Goal: Task Accomplishment & Management: Complete application form

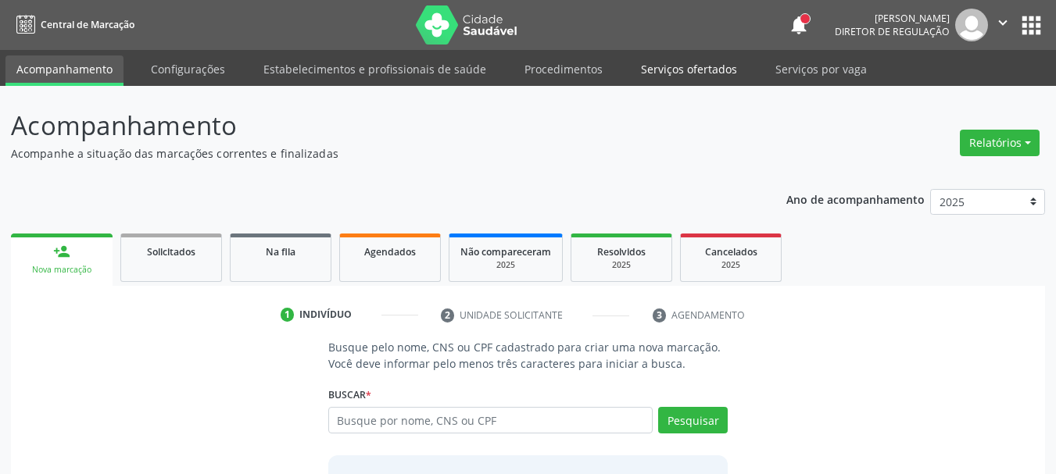
click at [686, 70] on link "Serviços ofertados" at bounding box center [689, 68] width 118 height 27
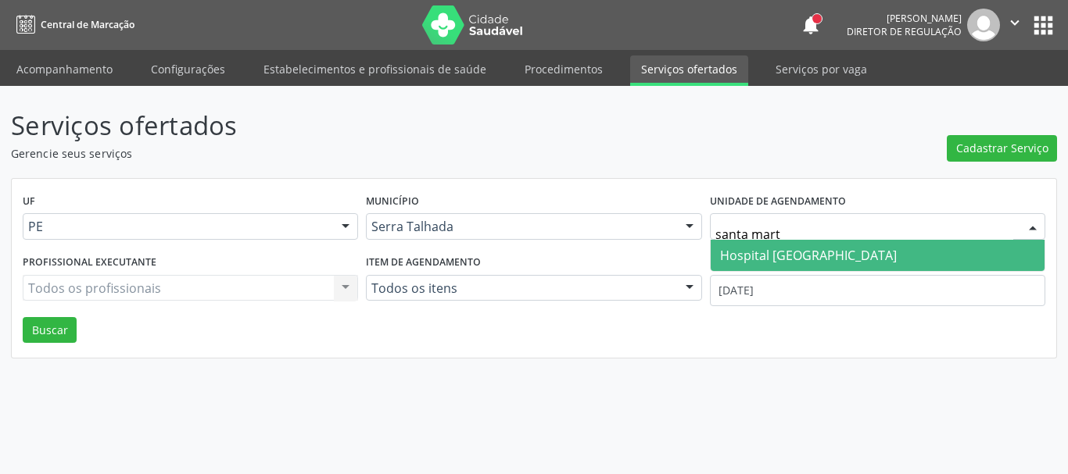
type input "santa marta"
click at [866, 253] on span "Hospital [GEOGRAPHIC_DATA]" at bounding box center [877, 255] width 334 height 31
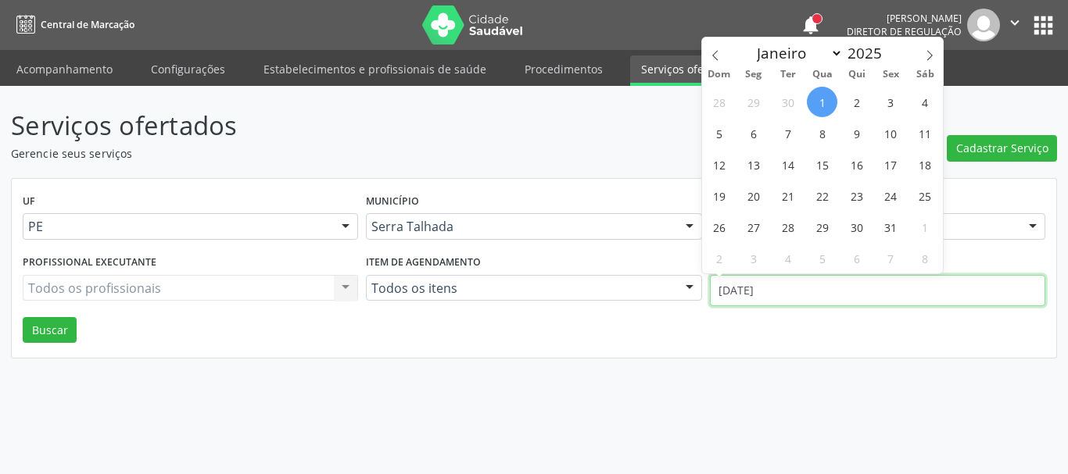
click at [850, 277] on input "[DATE]" at bounding box center [877, 290] width 335 height 31
click at [717, 51] on icon at bounding box center [714, 56] width 5 height 10
select select "8"
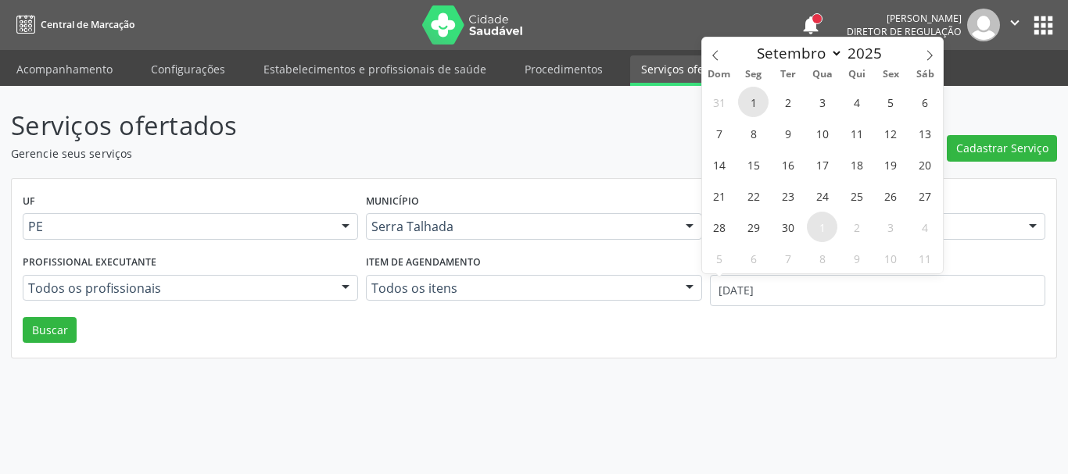
click at [758, 87] on span "1" at bounding box center [753, 102] width 30 height 30
type input "01/09/2025"
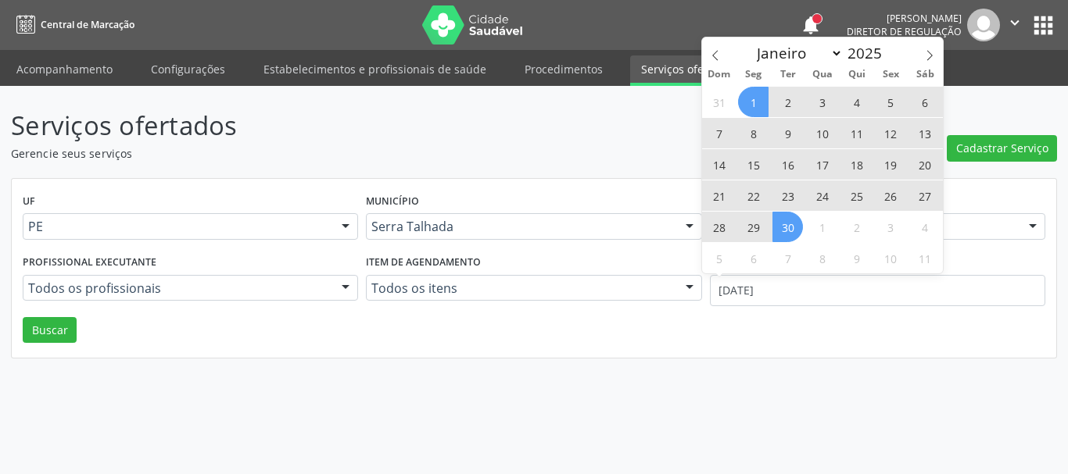
click at [792, 220] on span "30" at bounding box center [787, 227] width 30 height 30
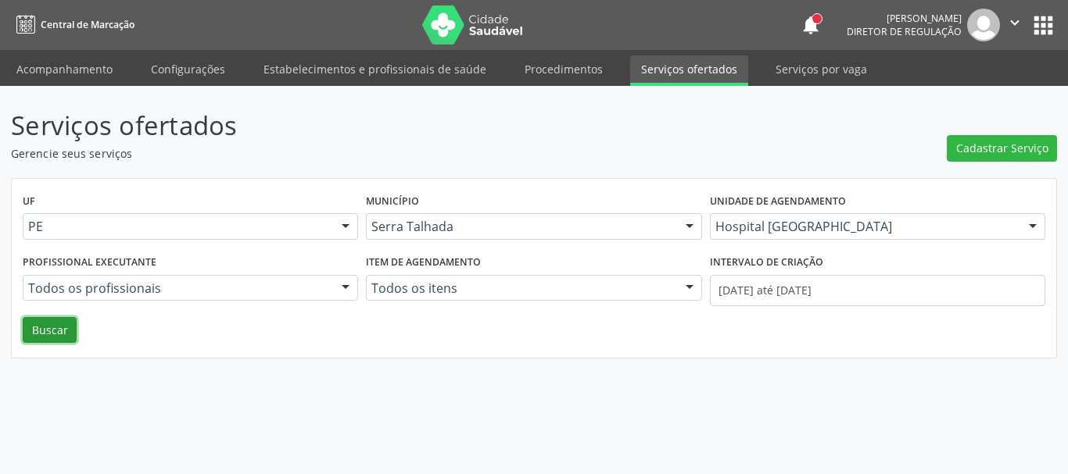
click at [54, 342] on button "Buscar" at bounding box center [50, 330] width 54 height 27
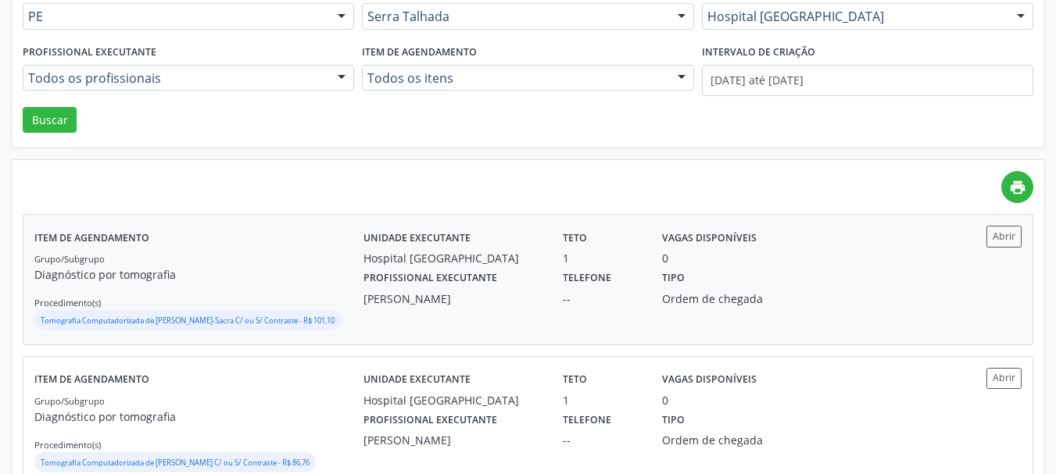
scroll to position [234, 0]
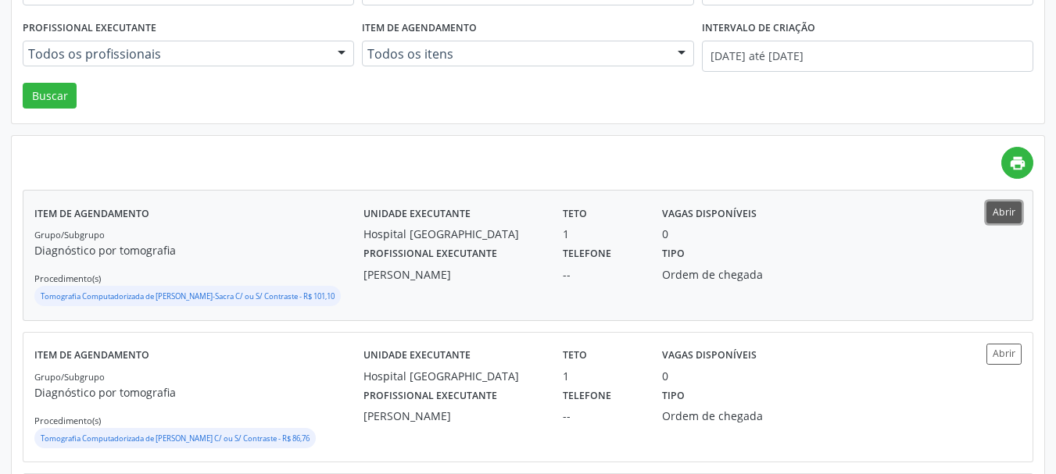
click at [997, 209] on button "Abrir" at bounding box center [1003, 212] width 35 height 21
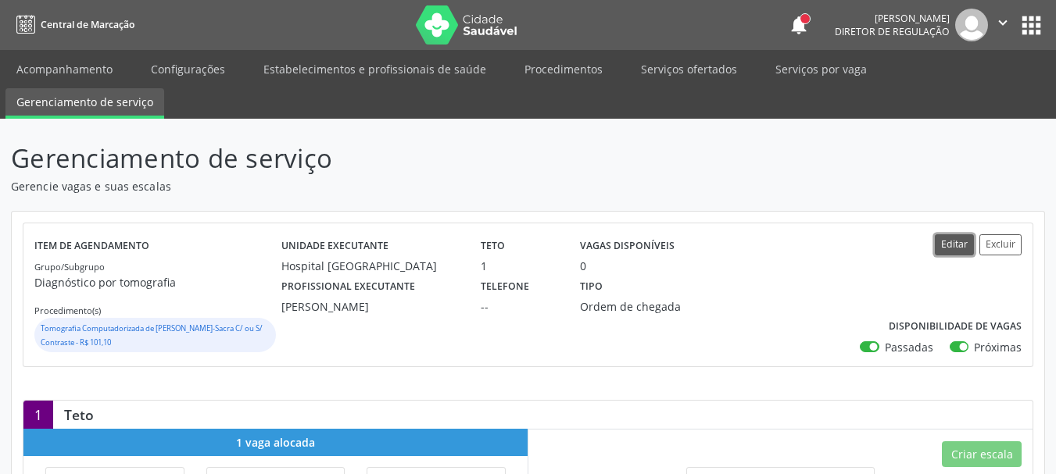
click at [954, 242] on button "Editar" at bounding box center [954, 244] width 39 height 21
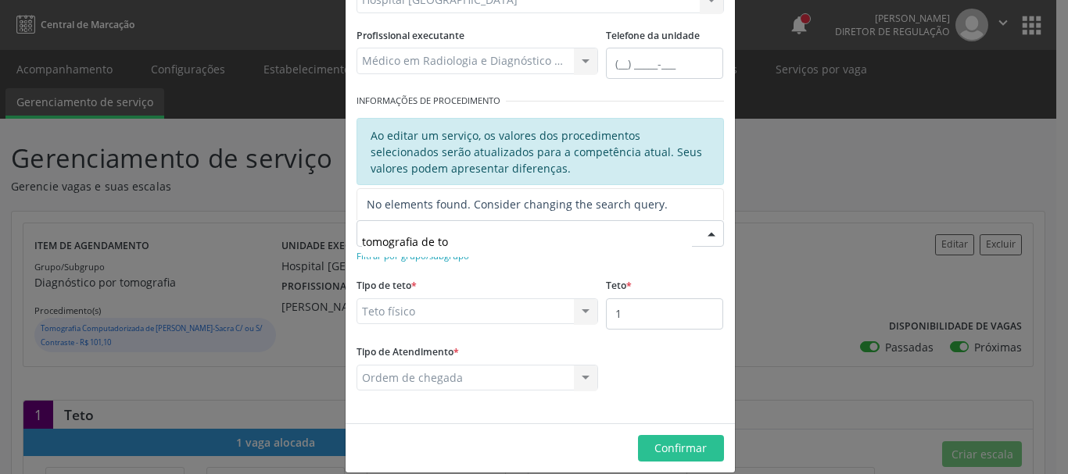
scroll to position [213, 0]
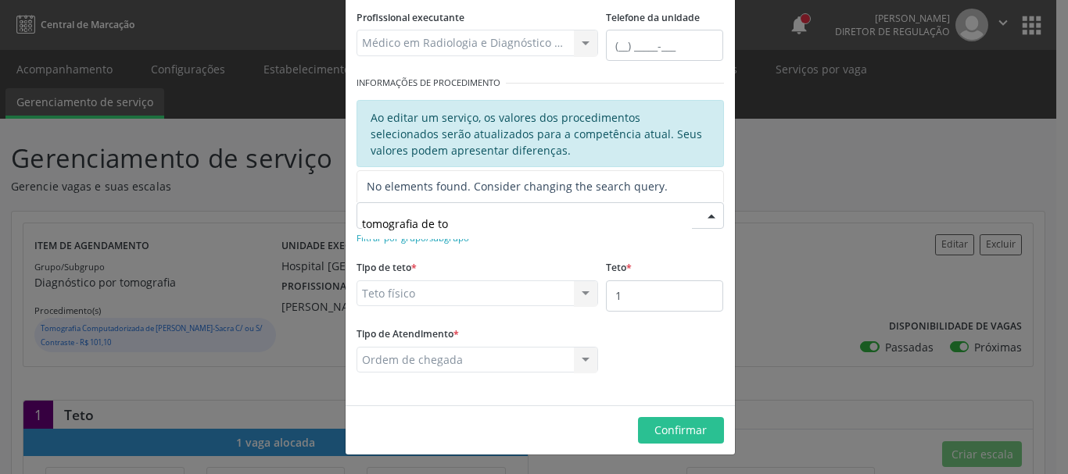
click at [499, 222] on input "tomografia de to" at bounding box center [527, 223] width 330 height 31
click at [504, 224] on input "tomografia de to" at bounding box center [527, 223] width 330 height 31
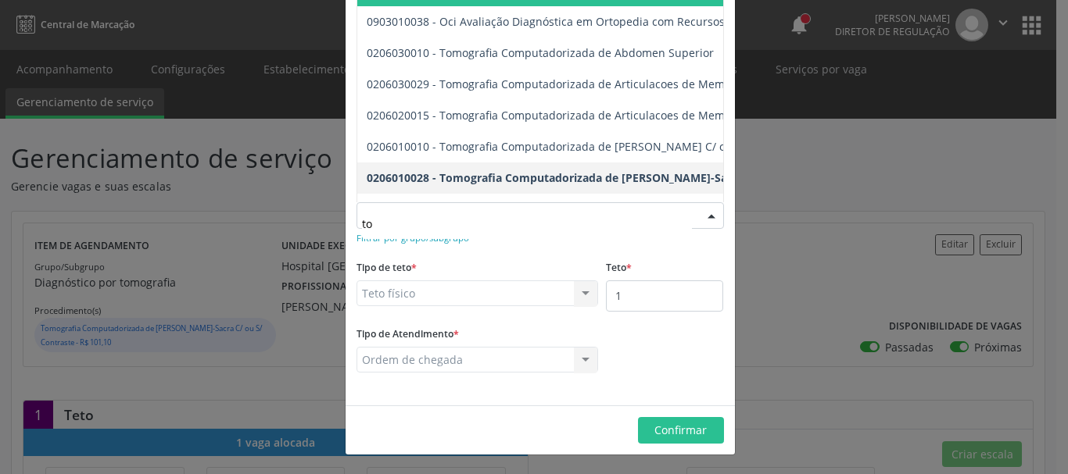
type input "t"
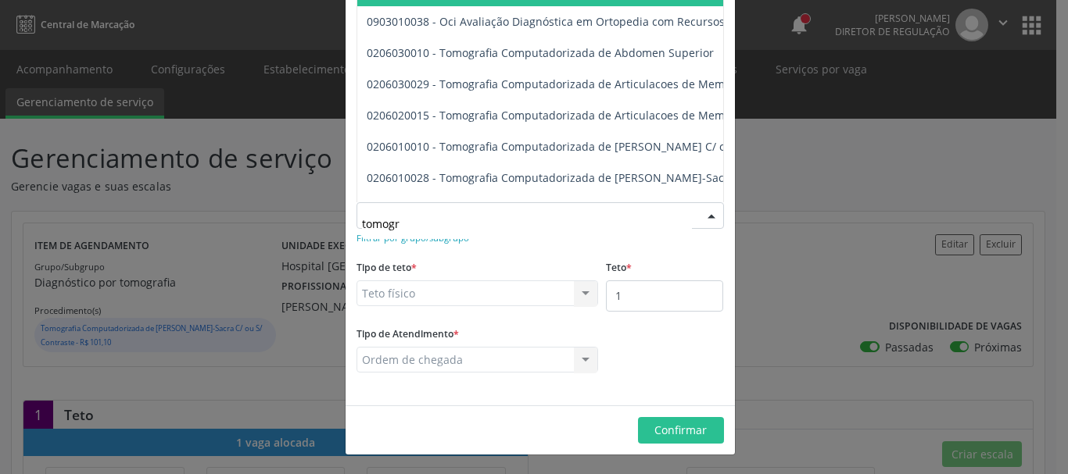
type input "tomogra"
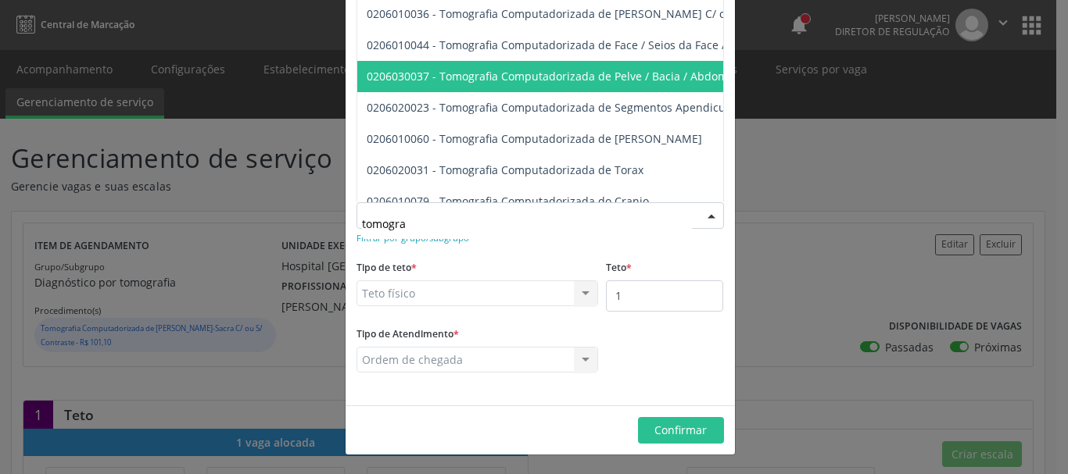
scroll to position [234, 0]
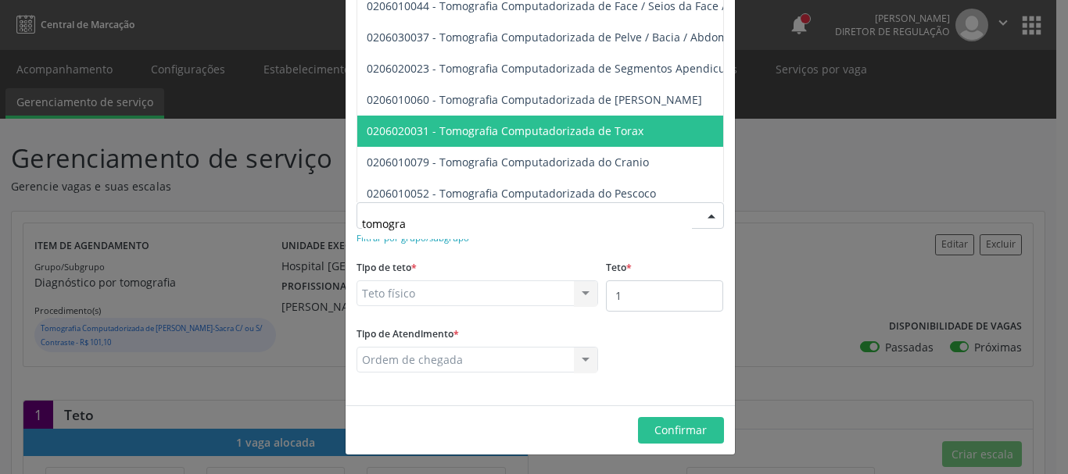
click at [549, 140] on span "0206020031 - Tomografia Computadorizada de Torax" at bounding box center [707, 131] width 700 height 31
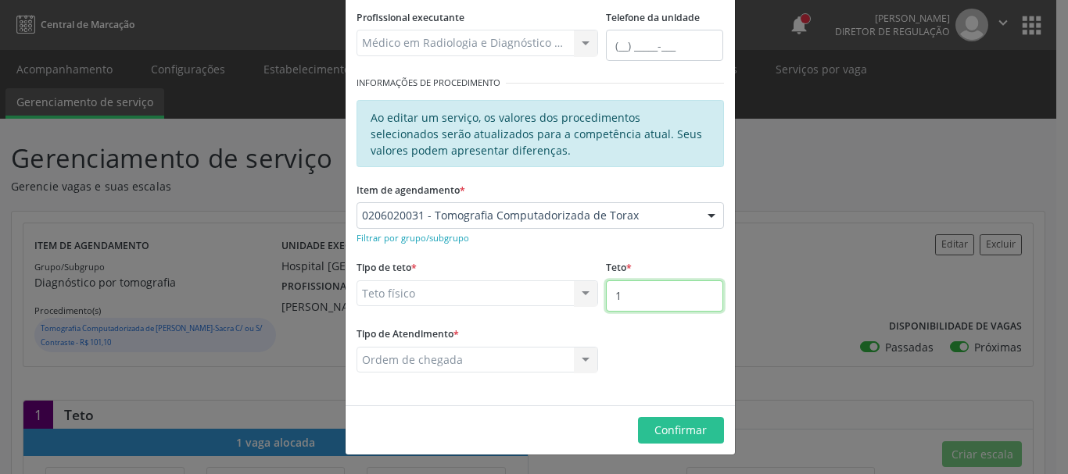
drag, startPoint x: 628, startPoint y: 292, endPoint x: 640, endPoint y: 306, distance: 18.3
drag, startPoint x: 640, startPoint y: 306, endPoint x: 744, endPoint y: 342, distance: 110.0
click at [744, 342] on div "Editar Serviço × Informações de Local UF * PE PE Nenhum resultado encontrado pa…" at bounding box center [534, 237] width 1068 height 474
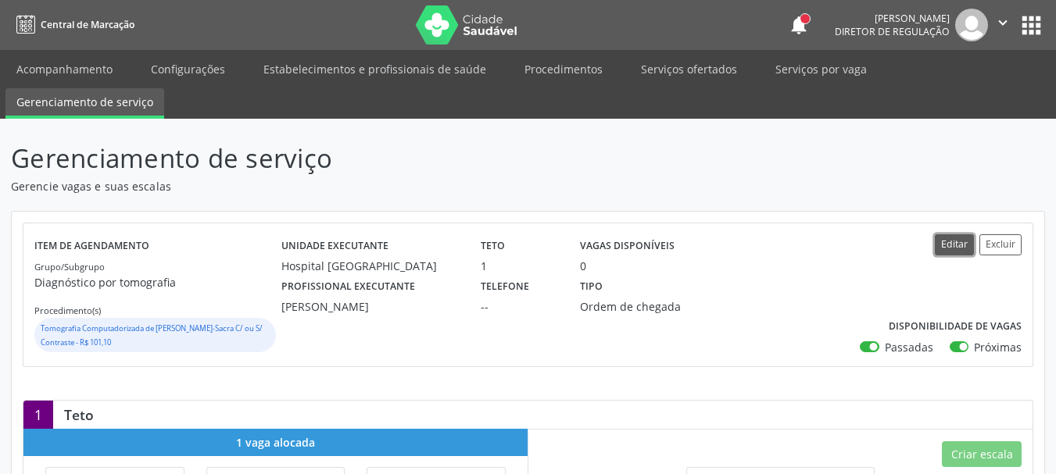
click at [963, 248] on button "Editar" at bounding box center [954, 244] width 39 height 21
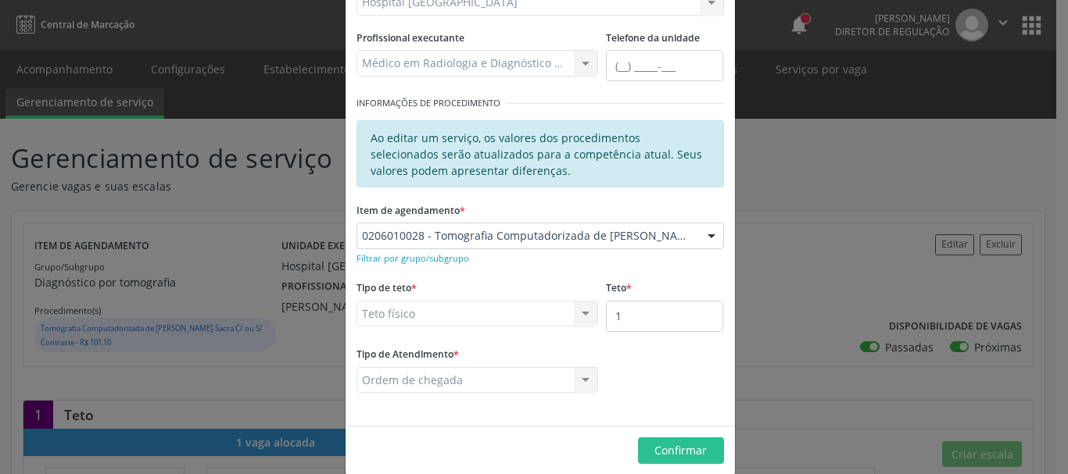
scroll to position [213, 0]
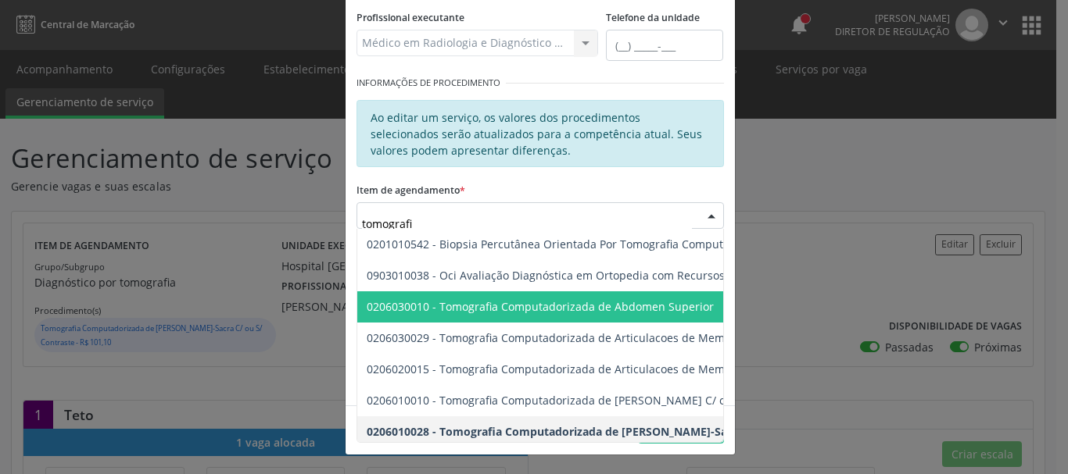
type input "tomografia"
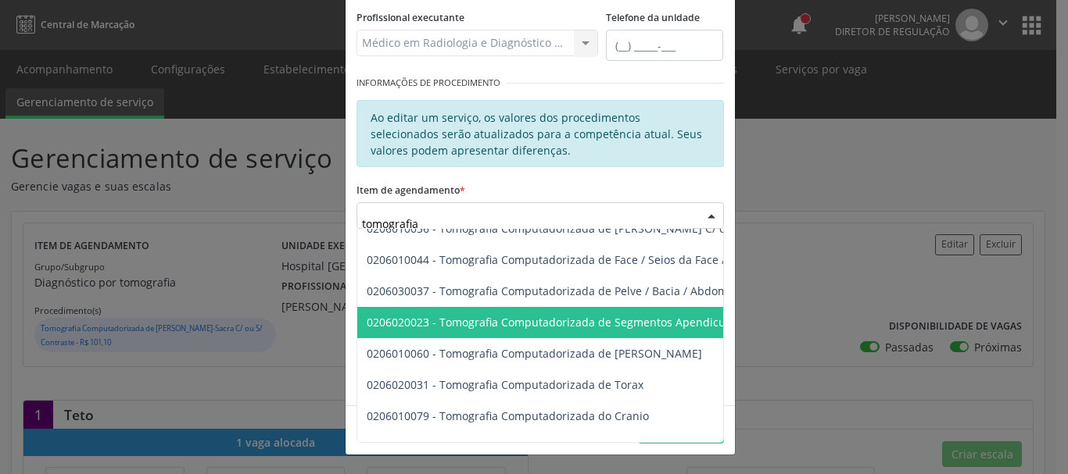
scroll to position [313, 0]
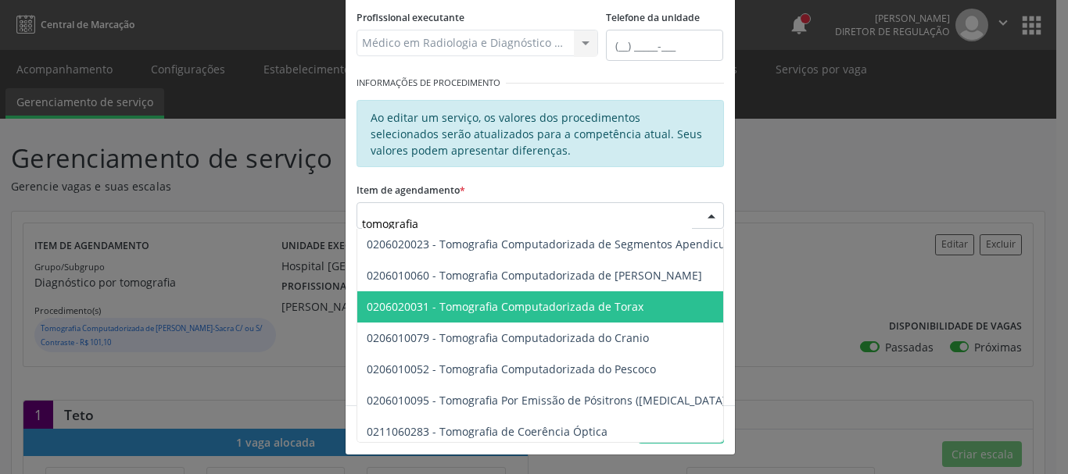
click at [618, 306] on span "0206020031 - Tomografia Computadorizada de Torax" at bounding box center [505, 306] width 277 height 15
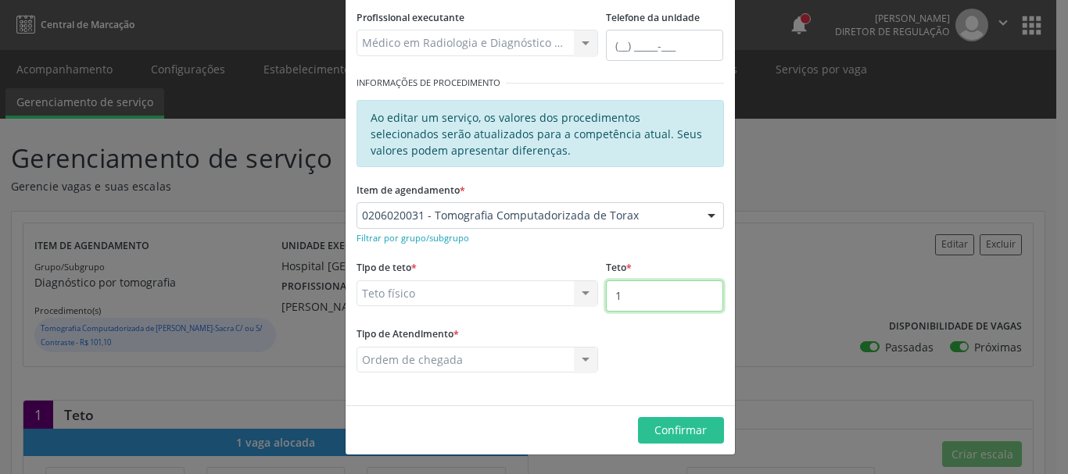
click at [644, 301] on input "1" at bounding box center [664, 296] width 117 height 31
type input "2"
click at [879, 259] on div "Editar Serviço × Informações de Local UF * PE PE Nenhum resultado encontrado pa…" at bounding box center [534, 237] width 1068 height 474
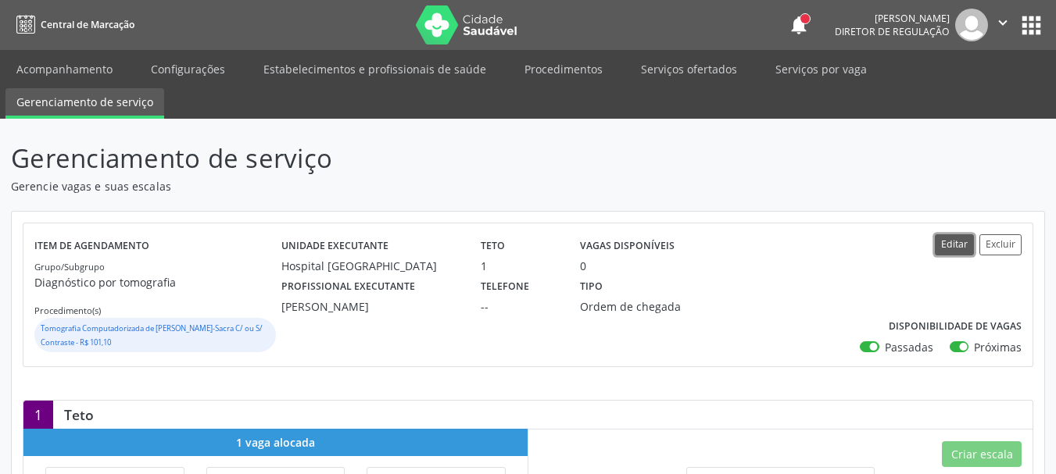
click at [961, 252] on button "Editar" at bounding box center [954, 244] width 39 height 21
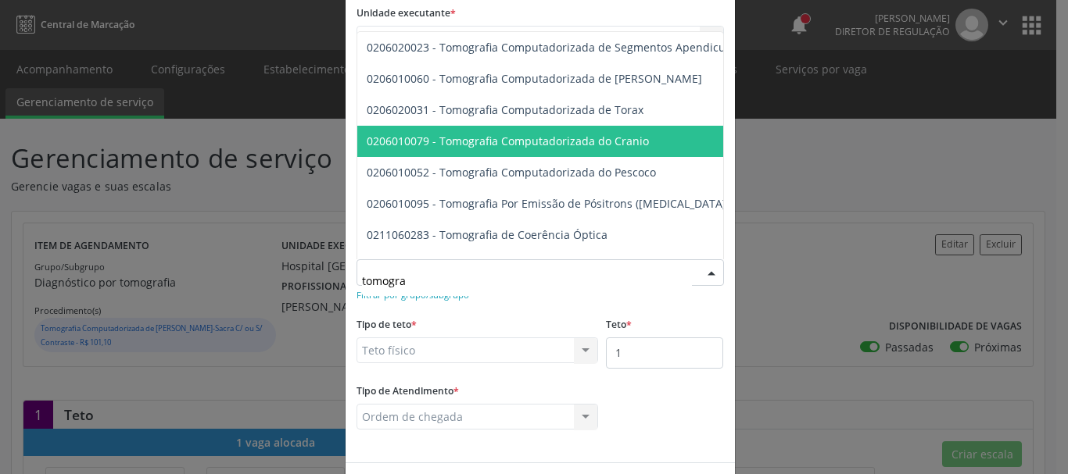
click at [576, 129] on span "0206010079 - Tomografia Computadorizada do Cranio" at bounding box center [707, 141] width 700 height 31
type input "tomogra"
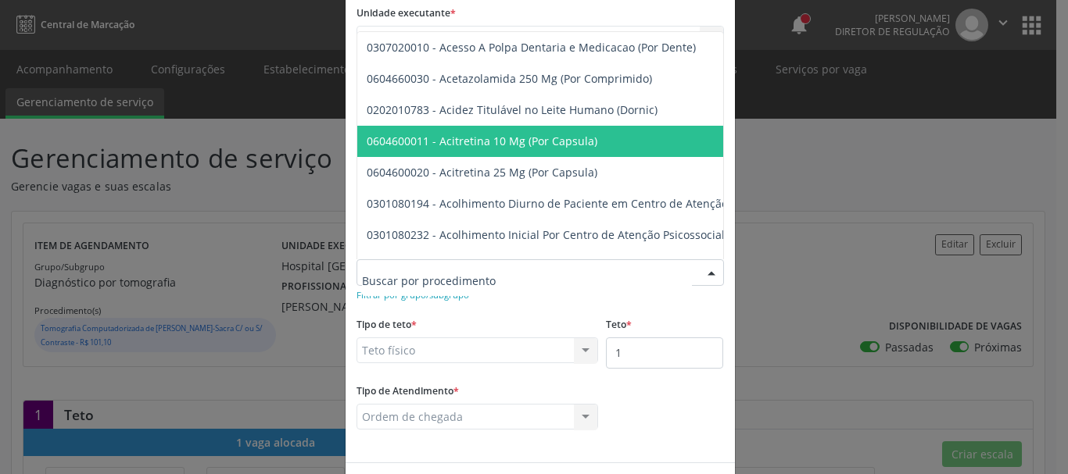
click at [700, 268] on div at bounding box center [711, 273] width 23 height 27
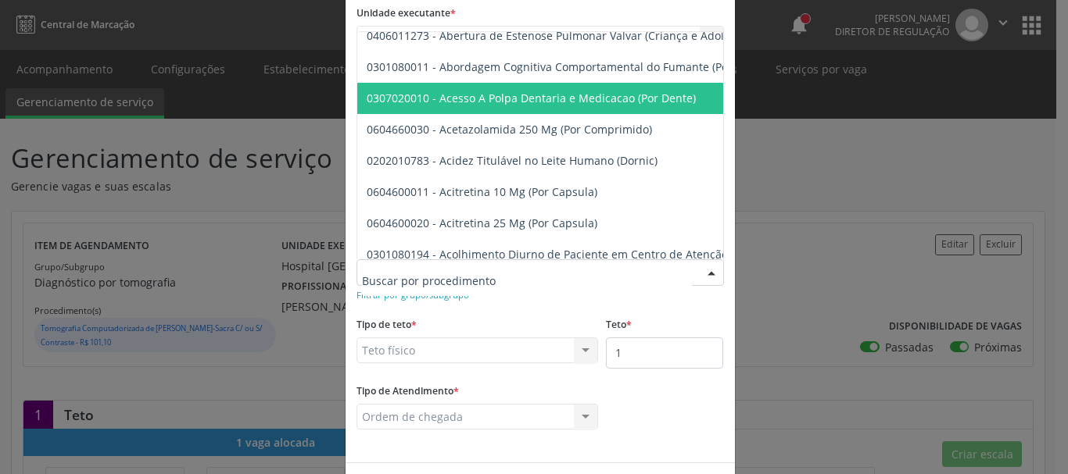
scroll to position [234, 0]
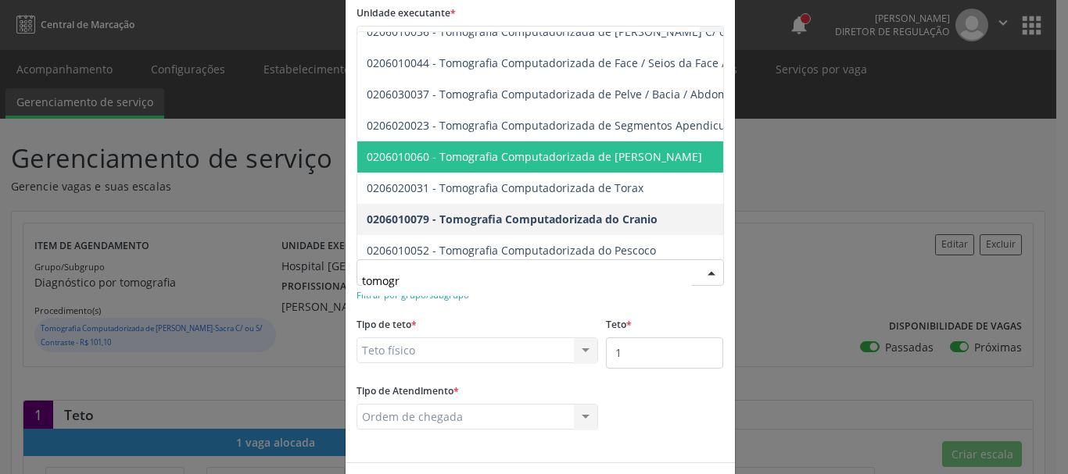
type input "tomogra"
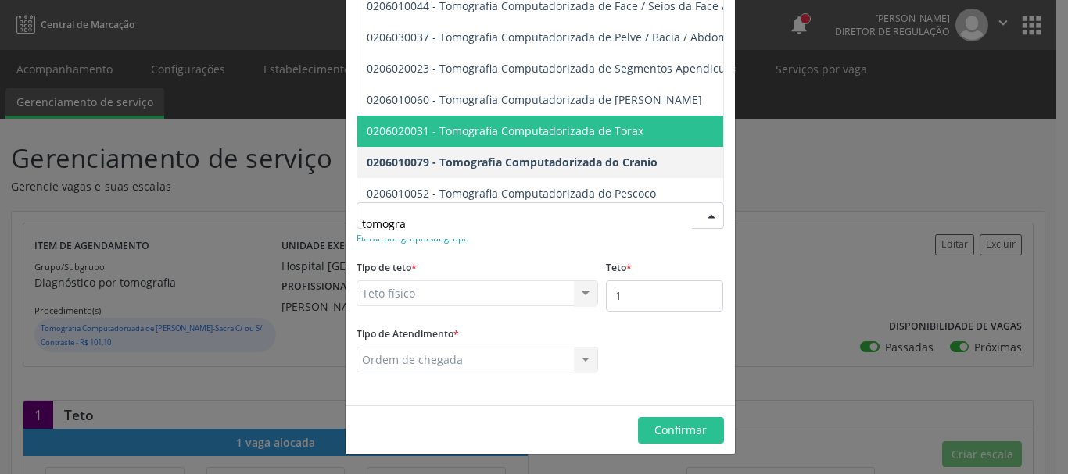
scroll to position [313, 0]
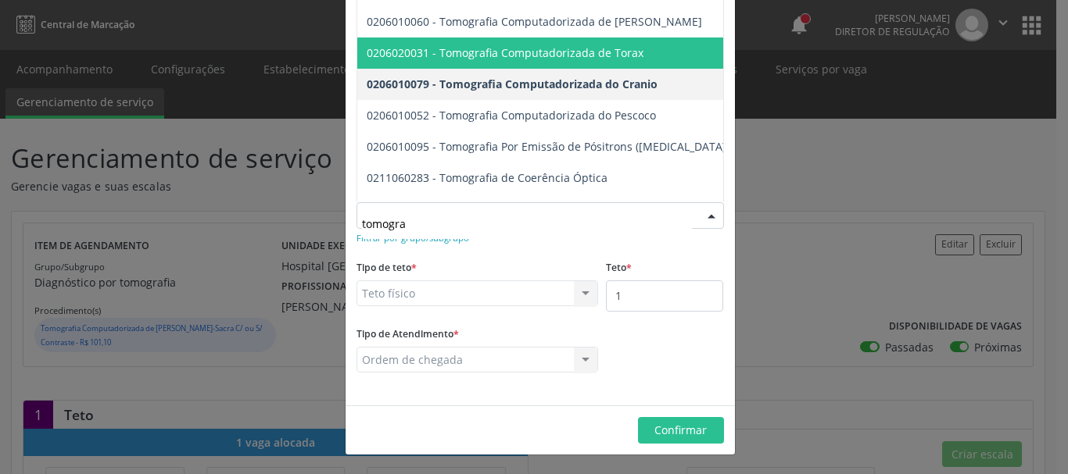
click at [599, 49] on span "0206020031 - Tomografia Computadorizada de Torax" at bounding box center [505, 52] width 277 height 15
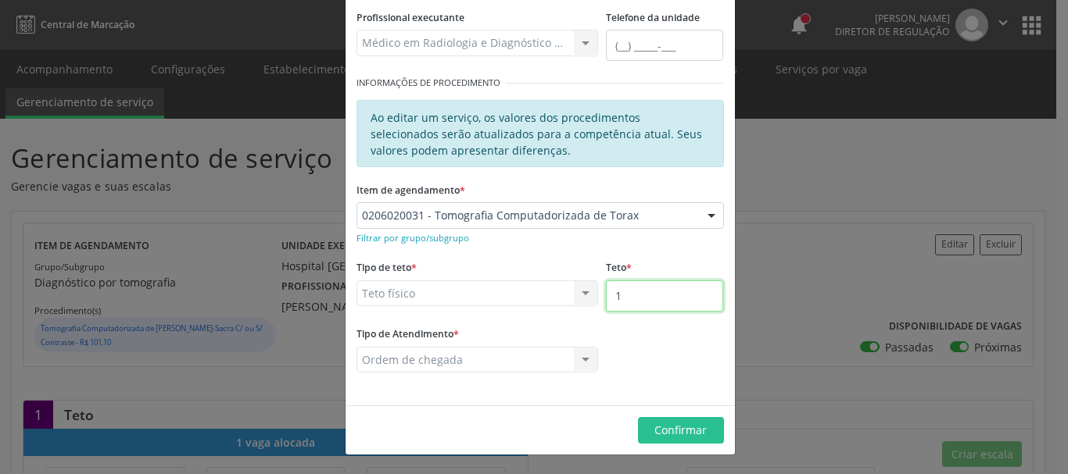
click at [646, 301] on input "1" at bounding box center [664, 296] width 117 height 31
type input "2"
click at [798, 258] on div "Editar Serviço × Informações de Local UF * PE PE Nenhum resultado encontrado pa…" at bounding box center [534, 237] width 1068 height 474
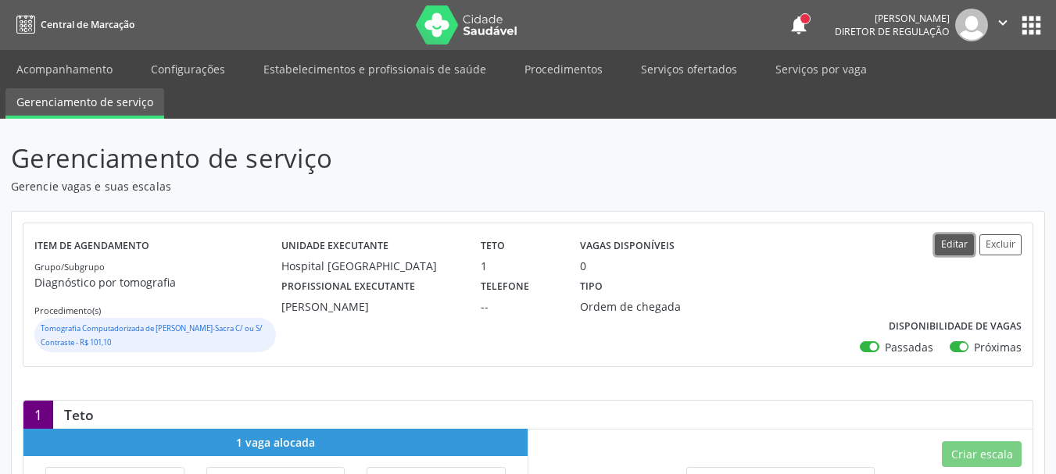
click at [953, 249] on button "Editar" at bounding box center [954, 244] width 39 height 21
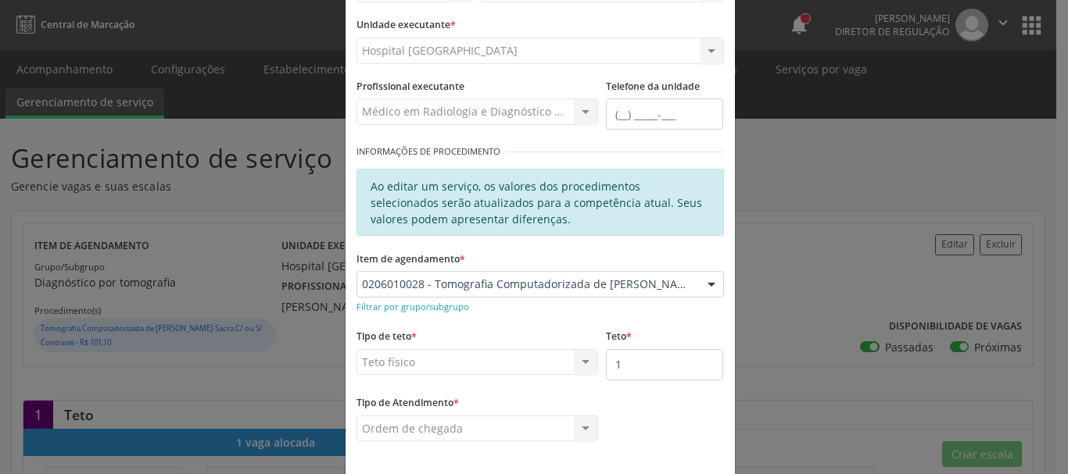
scroll to position [156, 0]
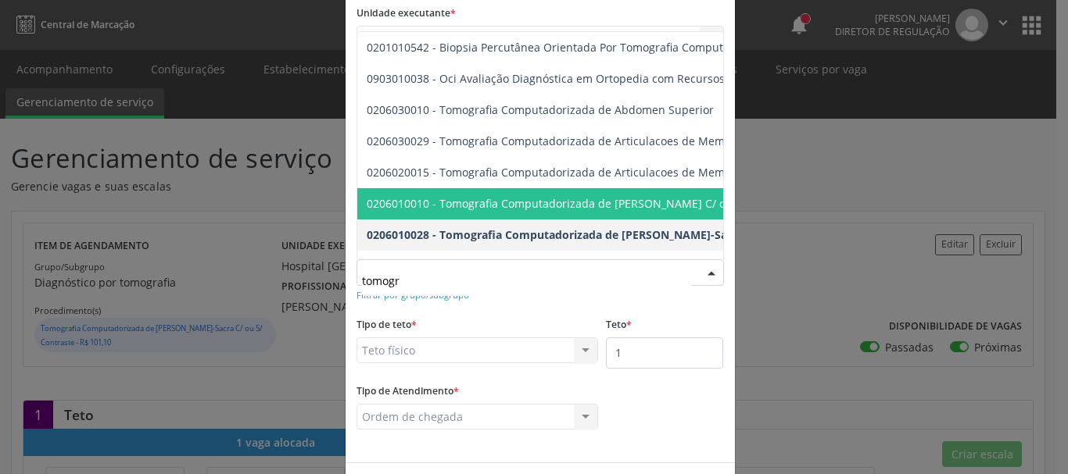
type input "tomogra"
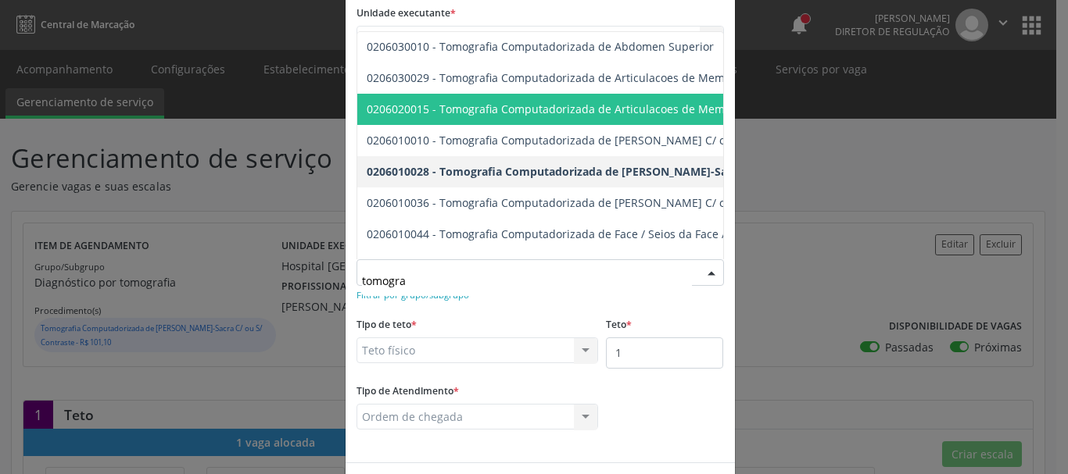
scroll to position [234, 0]
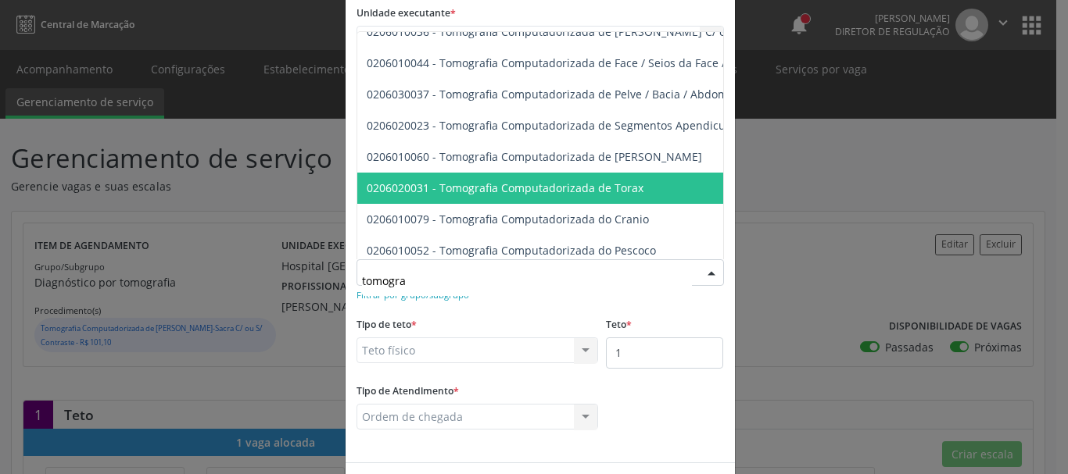
click at [554, 186] on span "0206020031 - Tomografia Computadorizada de Torax" at bounding box center [505, 188] width 277 height 15
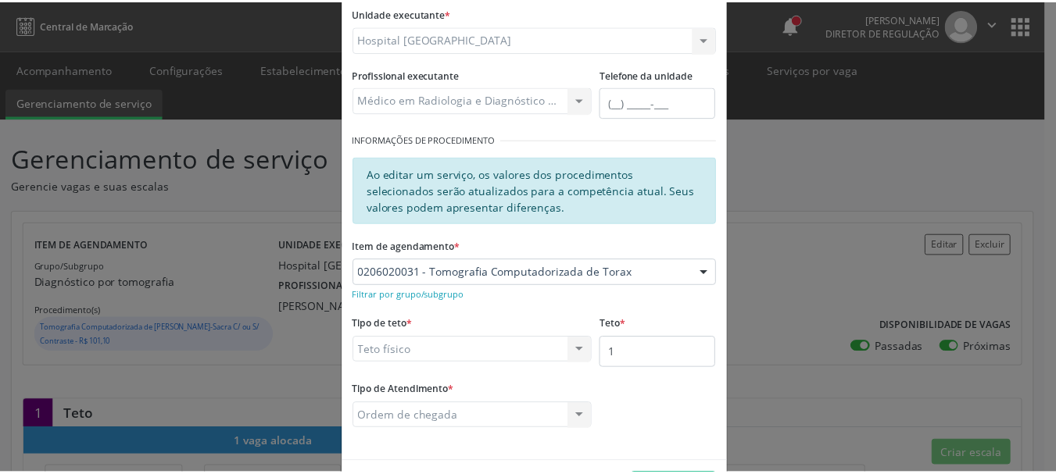
scroll to position [213, 0]
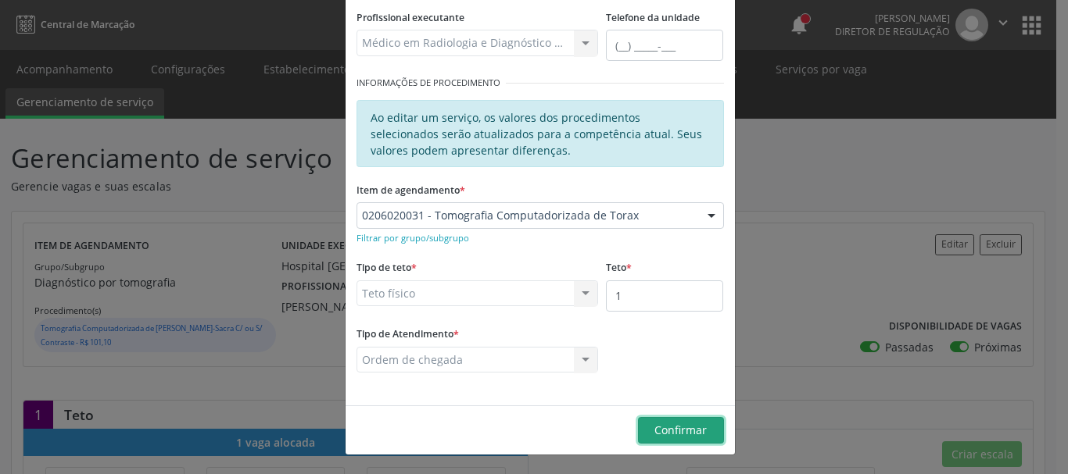
click at [671, 430] on span "Confirmar" at bounding box center [680, 430] width 52 height 15
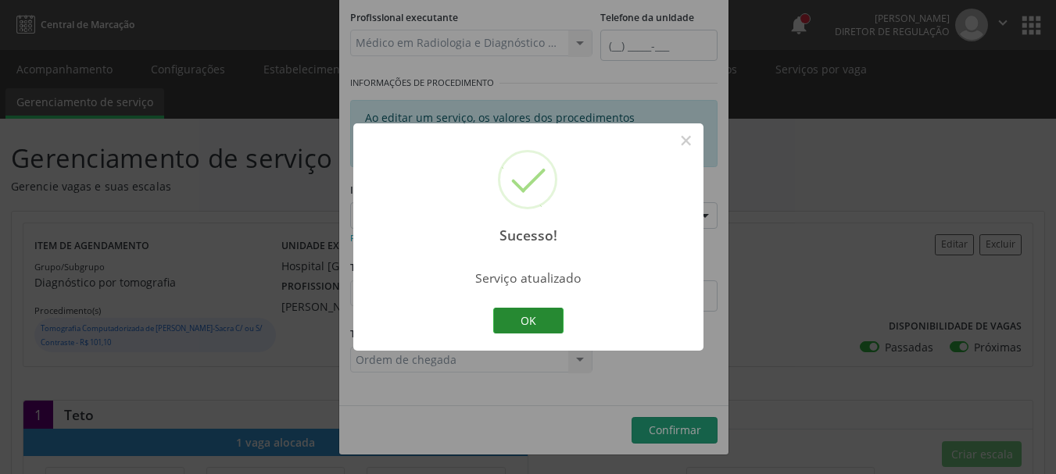
click at [538, 323] on button "OK" at bounding box center [528, 321] width 70 height 27
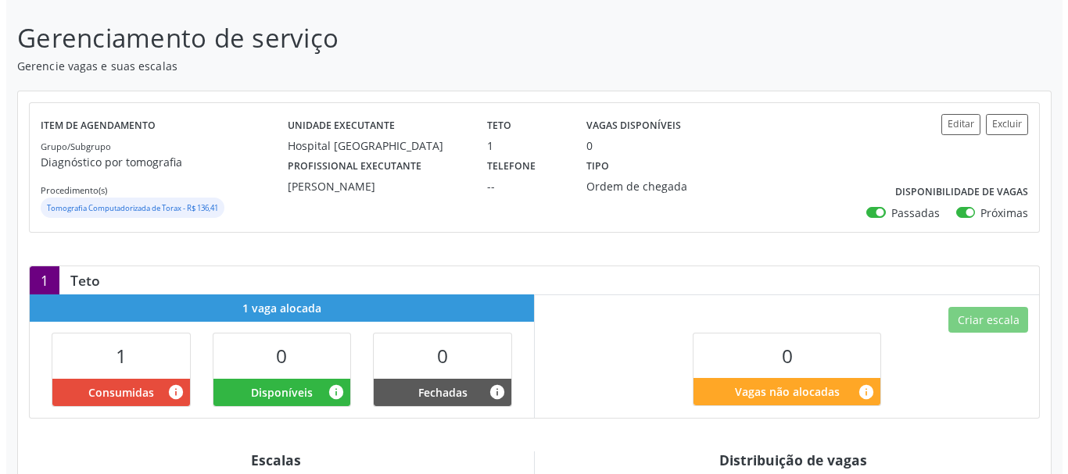
scroll to position [156, 0]
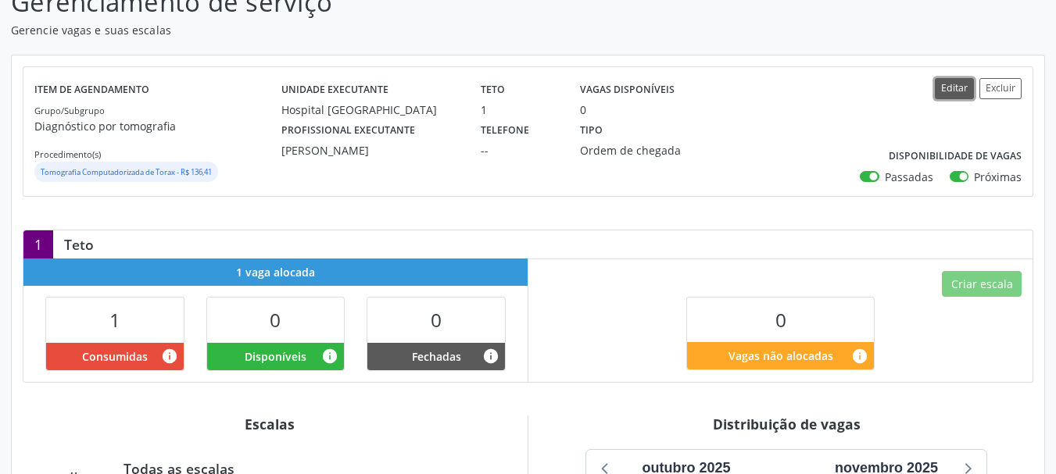
click at [951, 91] on button "Editar" at bounding box center [954, 88] width 39 height 21
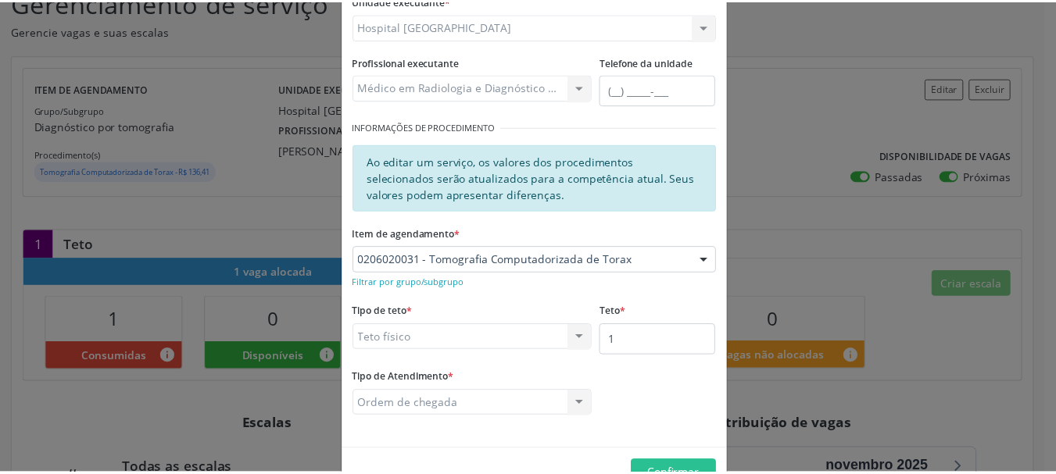
scroll to position [213, 0]
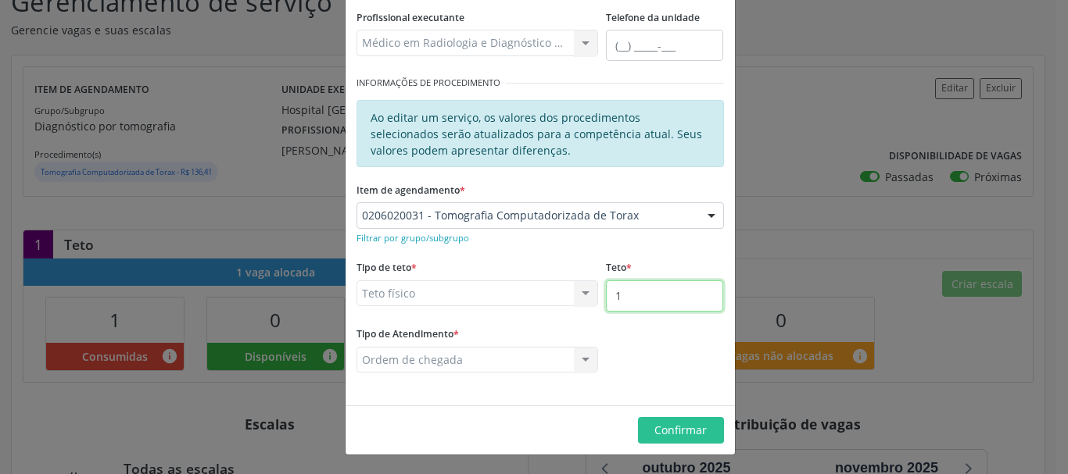
click at [639, 302] on input "1" at bounding box center [664, 296] width 117 height 31
type input "1"
type input "2"
click at [659, 423] on span "Confirmar" at bounding box center [680, 430] width 52 height 15
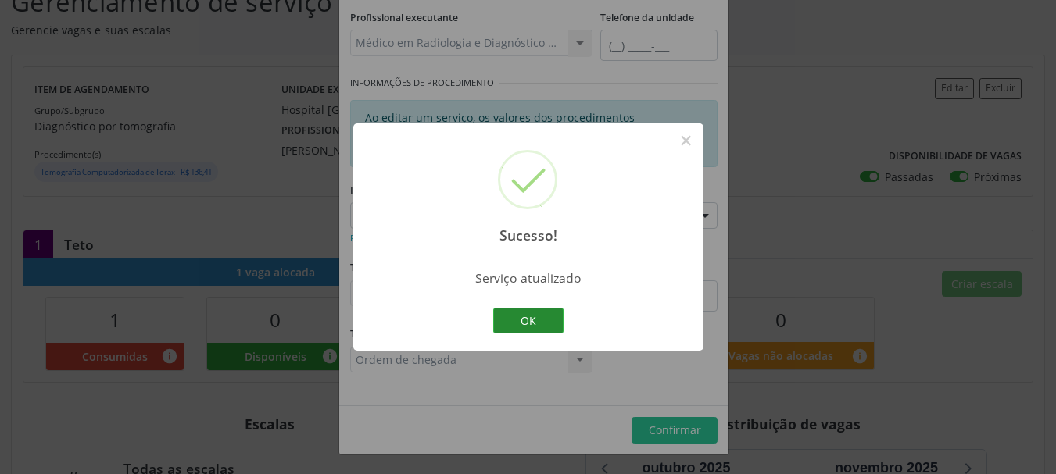
click at [533, 324] on button "OK" at bounding box center [528, 321] width 70 height 27
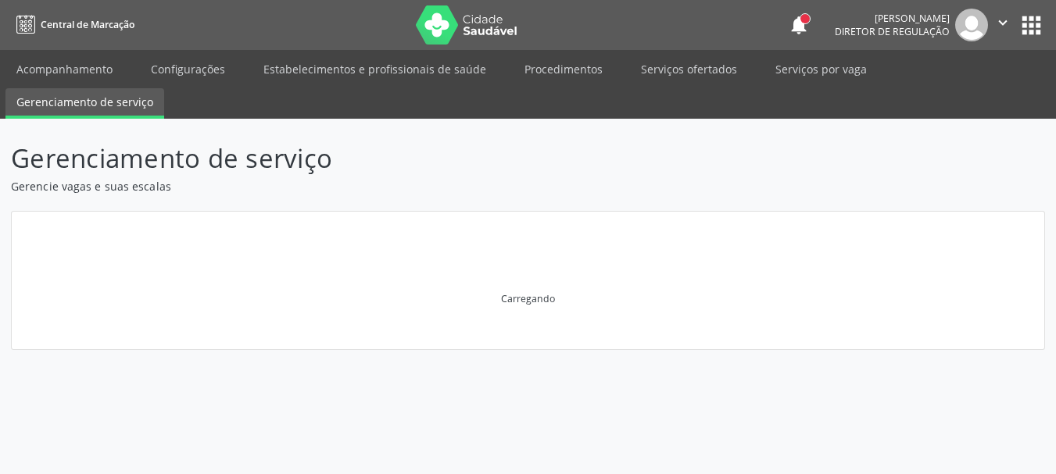
scroll to position [0, 0]
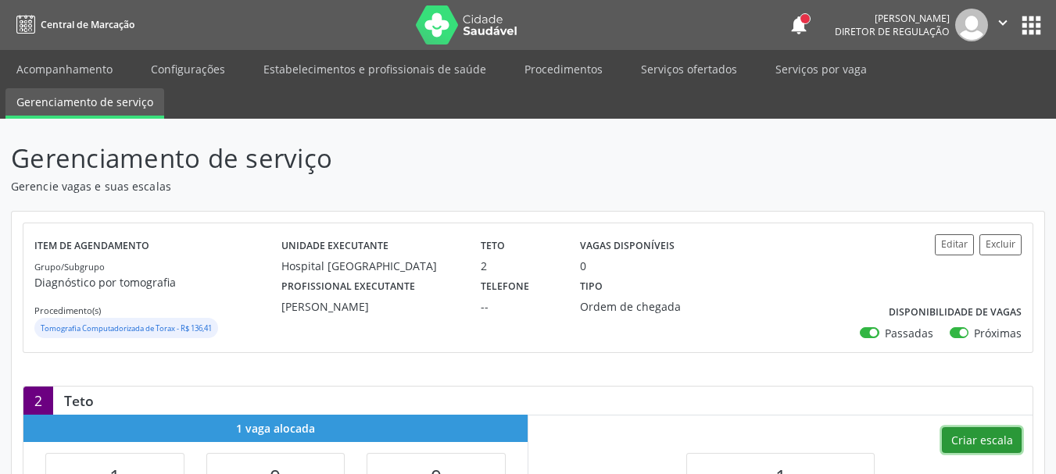
click at [990, 435] on button "Criar escala" at bounding box center [982, 441] width 80 height 27
select select "9"
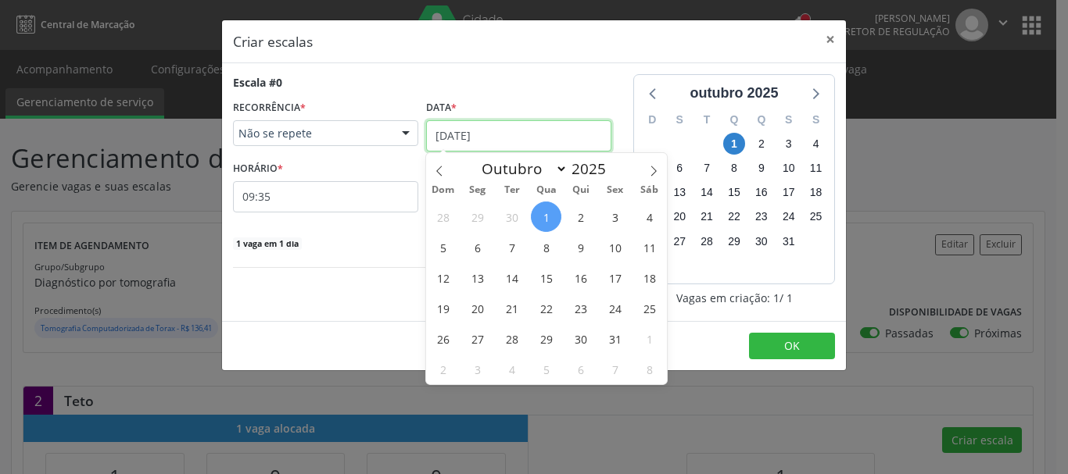
click at [463, 138] on input "[DATE]" at bounding box center [518, 135] width 185 height 31
click at [539, 274] on span "15" at bounding box center [546, 278] width 30 height 30
click at [458, 137] on input "15/10/2025" at bounding box center [518, 135] width 185 height 31
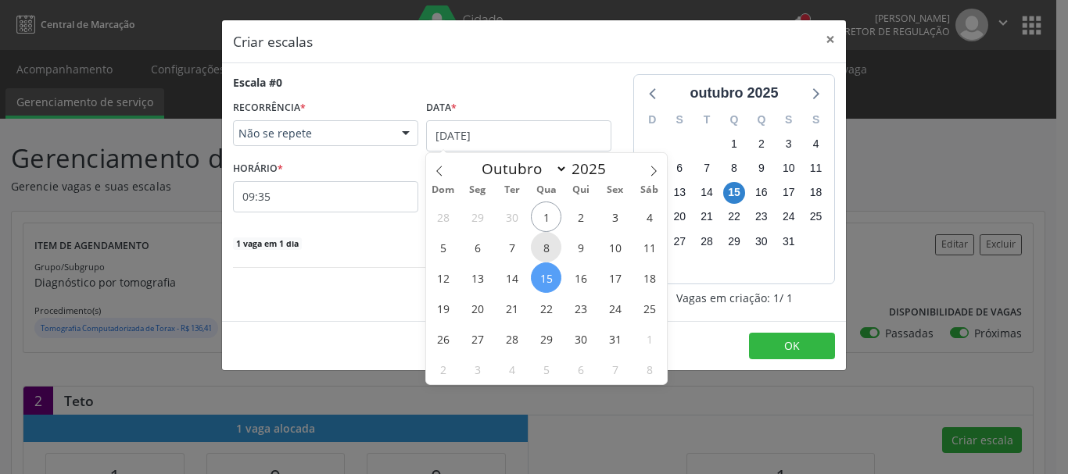
click at [554, 241] on span "8" at bounding box center [546, 247] width 30 height 30
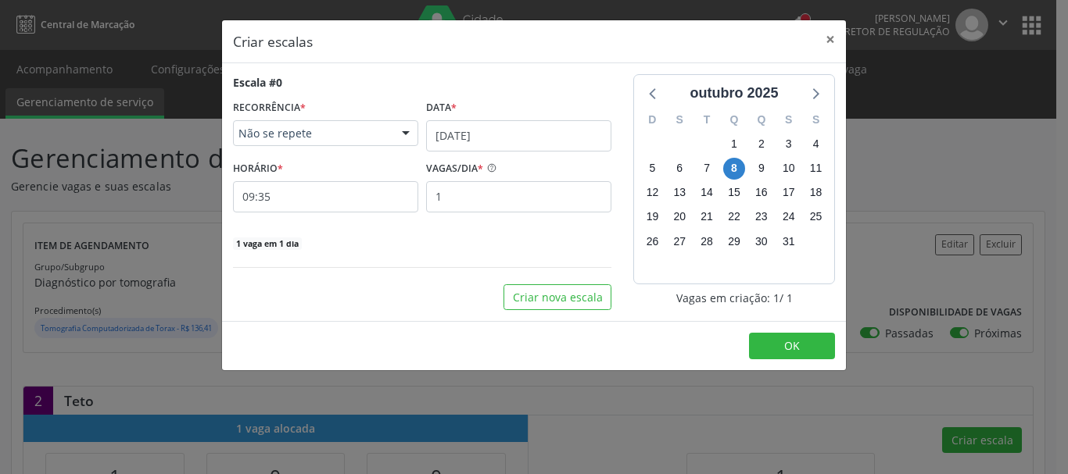
click at [310, 214] on div "Escala #0 RECORRÊNCIA * Não se repete Não se repete Diário/Semanal Mensal Nenhu…" at bounding box center [422, 162] width 378 height 177
click at [306, 198] on input "09:35" at bounding box center [325, 196] width 185 height 31
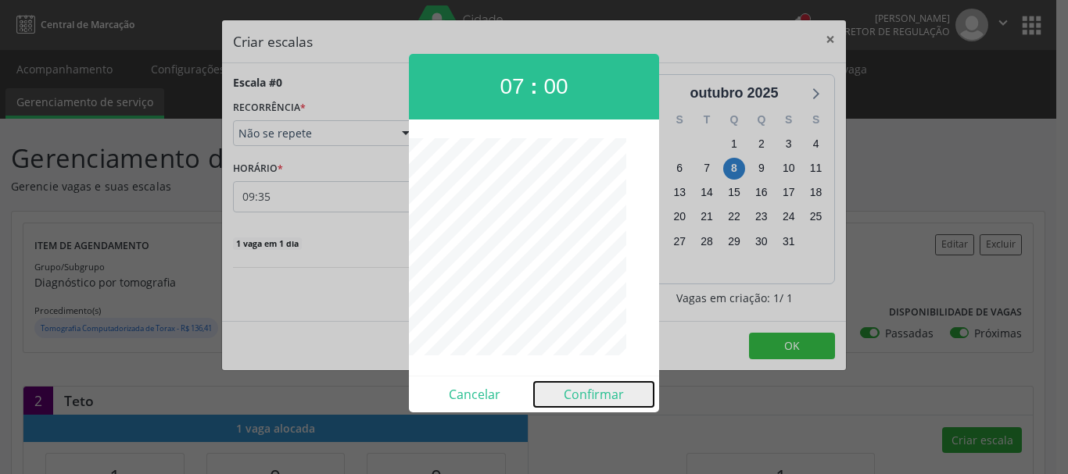
click at [580, 403] on button "Confirmar" at bounding box center [594, 394] width 120 height 25
type input "07:00"
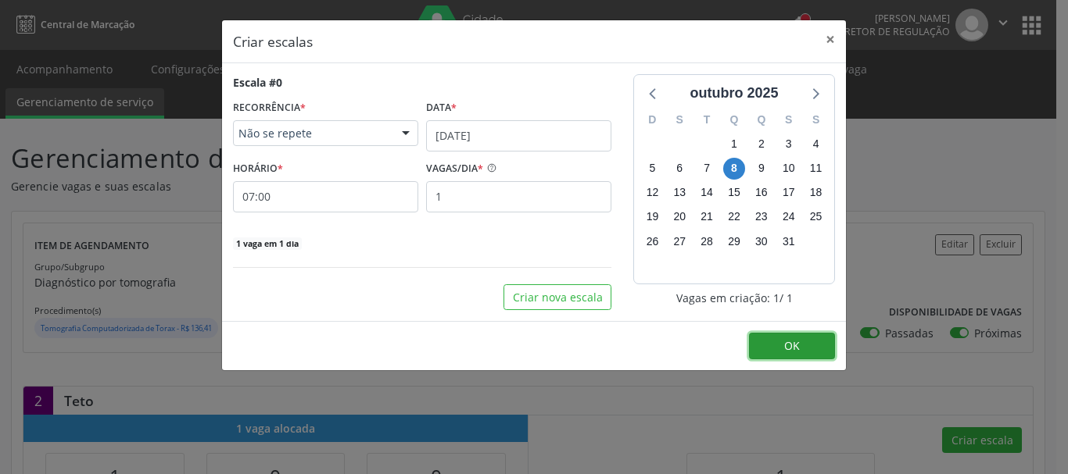
click at [776, 349] on button "OK" at bounding box center [792, 346] width 86 height 27
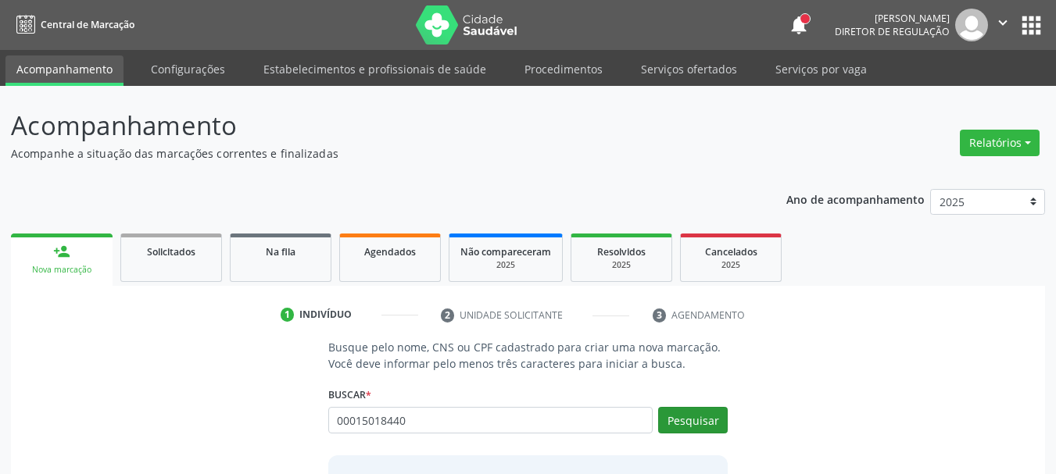
type input "00015018440"
click at [702, 424] on button "Pesquisar" at bounding box center [693, 420] width 70 height 27
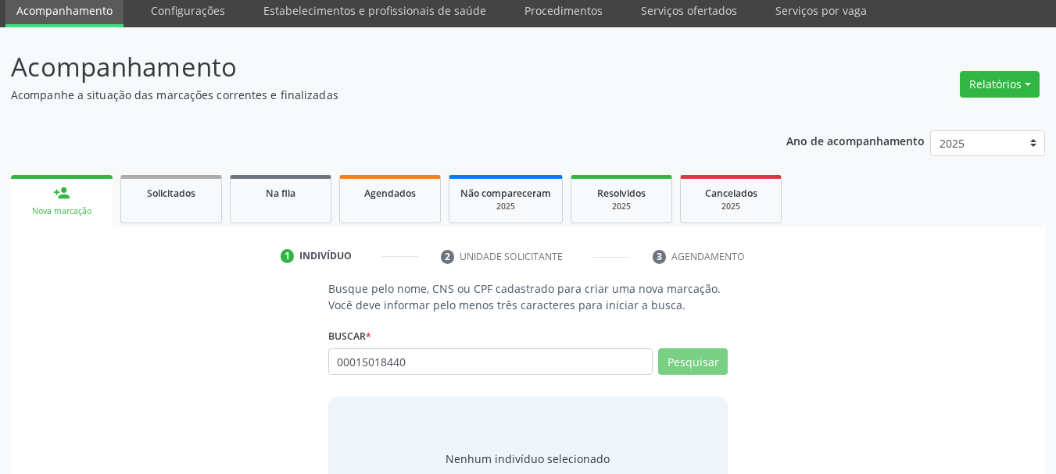
scroll to position [128, 0]
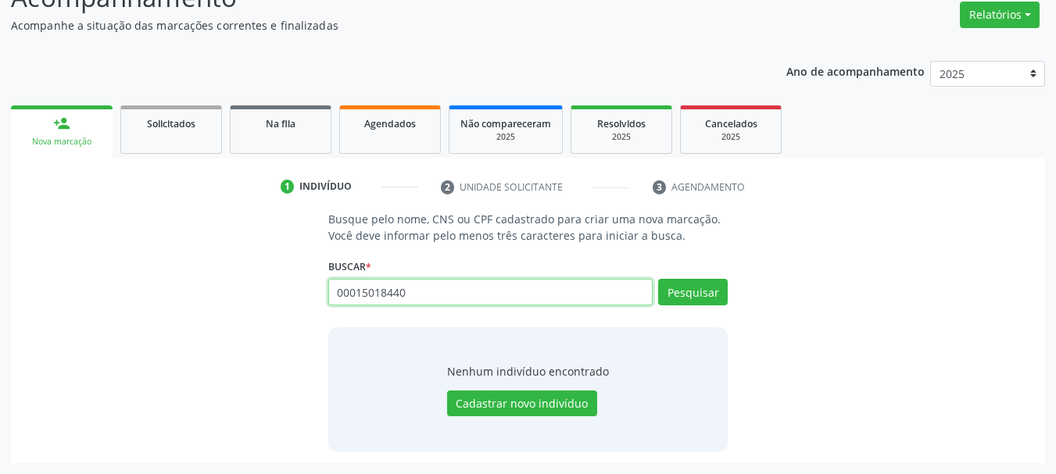
drag, startPoint x: 457, startPoint y: 291, endPoint x: 231, endPoint y: 300, distance: 226.9
click at [231, 300] on div "Busque pelo nome, CNS ou CPF cadastrado para criar uma nova marcação. Você deve…" at bounding box center [528, 331] width 1012 height 241
type input "15782616431"
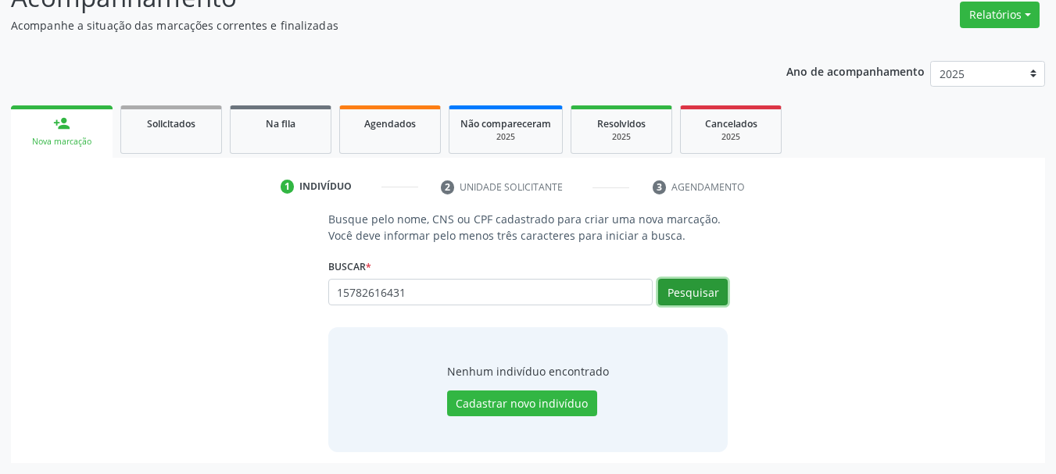
click at [699, 299] on button "Pesquisar" at bounding box center [693, 292] width 70 height 27
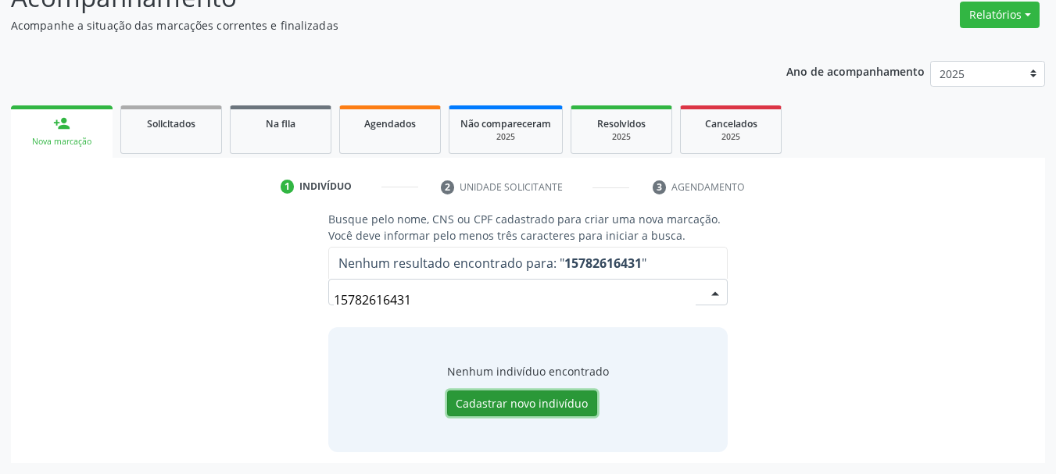
click at [533, 401] on button "Cadastrar novo indivíduo" at bounding box center [522, 404] width 150 height 27
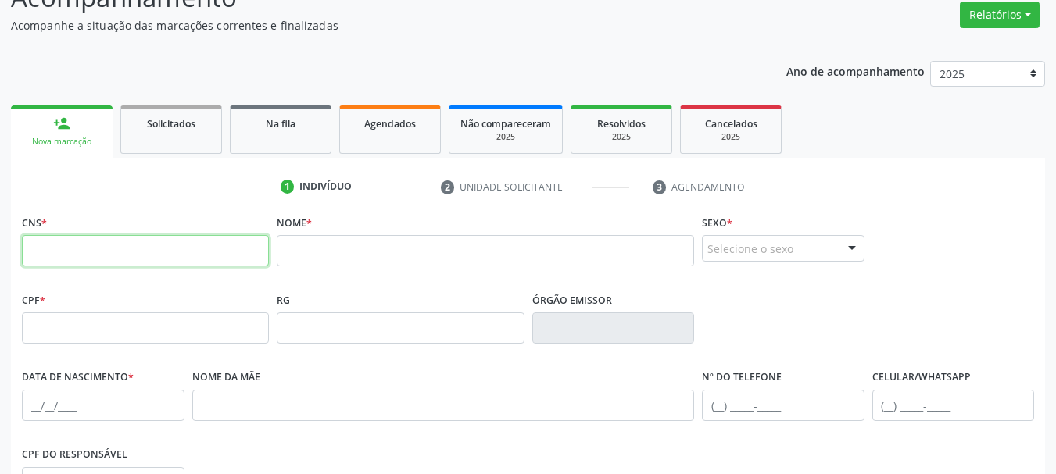
click at [108, 238] on input "text" at bounding box center [145, 250] width 247 height 31
click at [230, 263] on input "text" at bounding box center [145, 250] width 247 height 31
type input "157 8261 6431"
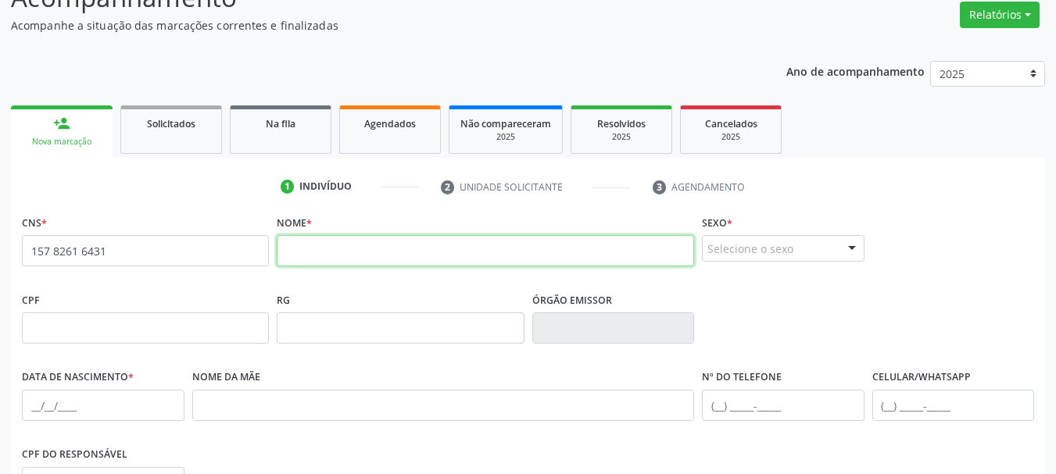
click at [369, 255] on input "text" at bounding box center [485, 250] width 417 height 31
type input "lorena kyara alves da conceção"
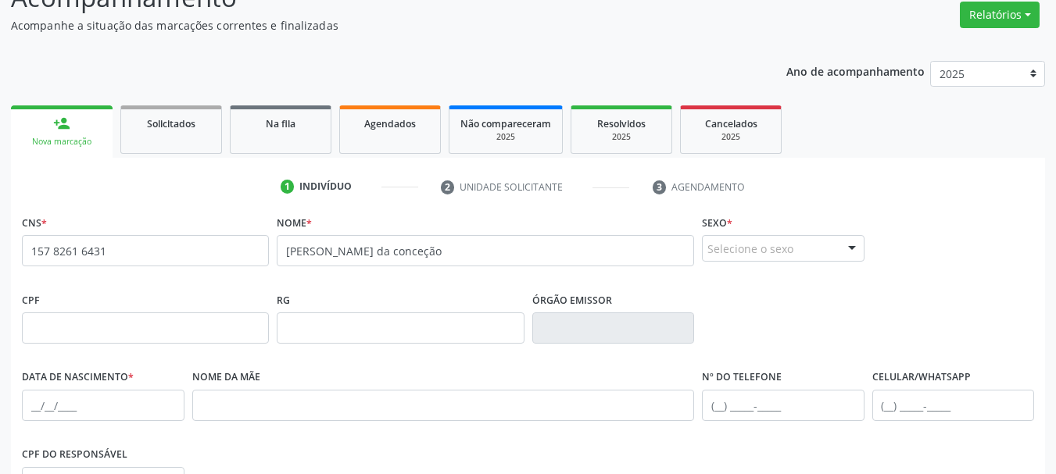
click at [827, 245] on div "Selecione o sexo" at bounding box center [783, 248] width 163 height 27
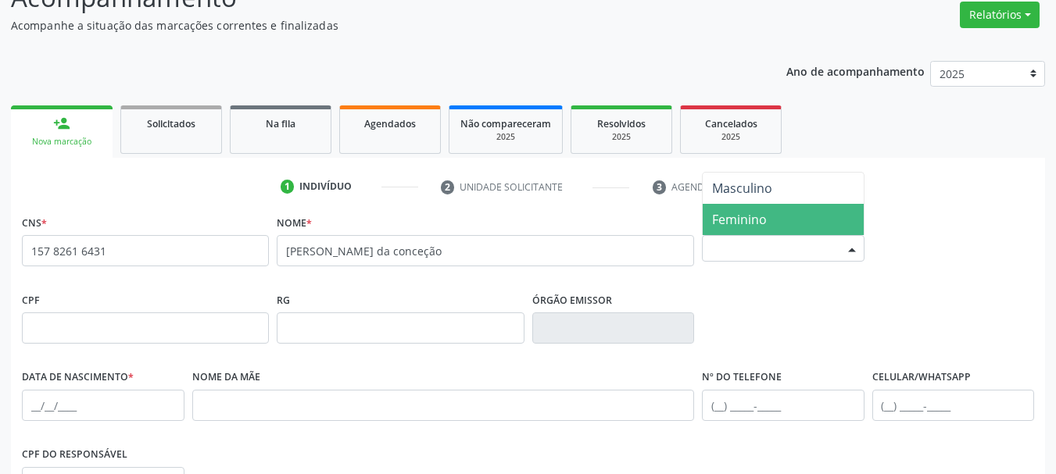
click at [787, 231] on span "Feminino" at bounding box center [783, 219] width 161 height 31
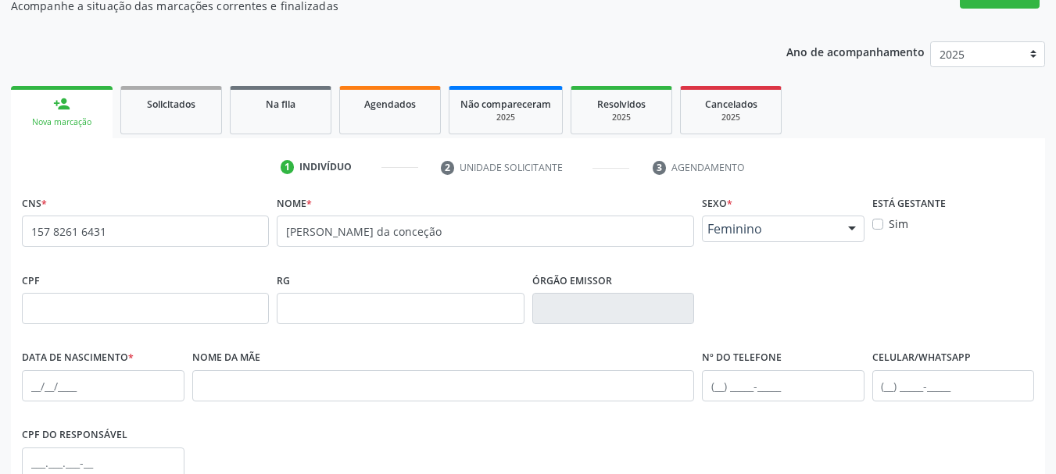
scroll to position [284, 0]
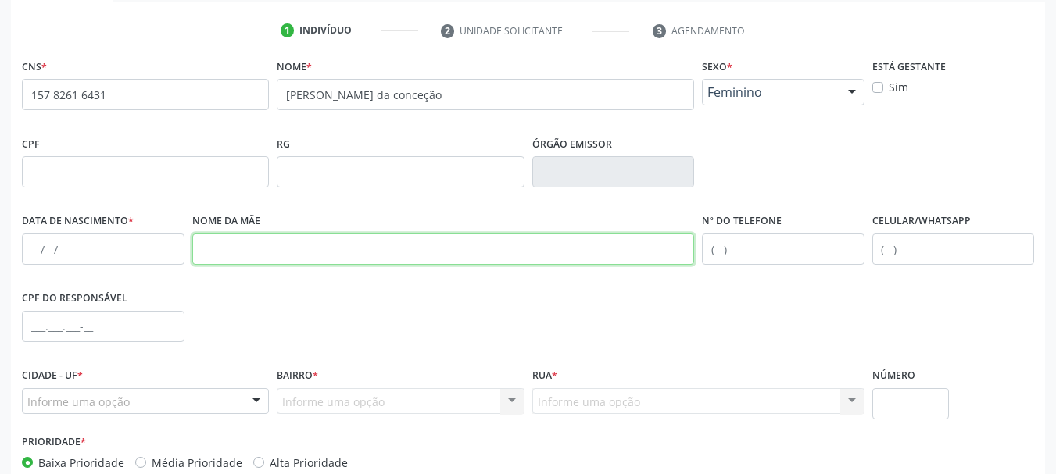
click at [220, 259] on input "text" at bounding box center [443, 249] width 503 height 31
click at [2, 270] on div "Acompanhamento Acompanhe a situação das marcações correntes e finalizadas Relat…" at bounding box center [528, 181] width 1056 height 761
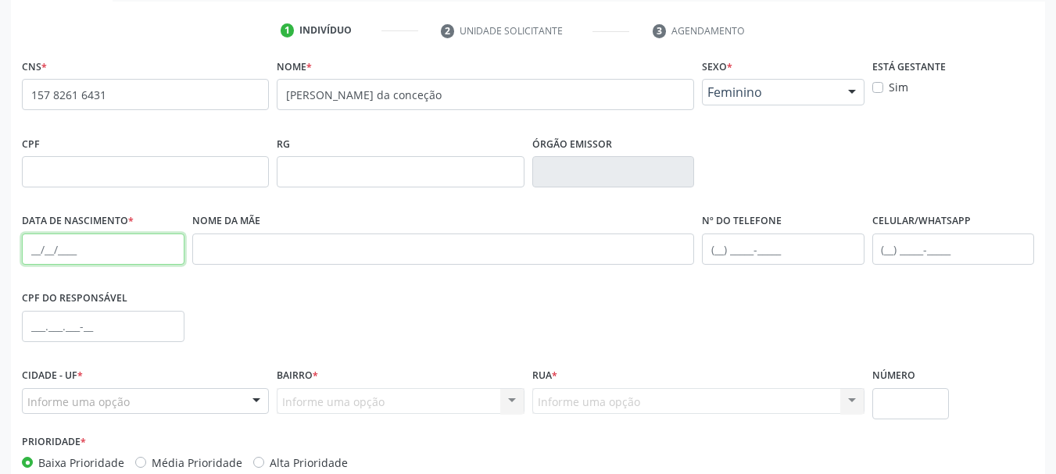
click at [40, 249] on input "text" at bounding box center [103, 249] width 163 height 31
type input "04/08/2018"
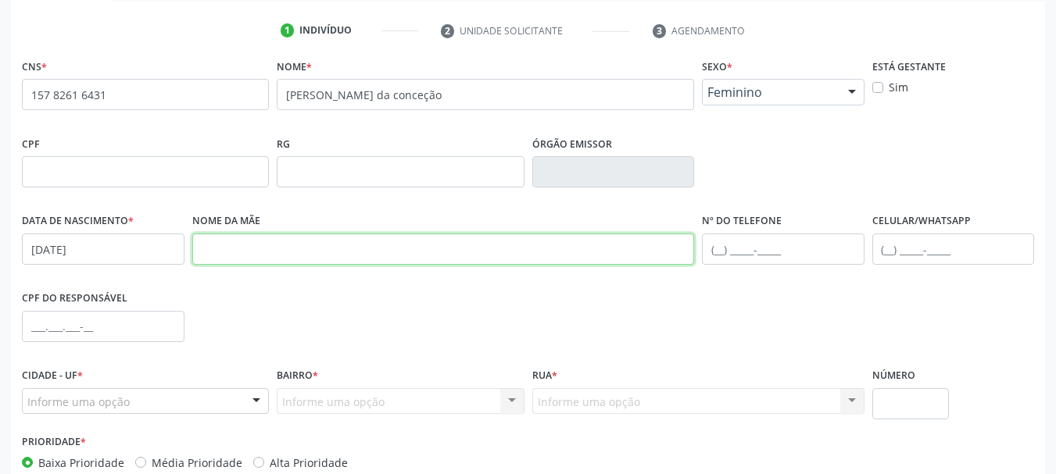
click at [250, 261] on input "text" at bounding box center [443, 249] width 503 height 31
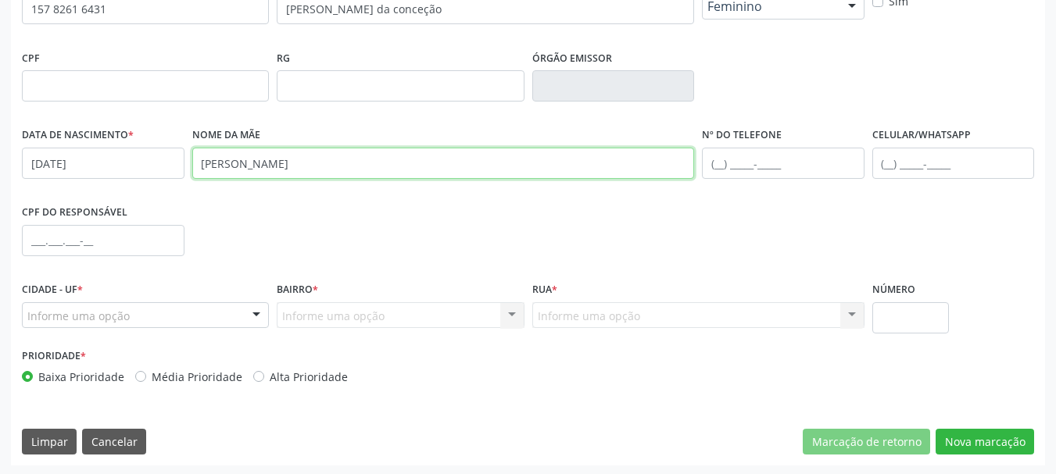
scroll to position [373, 0]
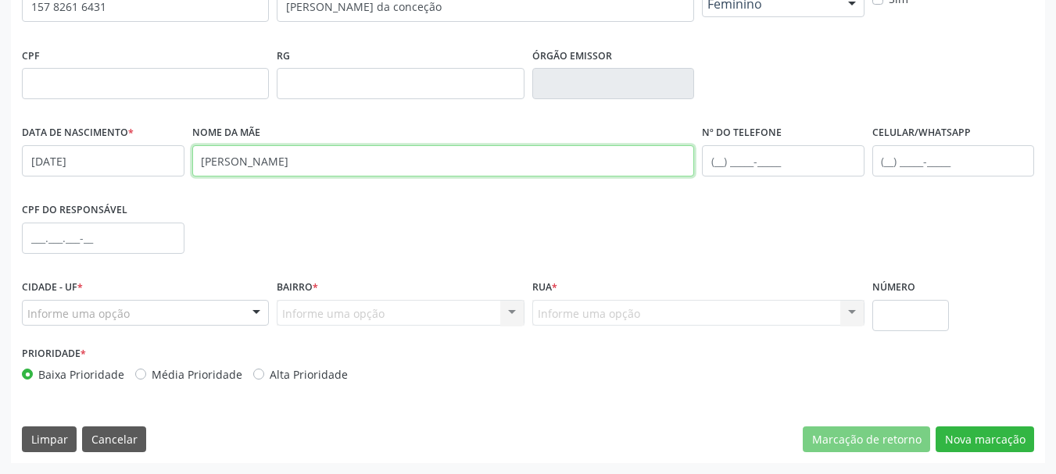
type input "irismar hermelinda alves"
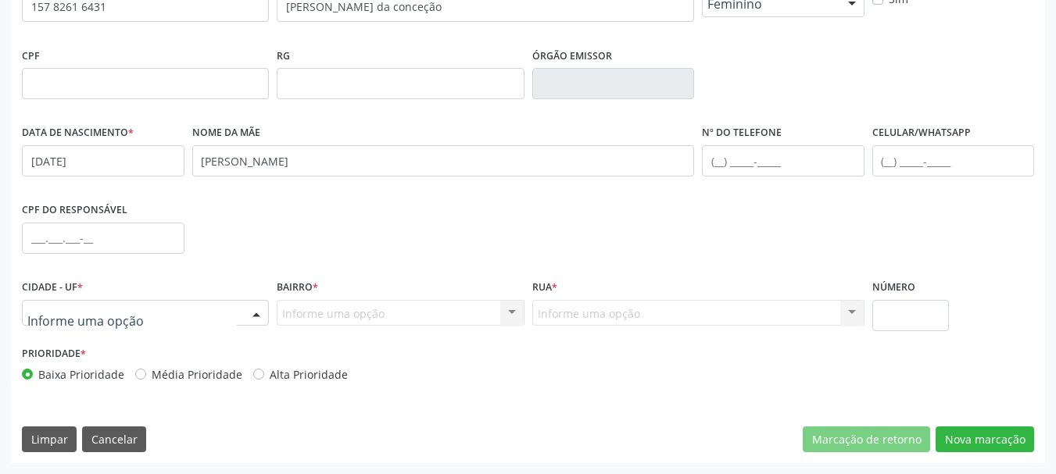
click at [137, 306] on div at bounding box center [145, 313] width 247 height 27
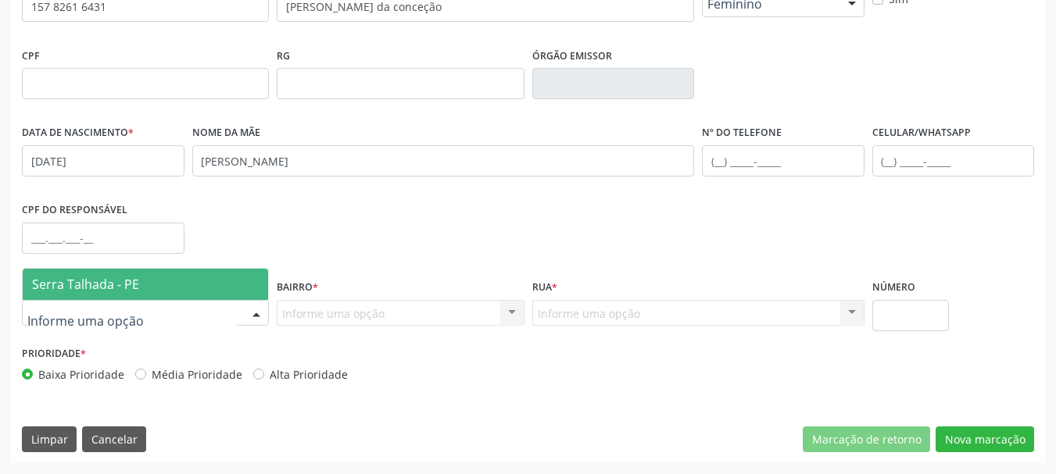
click at [145, 290] on span "Serra Talhada - PE" at bounding box center [145, 284] width 245 height 31
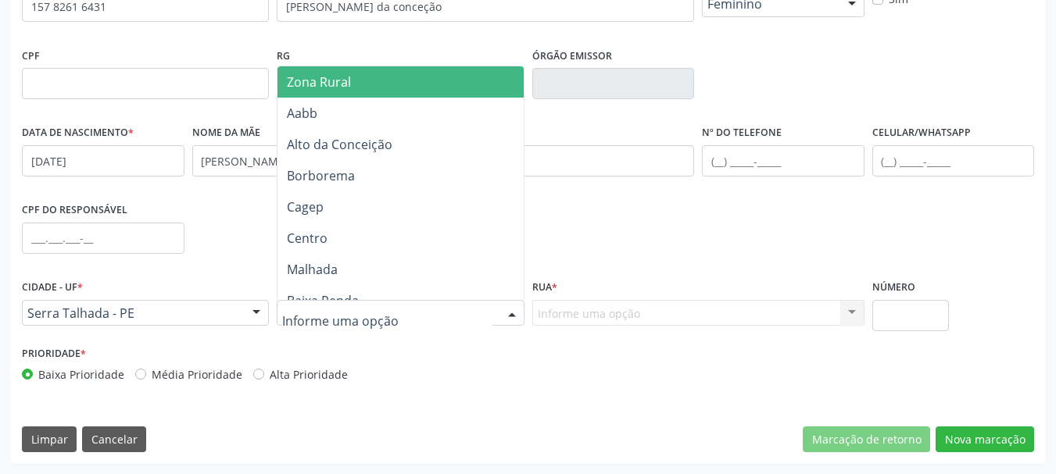
click at [367, 85] on span "Zona Rural" at bounding box center [402, 81] width 251 height 31
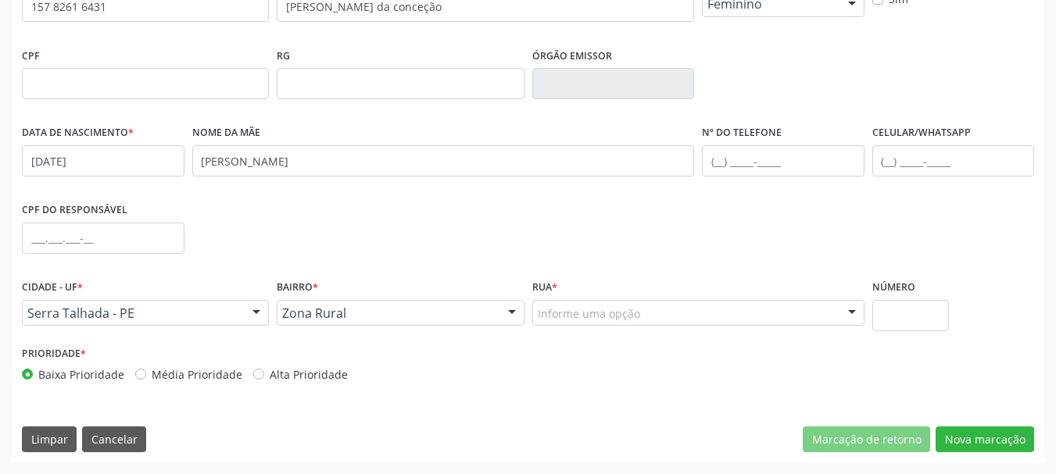
drag, startPoint x: 629, startPoint y: 327, endPoint x: 628, endPoint y: 313, distance: 14.1
click at [630, 320] on div "Rua * Informe uma opção Faz. Cachoeira II Faz. Granja Faz. Salgadinho Faz. Alde…" at bounding box center [698, 309] width 340 height 66
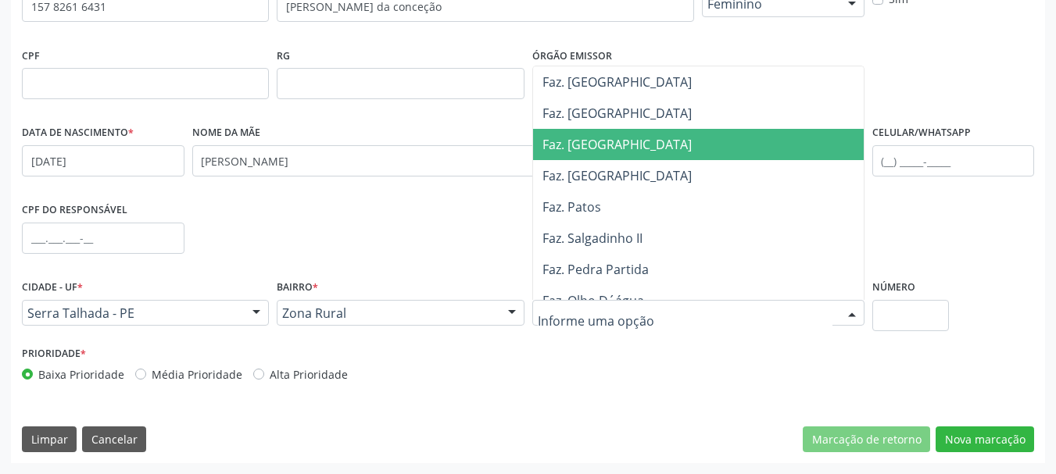
click at [609, 156] on span "Faz. [GEOGRAPHIC_DATA]" at bounding box center [702, 144] width 338 height 31
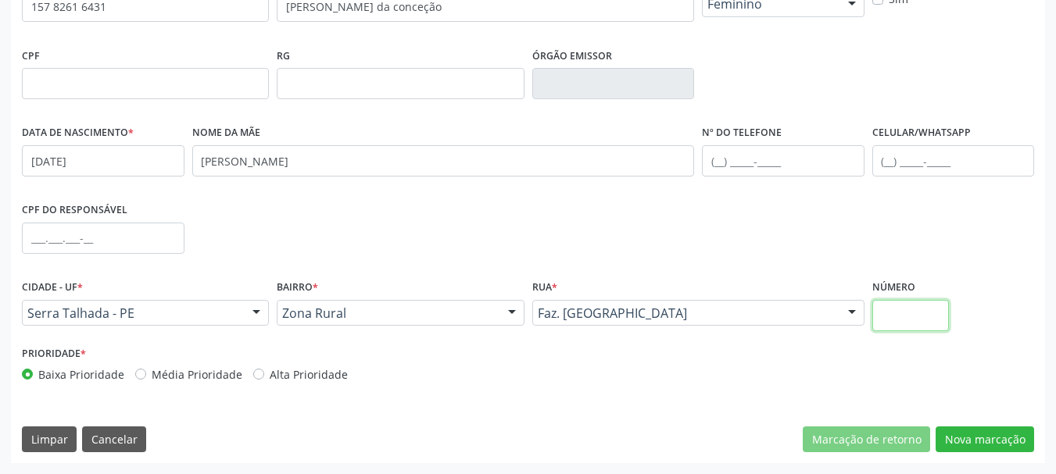
click at [910, 307] on input "text" at bounding box center [910, 315] width 77 height 31
type input "00"
click at [1016, 442] on button "Nova marcação" at bounding box center [985, 440] width 98 height 27
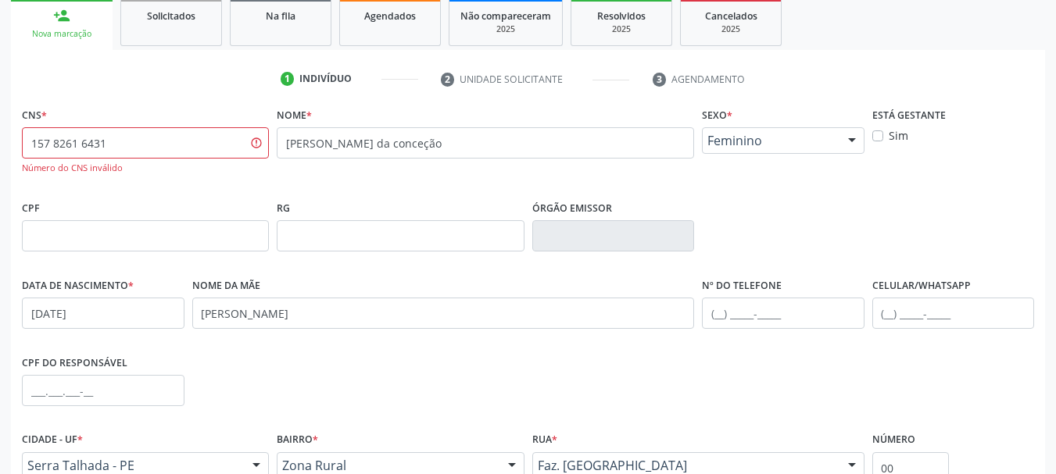
scroll to position [216, 0]
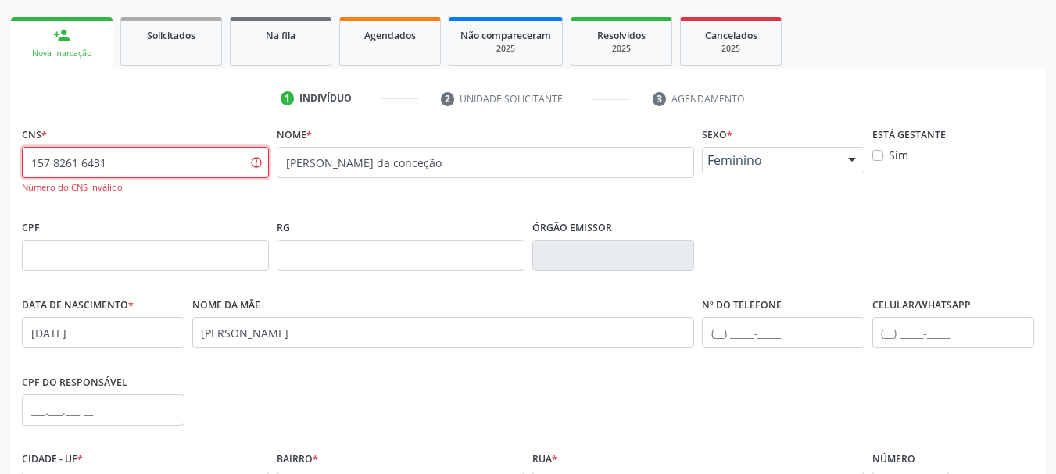
drag, startPoint x: 64, startPoint y: 173, endPoint x: 0, endPoint y: 181, distance: 64.6
click at [0, 181] on div "Acompanhamento Acompanhe a situação das marcações correntes e finalizadas Relat…" at bounding box center [528, 257] width 1056 height 777
click at [212, 199] on fieldset "CNS * 157 8261 6431 Número do CNS inválido" at bounding box center [145, 164] width 247 height 82
drag, startPoint x: 165, startPoint y: 165, endPoint x: 0, endPoint y: 191, distance: 167.0
click at [0, 192] on div "Acompanhamento Acompanhe a situação das marcações correntes e finalizadas Relat…" at bounding box center [528, 257] width 1056 height 777
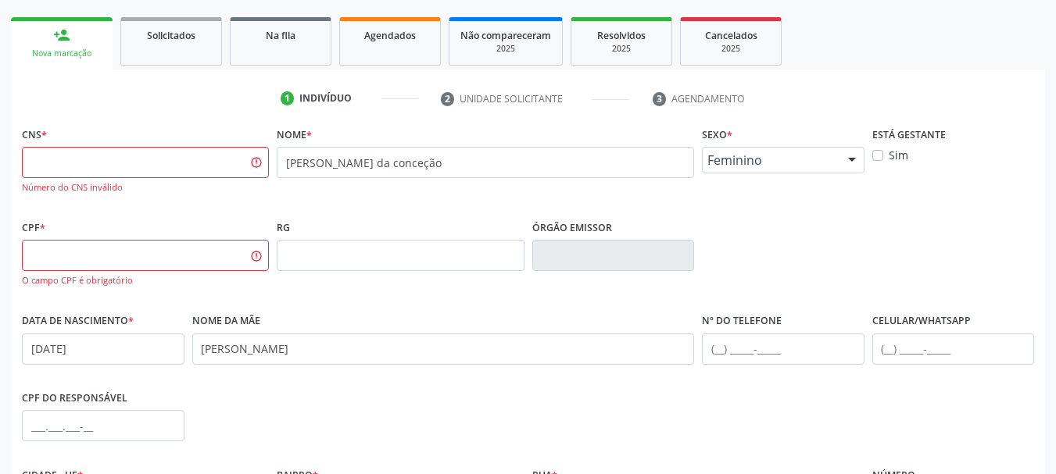
click at [139, 211] on div "CNS * Número do CNS inválido" at bounding box center [145, 169] width 255 height 93
click at [81, 258] on input "text" at bounding box center [145, 255] width 247 height 31
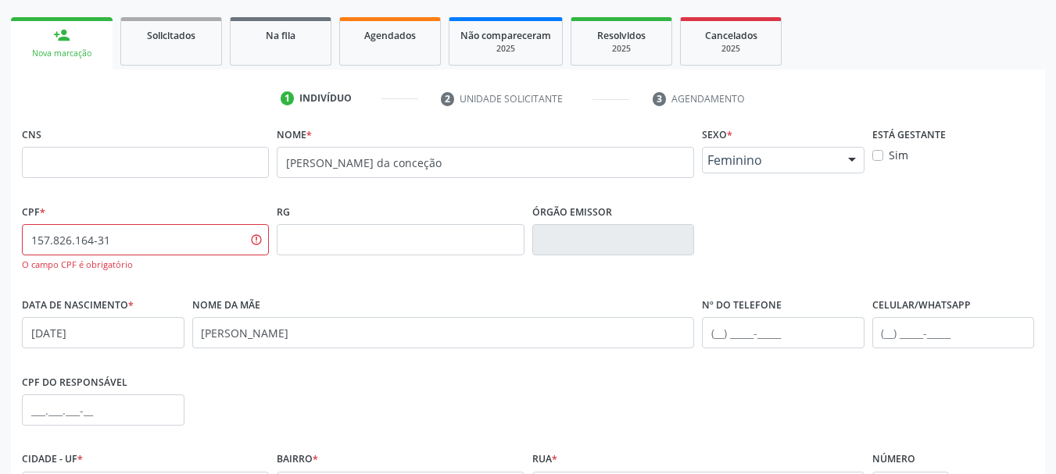
type input "157.826.164-31"
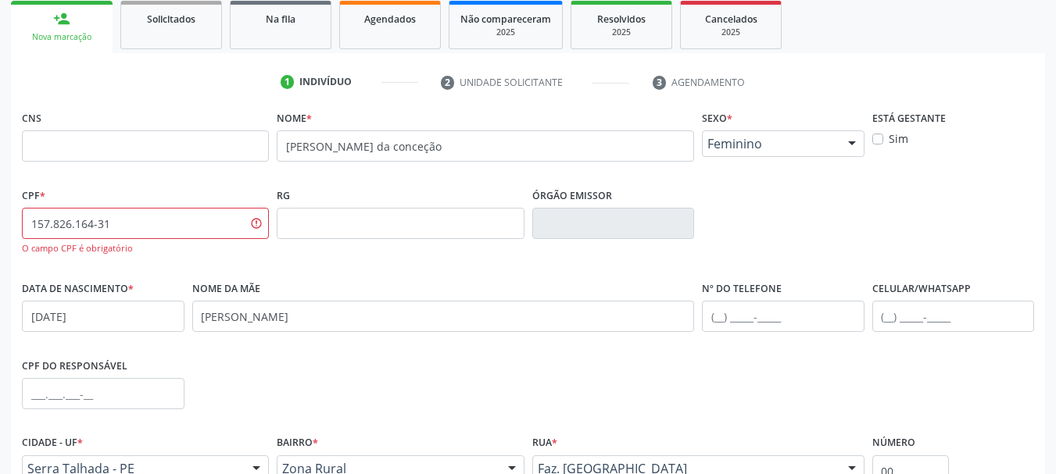
scroll to position [234, 0]
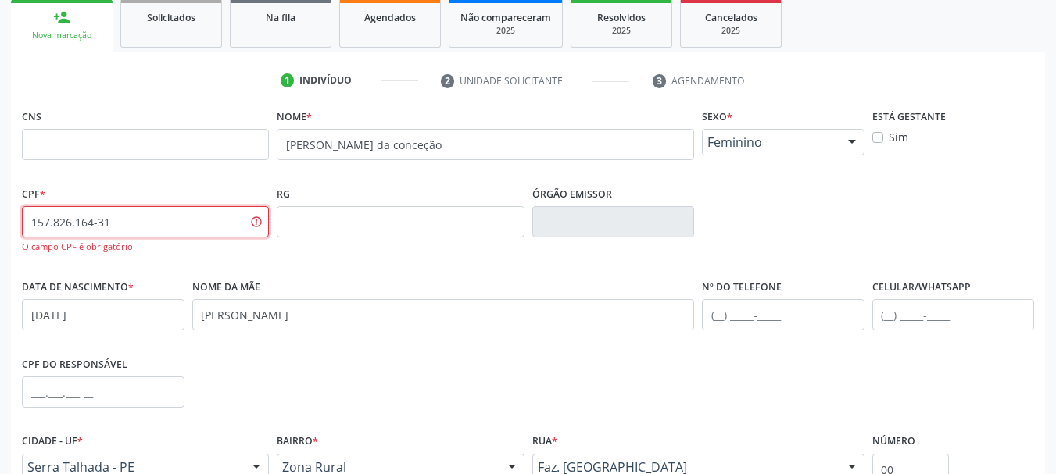
drag, startPoint x: 145, startPoint y: 215, endPoint x: 4, endPoint y: 262, distance: 149.0
click at [0, 240] on div "Acompanhamento Acompanhe a situação das marcações correntes e finalizadas Relat…" at bounding box center [528, 239] width 1056 height 777
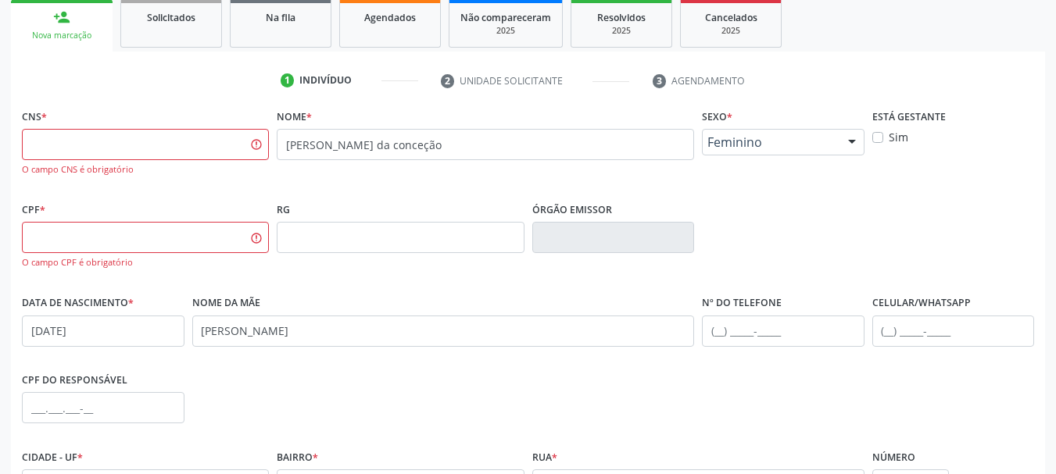
click at [440, 259] on fieldset "RG" at bounding box center [400, 232] width 247 height 66
click at [168, 148] on input "text" at bounding box center [145, 144] width 247 height 31
type input "706 0068 7616 6647"
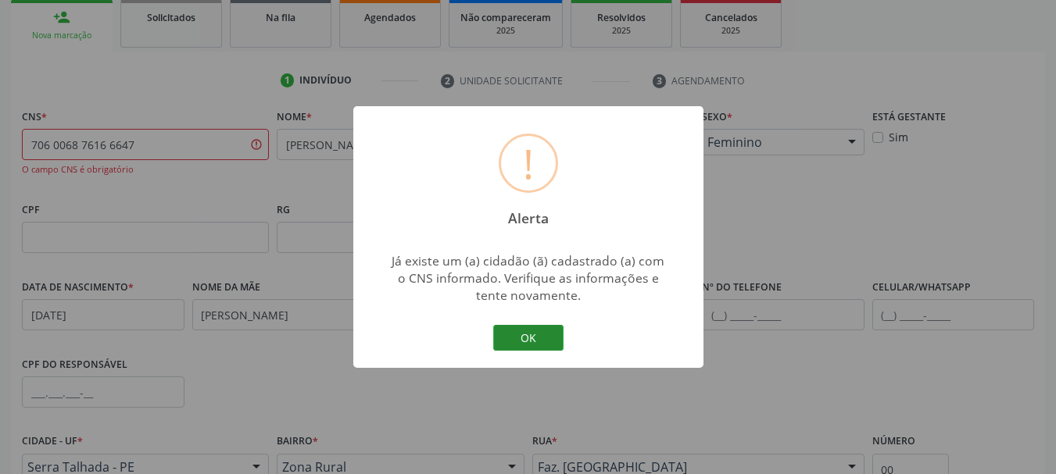
click at [544, 334] on button "OK" at bounding box center [528, 338] width 70 height 27
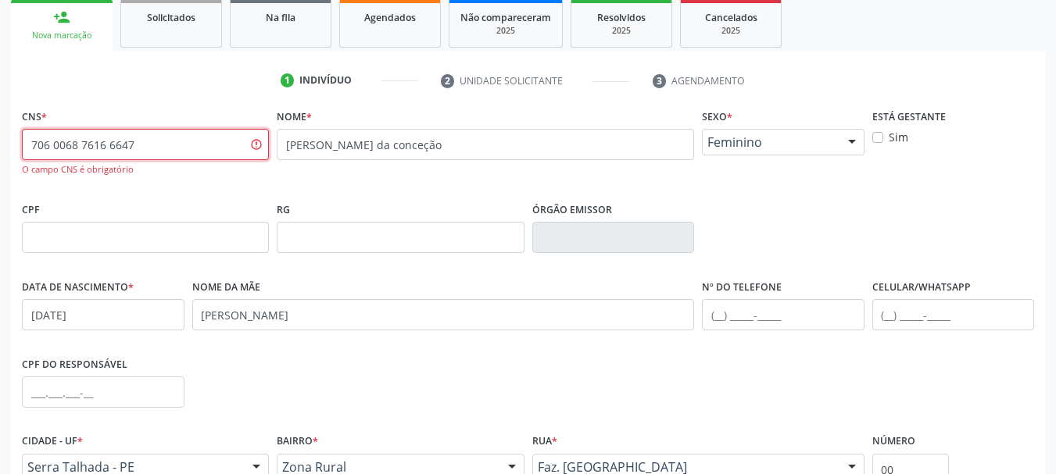
drag, startPoint x: 152, startPoint y: 138, endPoint x: 0, endPoint y: 162, distance: 153.4
click at [0, 159] on div "Acompanhamento Acompanhe a situação das marcações correntes e finalizadas Relat…" at bounding box center [528, 239] width 1056 height 777
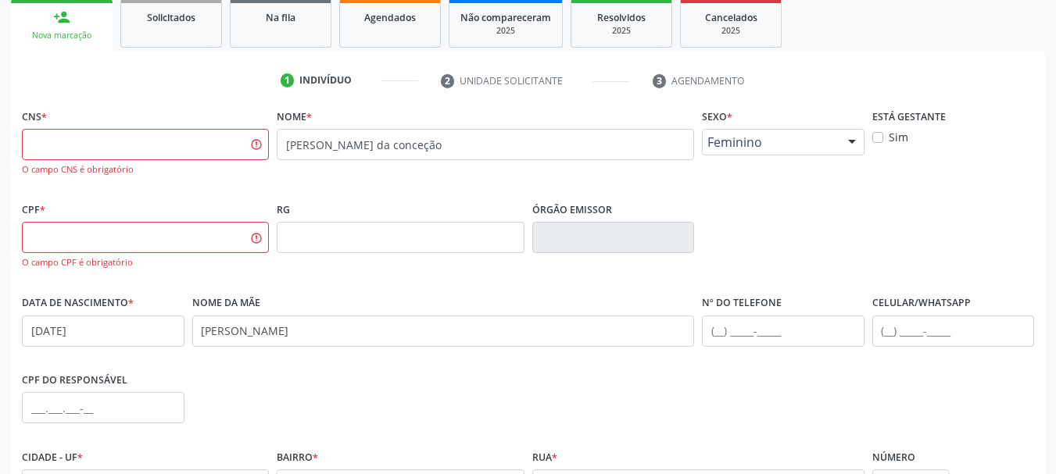
click at [351, 292] on div "Nome da mãe irismar hermelinda alves" at bounding box center [443, 319] width 503 height 55
click at [152, 148] on input "text" at bounding box center [145, 144] width 247 height 31
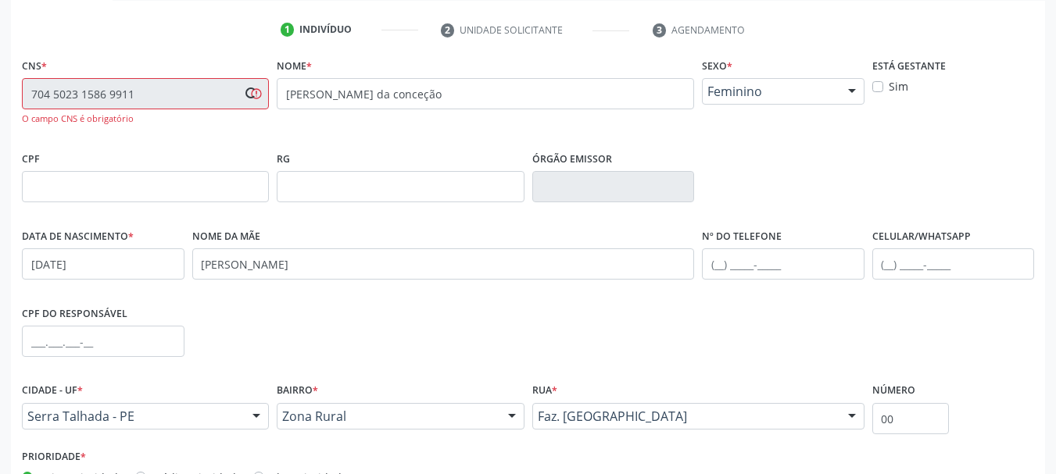
scroll to position [313, 0]
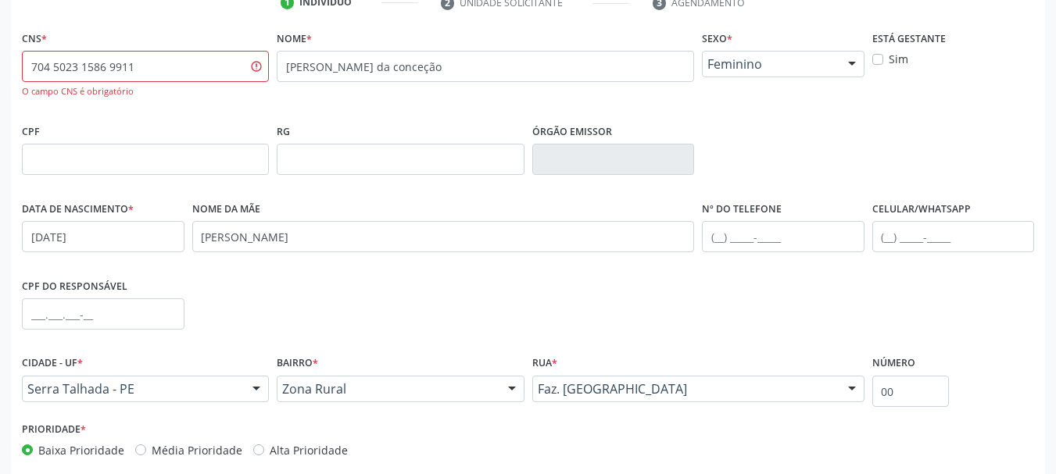
click at [225, 86] on div "O campo CNS é obrigatório" at bounding box center [145, 91] width 247 height 13
click at [216, 66] on input "704 5023 1586 9911" at bounding box center [145, 66] width 247 height 31
type input "7"
type input "704 5023 1586 9911"
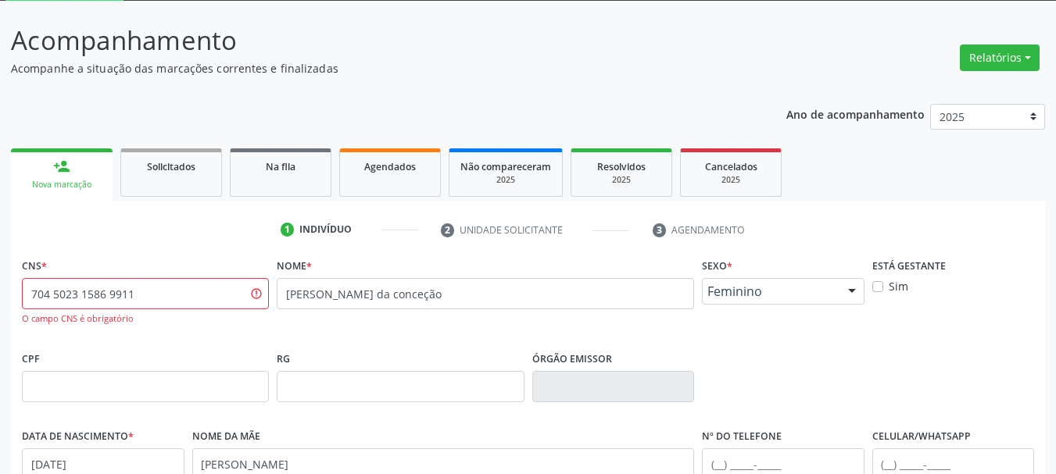
scroll to position [78, 0]
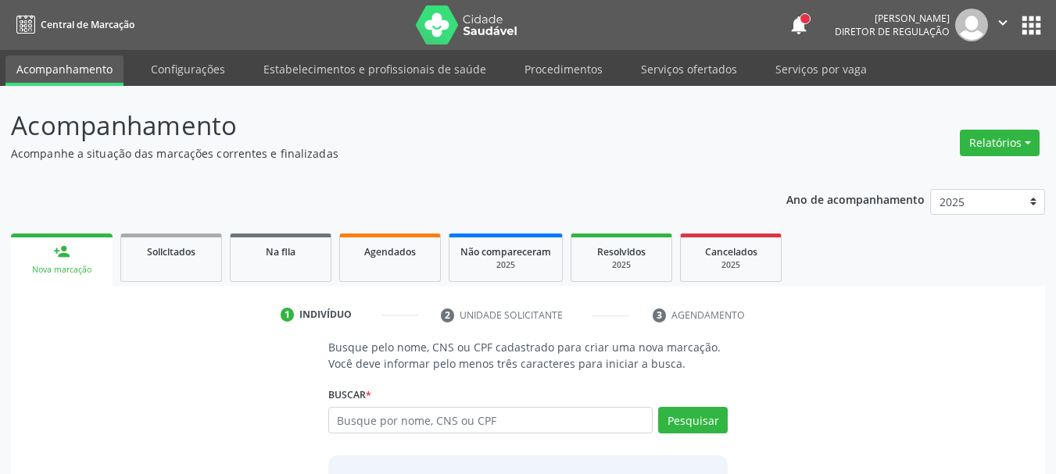
click at [546, 420] on input "text" at bounding box center [490, 420] width 325 height 27
type input "704502315869911"
click at [694, 418] on button "Pesquisar" at bounding box center [693, 420] width 70 height 27
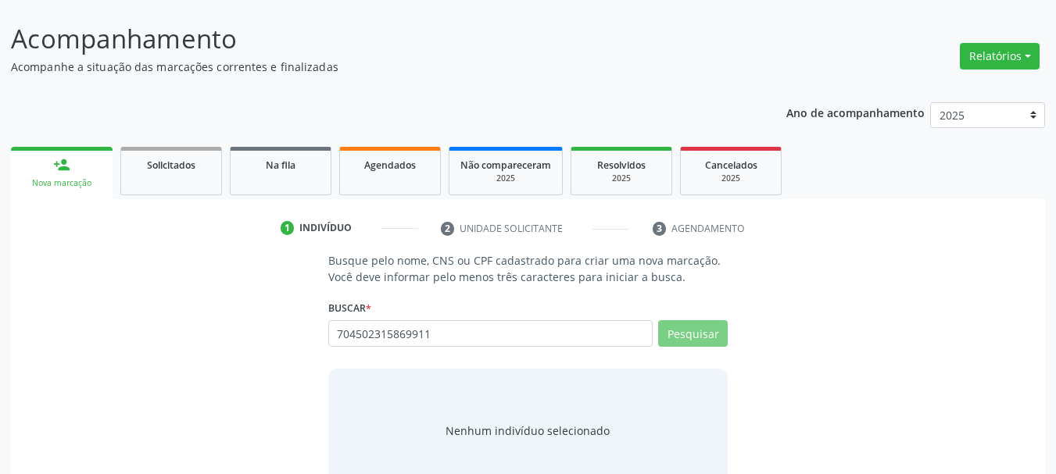
scroll to position [128, 0]
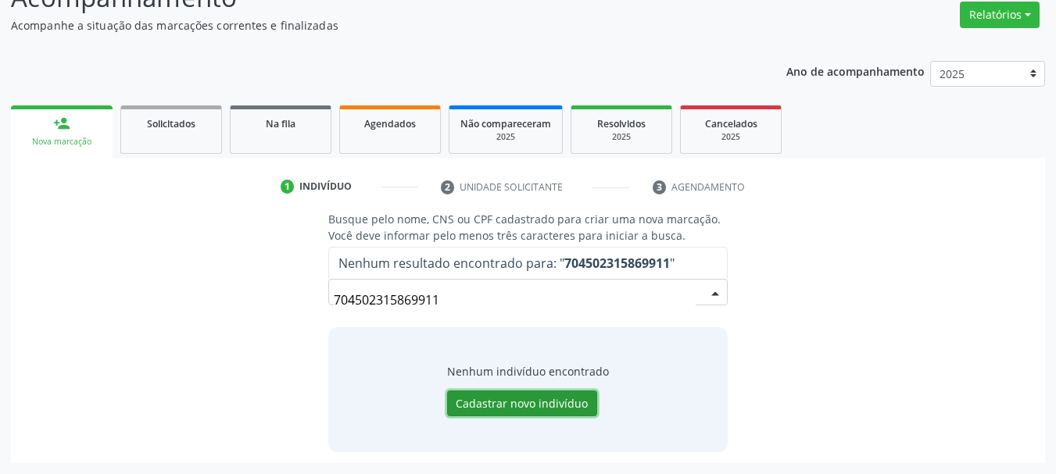
click at [563, 392] on button "Cadastrar novo indivíduo" at bounding box center [522, 404] width 150 height 27
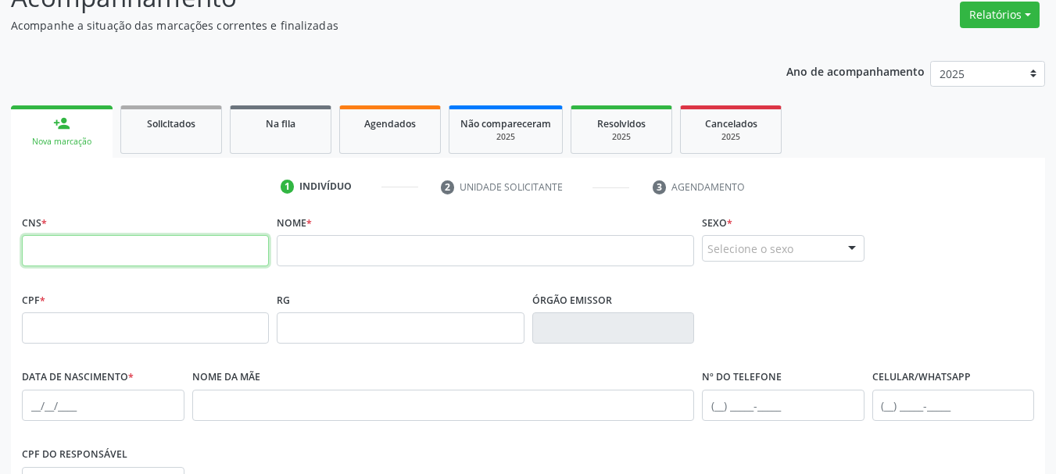
click at [159, 246] on input "text" at bounding box center [145, 250] width 247 height 31
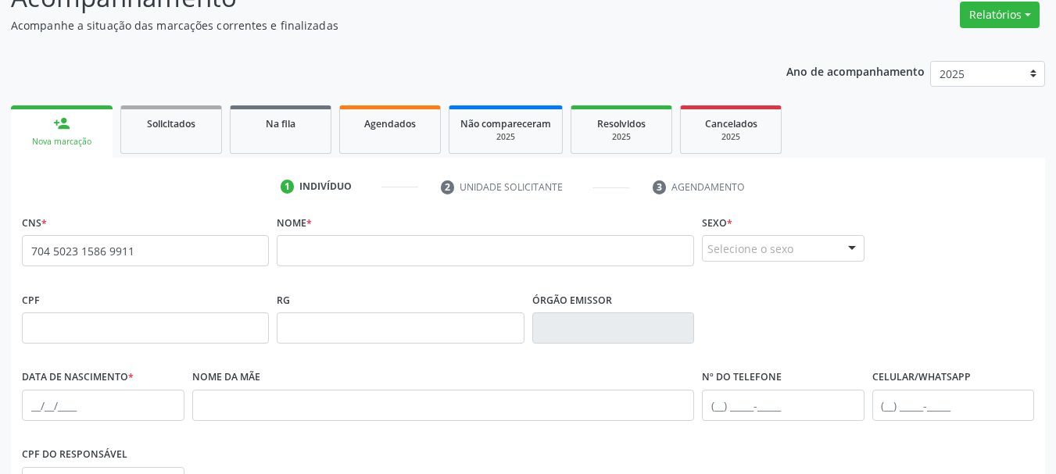
type input "704 5023 1586 9911"
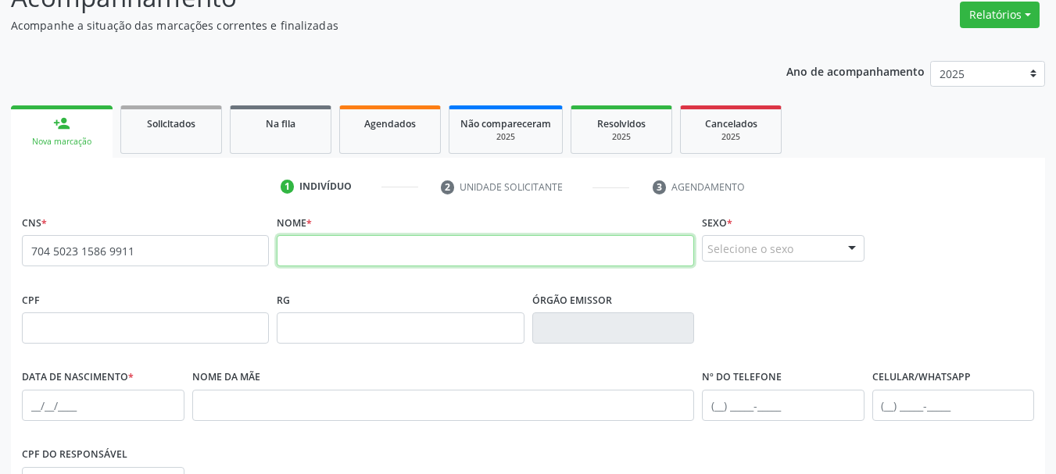
click at [388, 247] on input "text" at bounding box center [485, 250] width 417 height 31
type input "lorena kyara alves da conceição"
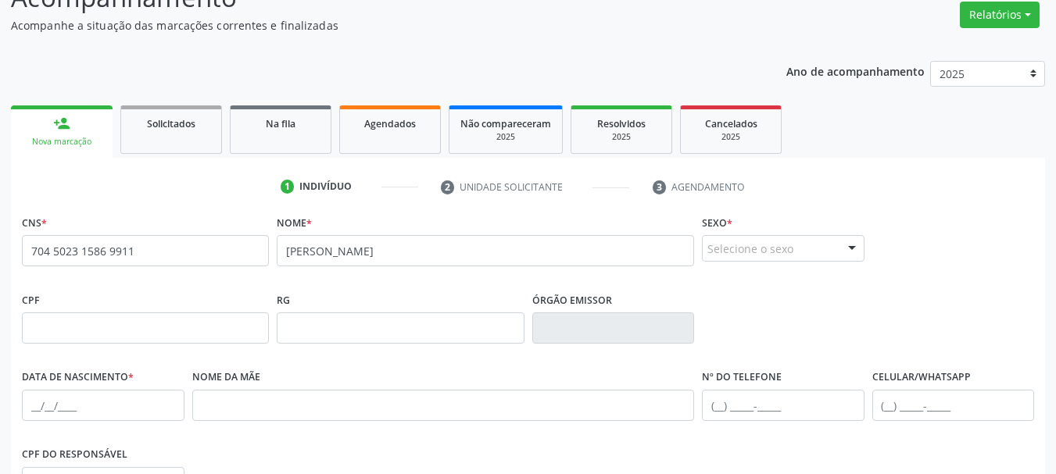
click at [771, 250] on div "Selecione o sexo" at bounding box center [783, 248] width 163 height 27
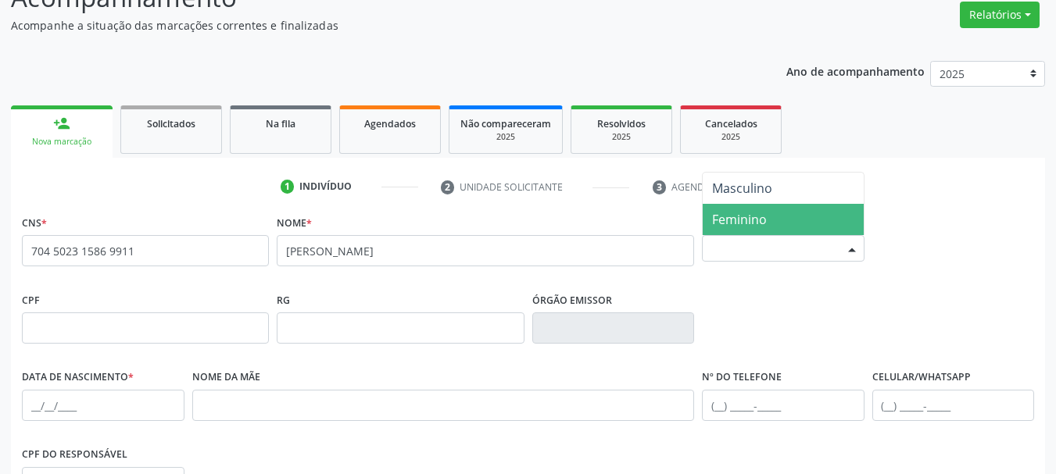
click at [761, 229] on span "Feminino" at bounding box center [783, 219] width 161 height 31
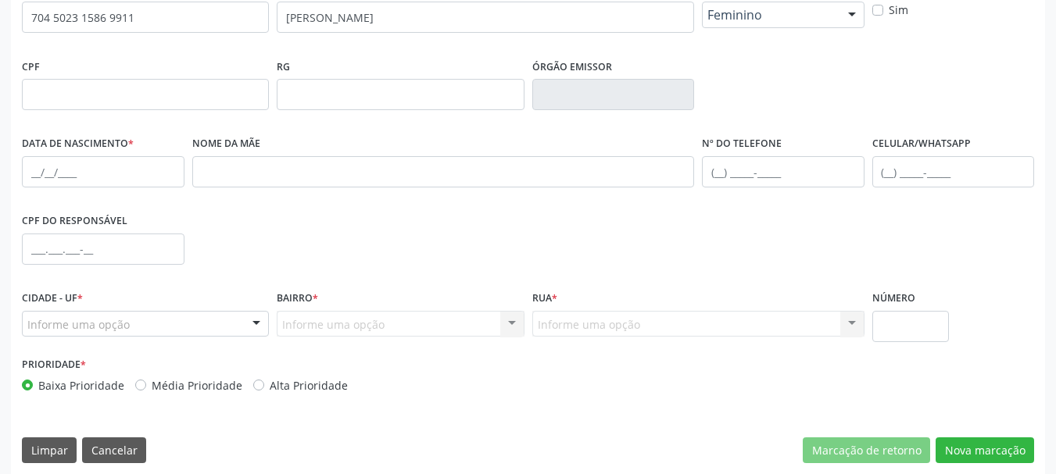
scroll to position [363, 0]
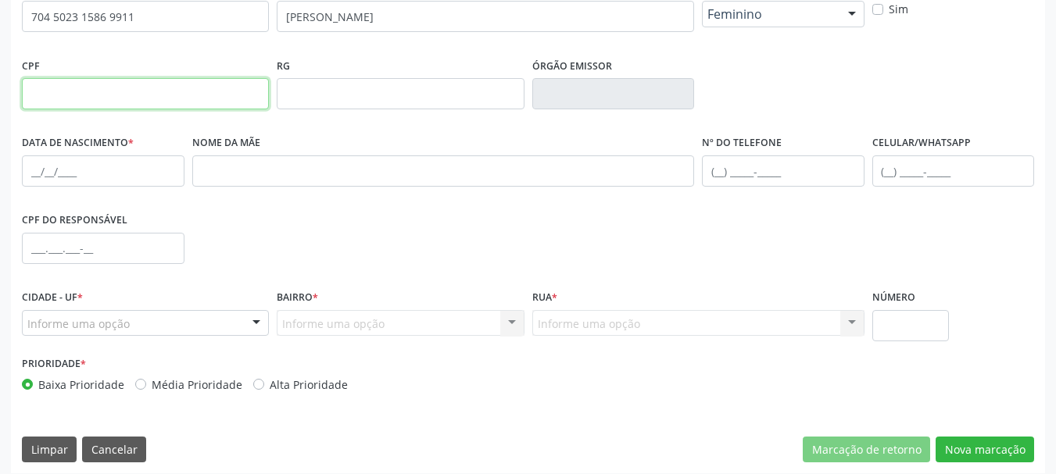
click at [73, 99] on input "text" at bounding box center [145, 93] width 247 height 31
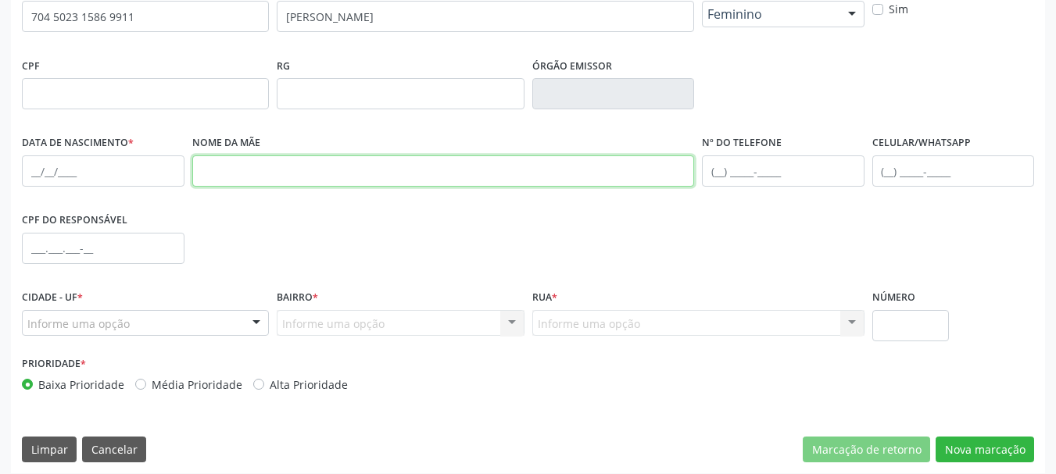
click at [296, 160] on input "text" at bounding box center [443, 171] width 503 height 31
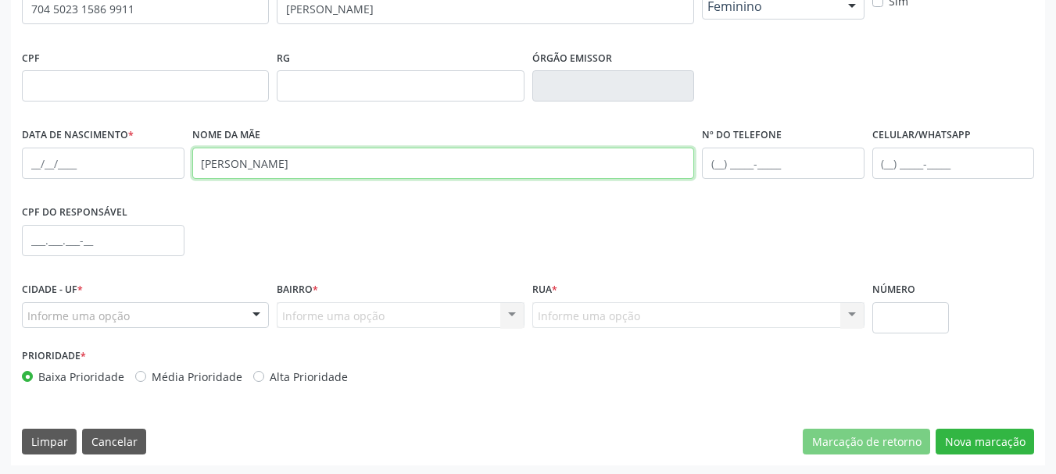
scroll to position [373, 0]
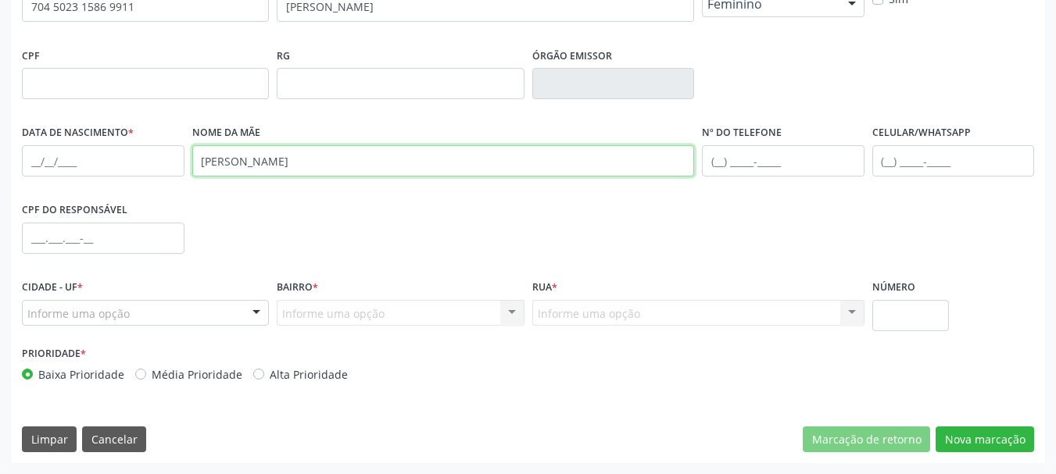
type input "irismar hermelinda alves"
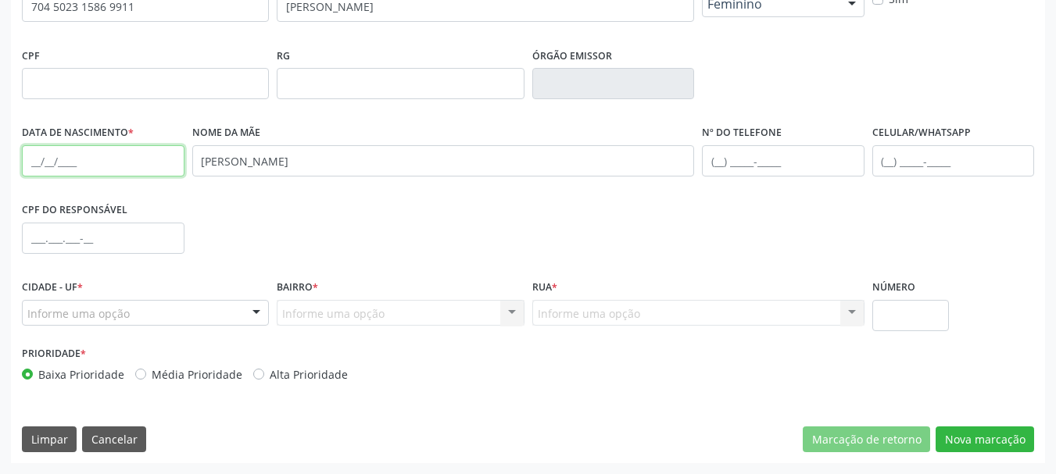
click at [38, 159] on input "text" at bounding box center [103, 160] width 163 height 31
type input "04/08/2018"
click at [373, 232] on div "CPF do responsável" at bounding box center [528, 237] width 1020 height 77
click at [153, 301] on div "Informe uma opção" at bounding box center [145, 313] width 247 height 27
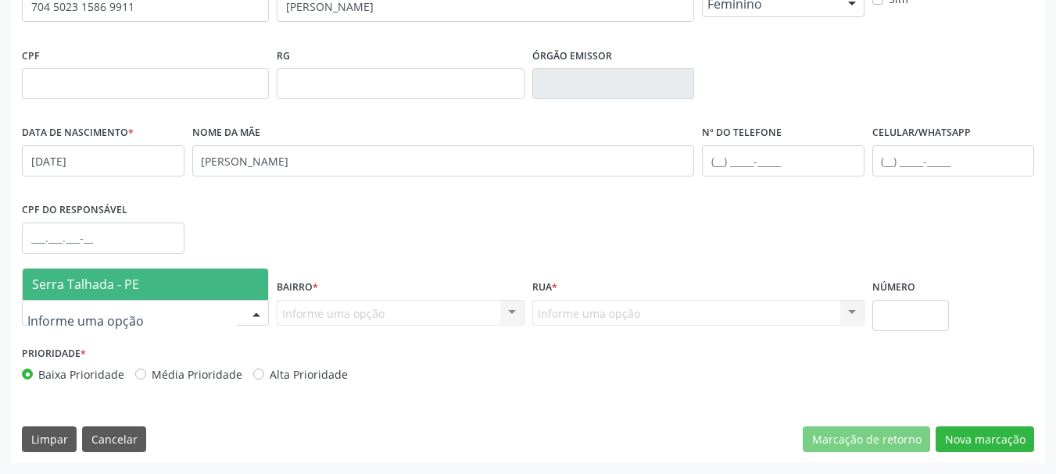
click at [154, 277] on span "Serra Talhada - PE" at bounding box center [145, 284] width 245 height 31
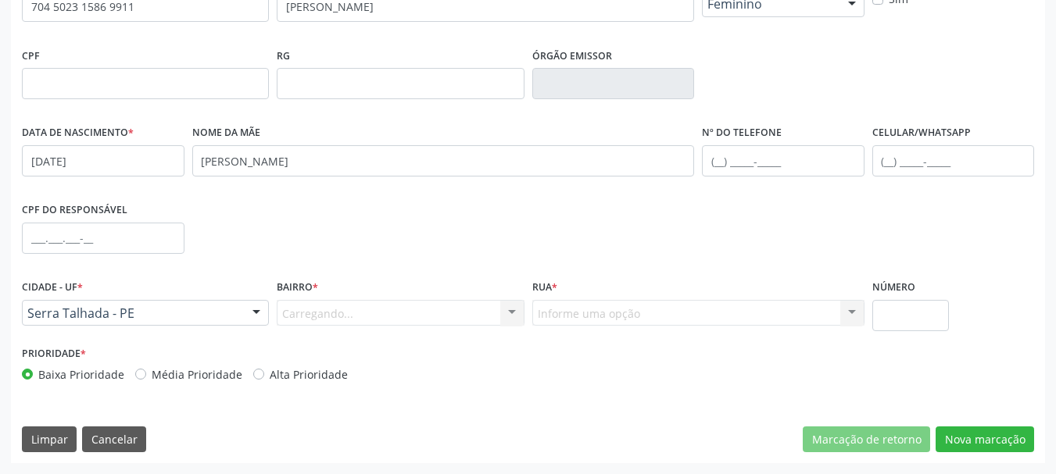
click at [303, 306] on div "Carregando... Nenhum resultado encontrado para: " " Nenhuma opção encontrada. D…" at bounding box center [400, 313] width 247 height 27
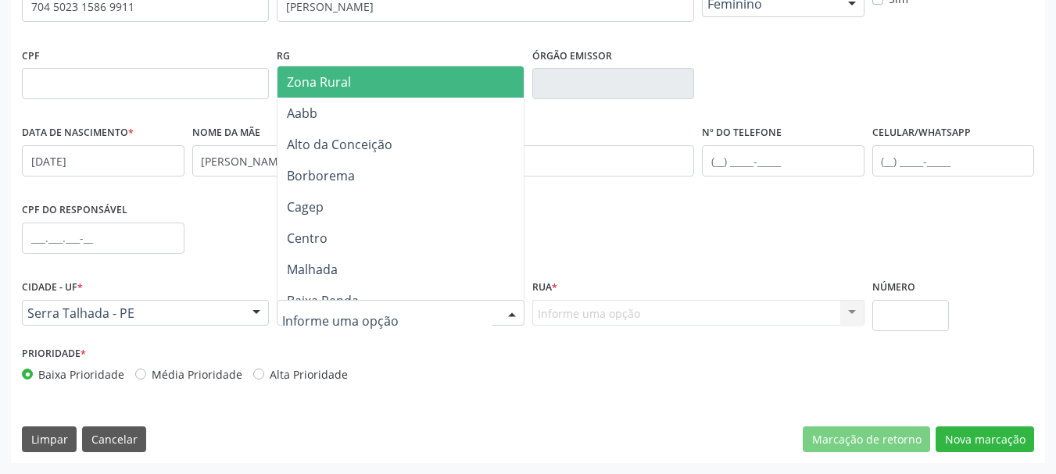
click at [371, 72] on span "Zona Rural" at bounding box center [402, 81] width 251 height 31
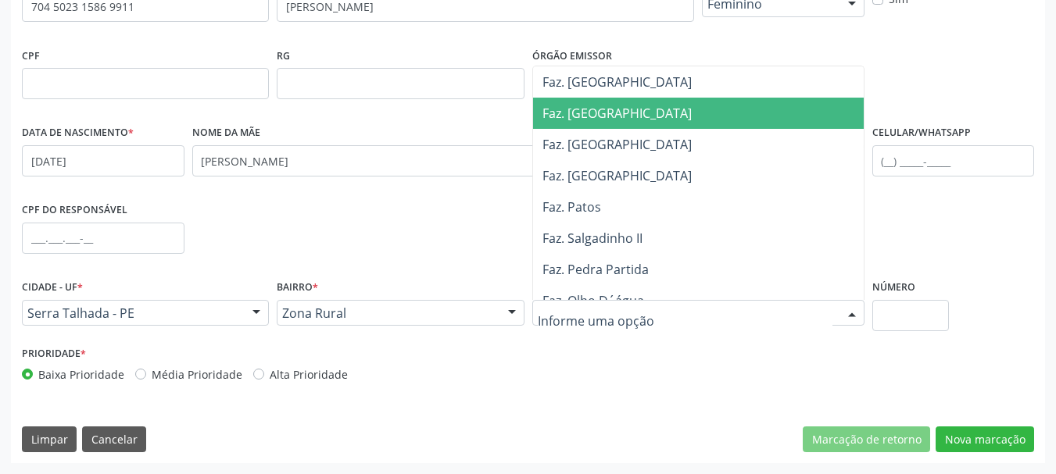
click at [599, 109] on span "Faz. Granja" at bounding box center [616, 113] width 149 height 17
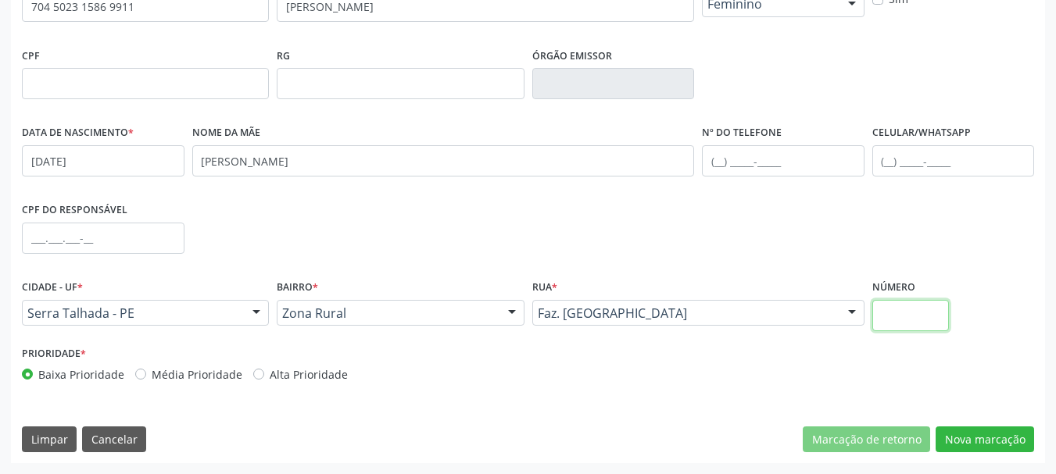
drag, startPoint x: 893, startPoint y: 303, endPoint x: 887, endPoint y: 310, distance: 8.3
click at [892, 303] on input "text" at bounding box center [910, 315] width 77 height 31
type input "00"
click at [1018, 439] on button "Nova marcação" at bounding box center [985, 440] width 98 height 27
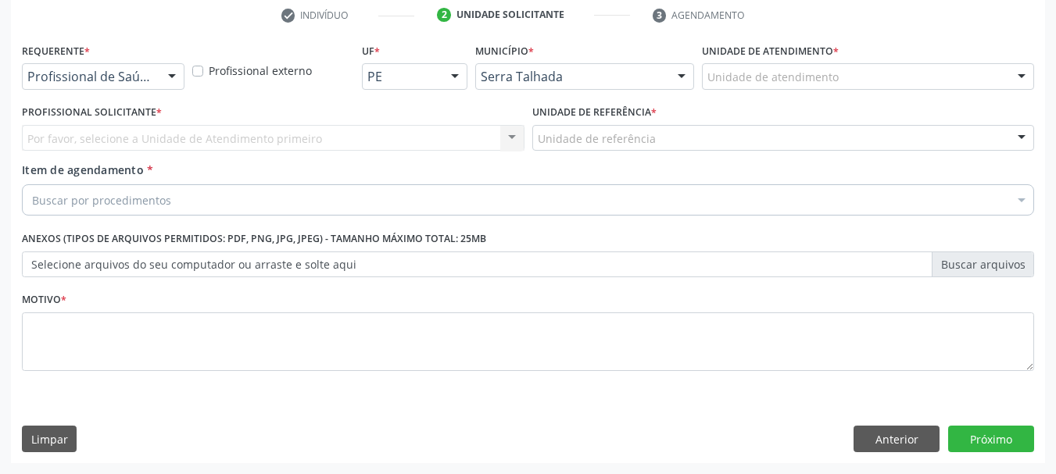
click at [91, 86] on div "Profissional de Saúde" at bounding box center [103, 76] width 163 height 27
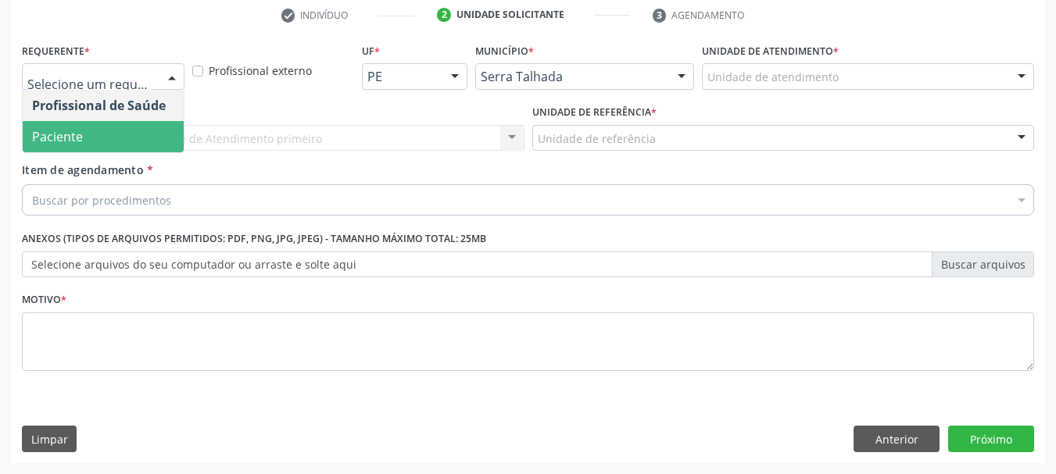
click at [66, 134] on span "Paciente" at bounding box center [57, 136] width 51 height 17
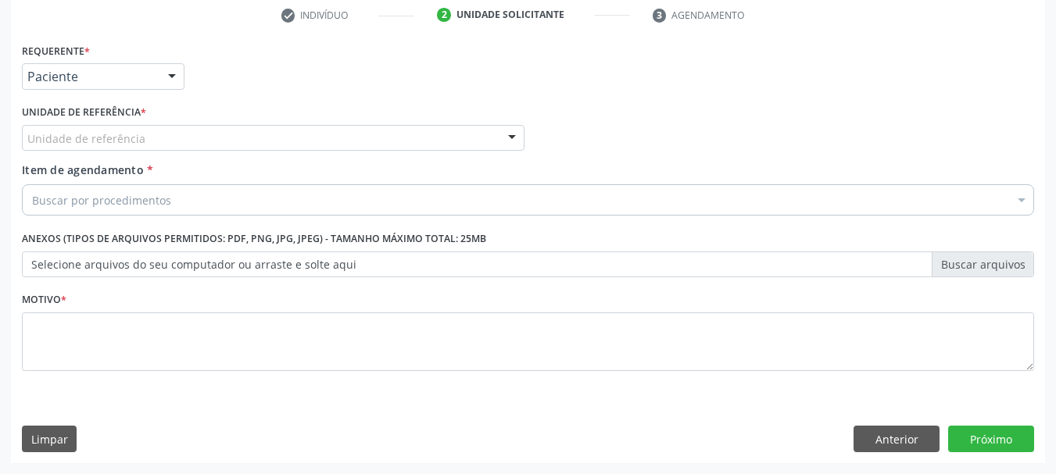
click at [65, 118] on label "Unidade de referência *" at bounding box center [84, 113] width 124 height 24
click at [88, 149] on div "Unidade de referência" at bounding box center [273, 138] width 503 height 27
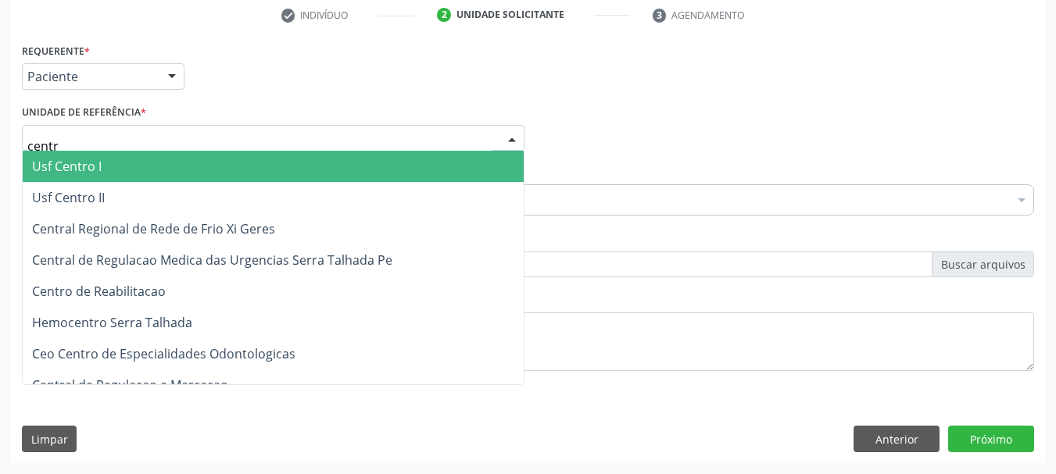
type input "centro"
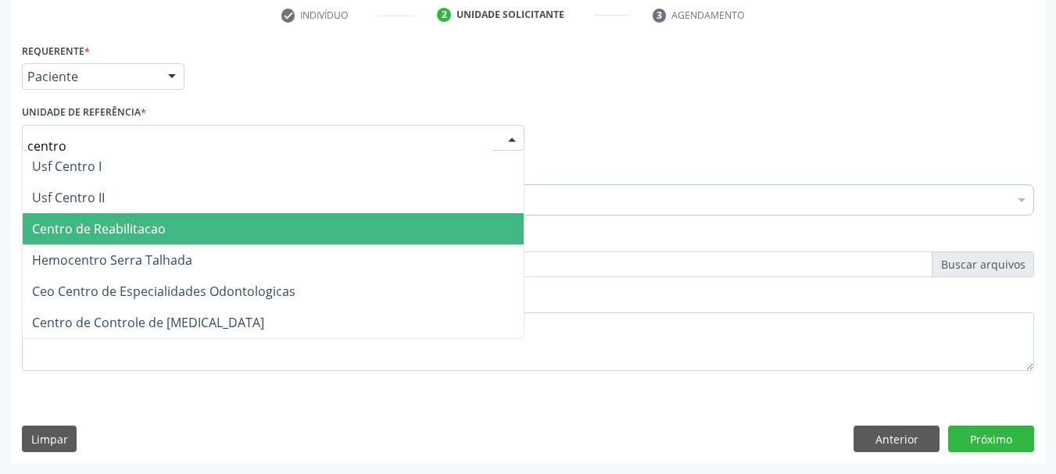
click at [131, 238] on span "Centro de Reabilitacao" at bounding box center [99, 228] width 134 height 17
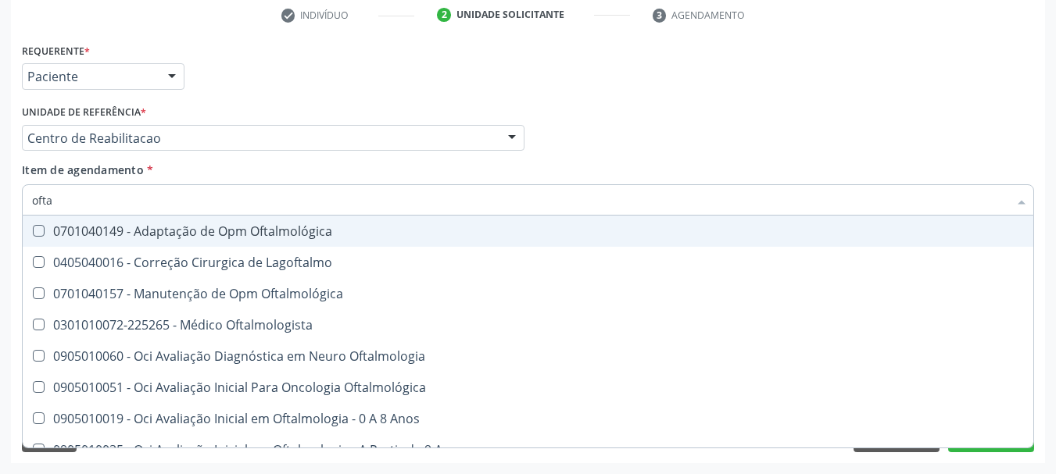
type input "oftal"
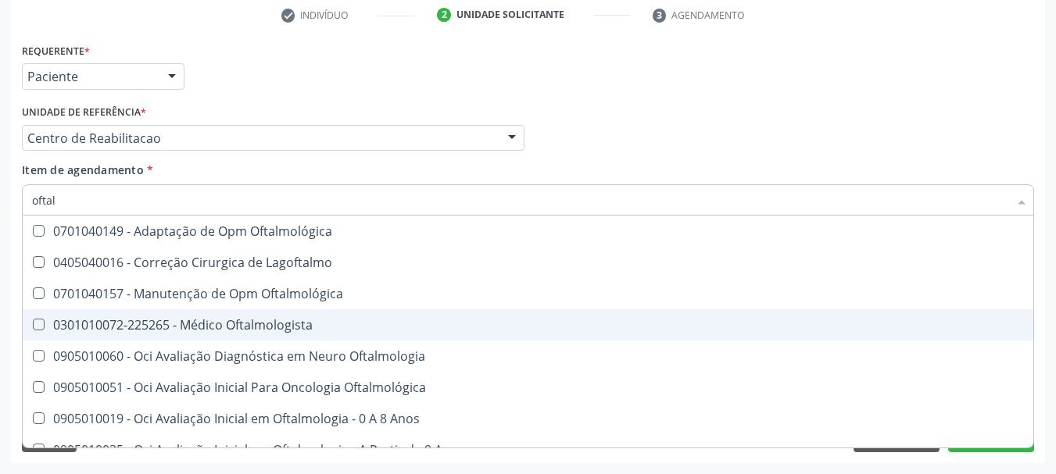
click at [233, 329] on div "0301010072-225265 - Médico Oftalmologista" at bounding box center [528, 325] width 992 height 13
checkbox Oftalmologista "true"
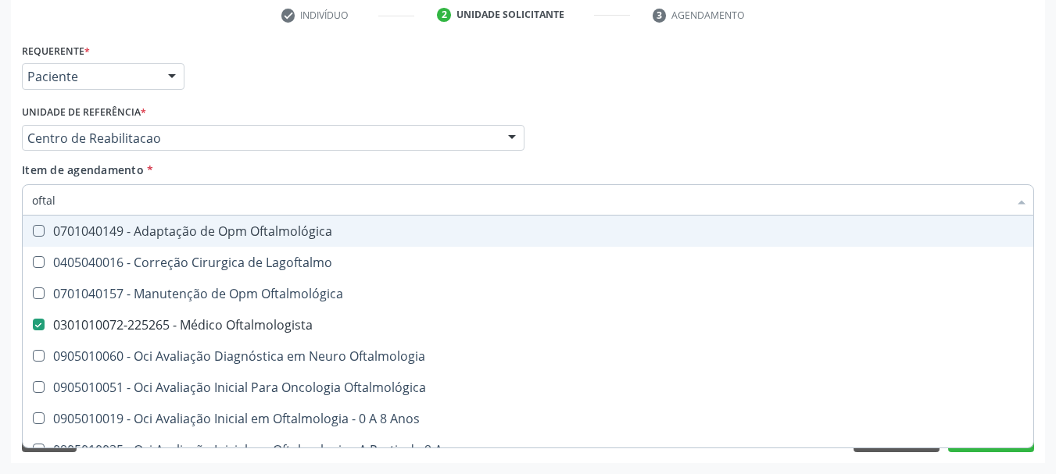
click at [680, 129] on div "Profissional Solicitante Por favor, selecione a Unidade de Atendimento primeiro…" at bounding box center [528, 131] width 1020 height 61
checkbox Lagoftalmo "true"
checkbox Oftalmologista "false"
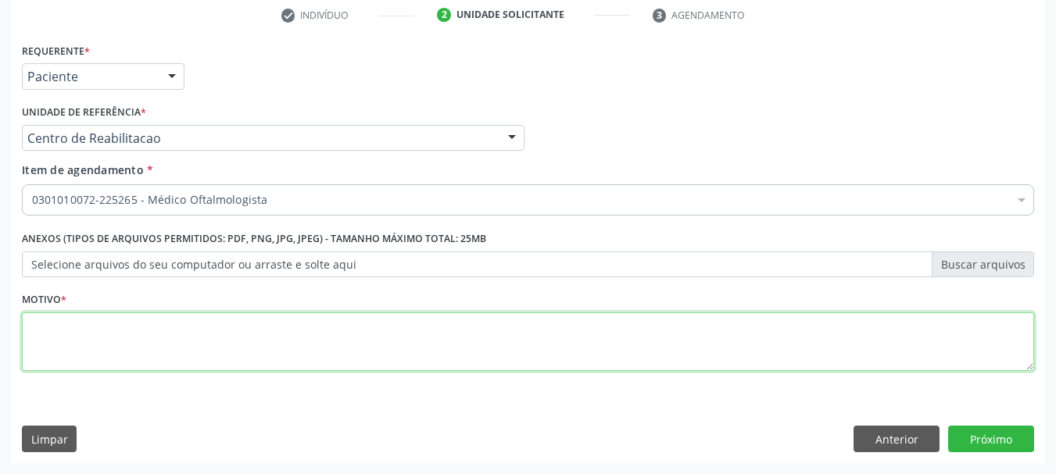
click at [197, 340] on textarea at bounding box center [528, 342] width 1012 height 59
type textarea "..."
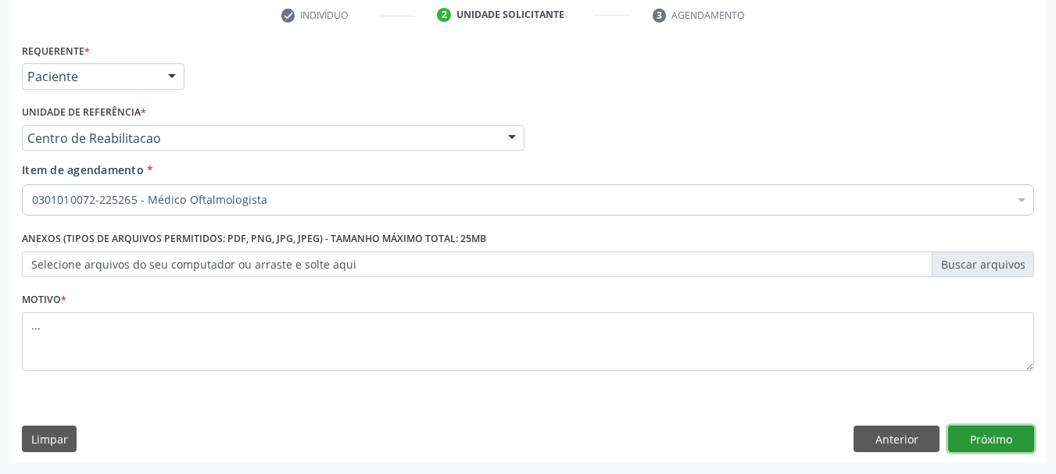
click at [1006, 437] on button "Próximo" at bounding box center [991, 439] width 86 height 27
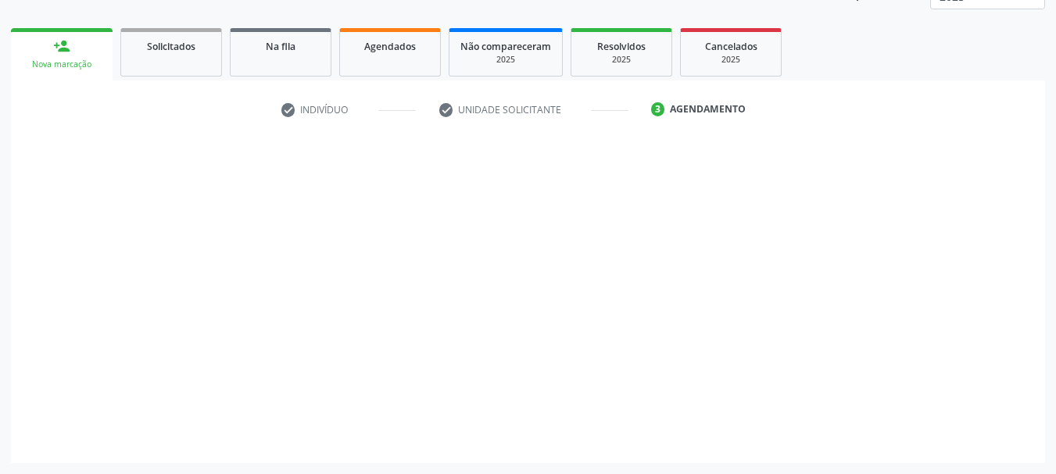
scroll to position [206, 0]
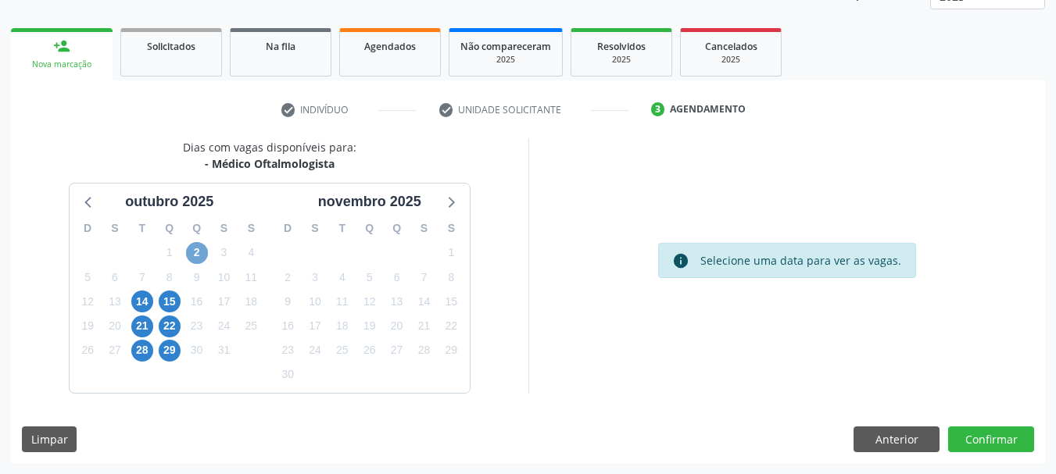
click at [192, 254] on span "2" at bounding box center [197, 253] width 22 height 22
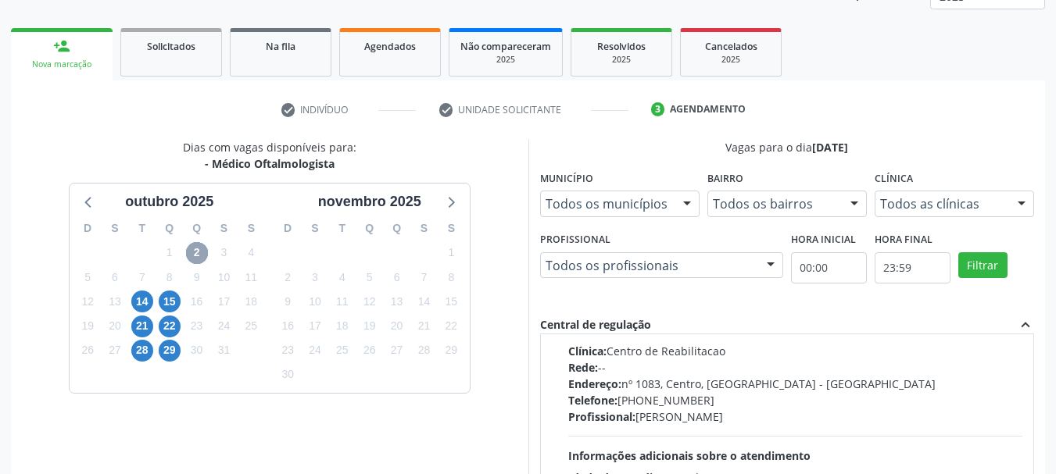
scroll to position [0, 0]
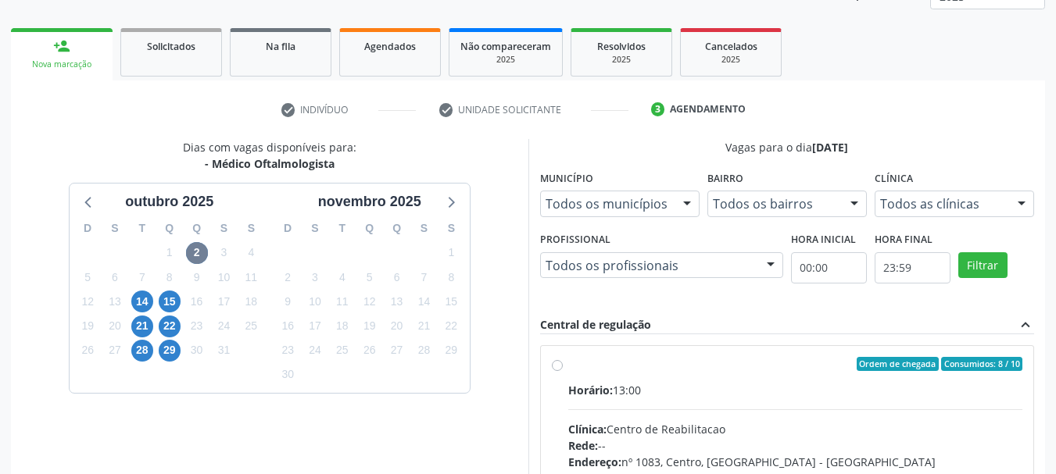
click at [568, 365] on label "Ordem de chegada Consumidos: 8 / 10 Horário: 13:00 Clínica: Centro de Reabilita…" at bounding box center [795, 477] width 455 height 240
click at [561, 365] on input "Ordem de chegada Consumidos: 8 / 10 Horário: 13:00 Clínica: Centro de Reabilita…" at bounding box center [557, 364] width 11 height 14
radio input "true"
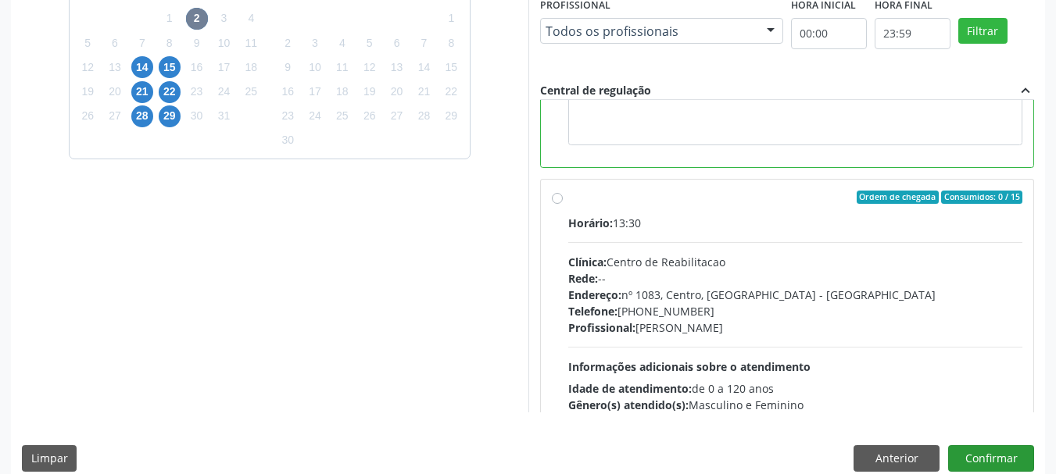
scroll to position [313, 0]
click at [996, 453] on button "Confirmar" at bounding box center [991, 459] width 86 height 27
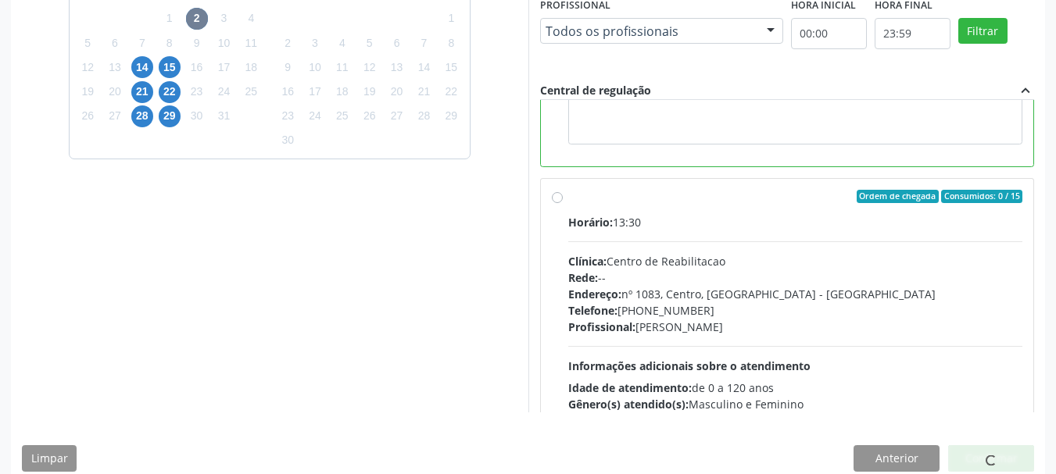
scroll to position [41, 0]
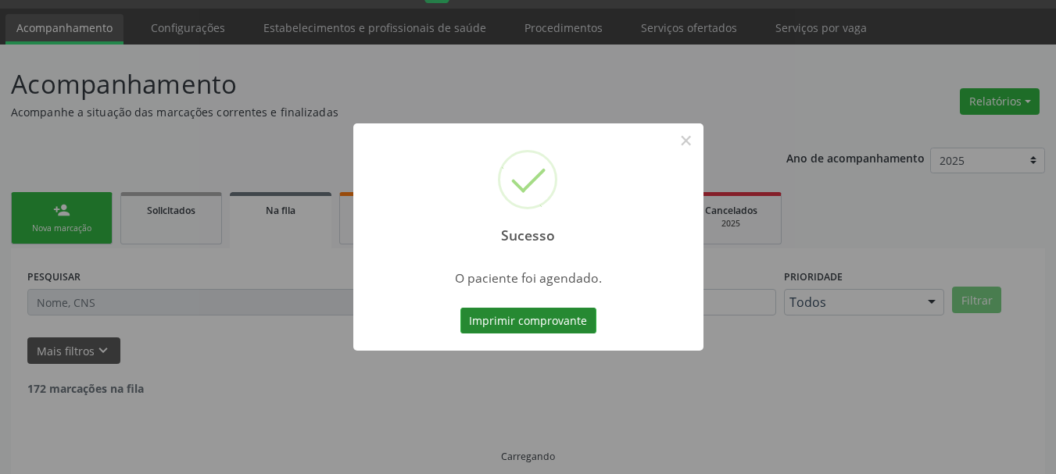
click at [567, 322] on button "Imprimir comprovante" at bounding box center [528, 321] width 136 height 27
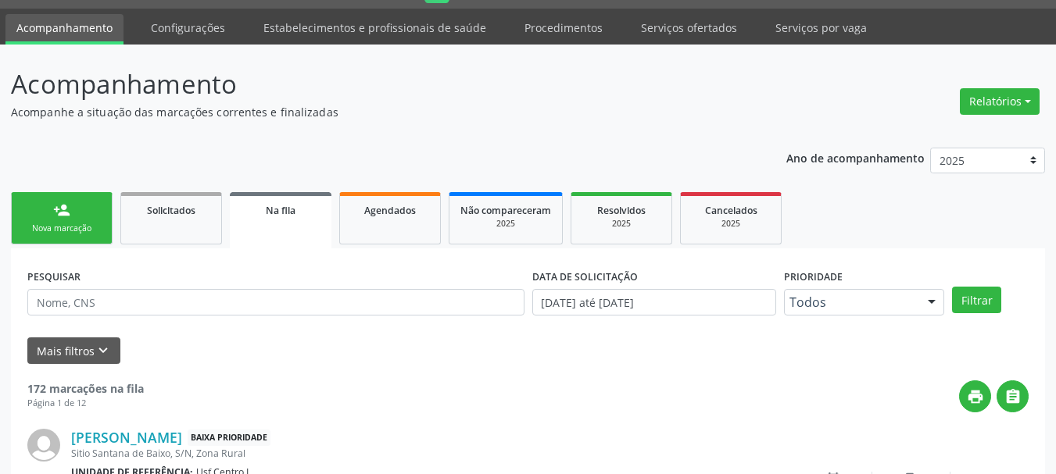
scroll to position [0, 0]
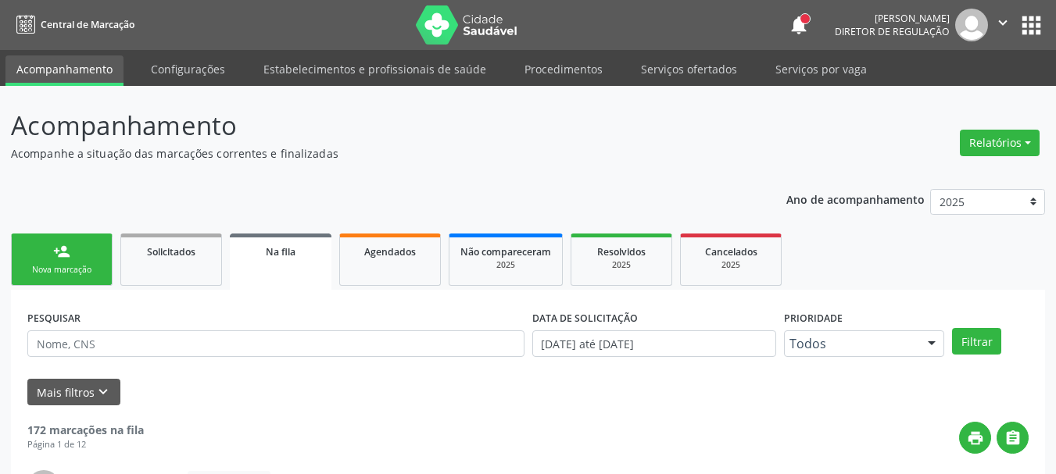
click at [1033, 16] on button "apps" at bounding box center [1031, 25] width 27 height 27
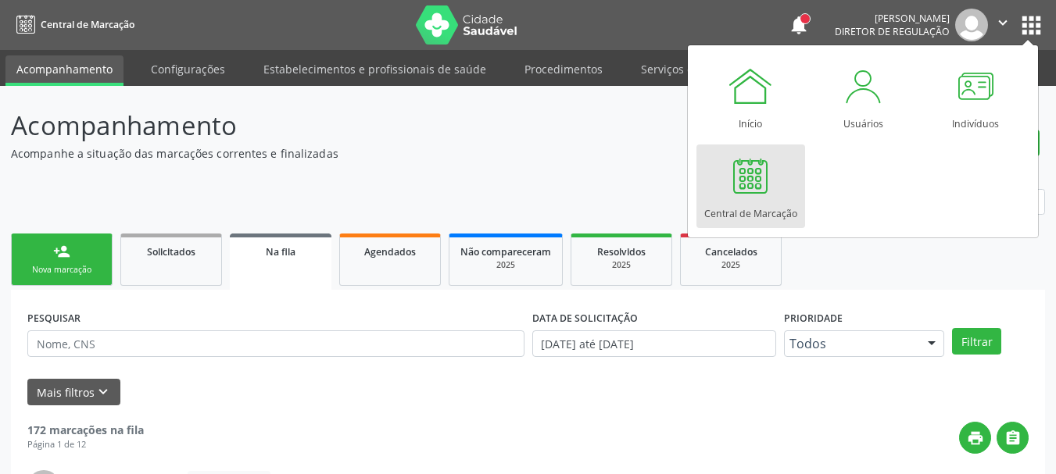
click at [754, 179] on div at bounding box center [750, 175] width 47 height 47
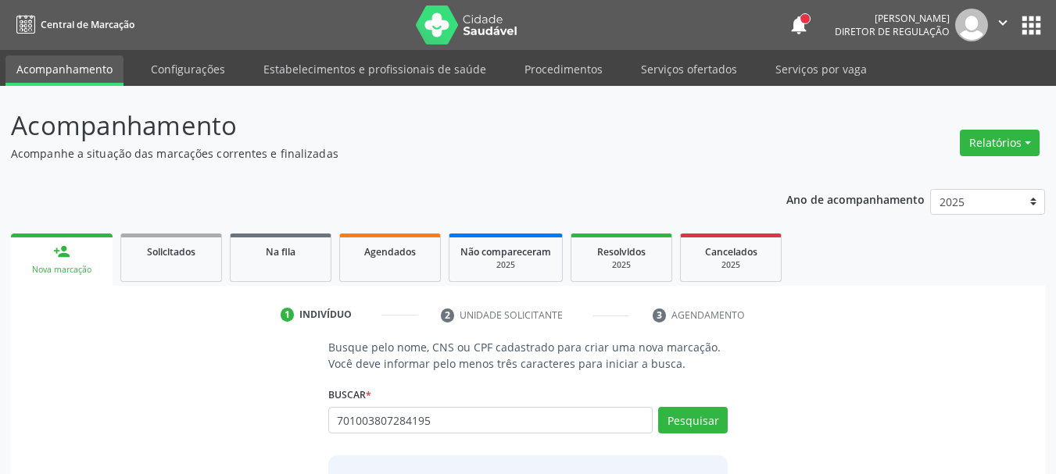
type input "701003807284195"
drag, startPoint x: 703, startPoint y: 426, endPoint x: 625, endPoint y: 395, distance: 83.5
click at [699, 431] on button "Pesquisar" at bounding box center [693, 420] width 70 height 27
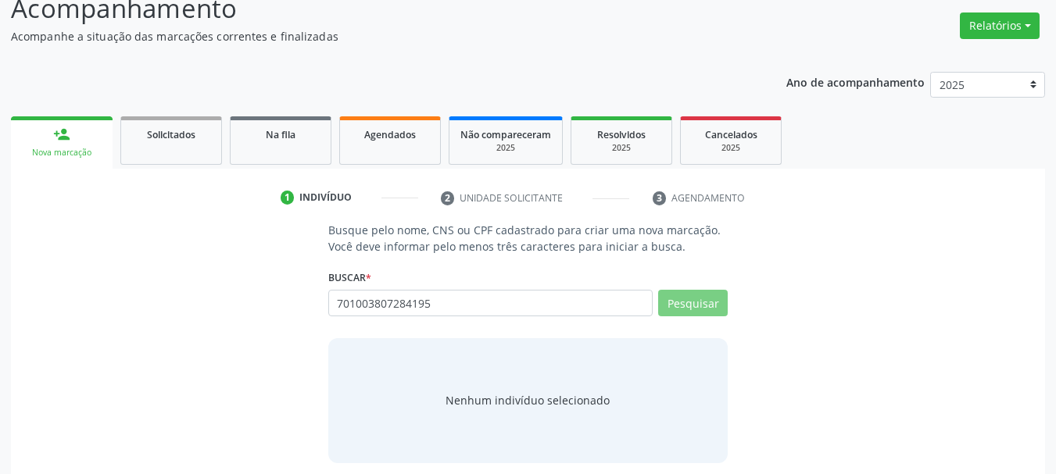
scroll to position [128, 0]
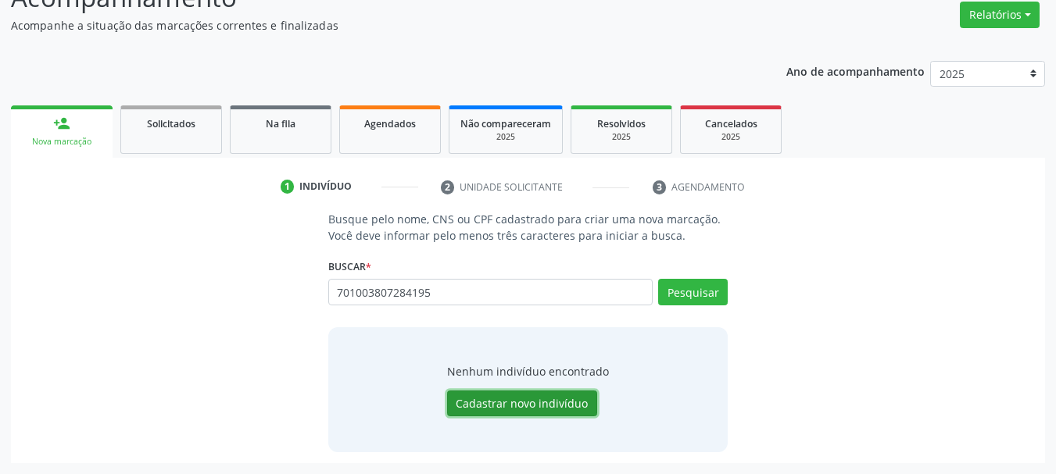
click at [528, 404] on button "Cadastrar novo indivíduo" at bounding box center [522, 404] width 150 height 27
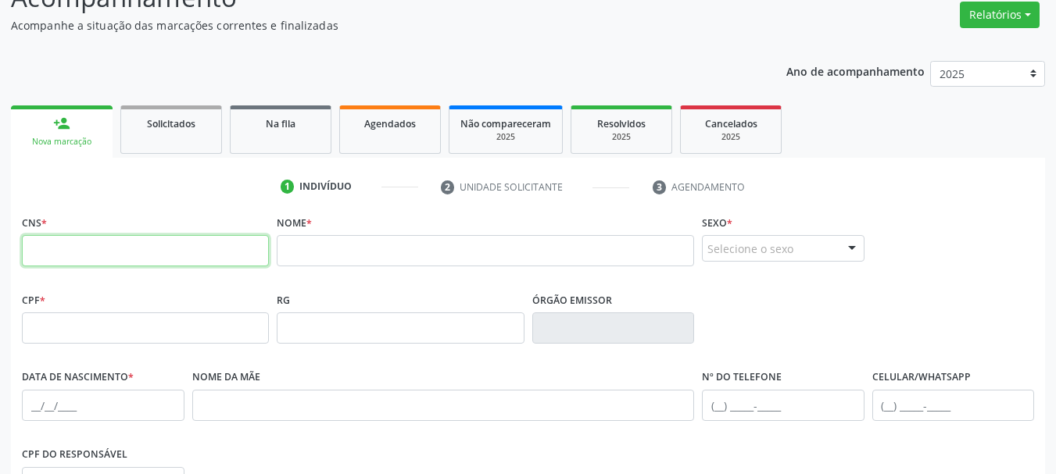
click at [213, 259] on input "text" at bounding box center [145, 250] width 247 height 31
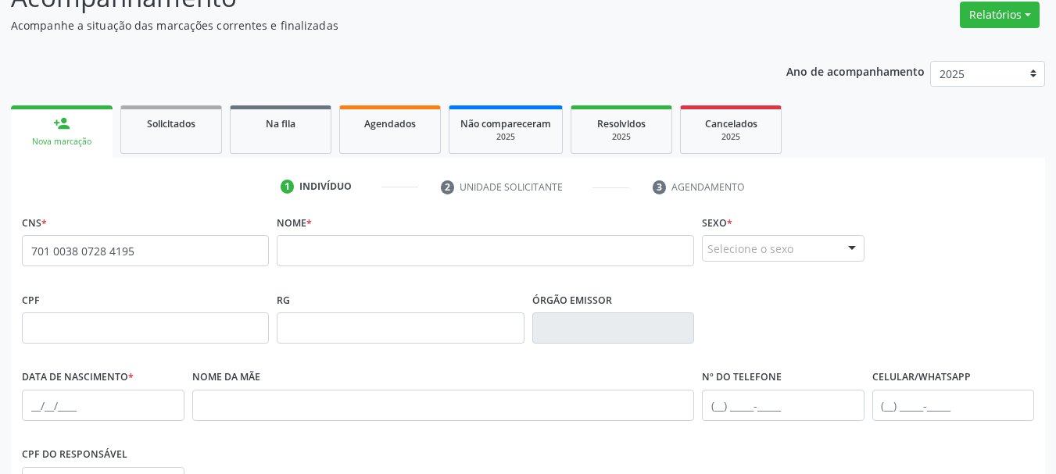
type input "701 0038 0728 4195"
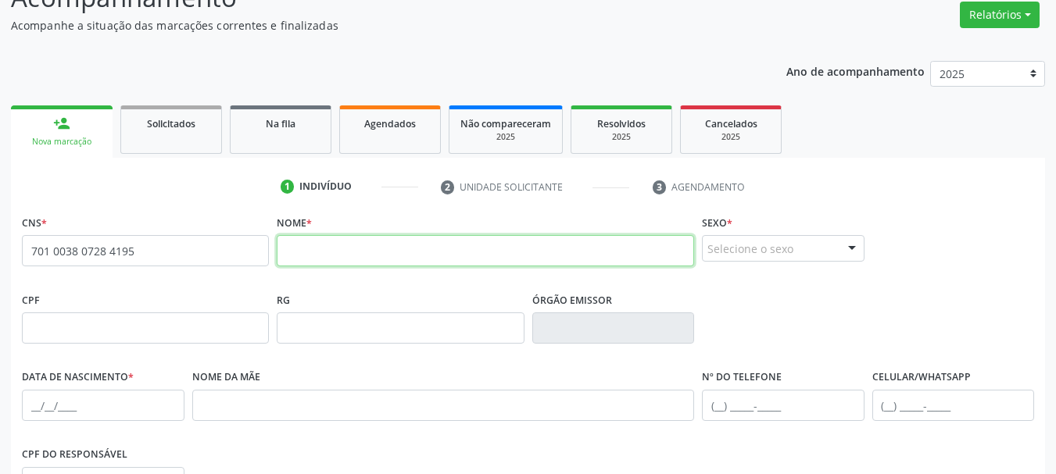
click at [478, 249] on input "text" at bounding box center [485, 250] width 417 height 31
type input "[PERSON_NAME]"
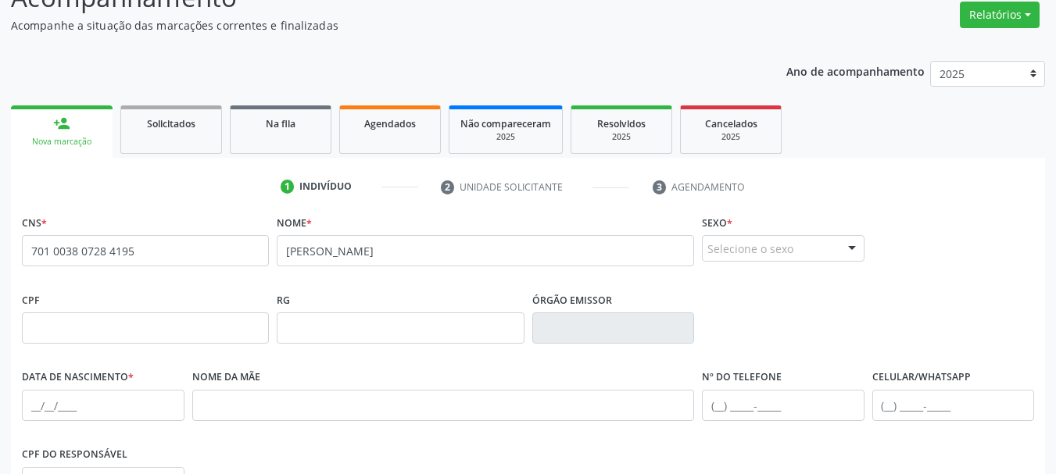
click at [840, 252] on div at bounding box center [851, 249] width 23 height 27
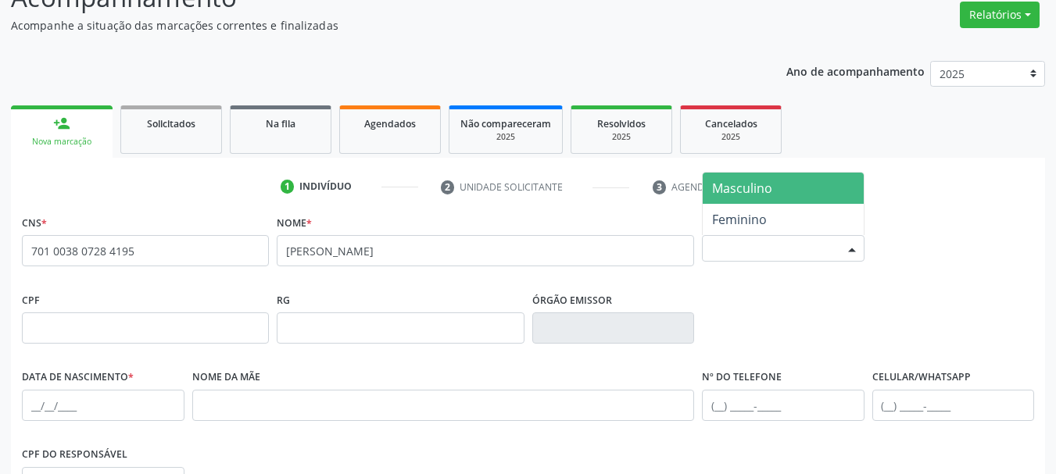
click at [775, 195] on span "Masculino" at bounding box center [783, 188] width 161 height 31
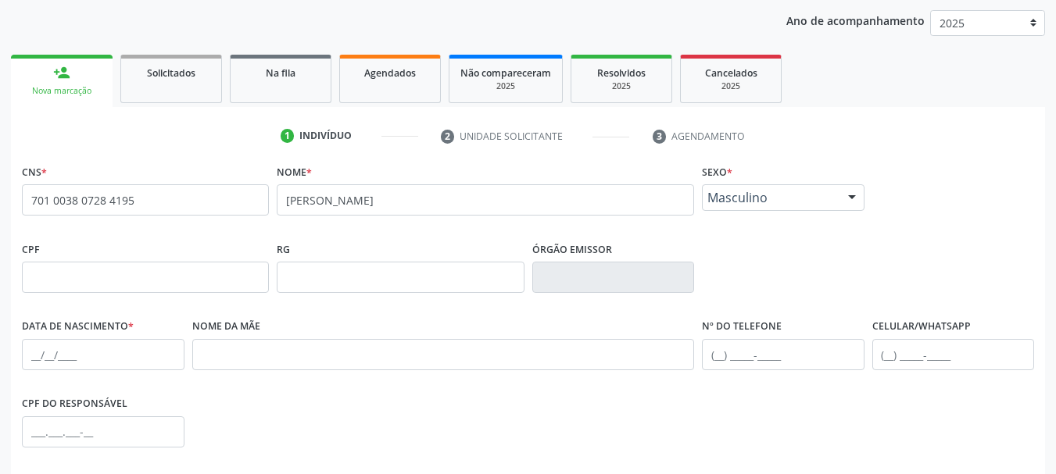
scroll to position [206, 0]
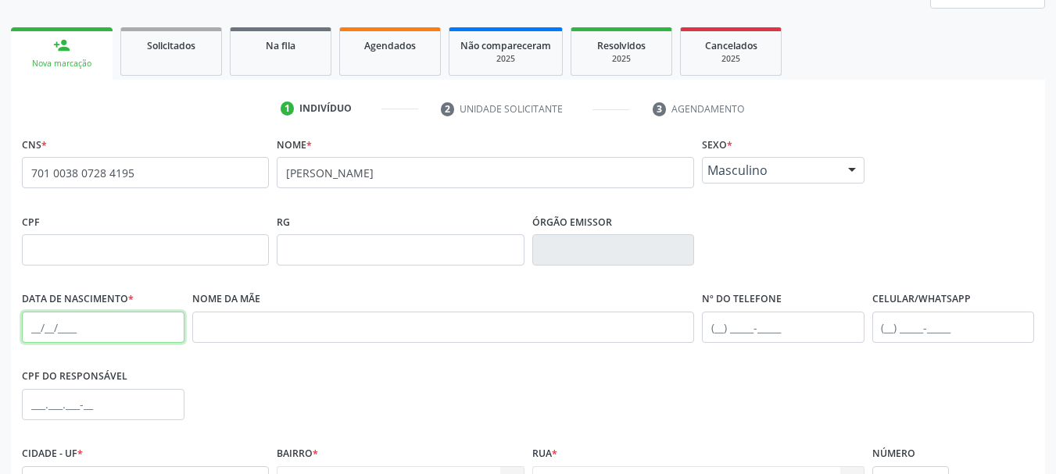
click at [31, 336] on input "text" at bounding box center [103, 327] width 163 height 31
type input "[DATE]"
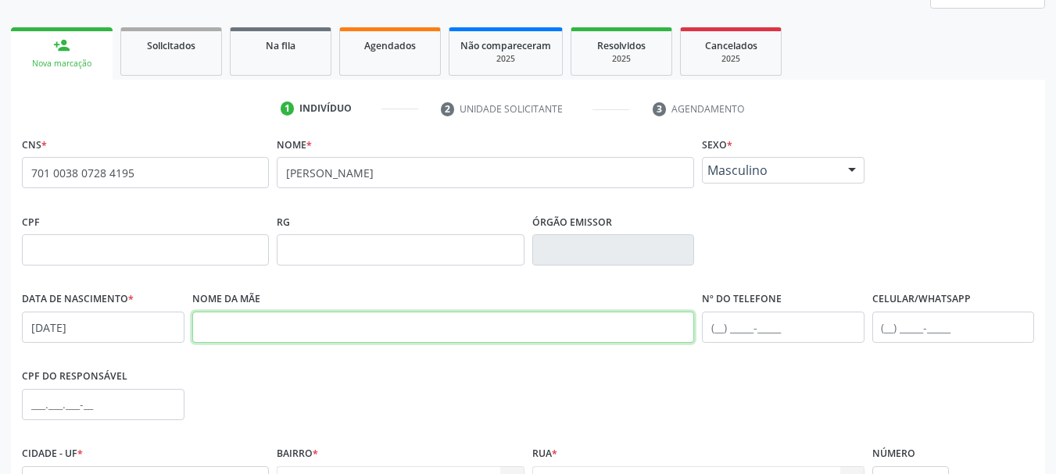
click at [318, 327] on input "text" at bounding box center [443, 327] width 503 height 31
type input "a"
type input "[PERSON_NAME]"
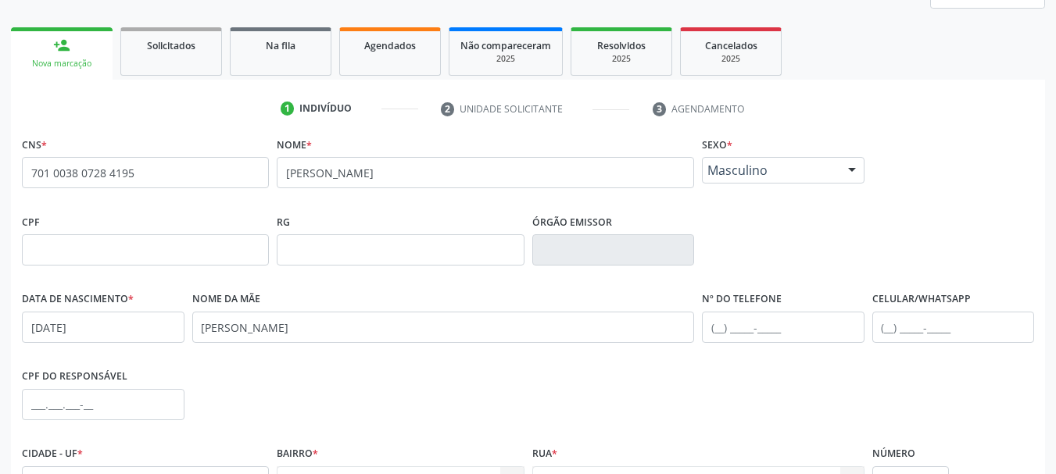
click at [589, 298] on div "Nome da mãe [PERSON_NAME]" at bounding box center [443, 315] width 503 height 55
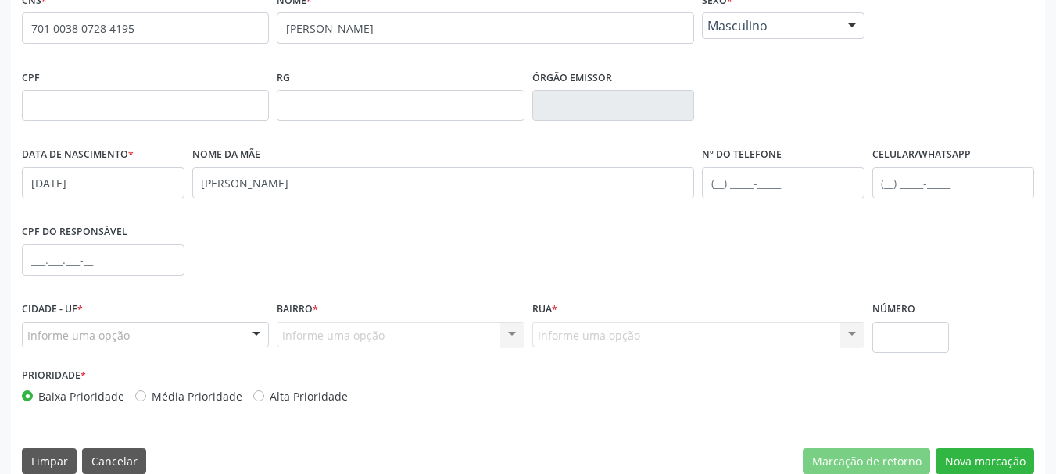
scroll to position [373, 0]
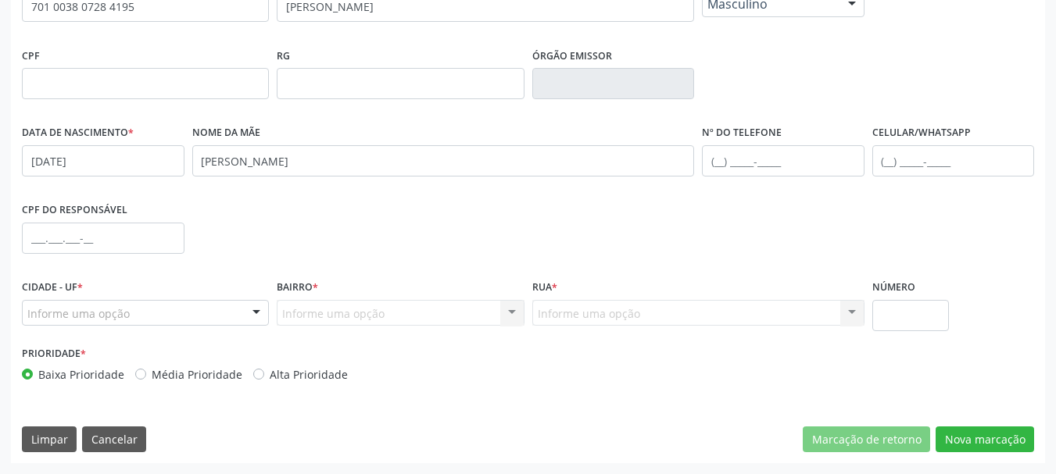
click at [147, 309] on div "Informe uma opção" at bounding box center [145, 313] width 247 height 27
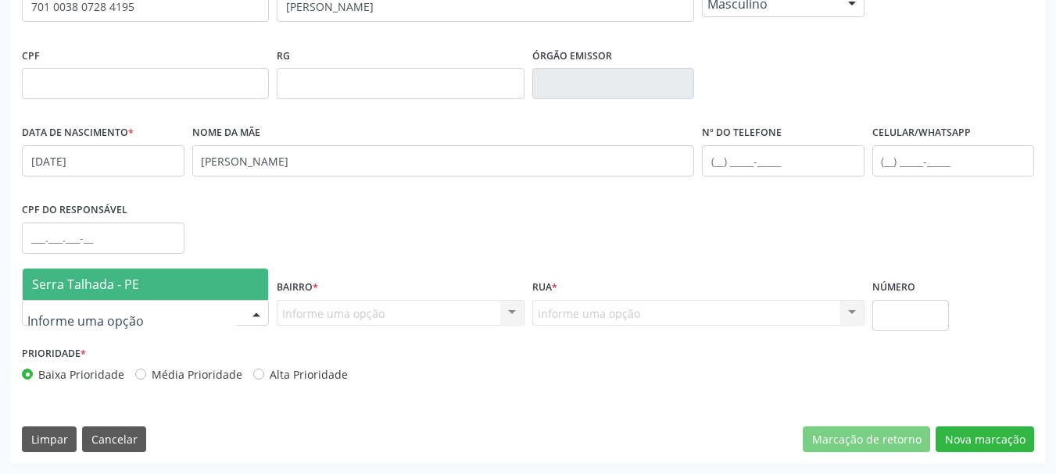
click at [170, 284] on span "Serra Talhada - PE" at bounding box center [145, 284] width 245 height 31
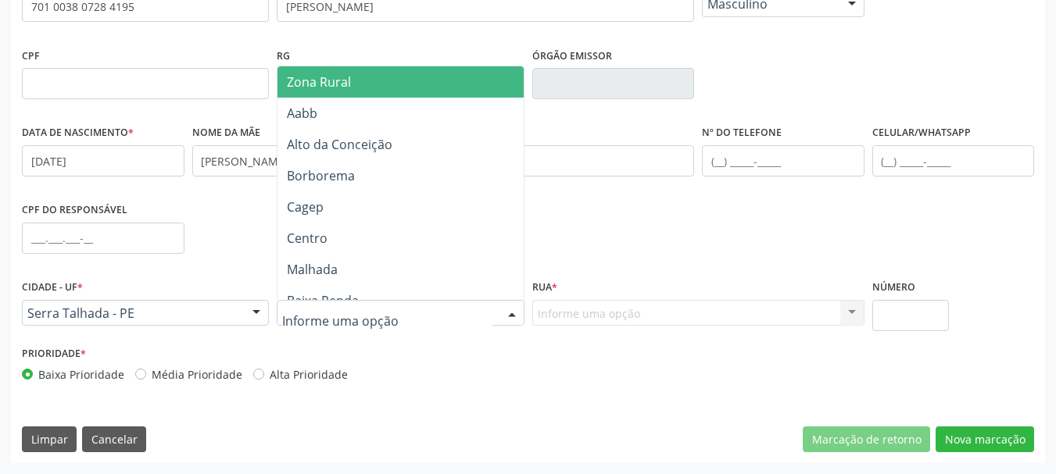
click at [375, 85] on span "Zona Rural" at bounding box center [402, 81] width 251 height 31
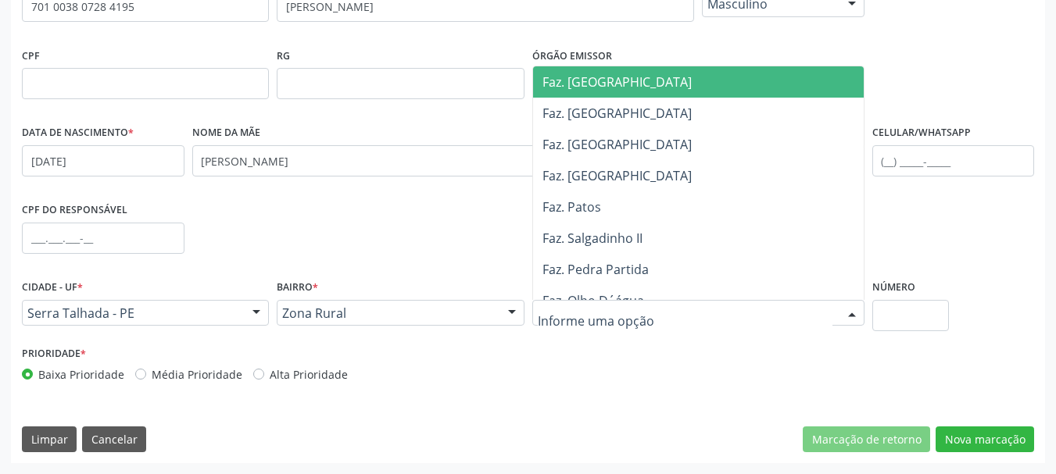
click at [666, 307] on div at bounding box center [698, 313] width 332 height 27
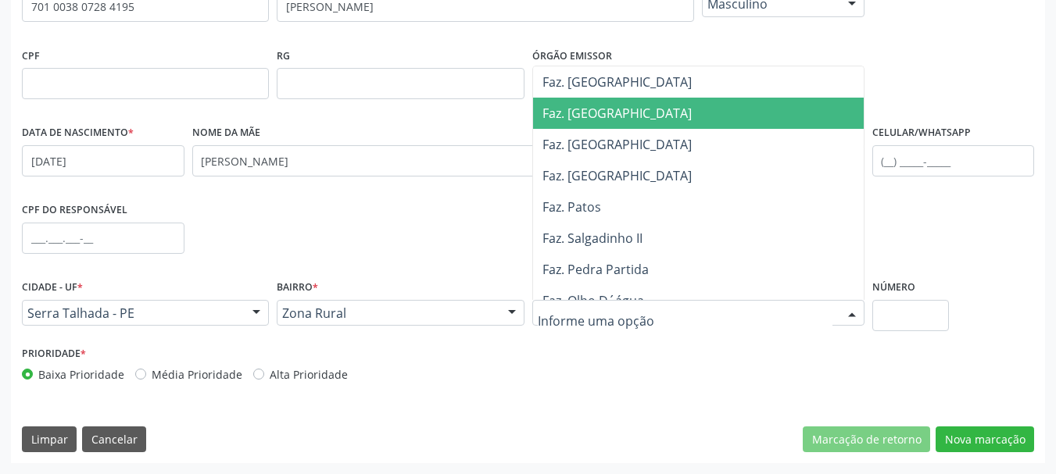
click at [621, 116] on span "Faz. [GEOGRAPHIC_DATA]" at bounding box center [702, 113] width 338 height 31
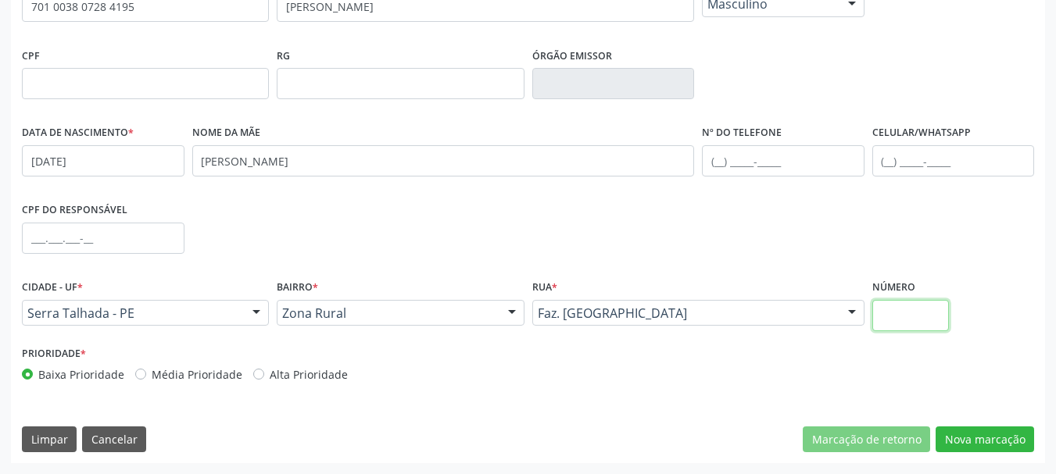
click at [900, 328] on input "text" at bounding box center [910, 315] width 77 height 31
type input "00"
click at [968, 435] on button "Nova marcação" at bounding box center [985, 440] width 98 height 27
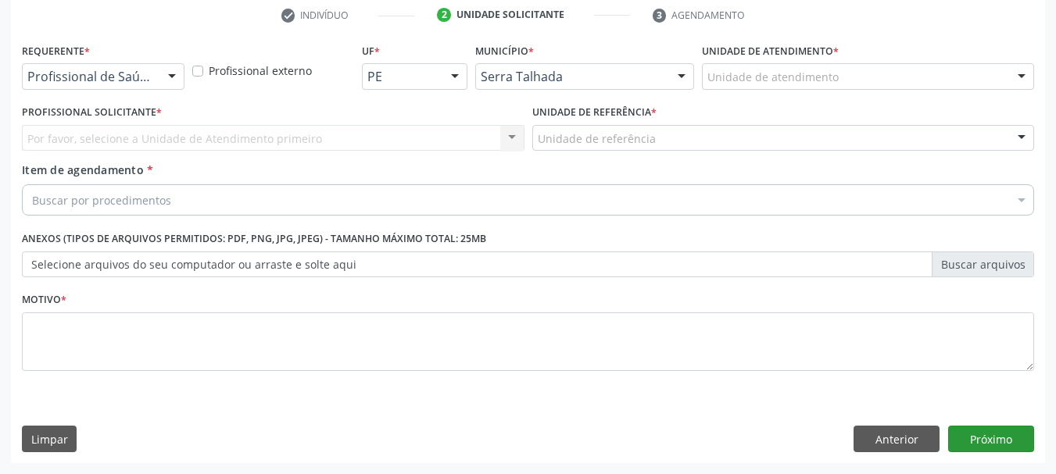
scroll to position [300, 0]
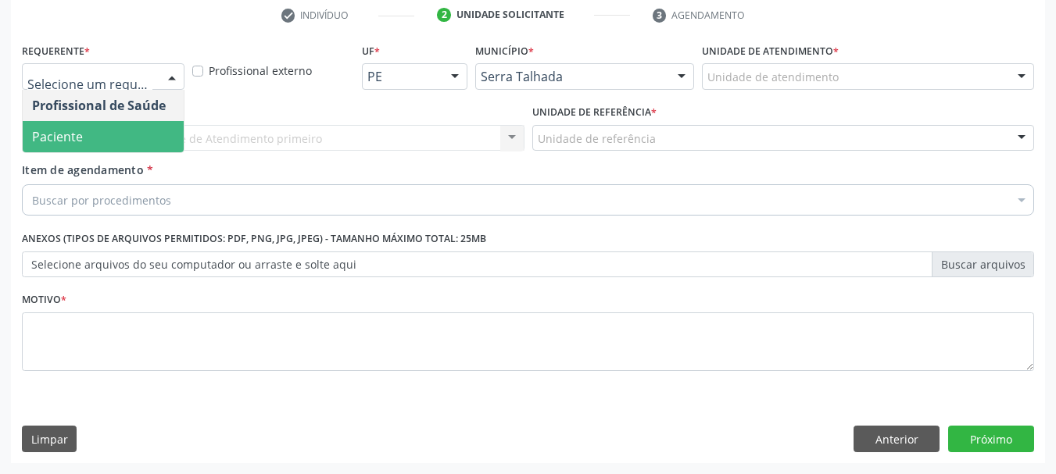
drag, startPoint x: 120, startPoint y: 127, endPoint x: 110, endPoint y: 140, distance: 16.1
click at [119, 129] on span "Paciente" at bounding box center [103, 136] width 161 height 31
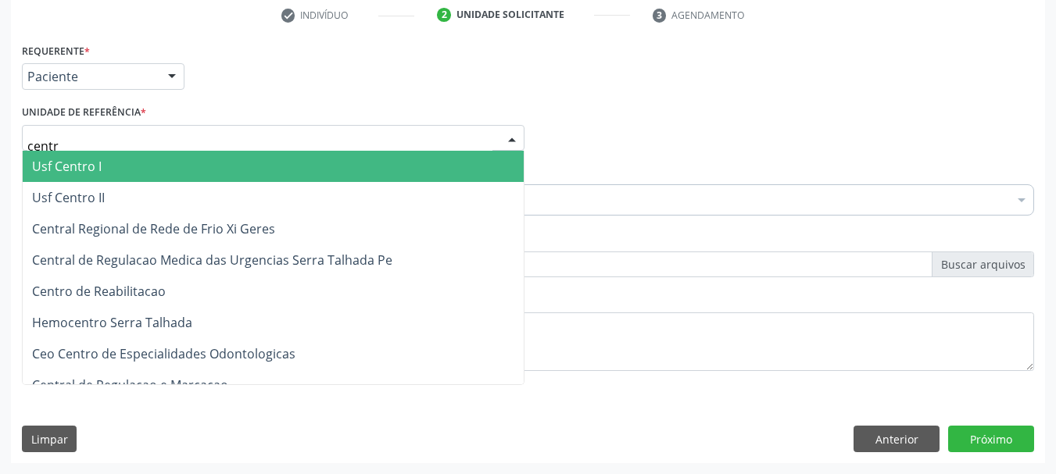
type input "centro"
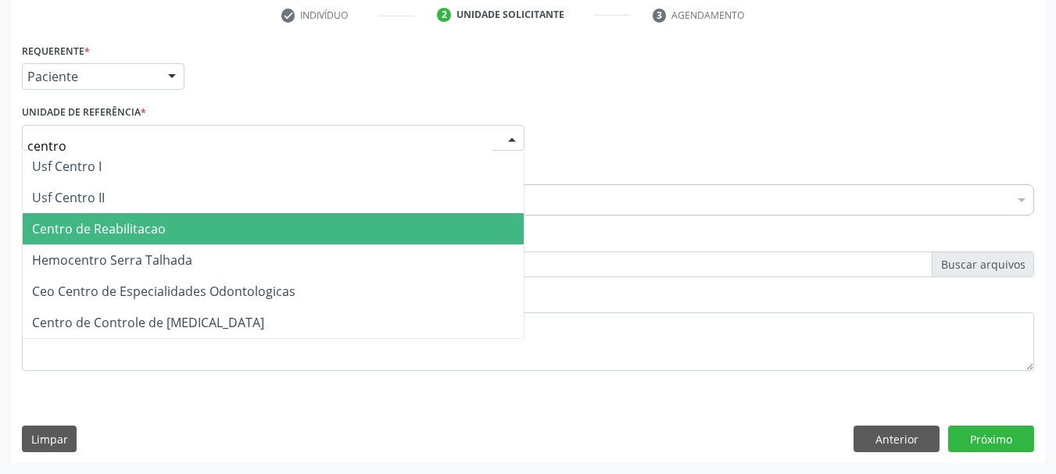
click at [166, 227] on span "Centro de Reabilitacao" at bounding box center [273, 228] width 501 height 31
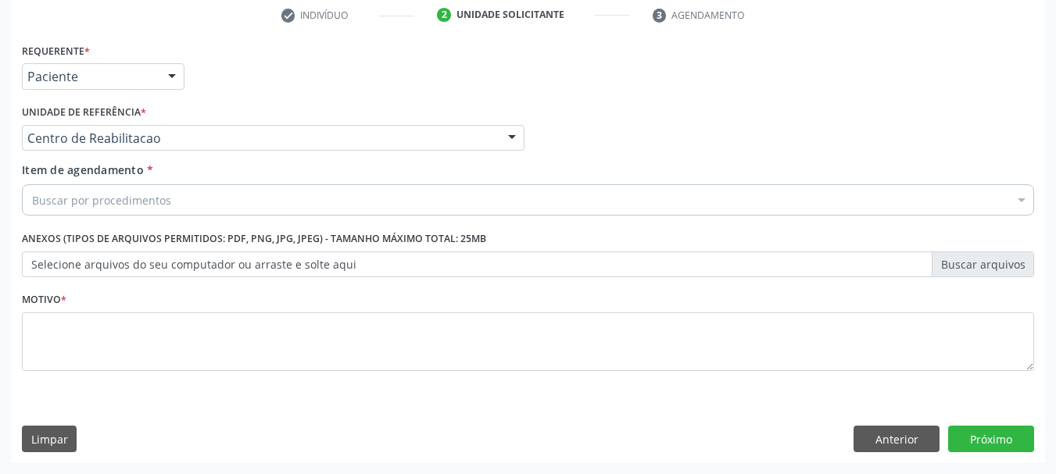
click at [163, 188] on div "Buscar por procedimentos" at bounding box center [528, 199] width 1012 height 31
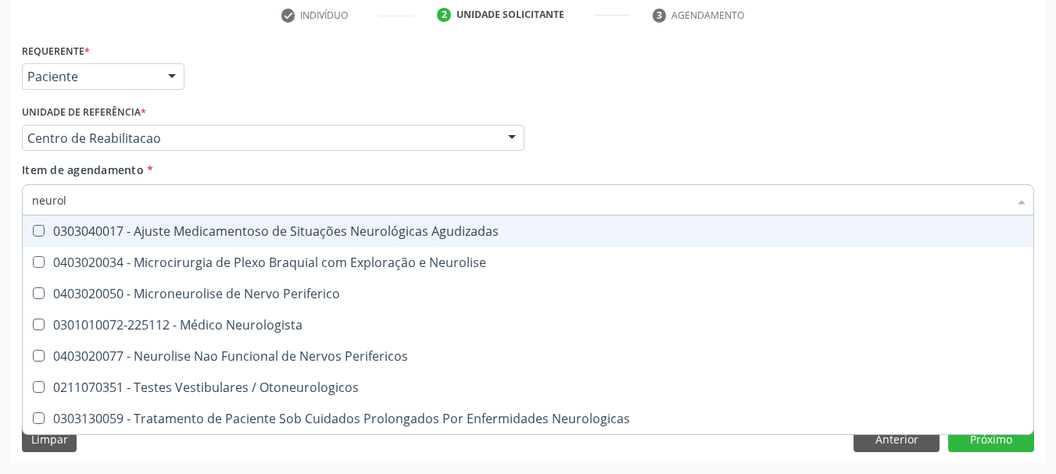
type input "neurolo"
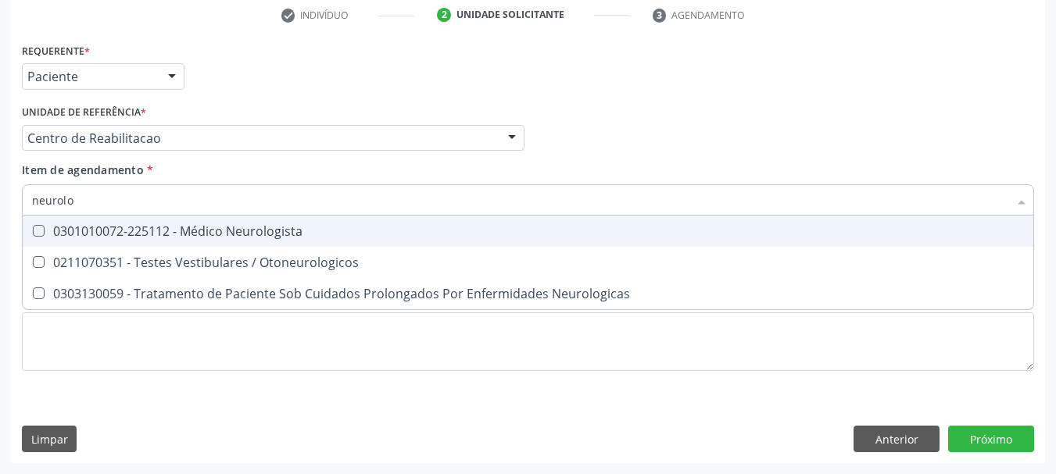
click at [154, 231] on div "0301010072-225112 - Médico Neurologista" at bounding box center [528, 231] width 992 height 13
checkbox Neurologista "true"
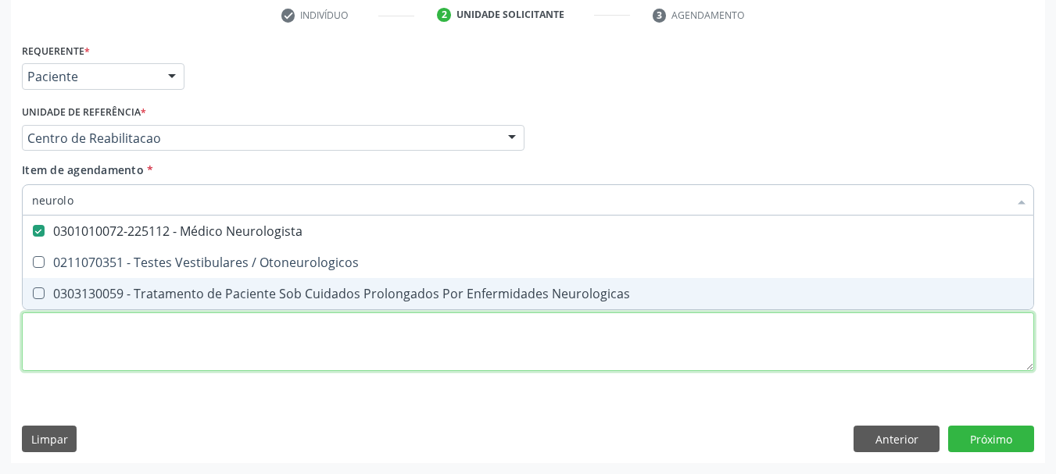
click at [502, 339] on div "Requerente * Paciente Profissional de Saúde Paciente Nenhum resultado encontrad…" at bounding box center [528, 216] width 1012 height 354
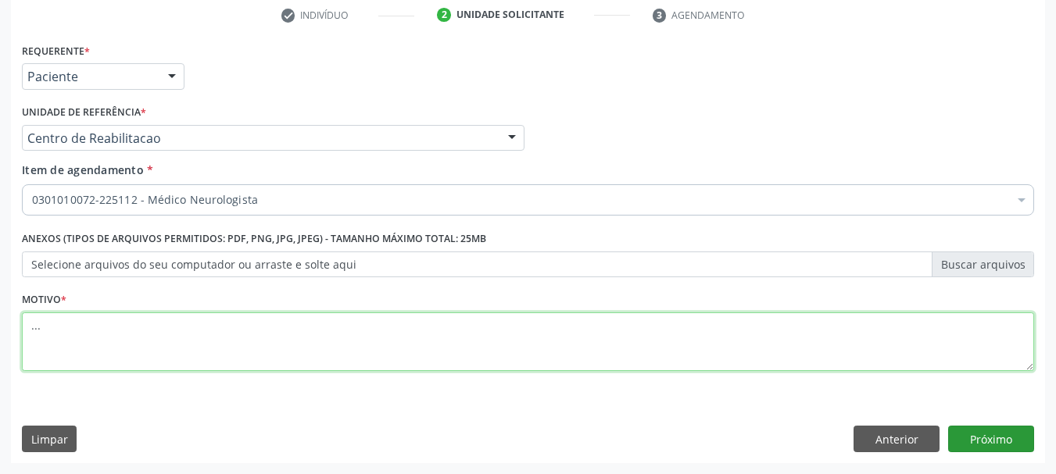
type textarea "..."
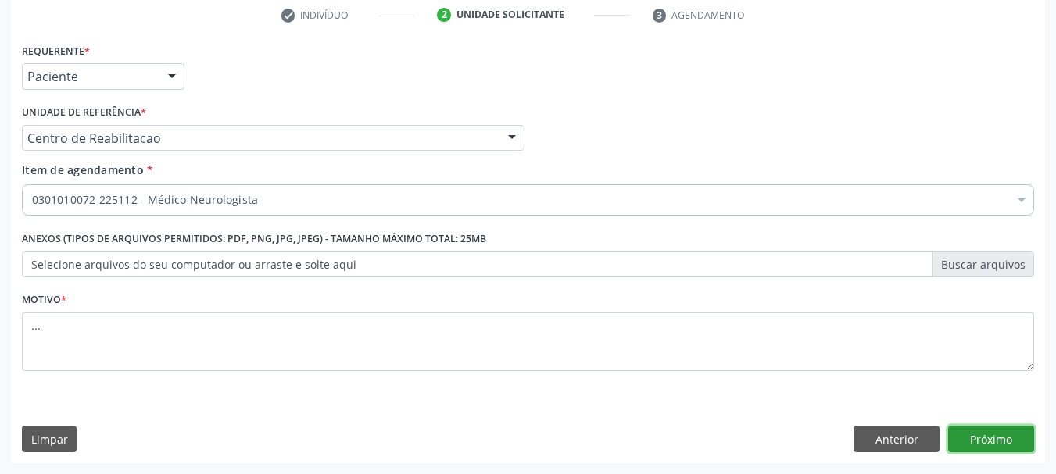
click at [982, 444] on button "Próximo" at bounding box center [991, 439] width 86 height 27
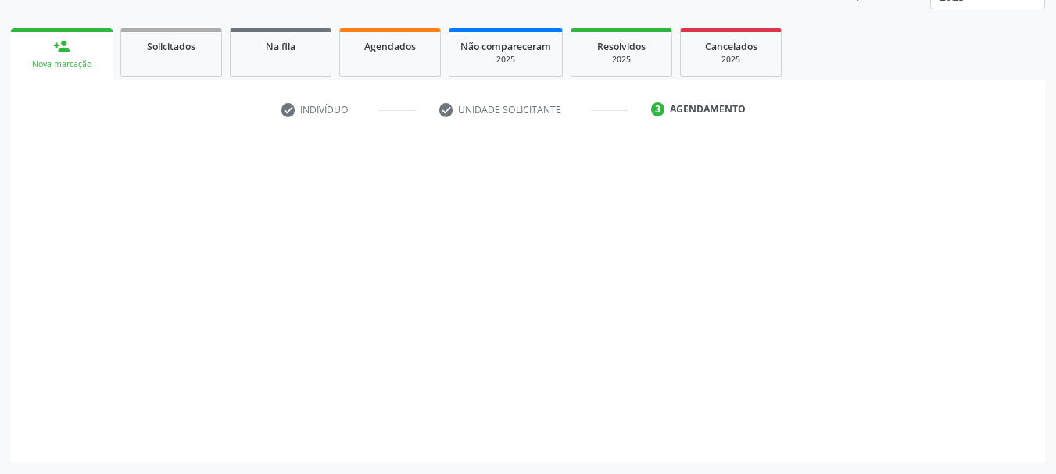
scroll to position [206, 0]
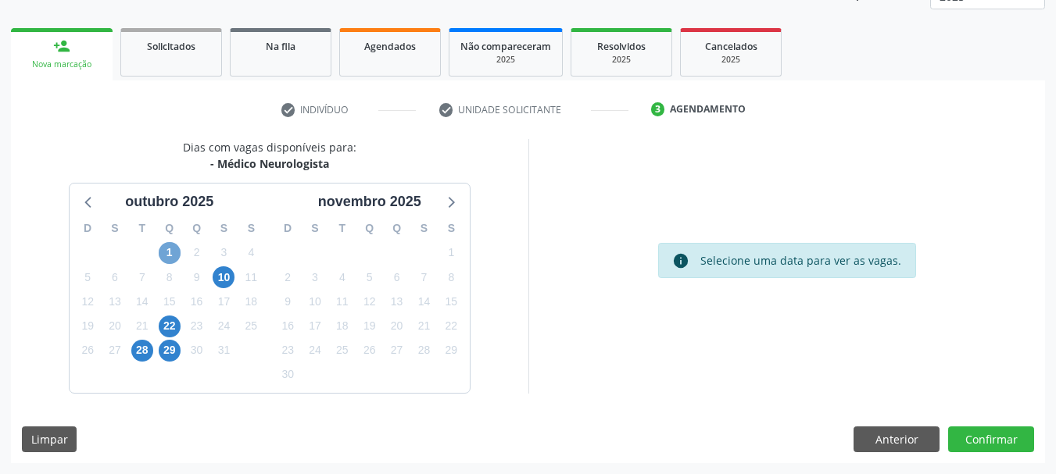
click at [166, 256] on span "1" at bounding box center [170, 253] width 22 height 22
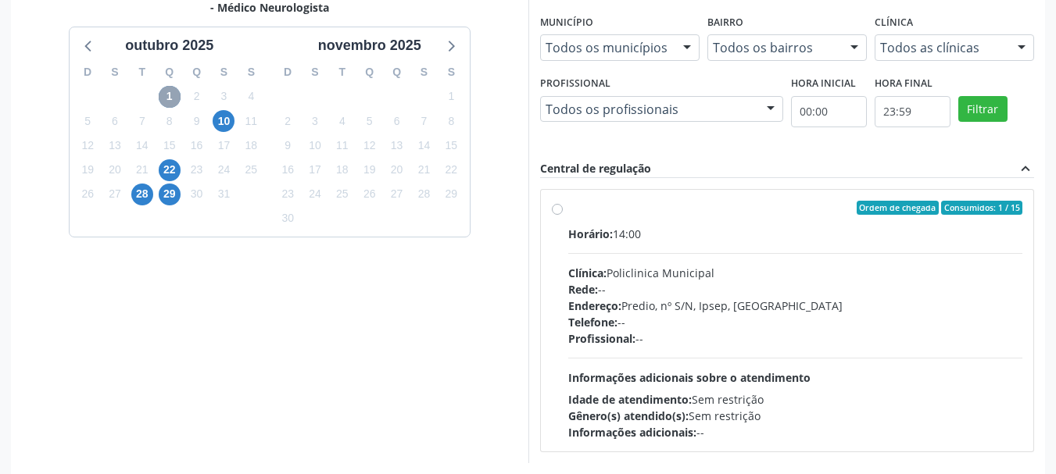
scroll to position [431, 0]
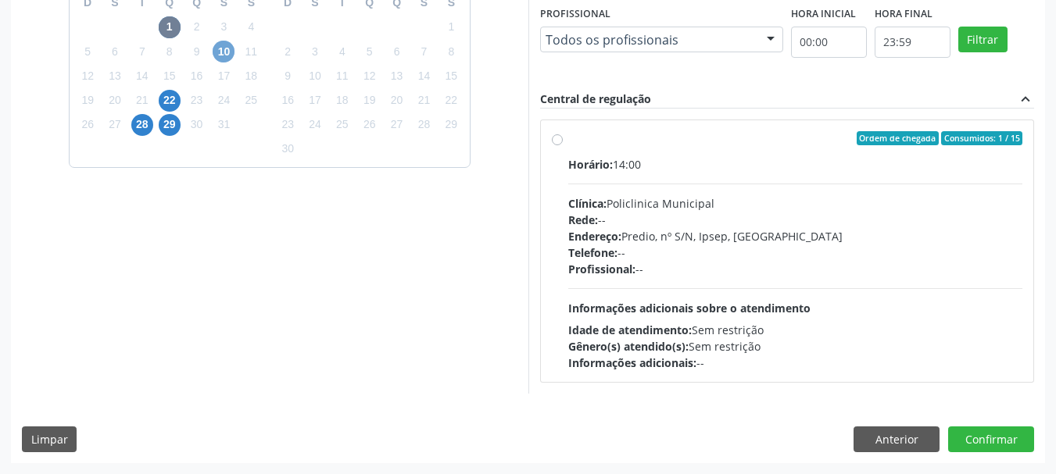
click at [215, 49] on span "10" at bounding box center [224, 52] width 22 height 22
click at [564, 140] on div "Ordem de chegada Consumidos: 8 / 15 Horário: 09:00 Clínica: Policlinica Municip…" at bounding box center [787, 251] width 471 height 240
radio input "true"
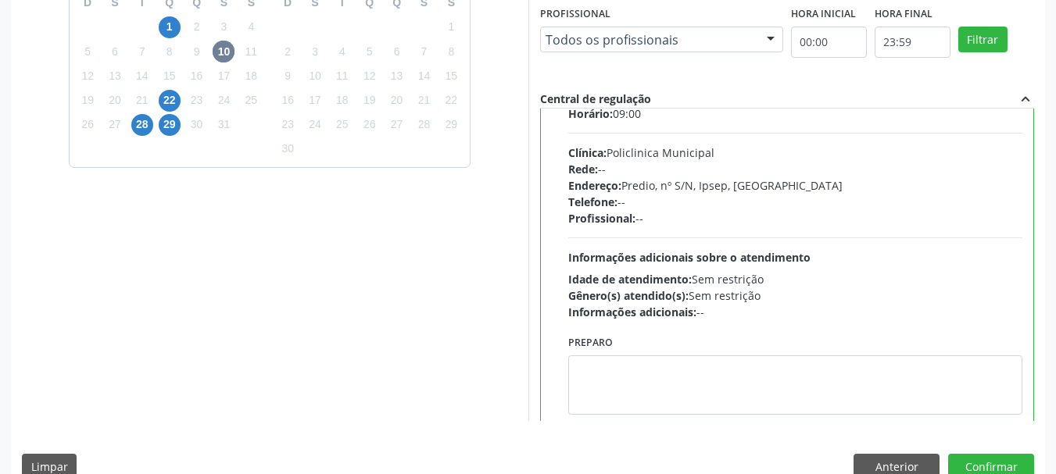
scroll to position [77, 0]
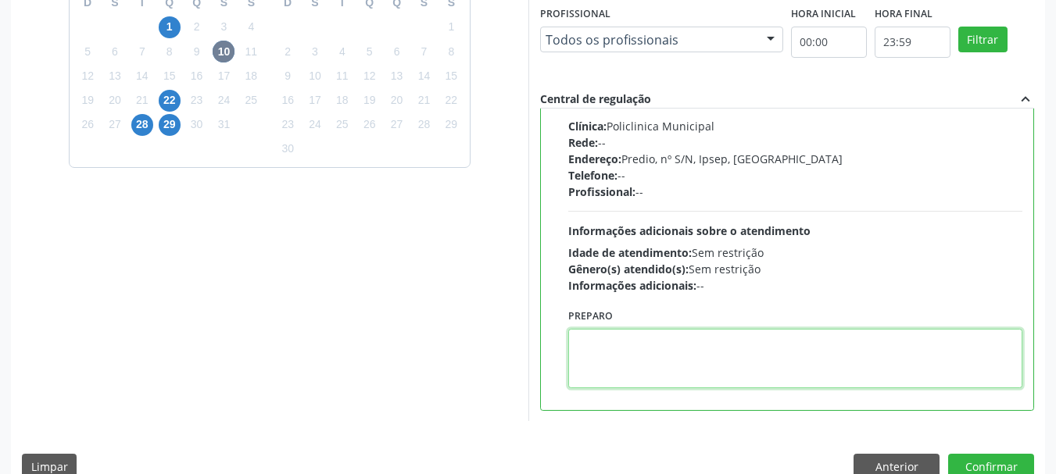
click at [637, 386] on textarea at bounding box center [795, 358] width 455 height 59
type textarea "[PERSON_NAME]"
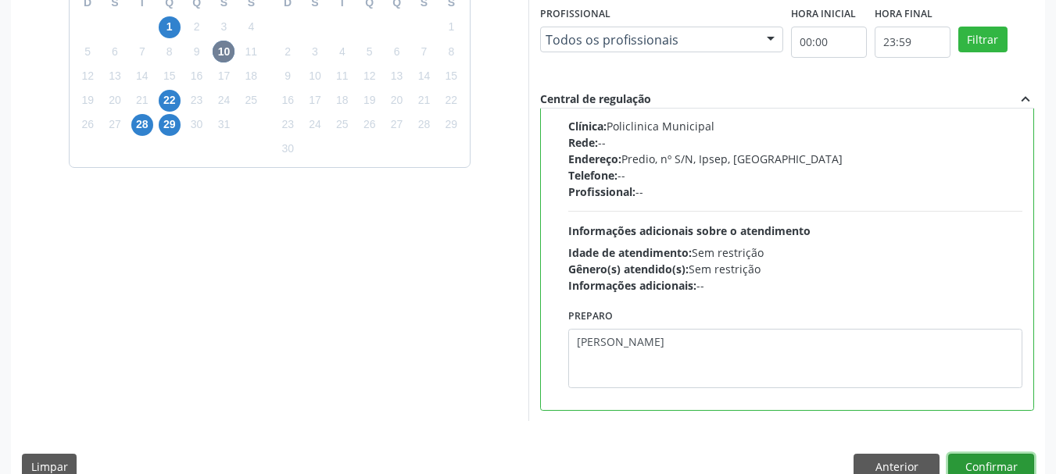
click at [986, 461] on button "Confirmar" at bounding box center [991, 467] width 86 height 27
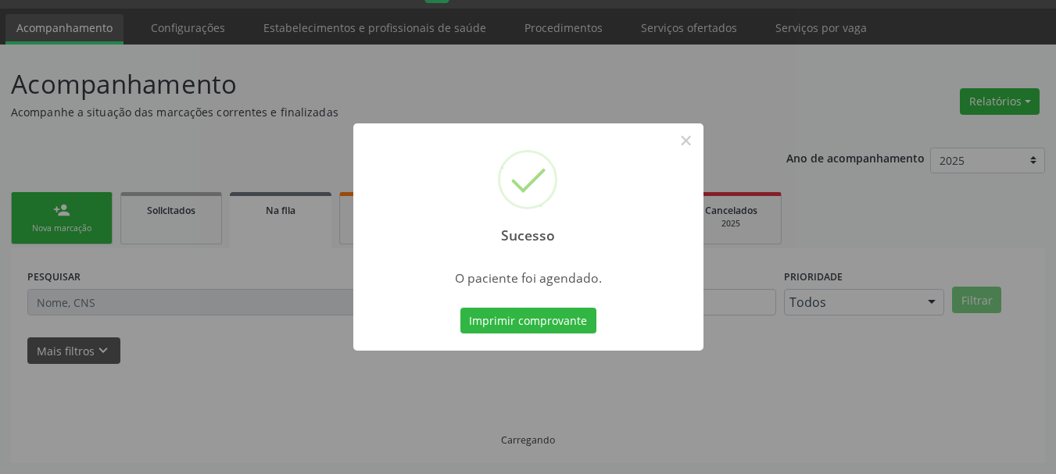
scroll to position [41, 0]
click at [533, 322] on button "Imprimir comprovante" at bounding box center [528, 321] width 136 height 27
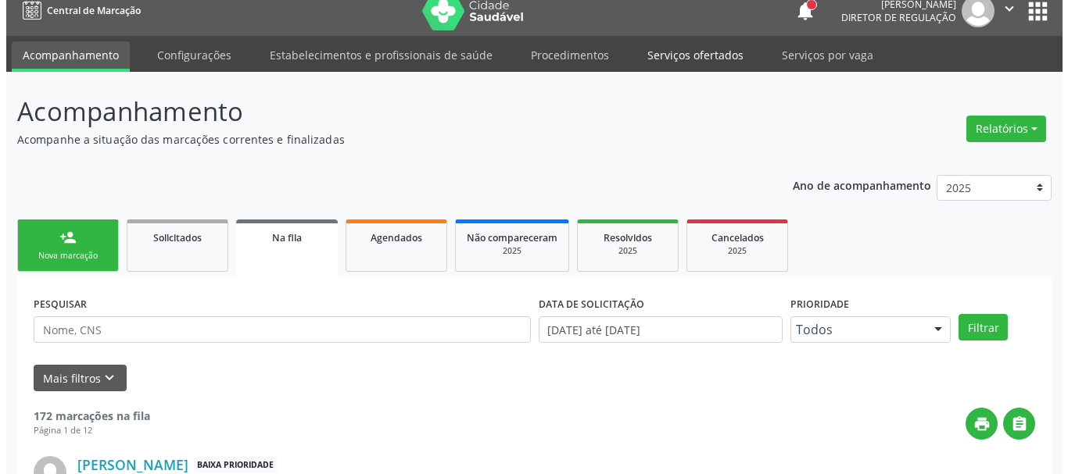
scroll to position [0, 0]
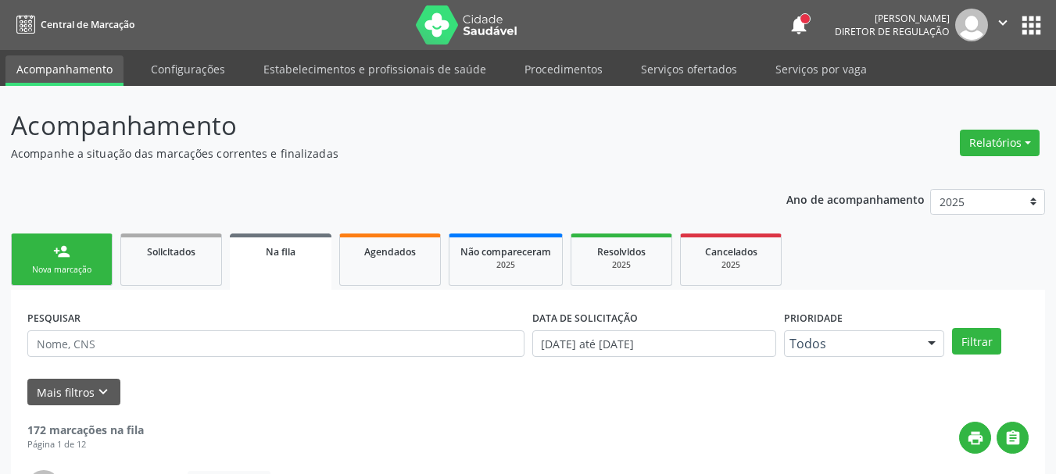
click at [703, 69] on link "Serviços ofertados" at bounding box center [689, 68] width 118 height 27
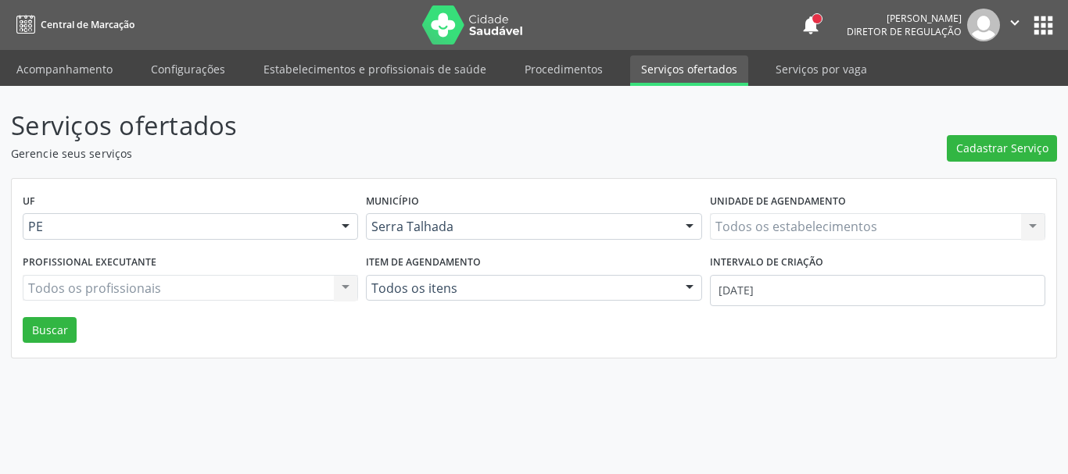
click at [773, 219] on div "Todos os estabelecimentos Todos os estabelecimentos Nenhum resultado encontrado…" at bounding box center [877, 226] width 335 height 27
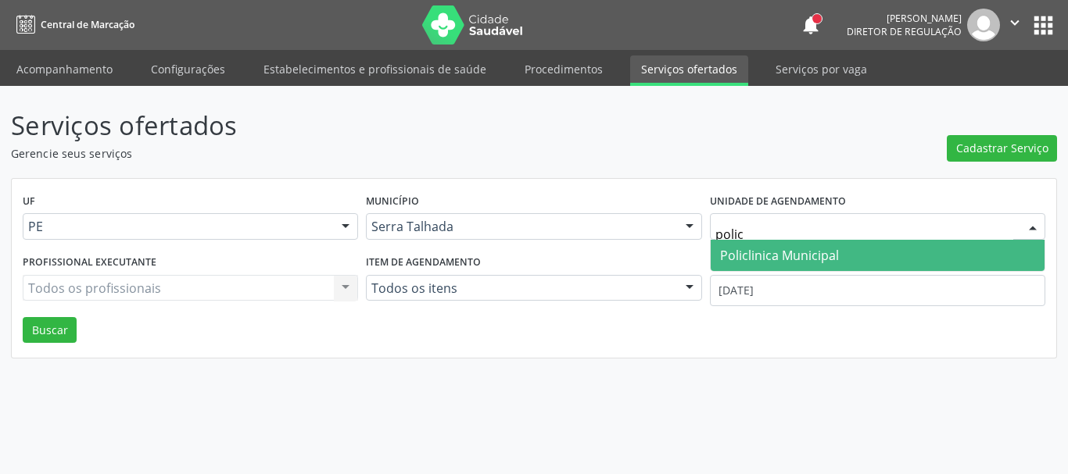
type input "policl"
click at [786, 244] on span "Policlinica Municipal" at bounding box center [877, 255] width 334 height 31
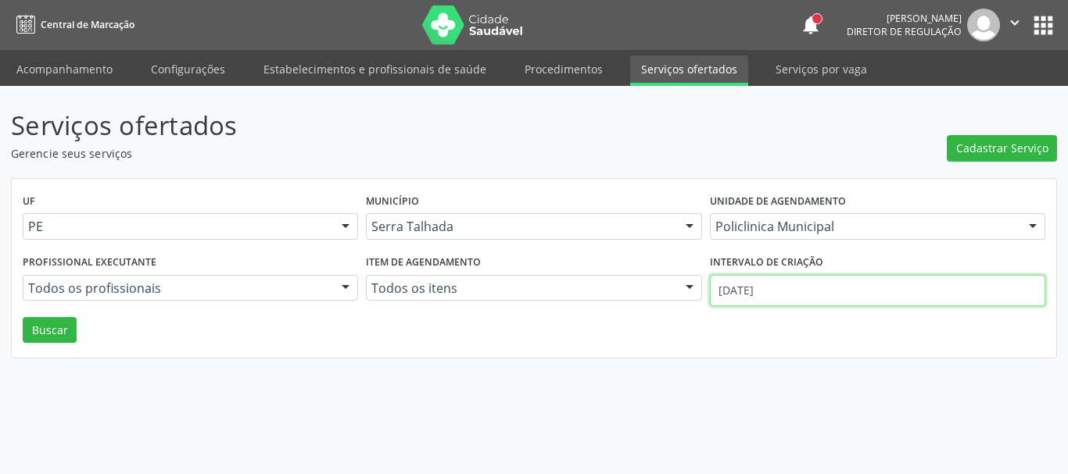
click at [782, 288] on input "[DATE]" at bounding box center [877, 290] width 335 height 31
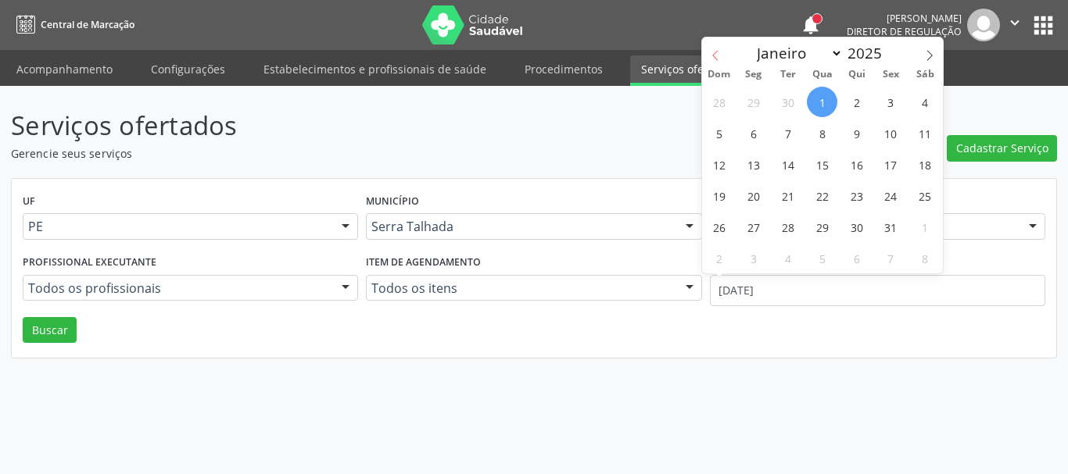
click at [715, 55] on icon at bounding box center [715, 55] width 11 height 11
select select "8"
click at [763, 96] on span "1" at bounding box center [753, 102] width 30 height 30
type input "[DATE]"
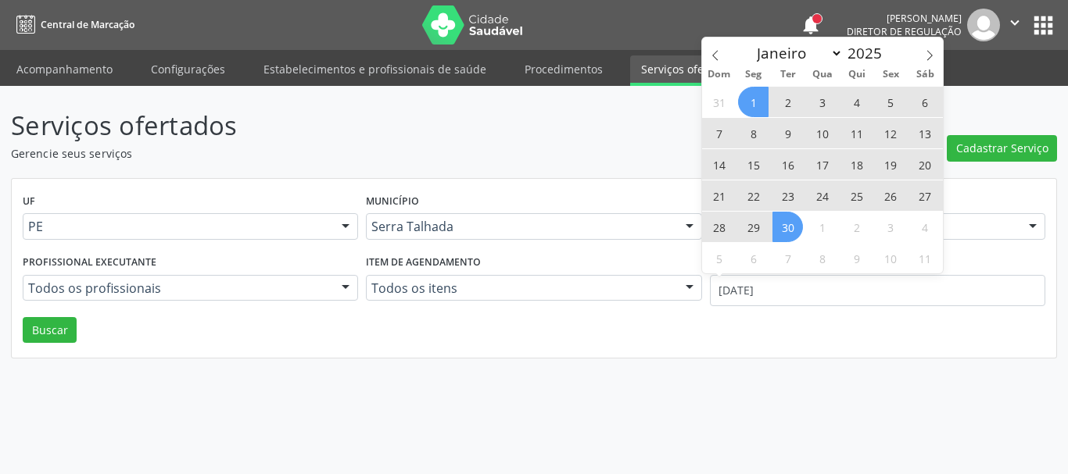
click at [789, 224] on span "30" at bounding box center [787, 227] width 30 height 30
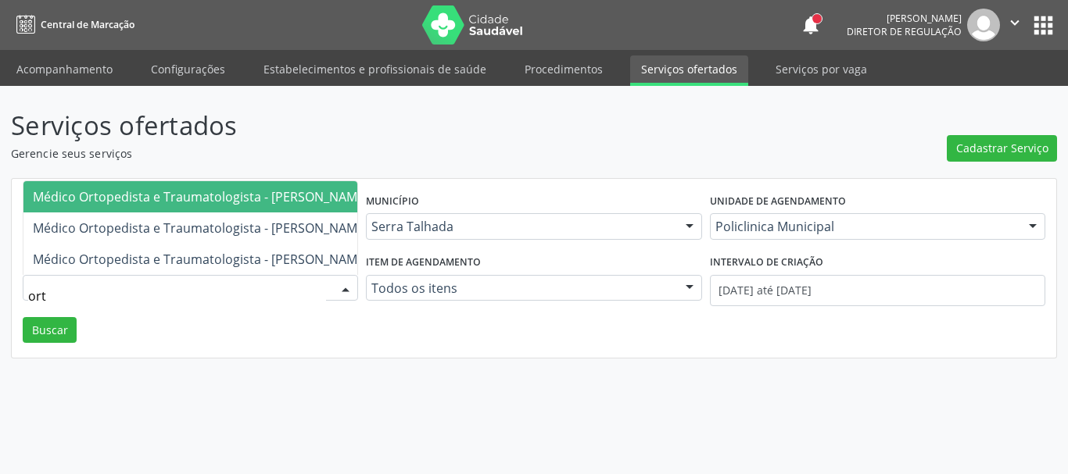
type input "orto"
click at [259, 188] on span "Médico Ortopedista e Traumatologista - [PERSON_NAME]" at bounding box center [200, 196] width 335 height 17
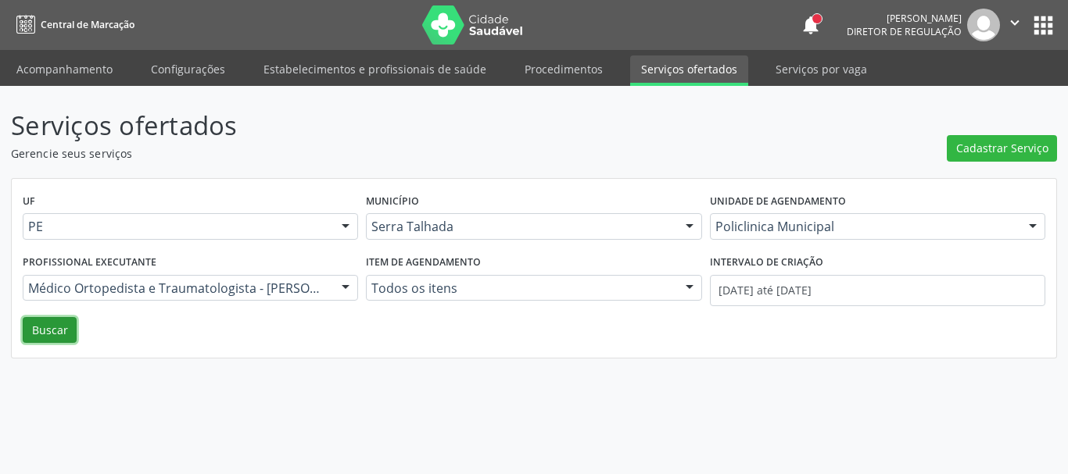
click at [55, 328] on button "Buscar" at bounding box center [50, 330] width 54 height 27
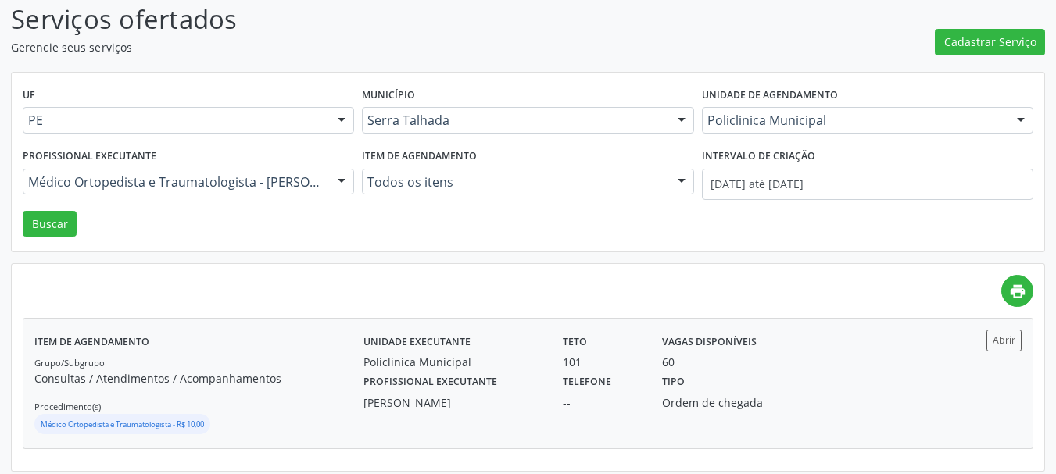
scroll to position [115, 0]
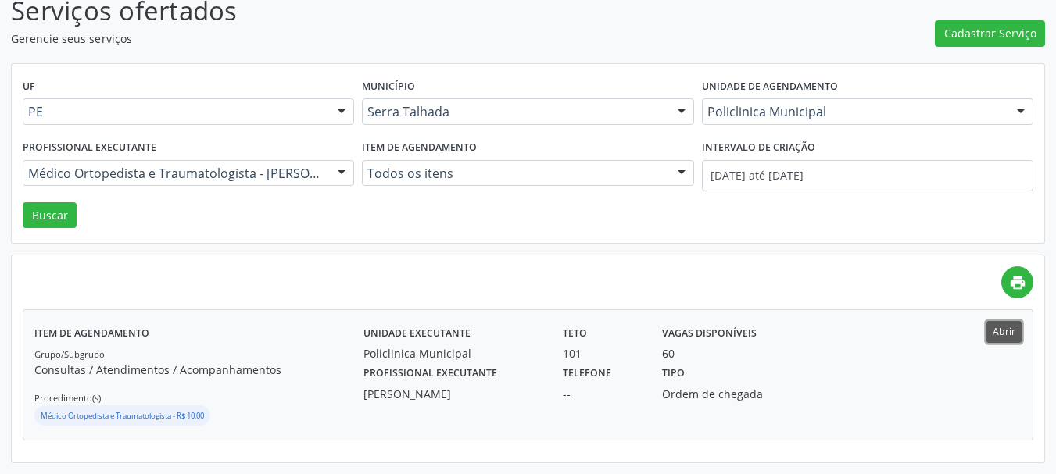
click at [1005, 330] on button "Abrir" at bounding box center [1003, 331] width 35 height 21
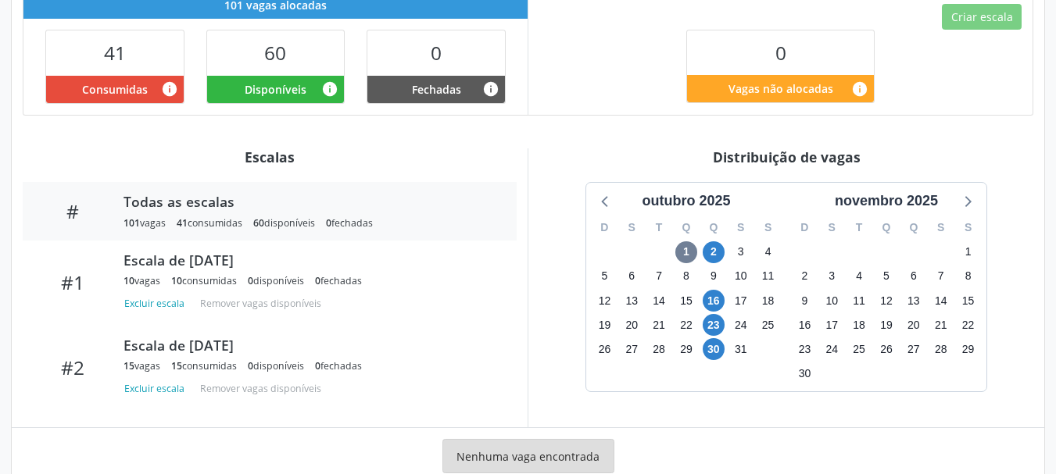
scroll to position [467, 0]
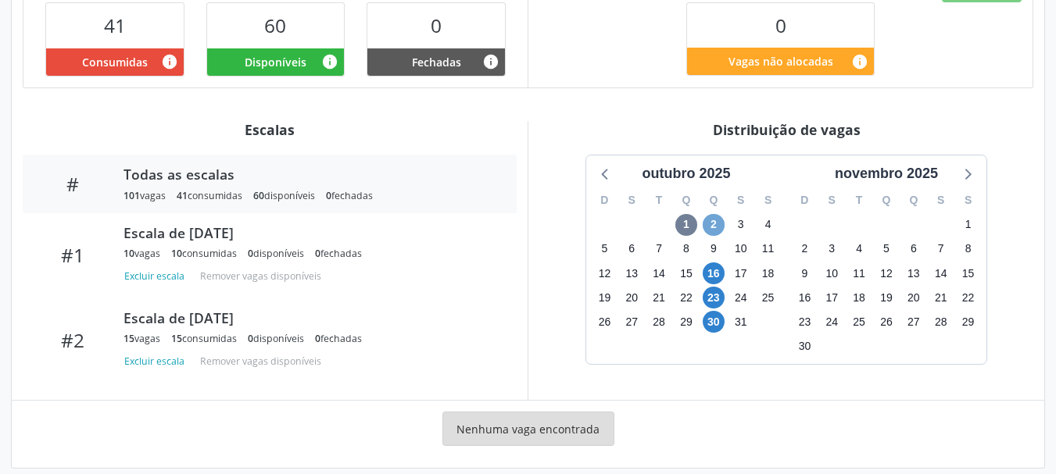
click at [710, 214] on span "2" at bounding box center [714, 225] width 22 height 22
click at [707, 214] on span "2" at bounding box center [714, 225] width 22 height 22
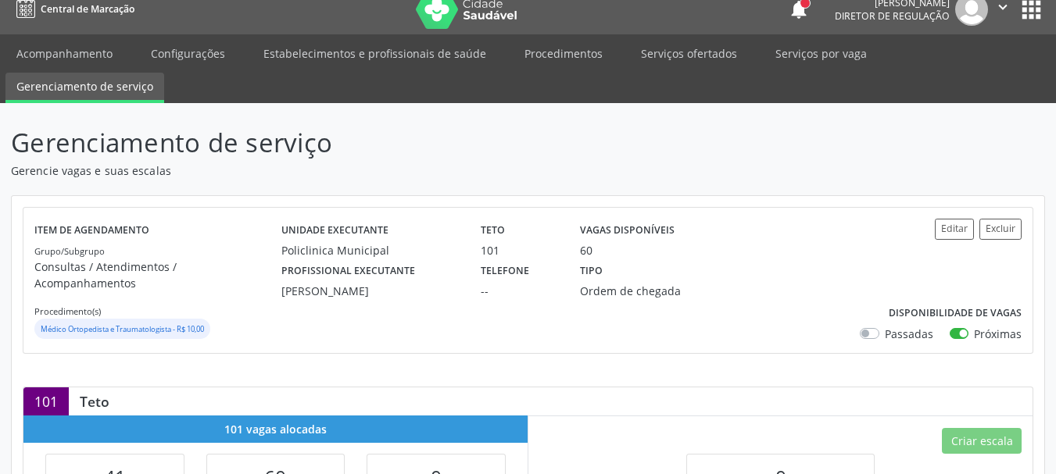
scroll to position [0, 0]
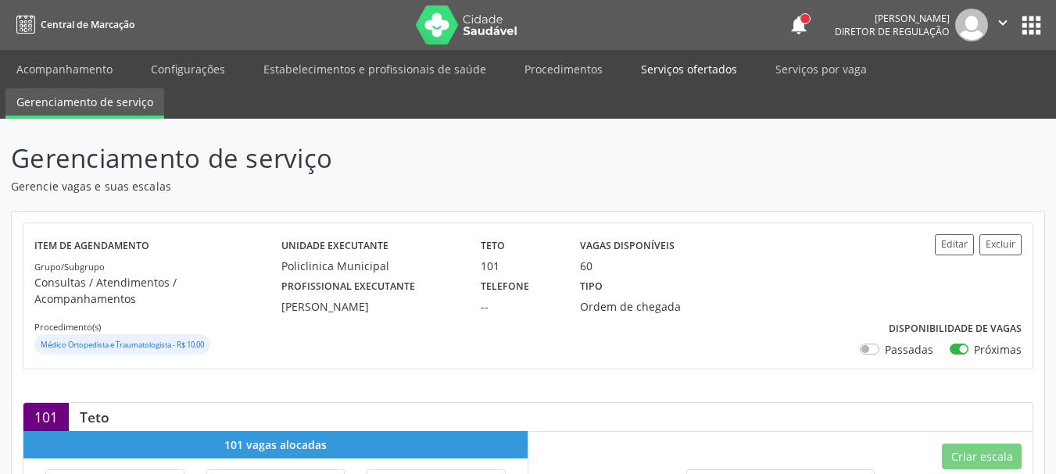
click at [660, 73] on link "Serviços ofertados" at bounding box center [689, 68] width 118 height 27
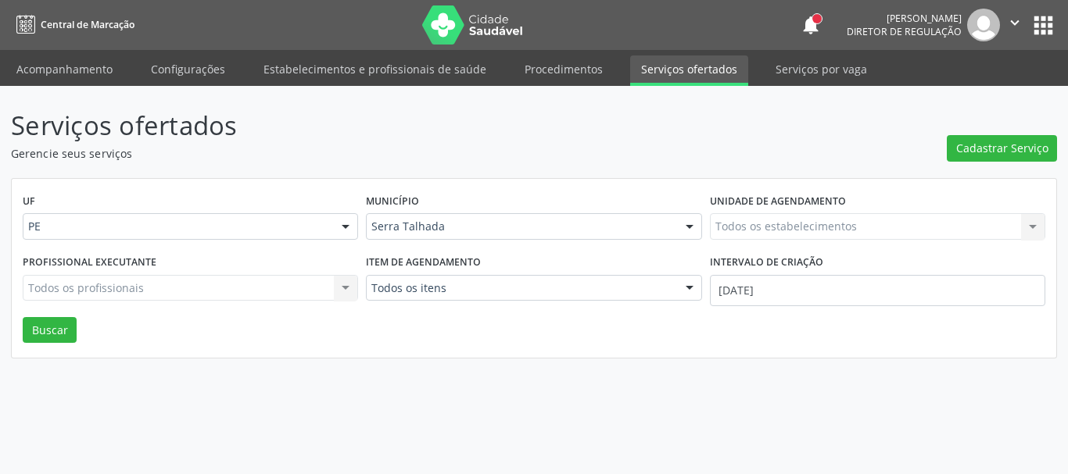
click at [760, 231] on div "Todos os estabelecimentos Todos os estabelecimentos Nenhum resultado encontrado…" at bounding box center [877, 226] width 335 height 27
click at [765, 228] on div "Todos os estabelecimentos Todos os estabelecimentos Nenhum resultado encontrado…" at bounding box center [877, 226] width 335 height 27
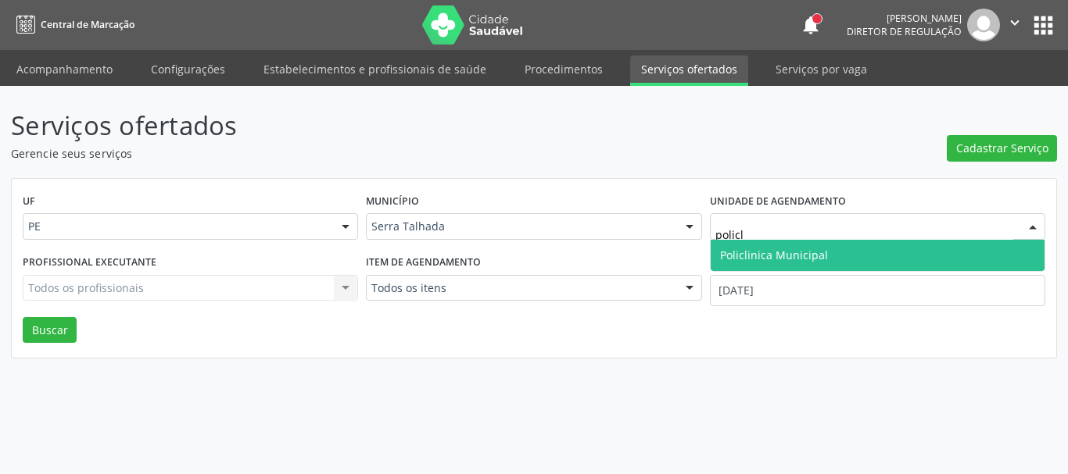
type input "policli"
click at [812, 259] on span "Policlinica Municipal" at bounding box center [774, 255] width 108 height 15
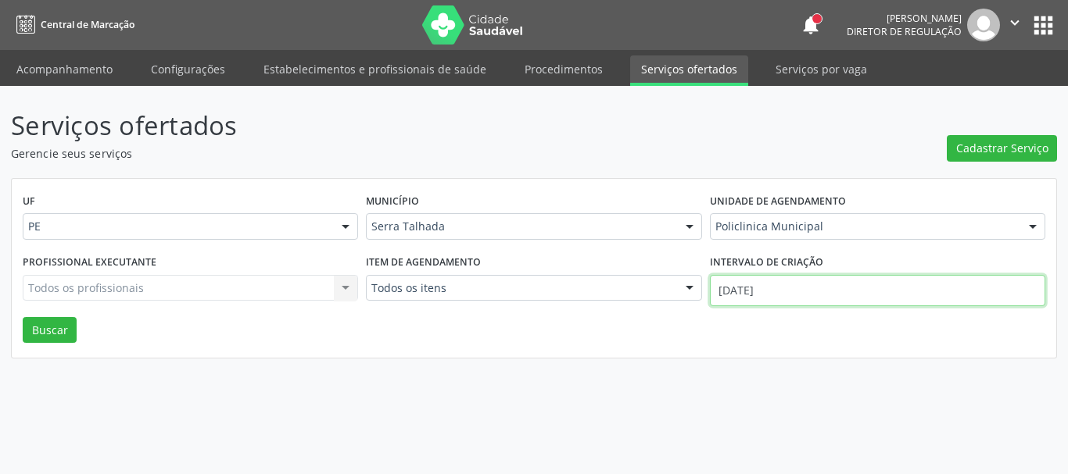
click at [785, 281] on input "01/10/2025" at bounding box center [877, 290] width 335 height 31
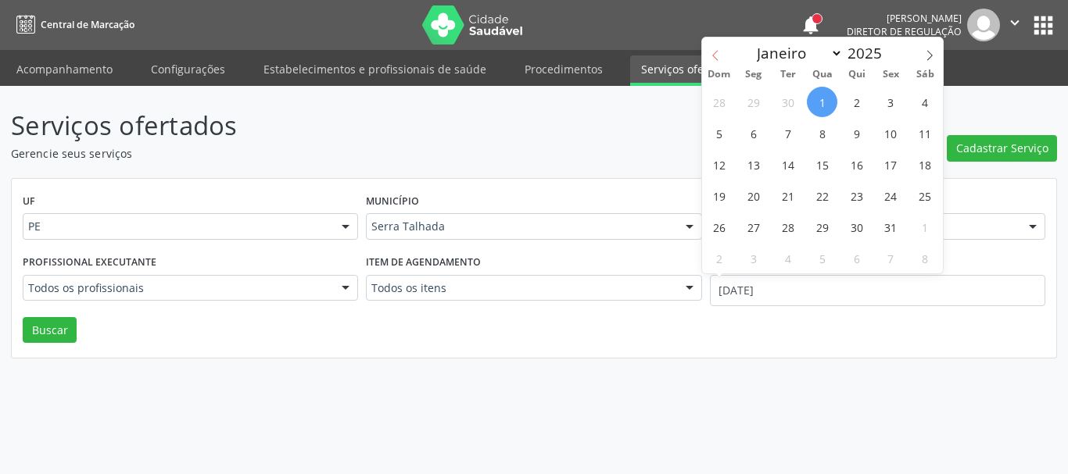
click at [711, 60] on icon at bounding box center [715, 55] width 11 height 11
select select "8"
click at [754, 105] on span "1" at bounding box center [753, 102] width 30 height 30
type input "01/09/2025"
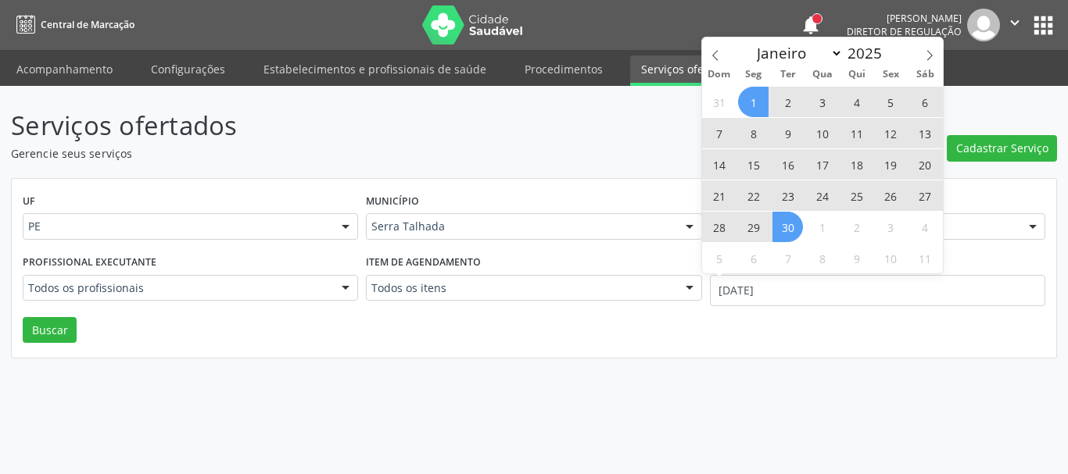
drag, startPoint x: 797, startPoint y: 223, endPoint x: 732, endPoint y: 228, distance: 65.1
click at [796, 223] on span "30" at bounding box center [787, 227] width 30 height 30
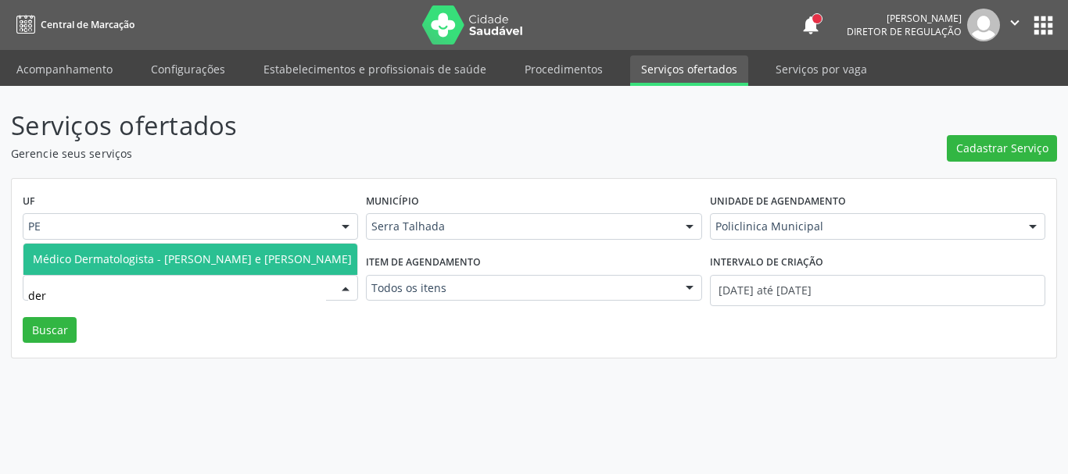
type input "derm"
click at [140, 260] on span "Médico Dermatologista - Ricardo Bruno Santana Souza e Silva" at bounding box center [192, 259] width 319 height 15
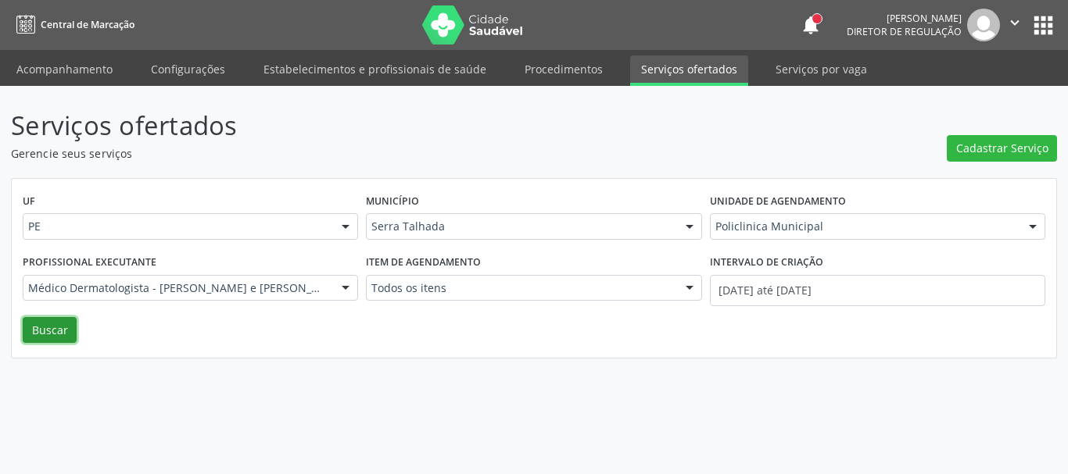
click at [59, 331] on button "Buscar" at bounding box center [50, 330] width 54 height 27
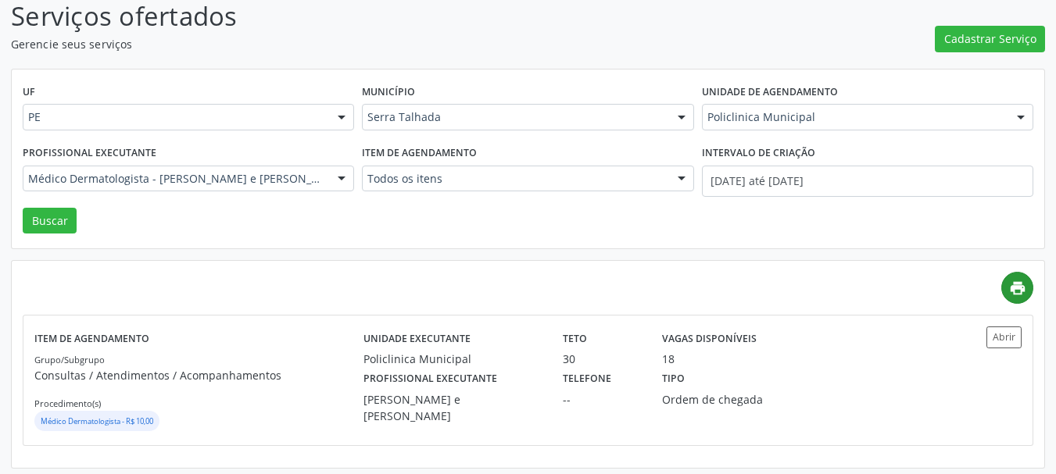
scroll to position [115, 0]
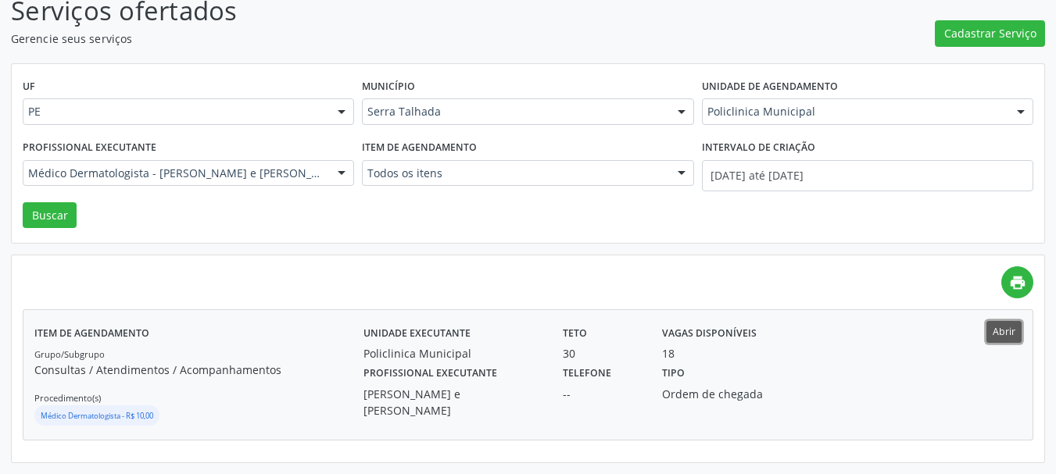
click at [1015, 331] on button "Abrir" at bounding box center [1003, 331] width 35 height 21
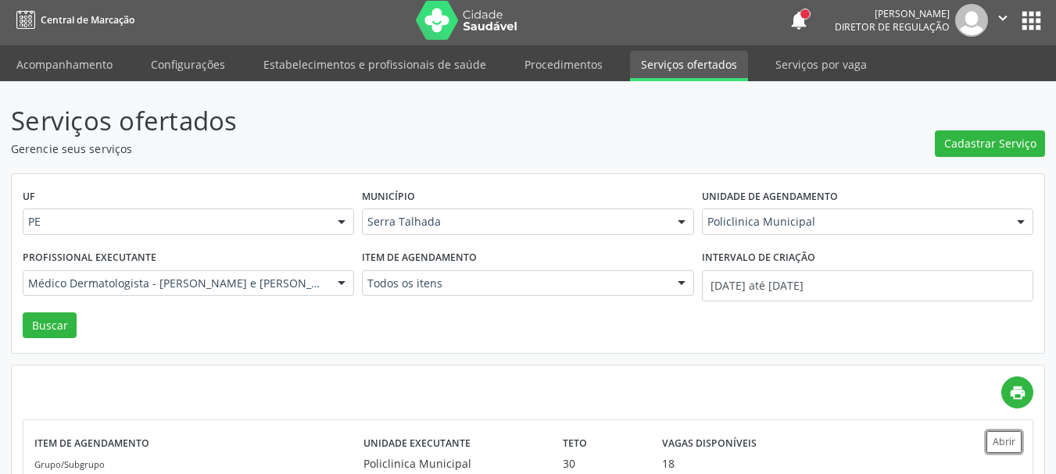
scroll to position [0, 0]
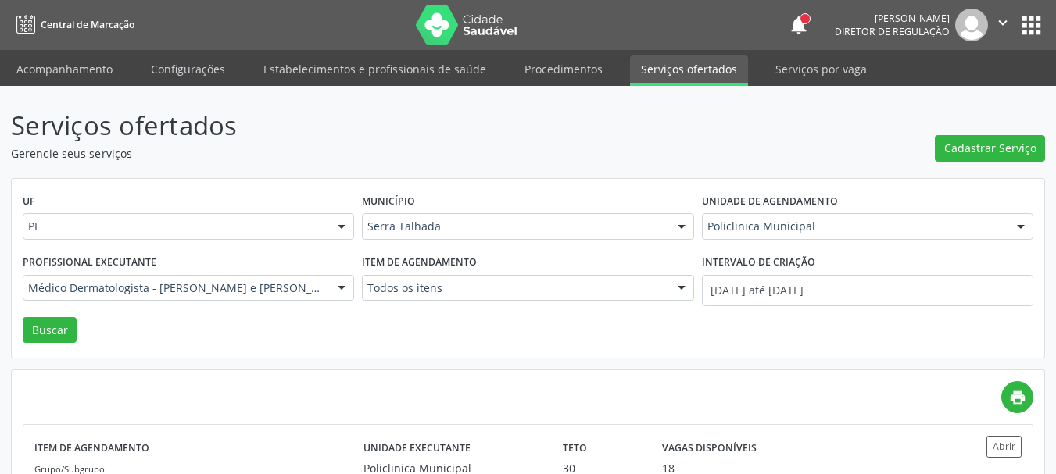
click at [1030, 29] on button "apps" at bounding box center [1031, 25] width 27 height 27
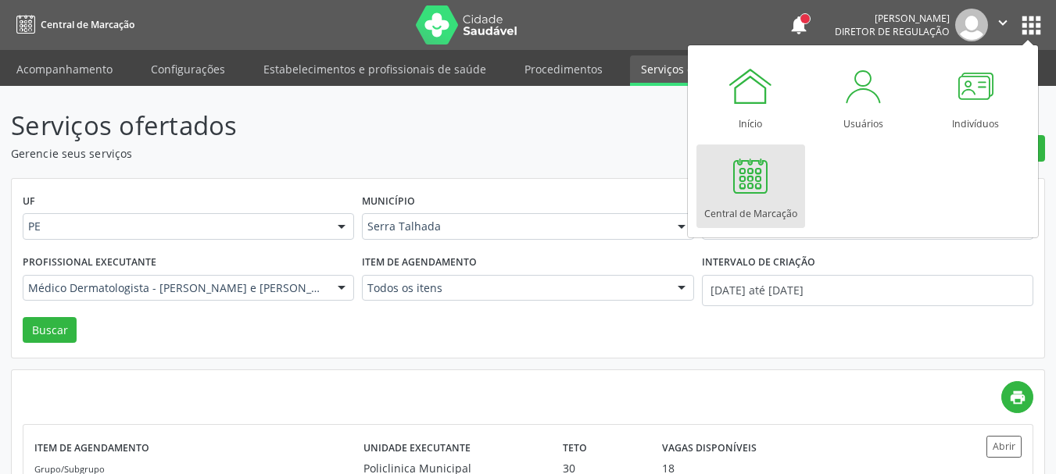
click at [756, 179] on div at bounding box center [750, 175] width 47 height 47
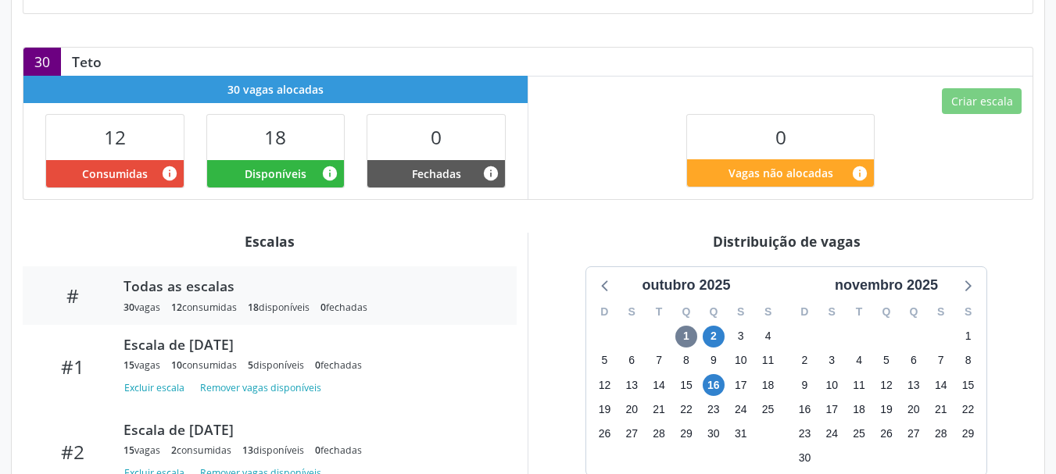
scroll to position [391, 0]
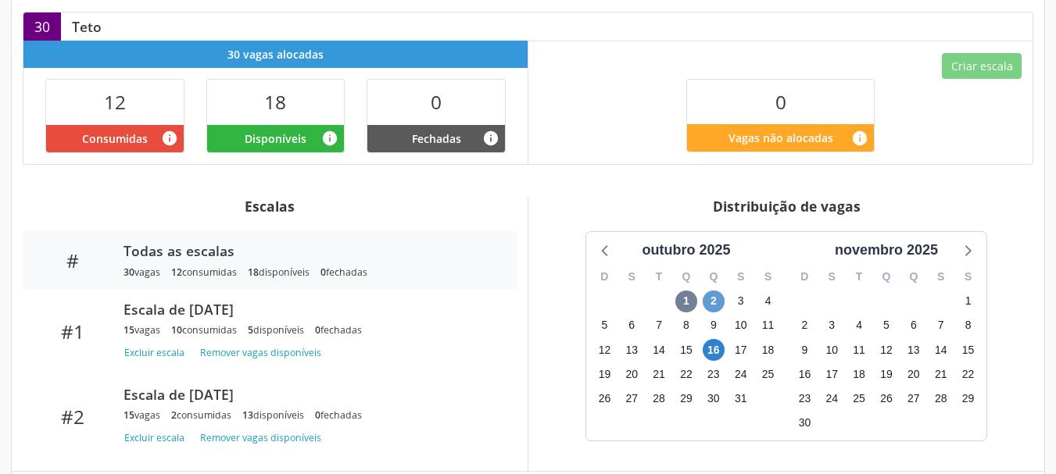
click at [720, 289] on div "2" at bounding box center [714, 301] width 22 height 24
click at [721, 291] on span "2" at bounding box center [714, 302] width 22 height 22
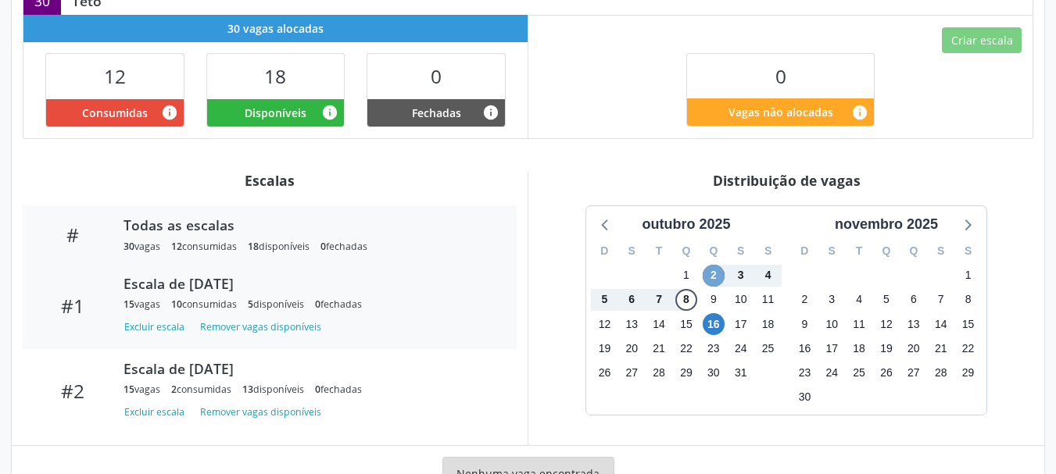
scroll to position [462, 0]
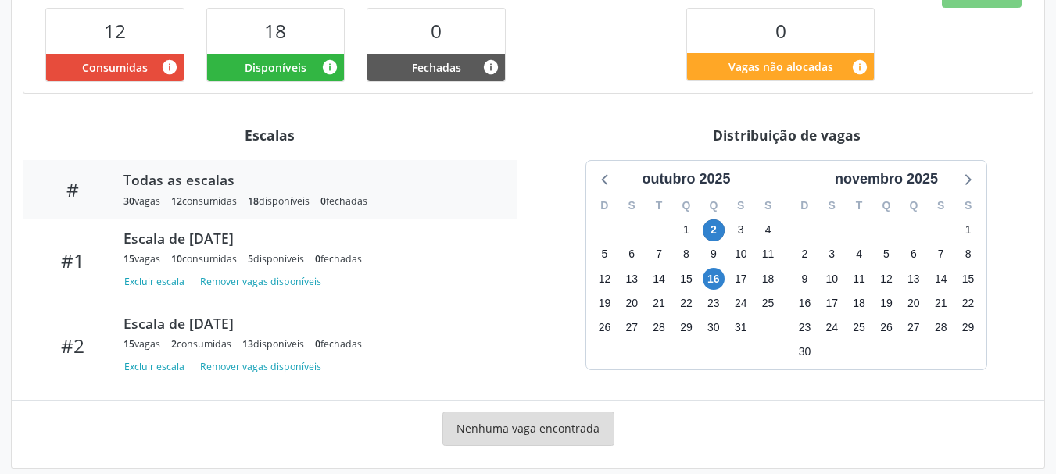
click at [716, 242] on div "9" at bounding box center [714, 254] width 22 height 24
click at [714, 220] on span "2" at bounding box center [714, 231] width 22 height 22
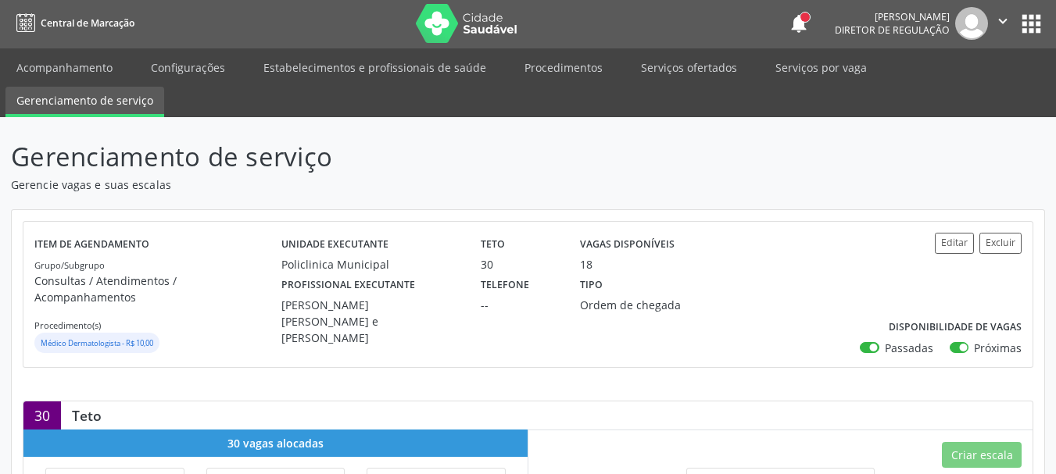
scroll to position [0, 0]
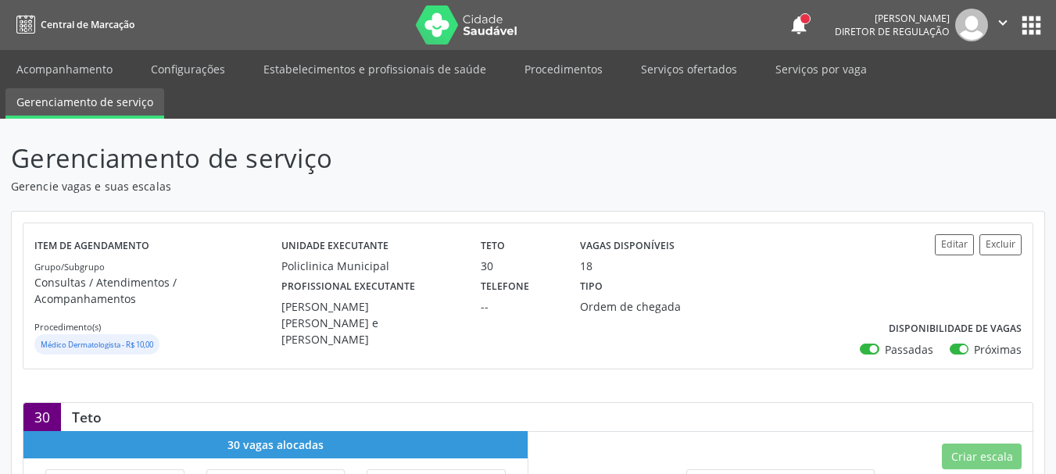
click at [1044, 19] on button "apps" at bounding box center [1031, 25] width 27 height 27
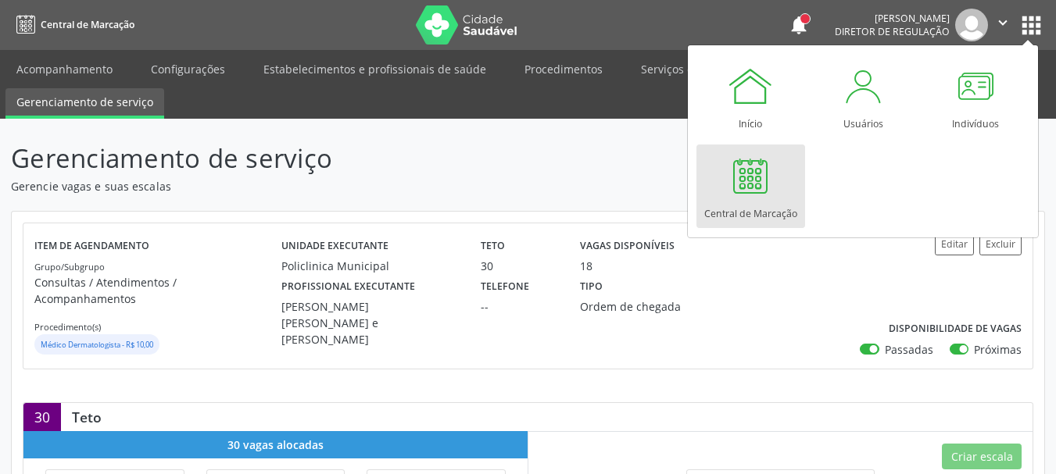
click at [785, 188] on link "Central de Marcação" at bounding box center [750, 187] width 109 height 84
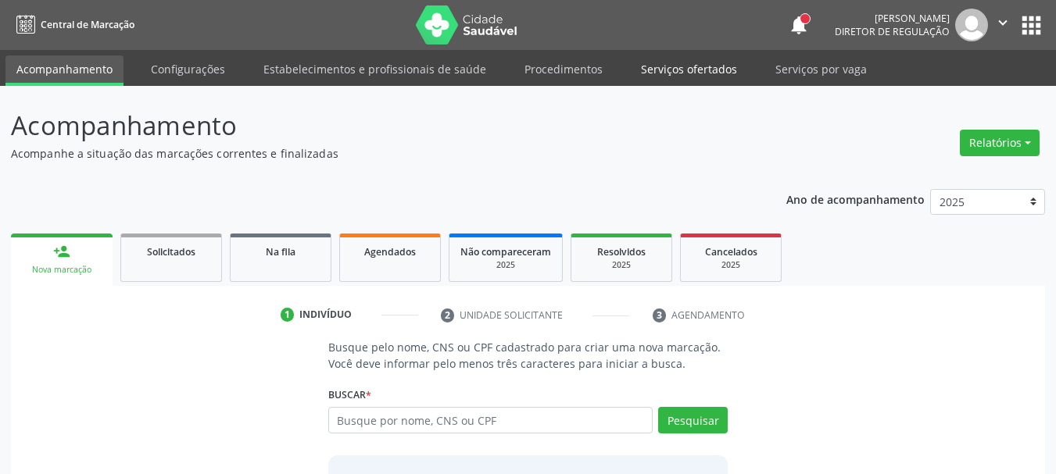
click at [696, 61] on link "Serviços ofertados" at bounding box center [689, 68] width 118 height 27
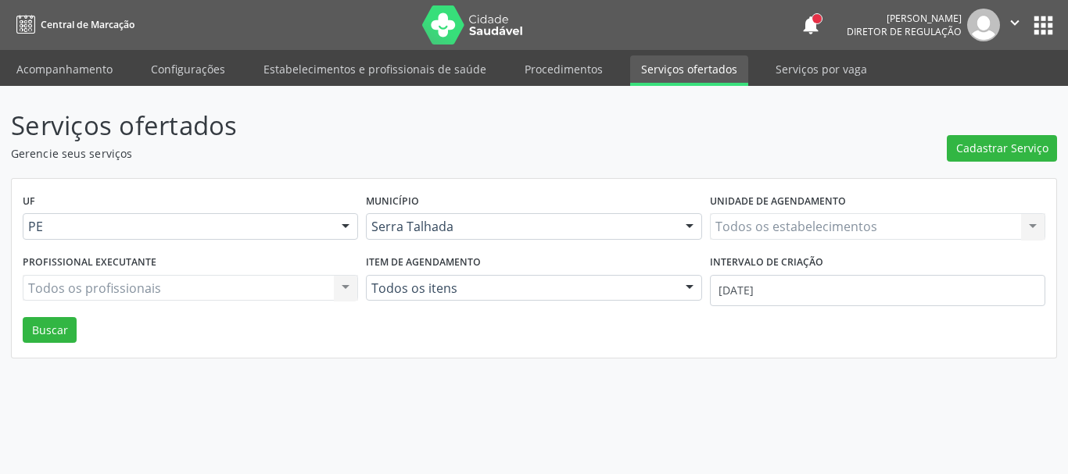
click at [772, 238] on div "Todos os estabelecimentos Todos os estabelecimentos Nenhum resultado encontrado…" at bounding box center [877, 226] width 335 height 27
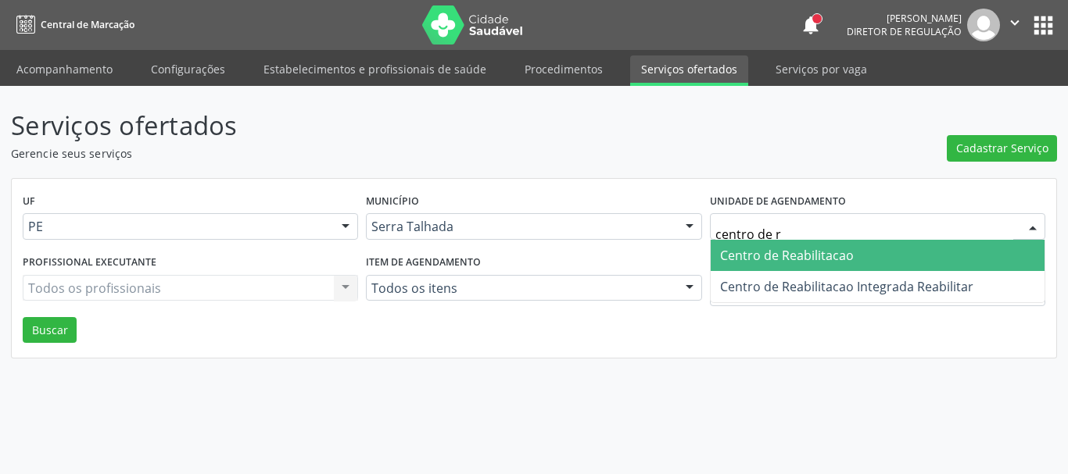
type input "centro de re"
click at [942, 271] on ul "Centro de Reabilitacao Centro de Reabilitacao Integrada Reabilitar Nenhum resul…" at bounding box center [877, 271] width 334 height 63
click at [857, 249] on span "Centro de Reabilitacao" at bounding box center [877, 255] width 334 height 31
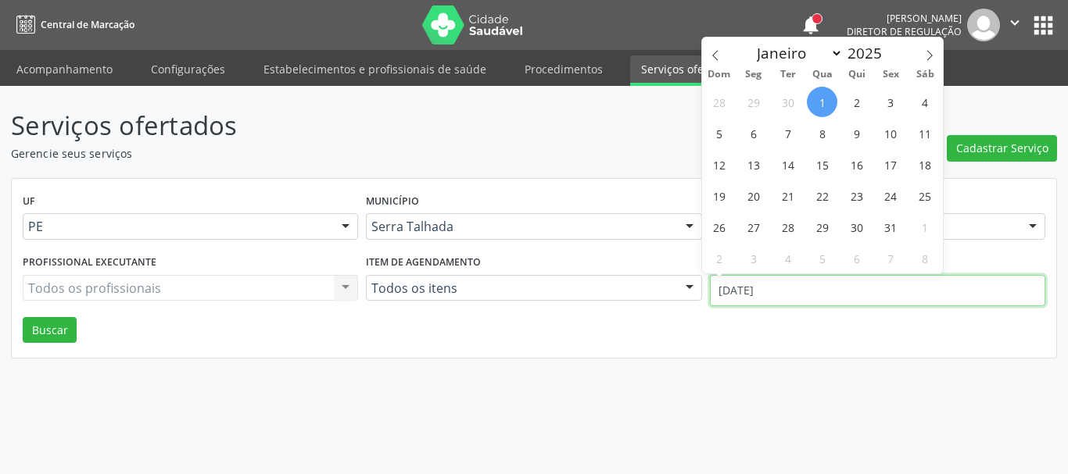
click at [836, 289] on input "01/10/2025" at bounding box center [877, 290] width 335 height 31
click at [710, 52] on icon at bounding box center [715, 55] width 11 height 11
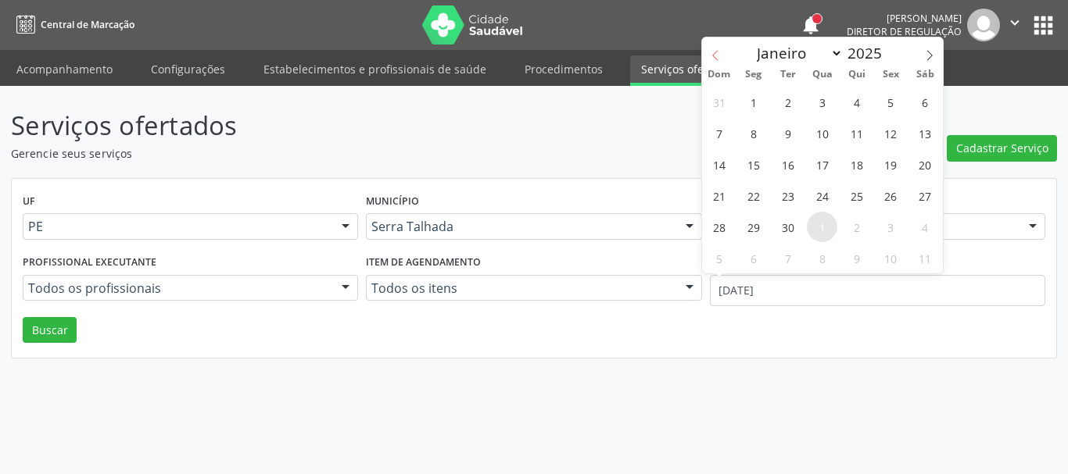
select select "8"
click at [757, 97] on span "1" at bounding box center [753, 102] width 30 height 30
type input "01/09/2025"
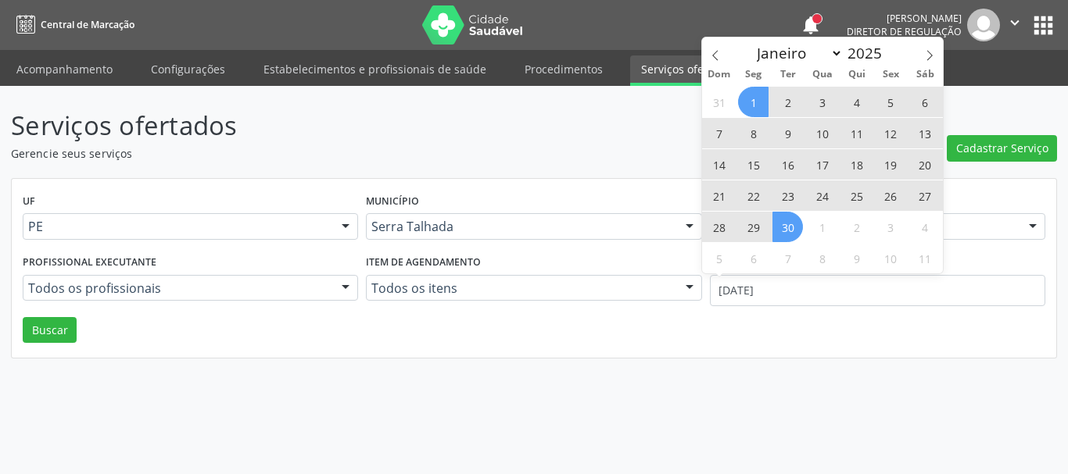
click at [782, 230] on span "30" at bounding box center [787, 227] width 30 height 30
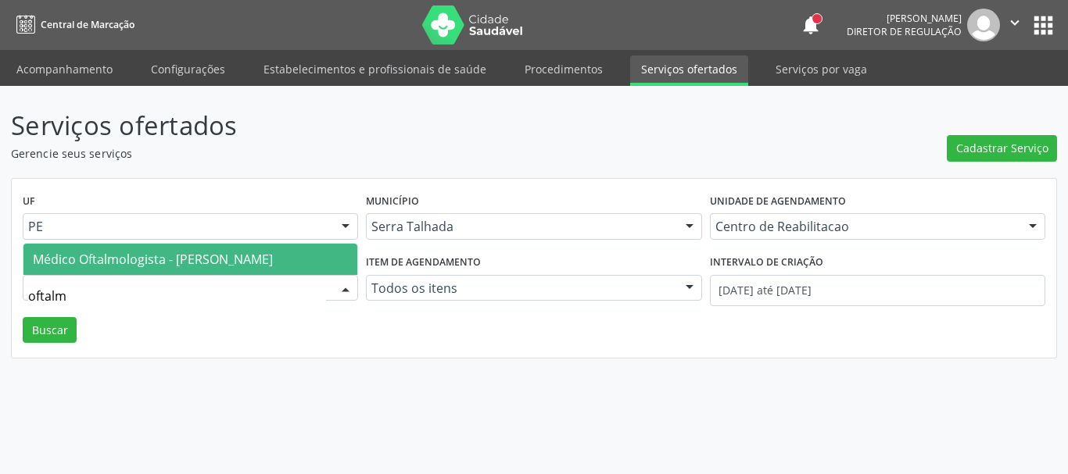
type input "oftalmo"
click at [114, 251] on span "Médico Oftalmologista - Anne Gabriella Ferraz Pereira Viana" at bounding box center [153, 259] width 240 height 17
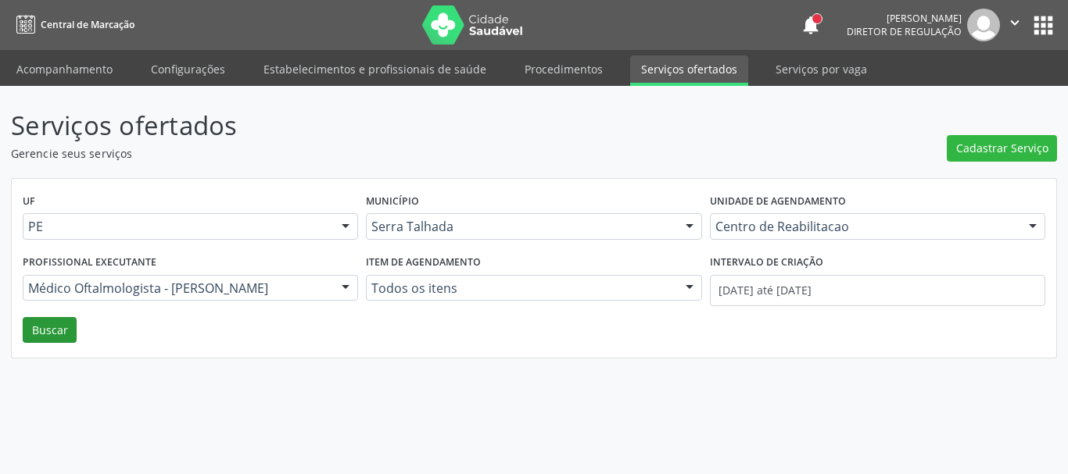
drag, startPoint x: 51, startPoint y: 348, endPoint x: 57, endPoint y: 331, distance: 17.6
click at [49, 343] on div "UF PE PE Nenhum resultado encontrado para: " " Não há nenhuma opção para ser ex…" at bounding box center [534, 269] width 1044 height 180
click at [57, 331] on button "Buscar" at bounding box center [50, 330] width 54 height 27
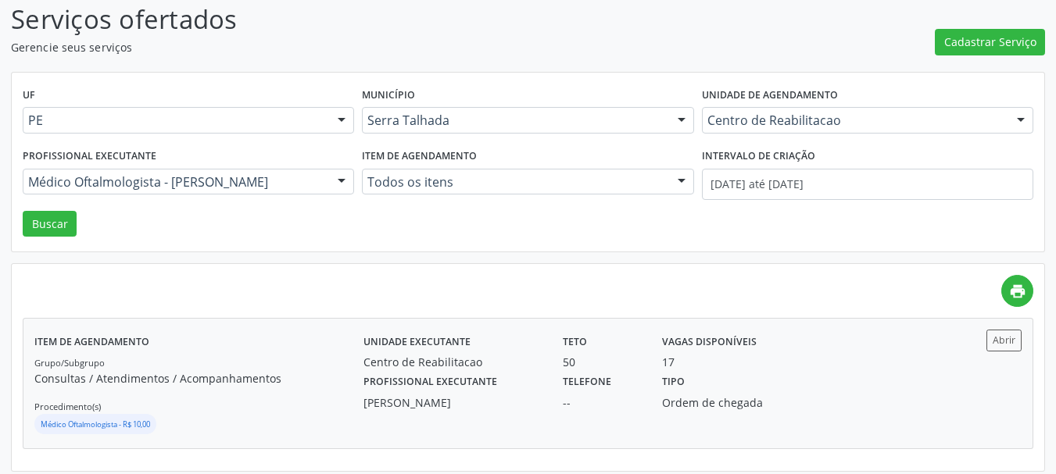
scroll to position [115, 0]
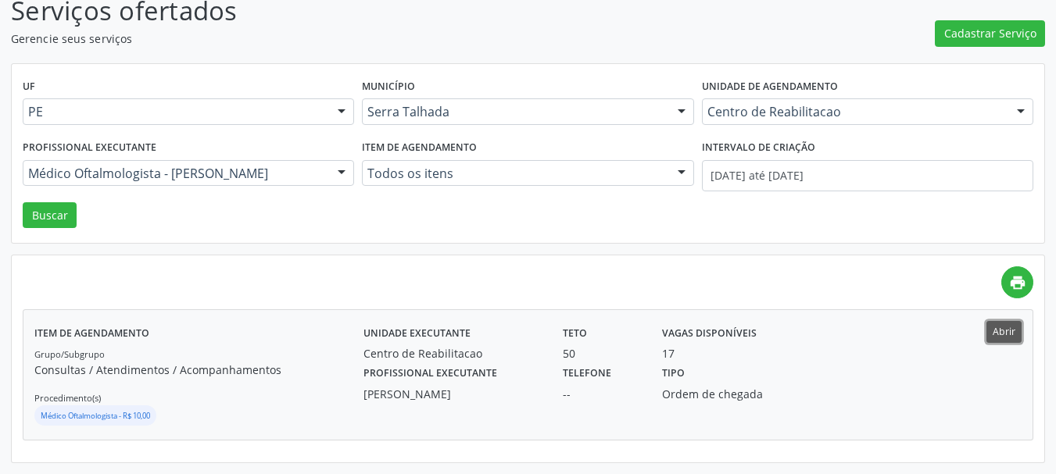
click at [991, 331] on button "Abrir" at bounding box center [1003, 331] width 35 height 21
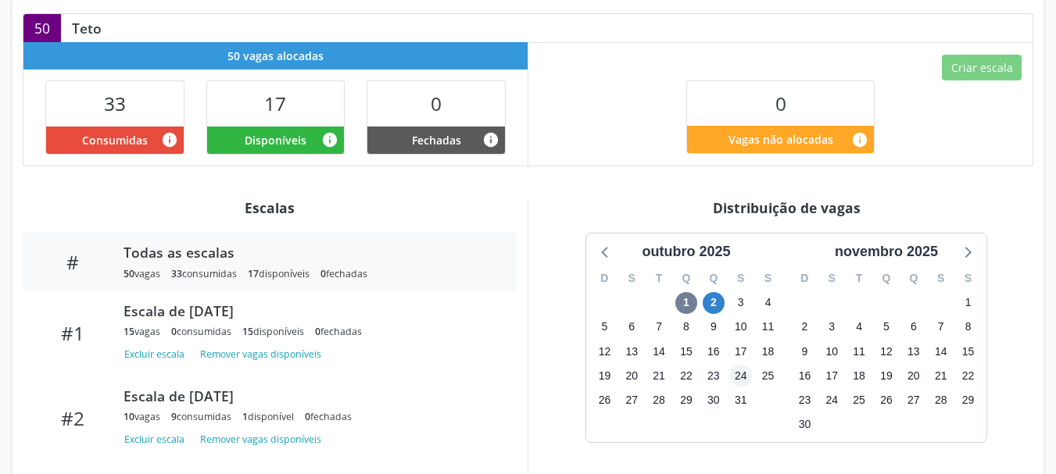
scroll to position [391, 0]
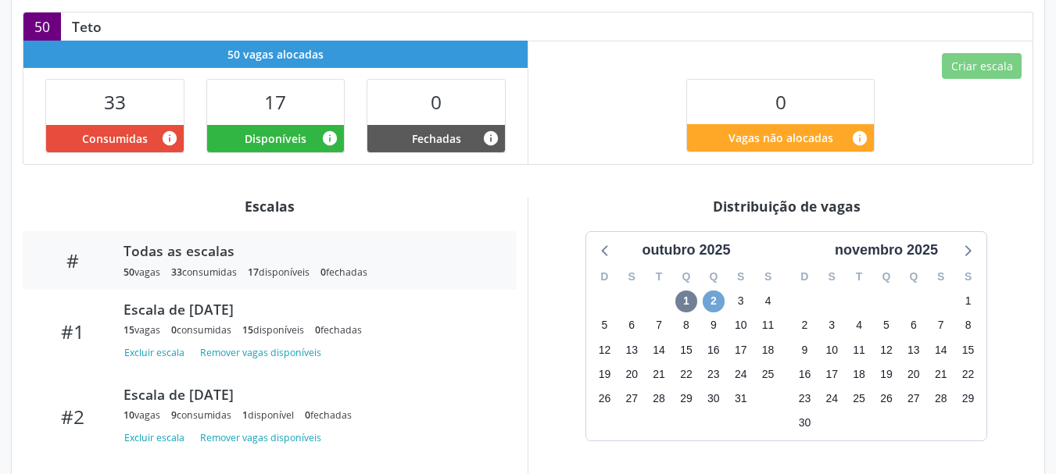
click at [711, 291] on span "2" at bounding box center [714, 302] width 22 height 22
click at [714, 291] on span "2" at bounding box center [714, 302] width 22 height 22
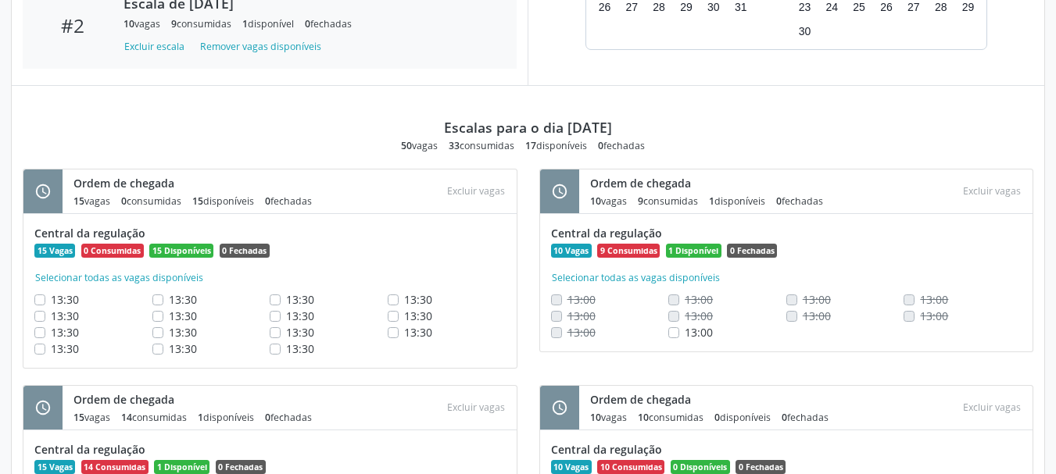
scroll to position [692, 0]
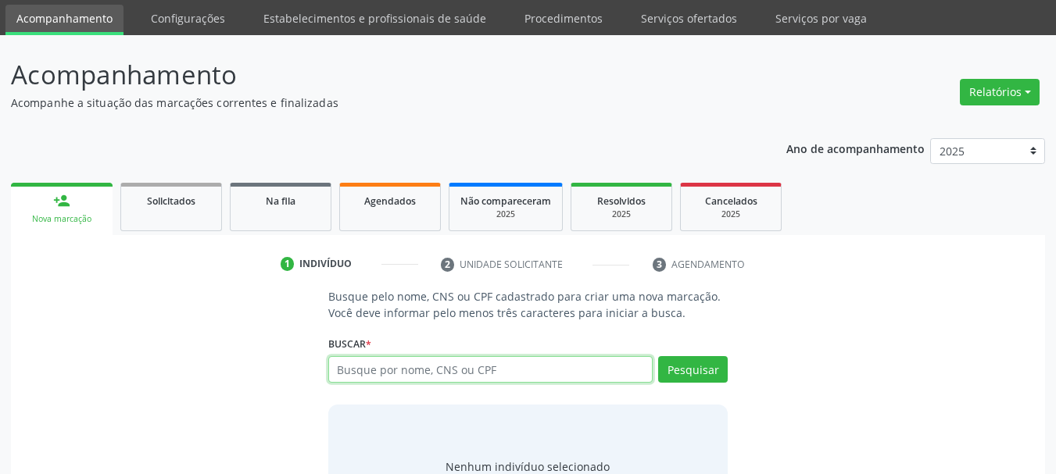
scroll to position [78, 0]
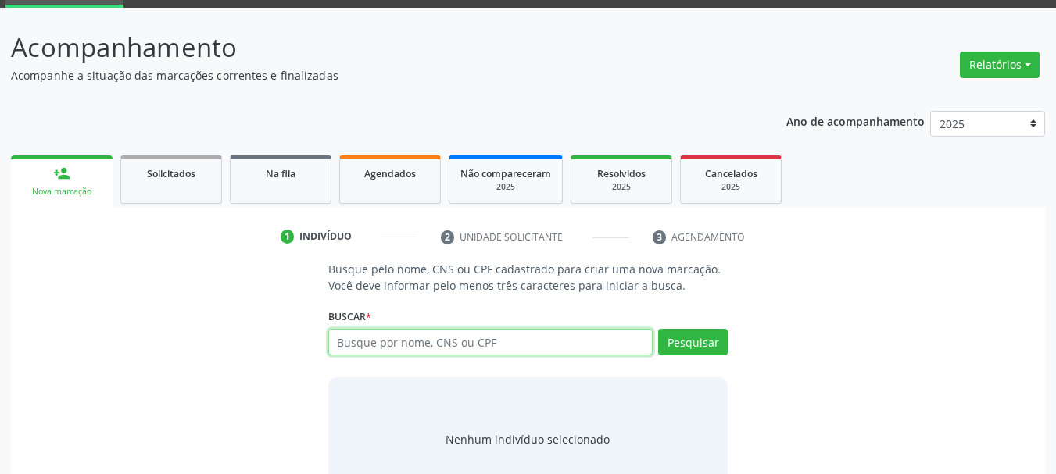
click at [463, 356] on div "Busque por nome, CNS ou CPF Nenhum resultado encontrado para: " " Digite nome, …" at bounding box center [528, 348] width 400 height 38
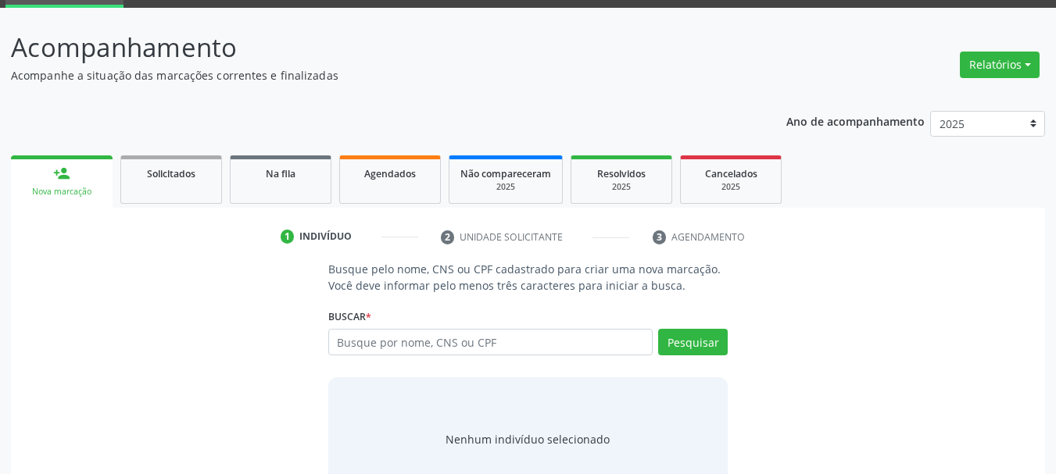
click at [470, 306] on div "Buscar * Busque por nome, CNS ou CPF Nenhum resultado encontrado para: " " Digi…" at bounding box center [528, 335] width 400 height 61
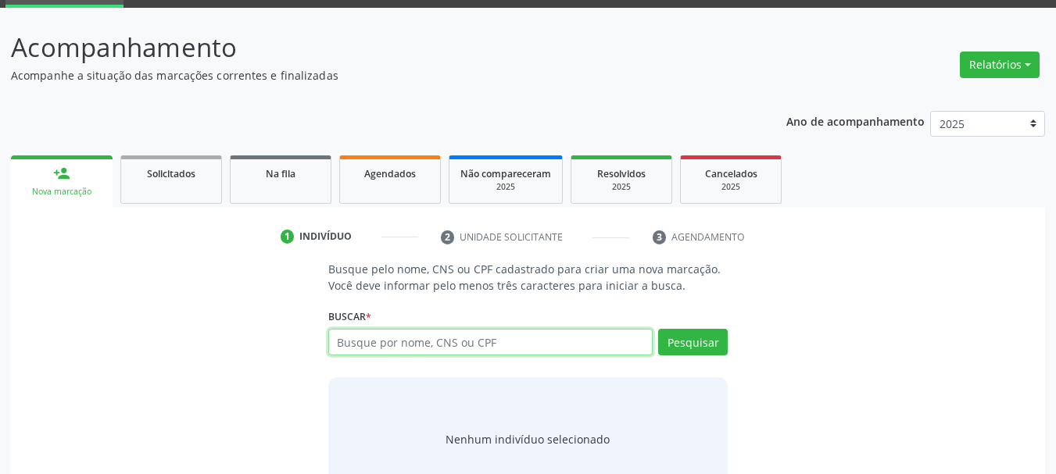
click at [471, 342] on input "text" at bounding box center [490, 342] width 325 height 27
type input "700502194756450"
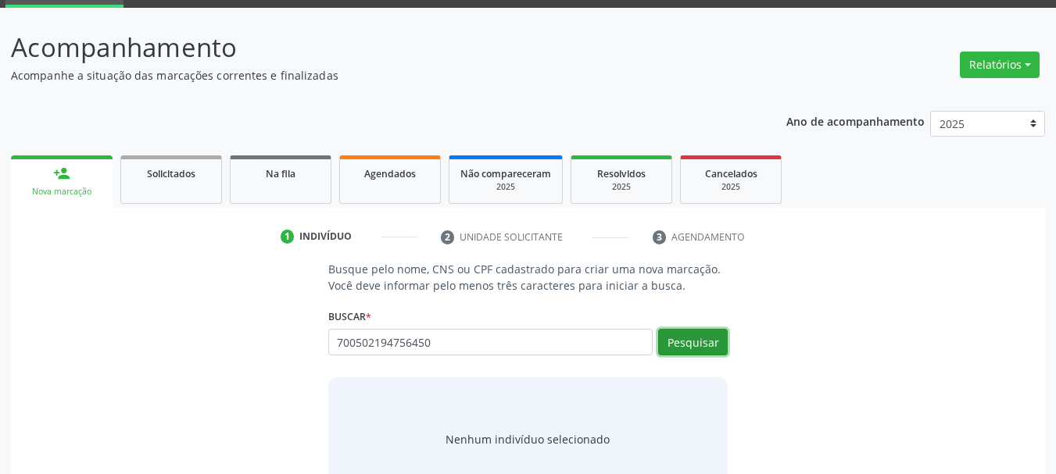
click at [676, 347] on button "Pesquisar" at bounding box center [693, 342] width 70 height 27
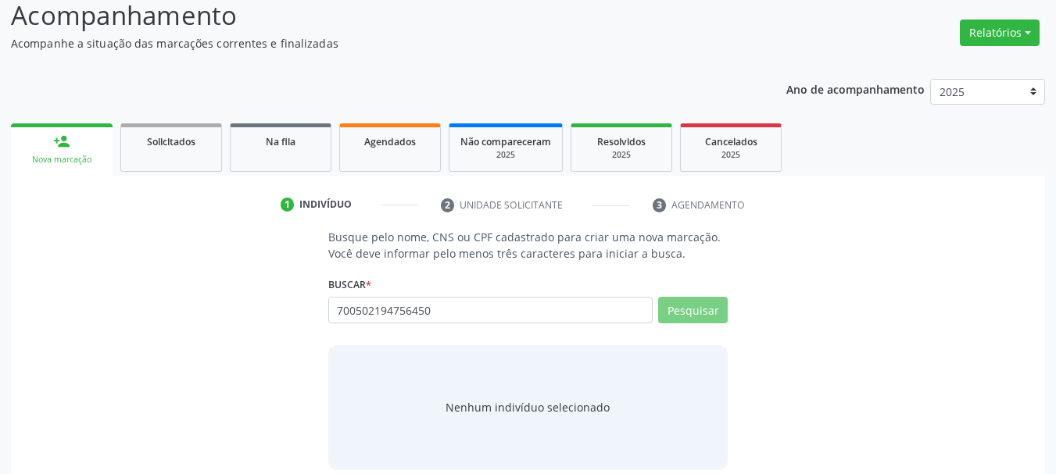
scroll to position [128, 0]
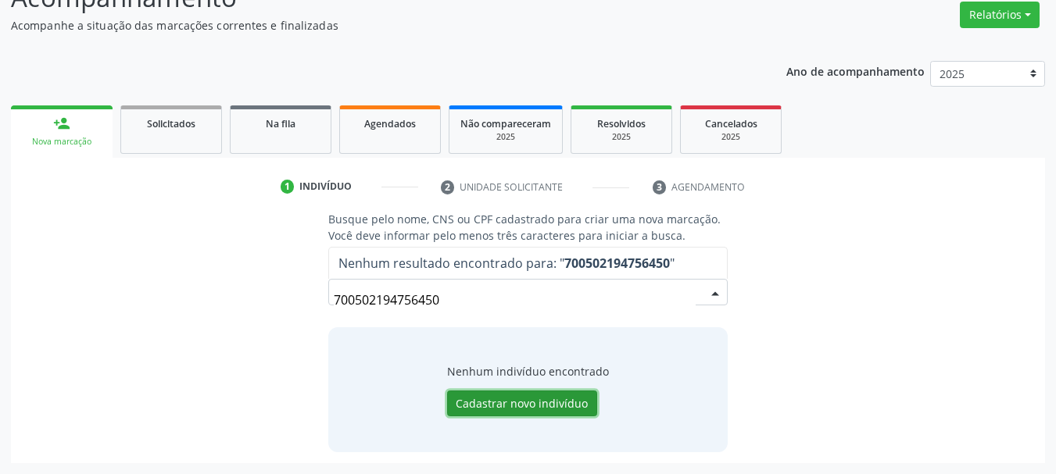
click at [553, 412] on button "Cadastrar novo indivíduo" at bounding box center [522, 404] width 150 height 27
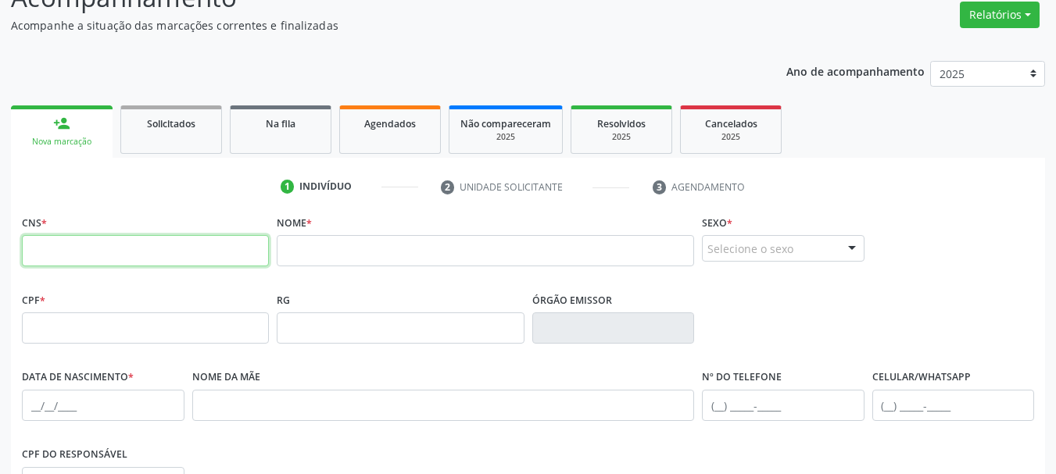
click at [111, 247] on input "text" at bounding box center [145, 250] width 247 height 31
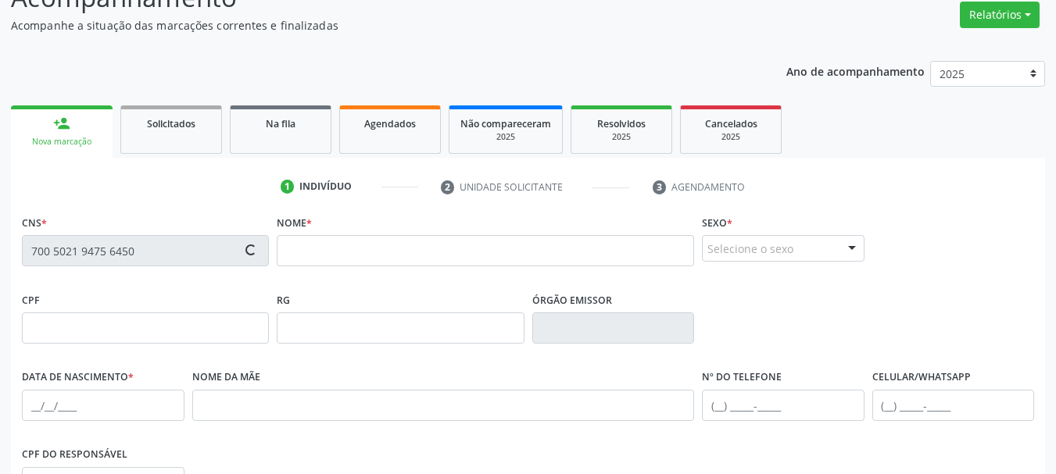
type input "700 5021 9475 6450"
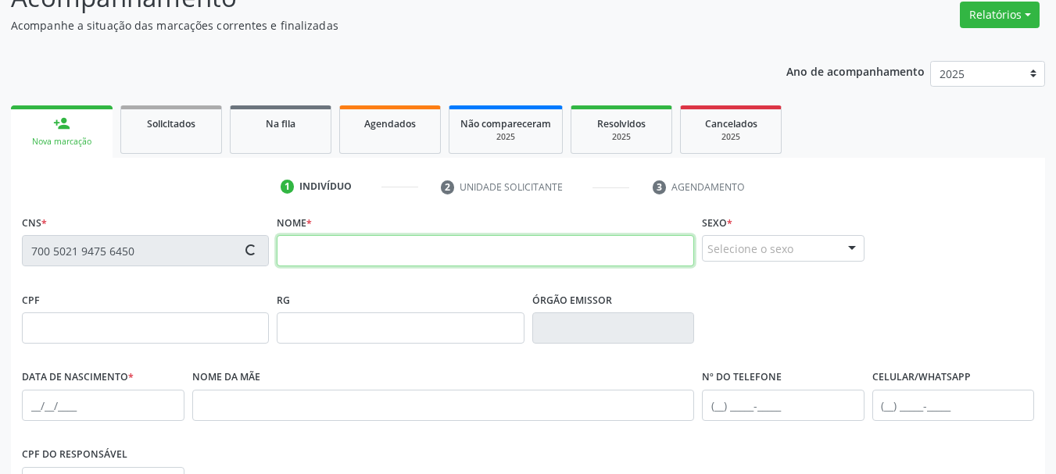
click at [424, 254] on input "text" at bounding box center [485, 250] width 417 height 31
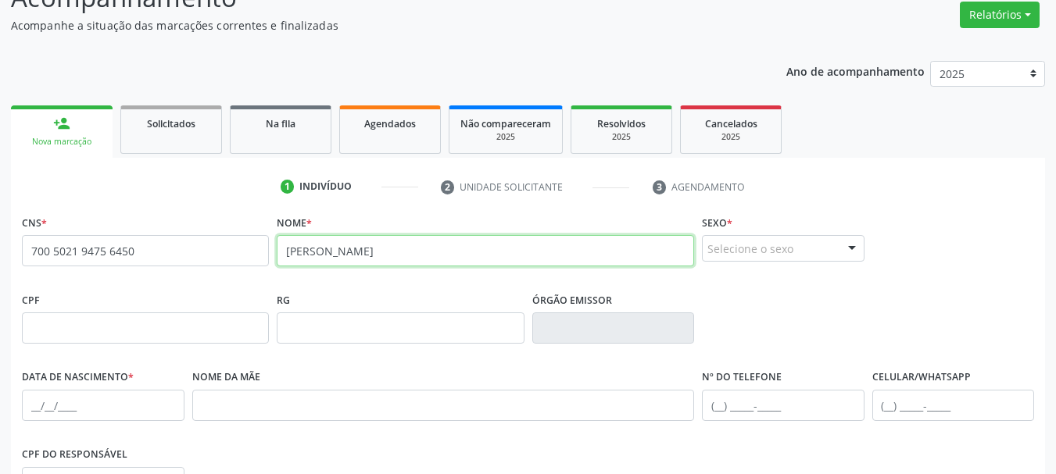
type input "[PERSON_NAME]"
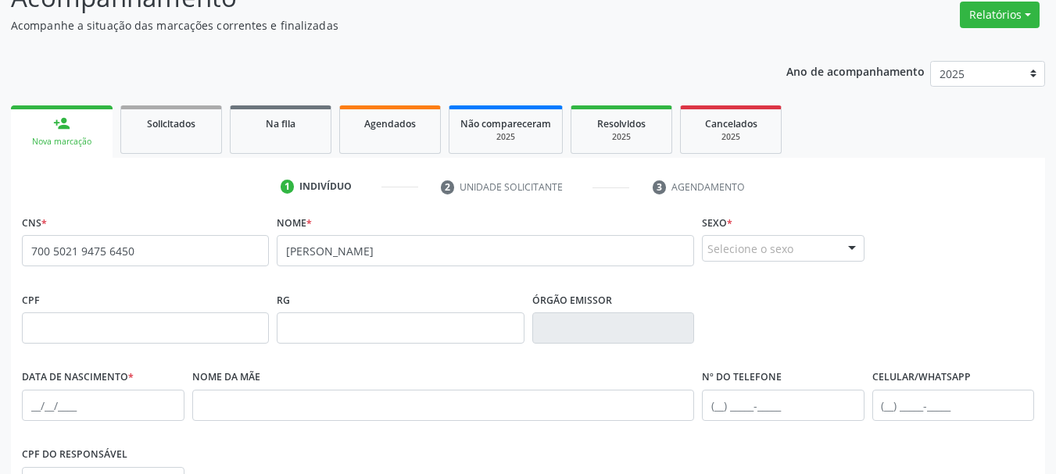
click at [762, 240] on div "Selecione o sexo" at bounding box center [783, 248] width 163 height 27
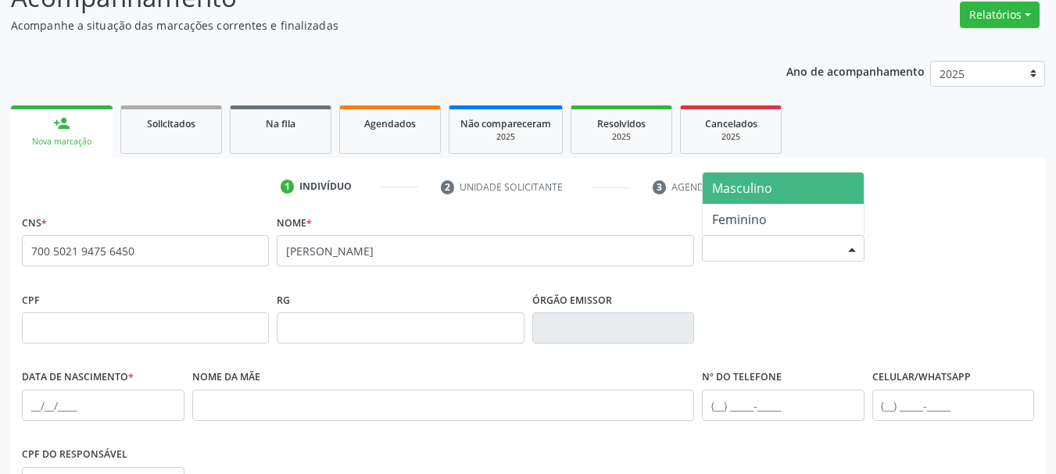
click at [741, 199] on span "Masculino" at bounding box center [783, 188] width 161 height 31
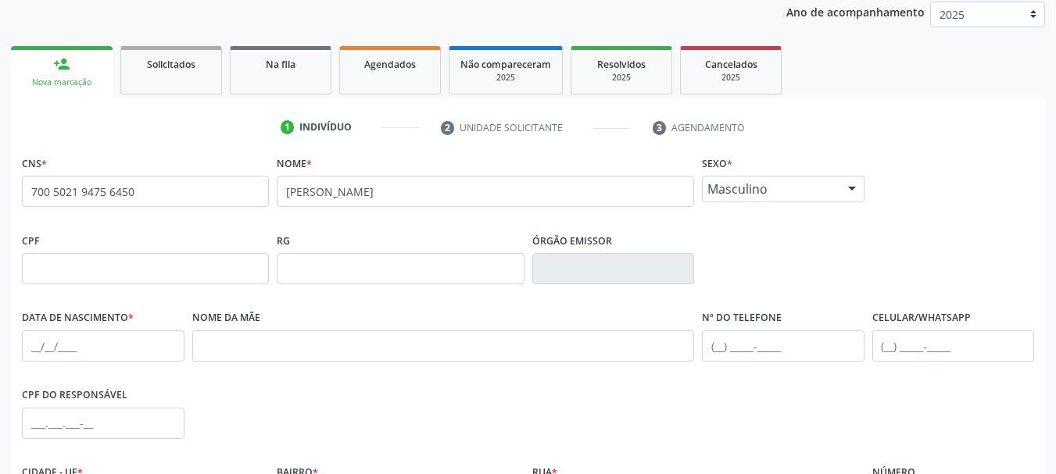
scroll to position [284, 0]
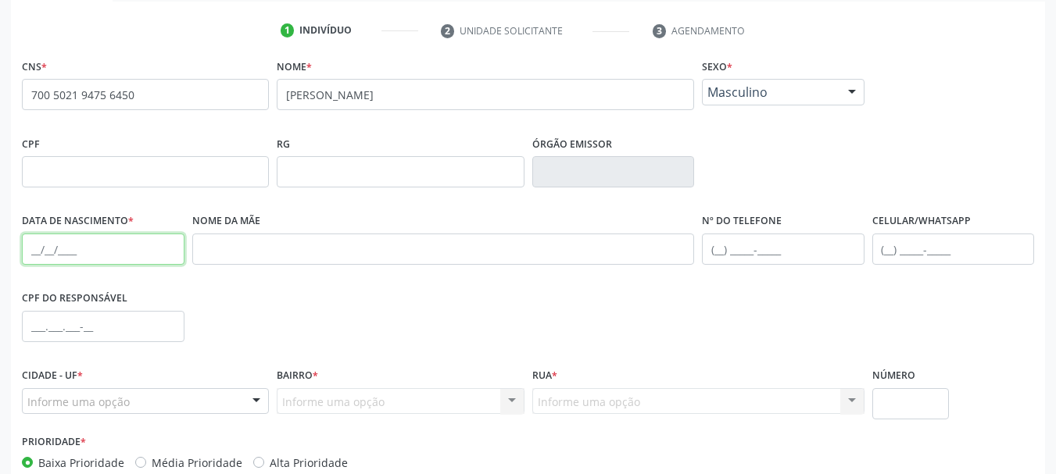
click at [32, 256] on input "text" at bounding box center [103, 249] width 163 height 31
type input "[DATE]"
click at [273, 270] on div "Nome da mãe" at bounding box center [443, 247] width 510 height 77
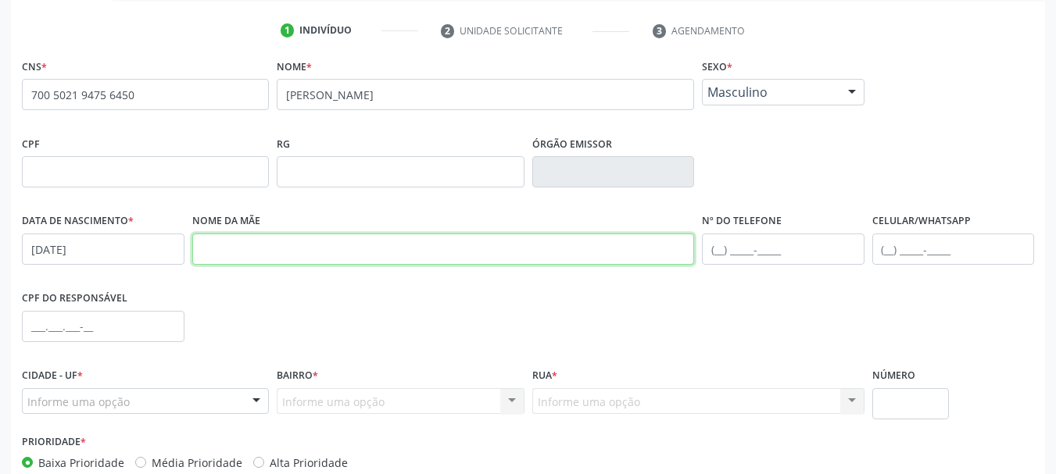
click at [284, 252] on input "text" at bounding box center [443, 249] width 503 height 31
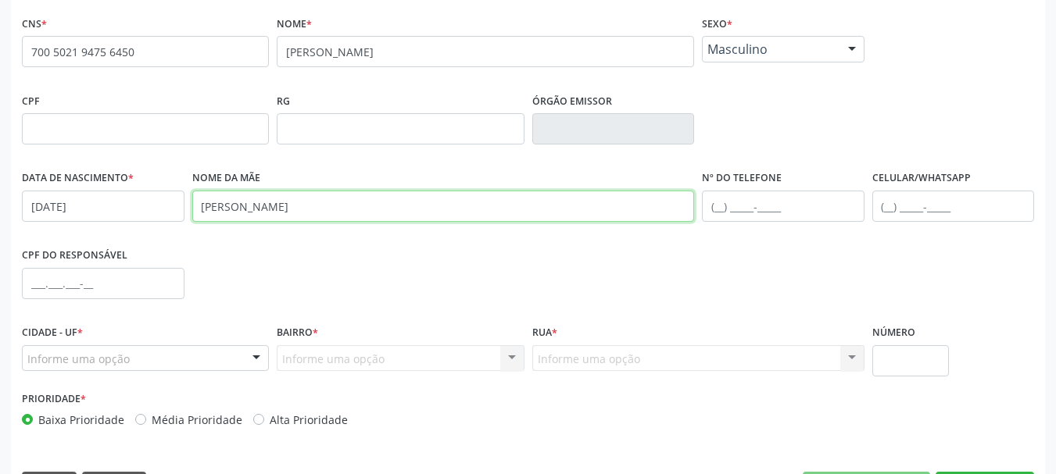
scroll to position [373, 0]
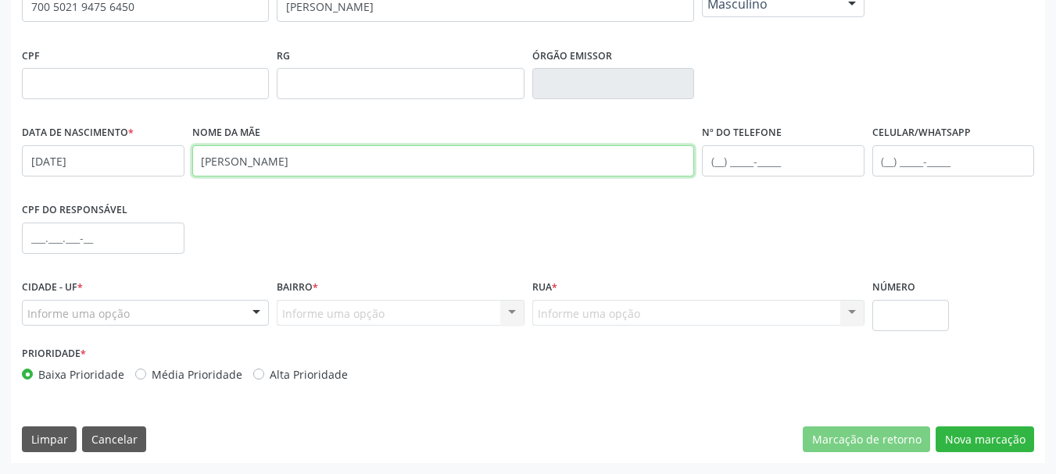
type input "[PERSON_NAME]"
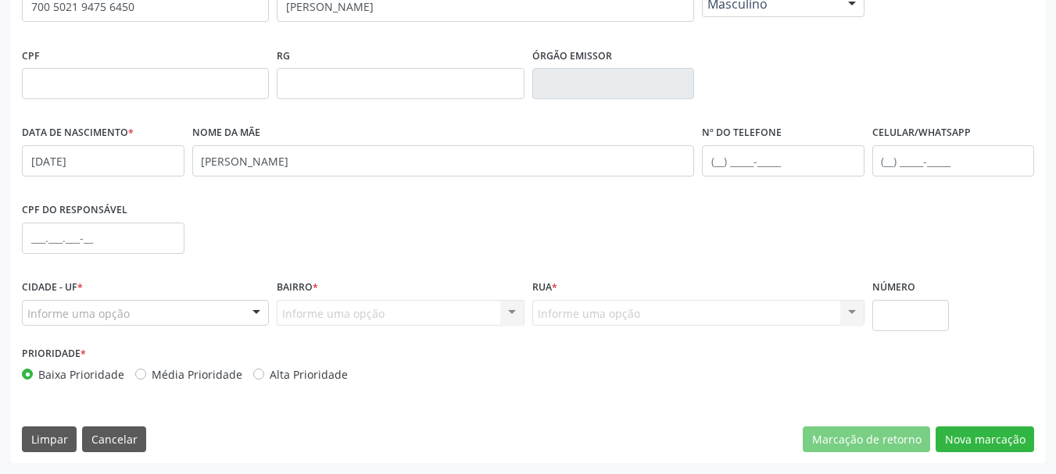
click at [143, 305] on div "Informe uma opção" at bounding box center [145, 313] width 247 height 27
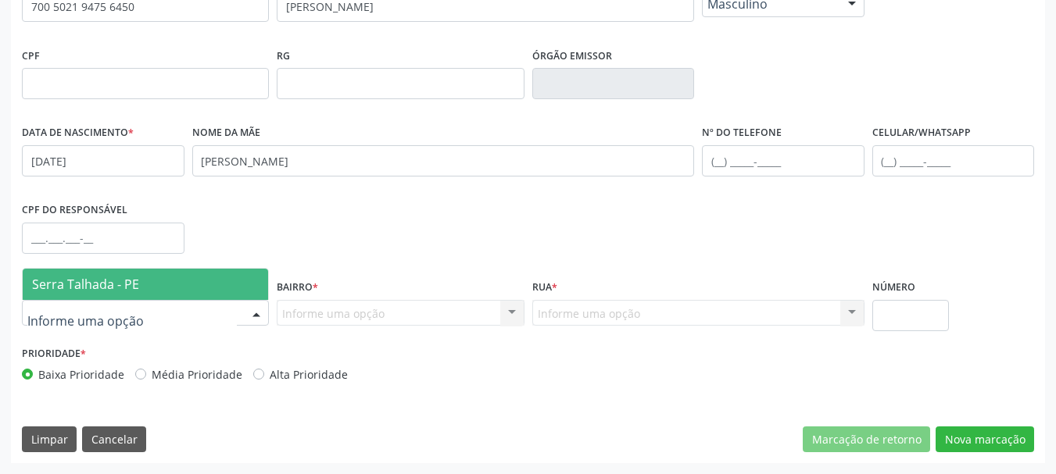
click at [119, 290] on span "Serra Talhada - PE" at bounding box center [85, 284] width 107 height 17
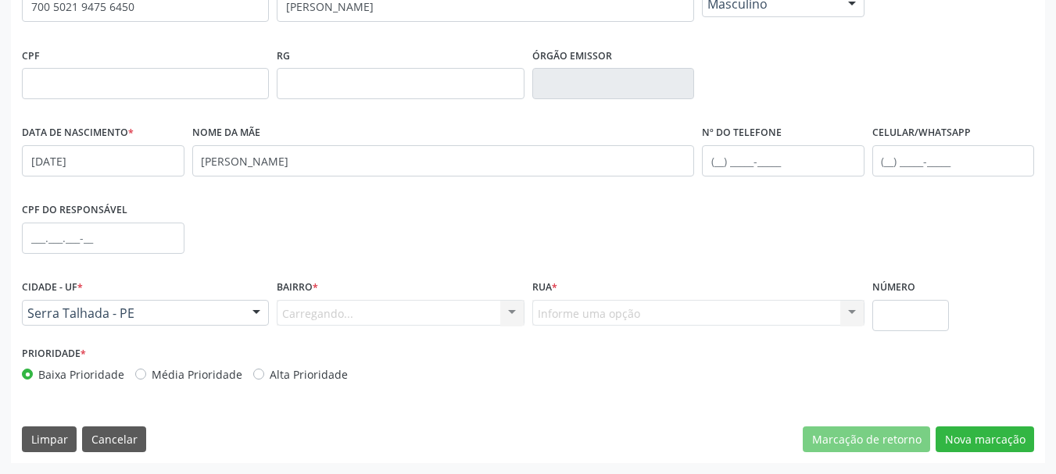
click at [333, 313] on div "Carregando... Nenhum resultado encontrado para: " " Nenhuma opção encontrada. D…" at bounding box center [400, 313] width 247 height 27
click at [384, 311] on div "Informe uma opção" at bounding box center [400, 313] width 247 height 27
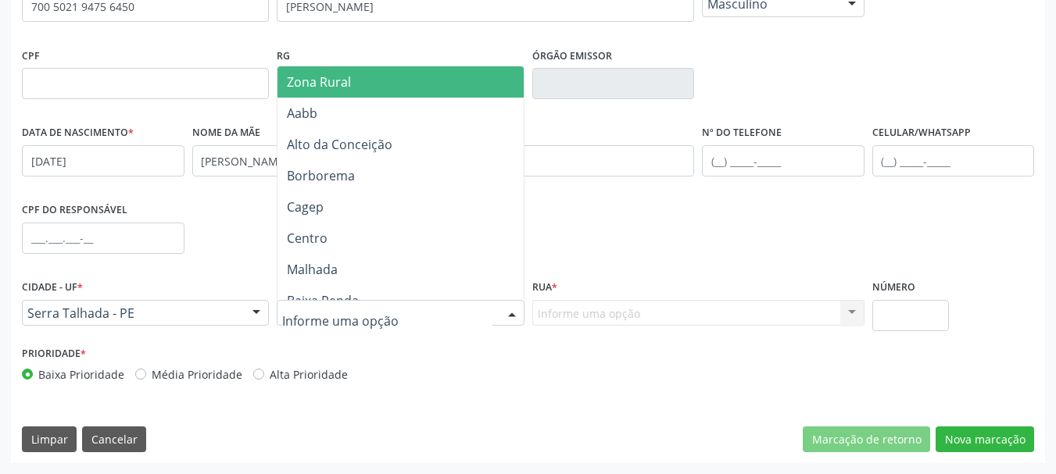
click at [356, 74] on span "Zona Rural" at bounding box center [402, 81] width 251 height 31
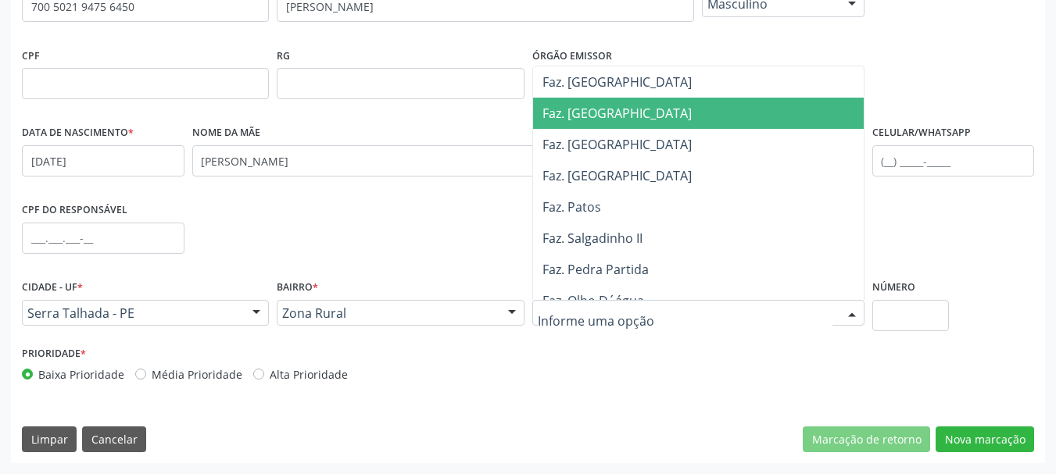
click at [583, 110] on span "Faz. [GEOGRAPHIC_DATA]" at bounding box center [616, 113] width 149 height 17
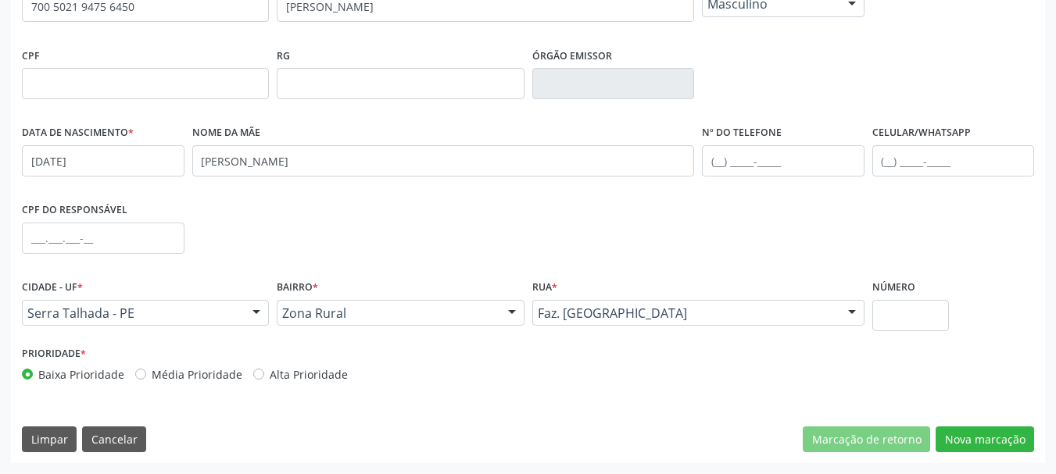
click at [906, 299] on label "Número" at bounding box center [893, 288] width 43 height 24
click at [899, 320] on input "text" at bounding box center [910, 315] width 77 height 31
type input "00"
drag, startPoint x: 964, startPoint y: 434, endPoint x: 929, endPoint y: 420, distance: 37.9
click at [964, 433] on button "Nova marcação" at bounding box center [985, 440] width 98 height 27
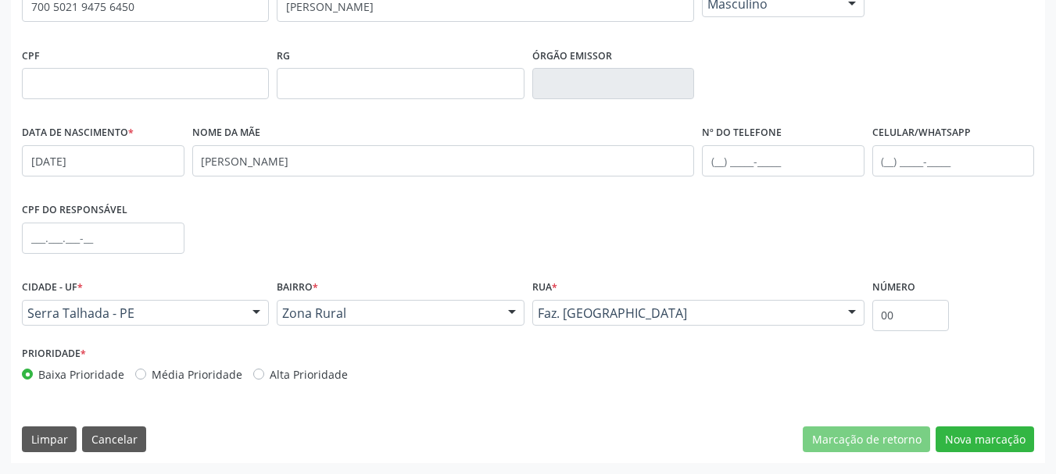
scroll to position [300, 0]
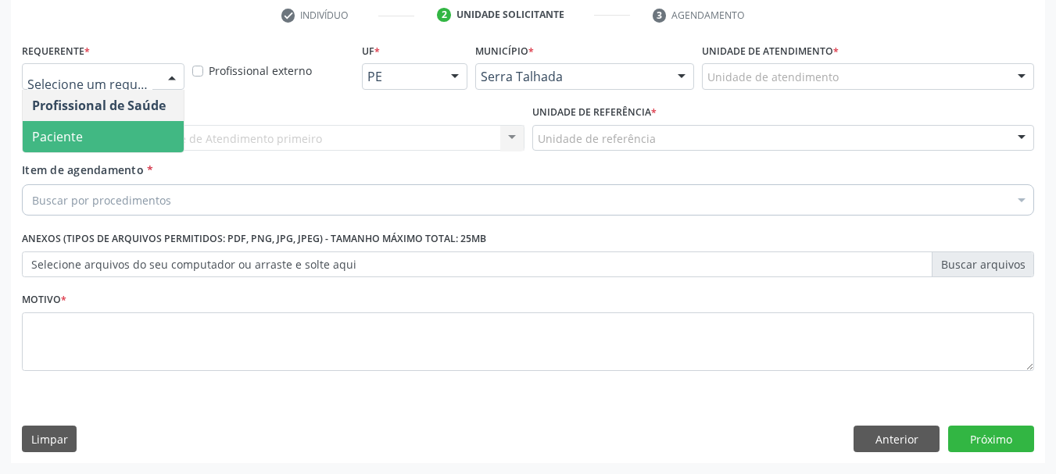
click at [114, 141] on span "Paciente" at bounding box center [103, 136] width 161 height 31
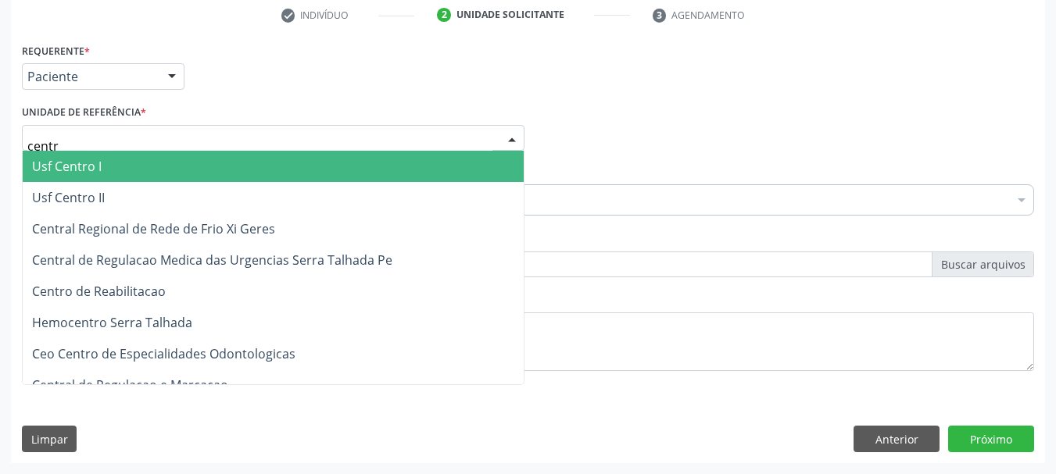
type input "centro"
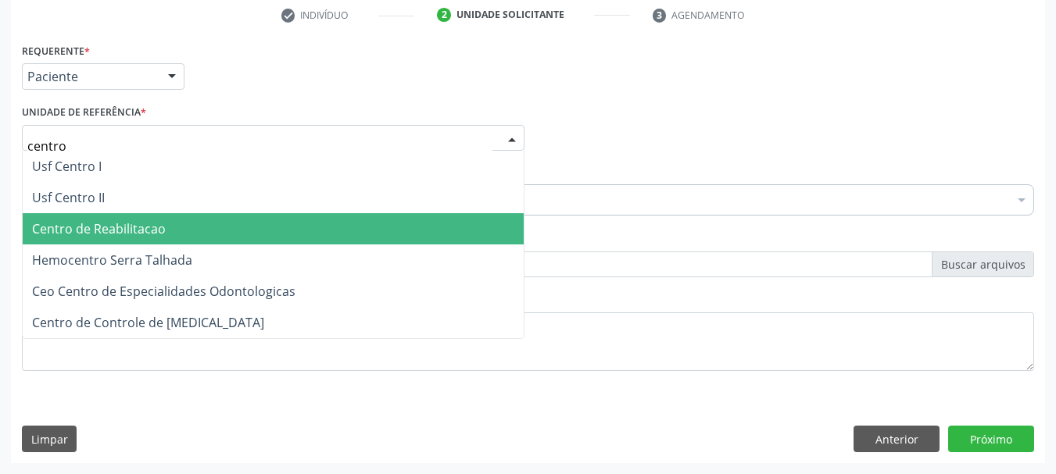
click at [149, 224] on span "Centro de Reabilitacao" at bounding box center [99, 228] width 134 height 17
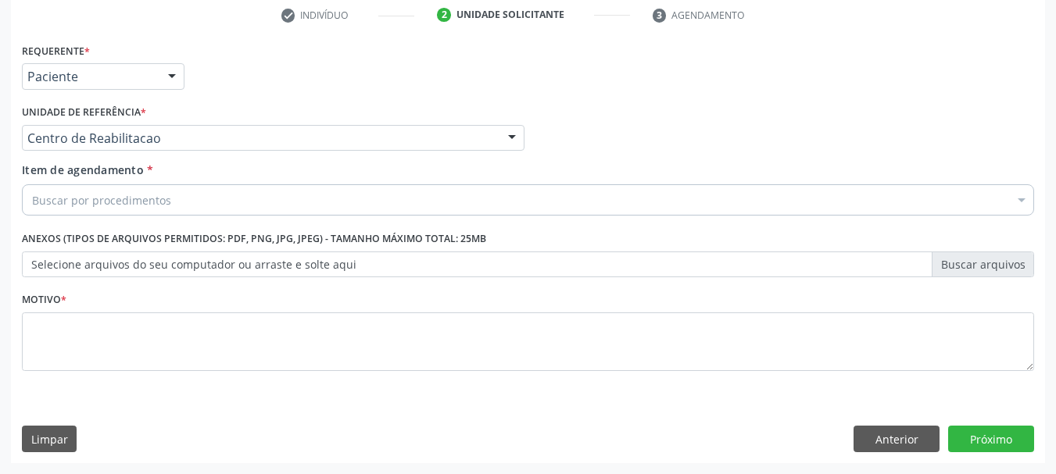
click at [131, 189] on div "Buscar por procedimentos" at bounding box center [528, 199] width 1012 height 31
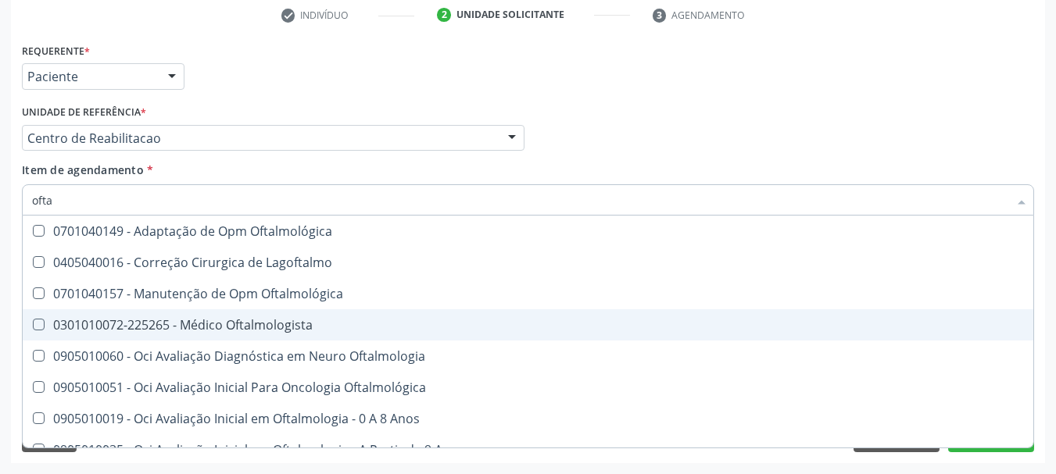
type input "oftal"
click at [174, 323] on div "0301010072-225265 - Médico Oftalmologista" at bounding box center [528, 325] width 992 height 13
checkbox Oftalmologista "true"
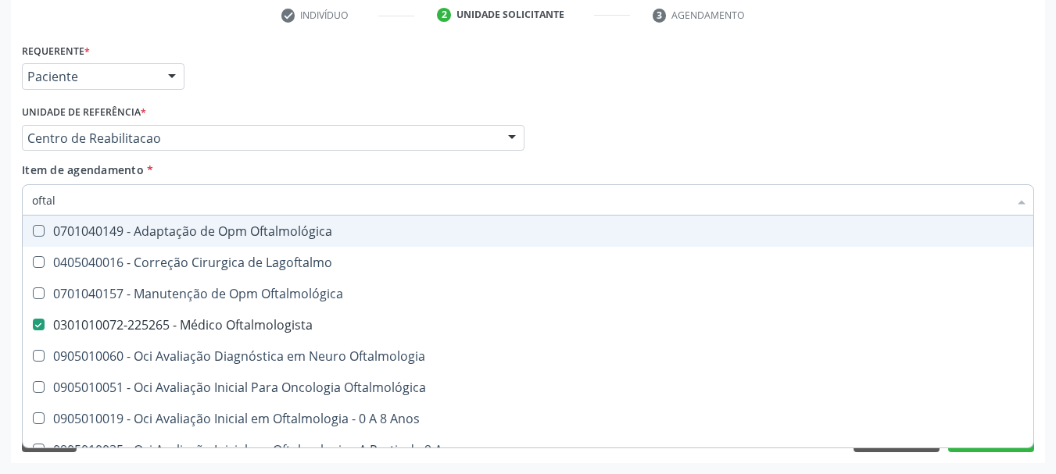
click at [622, 145] on div "Profissional Solicitante Por favor, selecione a Unidade de Atendimento primeiro…" at bounding box center [528, 131] width 1020 height 61
checkbox Lagoftalmo "true"
checkbox Oftalmologista "false"
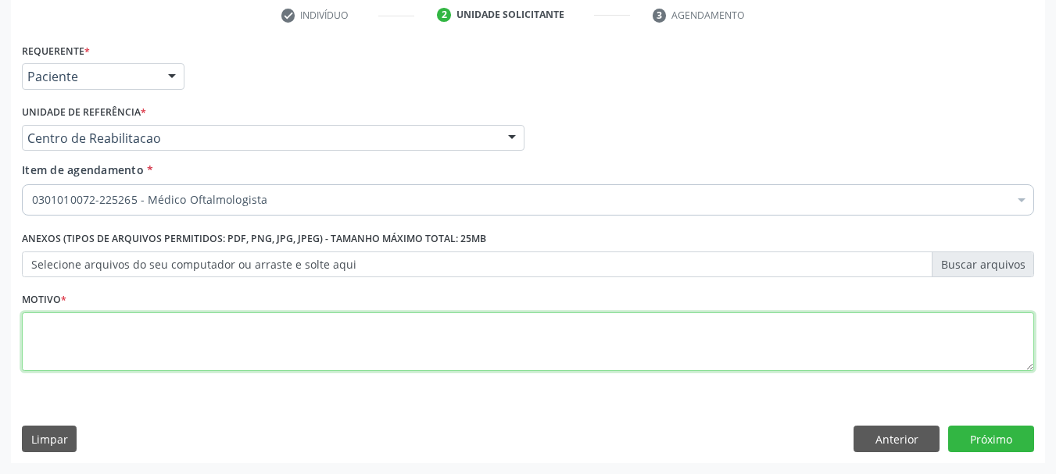
click at [224, 350] on textarea at bounding box center [528, 342] width 1012 height 59
type textarea "..."
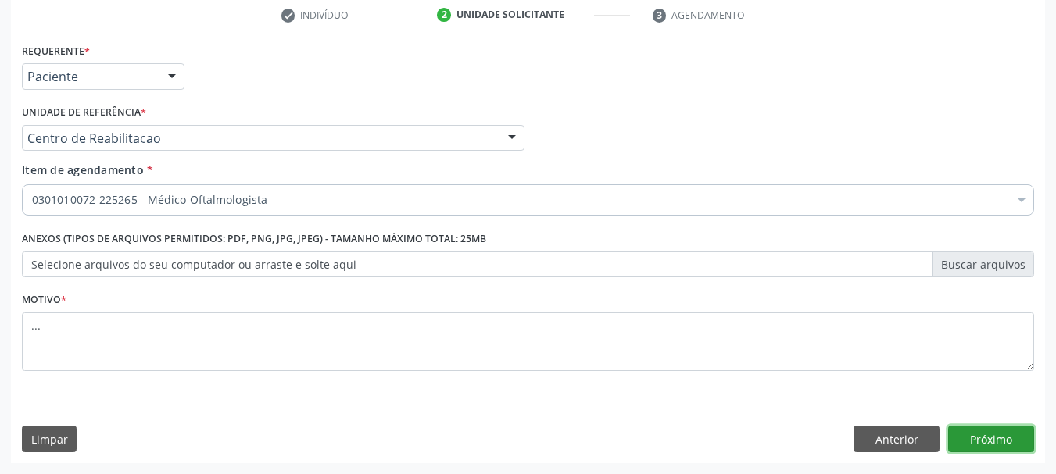
click at [1011, 438] on button "Próximo" at bounding box center [991, 439] width 86 height 27
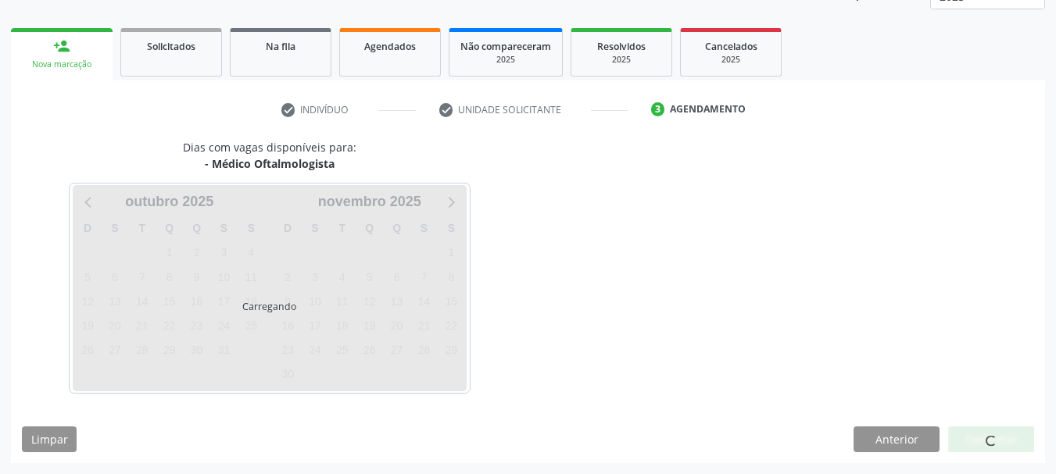
scroll to position [206, 0]
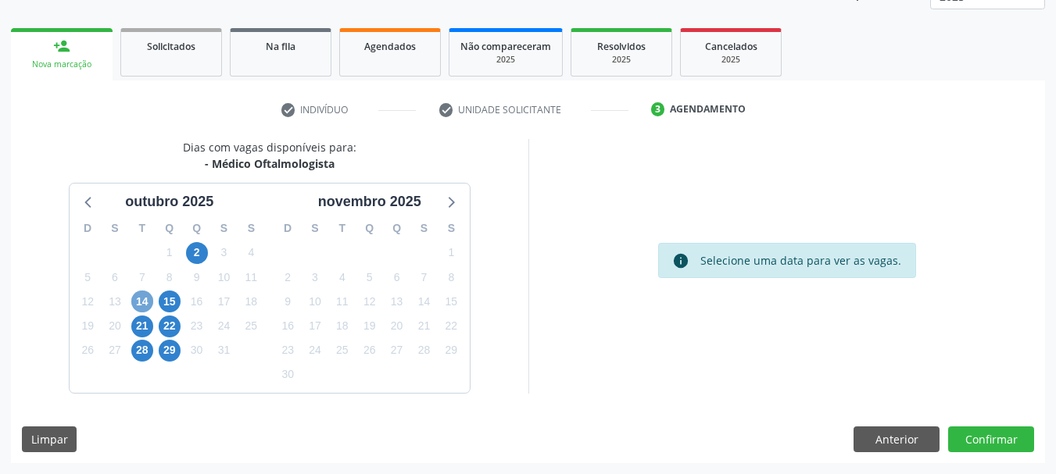
click at [142, 295] on span "14" at bounding box center [142, 302] width 22 height 22
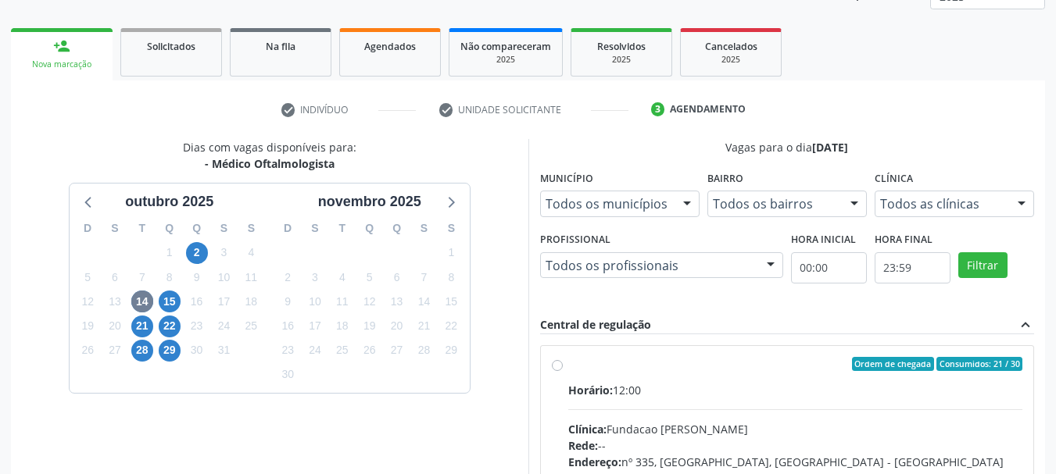
click at [568, 365] on label "Ordem de chegada Consumidos: 21 / 30 Horário: 12:00 Clínica: Fundacao Altino Ve…" at bounding box center [795, 477] width 455 height 240
click at [552, 365] on input "Ordem de chegada Consumidos: 21 / 30 Horário: 12:00 Clínica: Fundacao Altino Ve…" at bounding box center [557, 364] width 11 height 14
radio input "true"
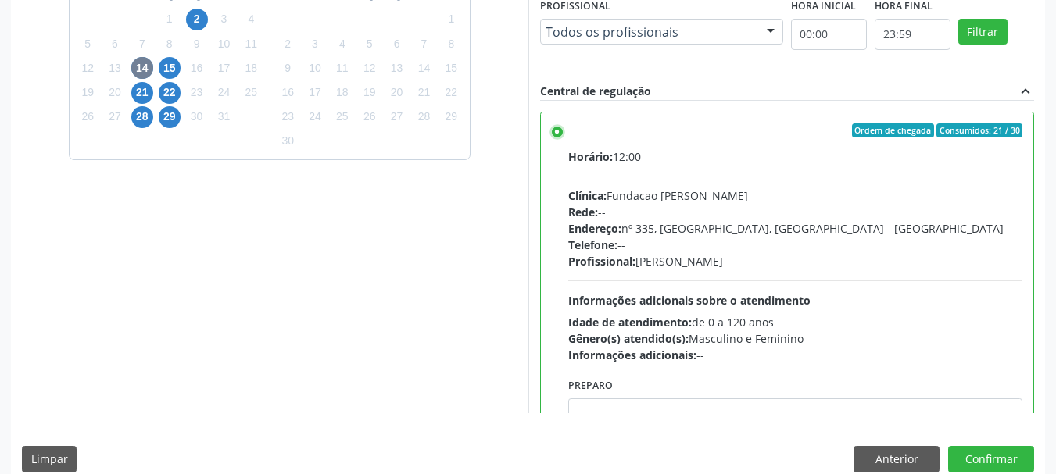
scroll to position [460, 0]
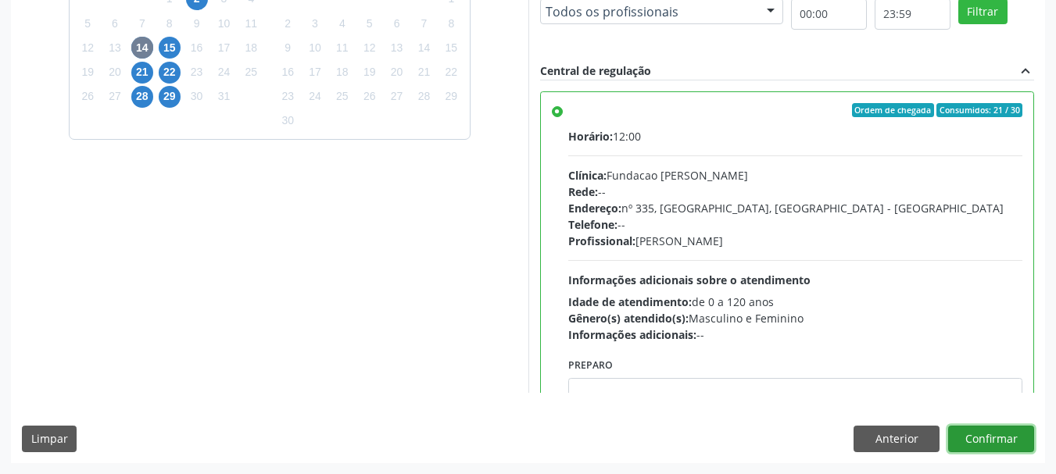
click at [984, 449] on button "Confirmar" at bounding box center [991, 439] width 86 height 27
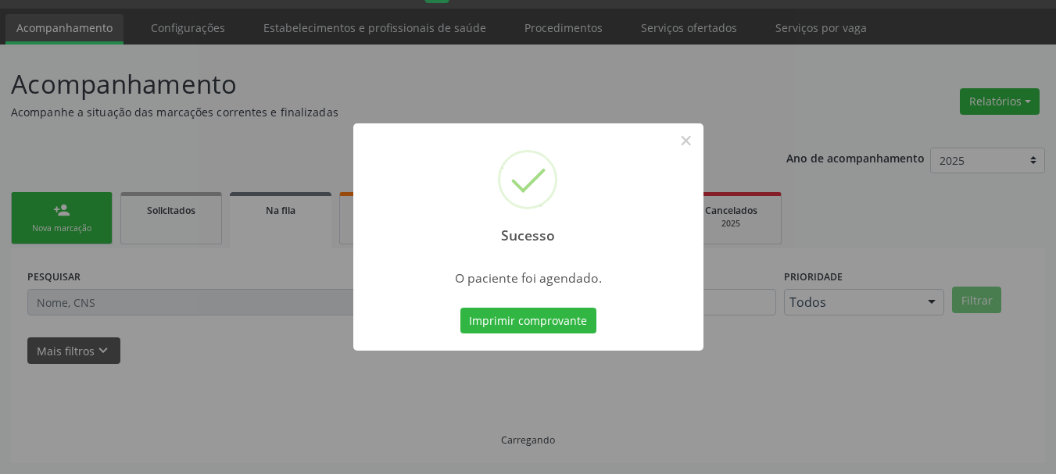
scroll to position [41, 0]
click at [525, 319] on button "Imprimir comprovante" at bounding box center [528, 321] width 136 height 27
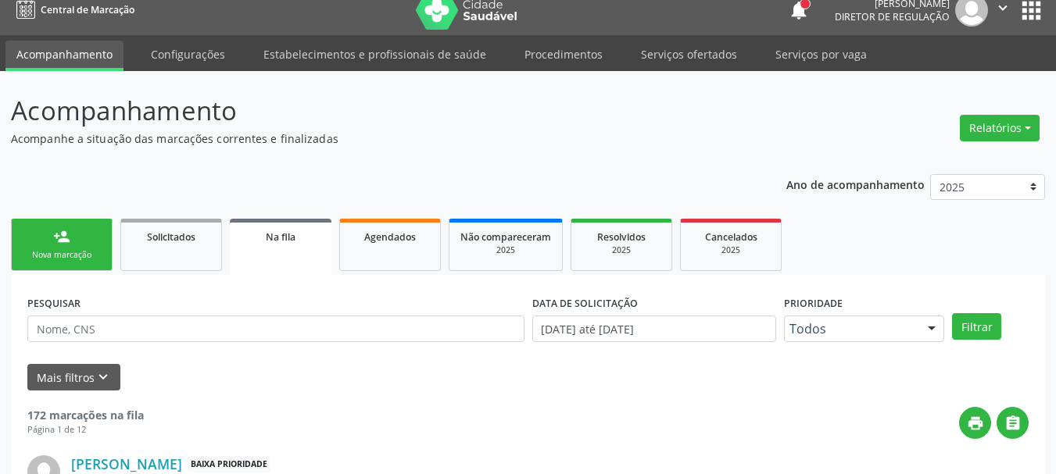
scroll to position [0, 0]
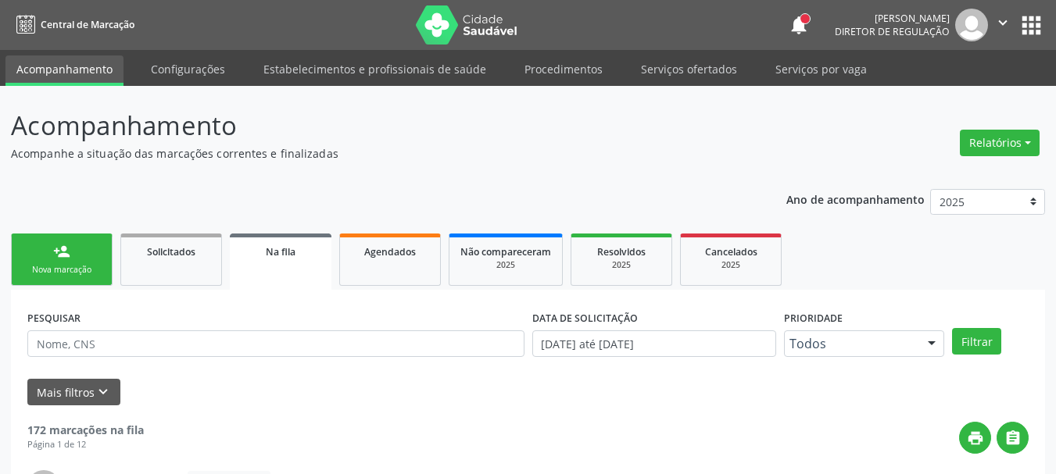
click at [1040, 20] on button "apps" at bounding box center [1031, 25] width 27 height 27
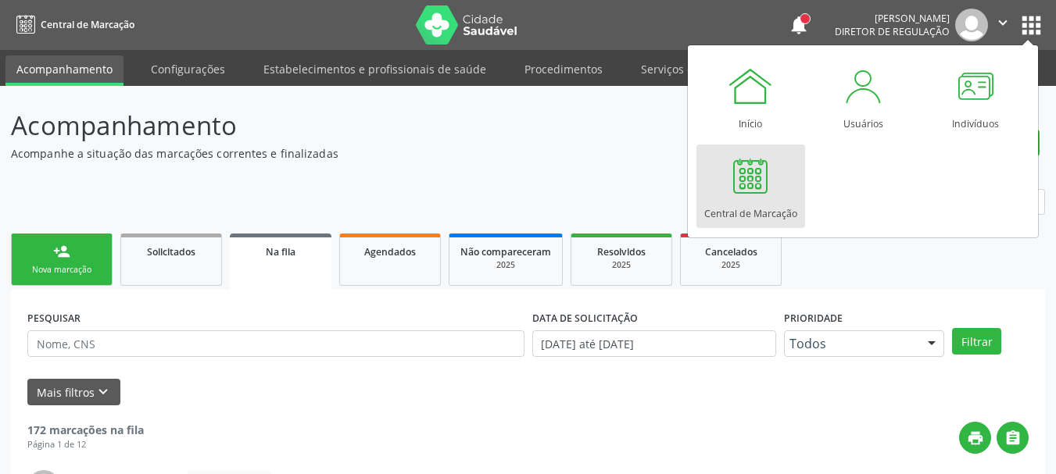
click at [733, 166] on div at bounding box center [750, 175] width 47 height 47
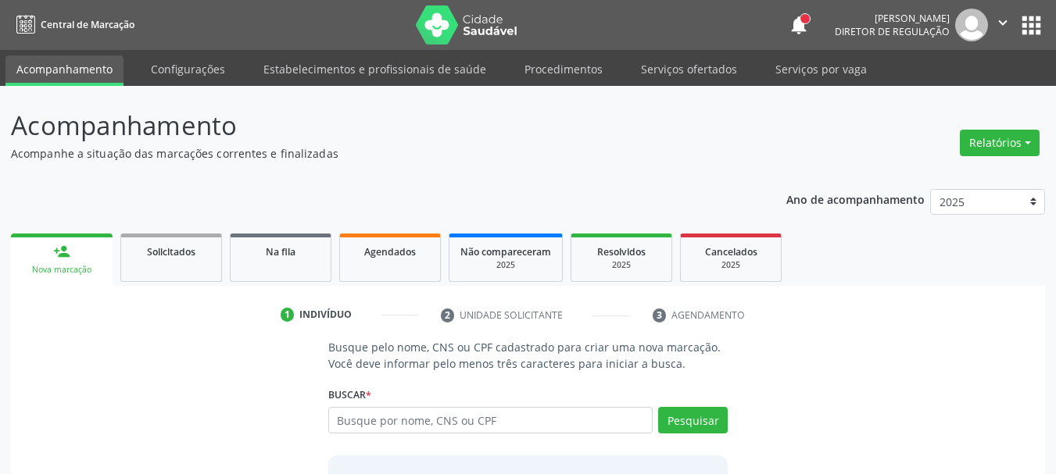
click at [496, 398] on div "Buscar * Busque por nome, CNS ou CPF Nenhum resultado encontrado para: " " Digi…" at bounding box center [528, 413] width 400 height 61
click at [492, 412] on input "text" at bounding box center [490, 420] width 325 height 27
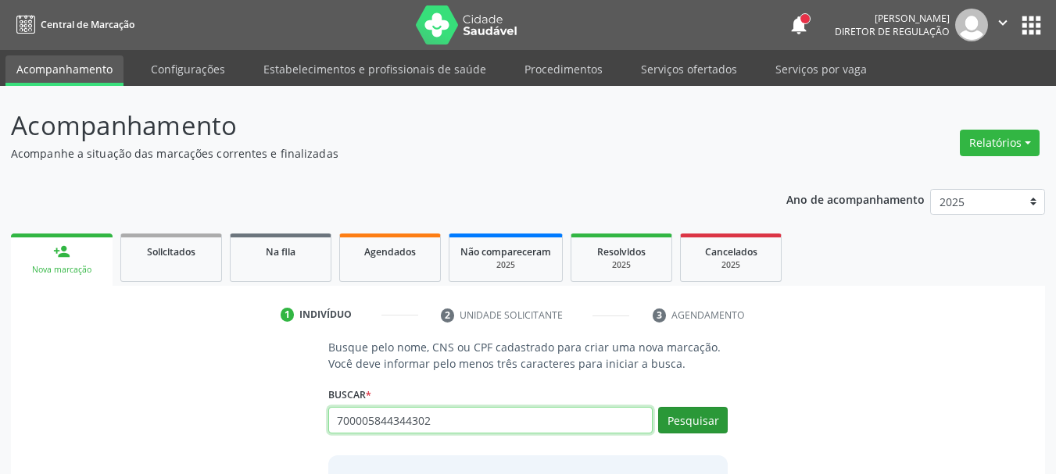
type input "700005844344302"
click at [724, 424] on button "Pesquisar" at bounding box center [693, 420] width 70 height 27
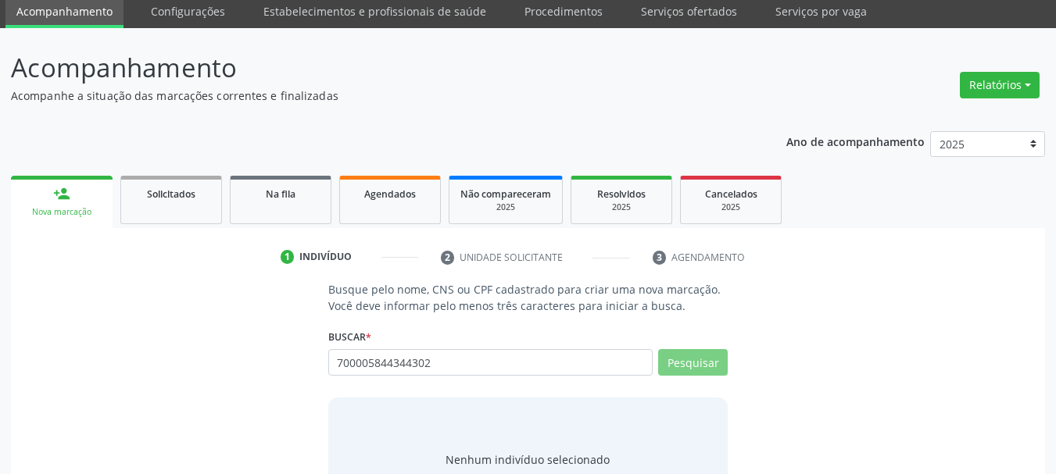
scroll to position [128, 0]
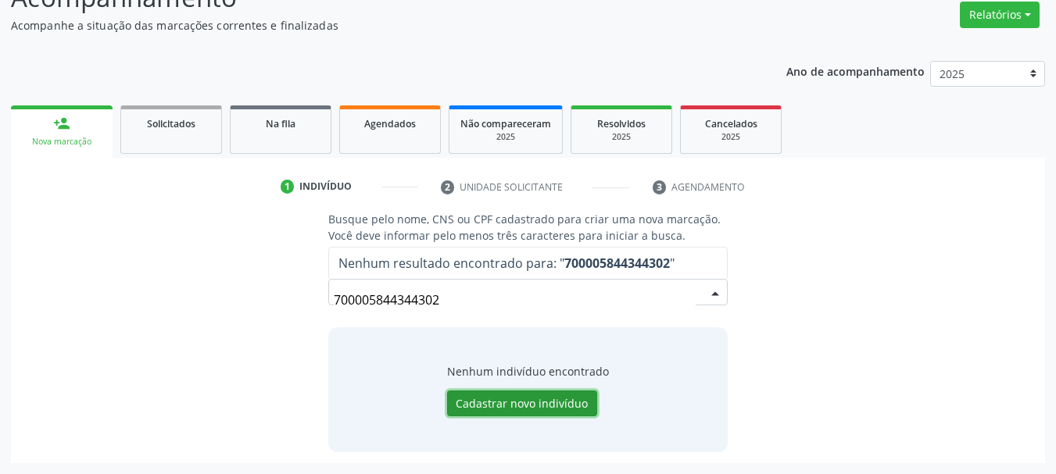
click at [542, 406] on button "Cadastrar novo indivíduo" at bounding box center [522, 404] width 150 height 27
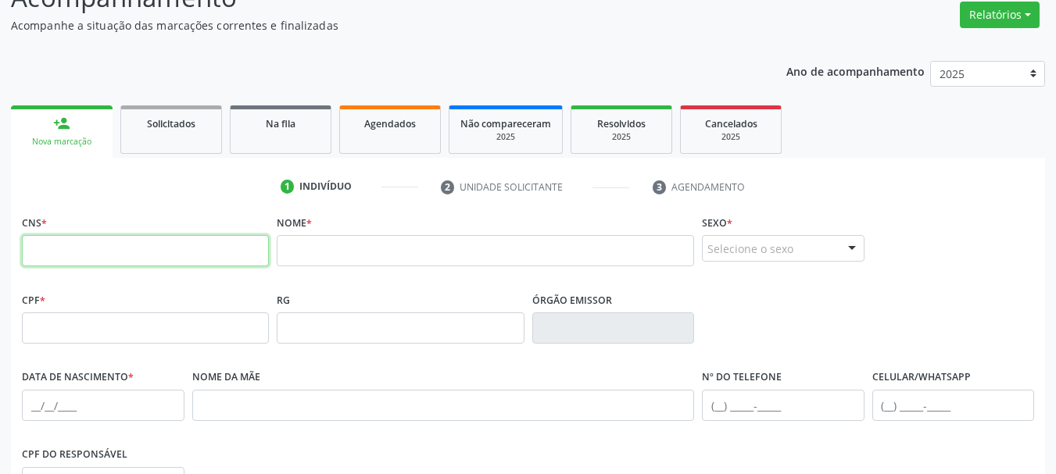
click at [146, 247] on input "text" at bounding box center [145, 250] width 247 height 31
click at [191, 252] on input "text" at bounding box center [145, 250] width 247 height 31
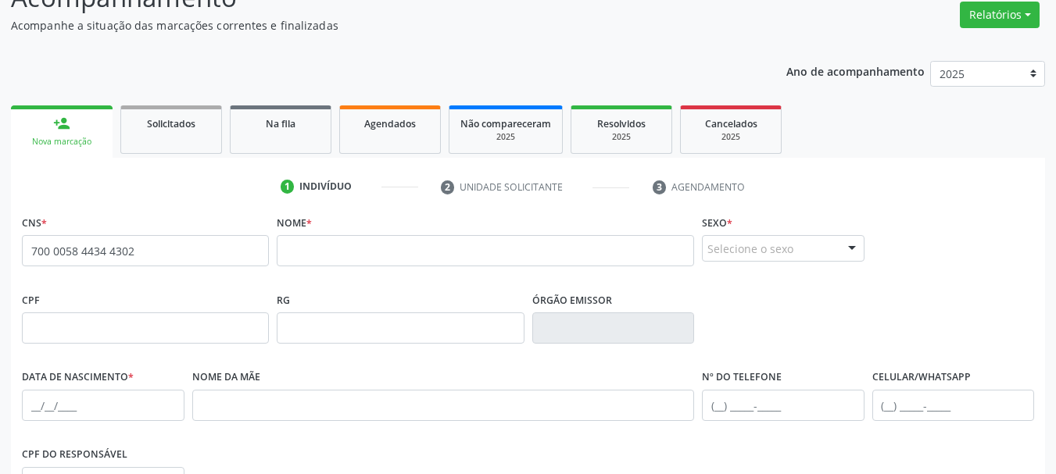
type input "700 0058 4434 4302"
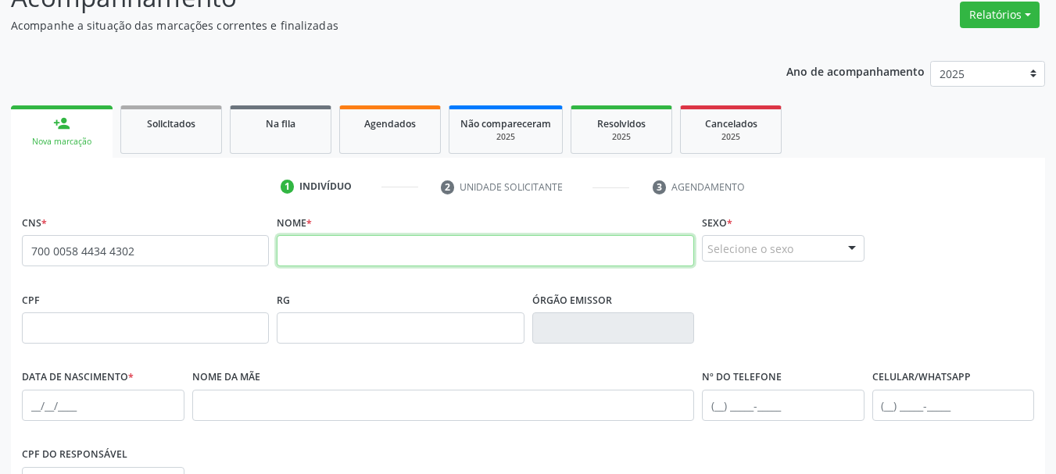
click at [362, 253] on input "text" at bounding box center [485, 250] width 417 height 31
type input "josé rivonclaudio de macedo"
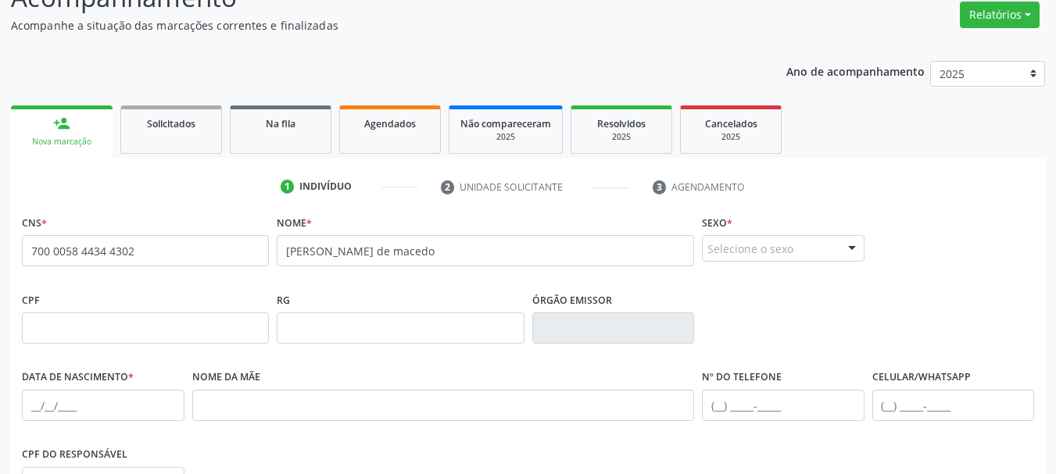
click at [736, 249] on div "Selecione o sexo" at bounding box center [783, 248] width 163 height 27
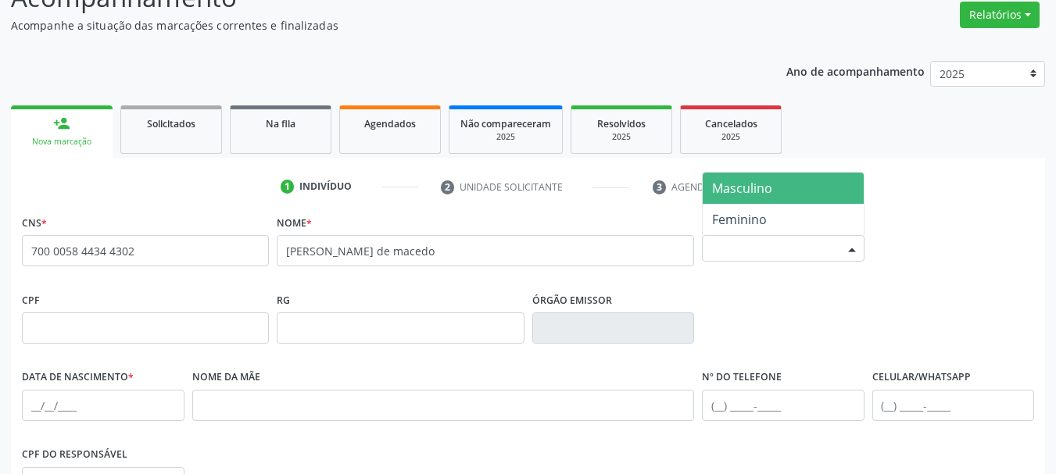
click at [750, 193] on span "Masculino" at bounding box center [742, 188] width 60 height 17
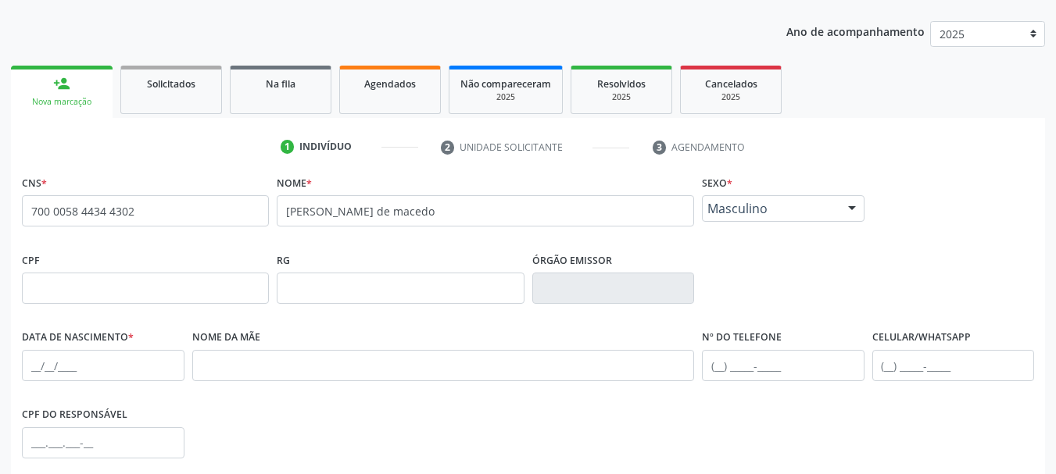
scroll to position [206, 0]
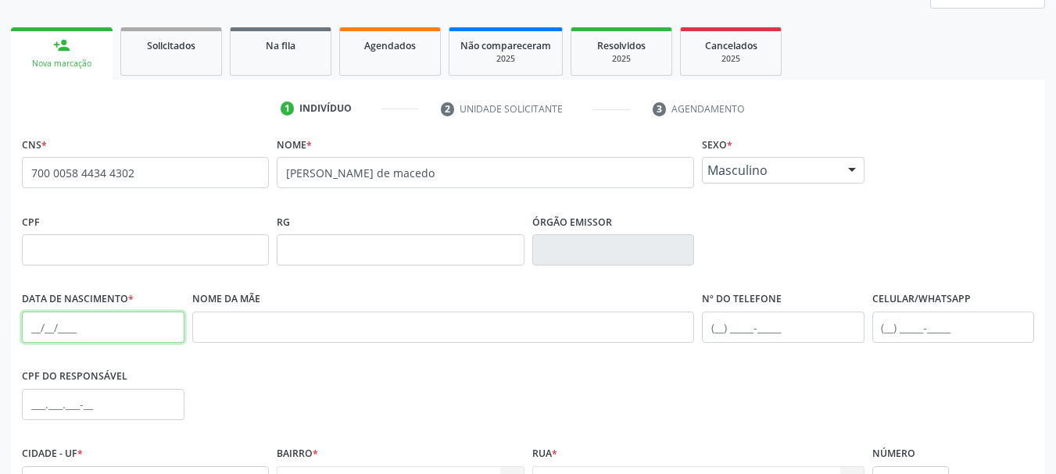
click at [38, 326] on input "text" at bounding box center [103, 327] width 163 height 31
type input "18/10/1982"
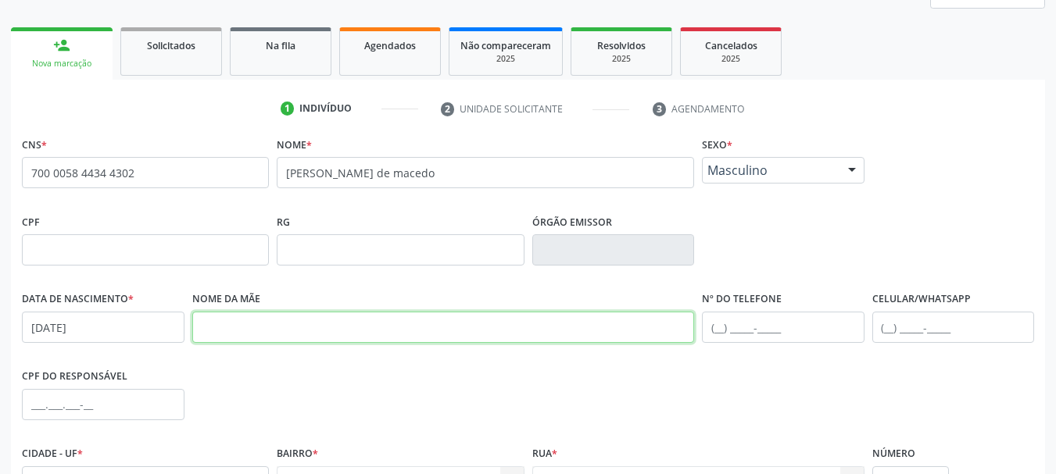
click at [277, 338] on input "text" at bounding box center [443, 327] width 503 height 31
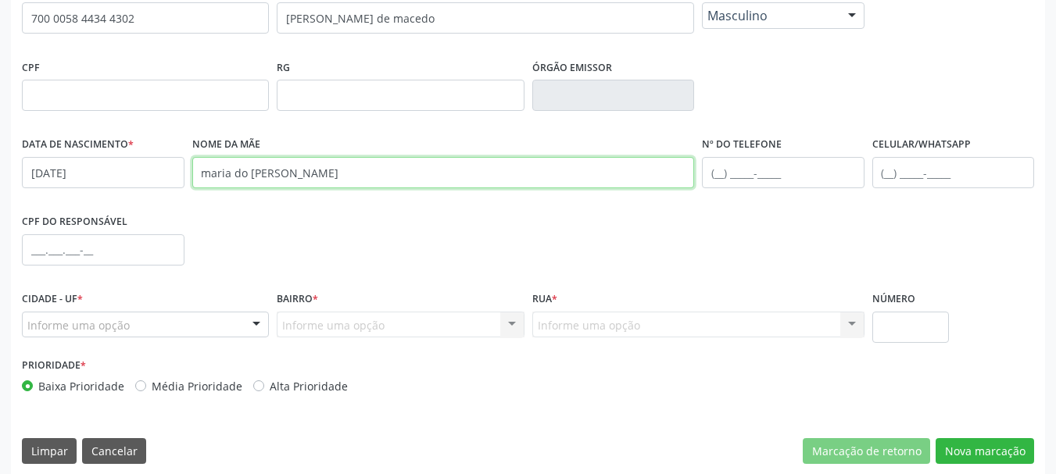
scroll to position [373, 0]
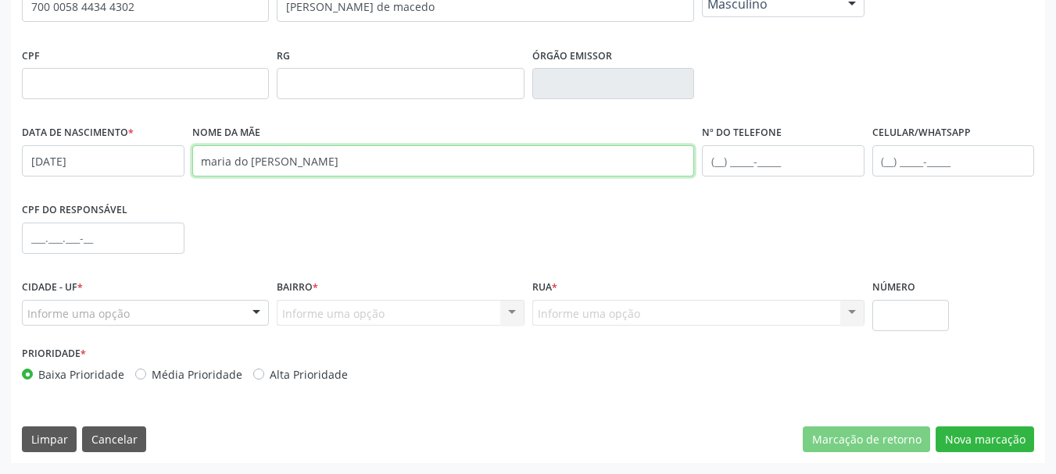
type input "maria do socorro lucas de macedo"
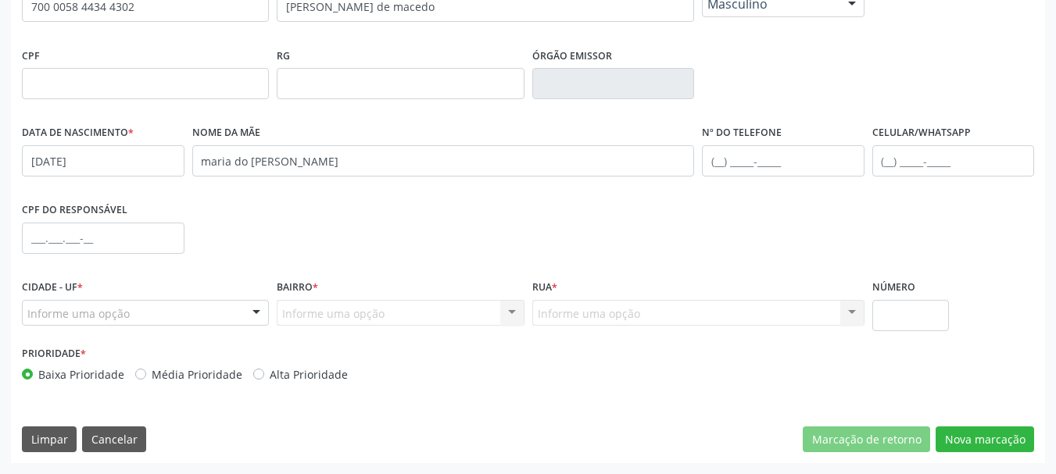
click at [149, 315] on div "Informe uma opção" at bounding box center [145, 313] width 247 height 27
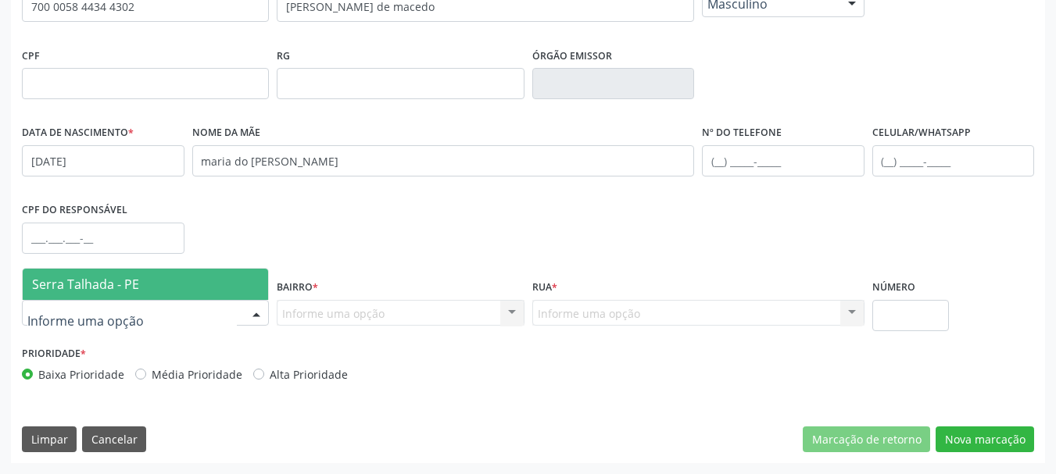
click at [163, 294] on span "Serra Talhada - PE" at bounding box center [145, 284] width 245 height 31
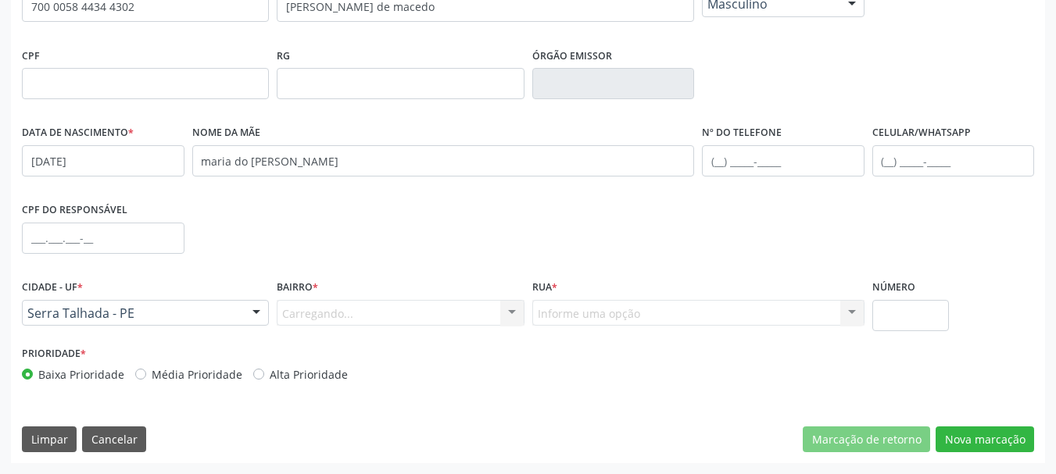
click at [309, 324] on div "Carregando... Nenhum resultado encontrado para: " " Nenhuma opção encontrada. D…" at bounding box center [400, 313] width 247 height 27
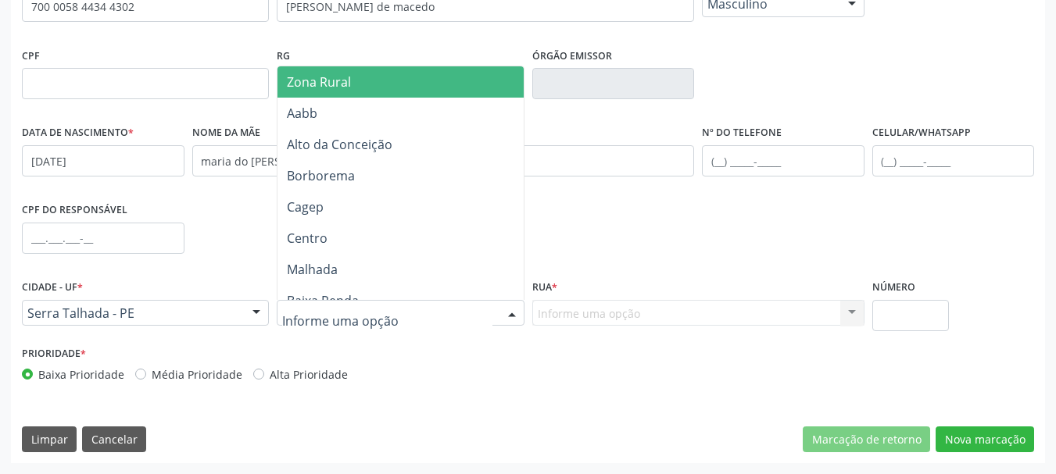
click at [345, 88] on span "Zona Rural" at bounding box center [319, 81] width 64 height 17
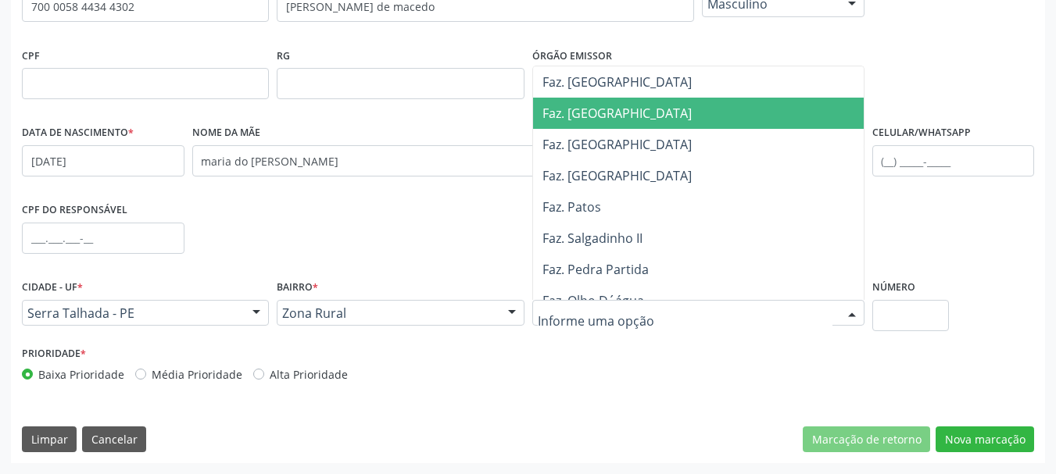
click at [639, 125] on span "Faz. [GEOGRAPHIC_DATA]" at bounding box center [702, 113] width 338 height 31
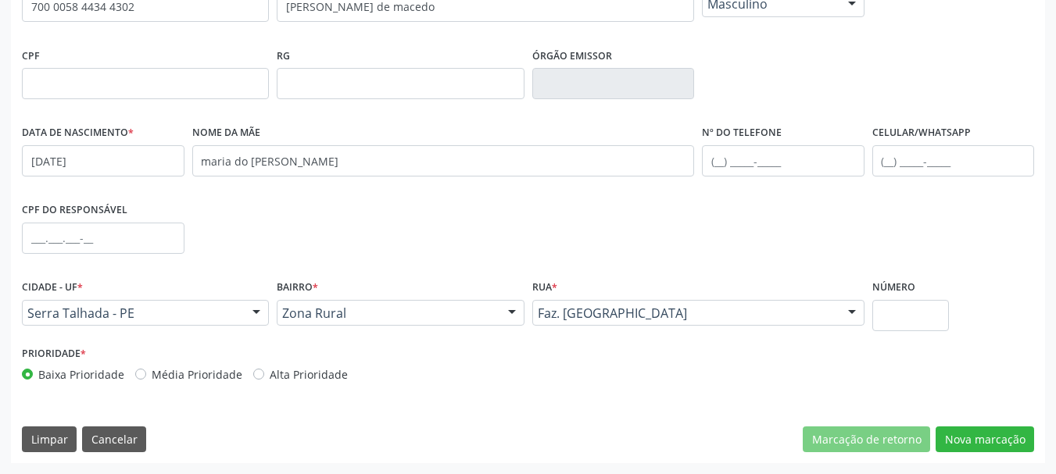
click at [927, 331] on div "Número" at bounding box center [910, 309] width 85 height 66
click at [921, 321] on input "text" at bounding box center [910, 315] width 77 height 31
type input "00"
click at [997, 444] on button "Nova marcação" at bounding box center [985, 440] width 98 height 27
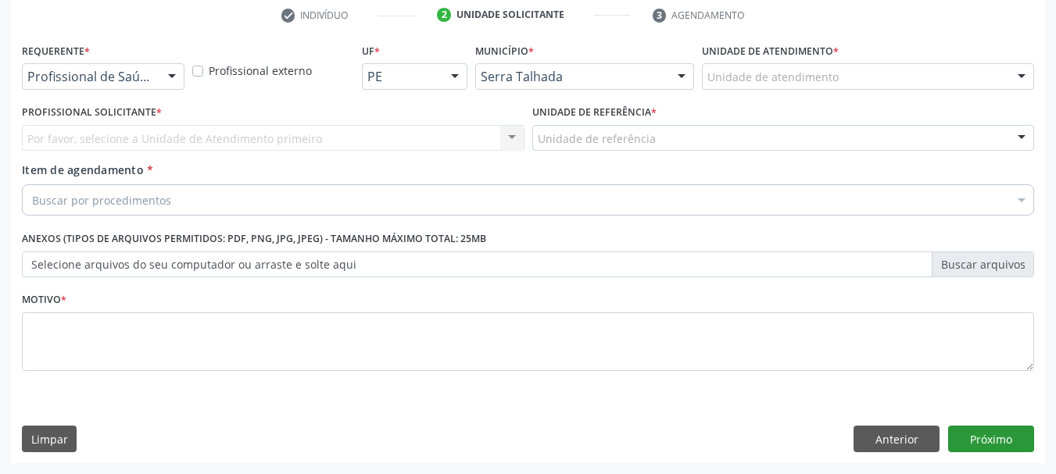
scroll to position [300, 0]
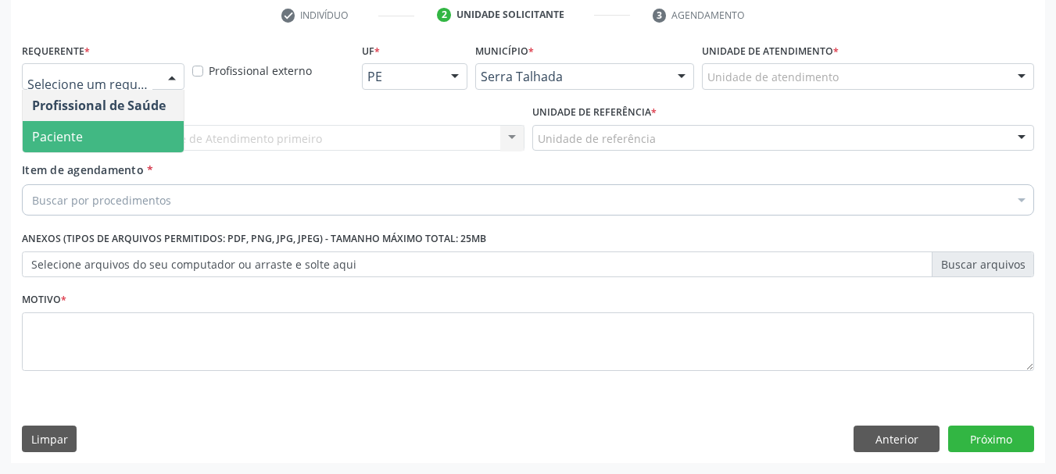
click at [122, 136] on span "Paciente" at bounding box center [103, 136] width 161 height 31
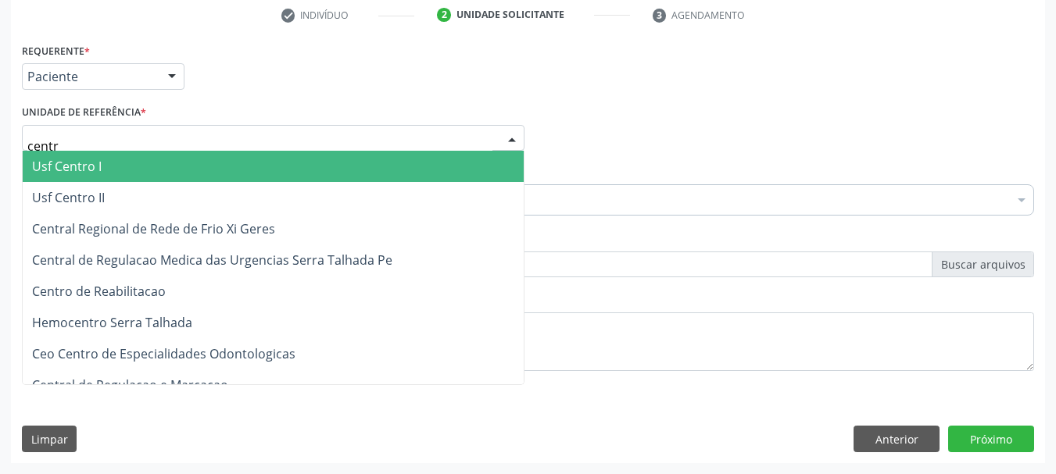
type input "centro"
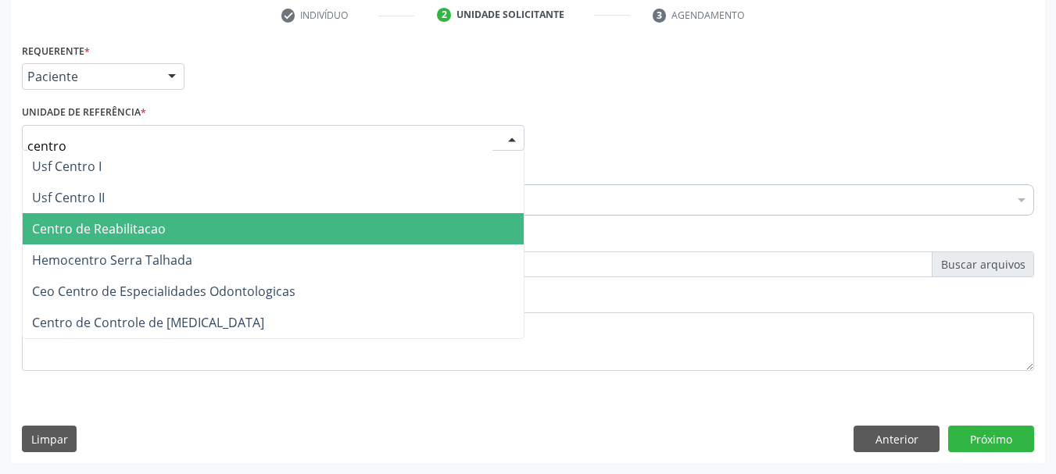
click at [121, 218] on span "Centro de Reabilitacao" at bounding box center [273, 228] width 501 height 31
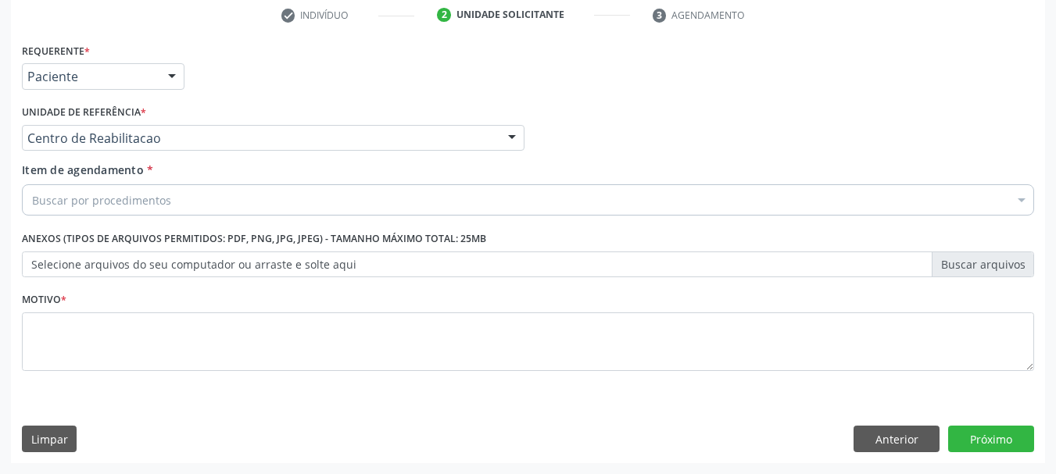
click at [146, 182] on div "Item de agendamento * Buscar por procedimentos Selecionar todos 0304070076 - .Q…" at bounding box center [528, 186] width 1012 height 49
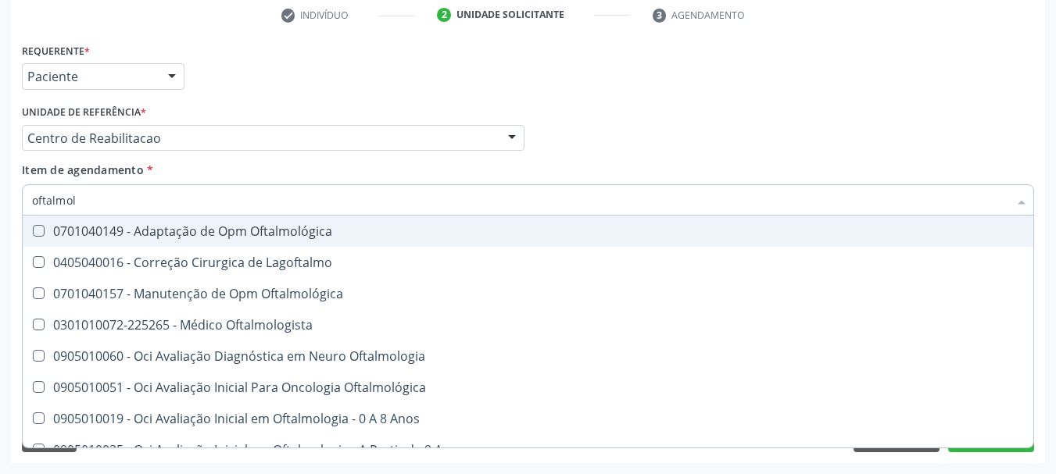
type input "oftalmolo"
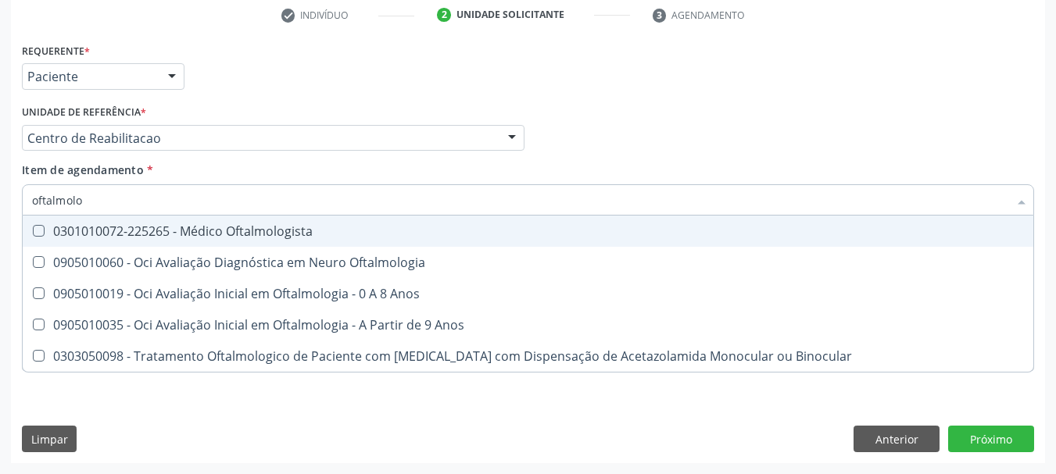
click at [99, 256] on div "0905010060 - Oci Avaliação Diagnóstica em Neuro Oftalmologia" at bounding box center [528, 262] width 992 height 13
click at [66, 268] on div "0905010060 - Oci Avaliação Diagnóstica em Neuro Oftalmologia" at bounding box center [528, 262] width 992 height 13
checkbox Oftalmologia "false"
click at [106, 238] on div "0301010072-225265 - Médico Oftalmologista" at bounding box center [528, 231] width 992 height 13
checkbox Oftalmologista "true"
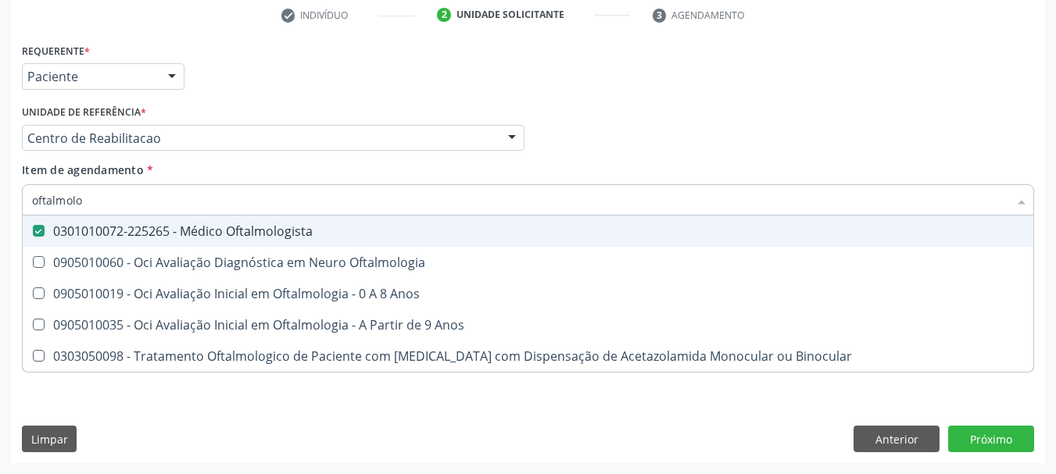
click at [519, 107] on div "Unidade de referência * Centro de Reabilitacao Usf do Mutirao Usf Cohab Usf Cai…" at bounding box center [273, 126] width 503 height 50
checkbox Oftalmologia "true"
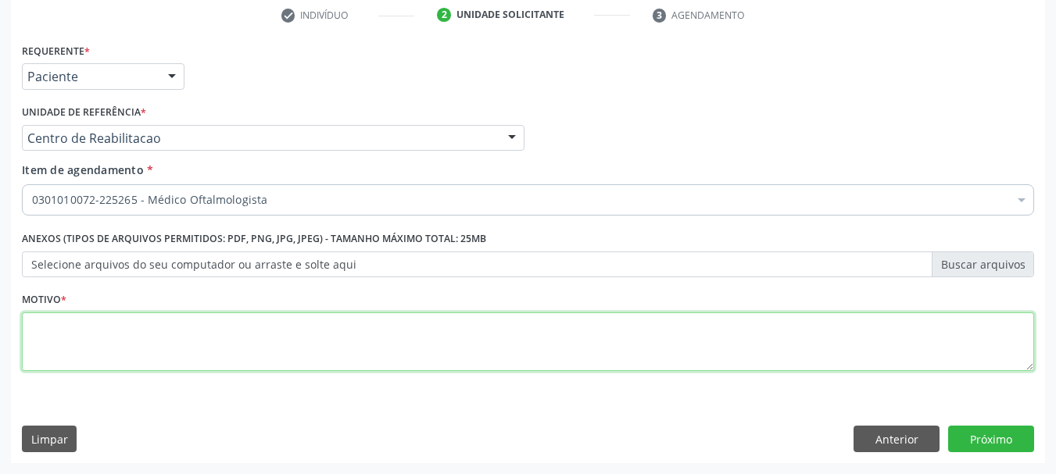
click at [72, 328] on textarea at bounding box center [528, 342] width 1012 height 59
type textarea "..."
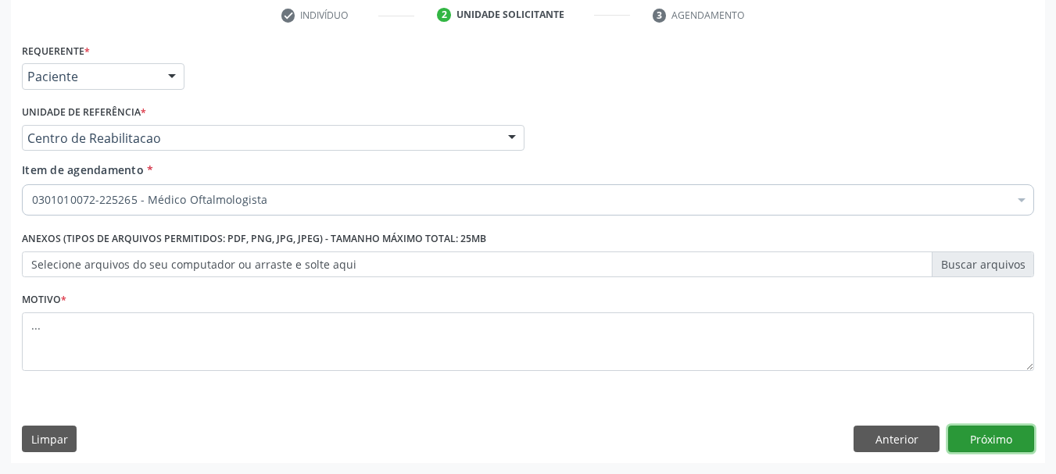
click at [1008, 441] on button "Próximo" at bounding box center [991, 439] width 86 height 27
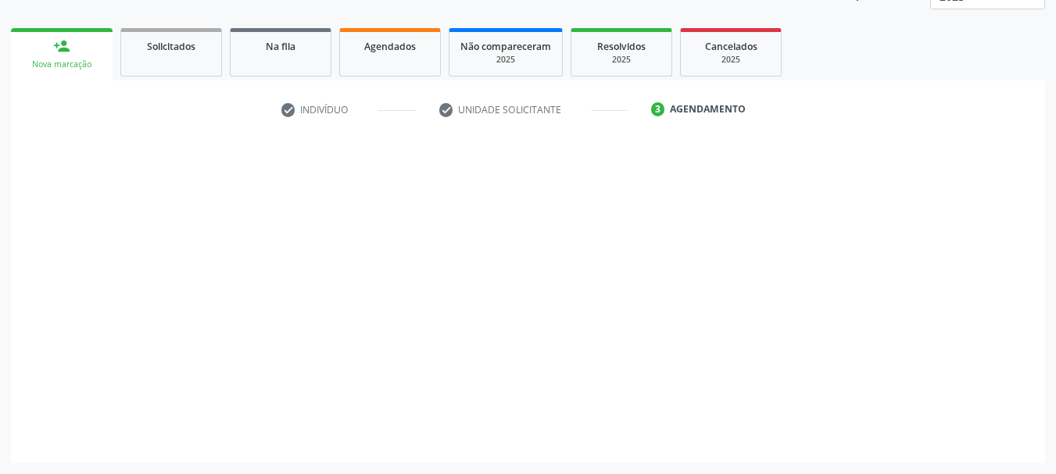
scroll to position [206, 0]
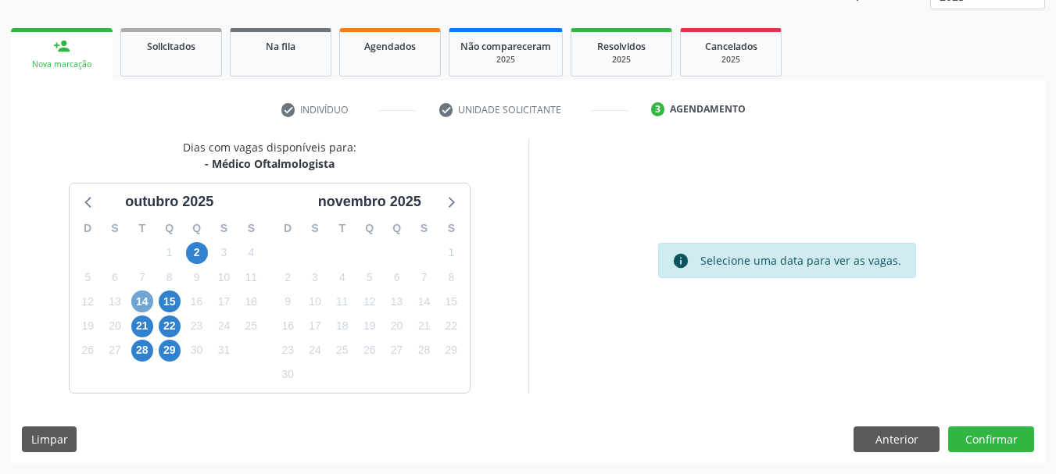
click at [149, 302] on span "14" at bounding box center [142, 302] width 22 height 22
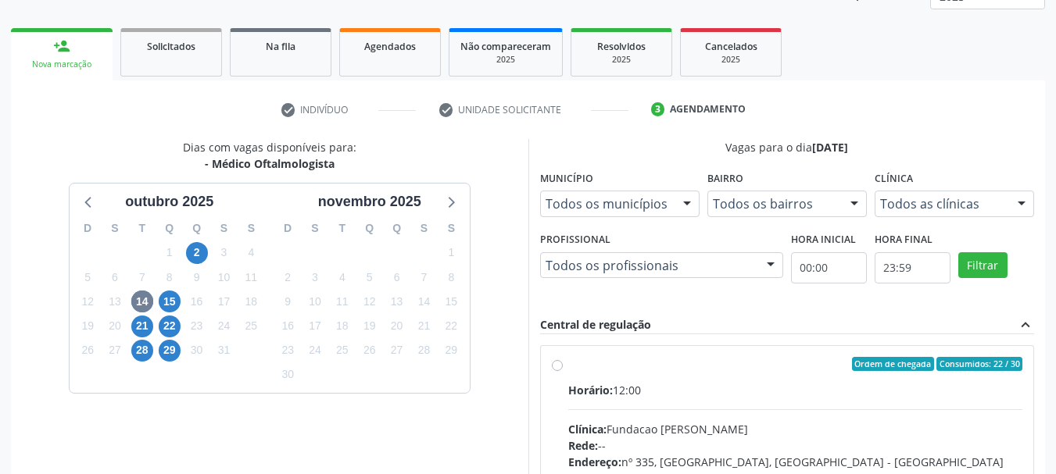
click at [568, 368] on label "Ordem de chegada Consumidos: 22 / 30 Horário: 12:00 Clínica: Fundacao Altino Ve…" at bounding box center [795, 477] width 455 height 240
click at [556, 368] on input "Ordem de chegada Consumidos: 22 / 30 Horário: 12:00 Clínica: Fundacao Altino Ve…" at bounding box center [557, 364] width 11 height 14
radio input "true"
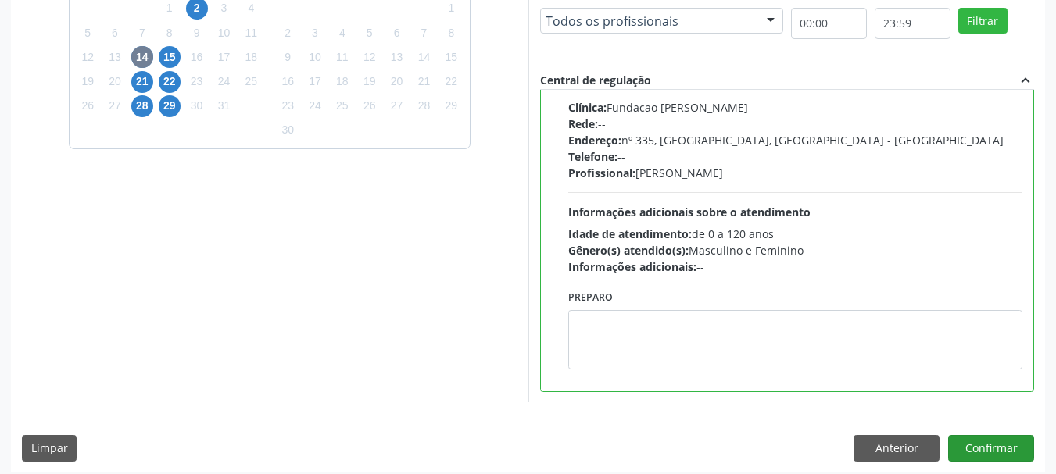
scroll to position [460, 0]
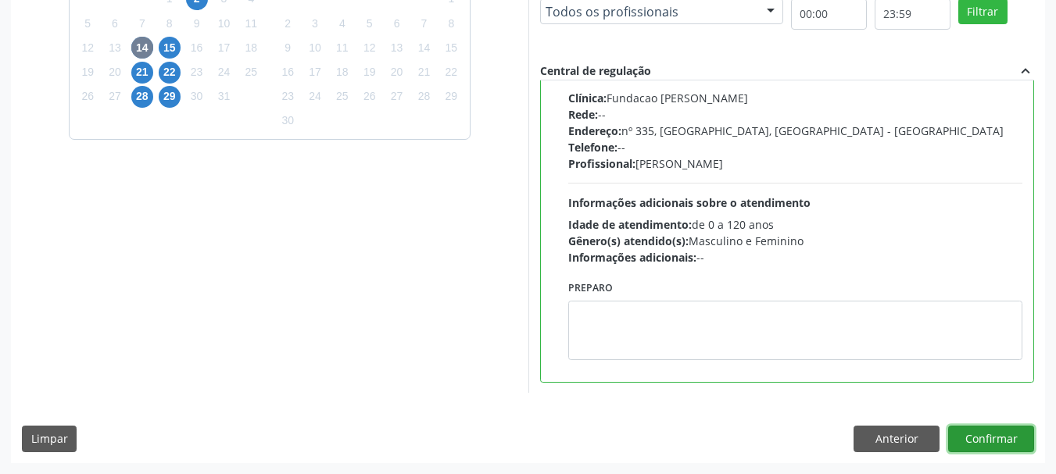
click at [989, 432] on button "Confirmar" at bounding box center [991, 439] width 86 height 27
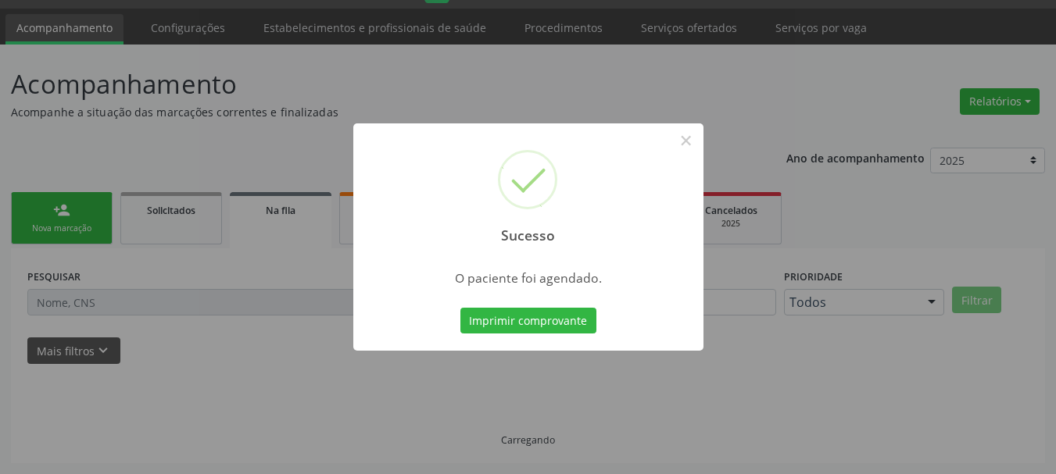
scroll to position [41, 0]
click at [528, 317] on button "Imprimir comprovante" at bounding box center [528, 321] width 136 height 27
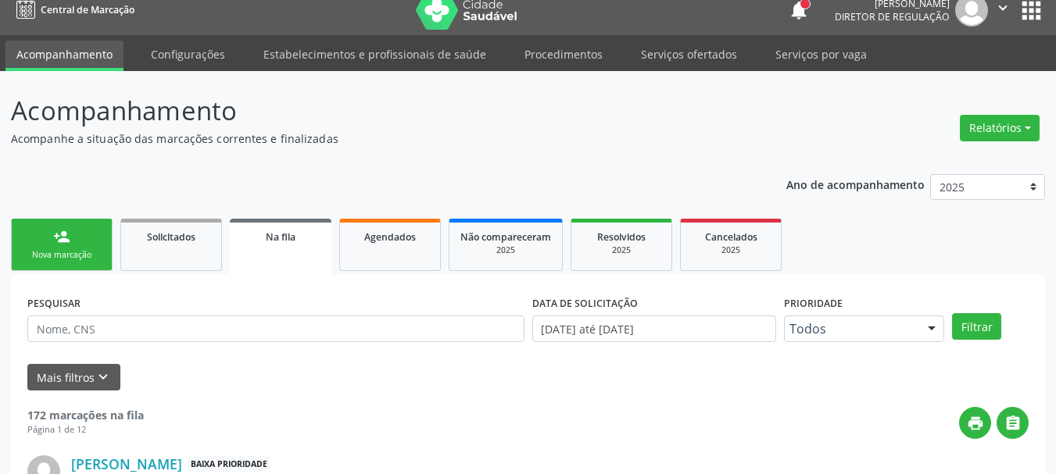
scroll to position [0, 0]
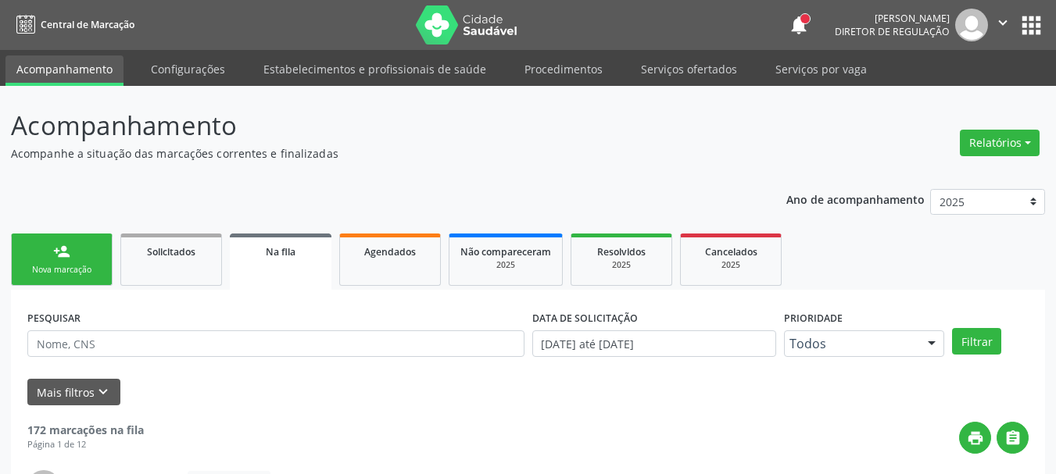
click at [1034, 23] on button "apps" at bounding box center [1031, 25] width 27 height 27
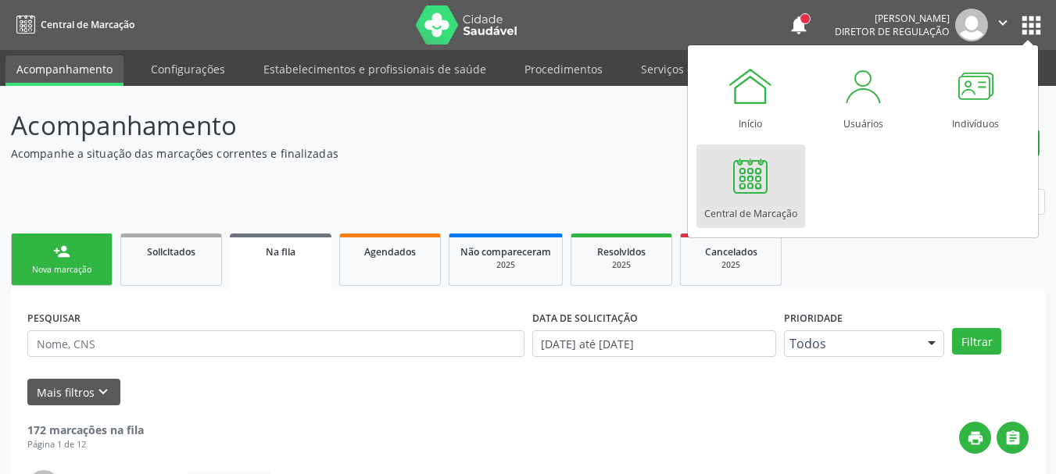
click at [754, 202] on div "Central de Marcação" at bounding box center [750, 209] width 93 height 21
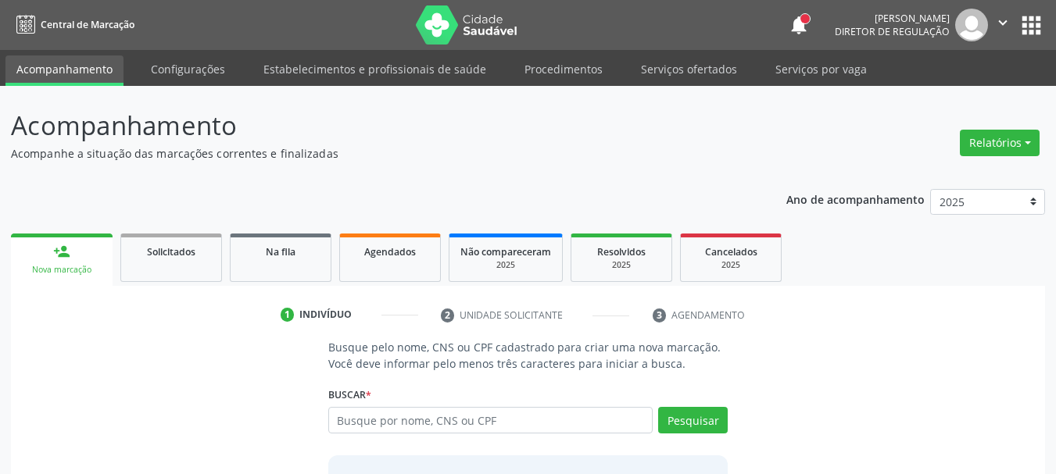
click at [459, 417] on input "text" at bounding box center [490, 420] width 325 height 27
type input "700605977503066"
click at [692, 429] on button "Pesquisar" at bounding box center [693, 420] width 70 height 27
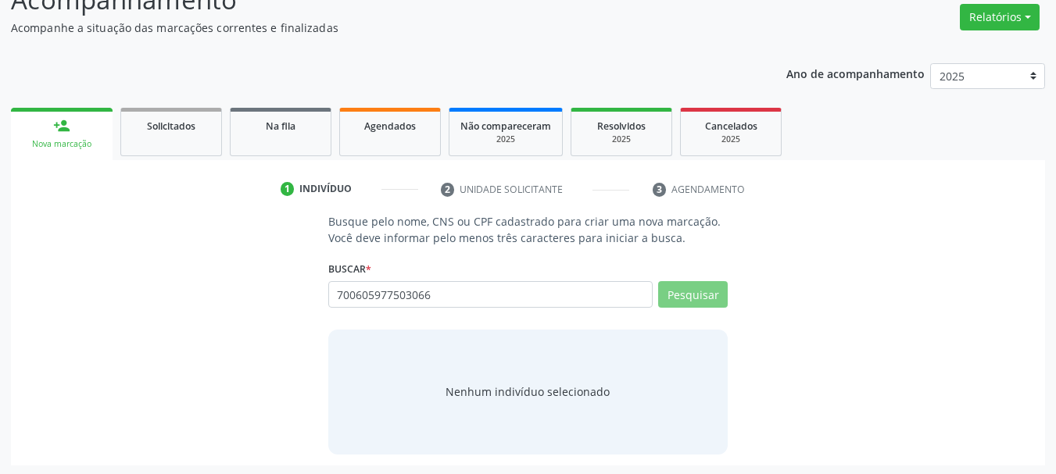
scroll to position [128, 0]
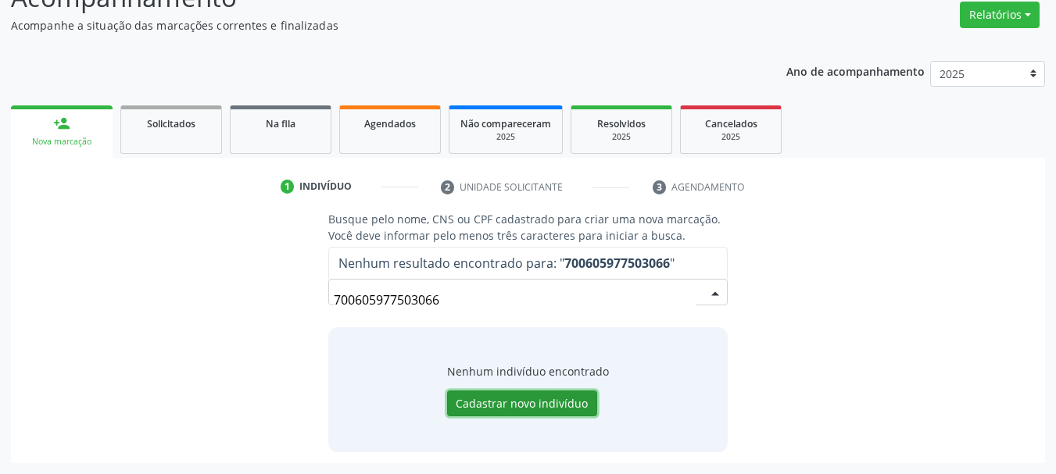
click at [504, 403] on button "Cadastrar novo indivíduo" at bounding box center [522, 404] width 150 height 27
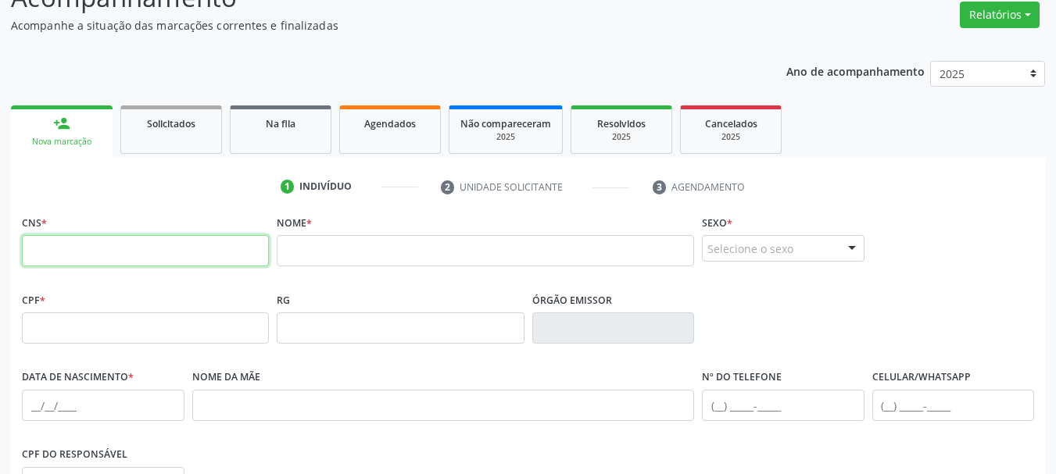
click at [129, 242] on input "text" at bounding box center [145, 250] width 247 height 31
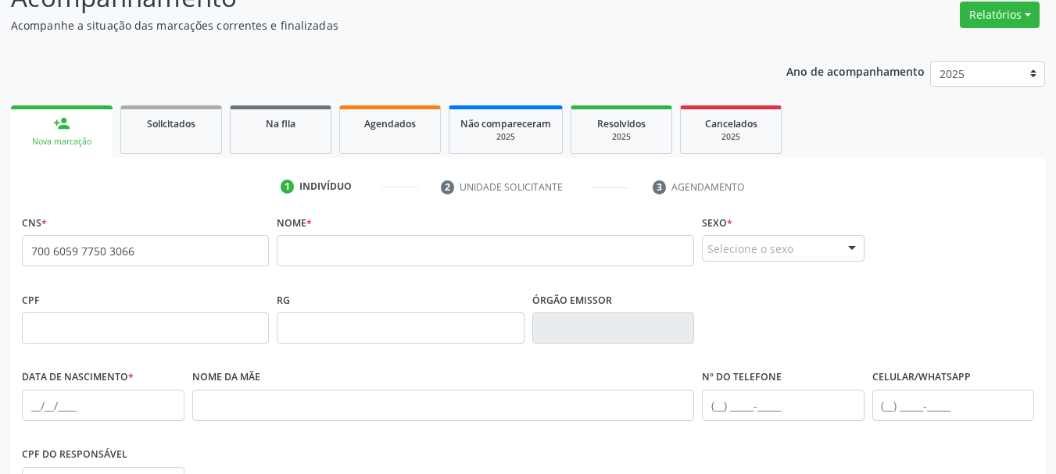
type input "700 6059 7750 3066"
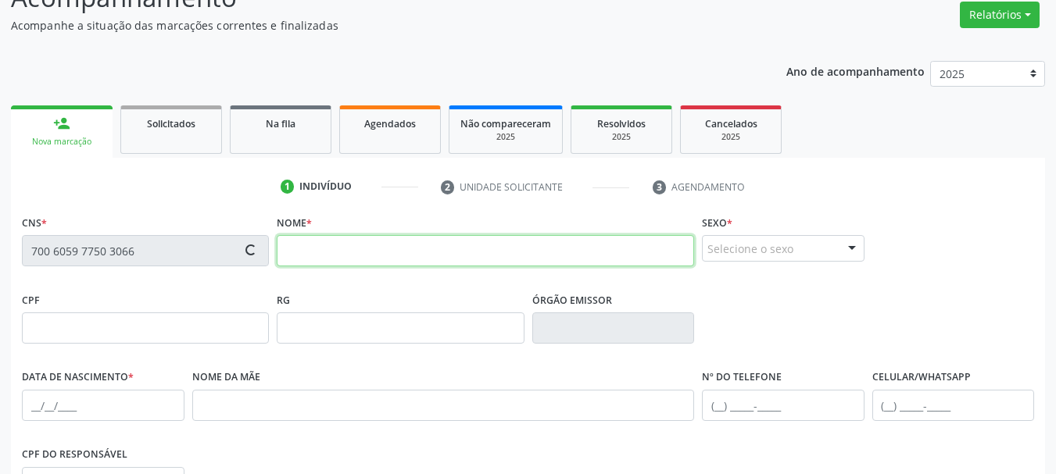
click at [471, 237] on input "text" at bounding box center [485, 250] width 417 height 31
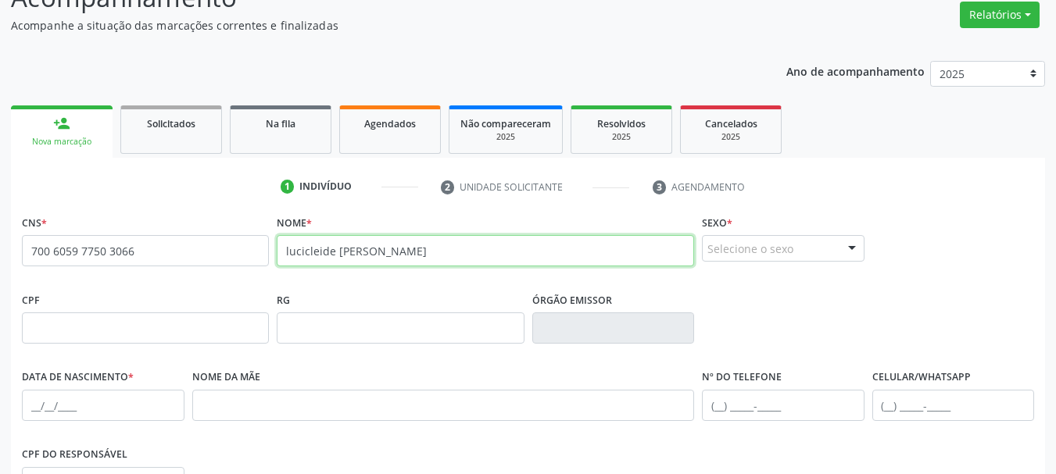
type input "lucicleide [PERSON_NAME]"
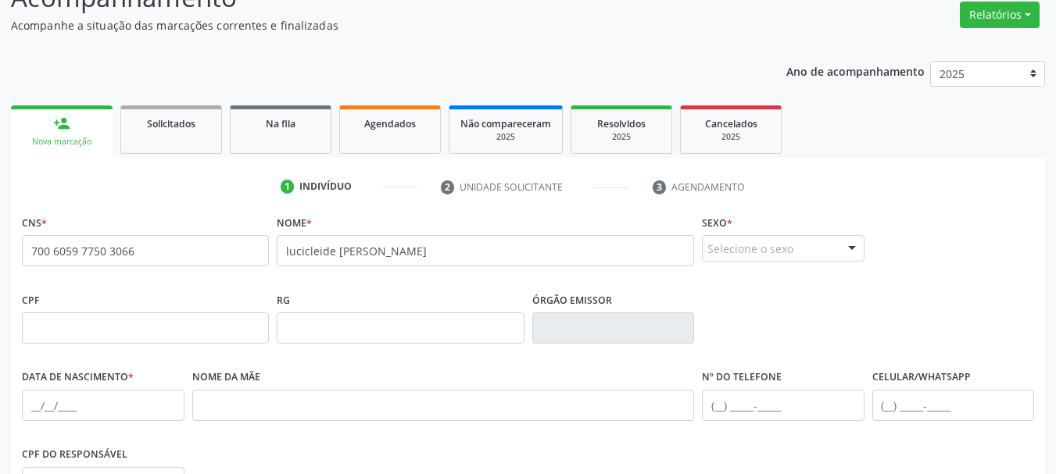
click at [832, 253] on div "Selecione o sexo" at bounding box center [783, 248] width 163 height 27
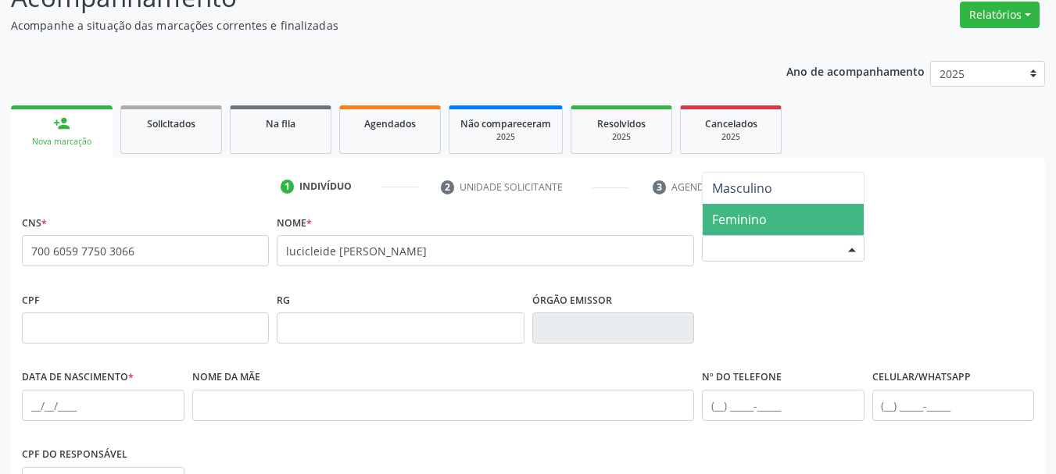
click at [765, 224] on span "Feminino" at bounding box center [739, 219] width 55 height 17
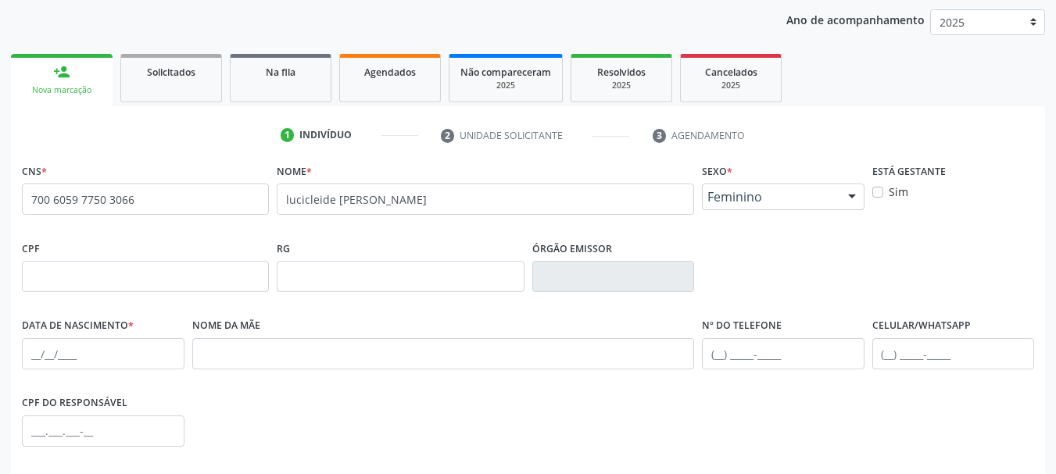
scroll to position [284, 0]
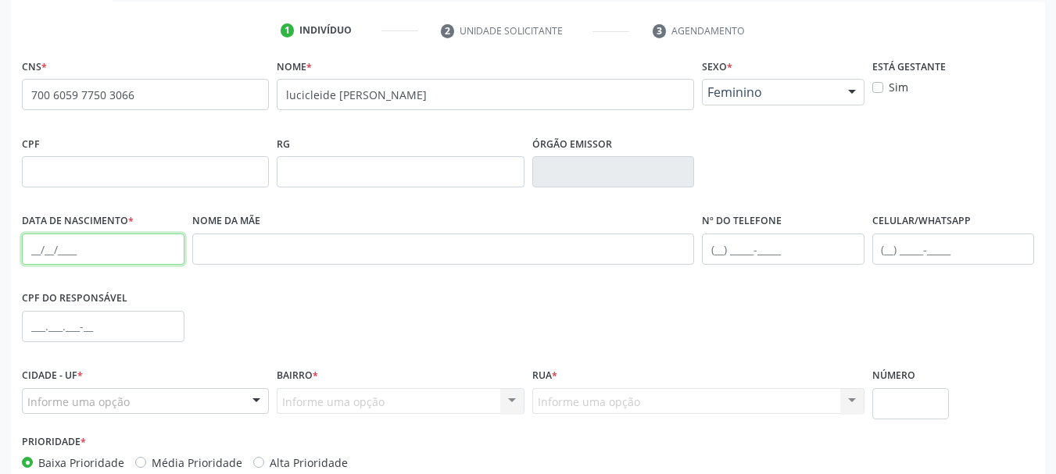
drag, startPoint x: 51, startPoint y: 252, endPoint x: 56, endPoint y: 259, distance: 8.9
click at [56, 256] on input "text" at bounding box center [103, 249] width 163 height 31
type input "05/11/1991"
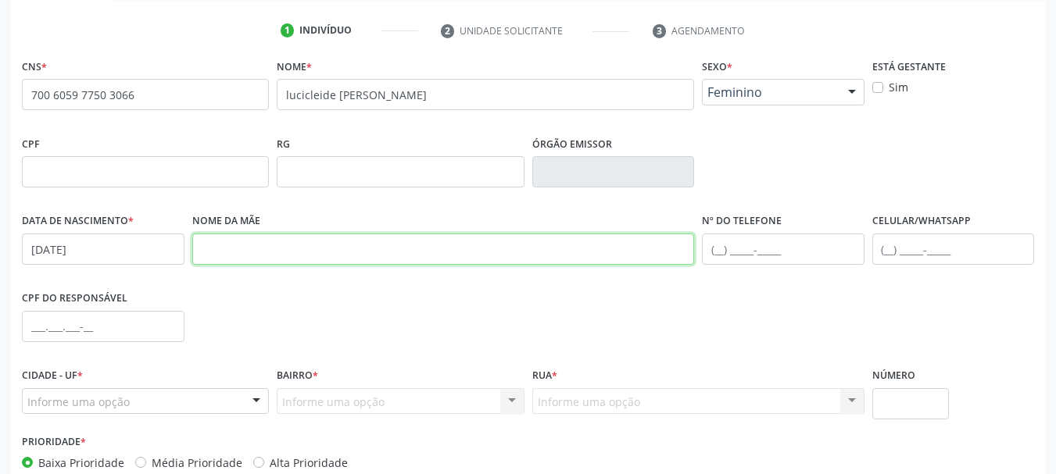
click at [236, 257] on input "text" at bounding box center [443, 249] width 503 height 31
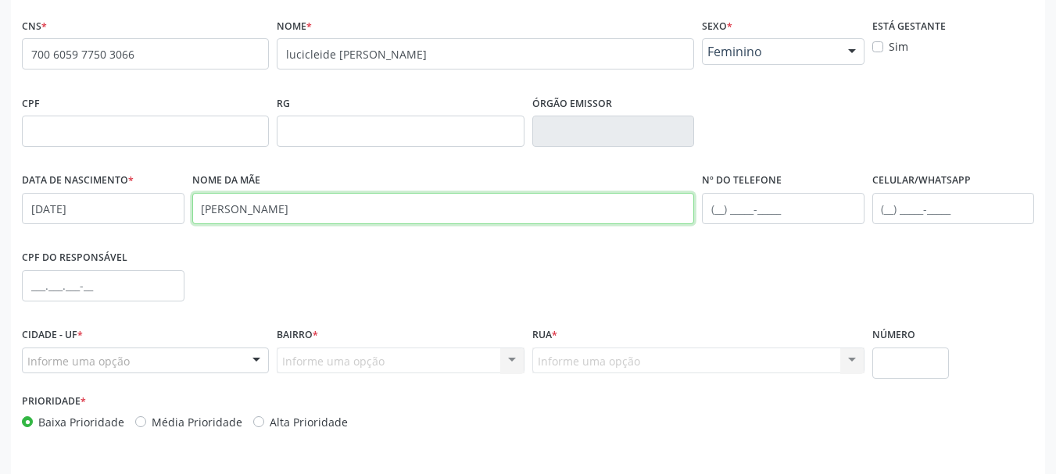
scroll to position [363, 0]
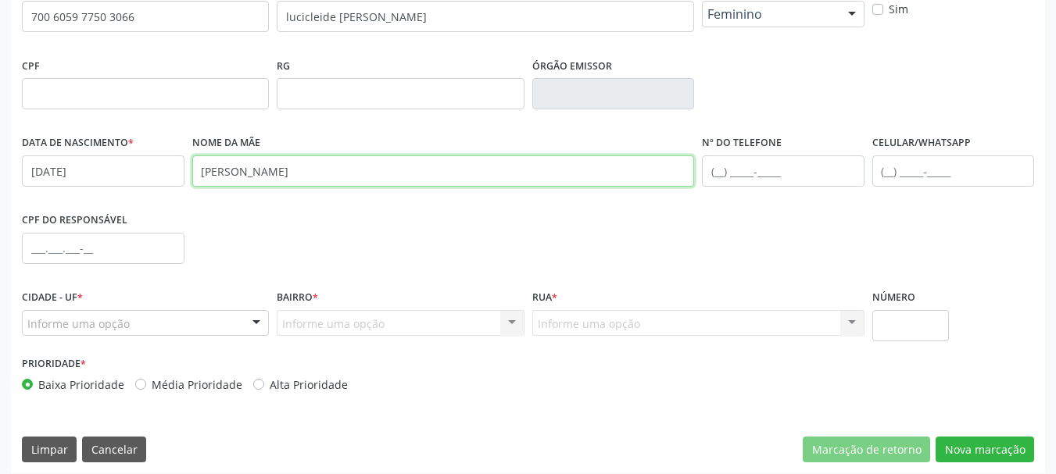
click at [274, 178] on input "maria aparecioda duarte de siqueira" at bounding box center [443, 171] width 503 height 31
type input "maria aparecida duarte de siqueira"
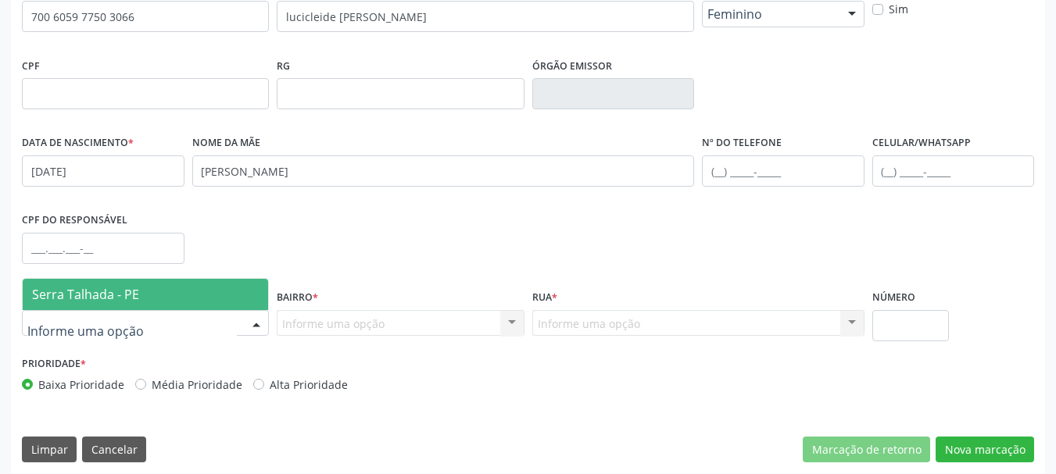
click at [135, 297] on span "Serra Talhada - PE" at bounding box center [85, 294] width 107 height 17
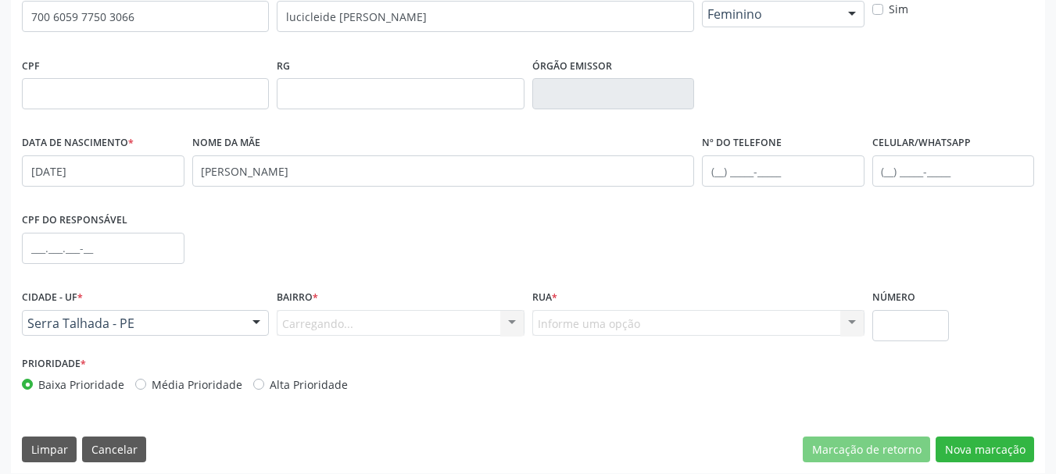
click at [335, 320] on div "Carregando... Nenhum resultado encontrado para: " " Nenhuma opção encontrada. D…" at bounding box center [400, 323] width 247 height 27
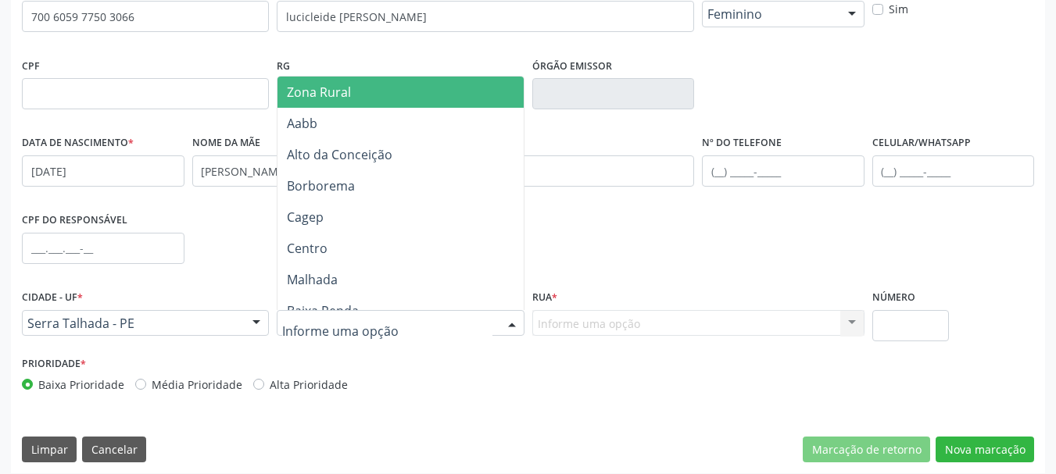
click at [358, 104] on span "Zona Rural" at bounding box center [402, 92] width 251 height 31
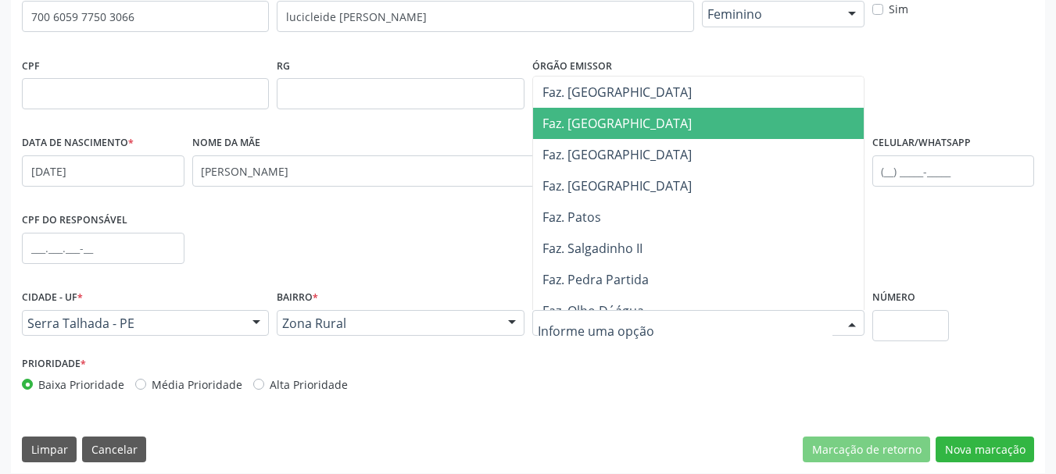
click at [621, 122] on span "Faz. [GEOGRAPHIC_DATA]" at bounding box center [702, 123] width 338 height 31
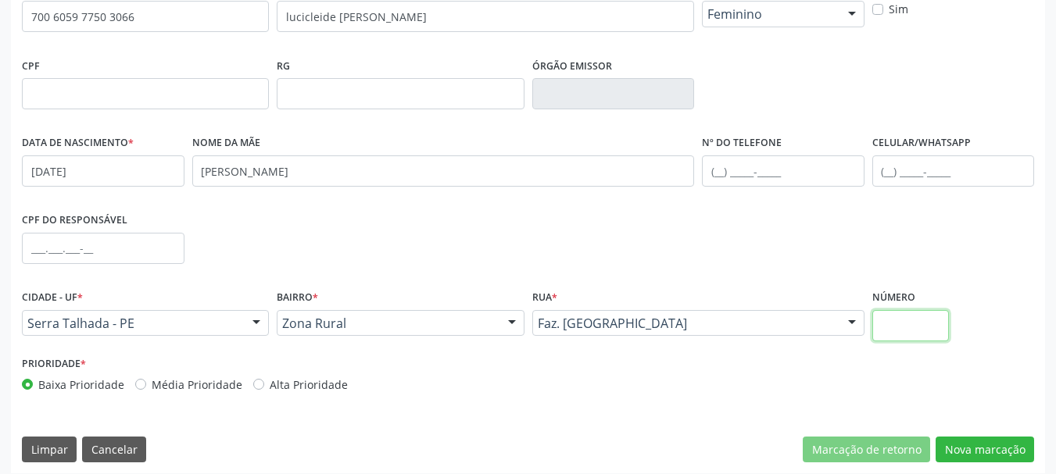
click at [931, 335] on input "text" at bounding box center [910, 325] width 77 height 31
type input "00"
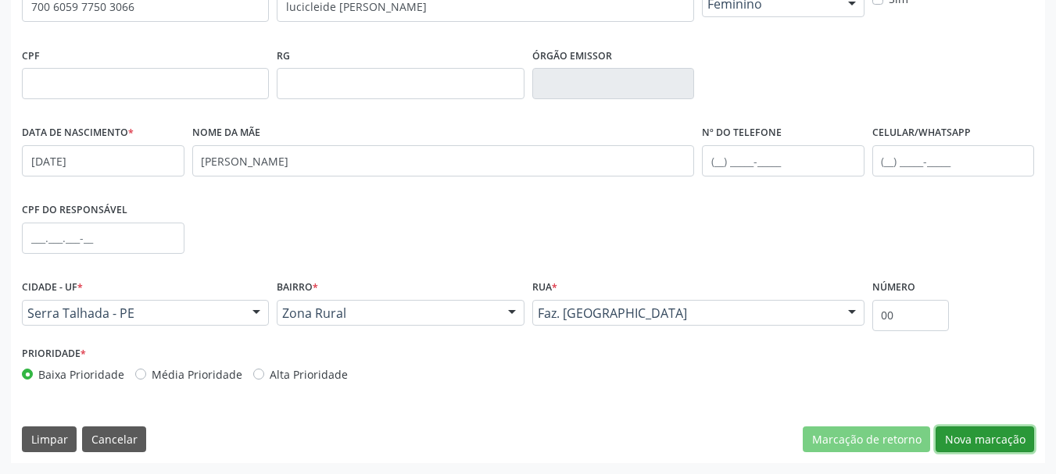
click at [980, 433] on button "Nova marcação" at bounding box center [985, 440] width 98 height 27
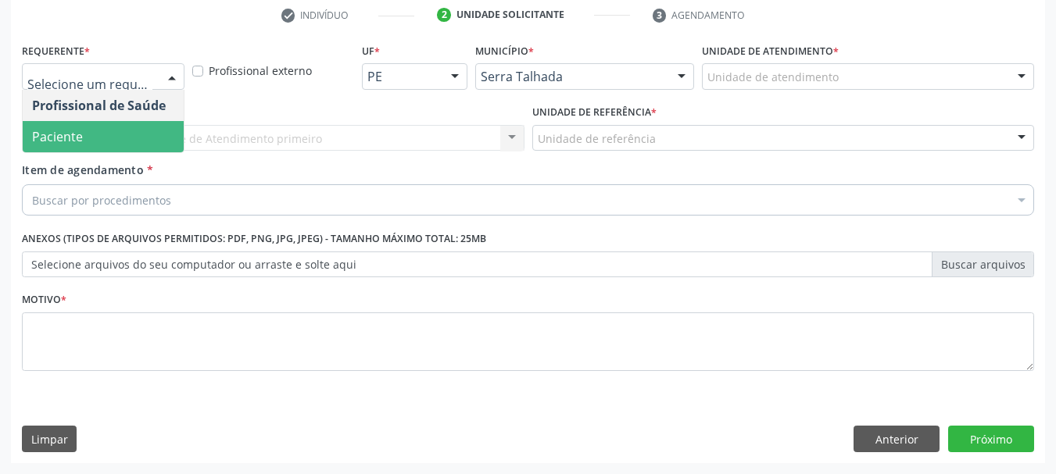
click at [120, 123] on span "Paciente" at bounding box center [103, 136] width 161 height 31
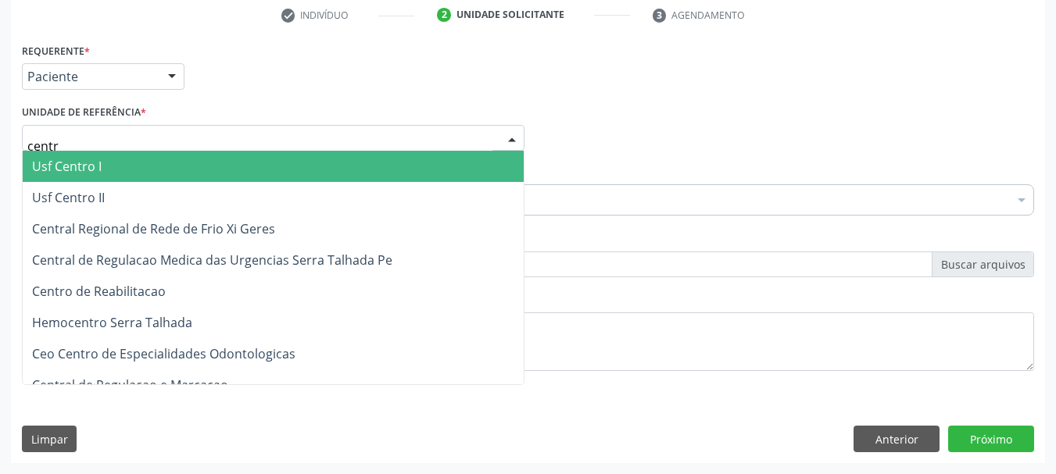
type input "centro"
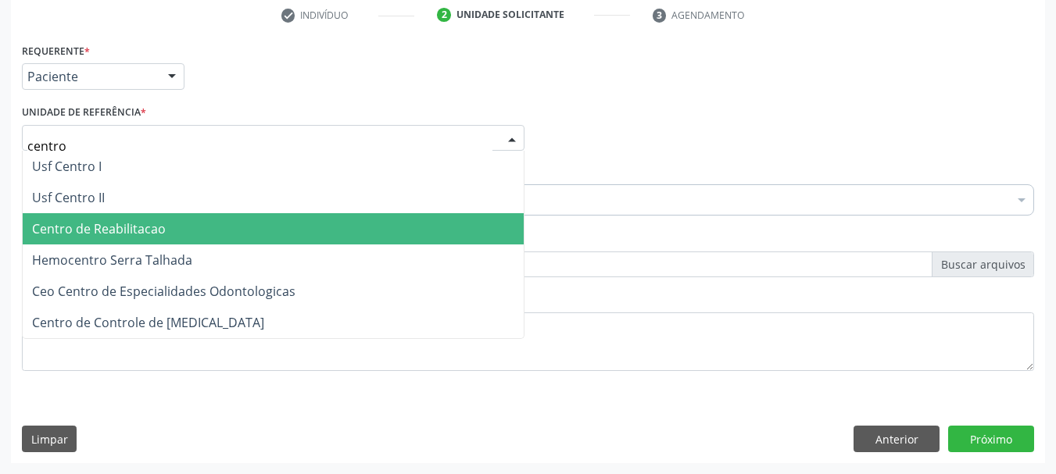
click at [83, 229] on span "Centro de Reabilitacao" at bounding box center [99, 228] width 134 height 17
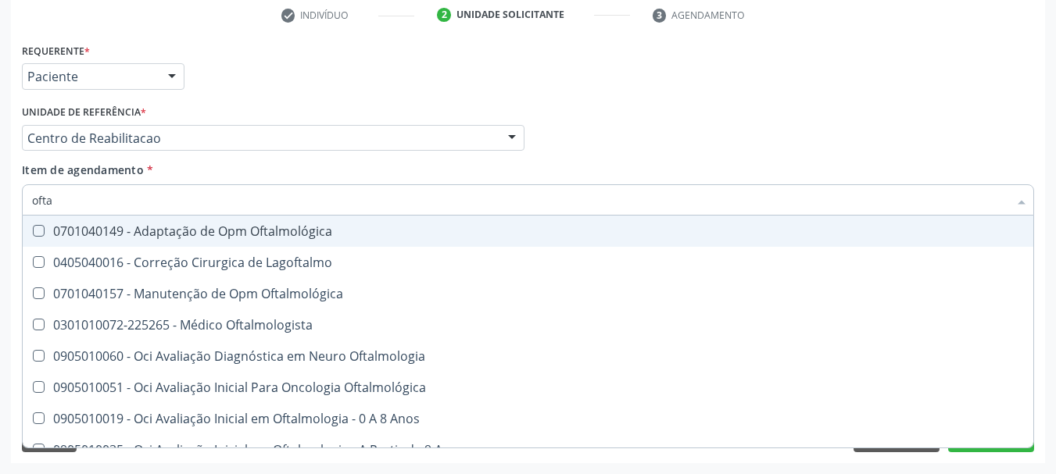
type input "oftal"
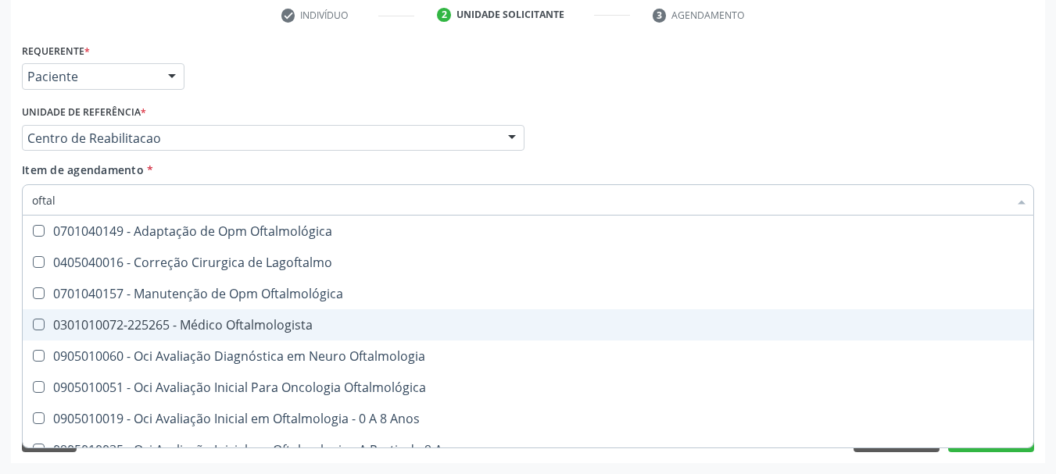
click at [257, 329] on div "0301010072-225265 - Médico Oftalmologista" at bounding box center [528, 325] width 992 height 13
checkbox Oftalmologista "true"
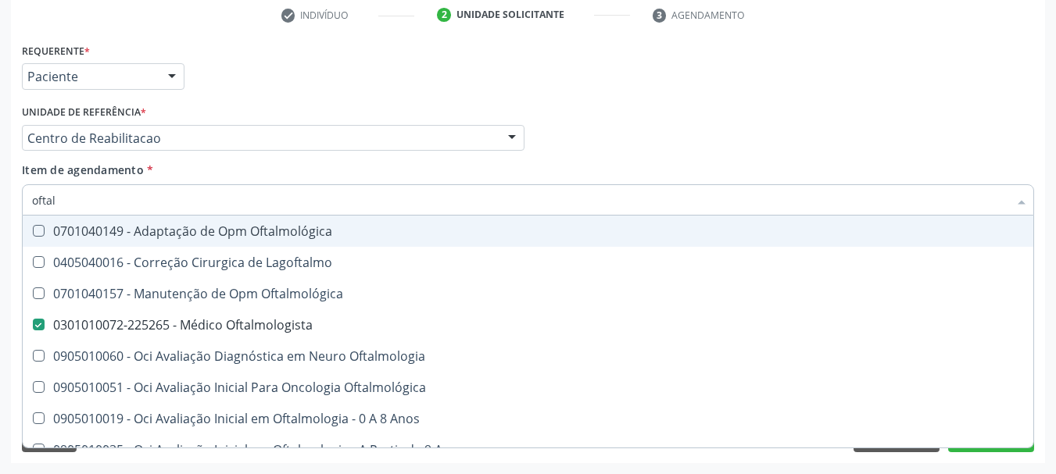
click at [645, 140] on div "Profissional Solicitante Por favor, selecione a Unidade de Atendimento primeiro…" at bounding box center [528, 131] width 1020 height 61
checkbox Lagoftalmo "true"
checkbox Oftalmologista "false"
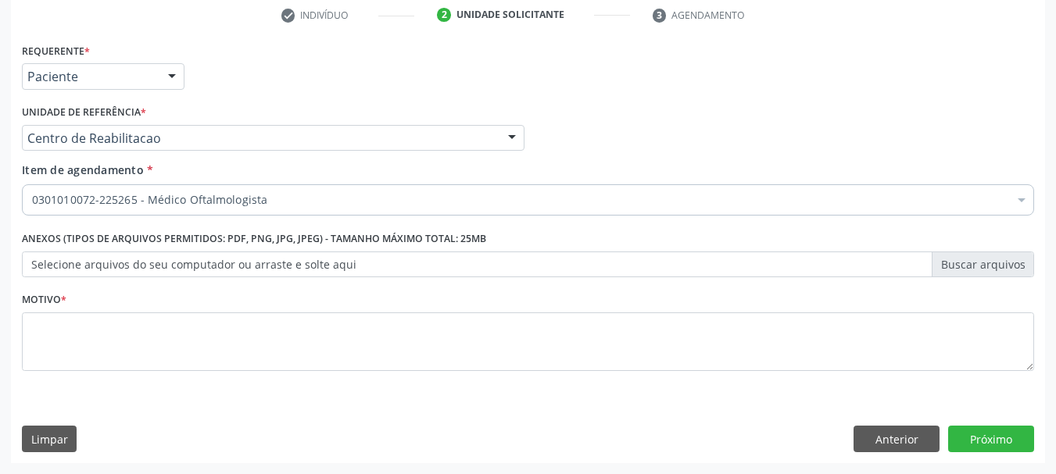
click at [173, 306] on div "Motivo *" at bounding box center [528, 329] width 1012 height 83
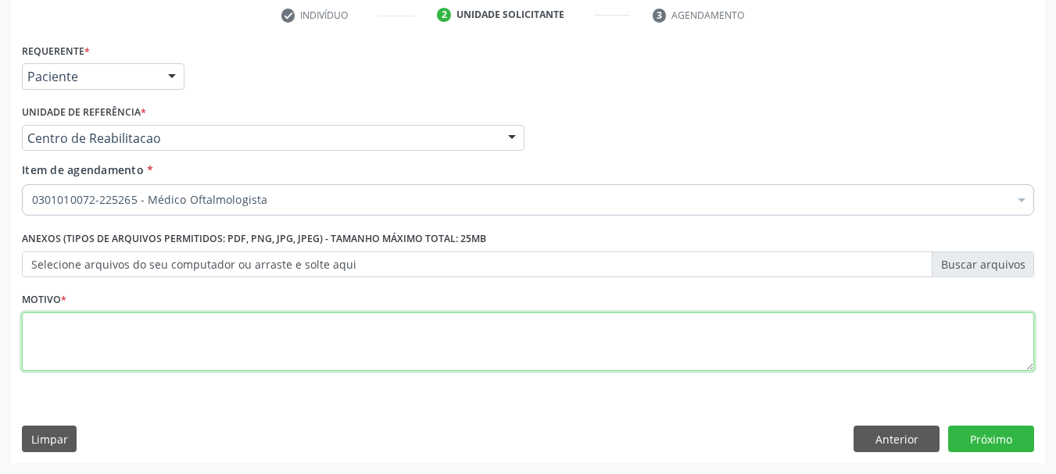
click at [162, 336] on textarea at bounding box center [528, 342] width 1012 height 59
type textarea "..."
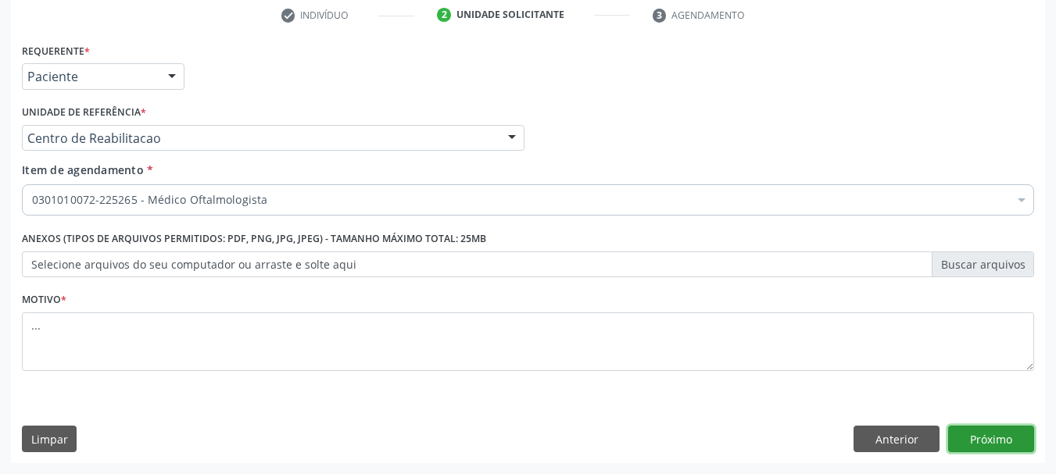
click at [996, 436] on button "Próximo" at bounding box center [991, 439] width 86 height 27
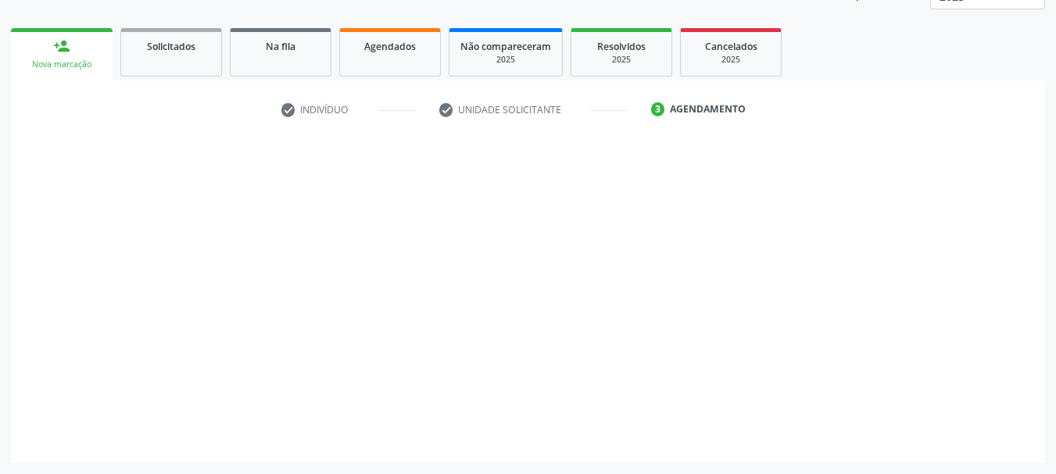
scroll to position [206, 0]
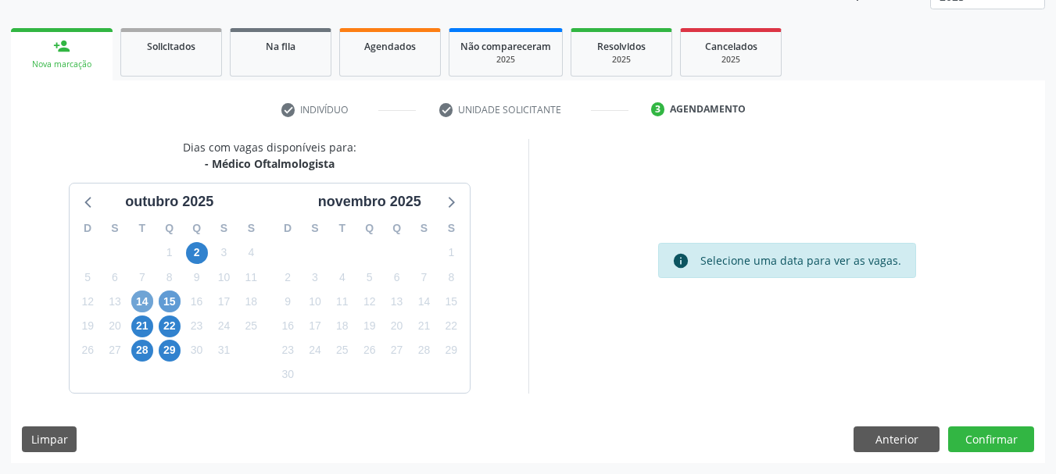
click at [141, 296] on span "14" at bounding box center [142, 302] width 22 height 22
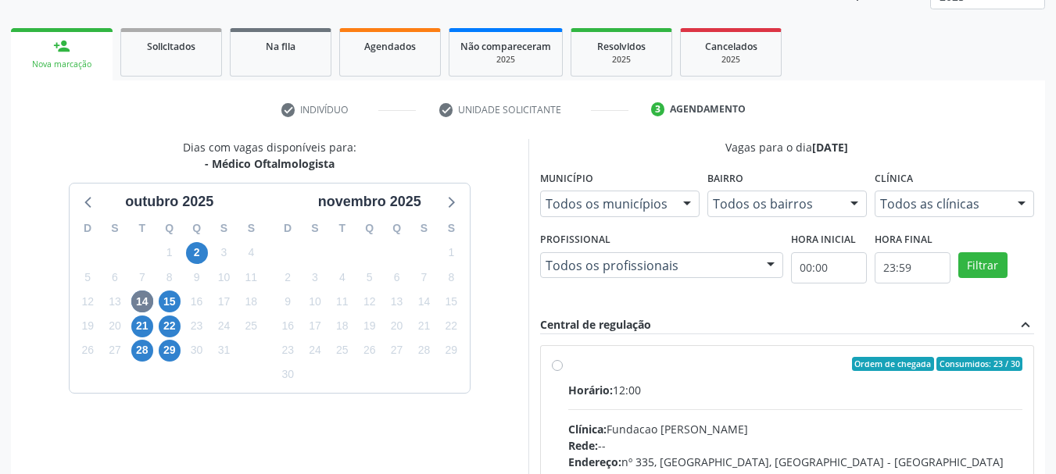
click at [568, 363] on label "Ordem de chegada Consumidos: 23 / 30 Horário: 12:00 Clínica: Fundacao Altino Ve…" at bounding box center [795, 477] width 455 height 240
click at [559, 363] on input "Ordem de chegada Consumidos: 23 / 30 Horário: 12:00 Clínica: Fundacao Altino Ve…" at bounding box center [557, 364] width 11 height 14
radio input "true"
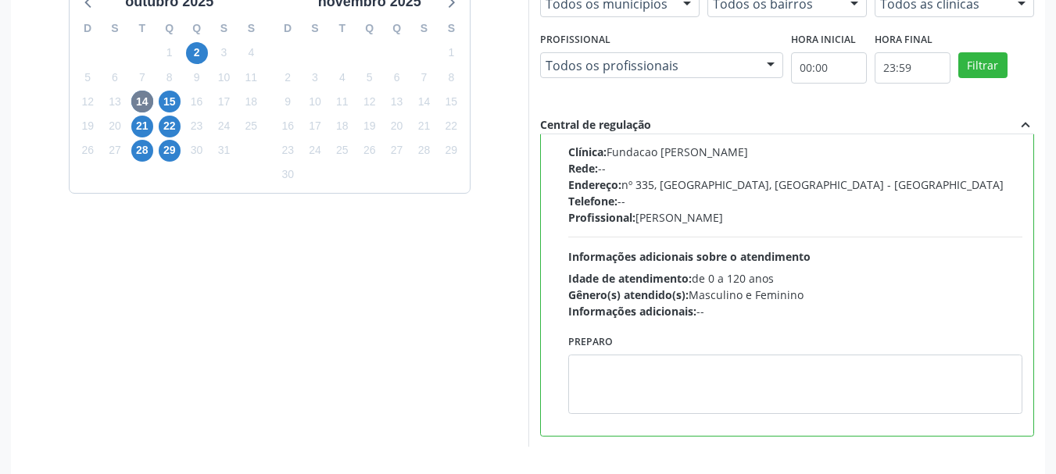
scroll to position [460, 0]
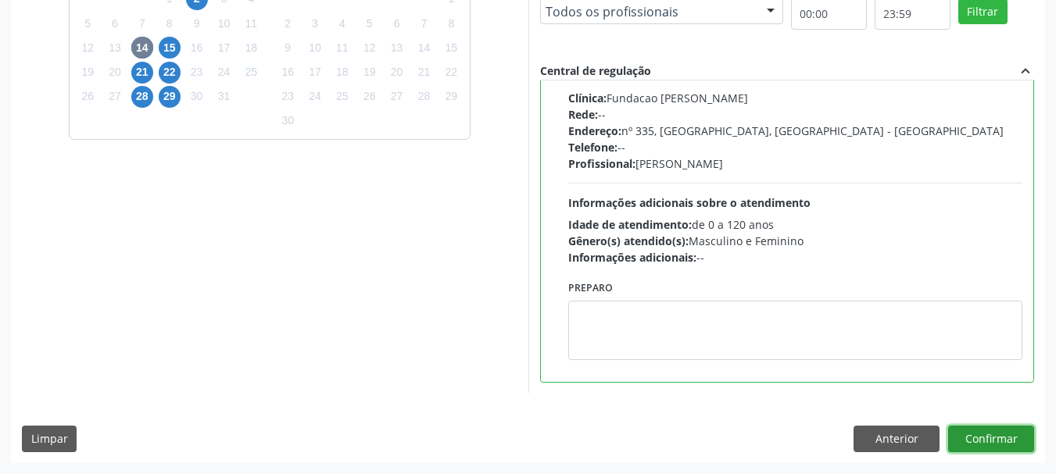
click at [993, 442] on button "Confirmar" at bounding box center [991, 439] width 86 height 27
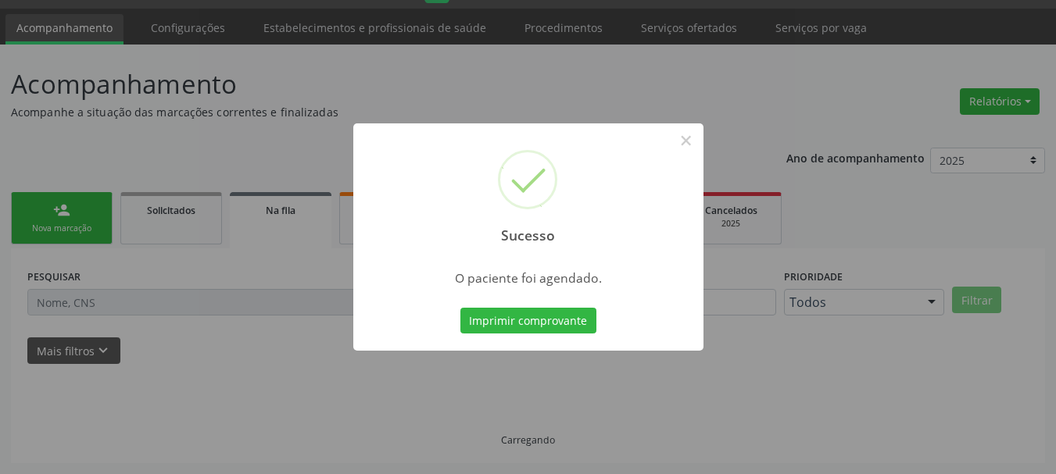
scroll to position [41, 0]
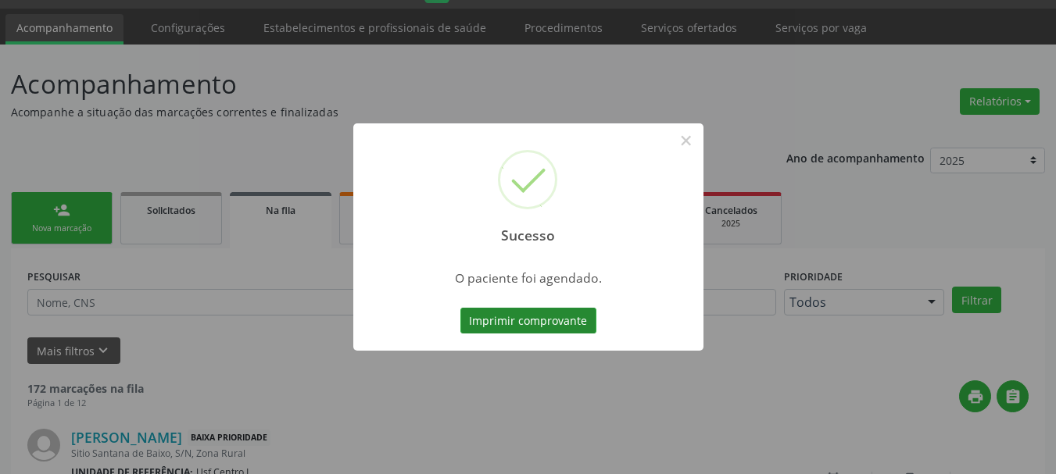
click at [490, 319] on button "Imprimir comprovante" at bounding box center [528, 321] width 136 height 27
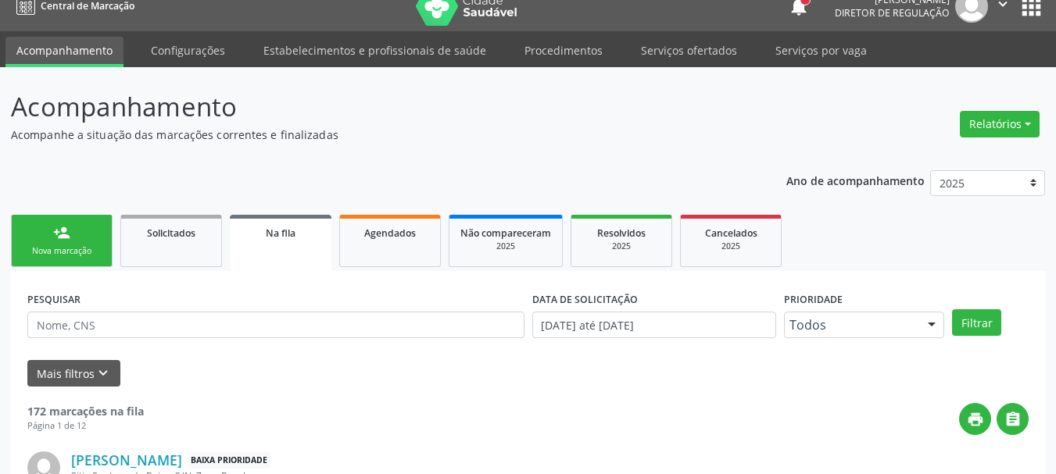
scroll to position [0, 0]
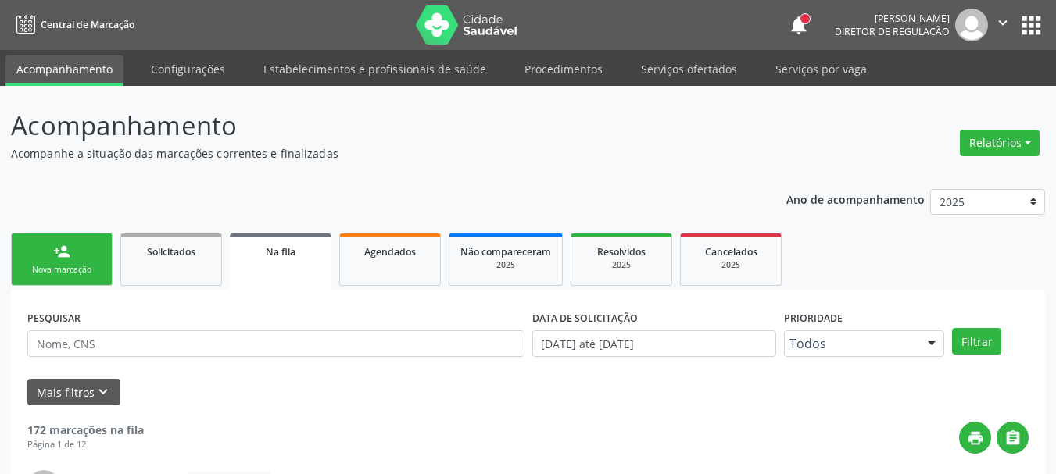
click at [1025, 22] on button "apps" at bounding box center [1031, 25] width 27 height 27
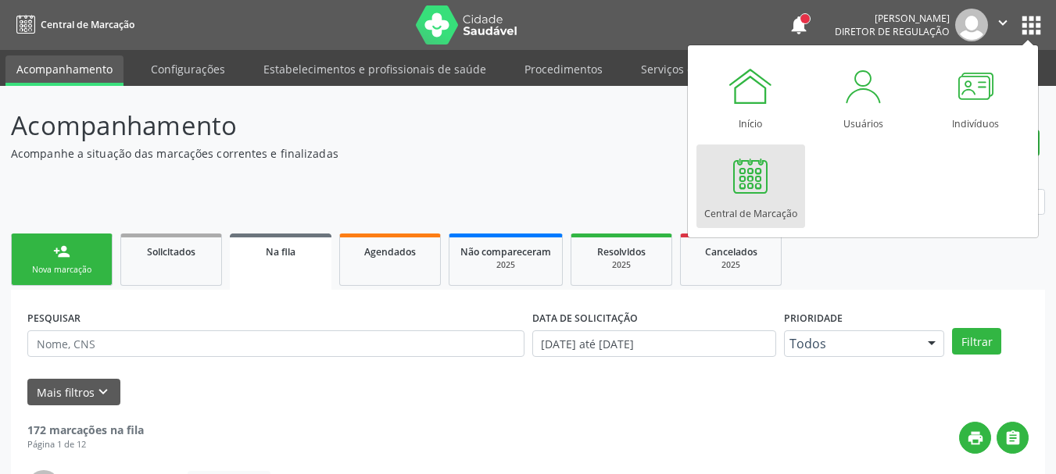
click at [770, 171] on div at bounding box center [750, 175] width 47 height 47
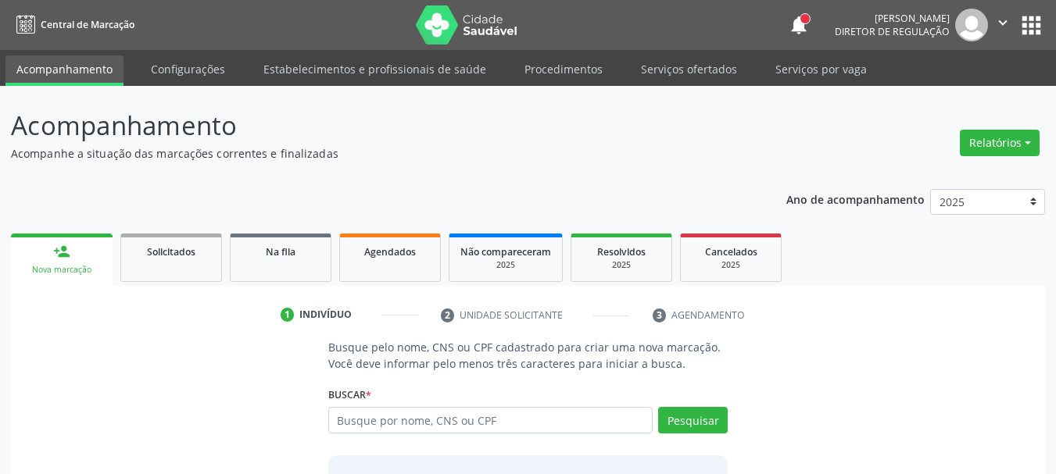
click at [413, 441] on div "Busque por nome, CNS ou CPF Nenhum resultado encontrado para: " " Digite nome, …" at bounding box center [528, 426] width 400 height 38
click at [445, 409] on input "text" at bounding box center [490, 420] width 325 height 27
type input "705605448744117"
click at [703, 424] on button "Pesquisar" at bounding box center [693, 420] width 70 height 27
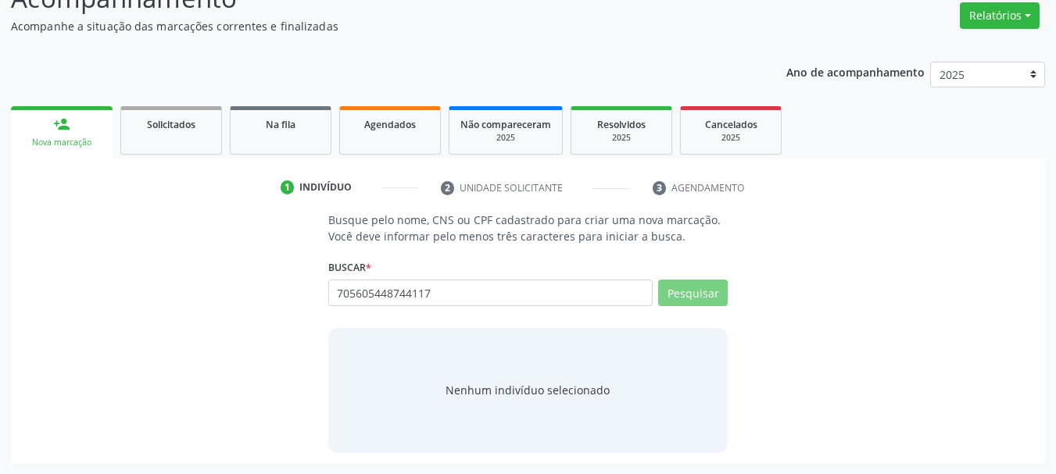
scroll to position [128, 0]
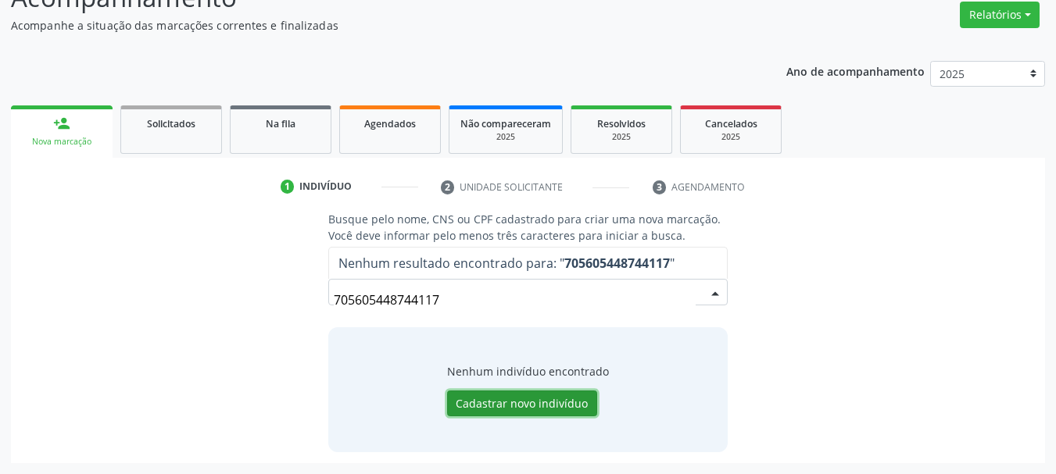
click at [561, 403] on button "Cadastrar novo indivíduo" at bounding box center [522, 404] width 150 height 27
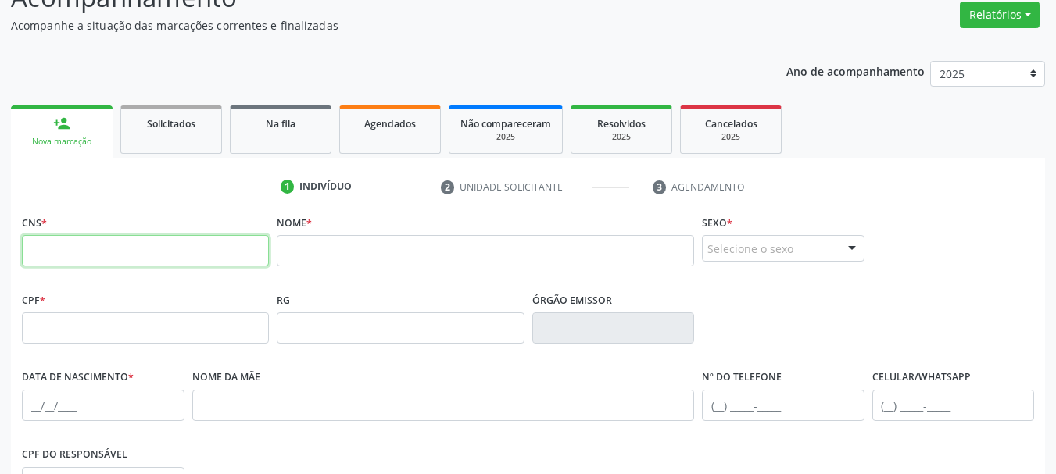
click at [101, 242] on input "text" at bounding box center [145, 250] width 247 height 31
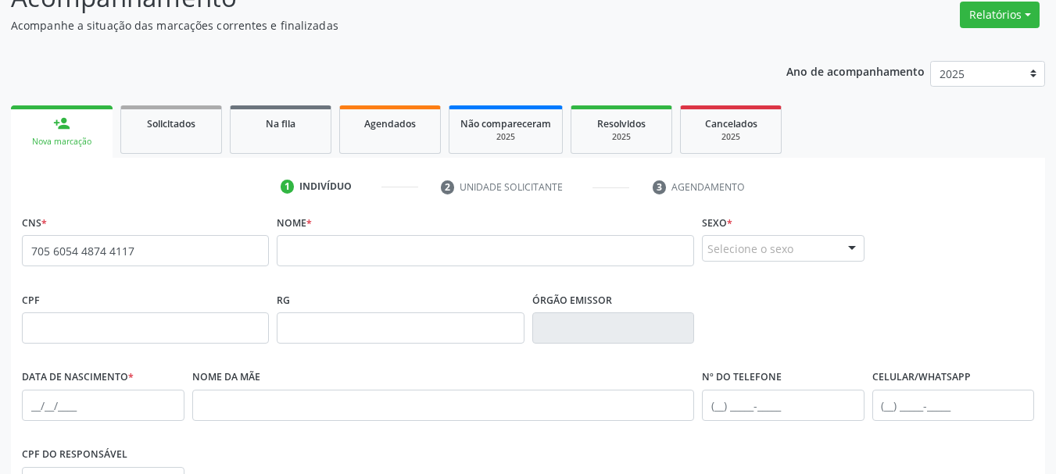
type input "705 6054 4874 4117"
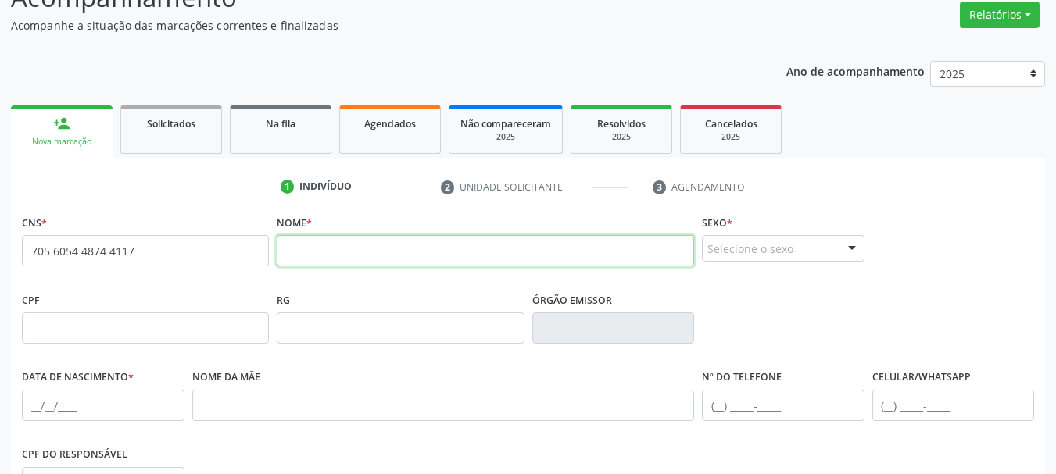
click at [433, 237] on input "text" at bounding box center [485, 250] width 417 height 31
type input "[PERSON_NAME]"
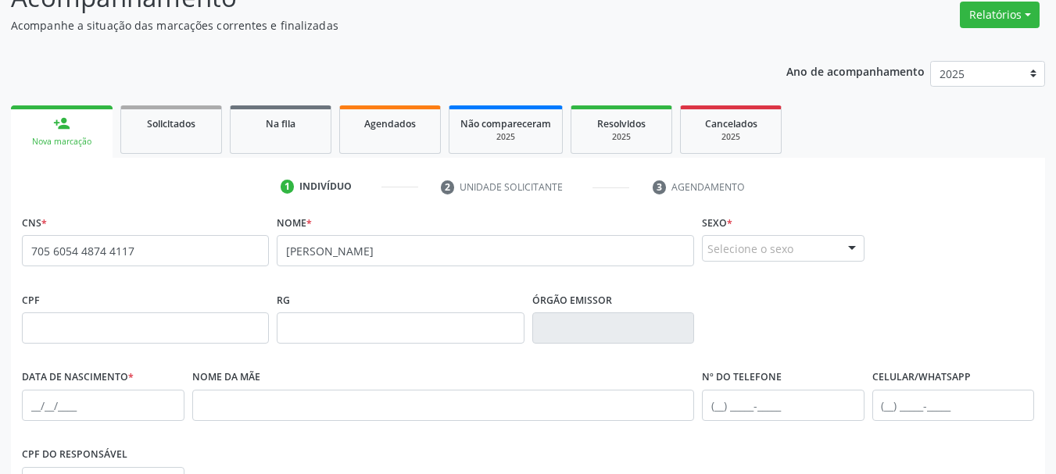
click at [768, 252] on div "Selecione o sexo" at bounding box center [783, 248] width 163 height 27
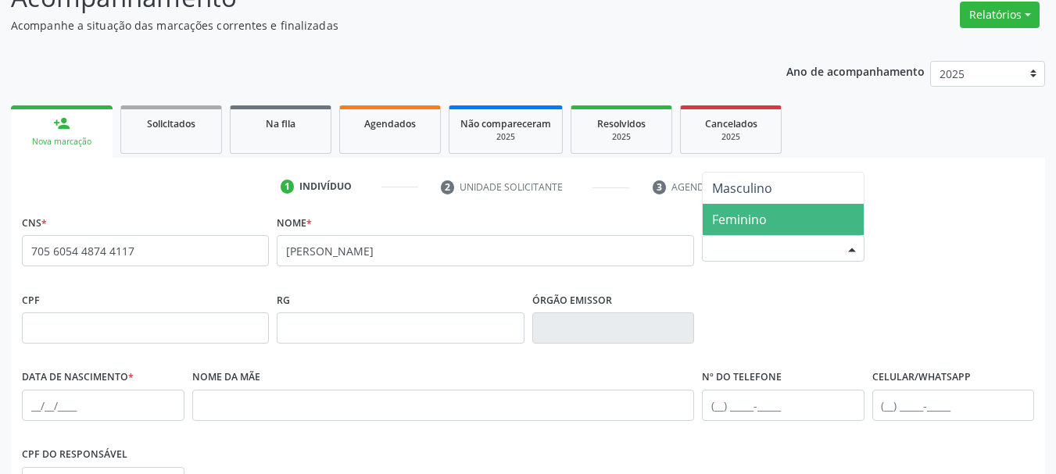
click at [762, 214] on span "Feminino" at bounding box center [739, 219] width 55 height 17
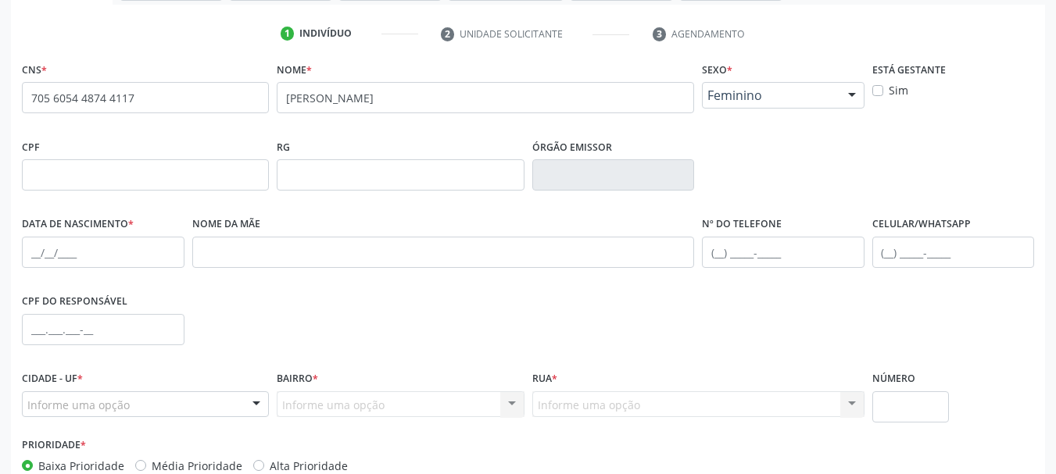
scroll to position [284, 0]
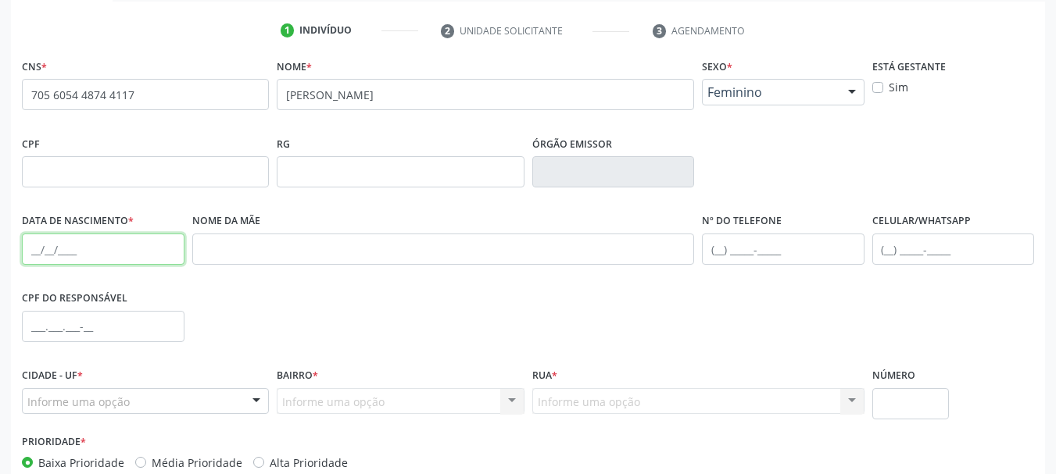
click at [33, 256] on input "text" at bounding box center [103, 249] width 163 height 31
type input "[DATE]"
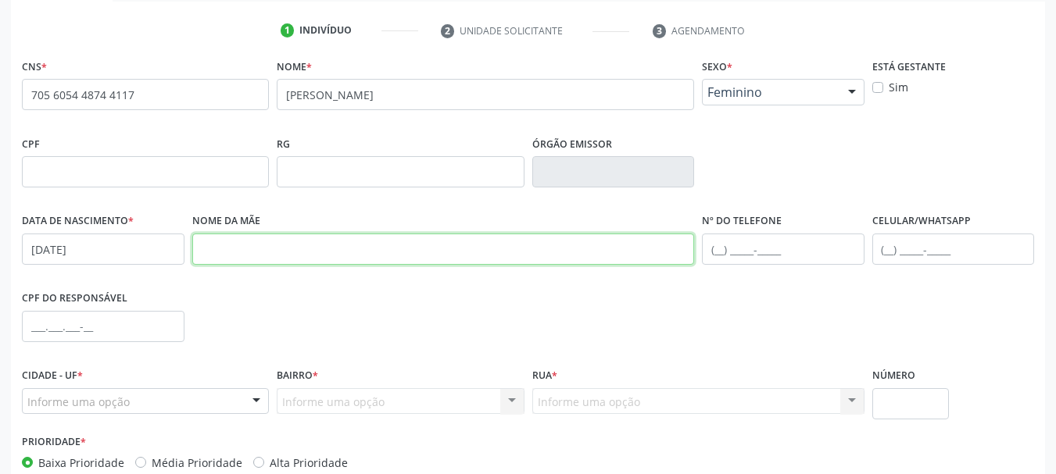
click at [315, 254] on input "text" at bounding box center [443, 249] width 503 height 31
type input "[PERSON_NAME] parecida [PERSON_NAME]"
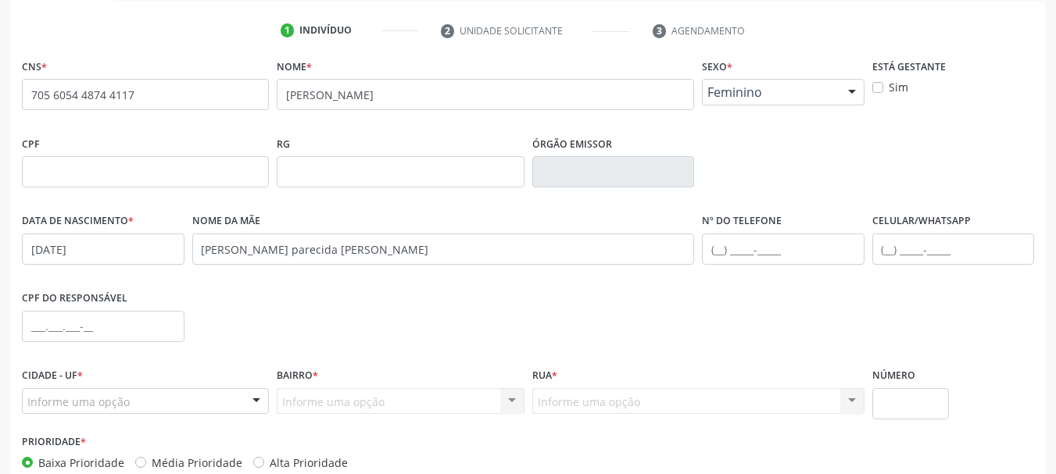
click at [532, 294] on div "CPF do responsável" at bounding box center [528, 325] width 1020 height 77
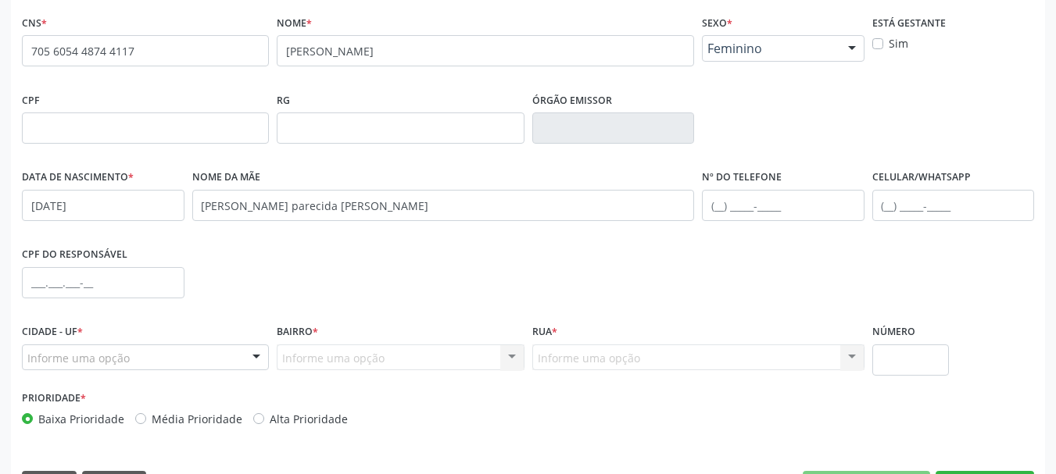
scroll to position [373, 0]
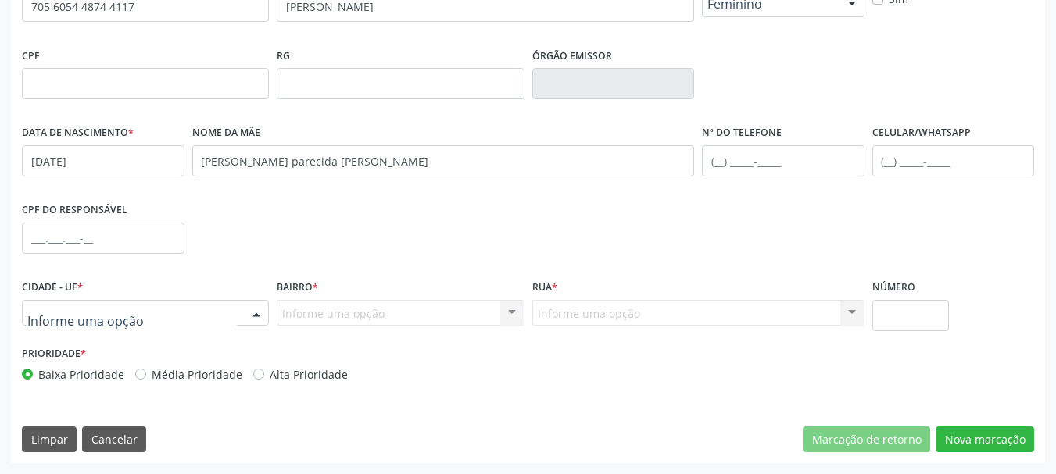
click at [186, 306] on div at bounding box center [145, 313] width 247 height 27
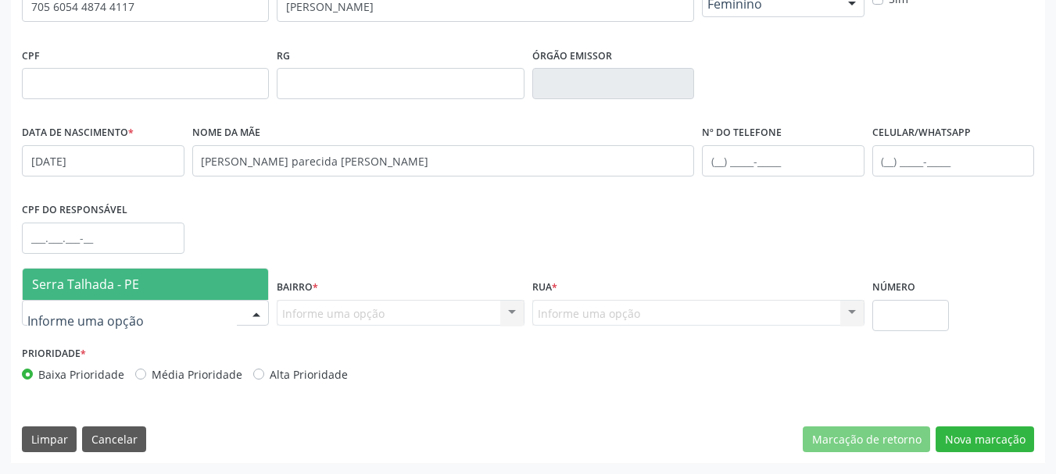
click at [177, 277] on span "Serra Talhada - PE" at bounding box center [145, 284] width 245 height 31
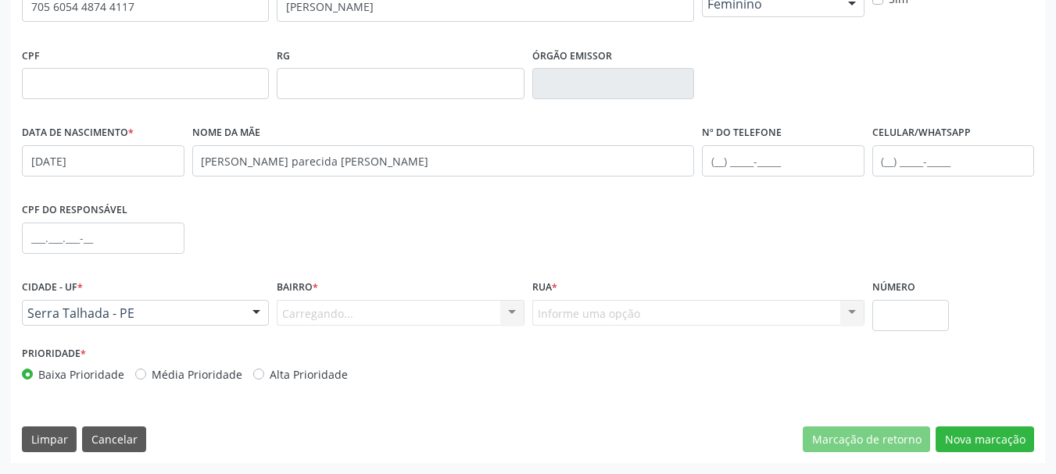
click at [306, 306] on div "Carregando... Nenhum resultado encontrado para: " " Nenhuma opção encontrada. D…" at bounding box center [400, 313] width 247 height 27
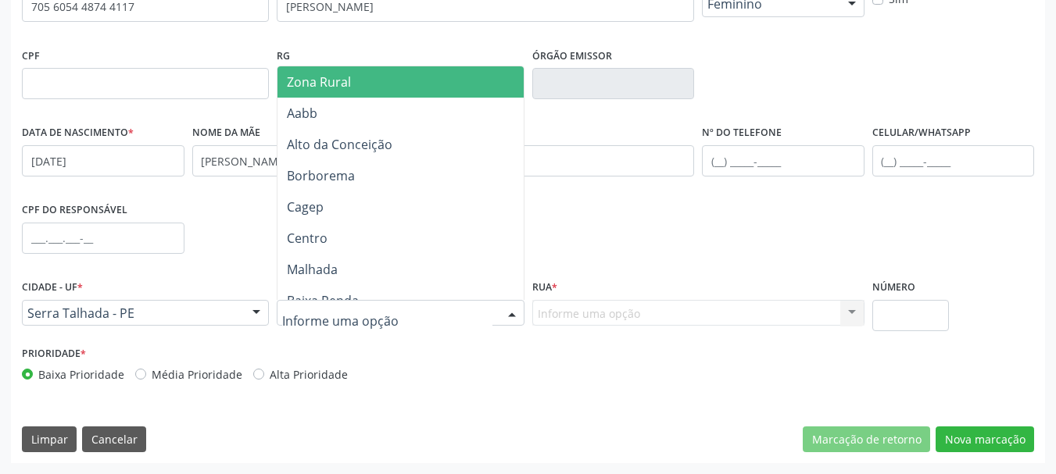
click at [363, 92] on span "Zona Rural" at bounding box center [402, 81] width 251 height 31
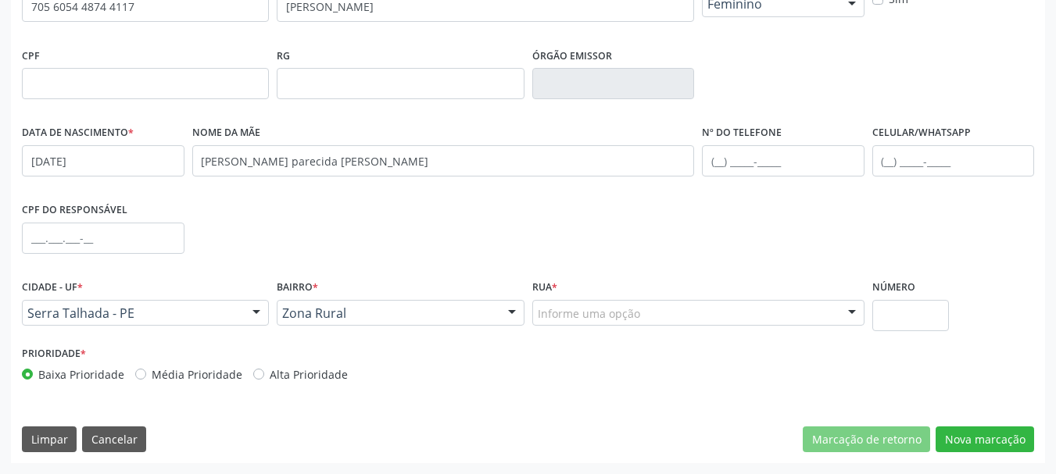
click at [593, 323] on div "Informe uma opção" at bounding box center [698, 313] width 332 height 27
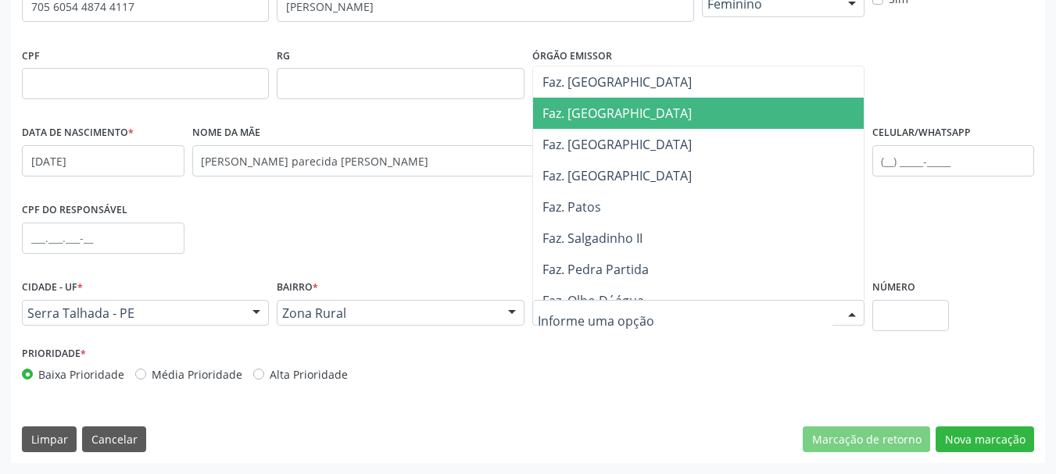
click at [645, 98] on span "Faz. [GEOGRAPHIC_DATA]" at bounding box center [702, 113] width 338 height 31
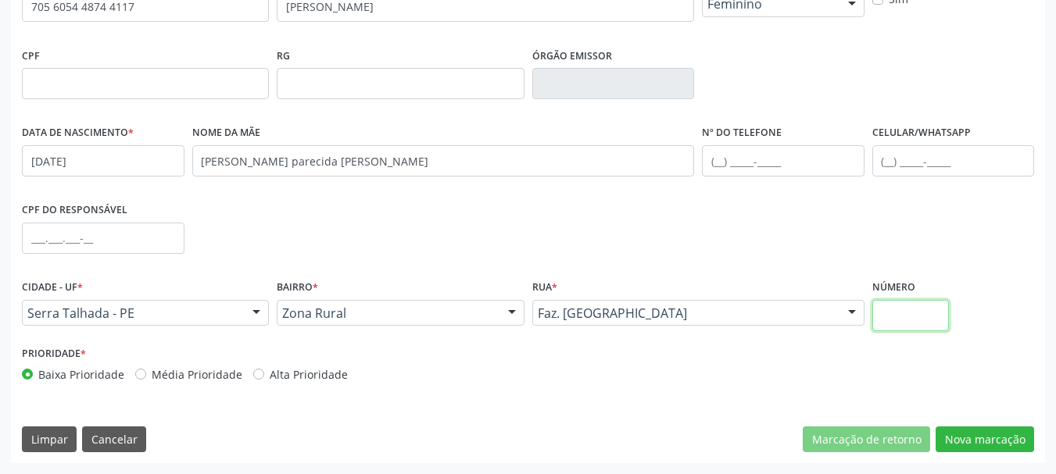
click at [898, 323] on input "text" at bounding box center [910, 315] width 77 height 31
type input "00"
drag, startPoint x: 975, startPoint y: 430, endPoint x: 954, endPoint y: 427, distance: 20.6
click at [971, 440] on button "Nova marcação" at bounding box center [985, 440] width 98 height 27
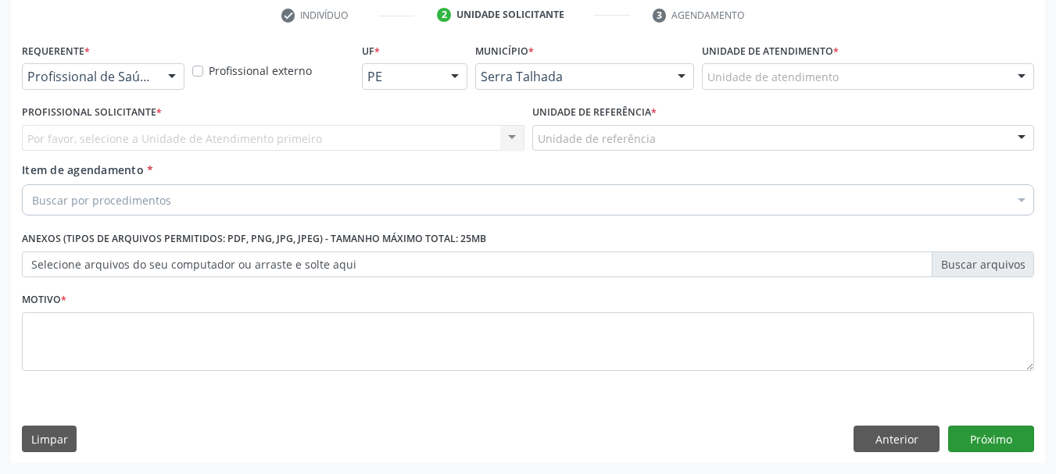
scroll to position [300, 0]
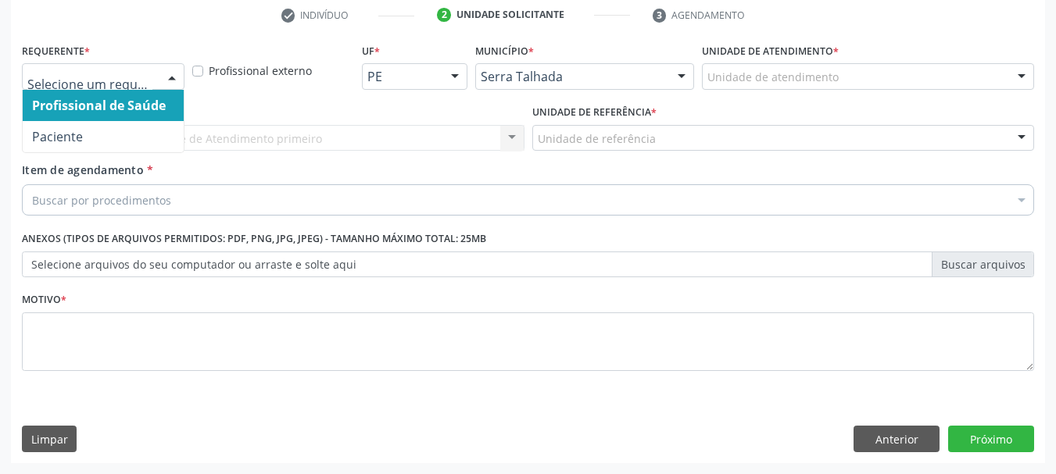
drag, startPoint x: 163, startPoint y: 69, endPoint x: 134, endPoint y: 113, distance: 52.0
click at [160, 73] on div at bounding box center [171, 77] width 23 height 27
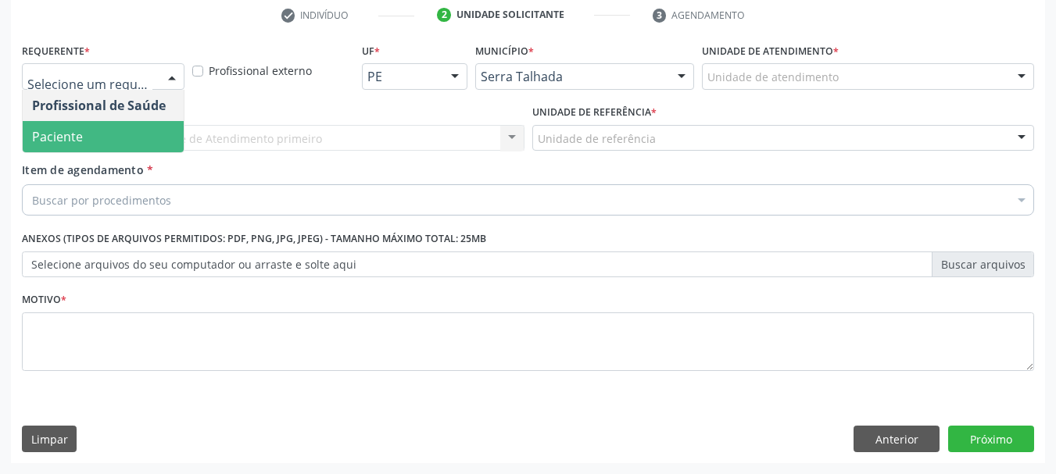
drag, startPoint x: 116, startPoint y: 134, endPoint x: 99, endPoint y: 163, distance: 33.3
click at [116, 135] on span "Paciente" at bounding box center [103, 136] width 161 height 31
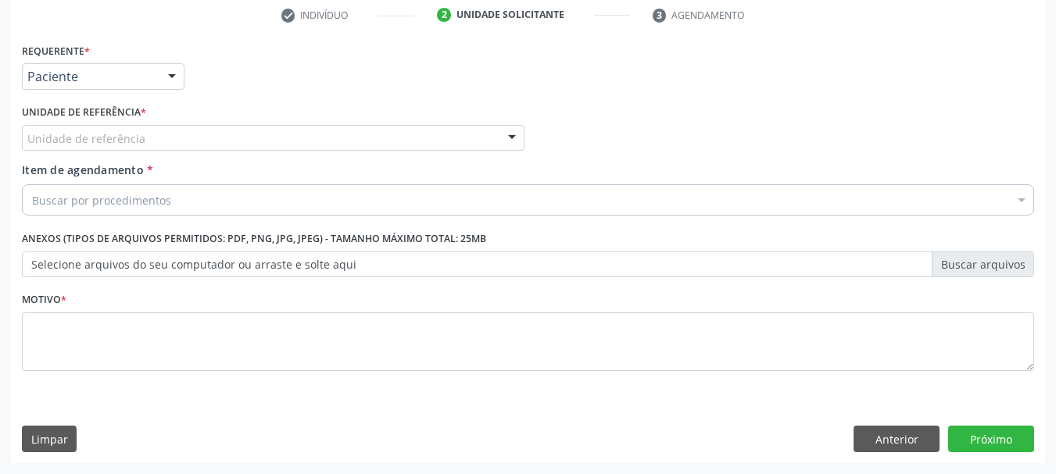
click at [83, 147] on div "Unidade de referência" at bounding box center [273, 138] width 503 height 27
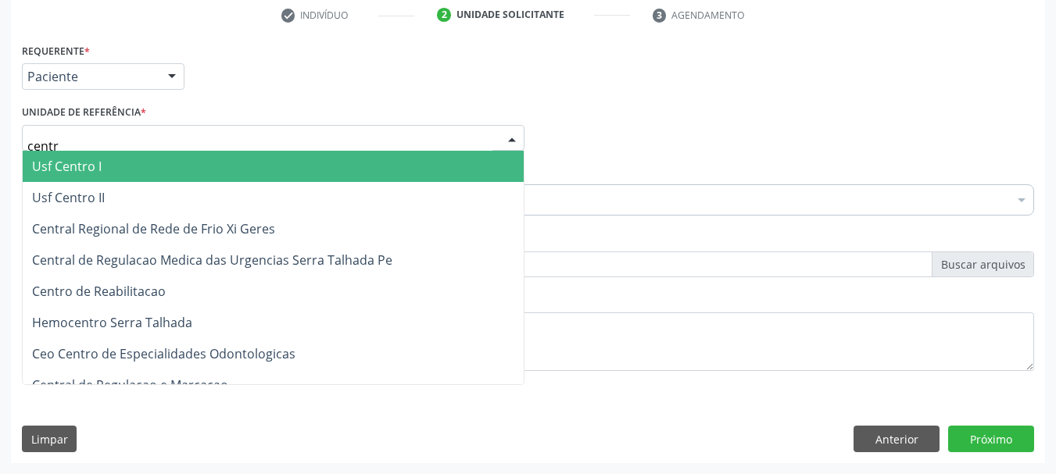
type input "centro"
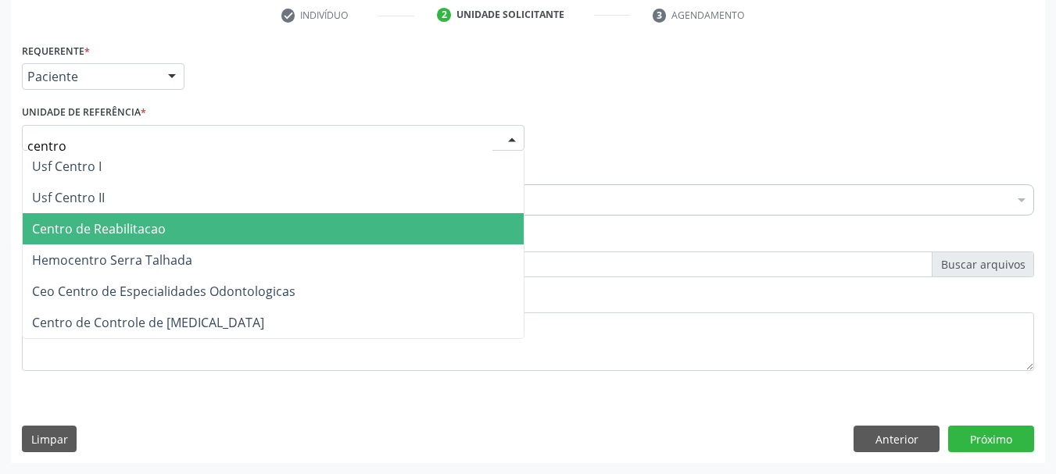
click at [89, 220] on span "Centro de Reabilitacao" at bounding box center [273, 228] width 501 height 31
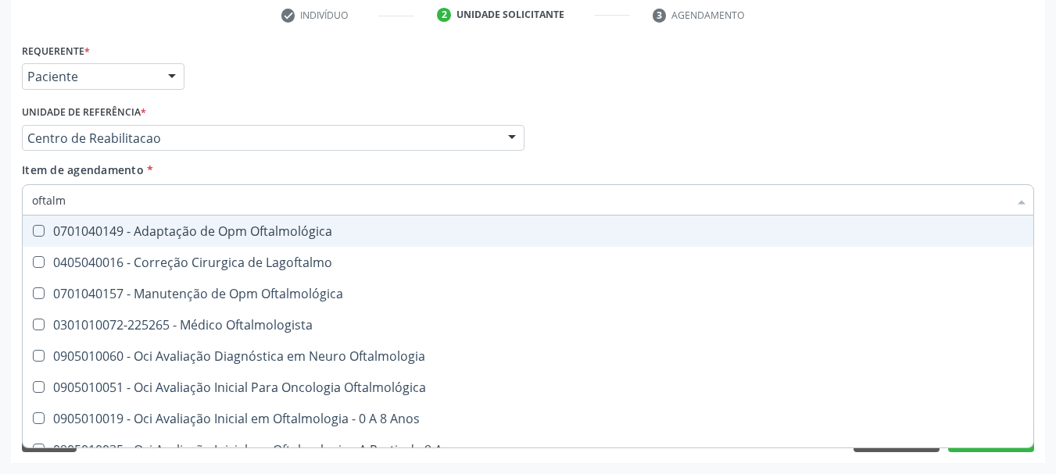
type input "oftalmo"
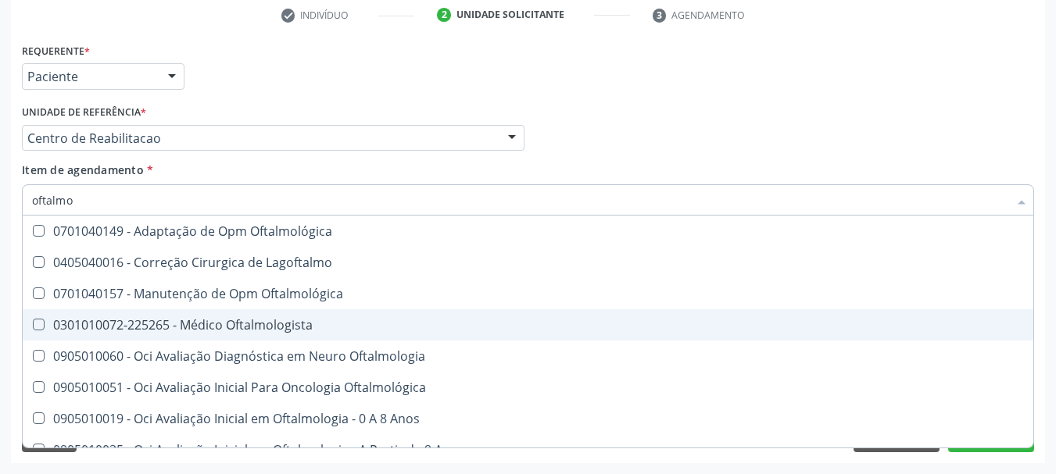
click at [172, 327] on div "0301010072-225265 - Médico Oftalmologista" at bounding box center [528, 325] width 992 height 13
checkbox Oftalmologista "true"
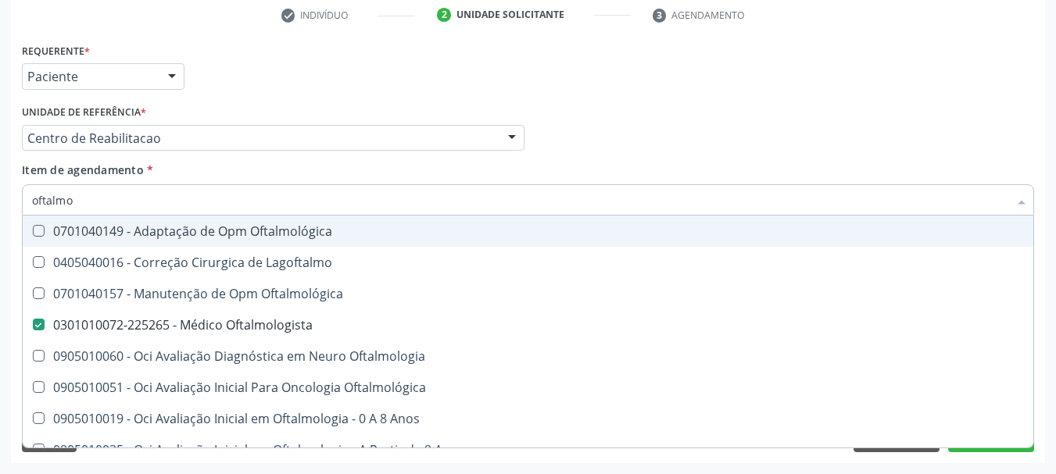
click at [617, 138] on div "Profissional Solicitante Por favor, selecione a Unidade de Atendimento primeiro…" at bounding box center [528, 131] width 1020 height 61
checkbox Lagoftalmo "true"
checkbox Oftalmologista "false"
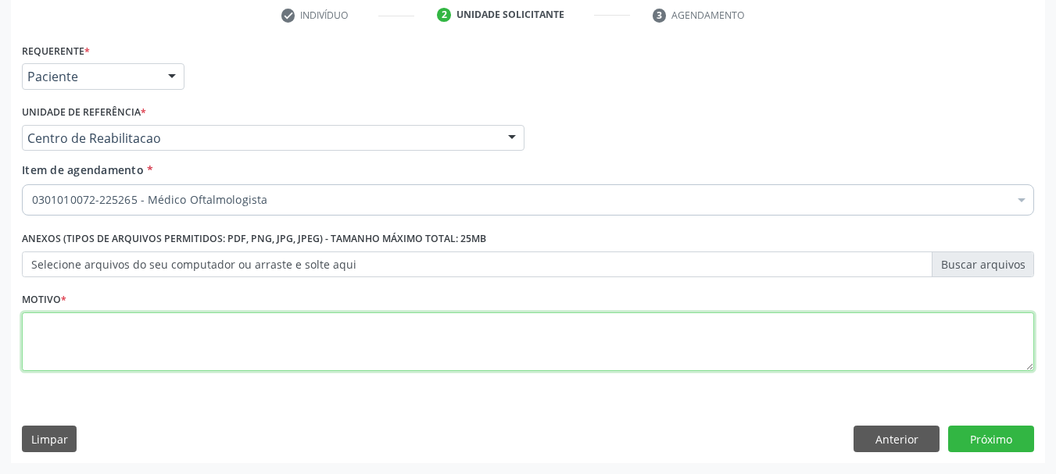
click at [276, 331] on textarea at bounding box center [528, 342] width 1012 height 59
type textarea "..."
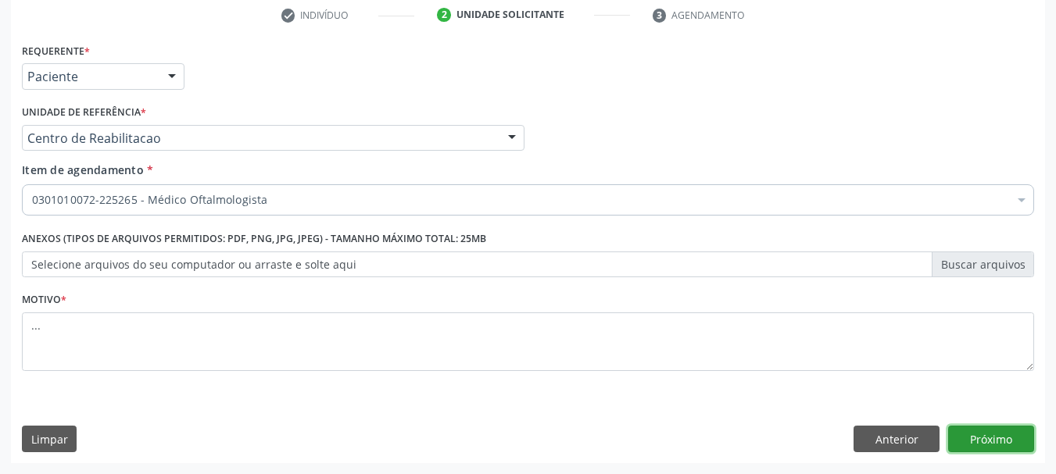
click at [1007, 446] on button "Próximo" at bounding box center [991, 439] width 86 height 27
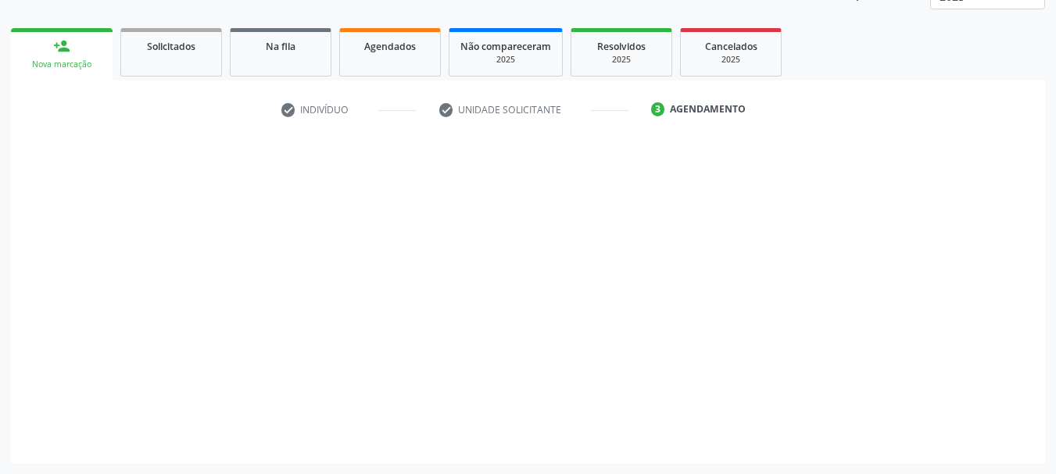
scroll to position [206, 0]
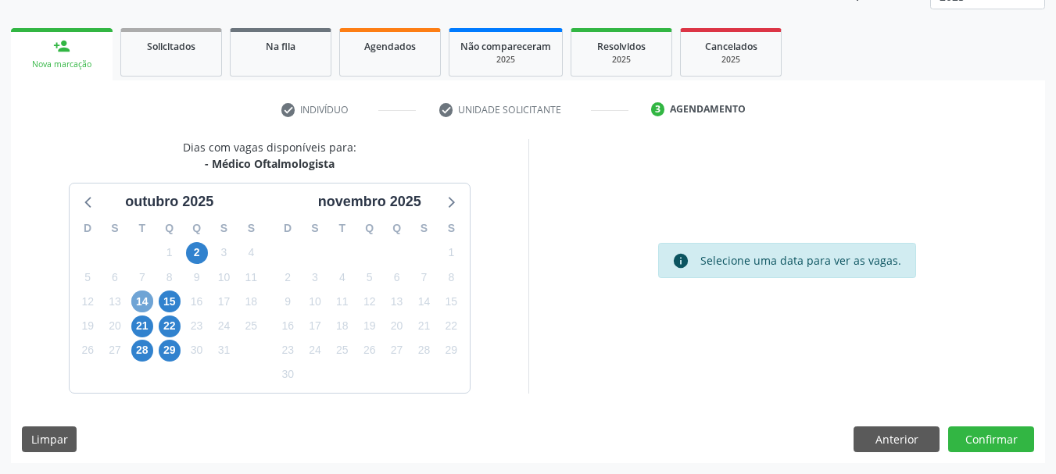
click at [152, 299] on span "14" at bounding box center [142, 302] width 22 height 22
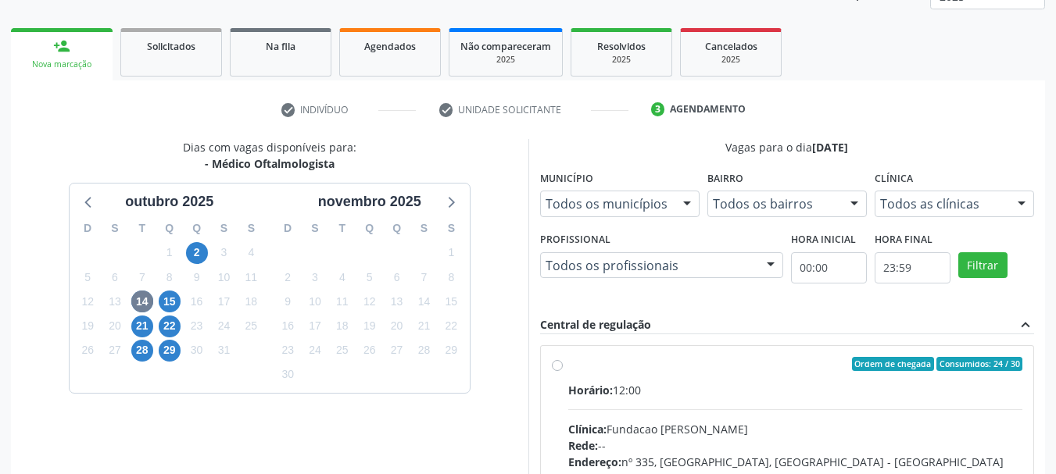
click at [555, 376] on div "Ordem de chegada Consumidos: 24 / 30 Horário: 12:00 Clínica: Fundacao [PERSON_N…" at bounding box center [787, 477] width 471 height 240
radio input "true"
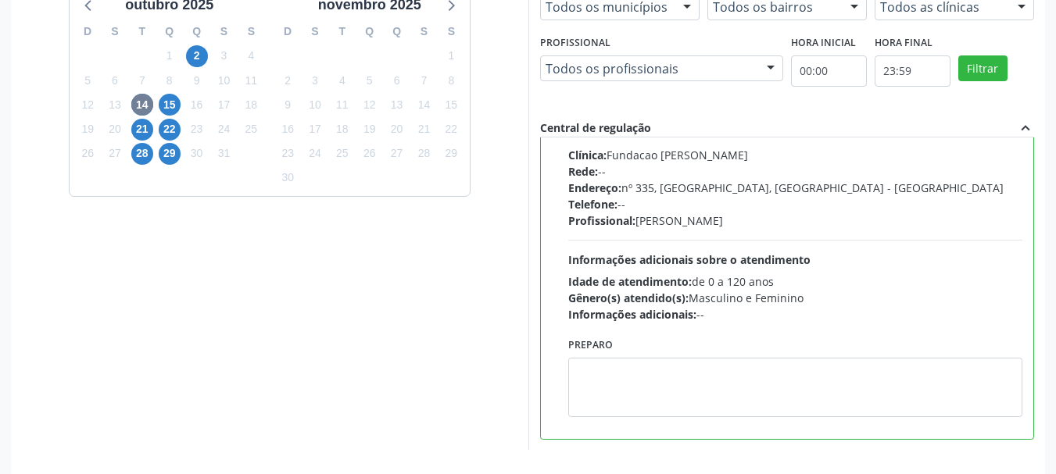
scroll to position [440, 0]
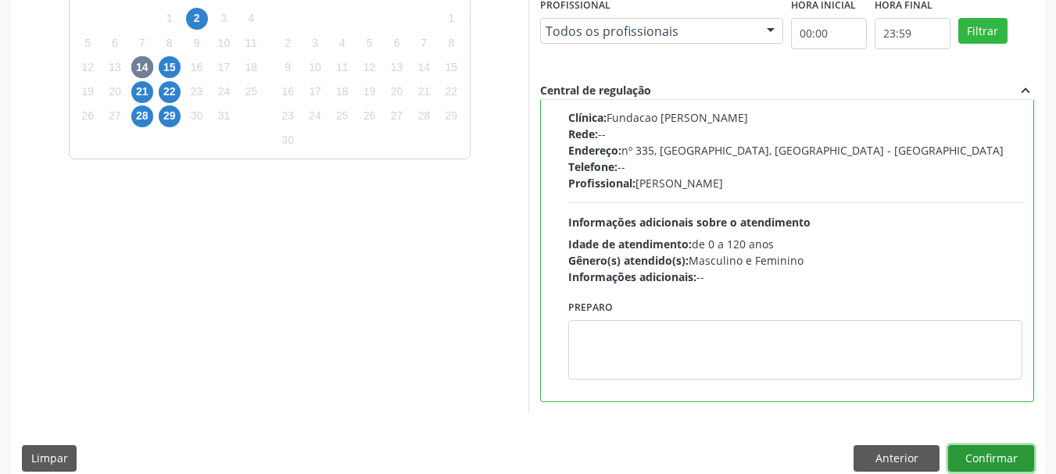
click at [996, 449] on button "Confirmar" at bounding box center [991, 459] width 86 height 27
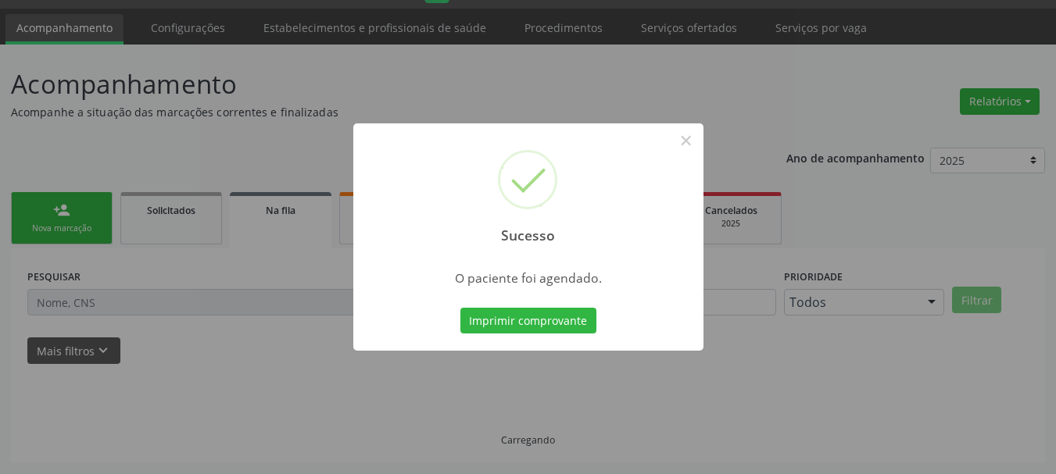
scroll to position [41, 0]
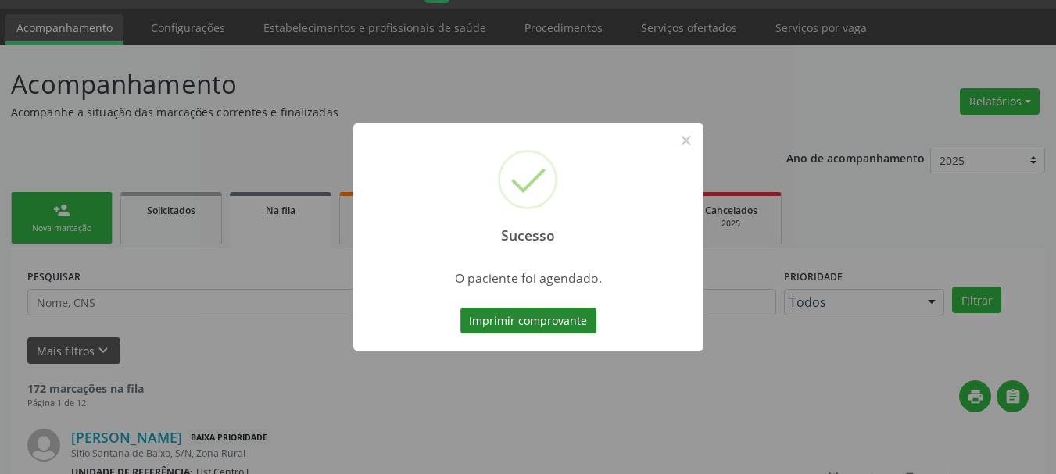
click at [534, 334] on button "Imprimir comprovante" at bounding box center [528, 321] width 136 height 27
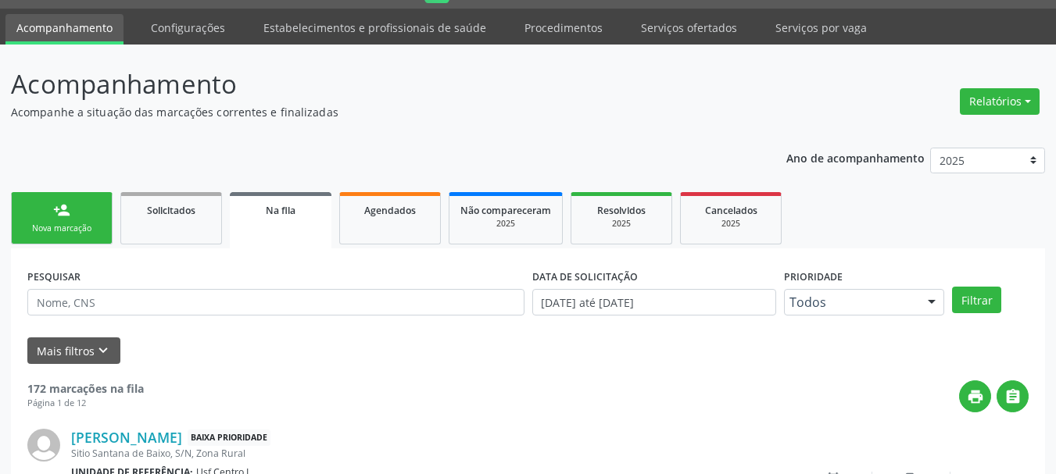
scroll to position [0, 0]
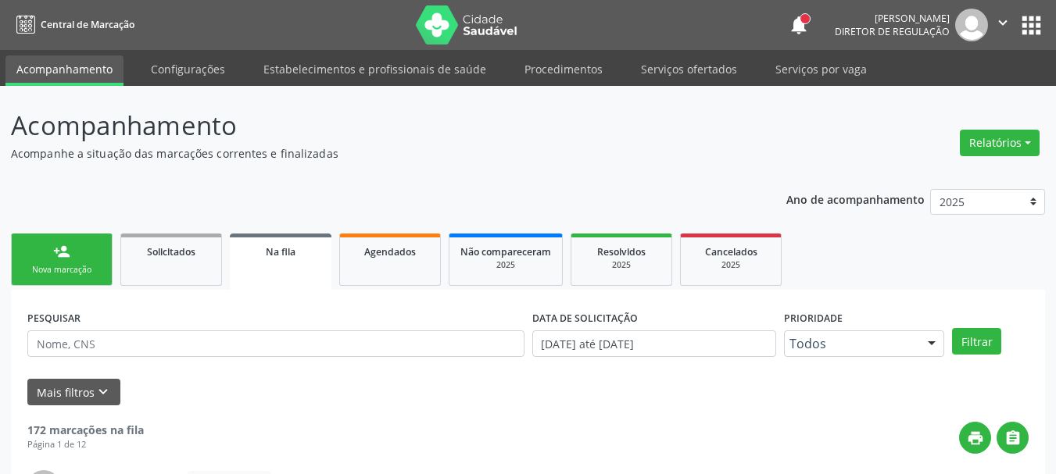
click at [1024, 22] on button "apps" at bounding box center [1031, 25] width 27 height 27
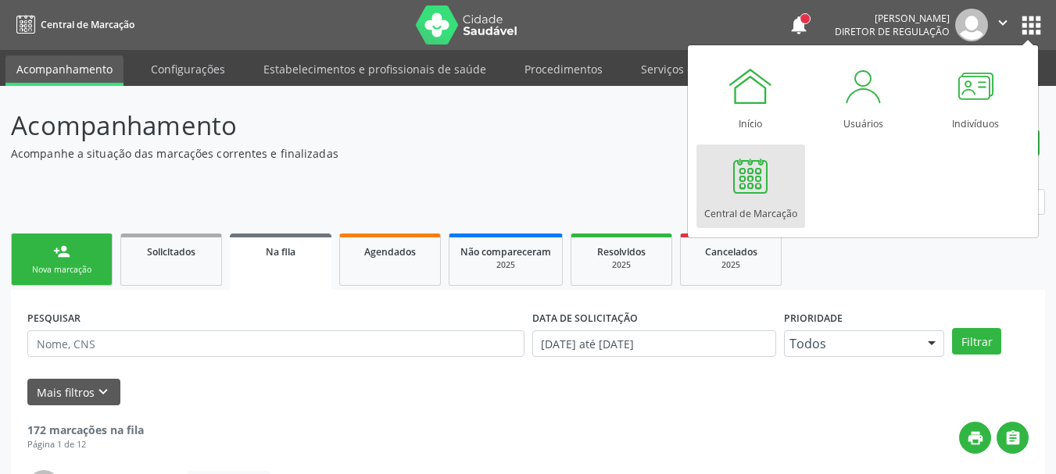
click at [762, 167] on div at bounding box center [750, 175] width 47 height 47
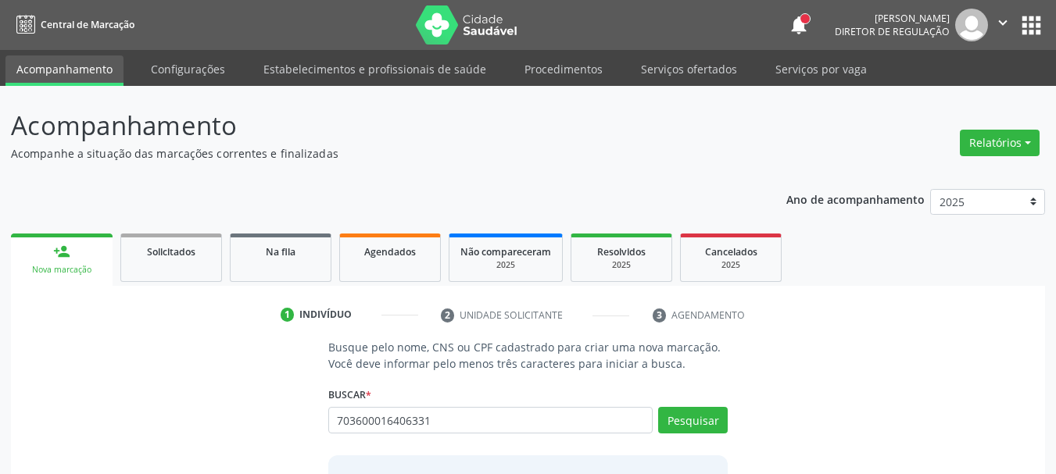
type input "703600016406331"
click at [710, 407] on div "Buscar * Busque por nome, CNS ou CPF Nenhum resultado encontrado para: " " Não …" at bounding box center [528, 413] width 400 height 61
click at [710, 413] on button "Pesquisar" at bounding box center [693, 420] width 70 height 27
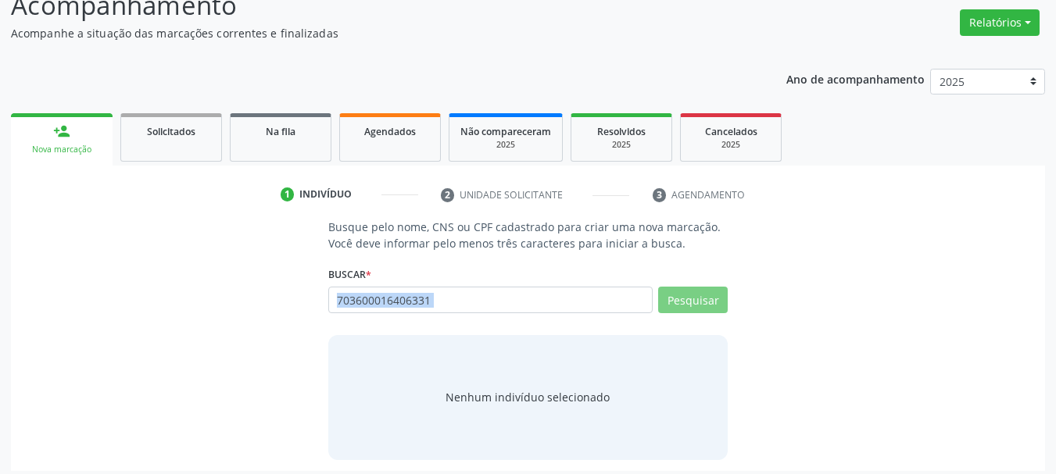
scroll to position [128, 0]
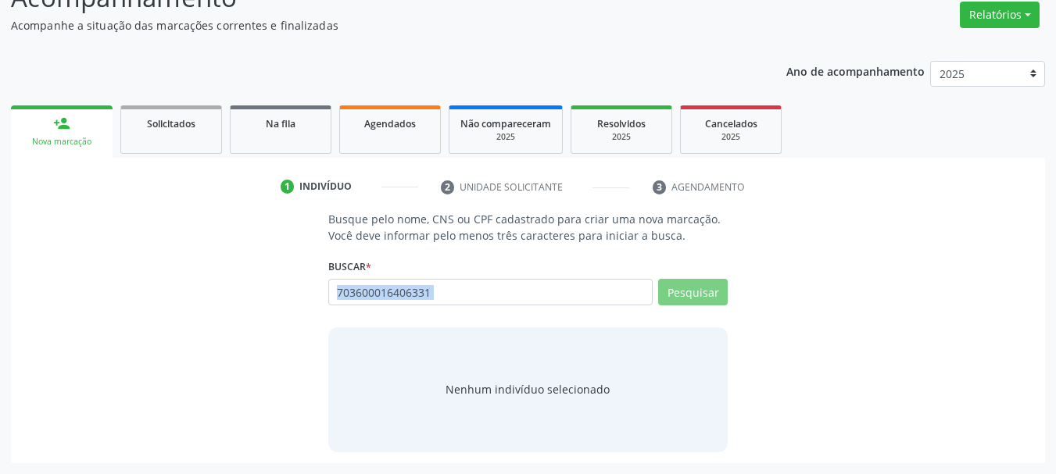
click at [479, 291] on input "703600016406331" at bounding box center [490, 292] width 325 height 27
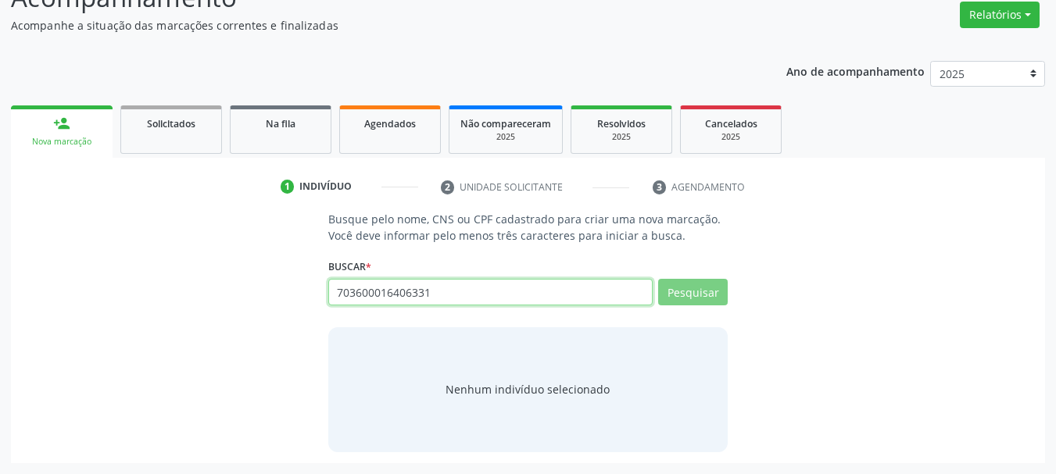
click at [480, 291] on input "703600016406331" at bounding box center [490, 292] width 325 height 27
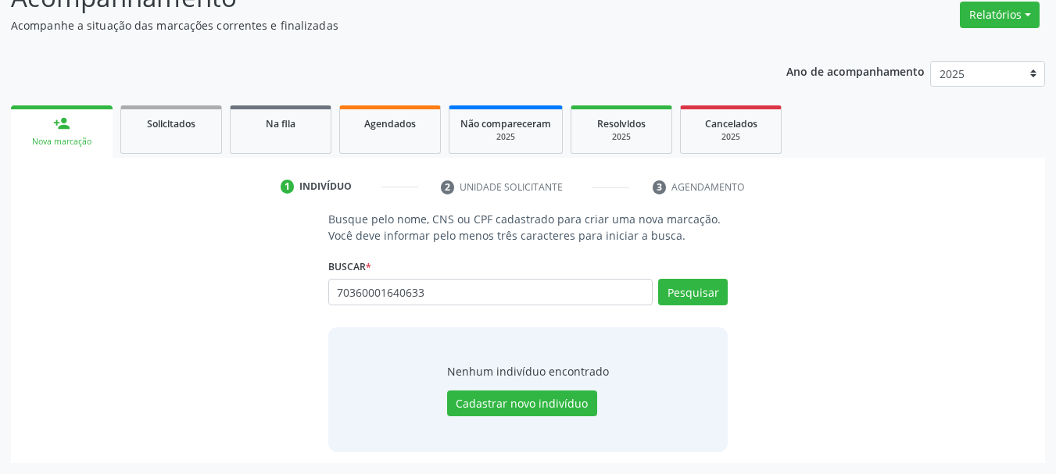
drag, startPoint x: 462, startPoint y: 297, endPoint x: 174, endPoint y: 345, distance: 292.3
click at [174, 345] on div "Busque pelo nome, CNS ou CPF cadastrado para criar uma nova marcação. Você deve…" at bounding box center [528, 331] width 1012 height 241
type input "703600016406331"
click at [712, 290] on button "Pesquisar" at bounding box center [693, 292] width 70 height 27
click at [524, 407] on button "Cadastrar novo indivíduo" at bounding box center [522, 404] width 150 height 27
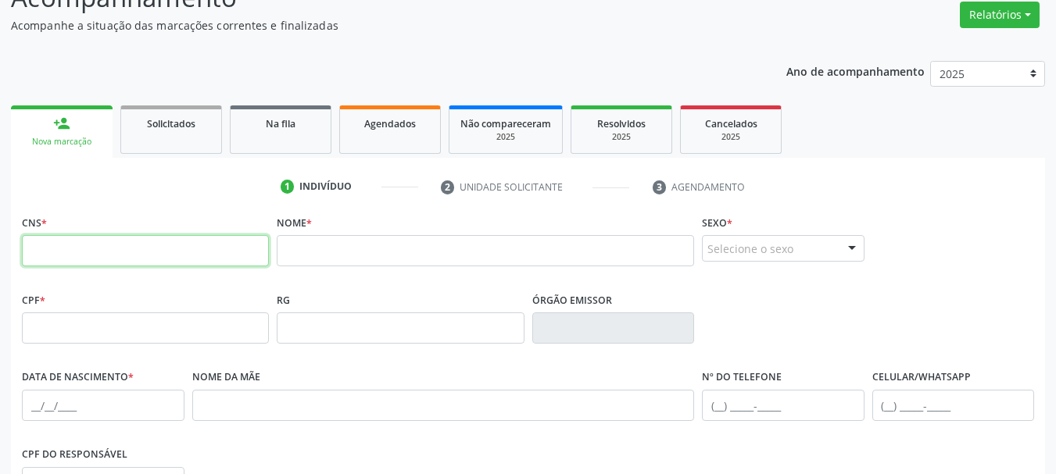
click at [61, 246] on input "text" at bounding box center [145, 250] width 247 height 31
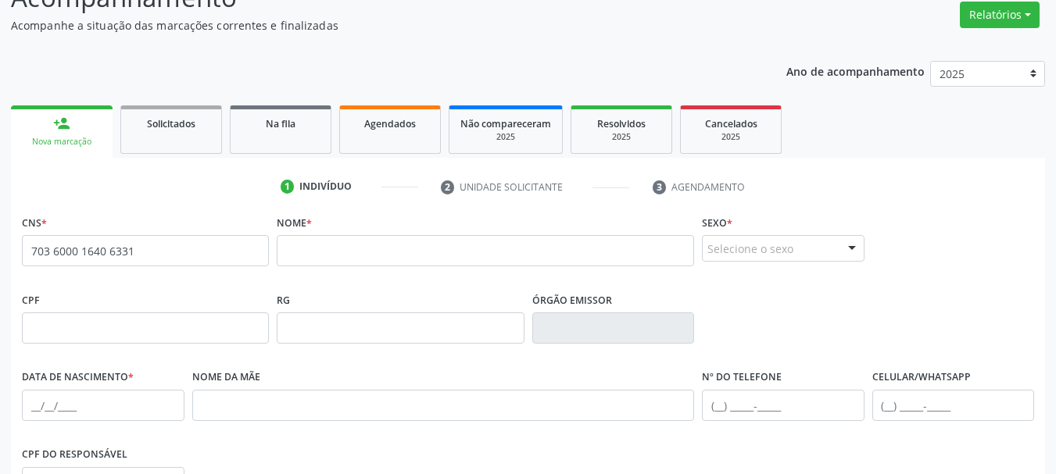
type input "703 6000 1640 6331"
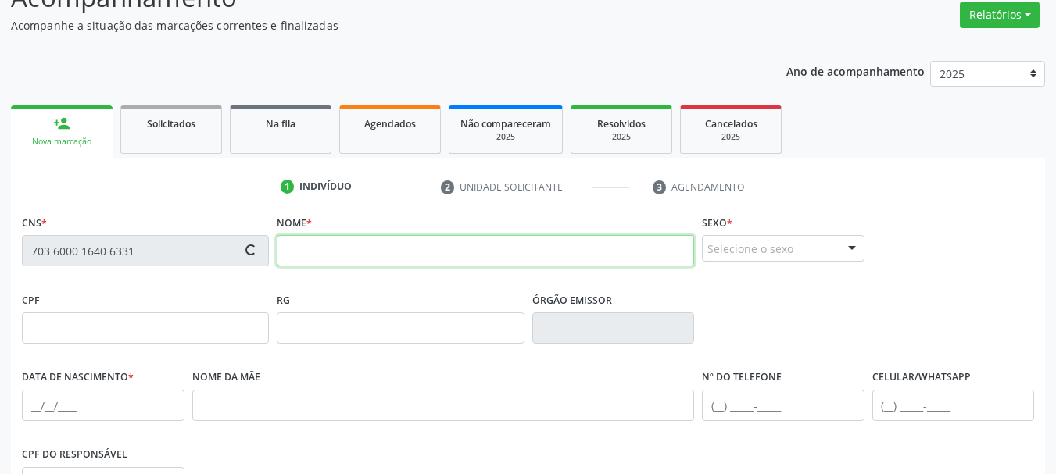
click at [352, 235] on input "text" at bounding box center [485, 250] width 417 height 31
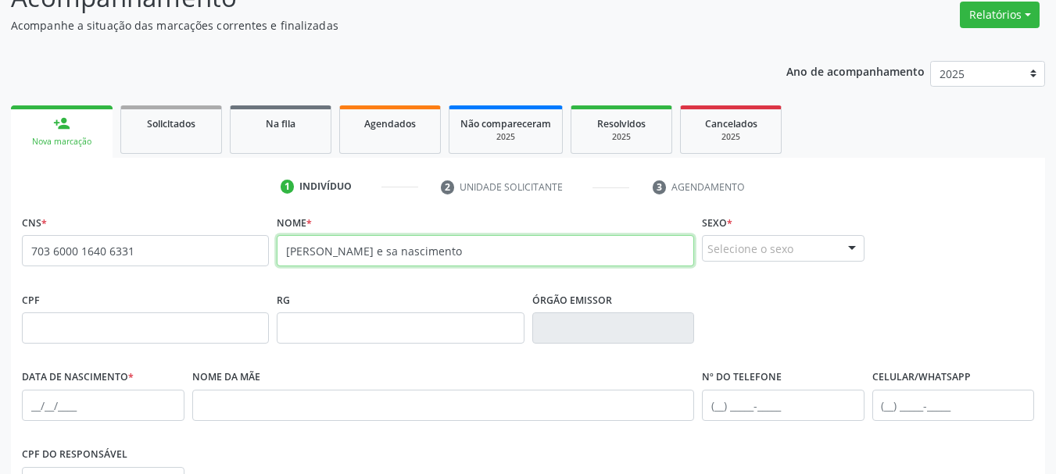
click at [343, 256] on input "josélio e sa nascimento" at bounding box center [485, 250] width 417 height 31
type input "josélio e sá nascimento"
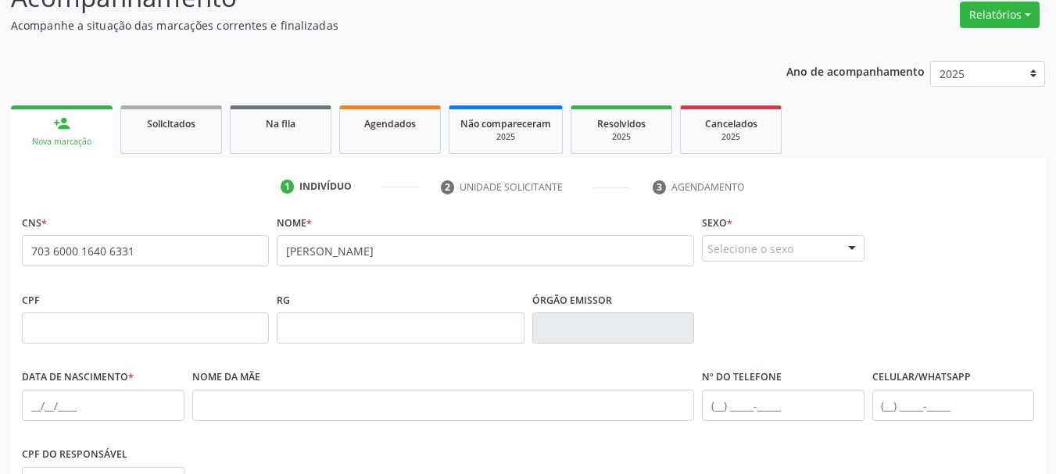
click at [784, 242] on div "Selecione o sexo" at bounding box center [783, 248] width 163 height 27
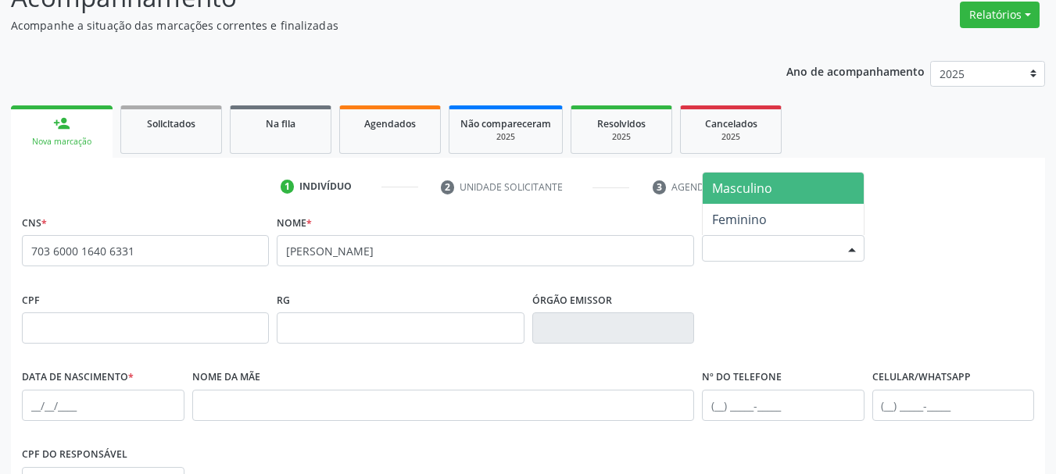
click at [779, 177] on span "Masculino" at bounding box center [783, 188] width 161 height 31
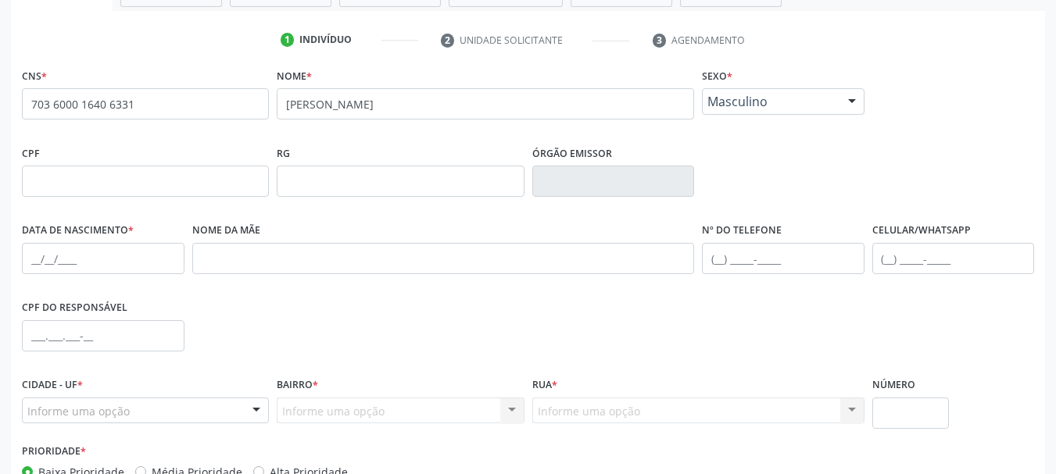
scroll to position [284, 0]
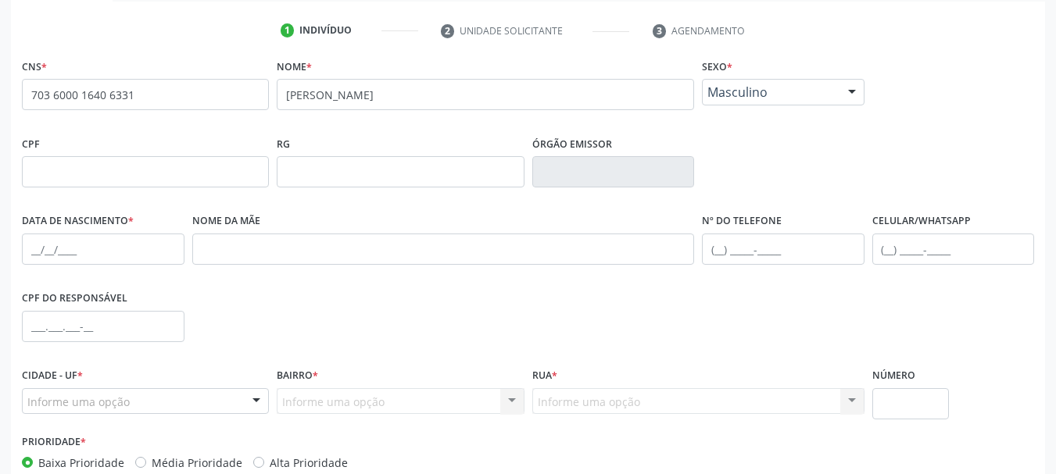
click at [13, 265] on div "CNS * 703 6000 1640 6331 Nome * josélio e sá nascimento Sexo * Masculino Mascul…" at bounding box center [528, 303] width 1034 height 497
click at [37, 252] on input "text" at bounding box center [103, 249] width 163 height 31
type input "02/04/1985"
click at [270, 238] on input "text" at bounding box center [443, 249] width 503 height 31
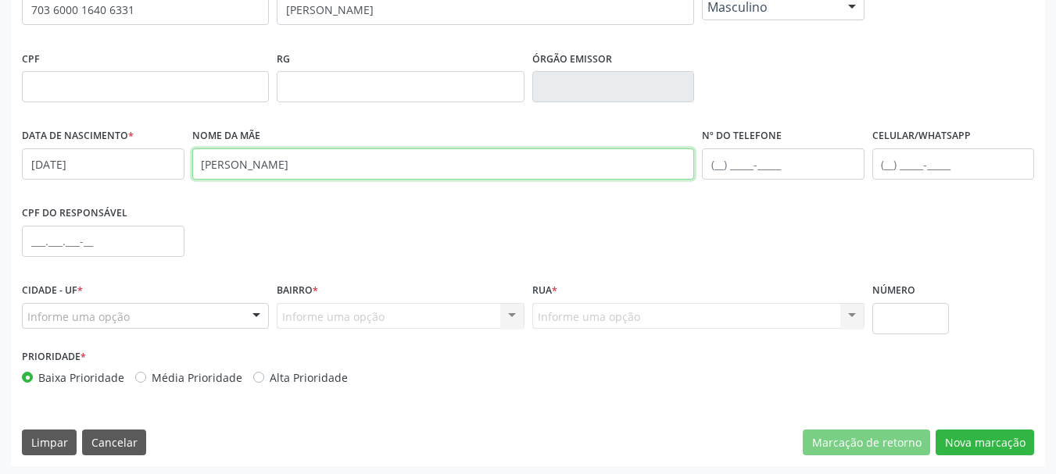
scroll to position [373, 0]
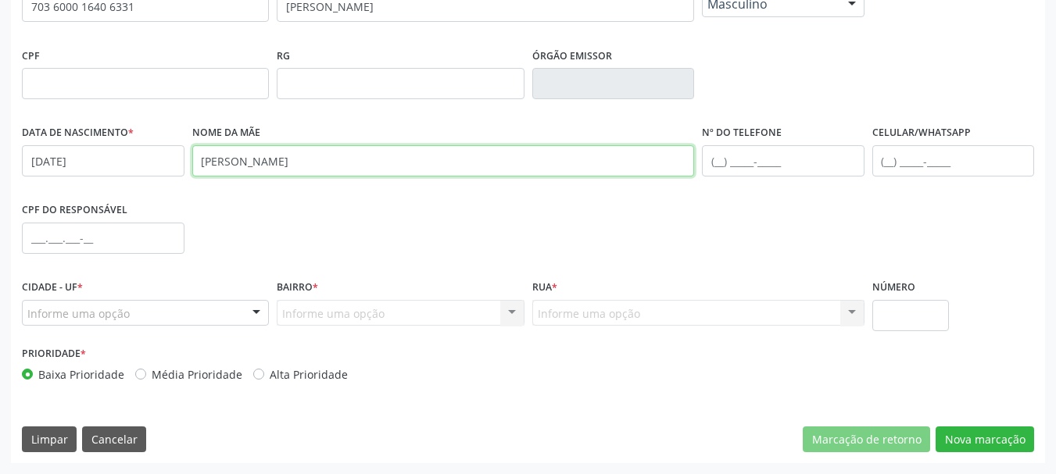
type input "rita de sá nascimento"
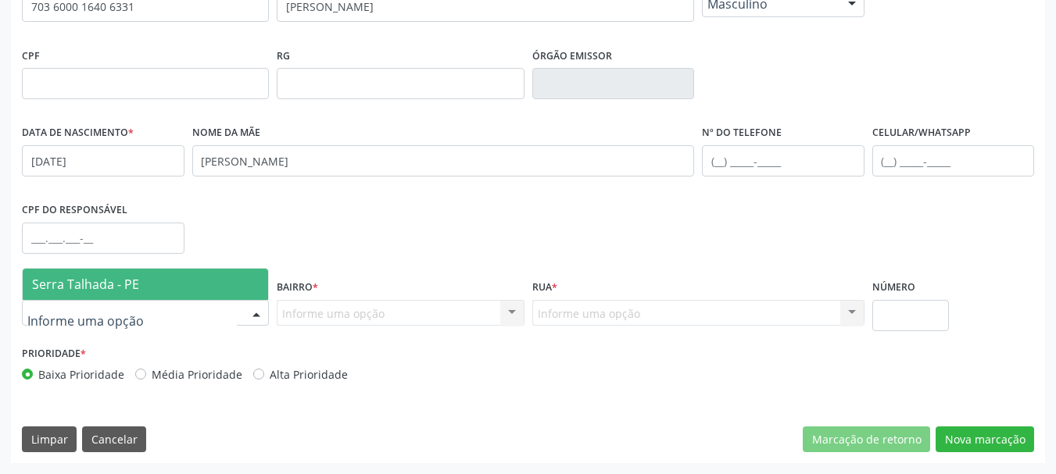
drag, startPoint x: 124, startPoint y: 301, endPoint x: 99, endPoint y: 327, distance: 35.9
click at [105, 322] on div at bounding box center [145, 313] width 247 height 27
click at [102, 279] on span "Serra Talhada - PE" at bounding box center [85, 284] width 107 height 17
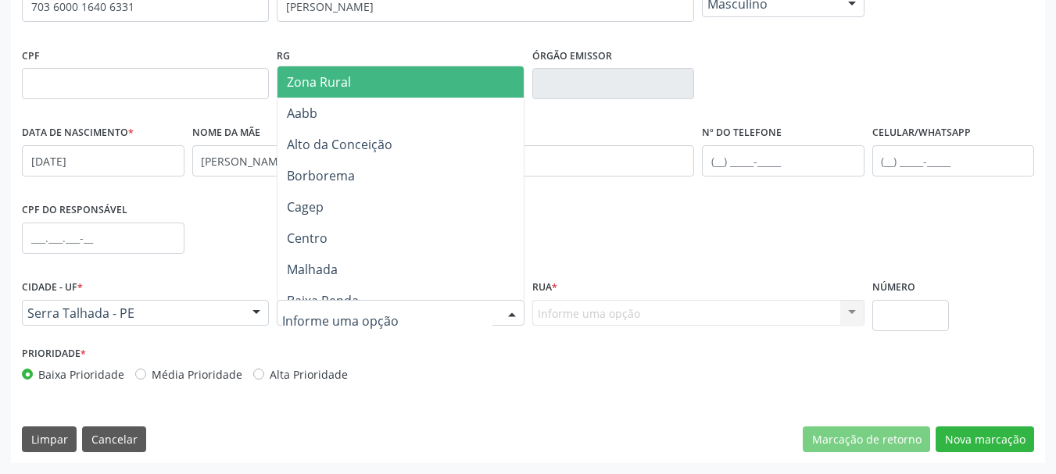
click at [342, 74] on span "Zona Rural" at bounding box center [319, 81] width 64 height 17
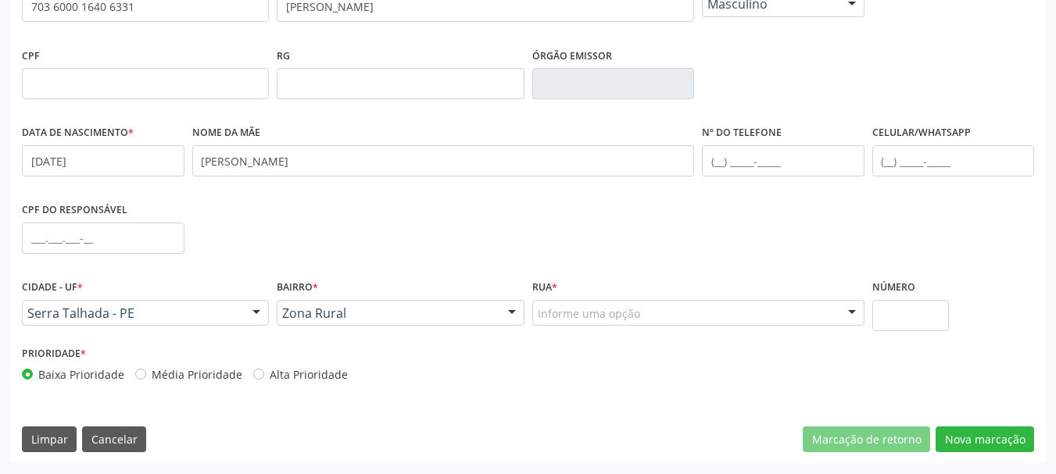
click at [590, 299] on div "Rua * Informe uma opção Faz. Cachoeira II Faz. Granja Faz. Salgadinho Faz. Alde…" at bounding box center [698, 301] width 332 height 50
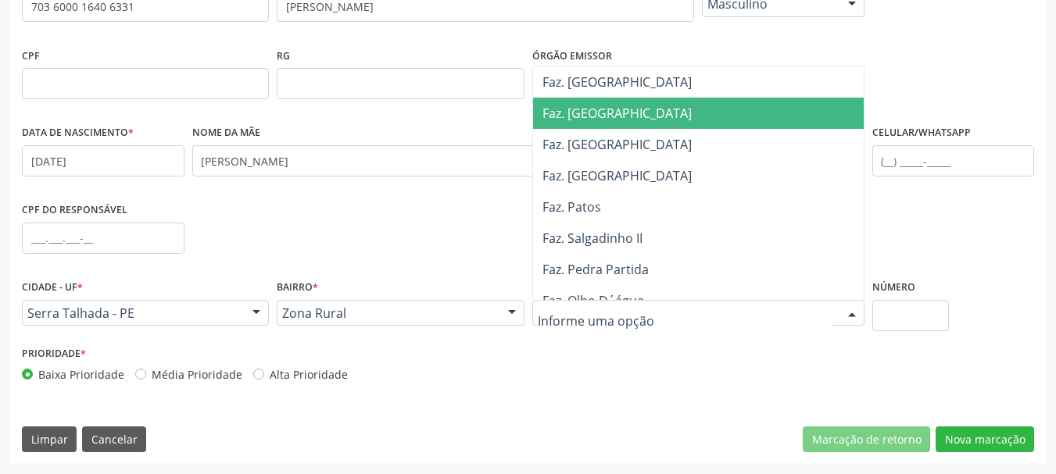
click at [572, 105] on span "Faz. Granja" at bounding box center [616, 113] width 149 height 17
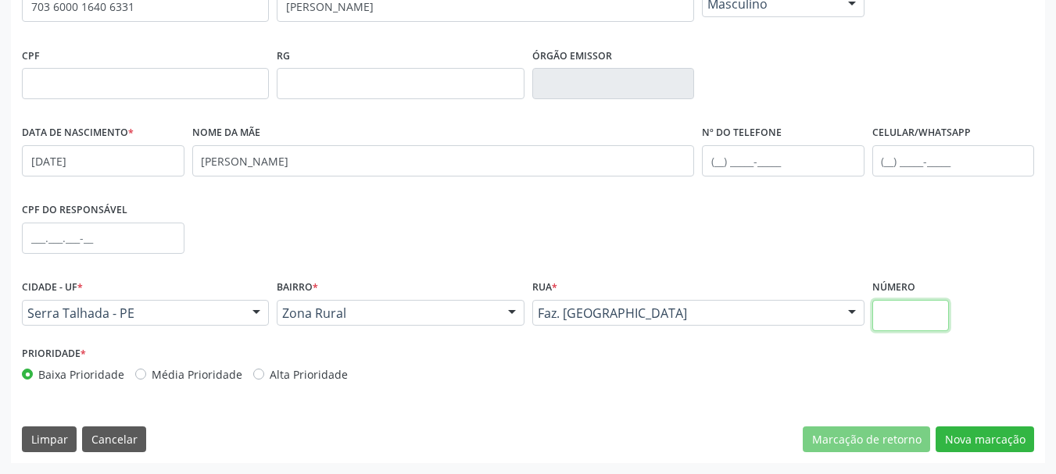
click at [921, 327] on input "text" at bounding box center [910, 315] width 77 height 31
type input "00"
click at [1026, 443] on button "Nova marcação" at bounding box center [985, 440] width 98 height 27
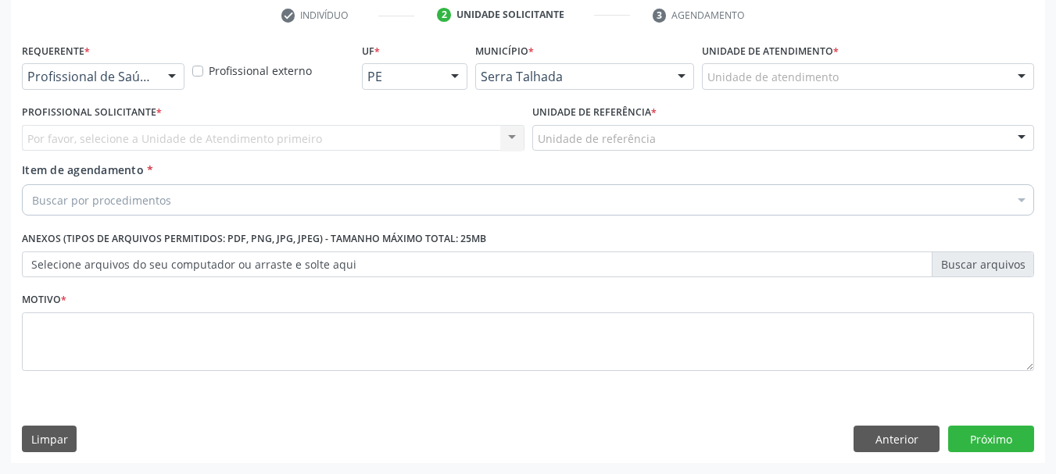
scroll to position [300, 0]
click at [173, 72] on div at bounding box center [171, 77] width 23 height 27
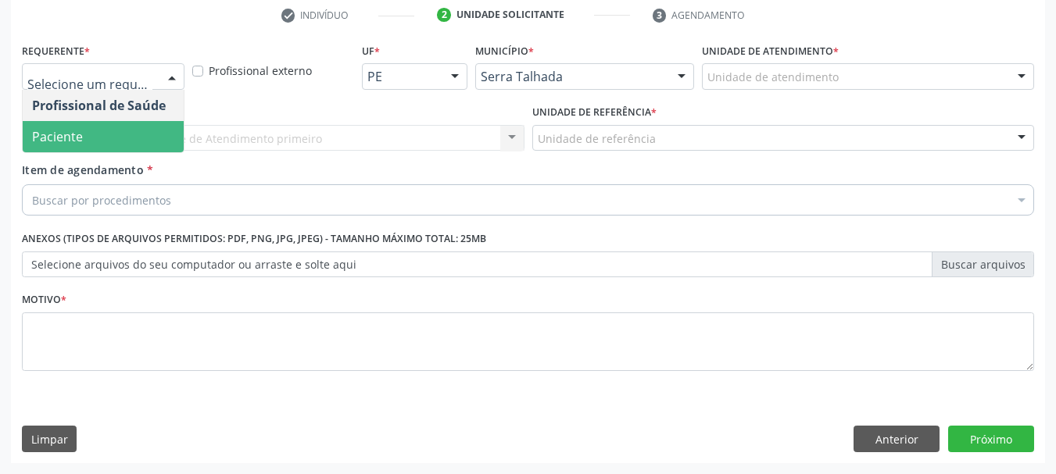
click at [131, 136] on span "Paciente" at bounding box center [103, 136] width 161 height 31
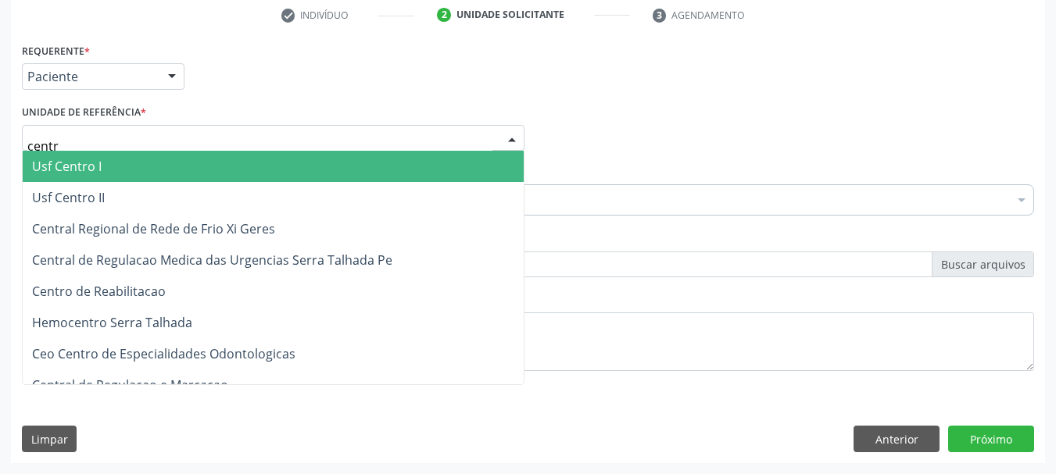
type input "centro"
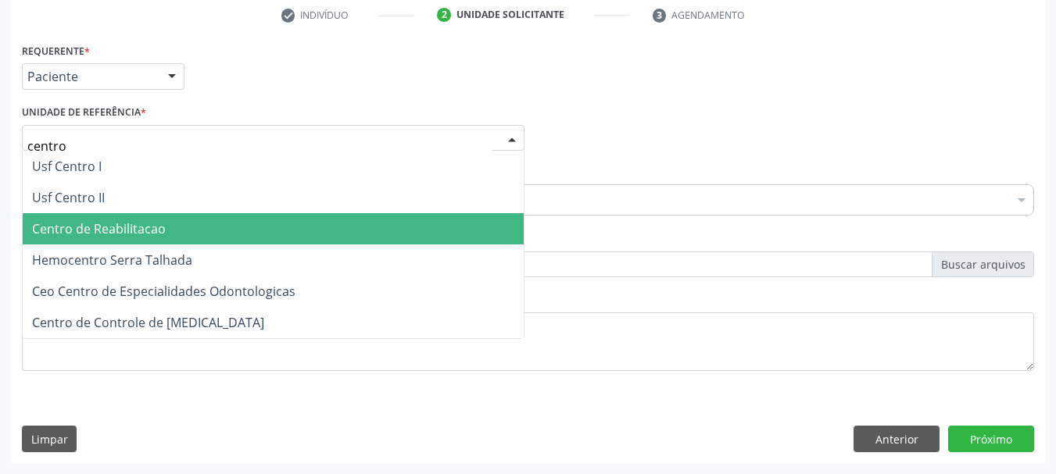
click at [113, 227] on span "Centro de Reabilitacao" at bounding box center [99, 228] width 134 height 17
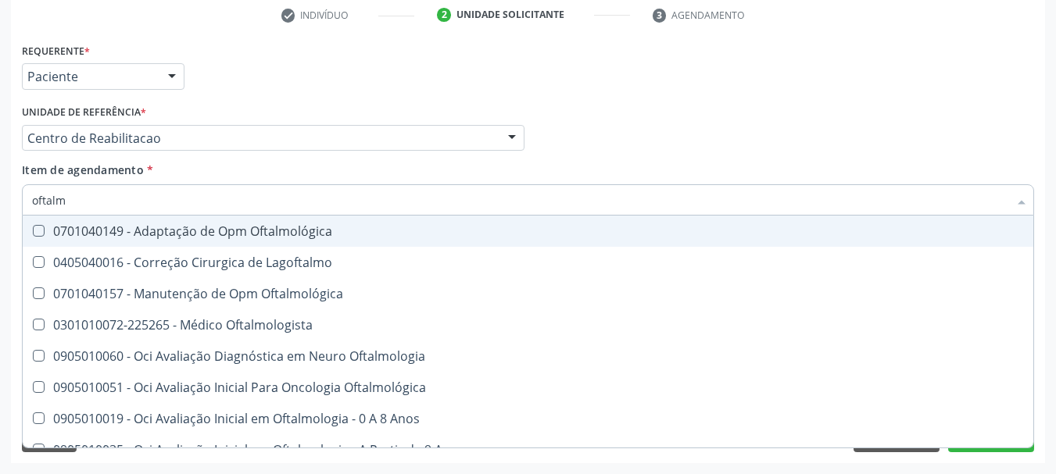
type input "oftalmo"
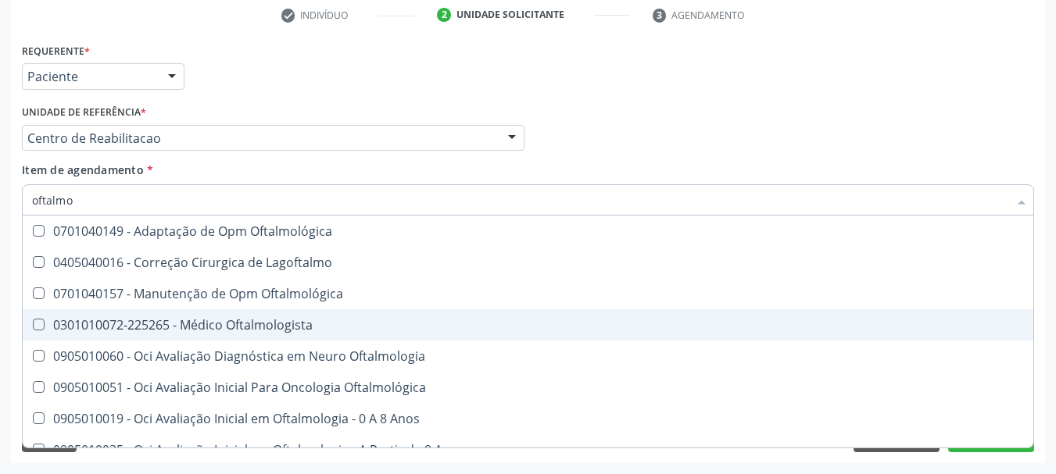
click at [158, 319] on div "0301010072-225265 - Médico Oftalmologista" at bounding box center [528, 325] width 992 height 13
checkbox Oftalmologista "true"
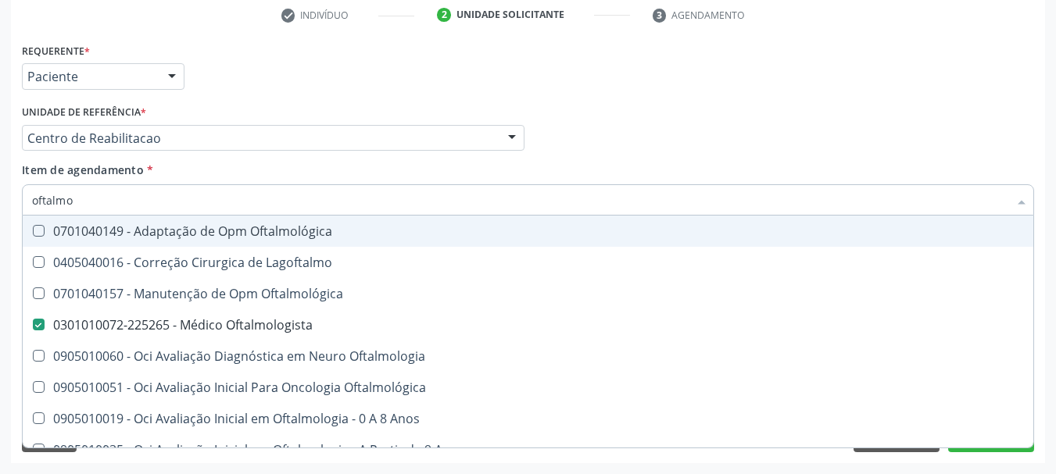
click at [598, 111] on div "Profissional Solicitante Por favor, selecione a Unidade de Atendimento primeiro…" at bounding box center [528, 131] width 1020 height 61
checkbox Lagoftalmo "true"
checkbox Oftalmologista "false"
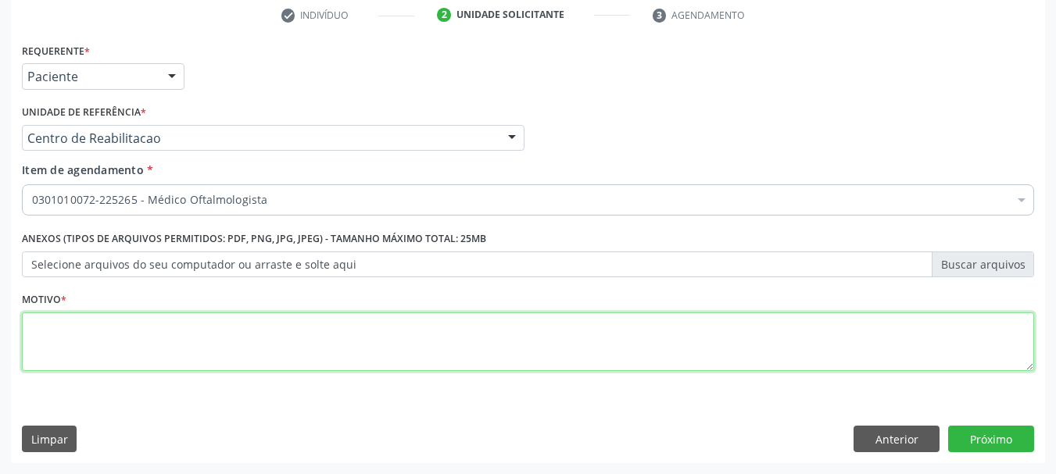
click at [144, 342] on textarea at bounding box center [528, 342] width 1012 height 59
type textarea "..."
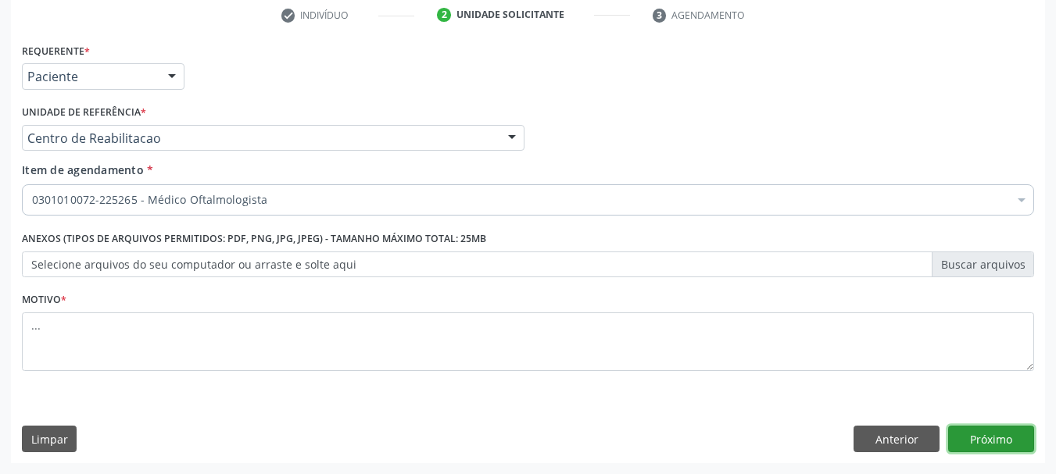
click at [1006, 435] on button "Próximo" at bounding box center [991, 439] width 86 height 27
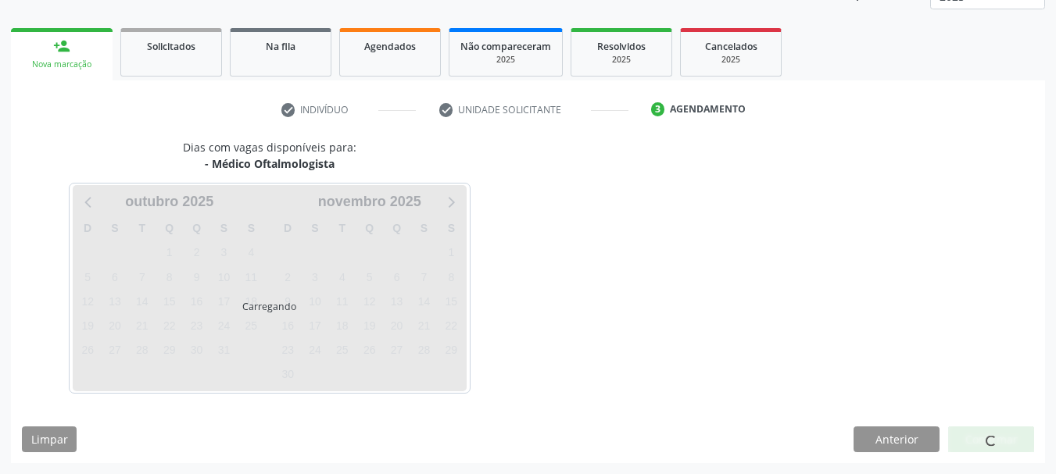
scroll to position [206, 0]
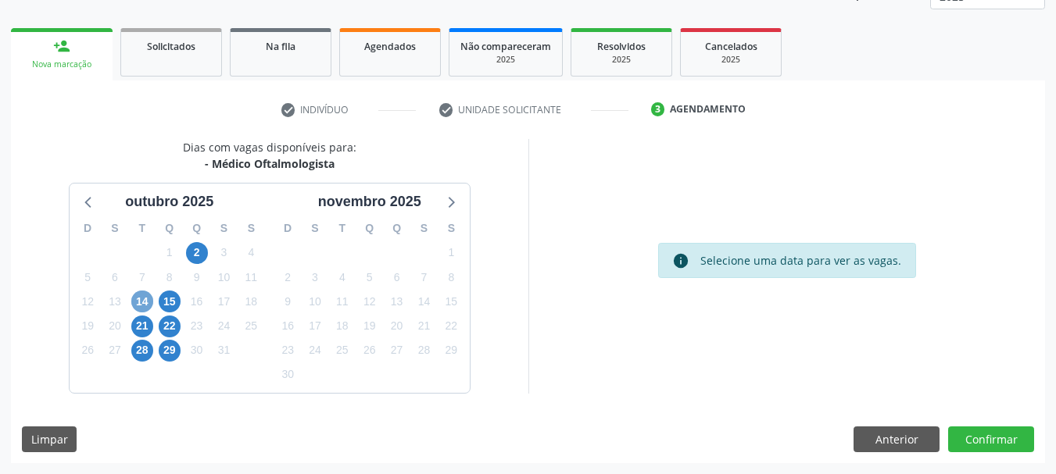
click at [136, 299] on span "14" at bounding box center [142, 302] width 22 height 22
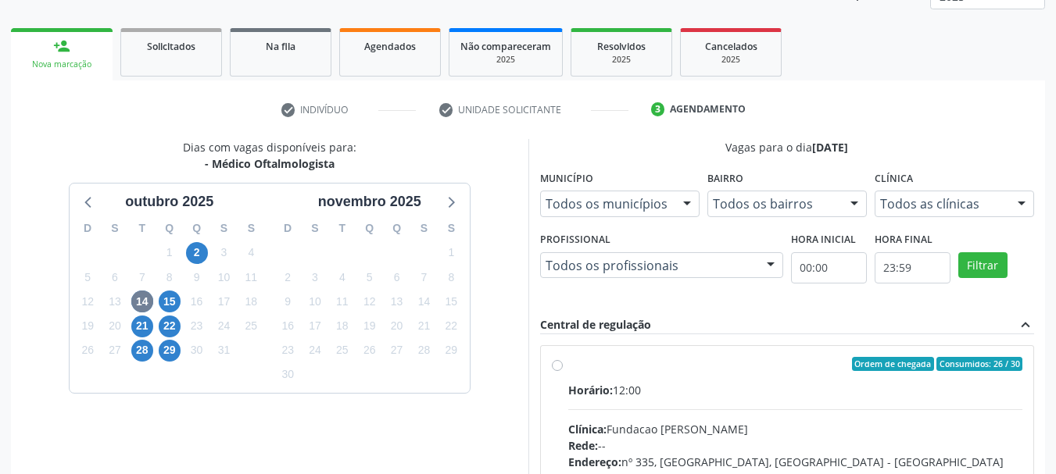
click at [568, 365] on label "Ordem de chegada Consumidos: 26 / 30 Horário: 12:00 Clínica: Fundacao Altino Ve…" at bounding box center [795, 477] width 455 height 240
click at [558, 365] on input "Ordem de chegada Consumidos: 26 / 30 Horário: 12:00 Clínica: Fundacao Altino Ve…" at bounding box center [557, 364] width 11 height 14
radio input "true"
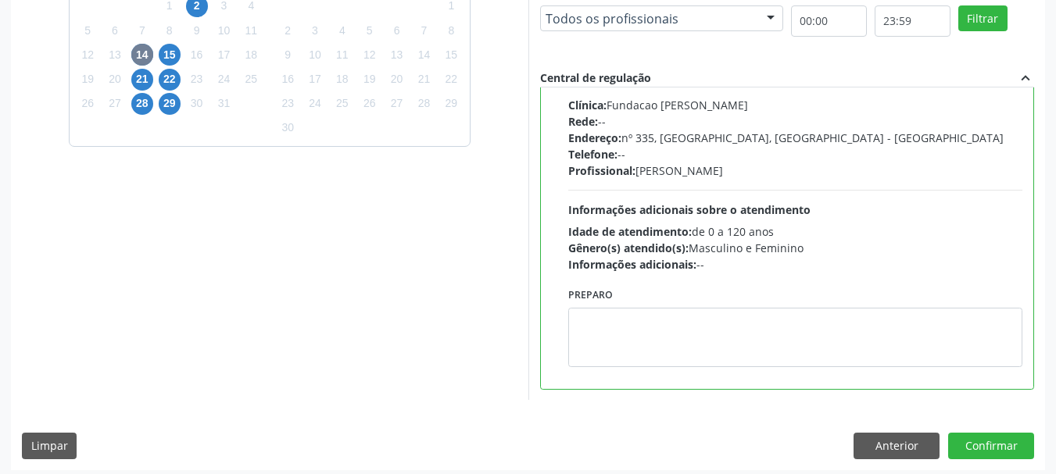
scroll to position [460, 0]
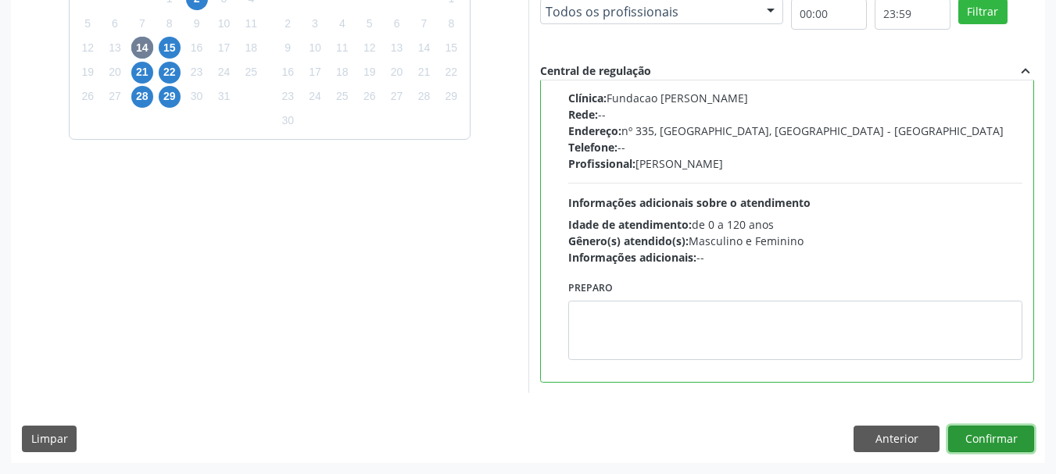
click at [994, 435] on button "Confirmar" at bounding box center [991, 439] width 86 height 27
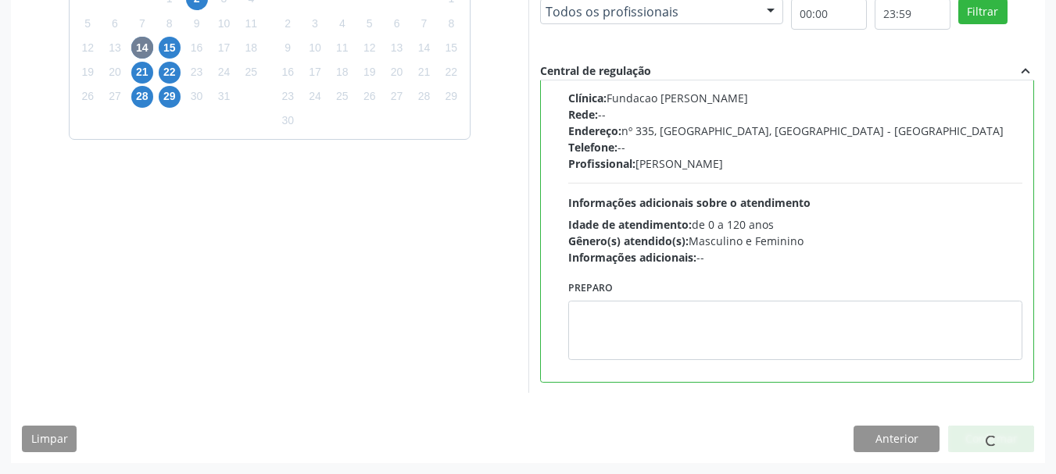
scroll to position [41, 0]
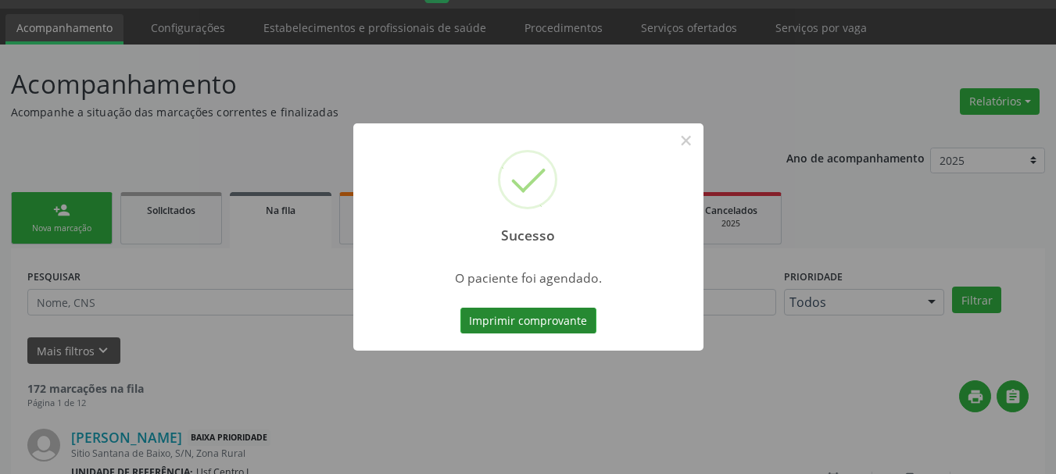
click at [536, 327] on button "Imprimir comprovante" at bounding box center [528, 321] width 136 height 27
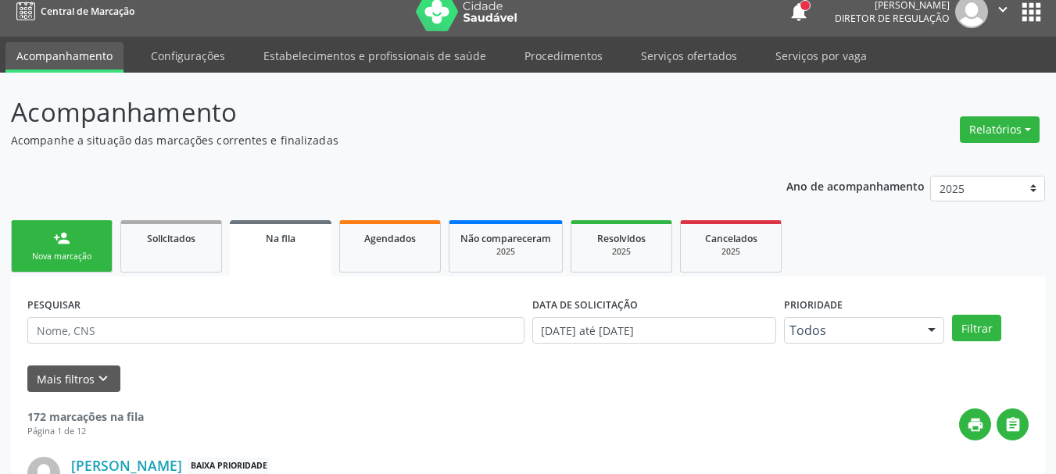
scroll to position [0, 0]
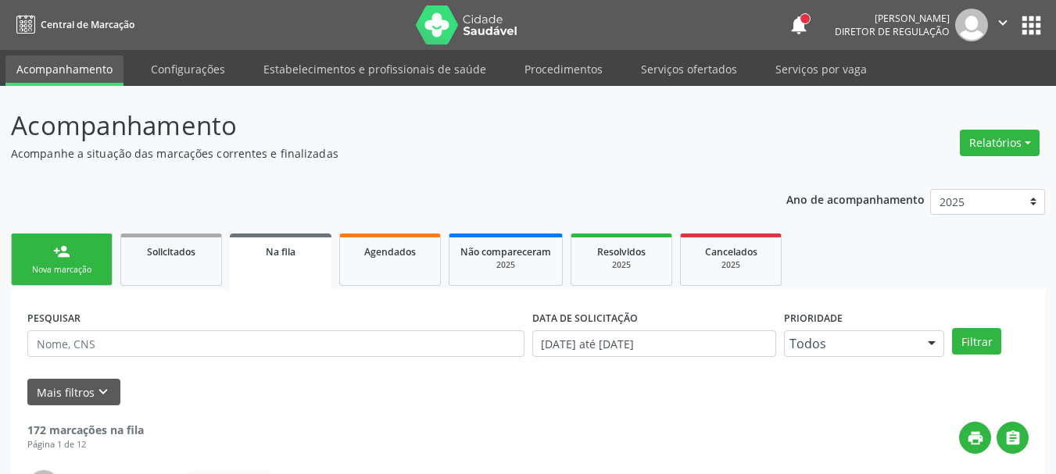
click at [1026, 25] on button "apps" at bounding box center [1031, 25] width 27 height 27
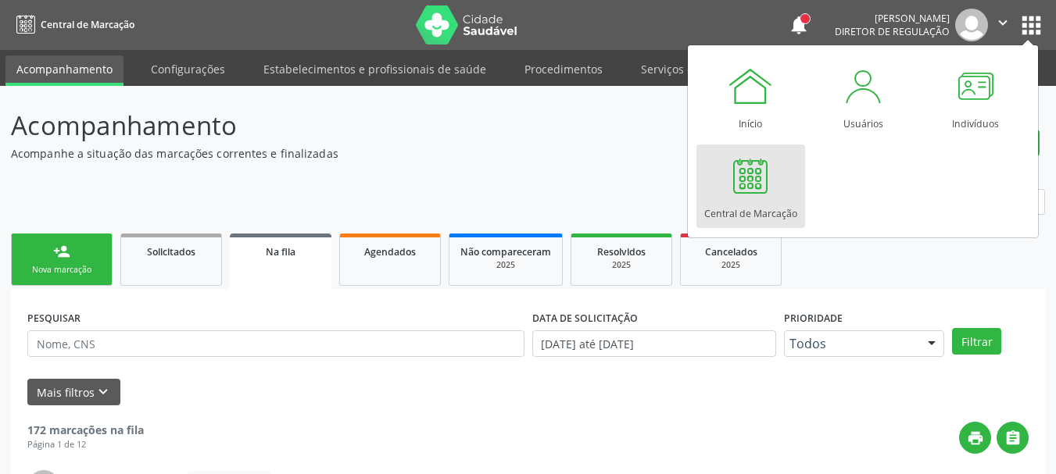
click at [753, 182] on div at bounding box center [750, 175] width 47 height 47
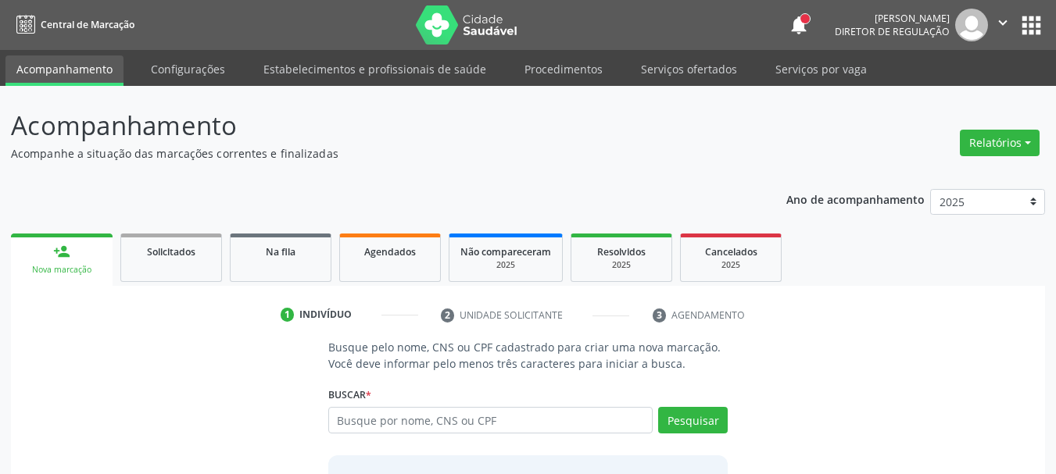
click at [463, 413] on input "text" at bounding box center [490, 420] width 325 height 27
type input "704802544776447"
drag, startPoint x: 709, startPoint y: 421, endPoint x: 681, endPoint y: 420, distance: 28.1
click at [706, 422] on button "Pesquisar" at bounding box center [693, 420] width 70 height 27
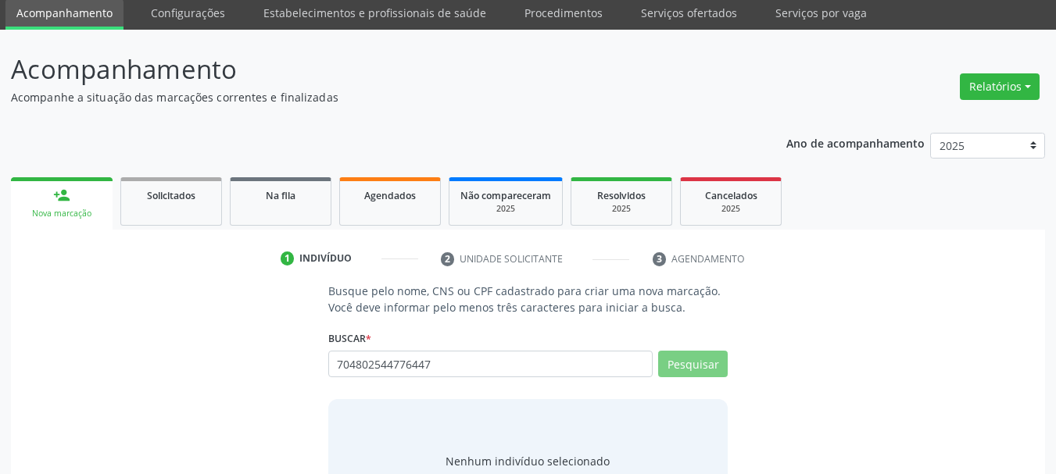
scroll to position [128, 0]
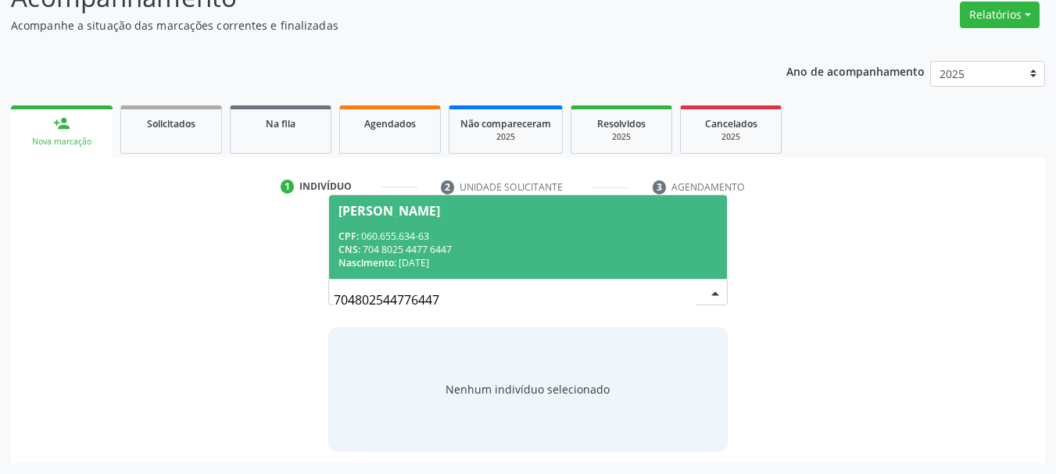
click at [420, 256] on div "Nascimento: 20/12/1984" at bounding box center [528, 262] width 380 height 13
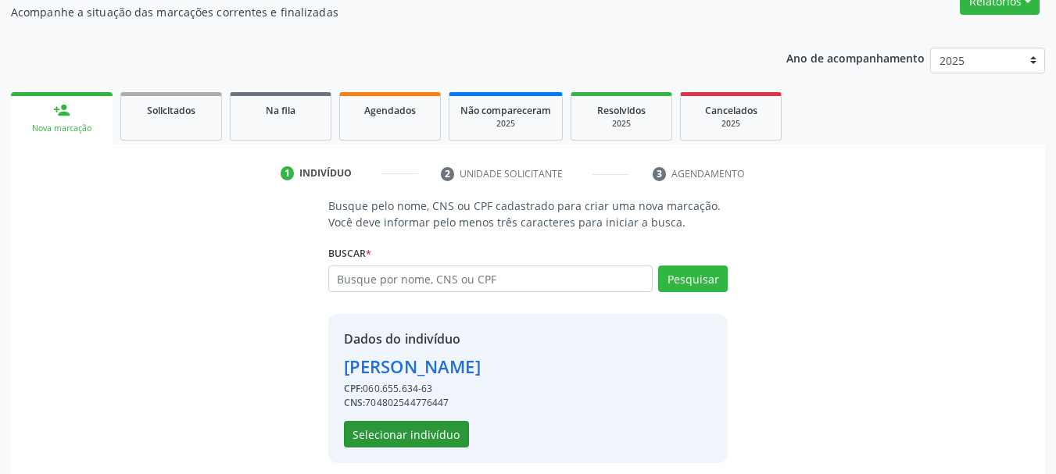
scroll to position [152, 0]
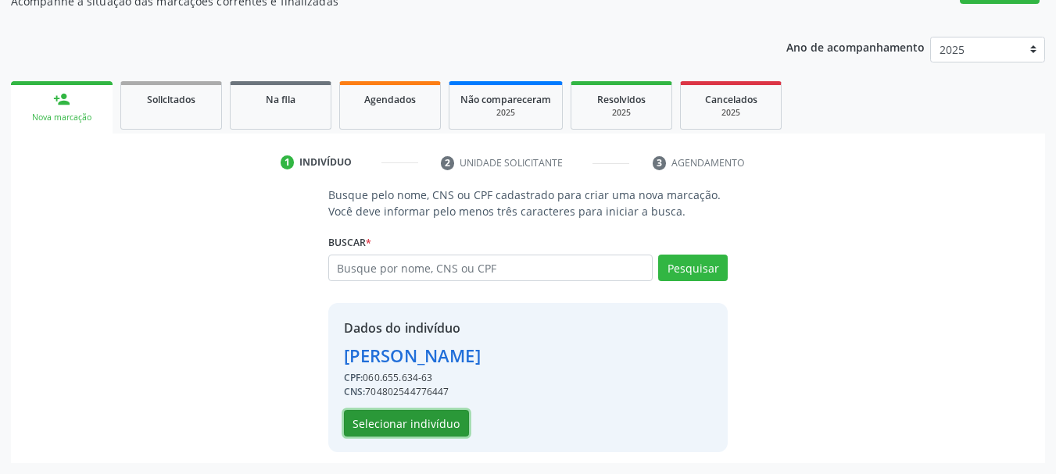
click at [399, 428] on button "Selecionar indivíduo" at bounding box center [406, 423] width 125 height 27
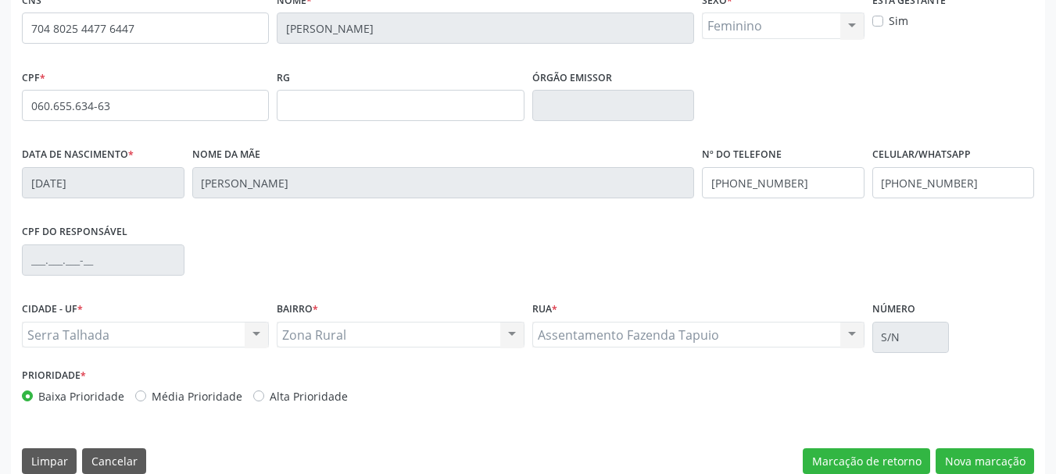
scroll to position [373, 0]
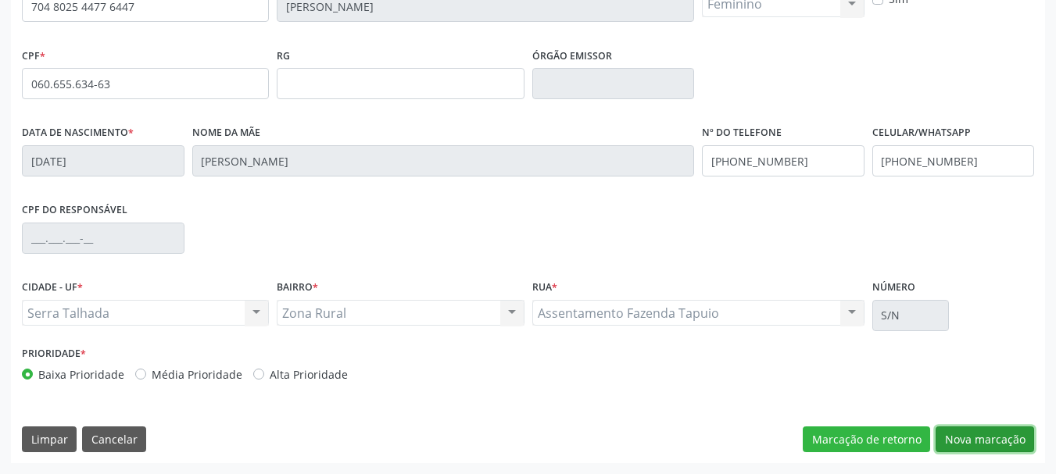
click at [1002, 446] on button "Nova marcação" at bounding box center [985, 440] width 98 height 27
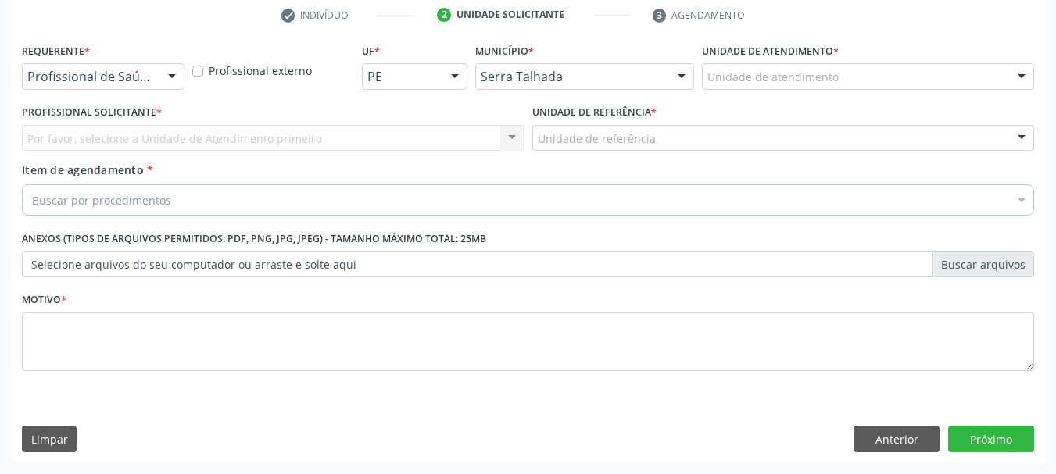
scroll to position [300, 0]
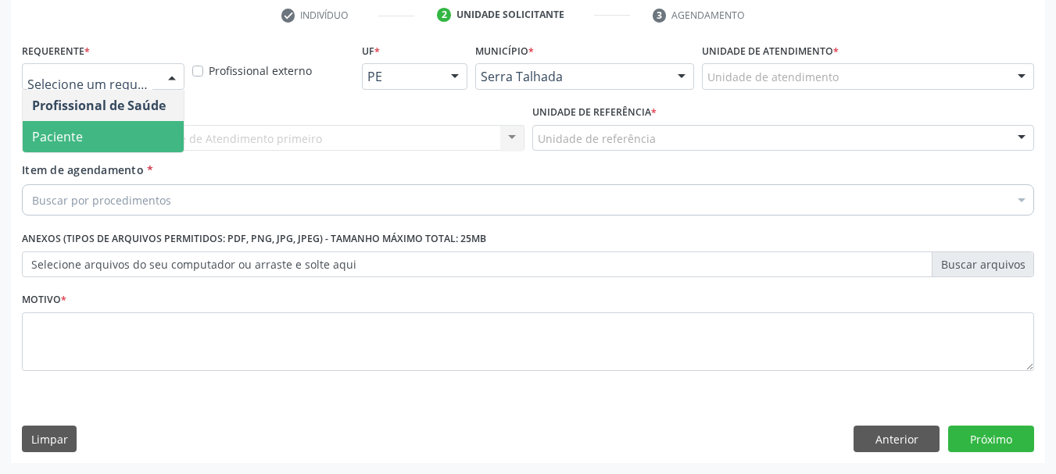
drag, startPoint x: 113, startPoint y: 141, endPoint x: 123, endPoint y: 159, distance: 20.0
click at [120, 147] on span "Paciente" at bounding box center [103, 136] width 161 height 31
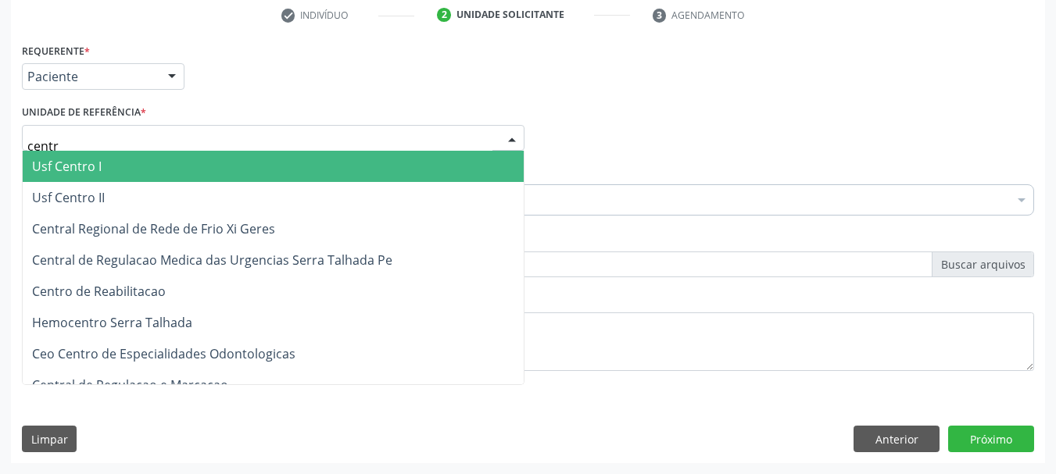
type input "centro"
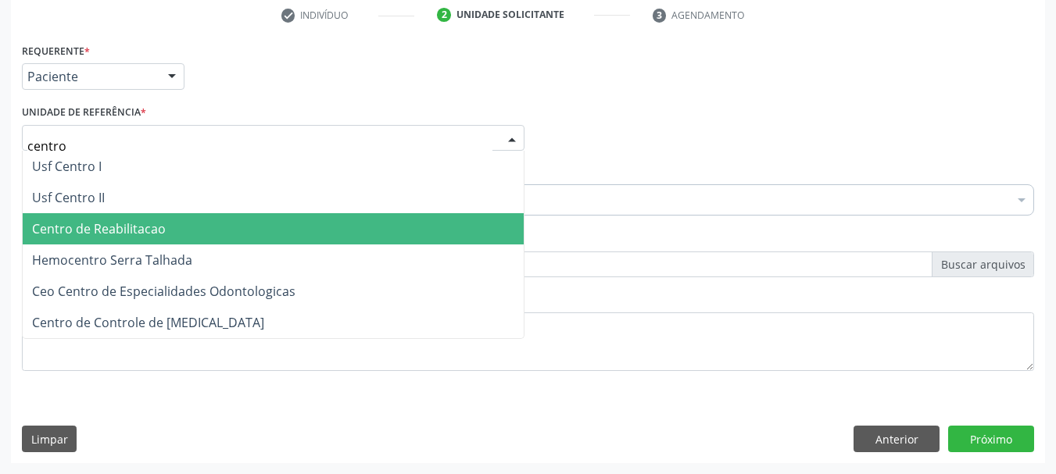
click at [133, 220] on span "Centro de Reabilitacao" at bounding box center [99, 228] width 134 height 17
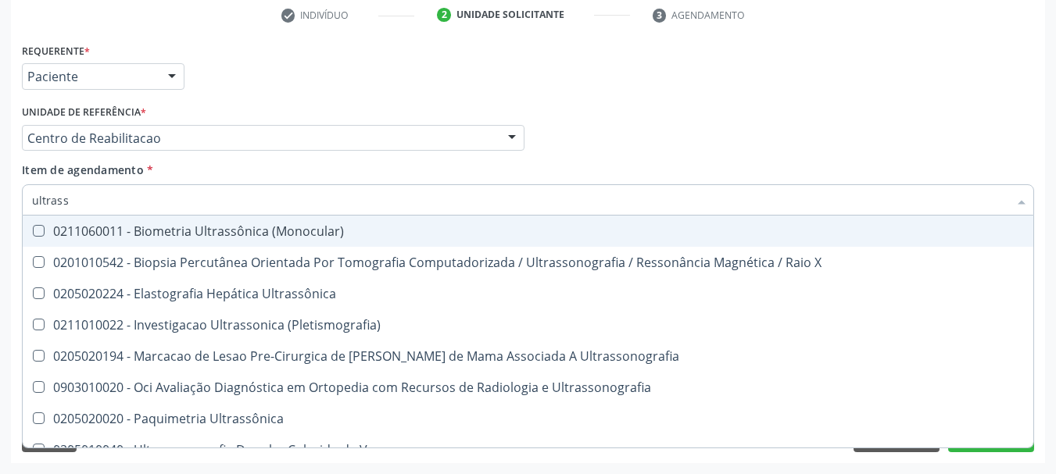
type input "ultrasso"
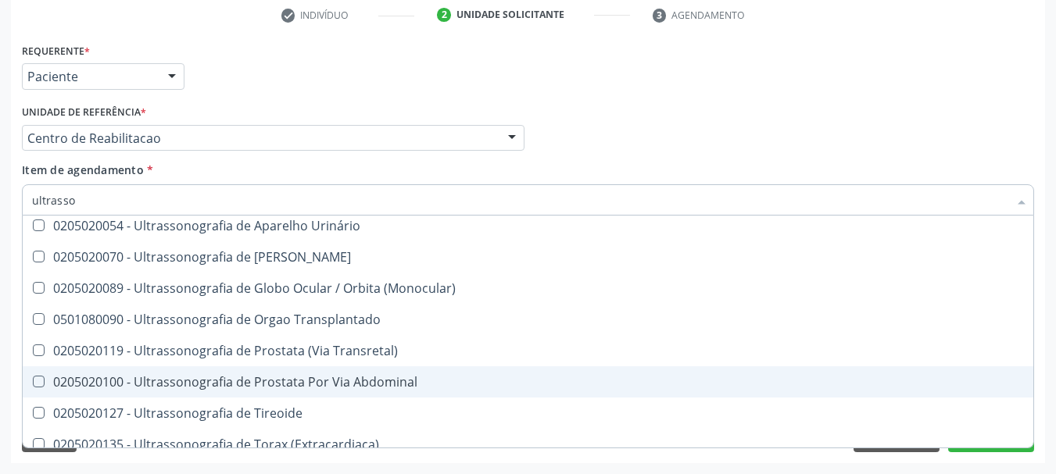
scroll to position [456, 0]
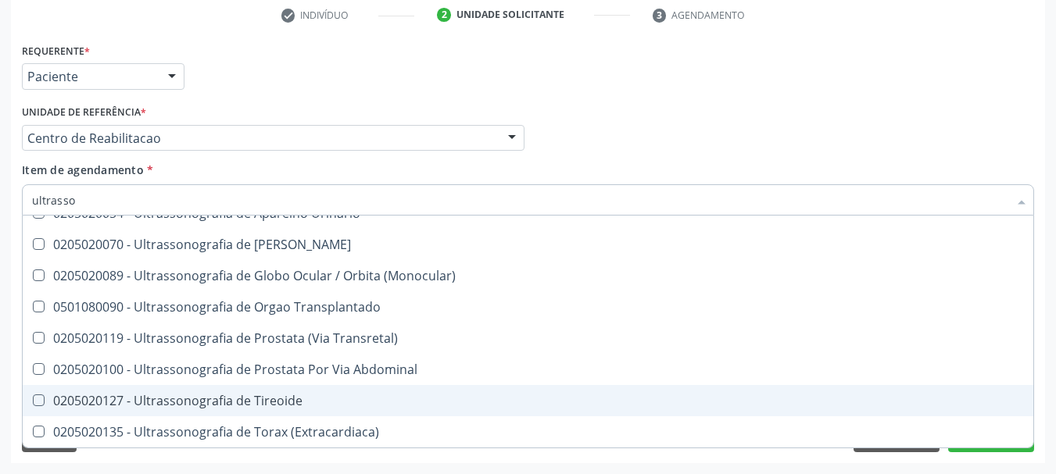
click at [327, 397] on span "0205020127 - Ultrassonografia de Tireoide" at bounding box center [528, 400] width 1011 height 31
checkbox Tireoide "true"
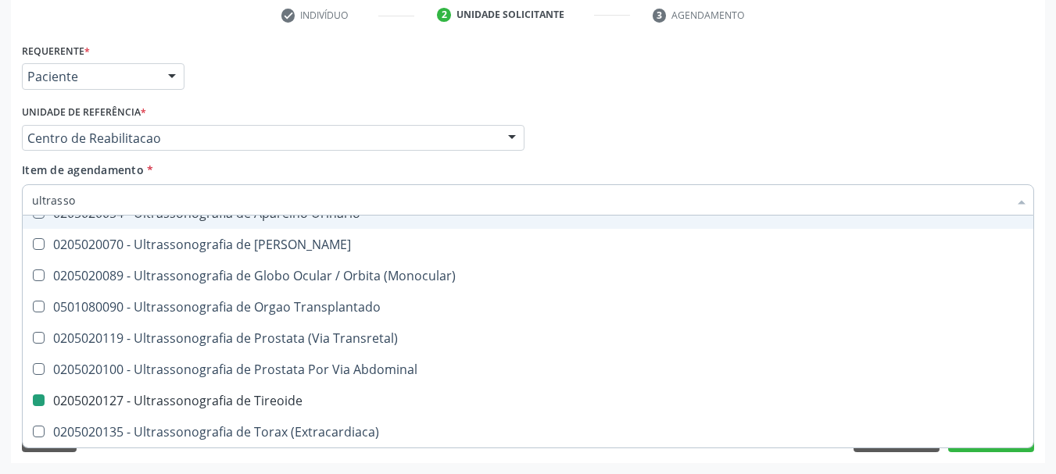
click at [639, 126] on div "Profissional Solicitante Por favor, selecione a Unidade de Atendimento primeiro…" at bounding box center [528, 131] width 1020 height 61
checkbox \(Pletismografia\) "true"
checkbox Tireoide "false"
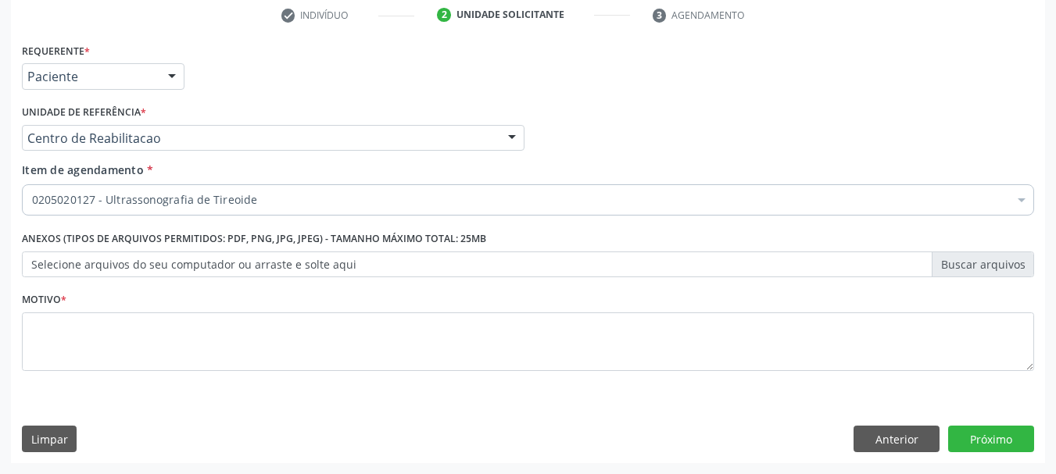
scroll to position [0, 0]
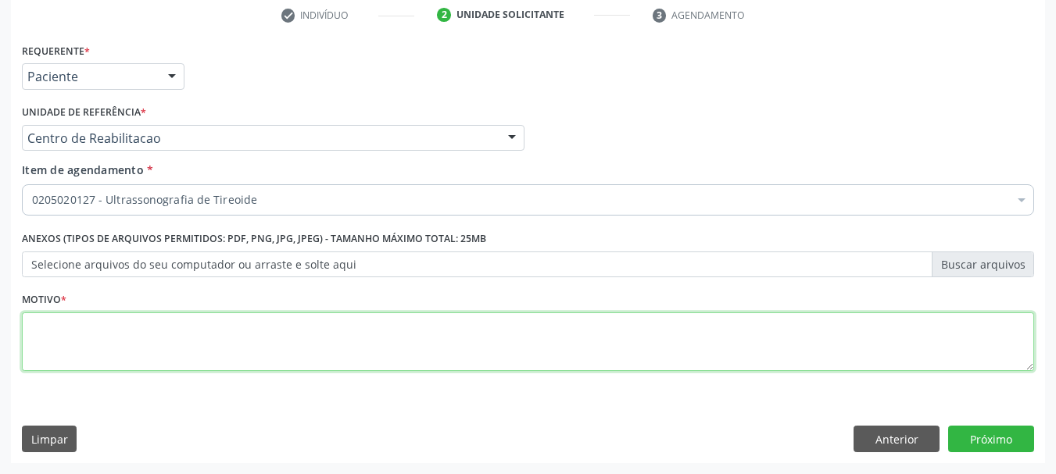
drag, startPoint x: 289, startPoint y: 351, endPoint x: 301, endPoint y: 352, distance: 11.8
click at [279, 362] on textarea at bounding box center [528, 342] width 1012 height 59
type textarea "..."
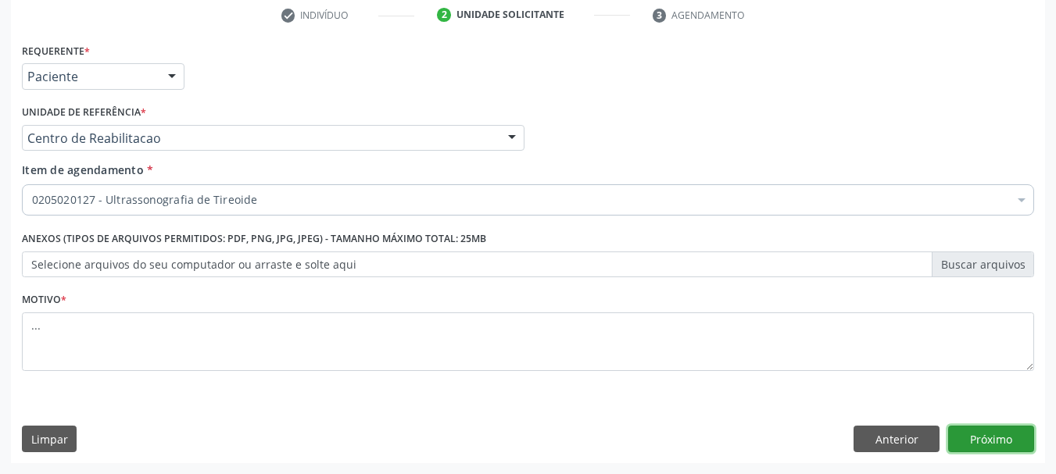
click at [980, 429] on button "Próximo" at bounding box center [991, 439] width 86 height 27
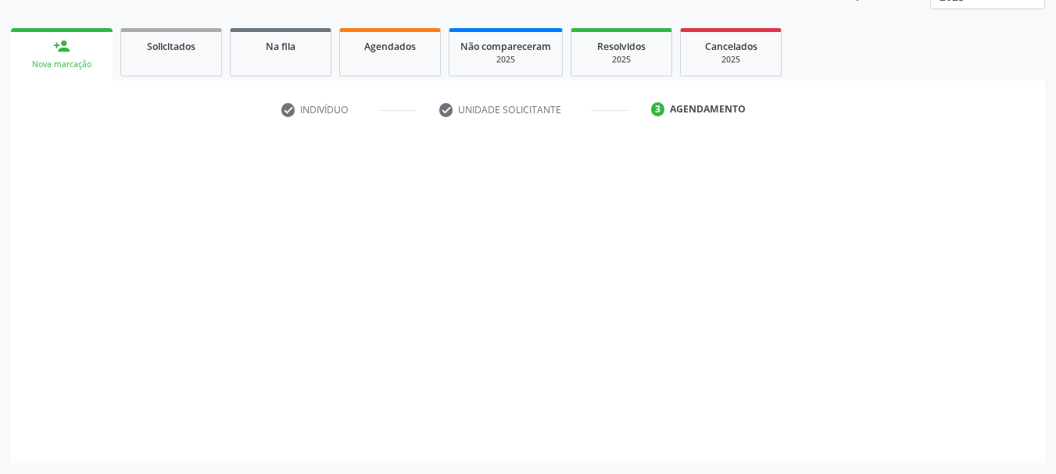
scroll to position [206, 0]
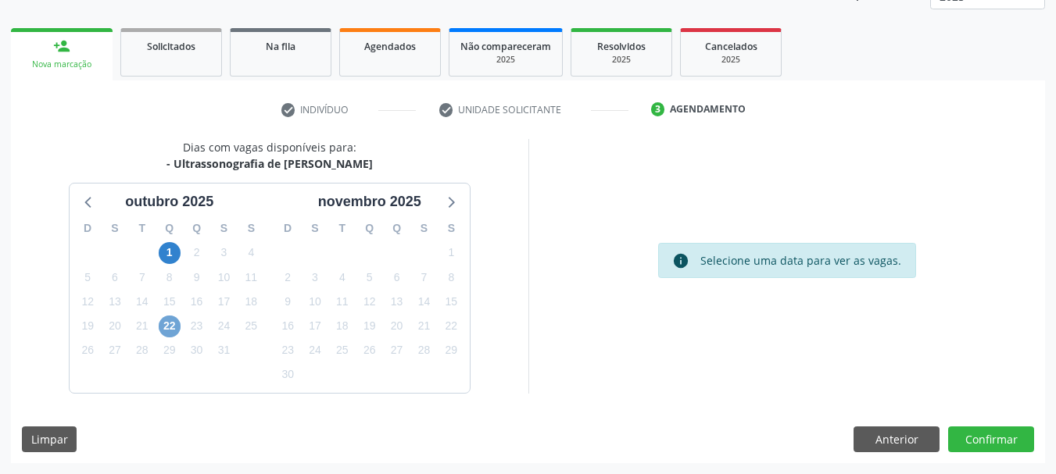
click at [165, 332] on span "22" at bounding box center [170, 327] width 22 height 22
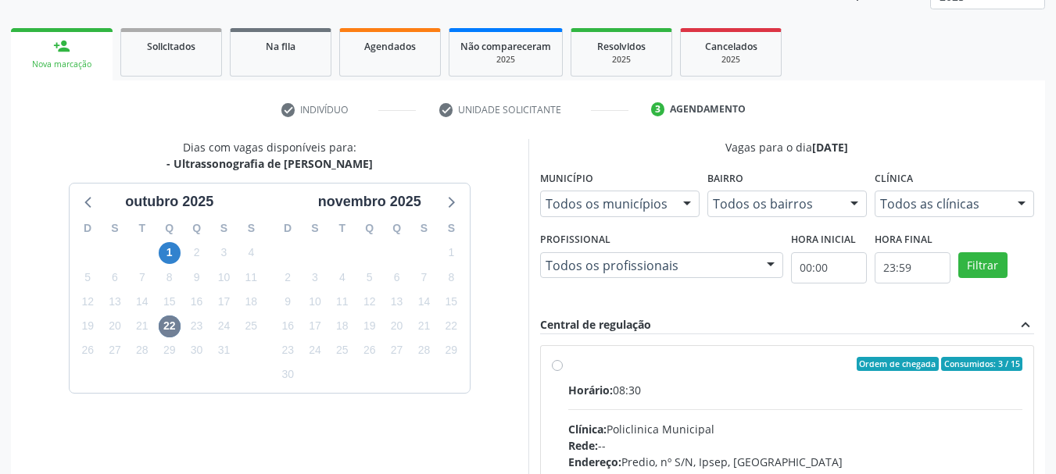
click at [568, 360] on label "Ordem de chegada Consumidos: 3 / 15 Horário: 08:30 Clínica: Policlinica Municip…" at bounding box center [795, 477] width 455 height 240
click at [555, 360] on input "Ordem de chegada Consumidos: 3 / 15 Horário: 08:30 Clínica: Policlinica Municip…" at bounding box center [557, 364] width 11 height 14
radio input "true"
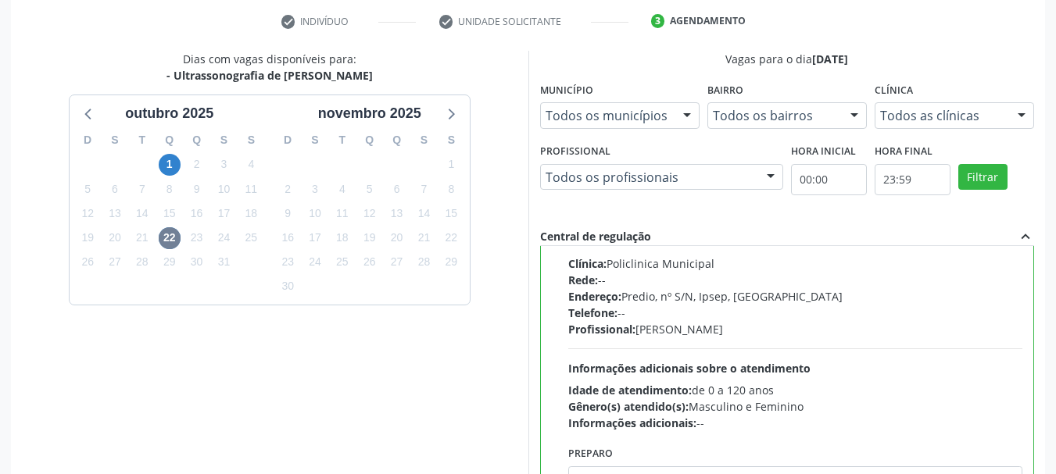
scroll to position [460, 0]
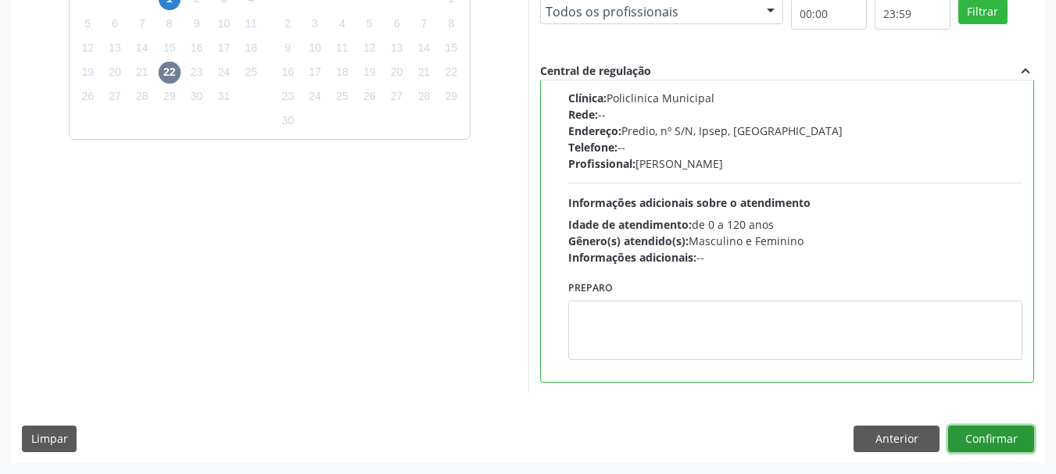
click at [1007, 431] on button "Confirmar" at bounding box center [991, 439] width 86 height 27
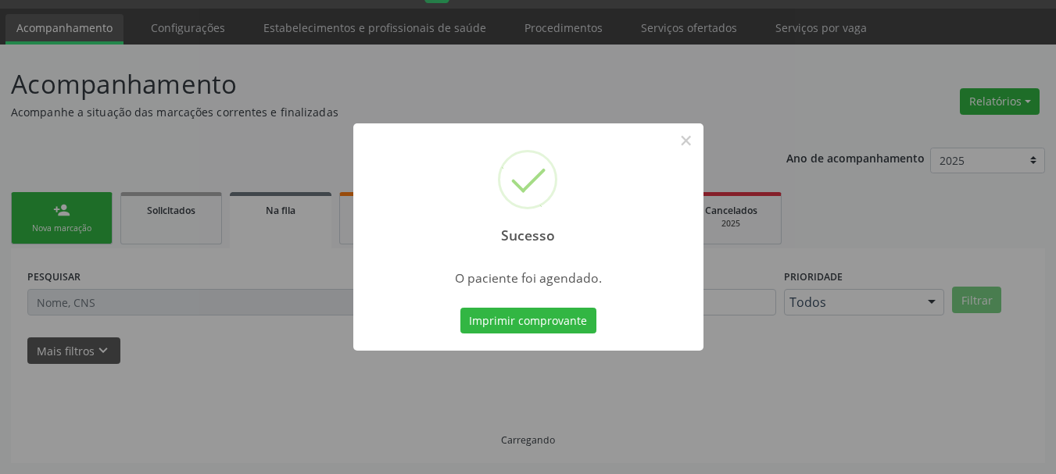
scroll to position [41, 0]
click at [534, 319] on button "Imprimir comprovante" at bounding box center [528, 321] width 136 height 27
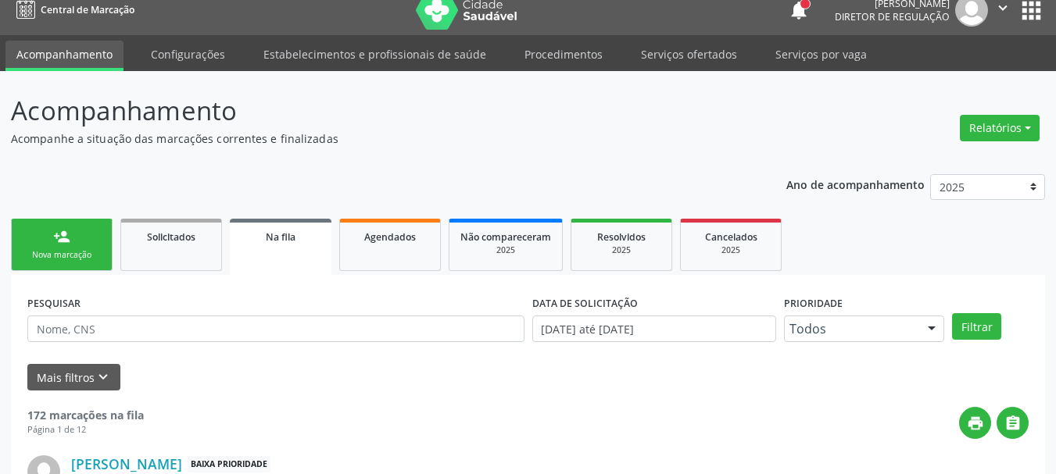
scroll to position [0, 0]
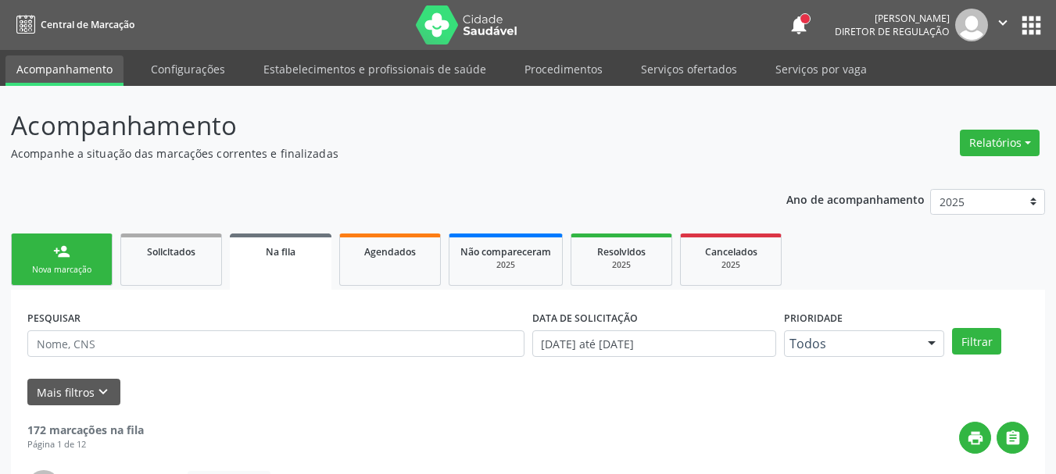
click at [1037, 16] on button "apps" at bounding box center [1031, 25] width 27 height 27
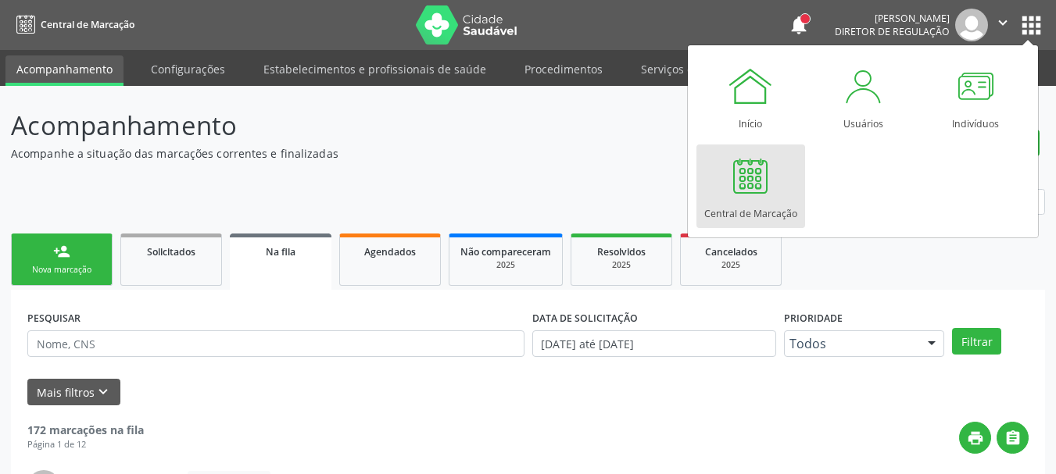
click at [764, 202] on div "Central de Marcação" at bounding box center [750, 209] width 93 height 21
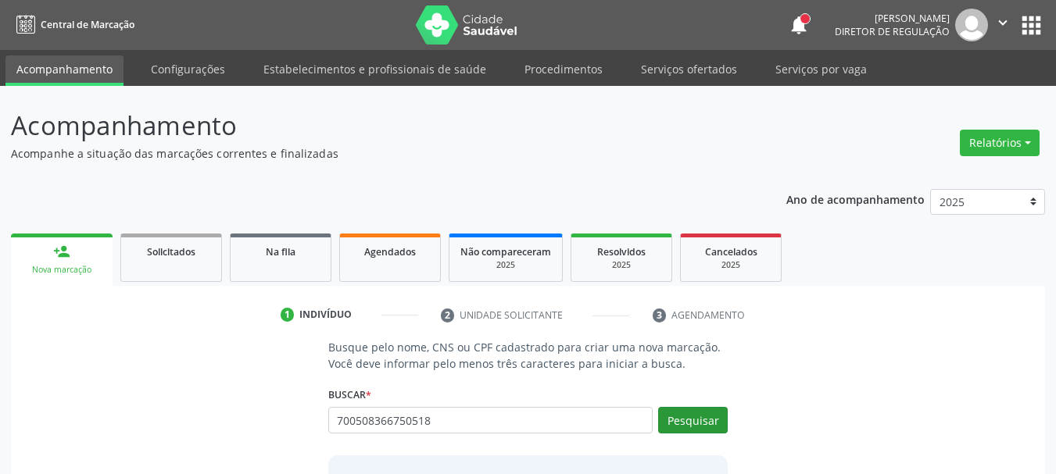
type input "700508366750518"
click at [707, 421] on button "Pesquisar" at bounding box center [693, 420] width 70 height 27
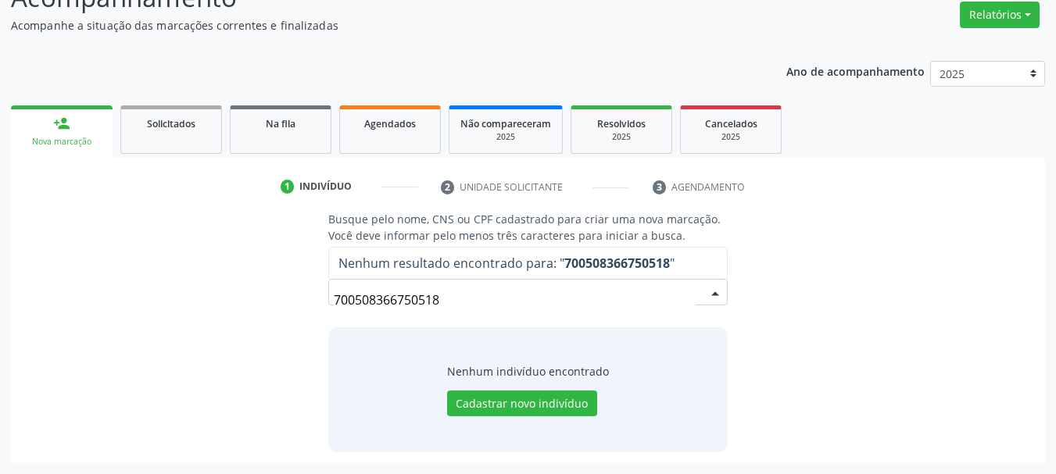
drag, startPoint x: 488, startPoint y: 295, endPoint x: 102, endPoint y: 363, distance: 392.0
click at [104, 364] on div "Busque pelo nome, CNS ou CPF cadastrado para criar uma nova marcação. Você deve…" at bounding box center [528, 331] width 1012 height 241
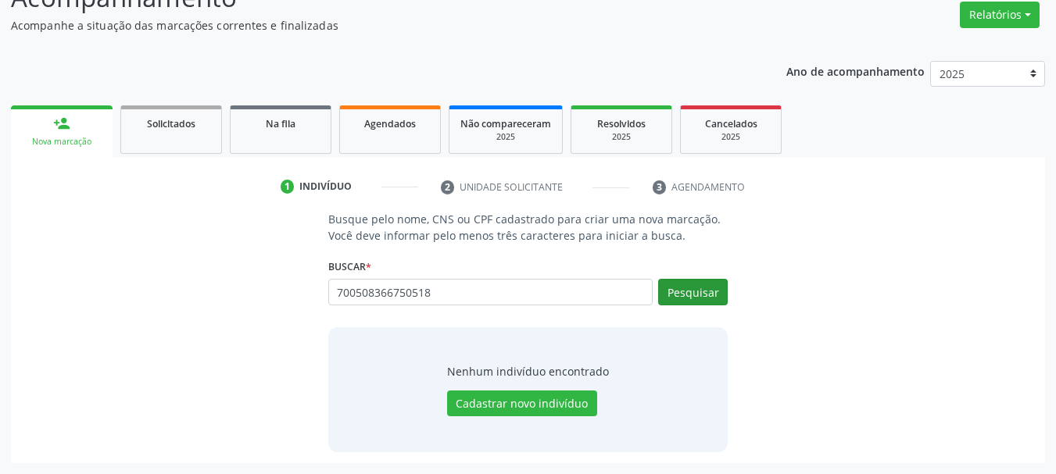
type input "700508366750518"
click at [676, 296] on button "Pesquisar" at bounding box center [693, 292] width 70 height 27
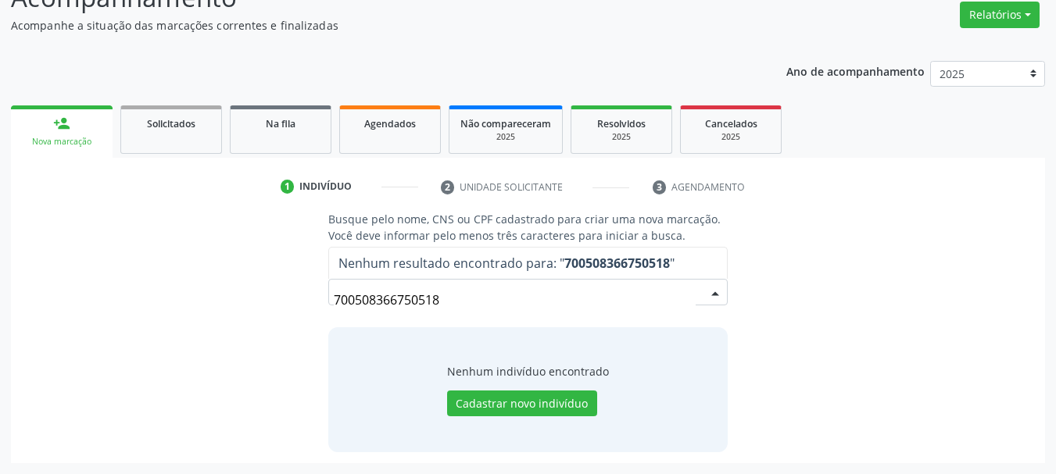
drag, startPoint x: 467, startPoint y: 290, endPoint x: 0, endPoint y: 240, distance: 469.3
click at [0, 239] on div "Acompanhamento Acompanhe a situação das marcações correntes e finalizadas Relat…" at bounding box center [528, 216] width 1056 height 517
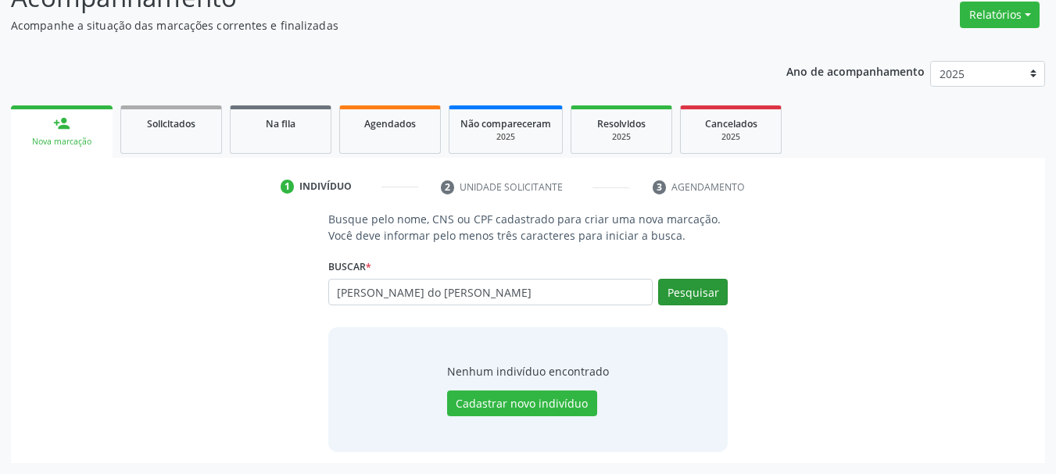
type input "[PERSON_NAME] do [PERSON_NAME]"
click at [704, 303] on button "Pesquisar" at bounding box center [693, 292] width 70 height 27
type input "[PERSON_NAME] do [PERSON_NAME]"
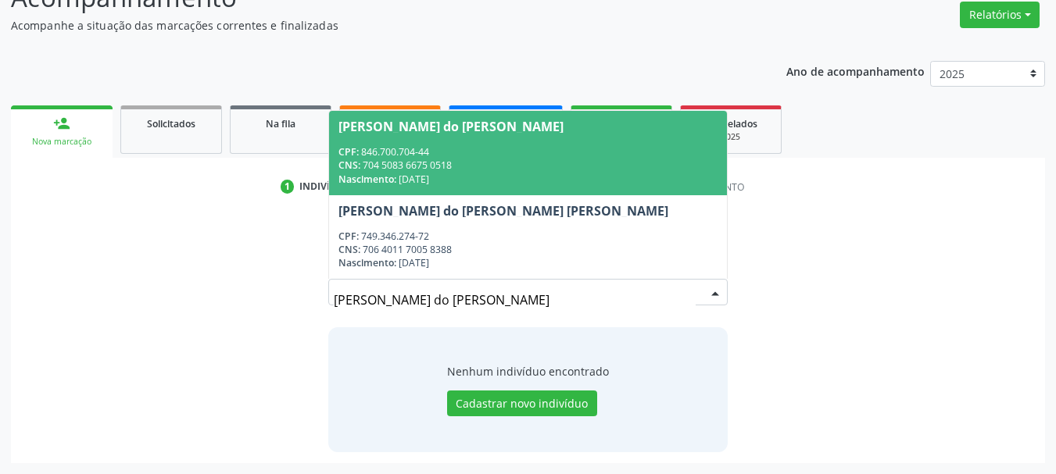
click at [478, 156] on div "CPF: 846.700.704-44" at bounding box center [528, 151] width 380 height 13
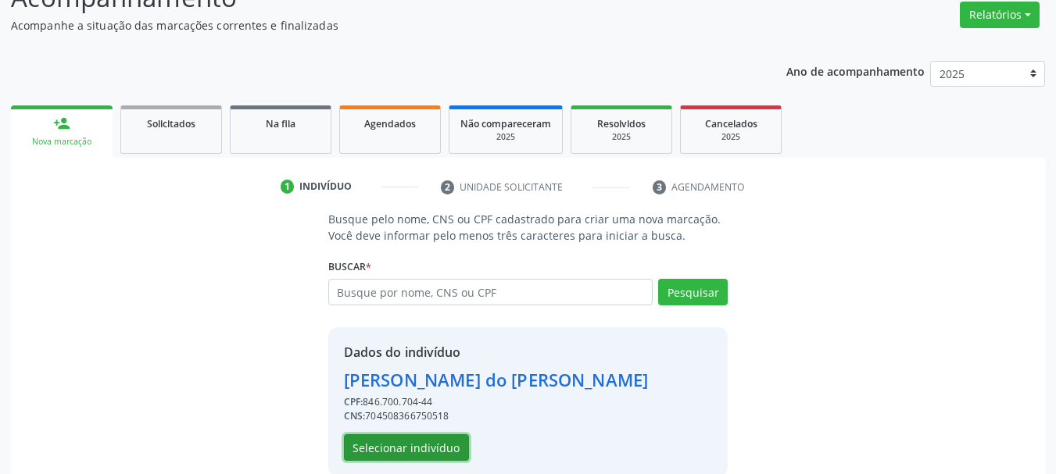
click at [446, 451] on button "Selecionar indivíduo" at bounding box center [406, 448] width 125 height 27
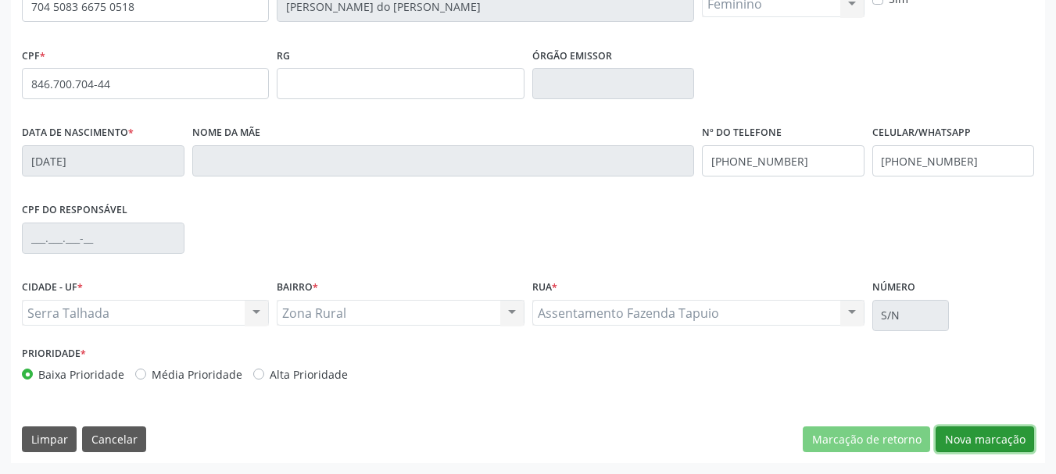
click at [1007, 443] on button "Nova marcação" at bounding box center [985, 440] width 98 height 27
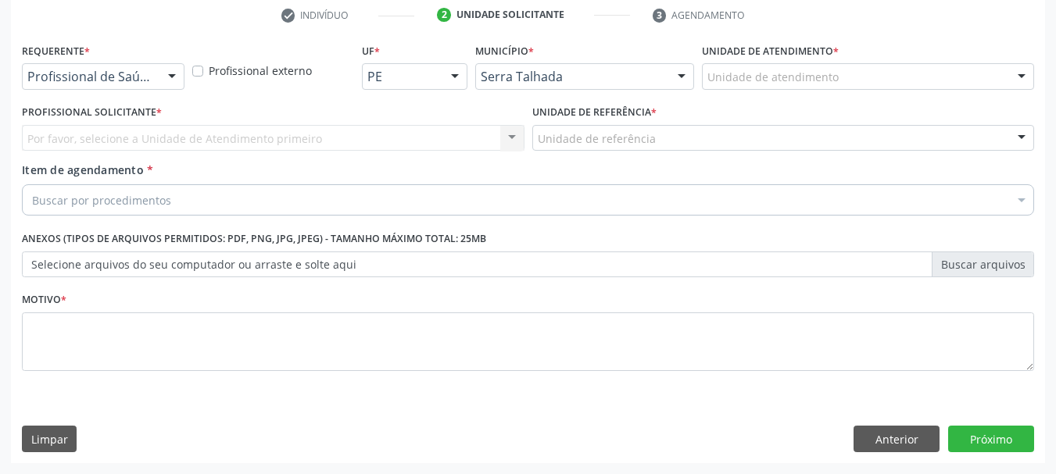
scroll to position [300, 0]
click at [70, 86] on div "Profissional de Saúde" at bounding box center [103, 76] width 163 height 27
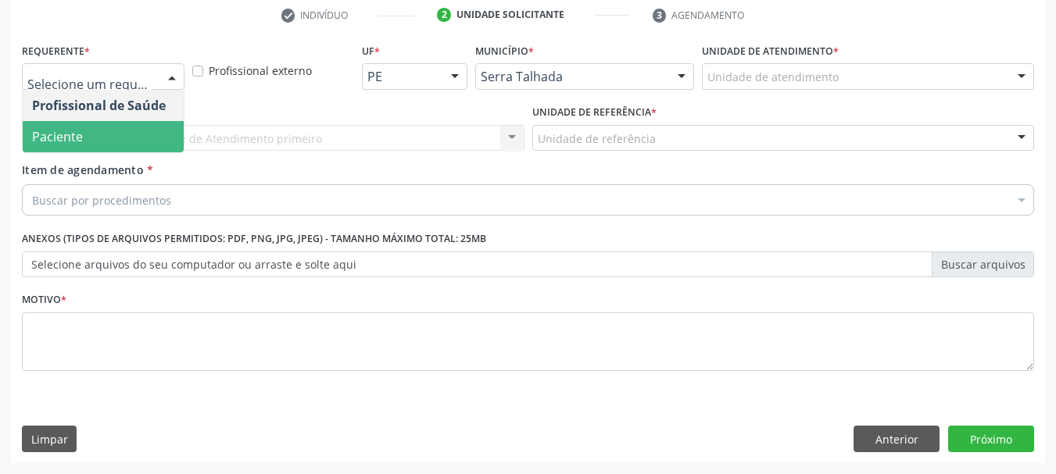
click at [68, 135] on span "Paciente" at bounding box center [57, 136] width 51 height 17
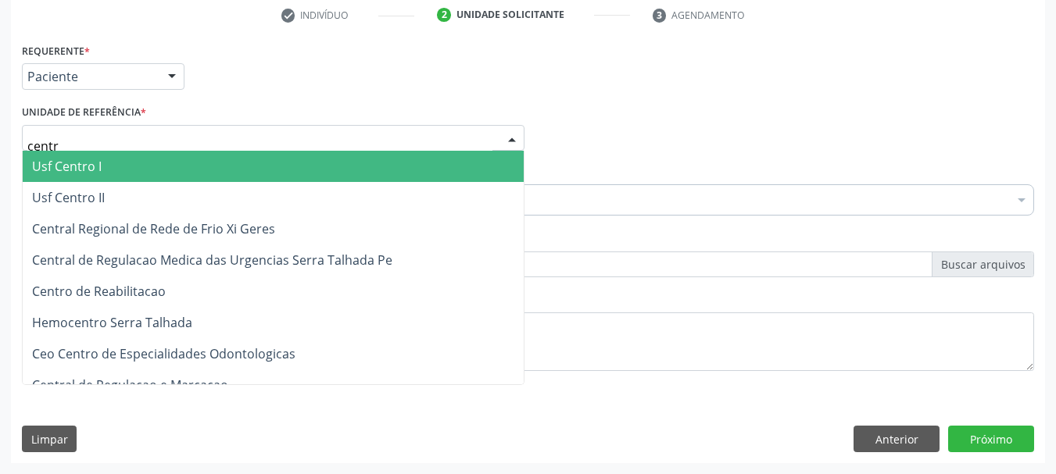
type input "centro"
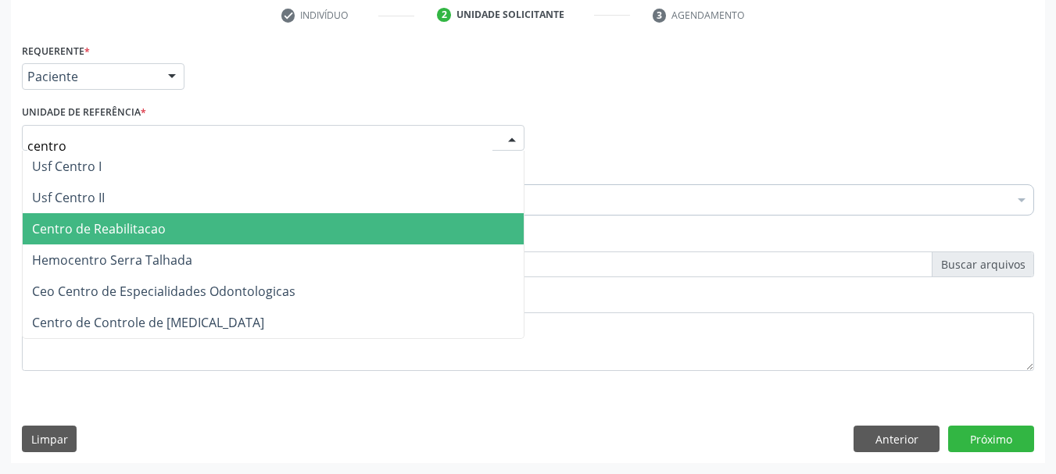
click at [135, 239] on span "Centro de Reabilitacao" at bounding box center [273, 228] width 501 height 31
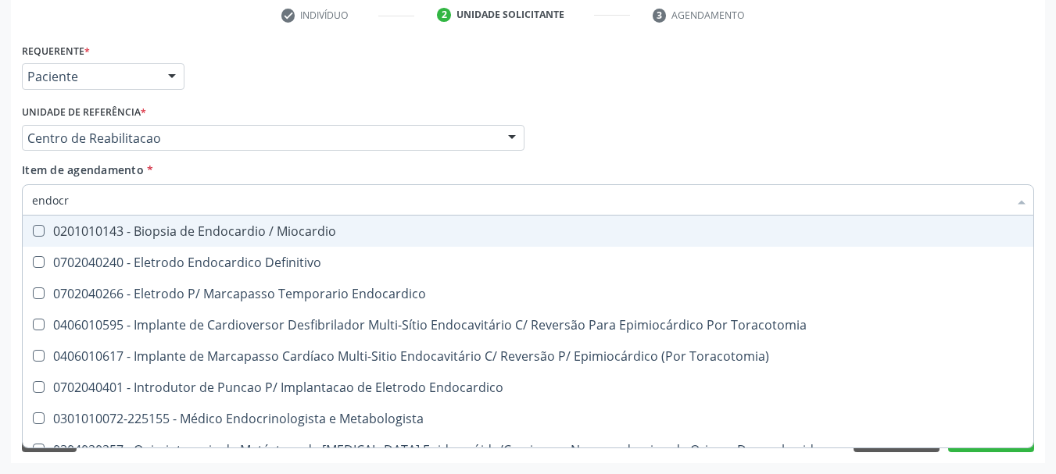
type input "endocri"
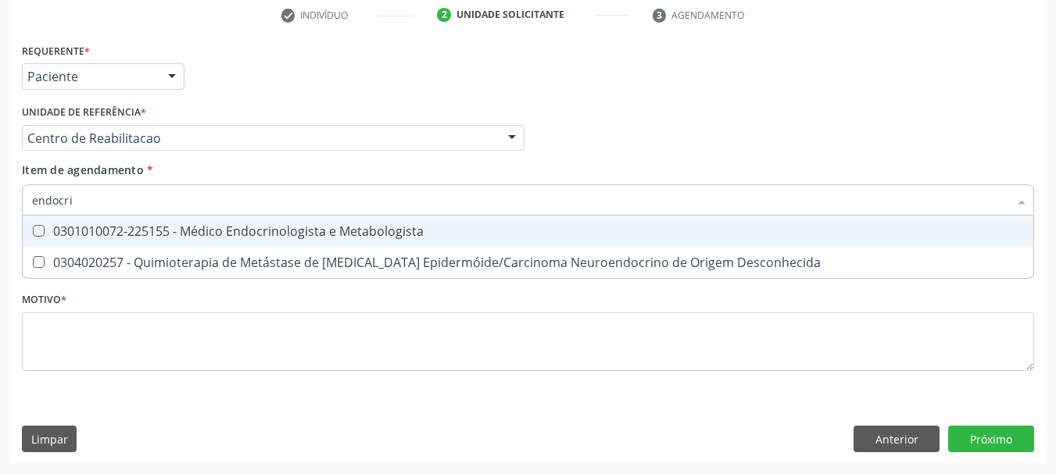
click at [166, 231] on div "0301010072-225155 - Médico Endocrinologista e Metabologista" at bounding box center [528, 231] width 992 height 13
checkbox Metabologista "true"
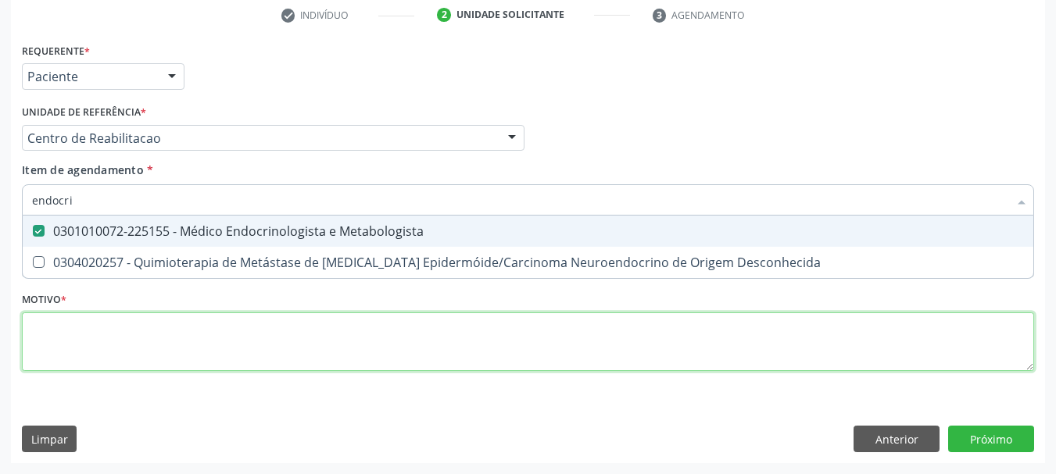
click at [113, 342] on div "Requerente * Paciente Profissional de Saúde Paciente Nenhum resultado encontrad…" at bounding box center [528, 216] width 1012 height 354
checkbox Desconhecida "true"
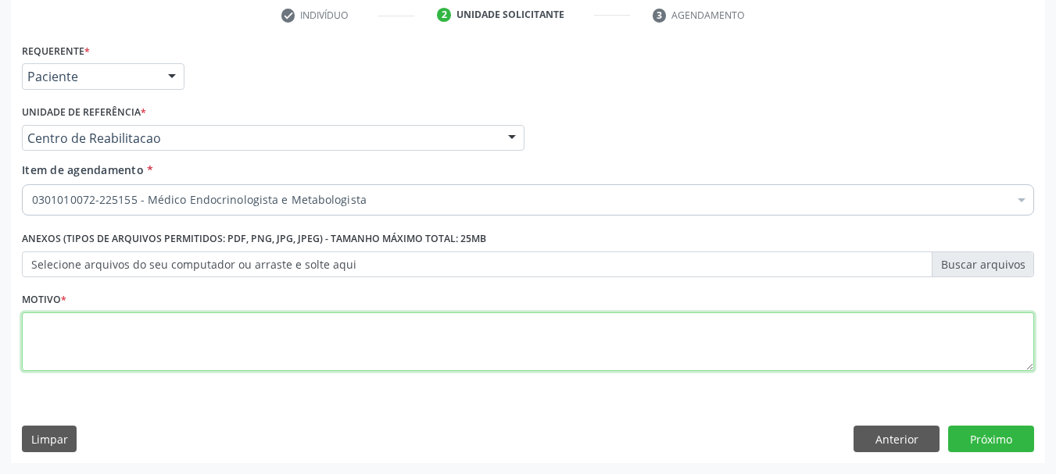
type textarea ";"
type textarea "..."
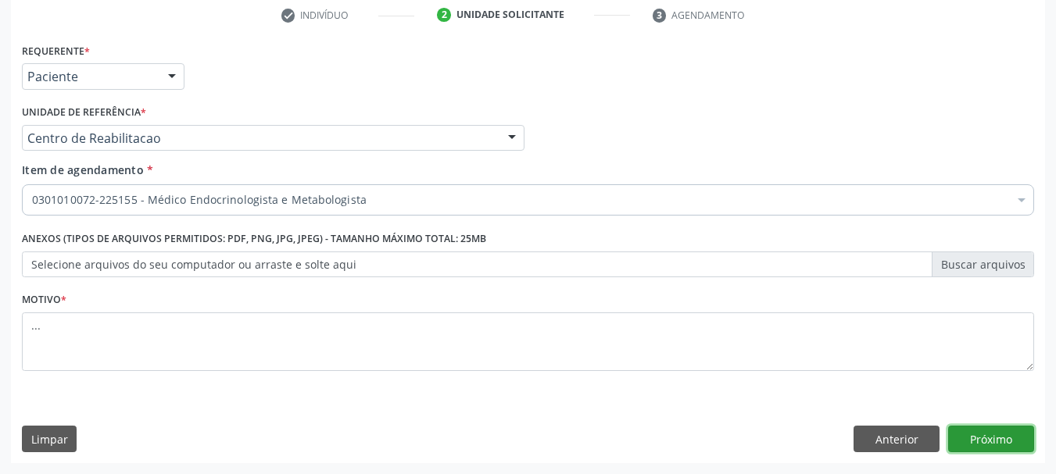
click at [1020, 435] on button "Próximo" at bounding box center [991, 439] width 86 height 27
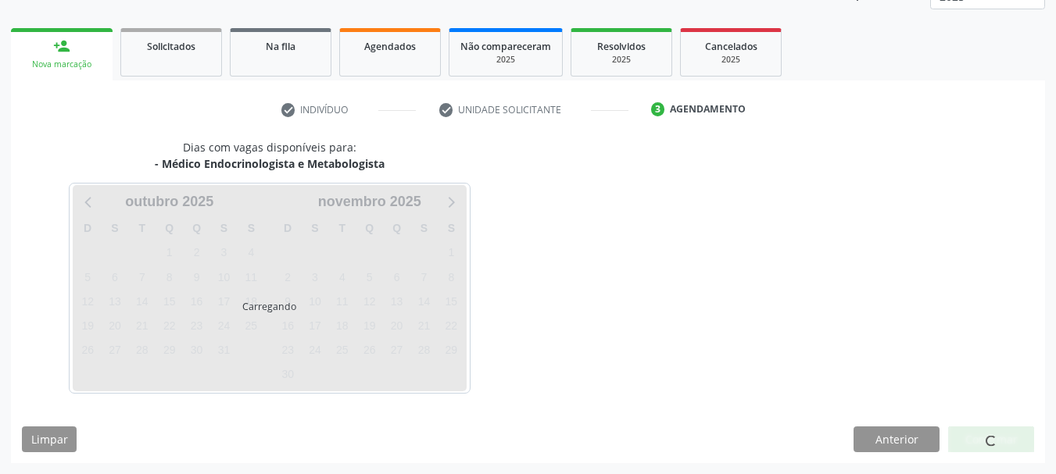
scroll to position [206, 0]
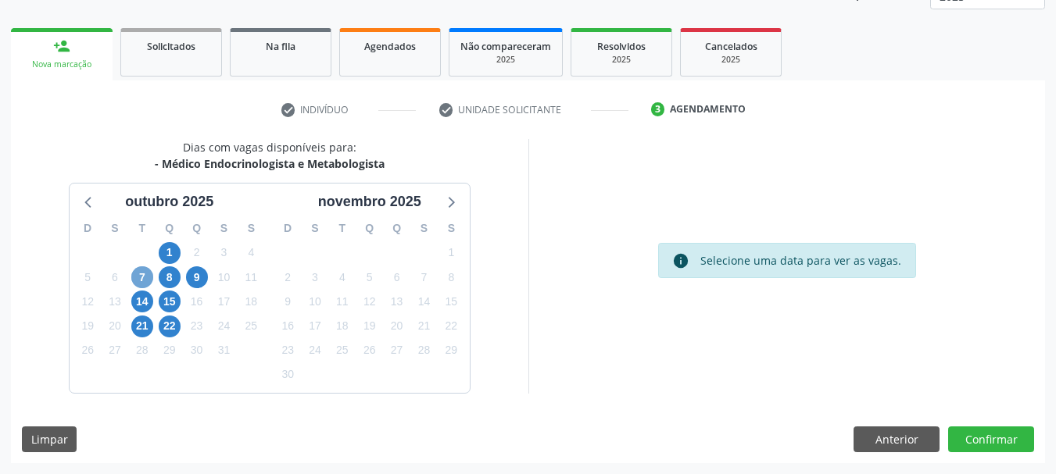
click at [140, 275] on span "7" at bounding box center [142, 278] width 22 height 22
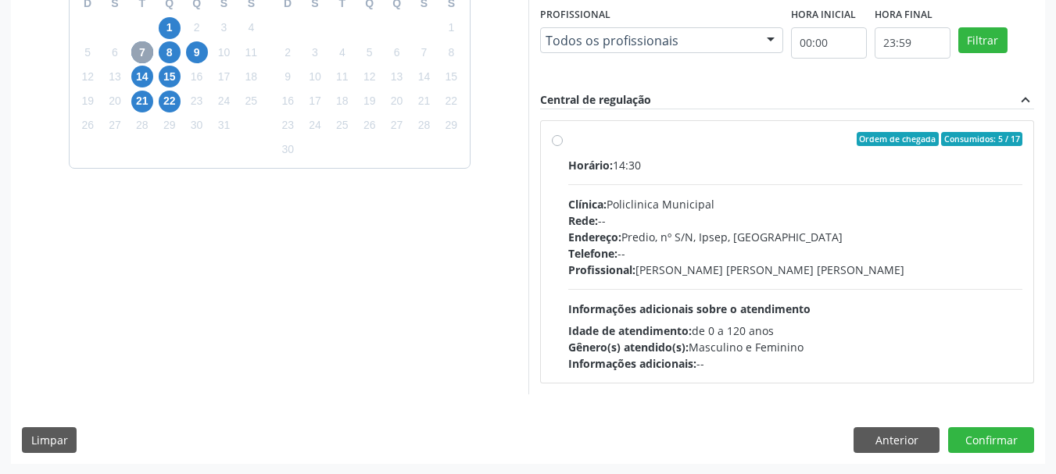
scroll to position [431, 0]
click at [137, 79] on span "14" at bounding box center [142, 76] width 22 height 22
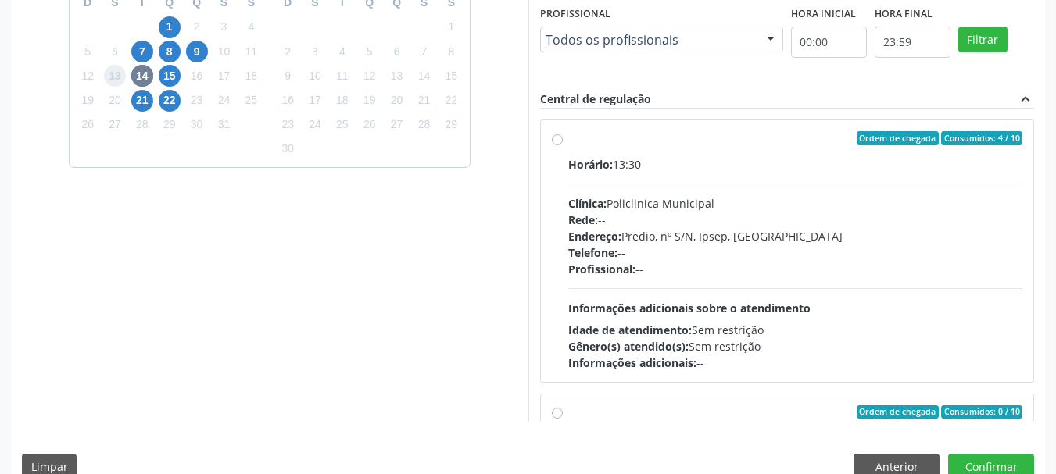
click at [119, 85] on span "13" at bounding box center [115, 76] width 22 height 22
click at [131, 106] on div "21" at bounding box center [142, 100] width 22 height 24
click at [142, 102] on span "21" at bounding box center [142, 101] width 22 height 22
click at [163, 29] on span "1" at bounding box center [170, 27] width 22 height 22
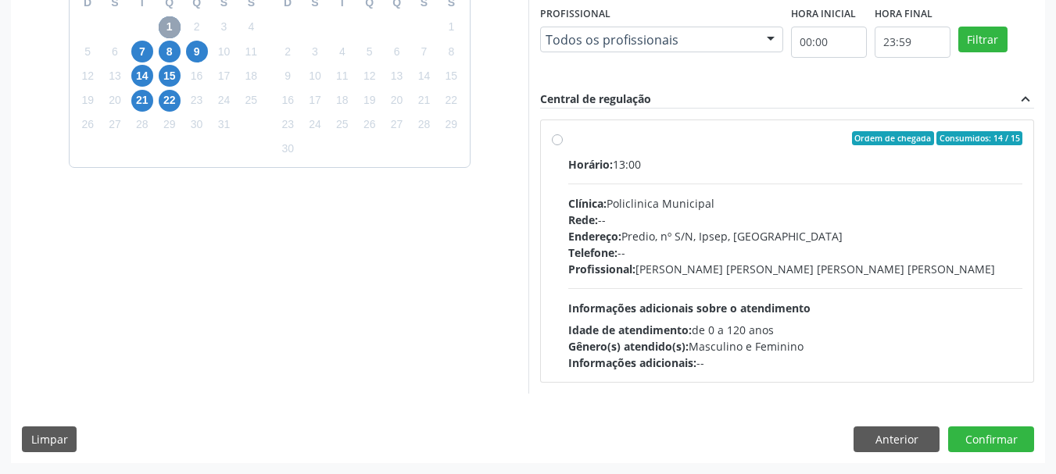
scroll to position [353, 0]
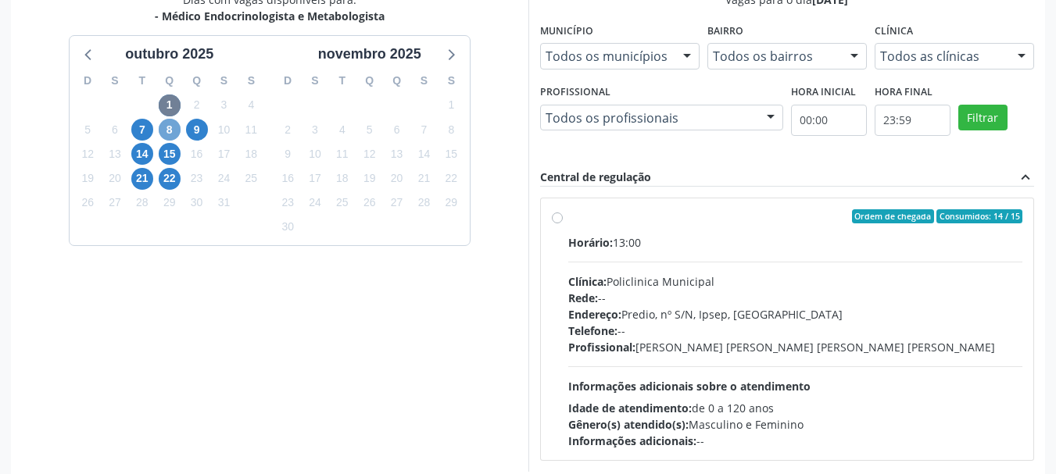
click at [175, 127] on span "8" at bounding box center [170, 130] width 22 height 22
click at [170, 146] on span "15" at bounding box center [170, 154] width 22 height 22
click at [568, 222] on label "Ordem de chegada Consumidos: 4 / 15 Horário: 13:00 Clínica: Policlinica Municip…" at bounding box center [795, 329] width 455 height 240
click at [556, 222] on input "Ordem de chegada Consumidos: 4 / 15 Horário: 13:00 Clínica: Policlinica Municip…" at bounding box center [557, 216] width 11 height 14
radio input "true"
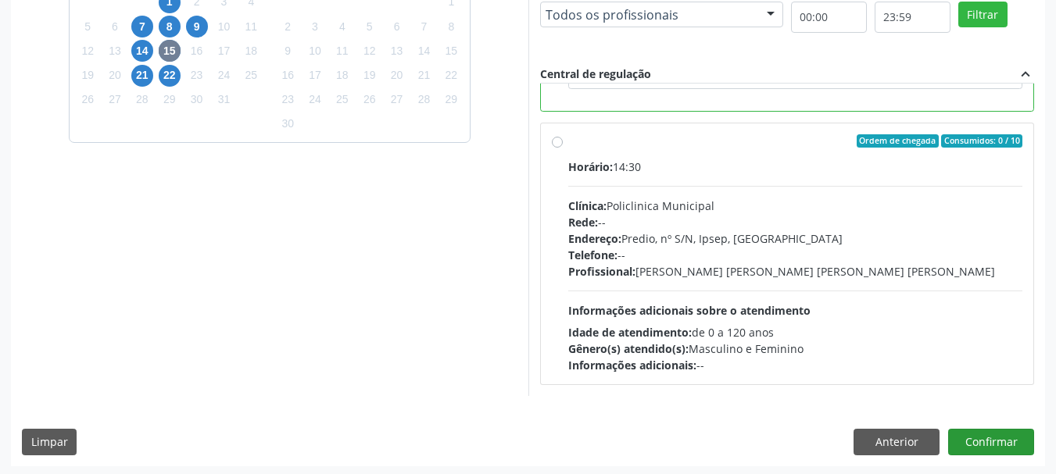
scroll to position [460, 0]
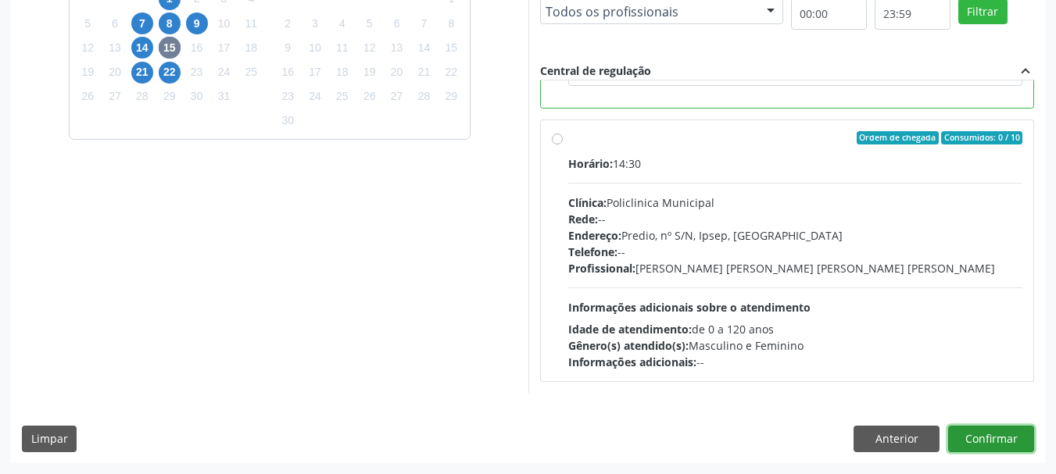
click at [997, 433] on button "Confirmar" at bounding box center [991, 439] width 86 height 27
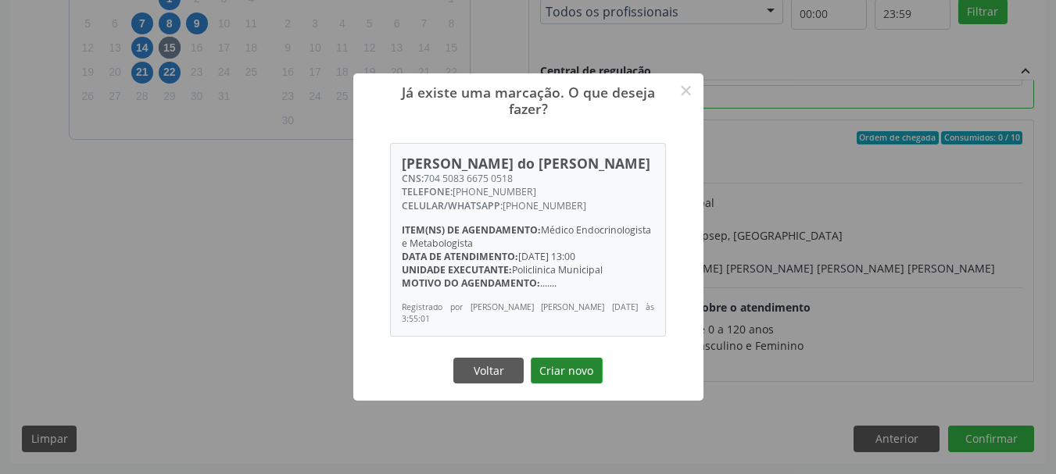
click at [575, 369] on button "Criar novo" at bounding box center [567, 371] width 72 height 27
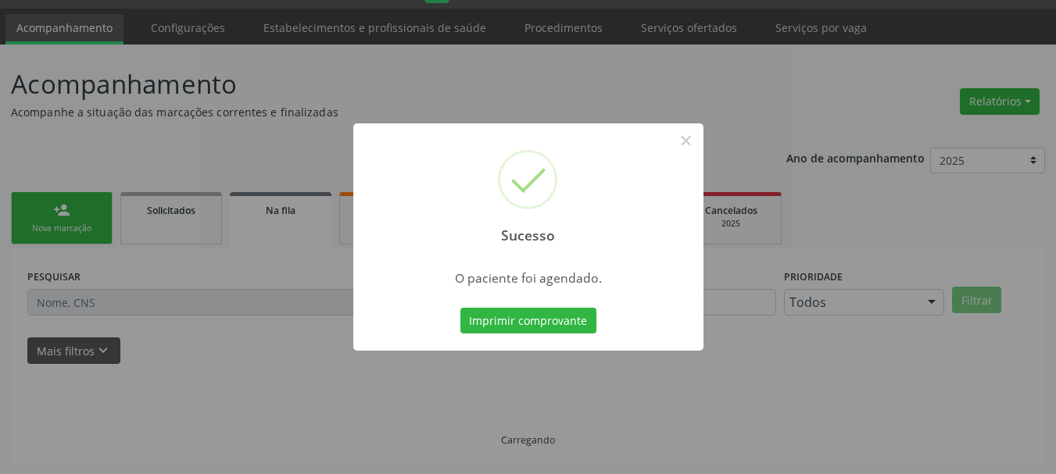
scroll to position [41, 0]
click at [573, 317] on button "Imprimir comprovante" at bounding box center [528, 321] width 136 height 27
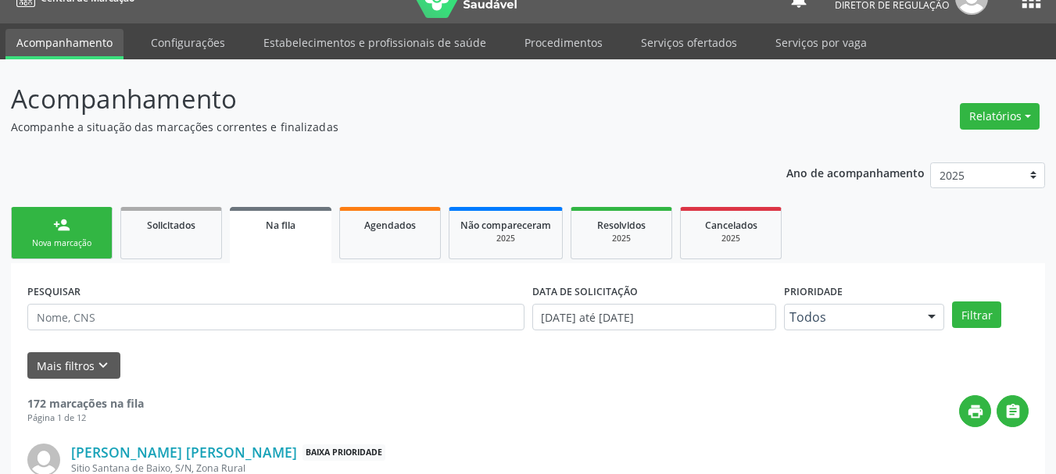
scroll to position [0, 0]
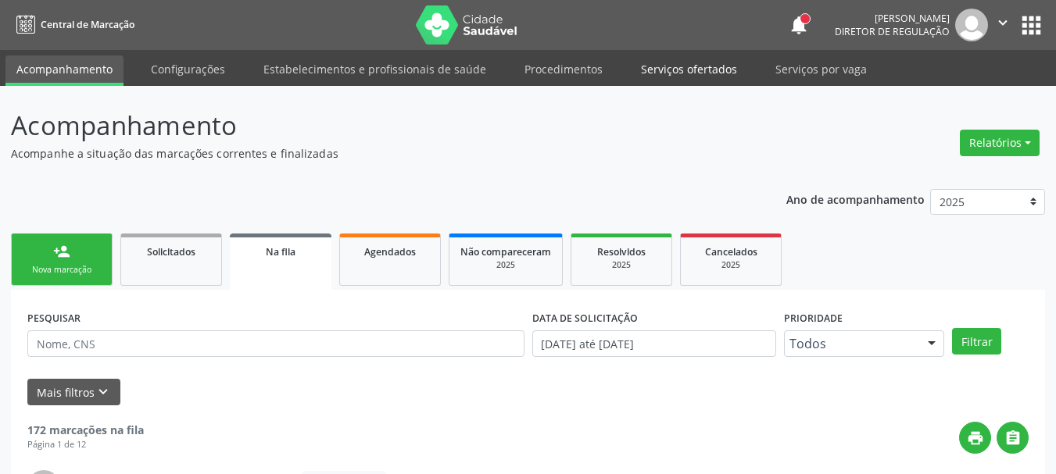
click at [684, 77] on link "Serviços ofertados" at bounding box center [689, 68] width 118 height 27
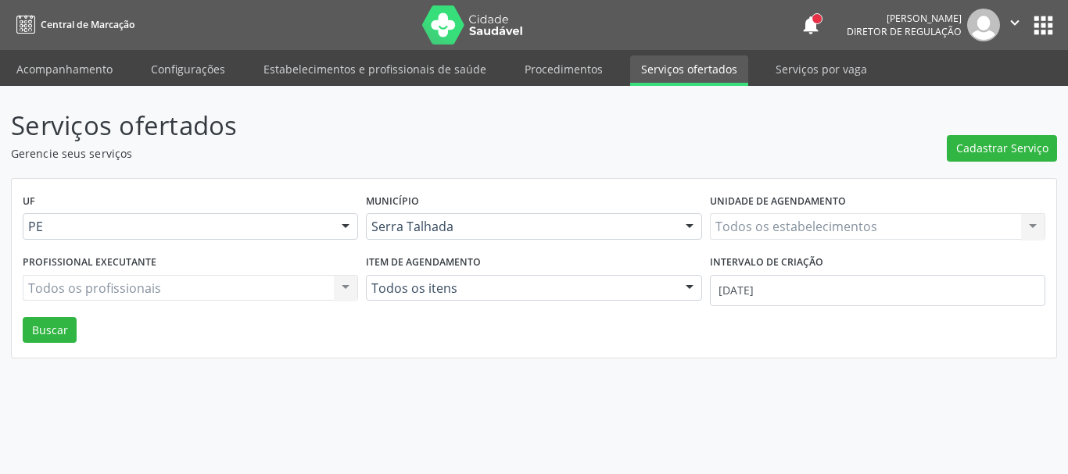
click at [800, 228] on div "Todos os estabelecimentos Todos os estabelecimentos Nenhum resultado encontrado…" at bounding box center [877, 226] width 335 height 27
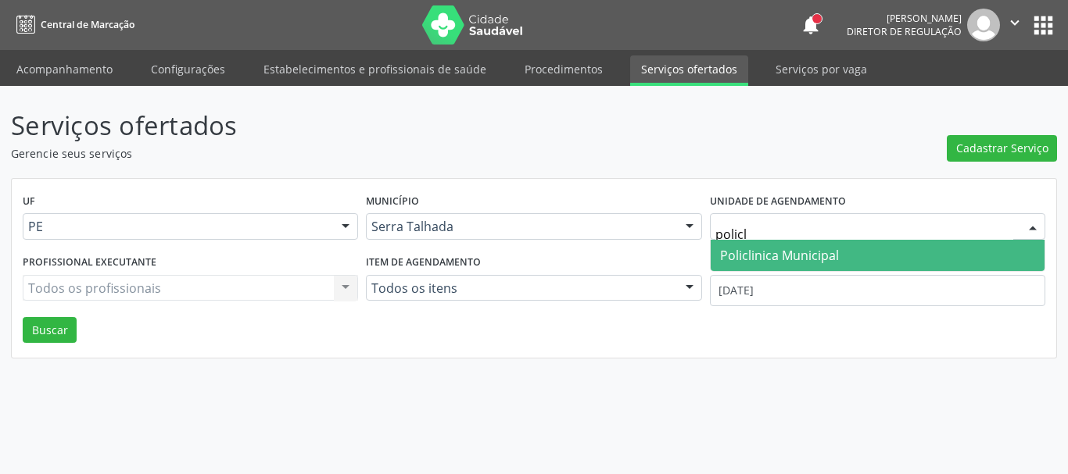
type input "policli"
click at [789, 243] on span "Policlinica Municipal" at bounding box center [877, 255] width 334 height 31
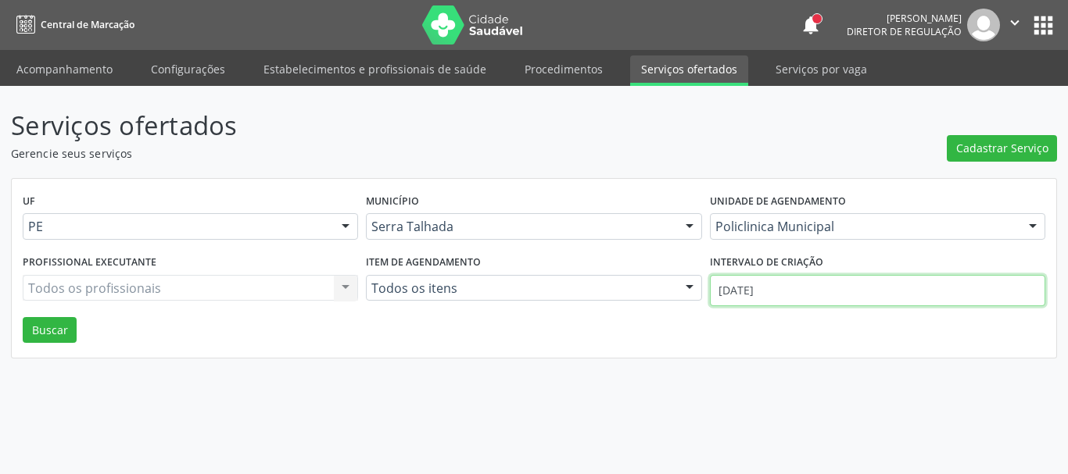
click at [790, 284] on input "01/10/2025" at bounding box center [877, 290] width 335 height 31
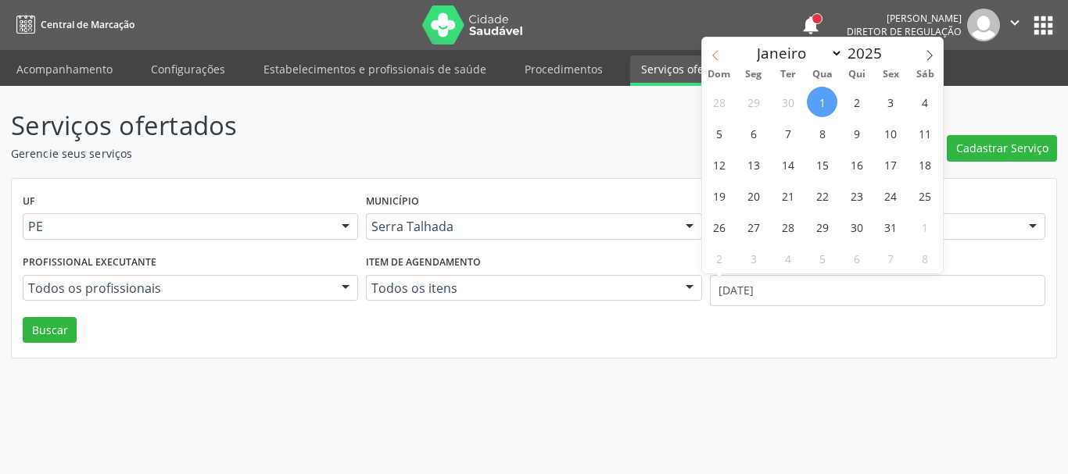
drag, startPoint x: 715, startPoint y: 59, endPoint x: 728, endPoint y: 60, distance: 12.5
click at [716, 59] on icon at bounding box center [715, 55] width 11 height 11
select select "8"
click at [757, 103] on span "1" at bounding box center [753, 102] width 30 height 30
type input "01/09/2025"
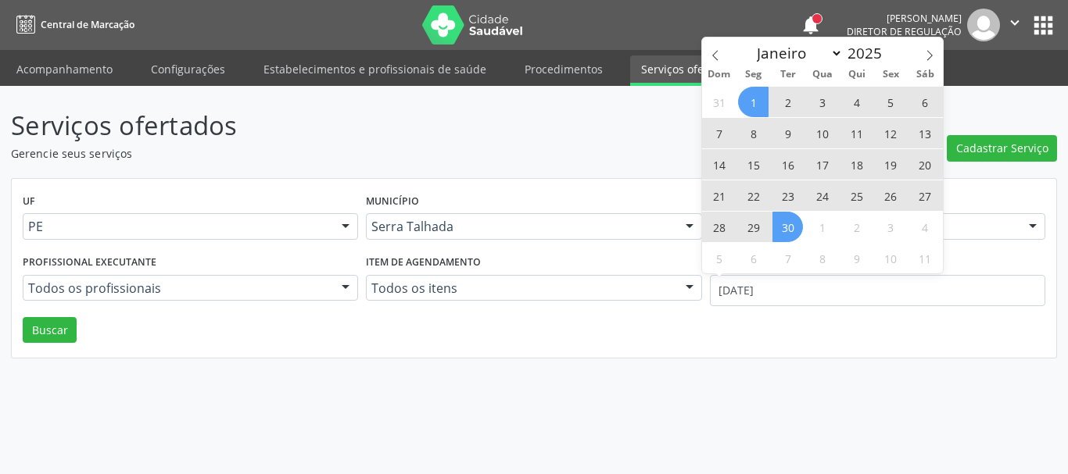
click at [792, 230] on span "30" at bounding box center [787, 227] width 30 height 30
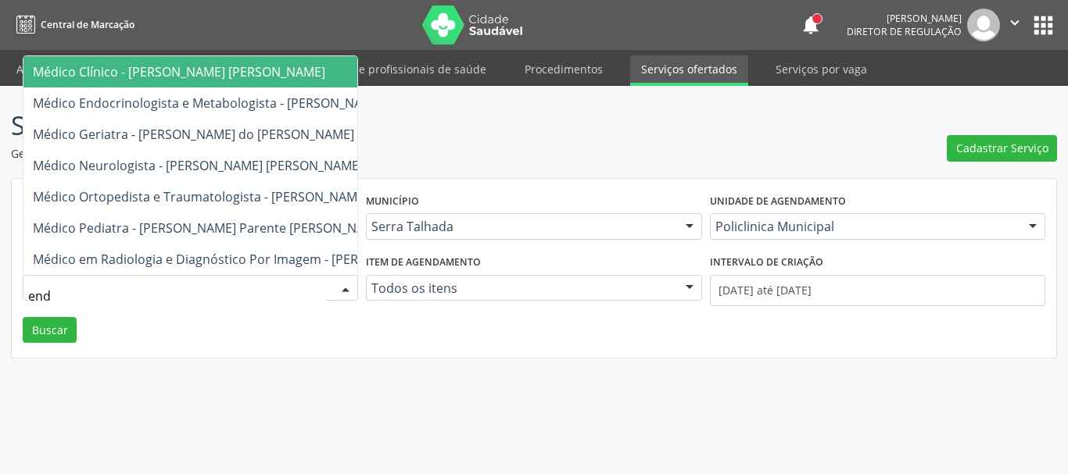
type input "endo"
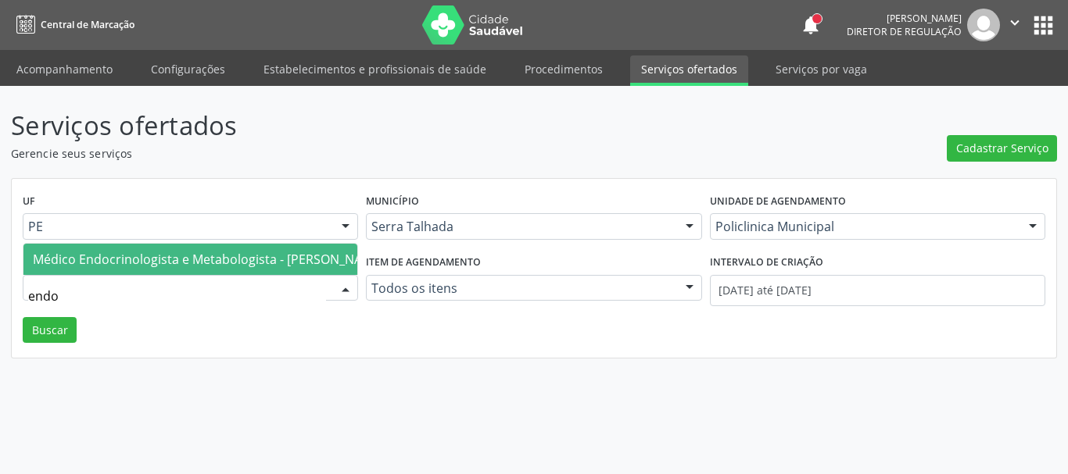
click at [146, 243] on div "Médico Endocrinologista e Metabologista - Antonio Carlos Brito Pereira de Menes…" at bounding box center [190, 259] width 335 height 32
click at [132, 251] on span "Médico Endocrinologista e Metabologista - Antonio Carlos Brito Pereira de Menes…" at bounding box center [358, 259] width 651 height 17
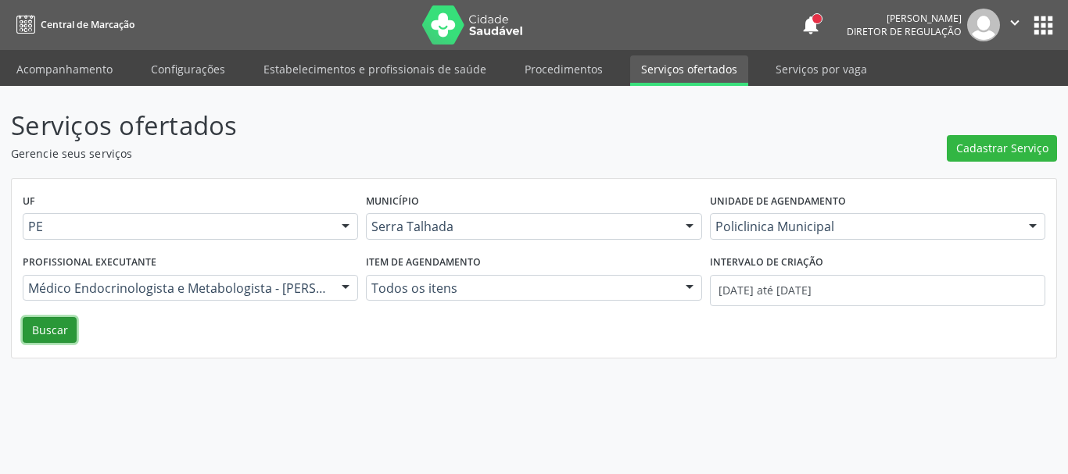
click at [48, 325] on button "Buscar" at bounding box center [50, 330] width 54 height 27
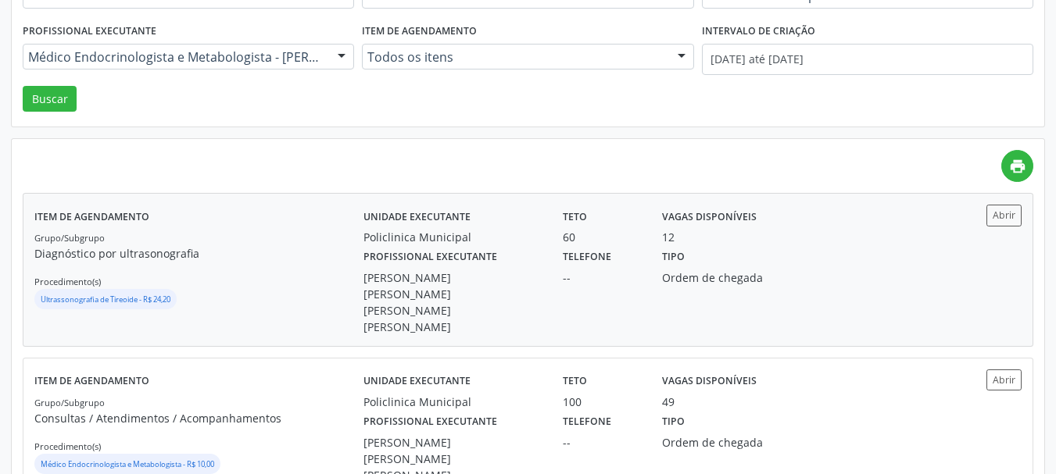
scroll to position [256, 0]
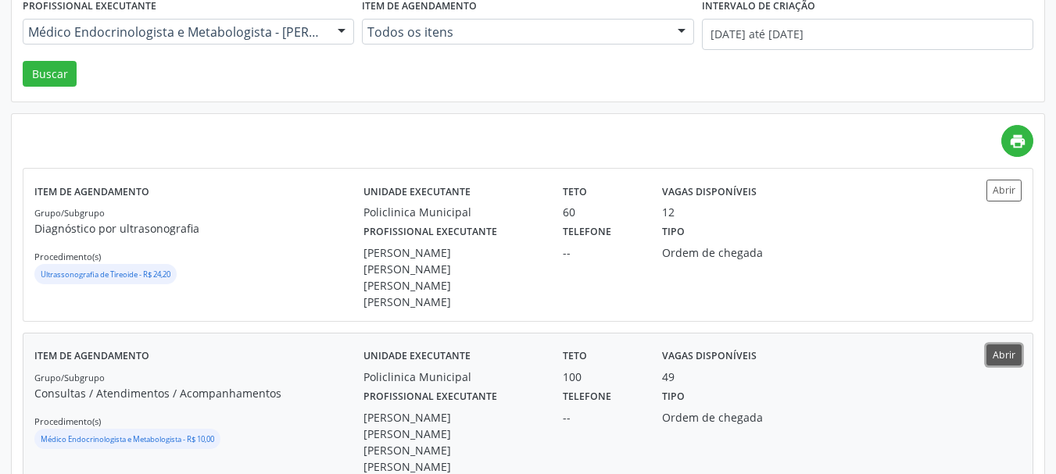
click at [1002, 345] on button "Abrir" at bounding box center [1003, 355] width 35 height 21
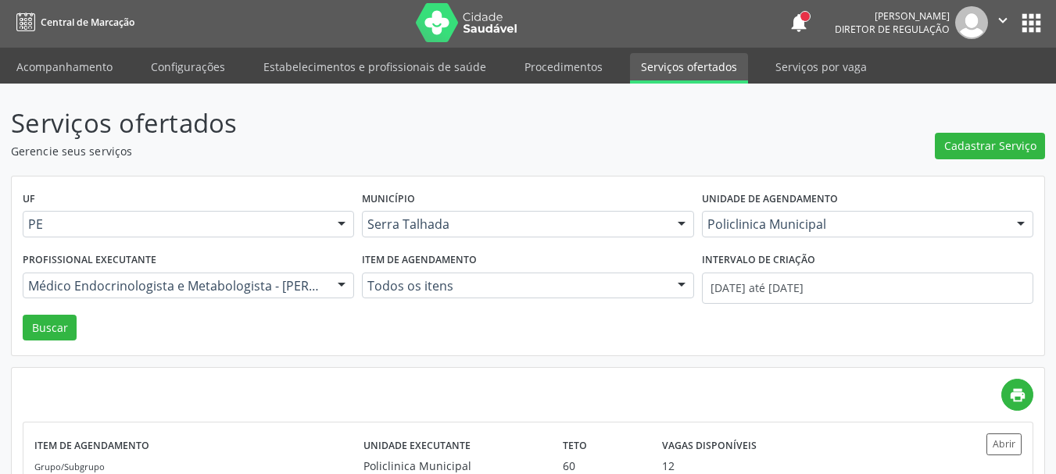
scroll to position [0, 0]
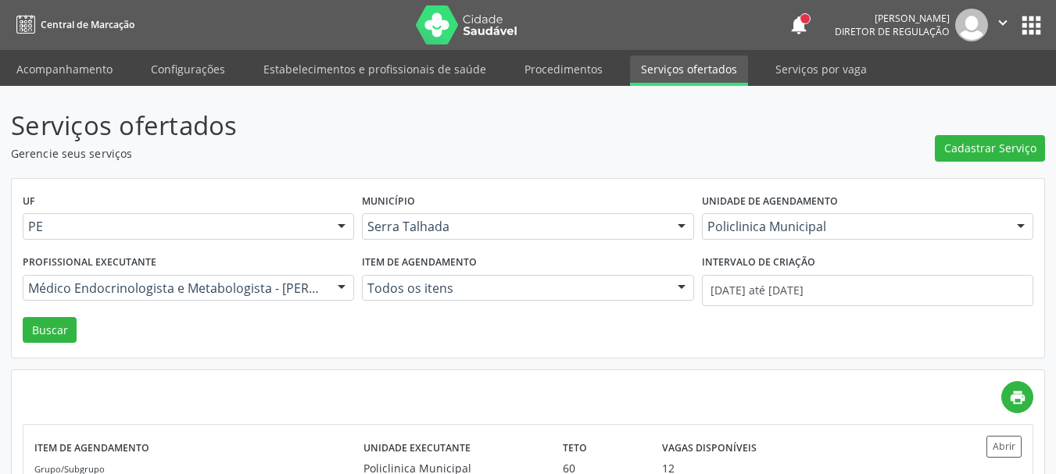
click at [1029, 27] on button "apps" at bounding box center [1031, 25] width 27 height 27
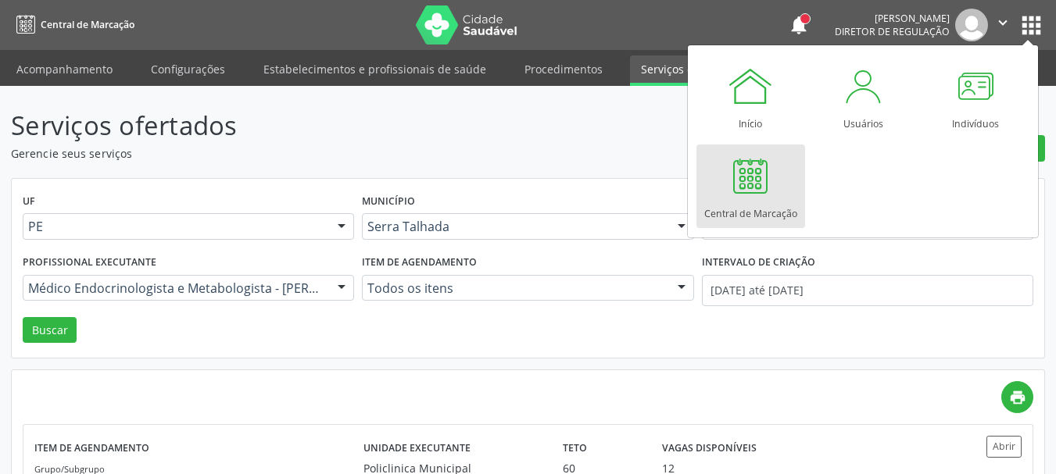
click at [745, 191] on div at bounding box center [750, 175] width 47 height 47
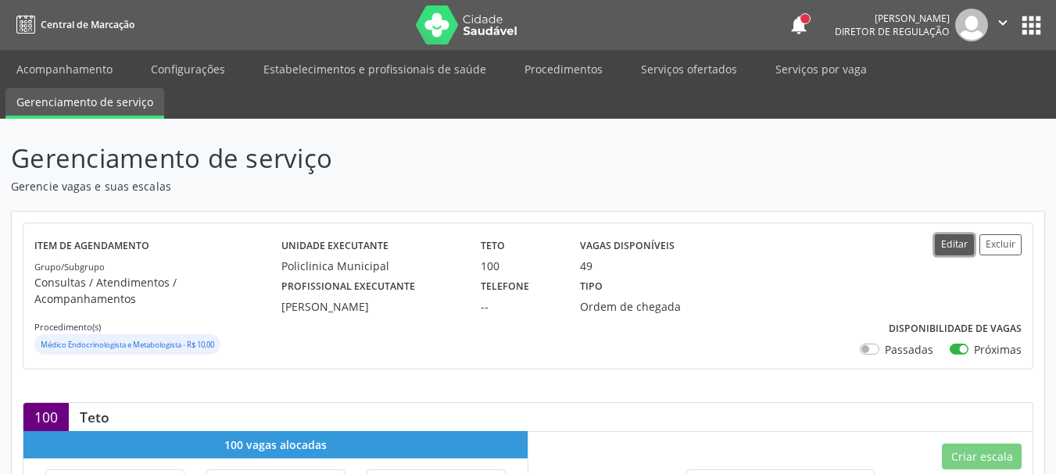
click at [961, 239] on button "Editar" at bounding box center [954, 244] width 39 height 21
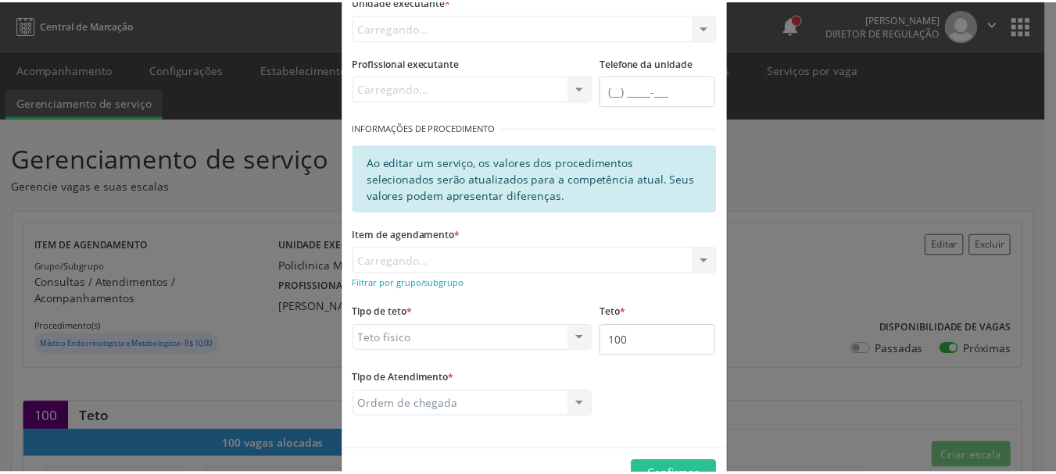
scroll to position [213, 0]
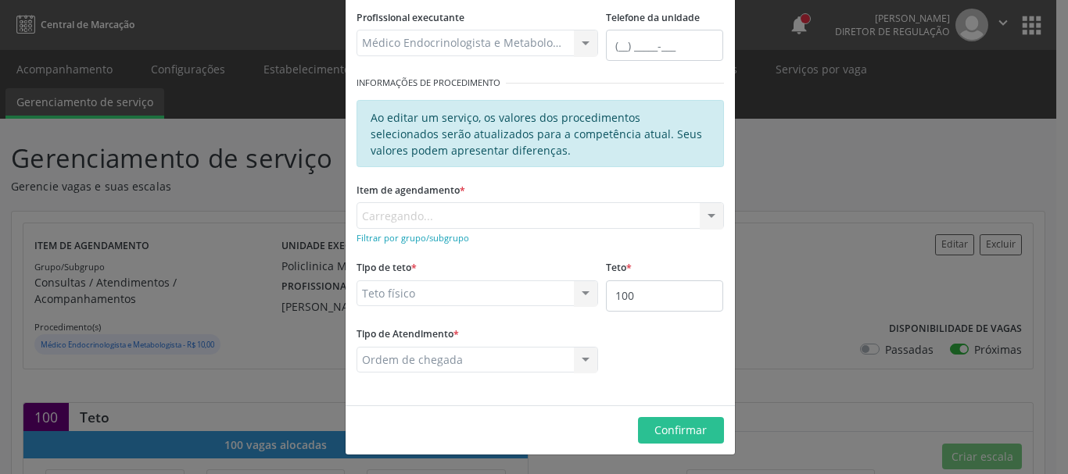
click at [801, 220] on div "Editar Serviço × Informações de Local UF * PE PE Nenhum resultado encontrado pa…" at bounding box center [534, 237] width 1068 height 474
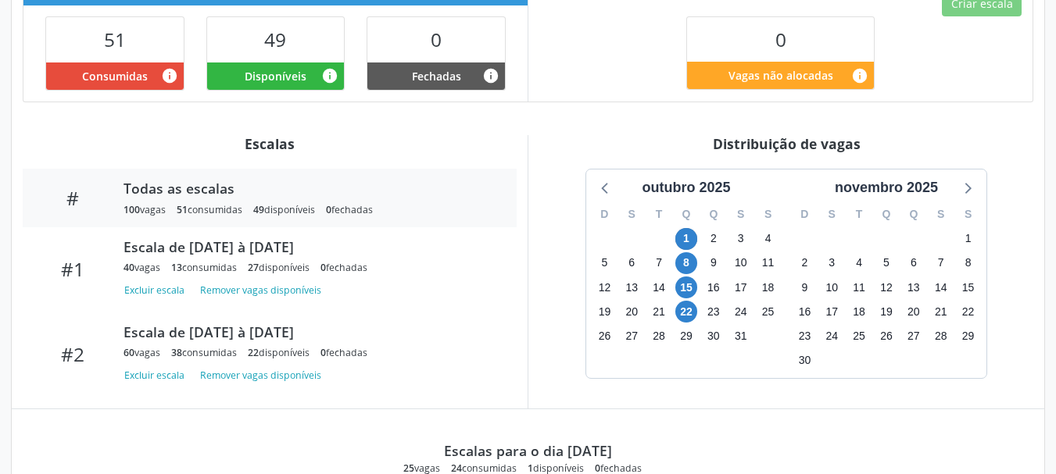
scroll to position [469, 0]
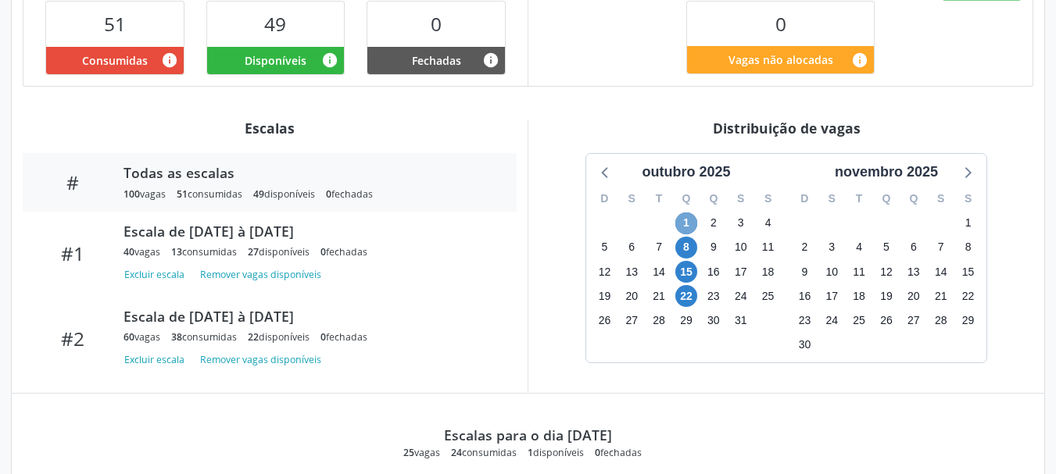
click at [682, 213] on span "1" at bounding box center [686, 224] width 22 height 22
click at [677, 213] on span "1" at bounding box center [686, 224] width 22 height 22
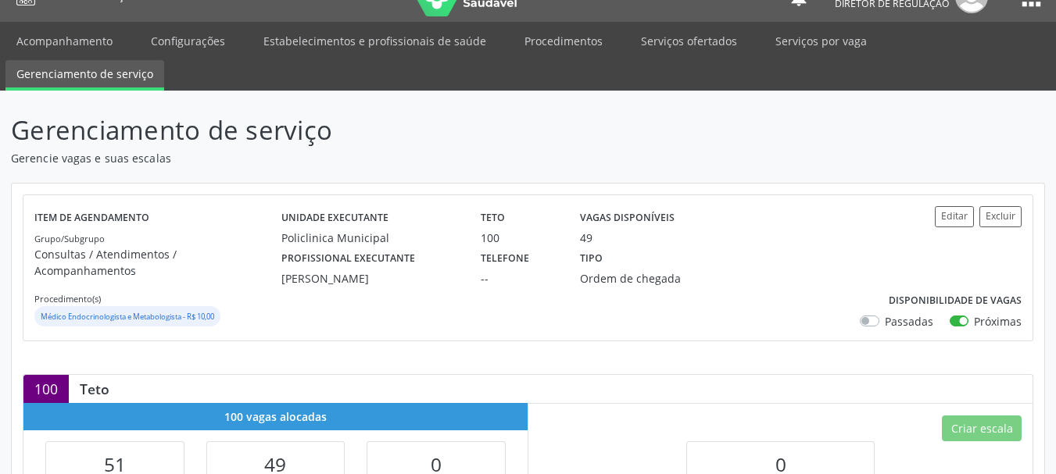
scroll to position [0, 0]
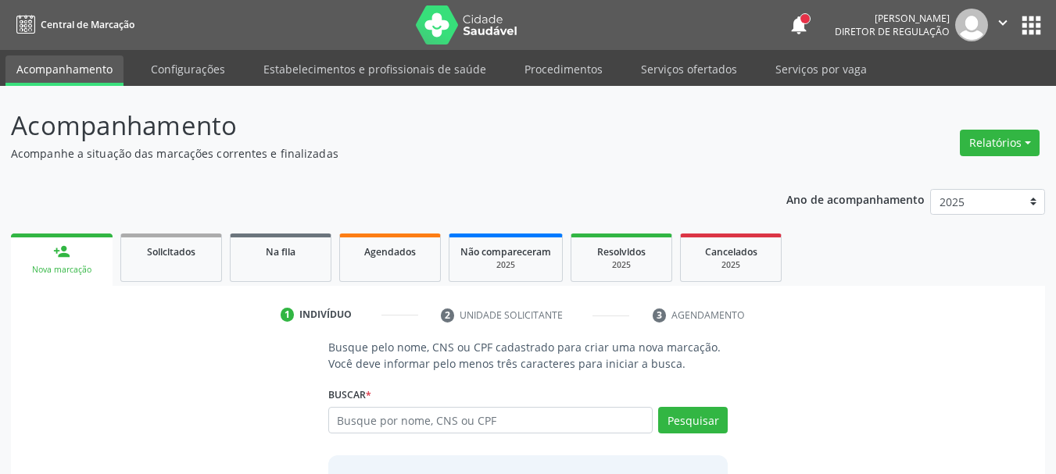
click at [386, 416] on input "text" at bounding box center [490, 420] width 325 height 27
click at [391, 424] on input "text" at bounding box center [490, 420] width 325 height 27
click at [360, 428] on input "text" at bounding box center [490, 420] width 325 height 27
type input "32673493468"
click at [702, 420] on button "Pesquisar" at bounding box center [693, 420] width 70 height 27
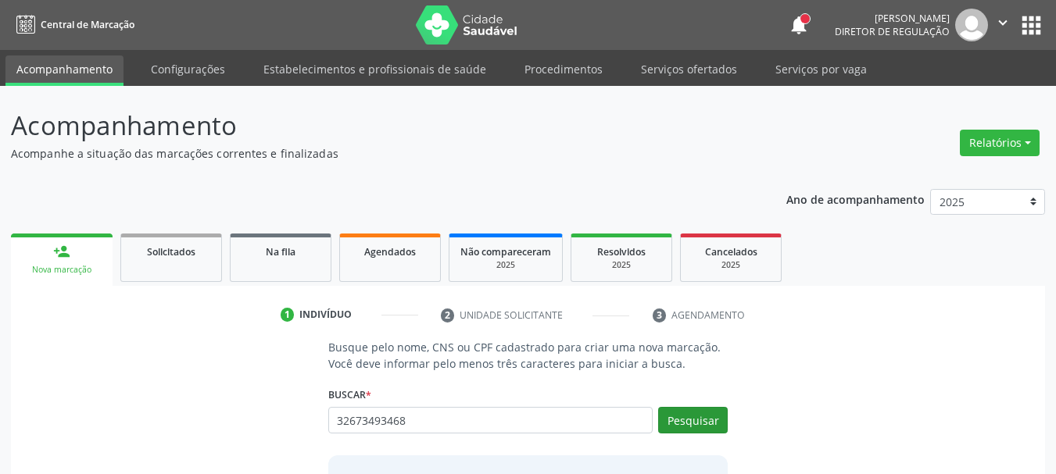
type input "32673493468"
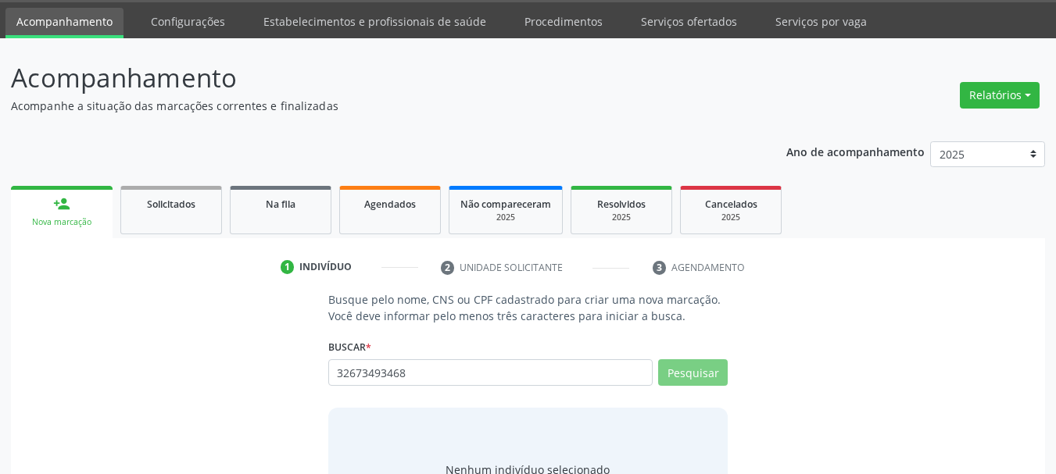
scroll to position [128, 0]
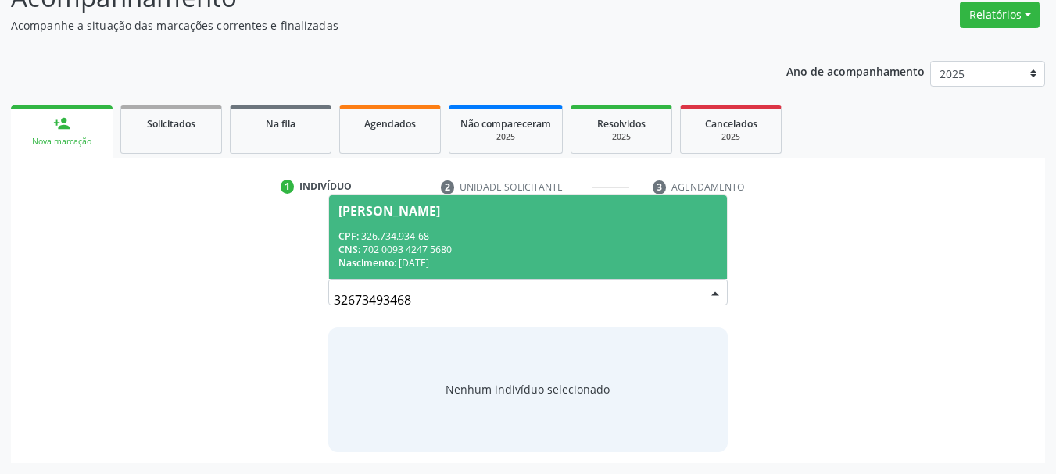
click at [415, 209] on div "[PERSON_NAME]" at bounding box center [389, 211] width 102 height 13
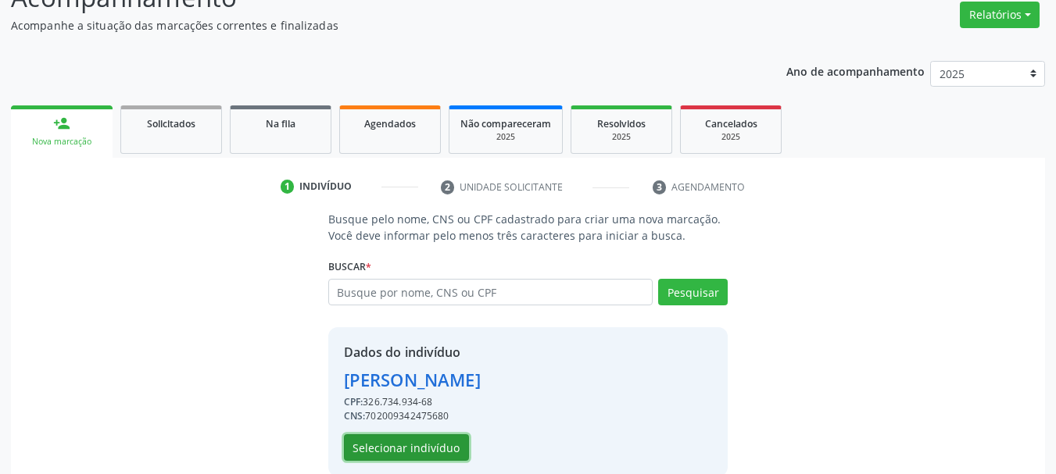
click at [415, 447] on button "Selecionar indivíduo" at bounding box center [406, 448] width 125 height 27
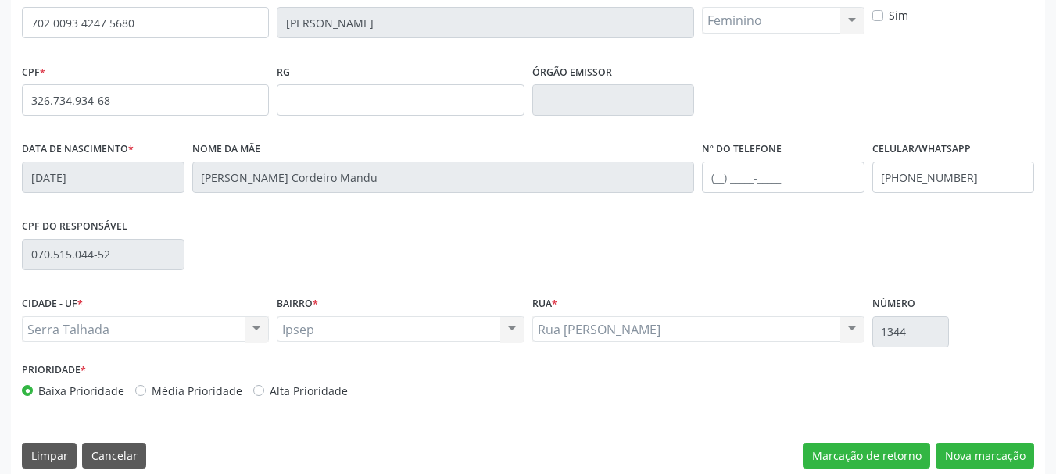
scroll to position [373, 0]
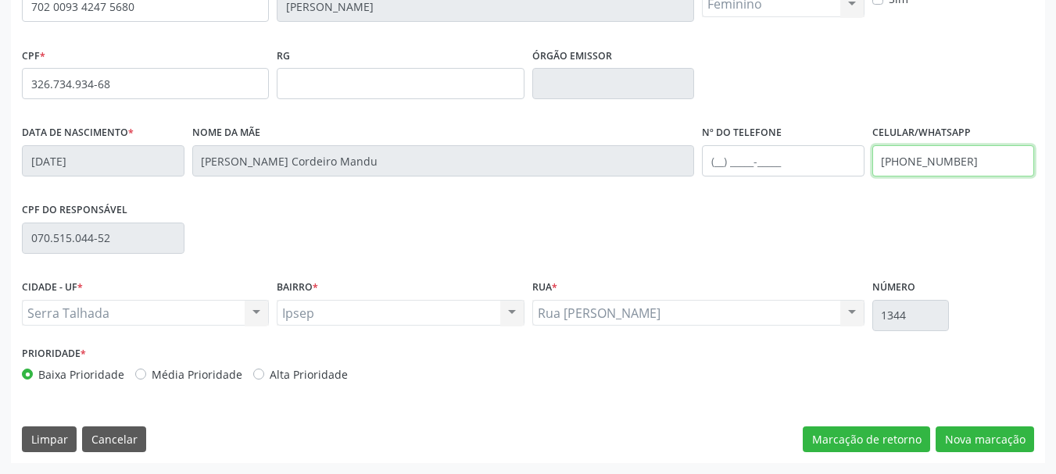
drag, startPoint x: 992, startPoint y: 163, endPoint x: 704, endPoint y: 163, distance: 287.6
click at [704, 163] on div "Data de nascimento * [DATE] Nome da mãe [PERSON_NAME] Mandu Nº do Telefone Celu…" at bounding box center [528, 159] width 1020 height 77
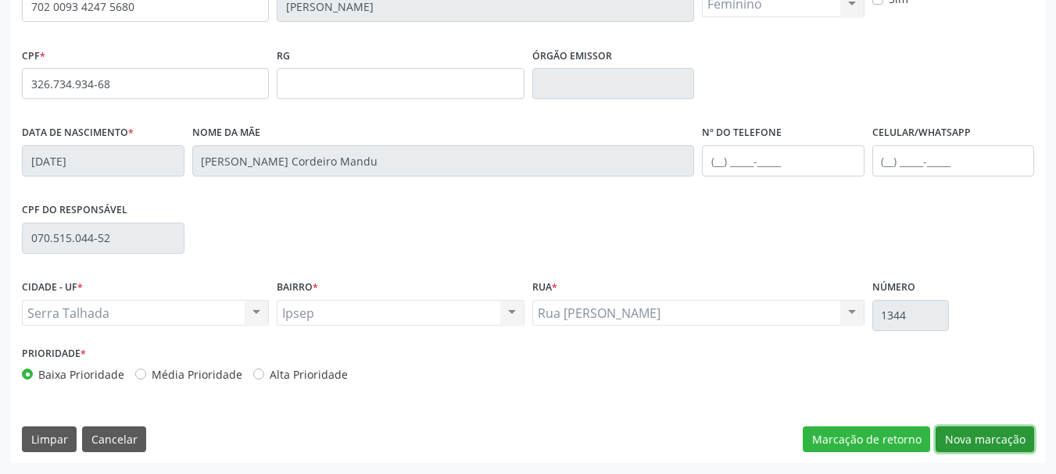
drag, startPoint x: 968, startPoint y: 445, endPoint x: 948, endPoint y: 440, distance: 20.9
click at [968, 446] on button "Nova marcação" at bounding box center [985, 440] width 98 height 27
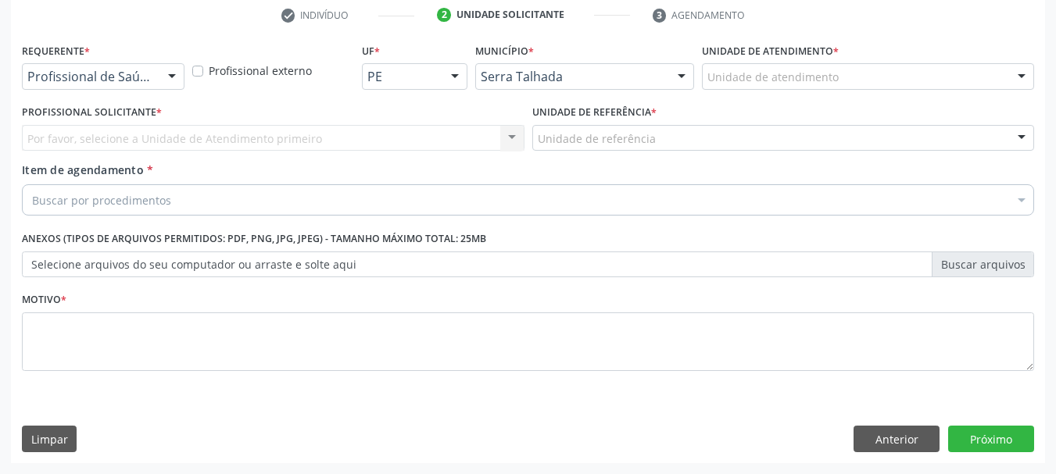
scroll to position [300, 0]
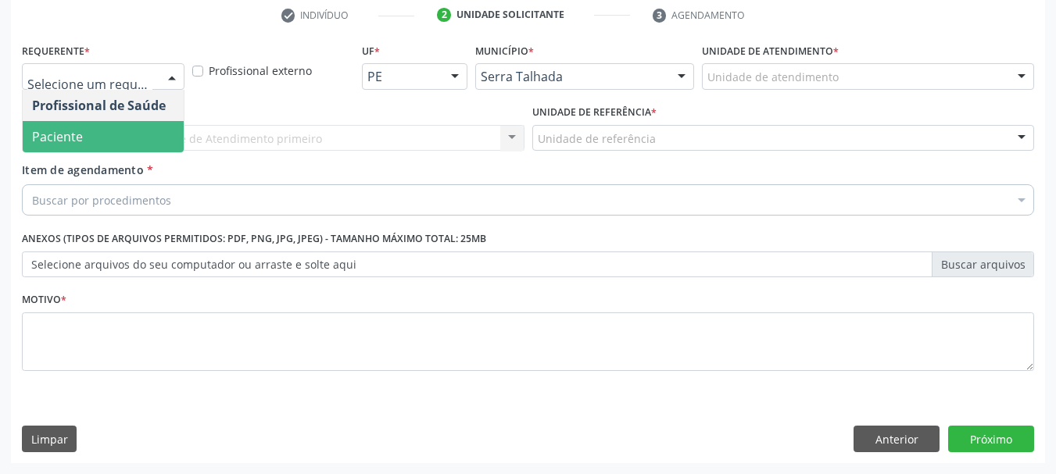
click at [81, 132] on span "Paciente" at bounding box center [57, 136] width 51 height 17
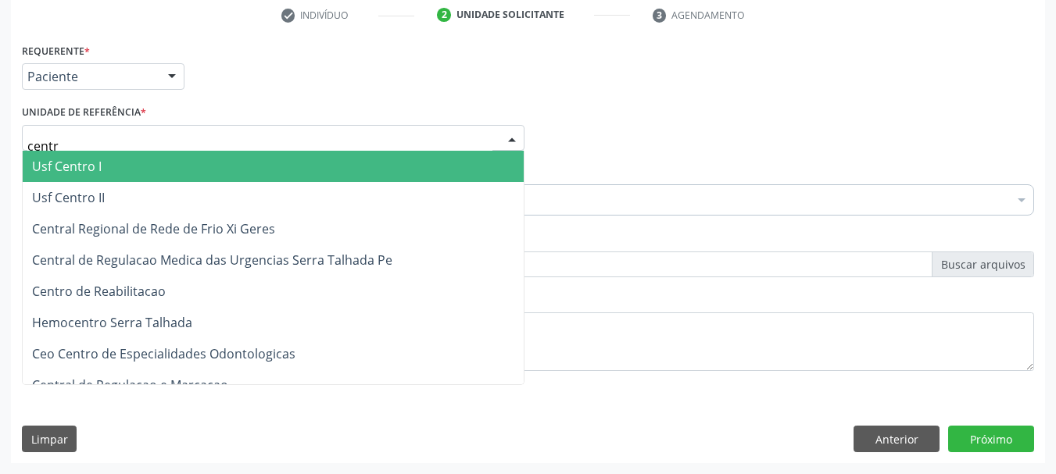
type input "centro"
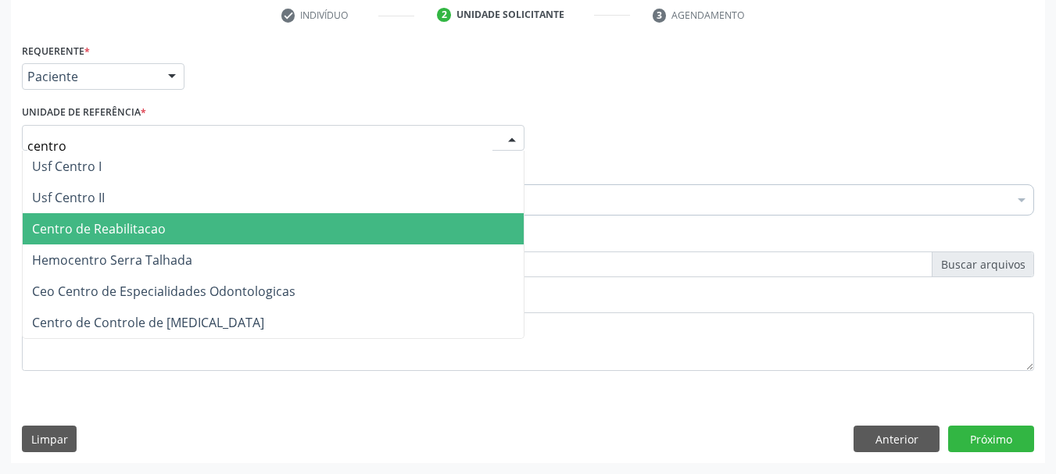
drag, startPoint x: 135, startPoint y: 228, endPoint x: 126, endPoint y: 218, distance: 13.8
click at [135, 227] on span "Centro de Reabilitacao" at bounding box center [99, 228] width 134 height 17
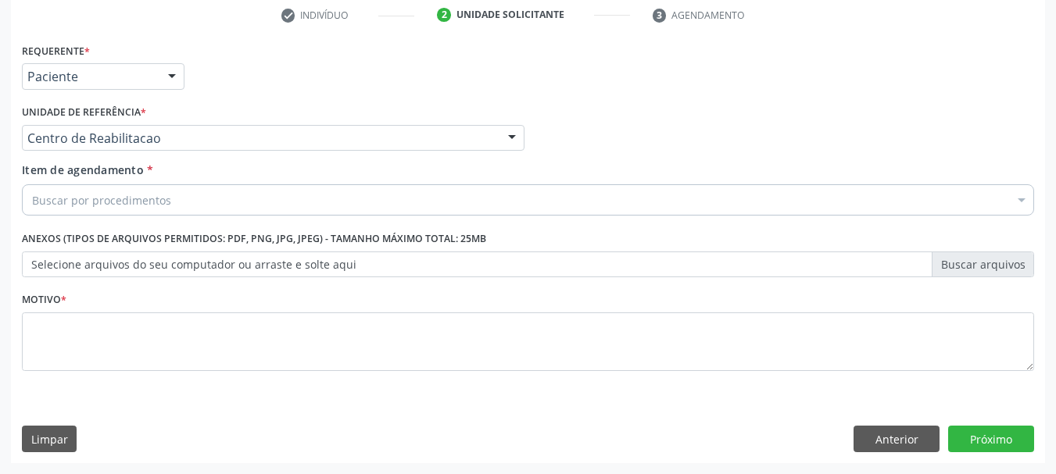
click at [127, 188] on div "Buscar por procedimentos" at bounding box center [528, 199] width 1012 height 31
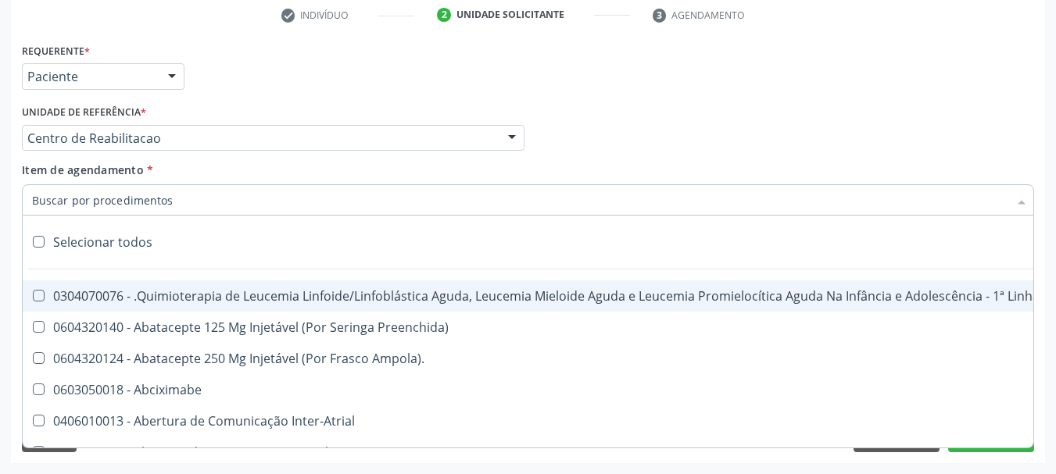
drag, startPoint x: 125, startPoint y: 195, endPoint x: 125, endPoint y: 181, distance: 13.3
click at [125, 195] on input "Item de agendamento *" at bounding box center [520, 199] width 976 height 31
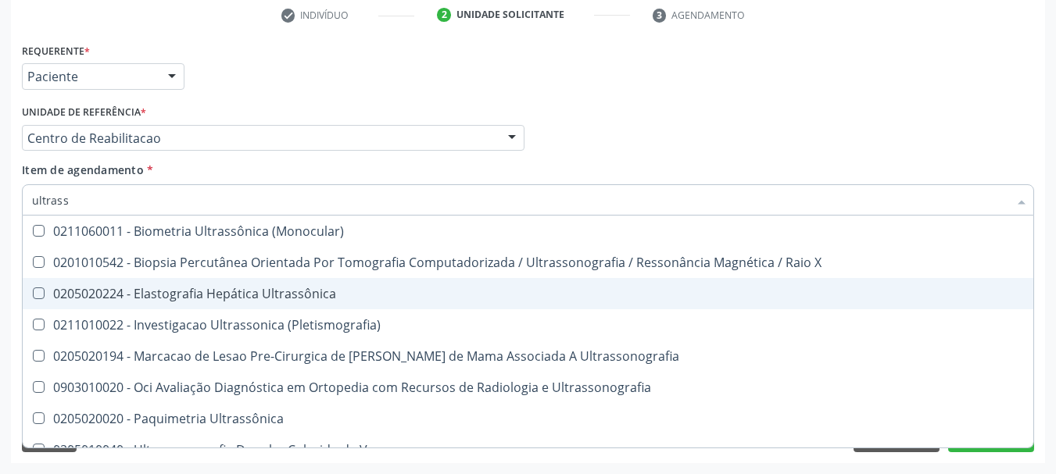
type input "ultrasso"
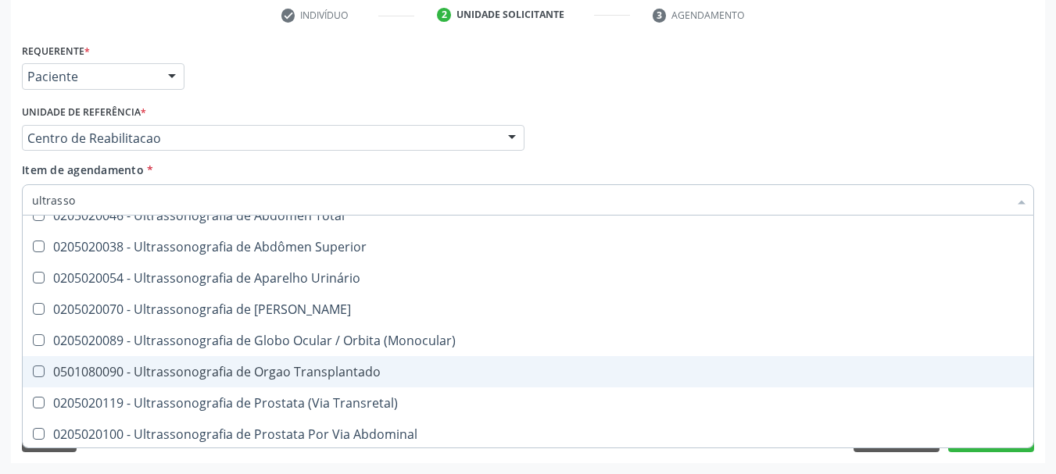
scroll to position [456, 0]
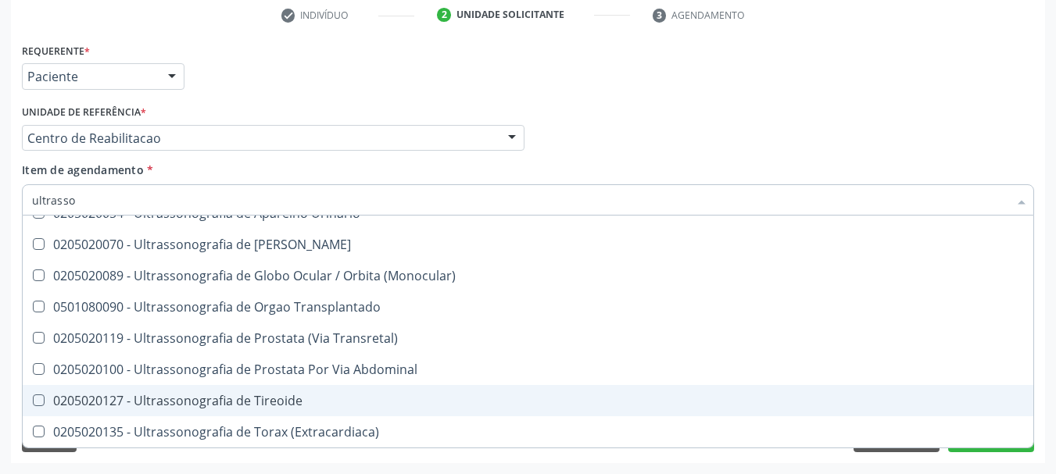
click at [317, 387] on span "0205020127 - Ultrassonografia de Tireoide" at bounding box center [528, 400] width 1011 height 31
checkbox Tireoide "true"
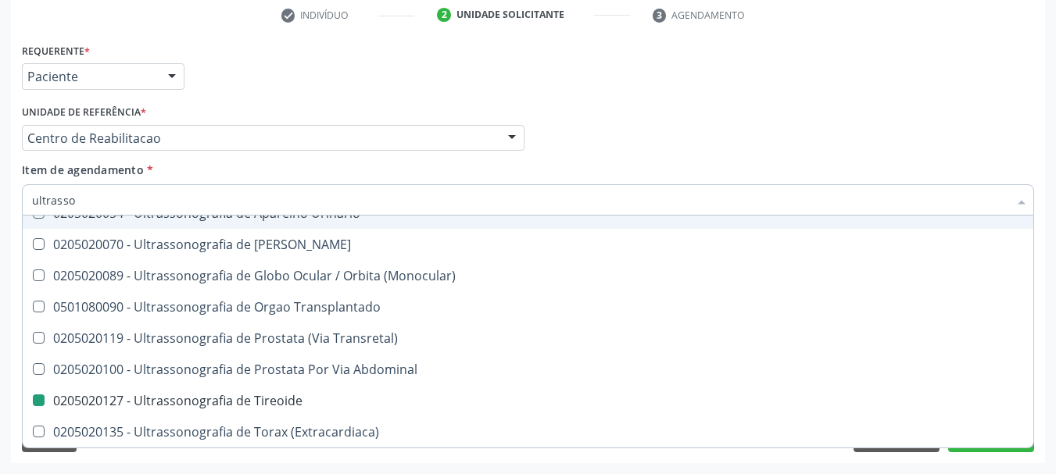
click at [612, 134] on div "Profissional Solicitante Por favor, selecione a Unidade de Atendimento primeiro…" at bounding box center [528, 131] width 1020 height 61
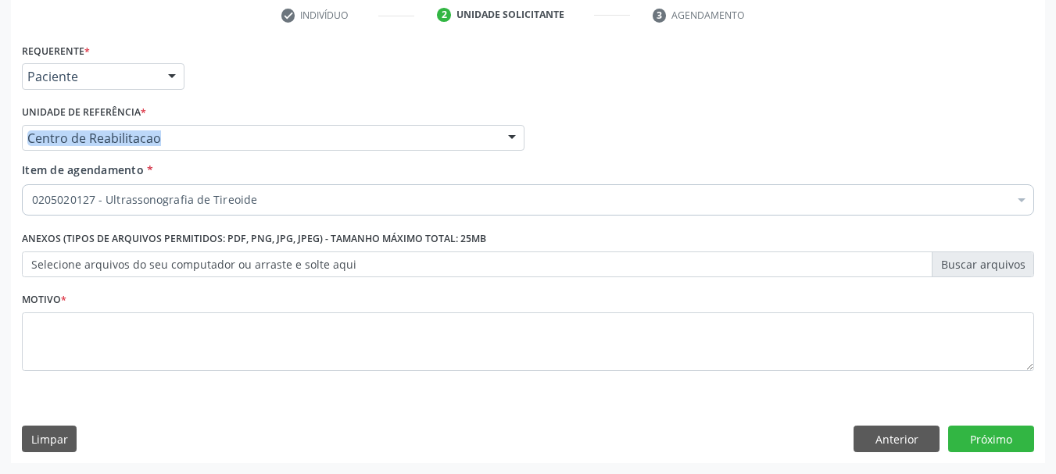
scroll to position [0, 0]
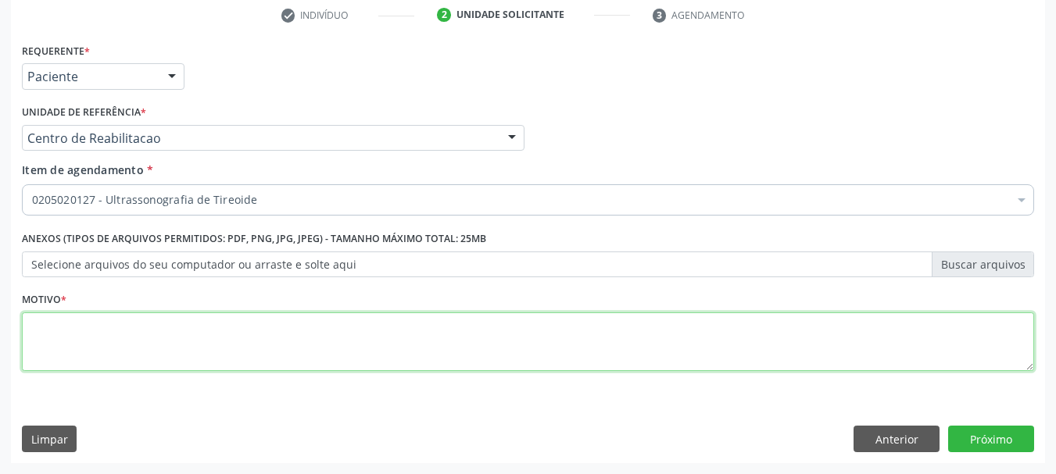
click at [185, 340] on textarea at bounding box center [528, 342] width 1012 height 59
type textarea "..."
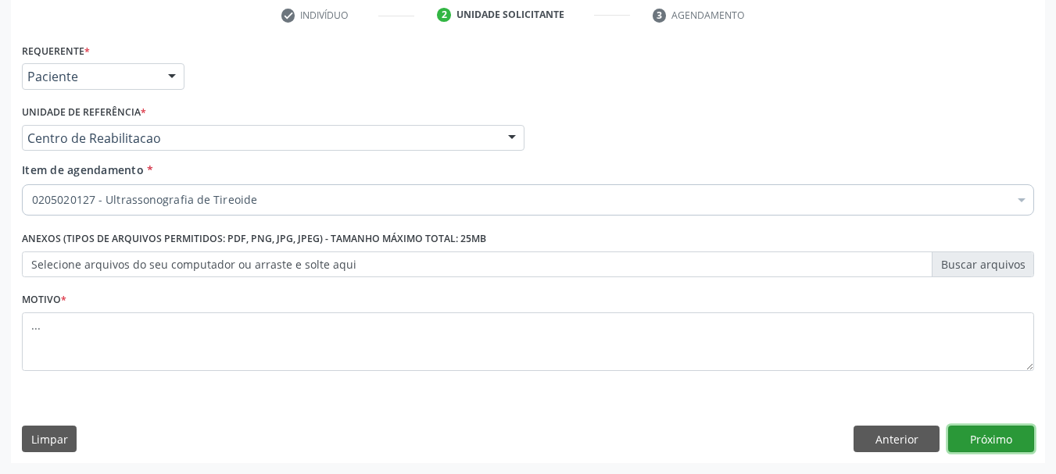
click at [1023, 442] on button "Próximo" at bounding box center [991, 439] width 86 height 27
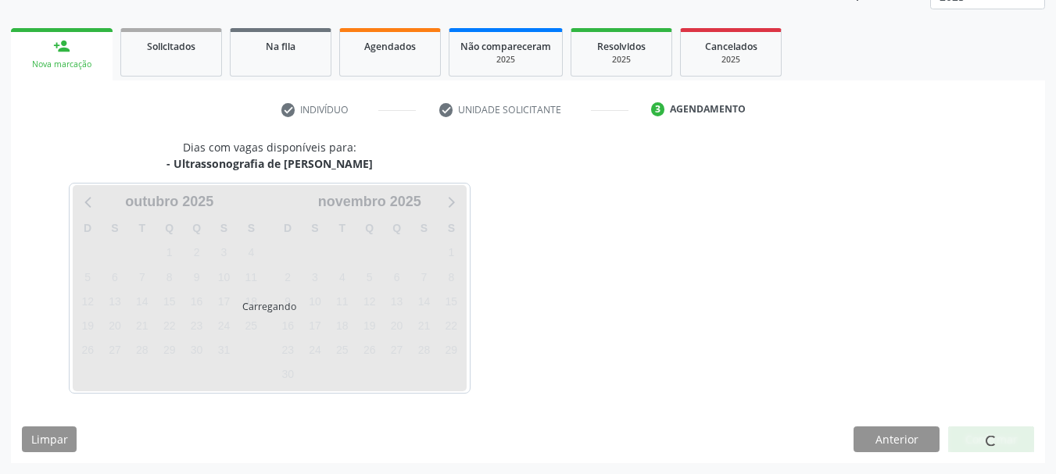
scroll to position [206, 0]
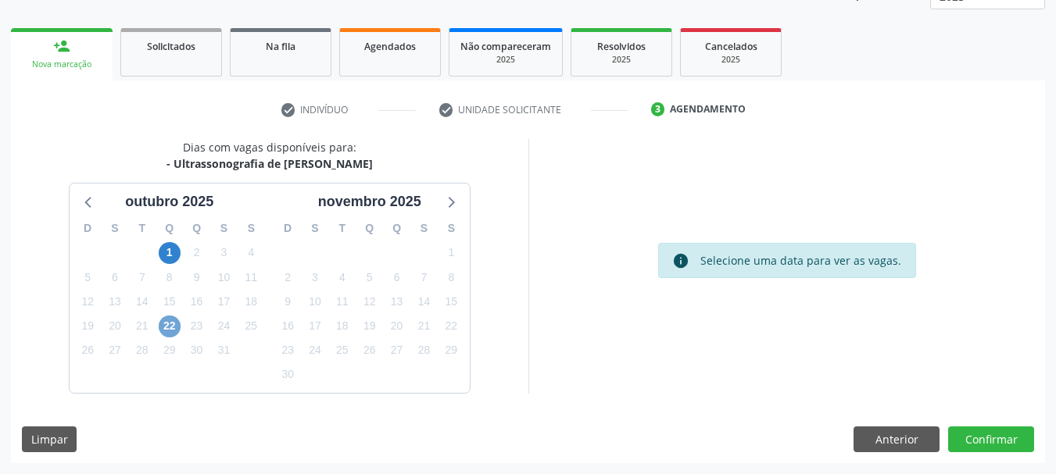
click at [166, 333] on span "22" at bounding box center [170, 327] width 22 height 22
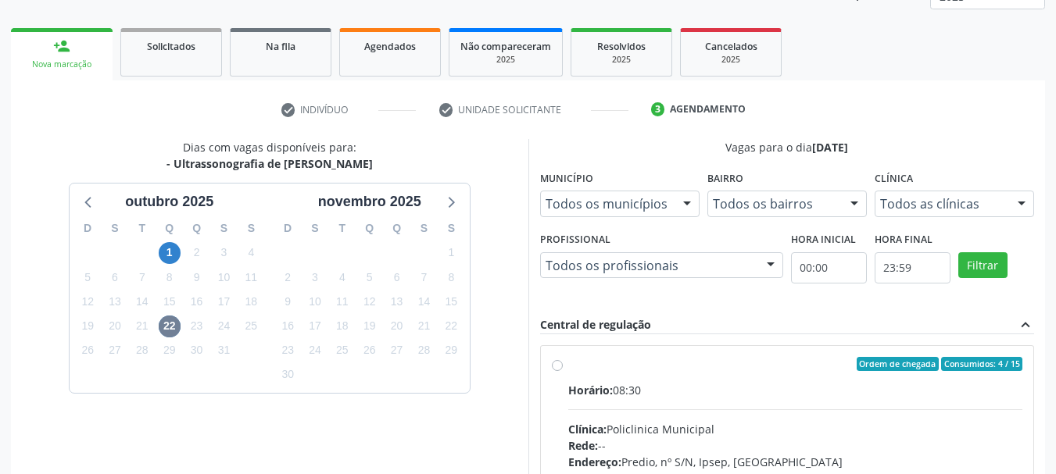
click at [568, 367] on label "Ordem de chegada Consumidos: 4 / 15 Horário: 08:30 Clínica: Policlinica Municip…" at bounding box center [795, 477] width 455 height 240
click at [562, 367] on input "Ordem de chegada Consumidos: 4 / 15 Horário: 08:30 Clínica: Policlinica Municip…" at bounding box center [557, 364] width 11 height 14
radio input "true"
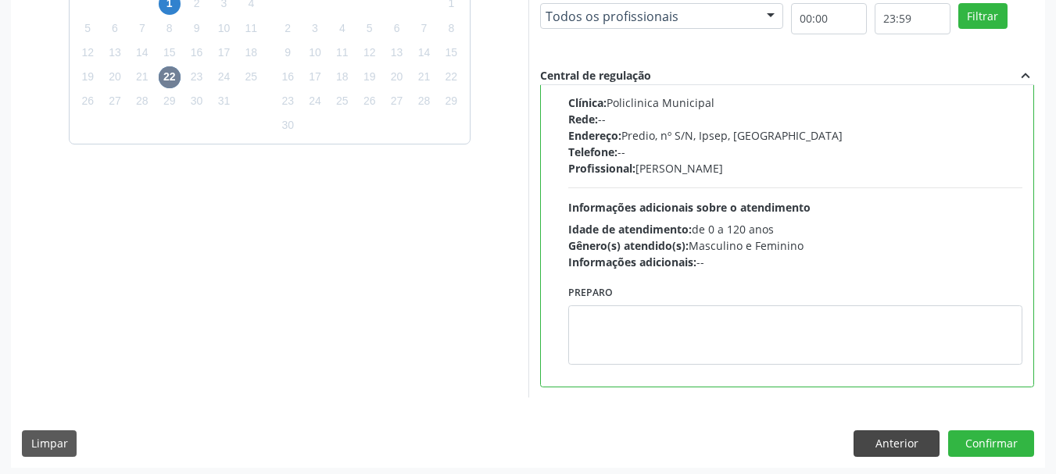
scroll to position [460, 0]
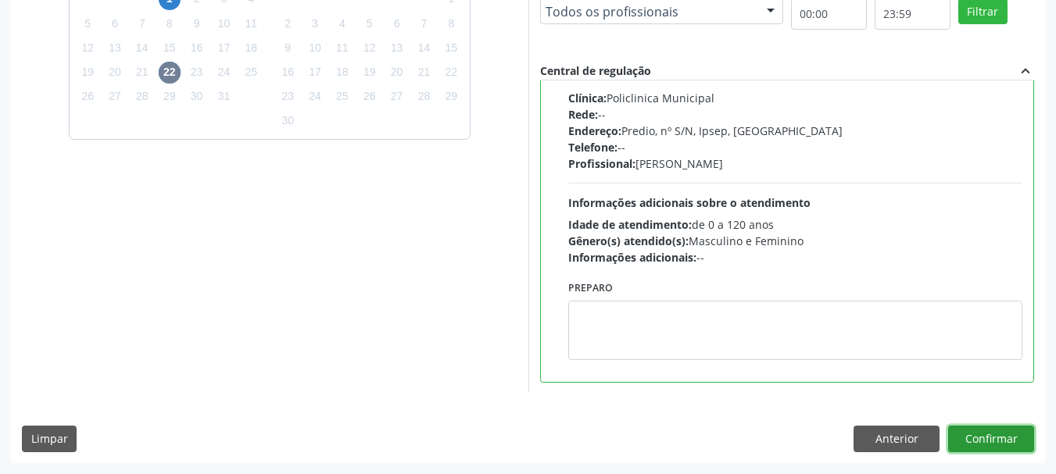
click at [960, 453] on div "Dias com vagas disponíveis para: - Ultrassonografia de Tireoide outubro 2025 D …" at bounding box center [528, 174] width 1034 height 578
click at [972, 433] on button "Confirmar" at bounding box center [991, 439] width 86 height 27
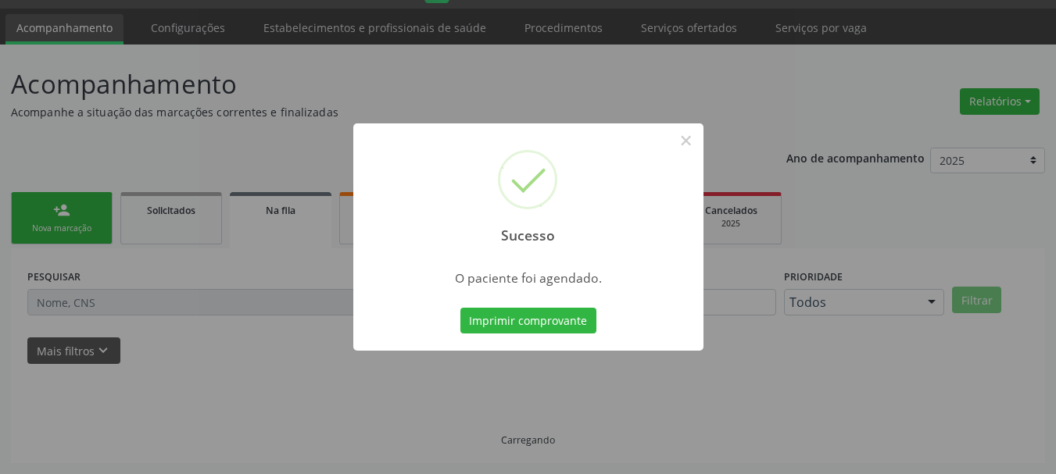
scroll to position [41, 0]
click at [524, 310] on button "Imprimir comprovante" at bounding box center [528, 321] width 136 height 27
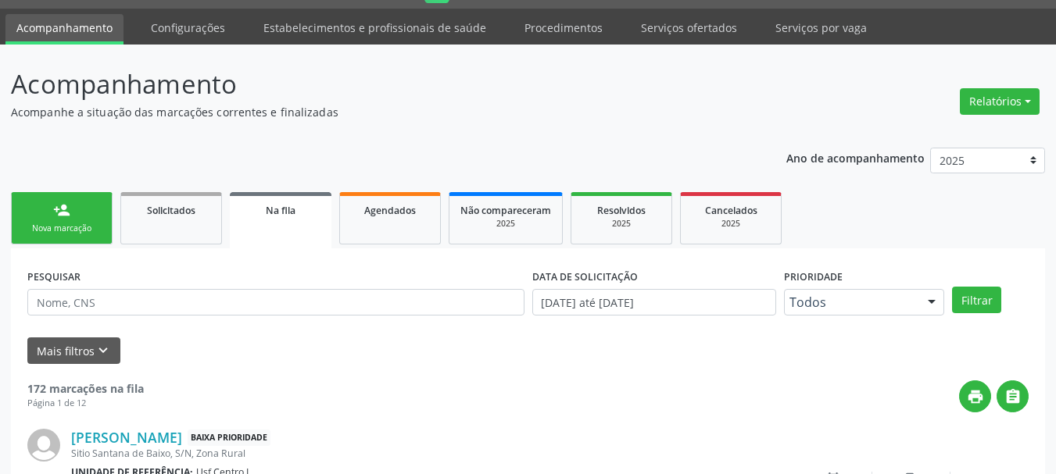
click at [694, 96] on p "Acompanhamento" at bounding box center [373, 84] width 724 height 39
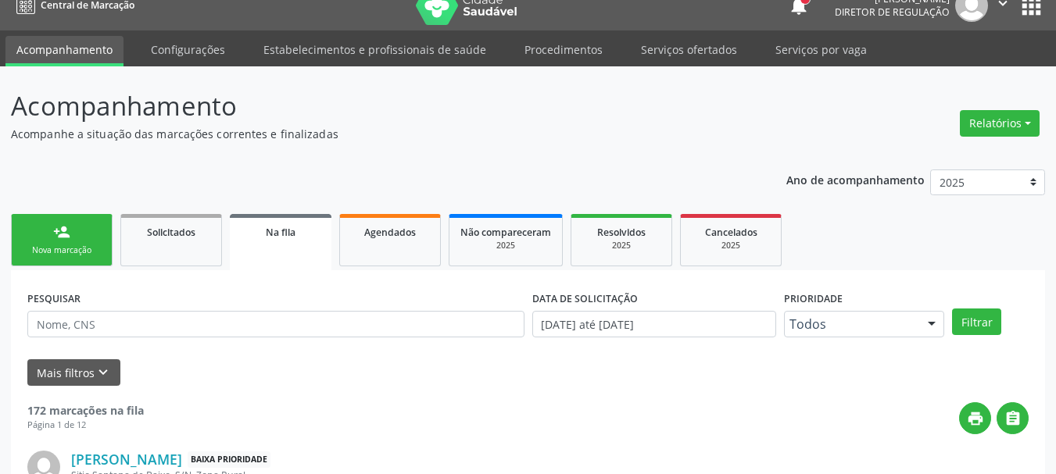
scroll to position [0, 0]
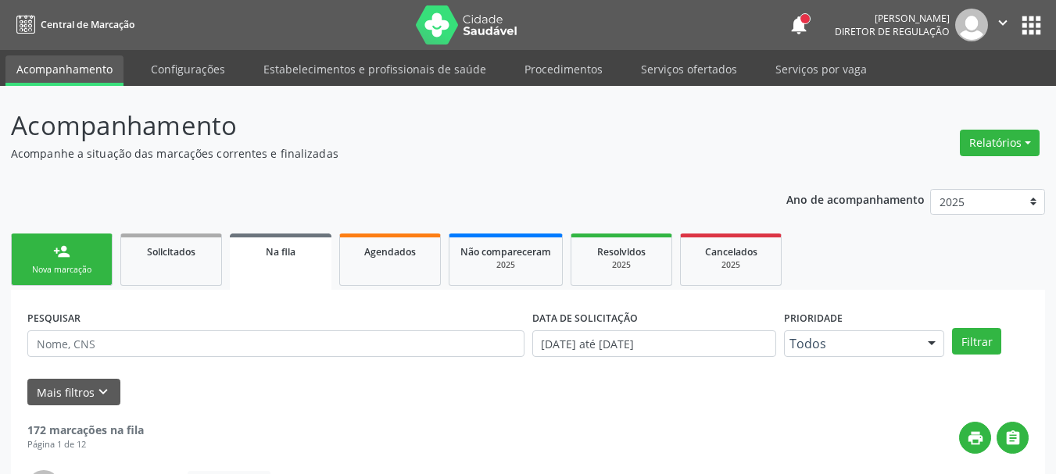
click at [1029, 24] on button "apps" at bounding box center [1031, 25] width 27 height 27
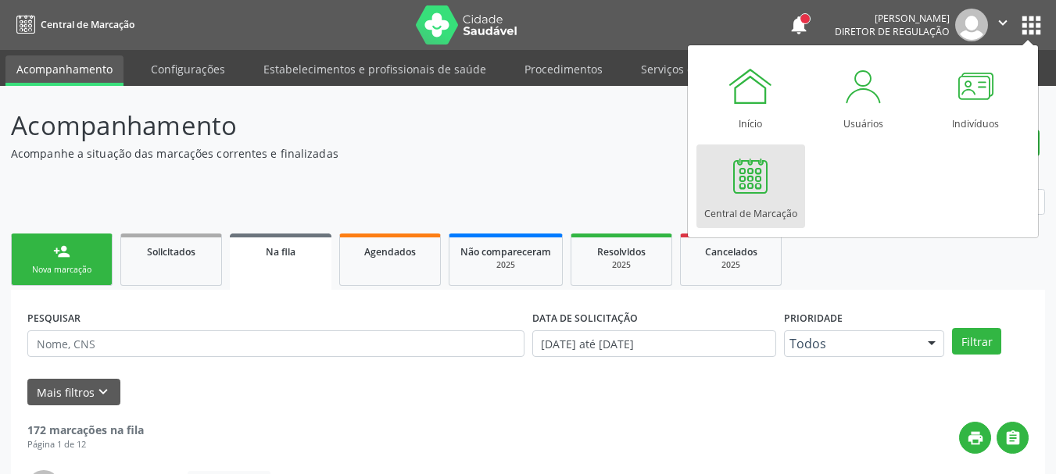
click at [764, 195] on div at bounding box center [750, 175] width 47 height 47
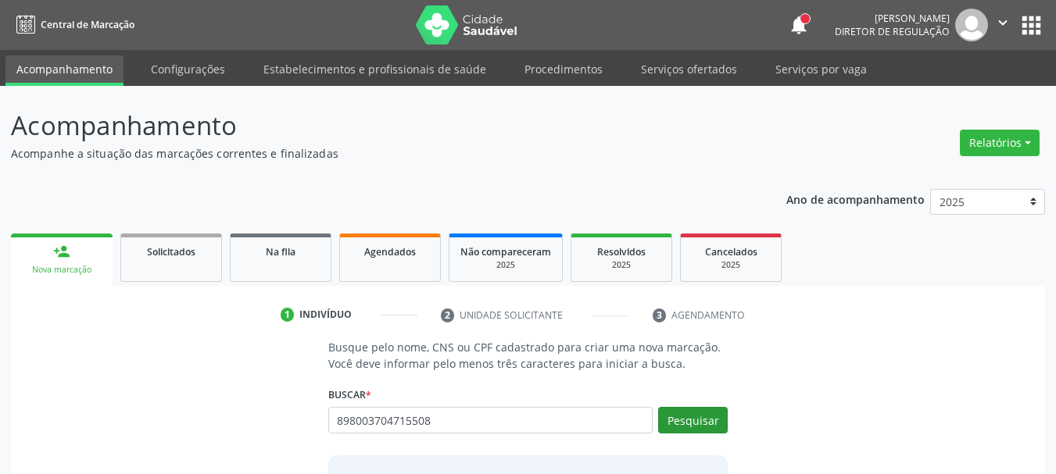
type input "898003704715508"
click at [705, 417] on button "Pesquisar" at bounding box center [693, 420] width 70 height 27
type input "898003704715508"
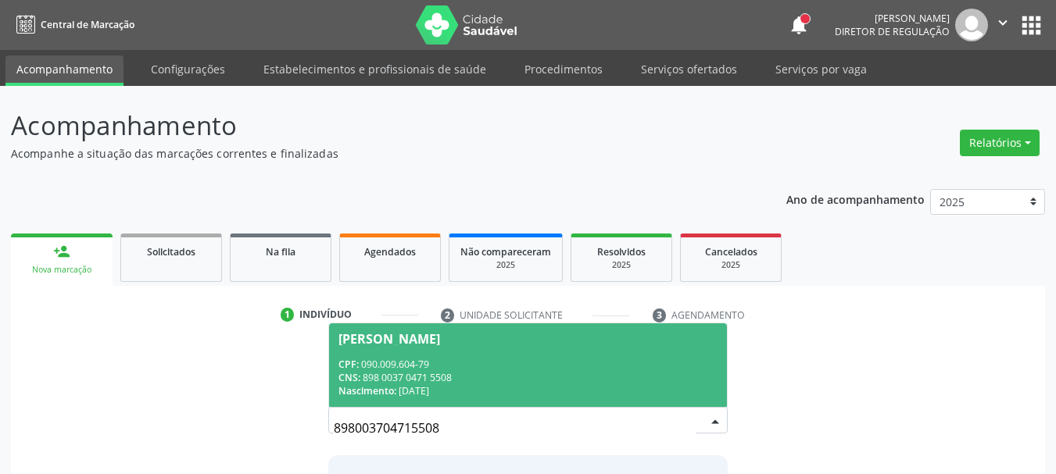
click at [575, 355] on span "Maria da Penha Barbosa Silva Lopes CPF: 090.009.604-79 CNS: 898 0037 0471 5508 …" at bounding box center [528, 366] width 399 height 84
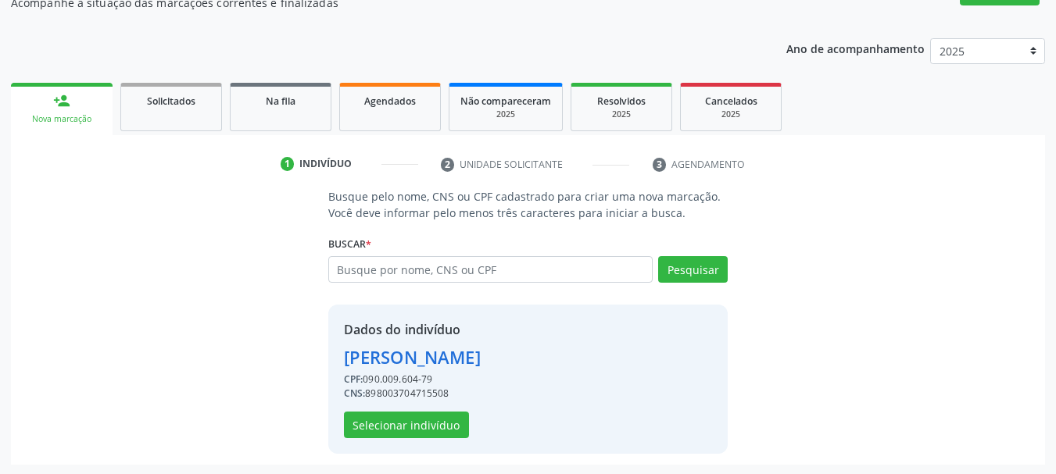
scroll to position [152, 0]
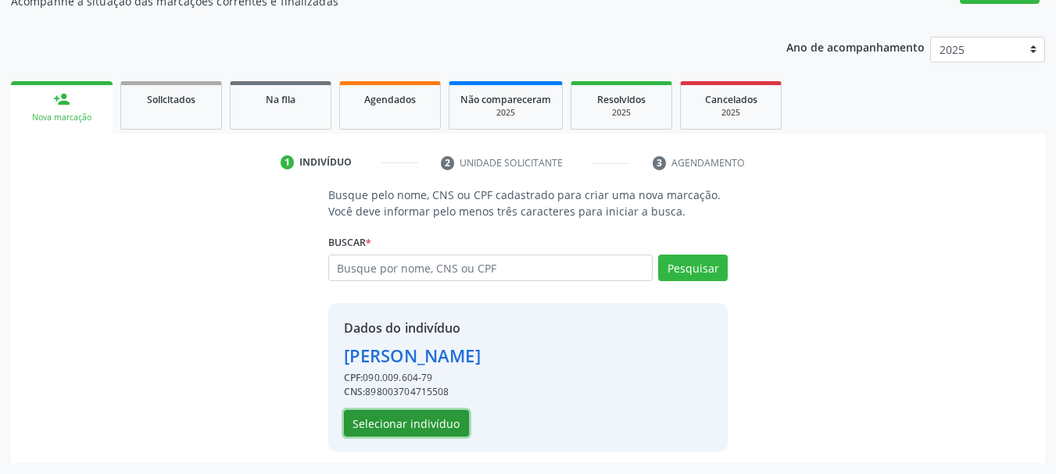
click at [397, 429] on button "Selecionar indivíduo" at bounding box center [406, 423] width 125 height 27
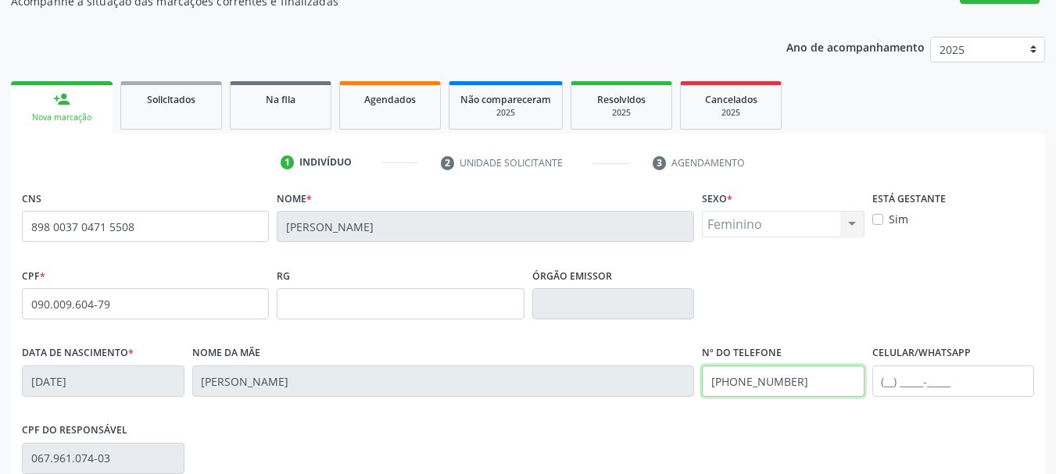
drag, startPoint x: 839, startPoint y: 381, endPoint x: 555, endPoint y: 362, distance: 284.4
click at [555, 362] on div "Data de nascimento * 21/09/1989 Nome da mãe Ivanete Barbosa da Silva Lopes Nº d…" at bounding box center [528, 380] width 1020 height 77
click at [1050, 392] on div "Acompanhamento Acompanhe a situação das marcações correntes e finalizadas Relat…" at bounding box center [528, 314] width 1056 height 761
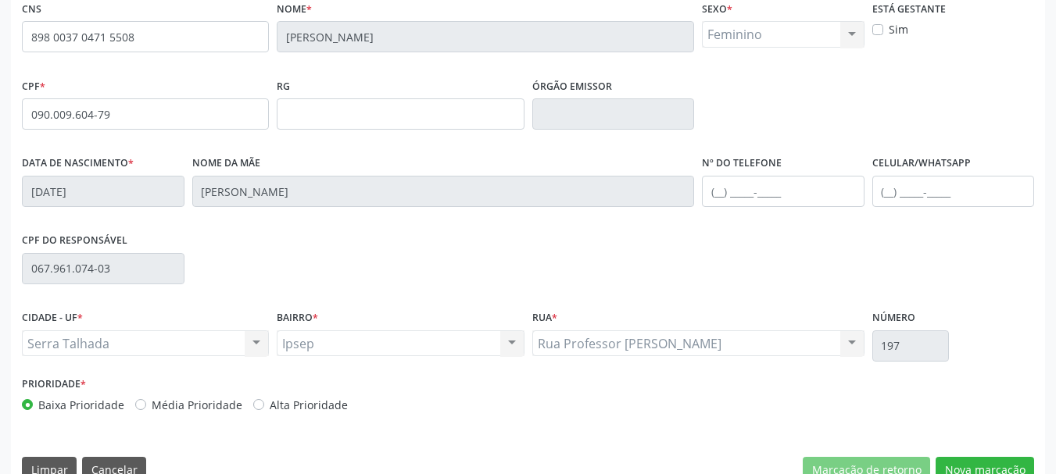
scroll to position [373, 0]
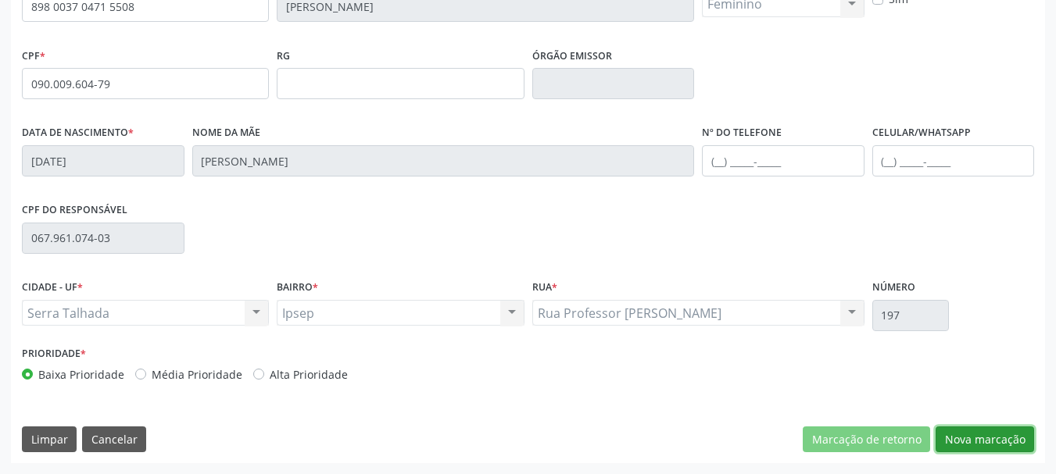
drag, startPoint x: 1013, startPoint y: 435, endPoint x: 987, endPoint y: 418, distance: 31.0
click at [1011, 435] on button "Nova marcação" at bounding box center [985, 440] width 98 height 27
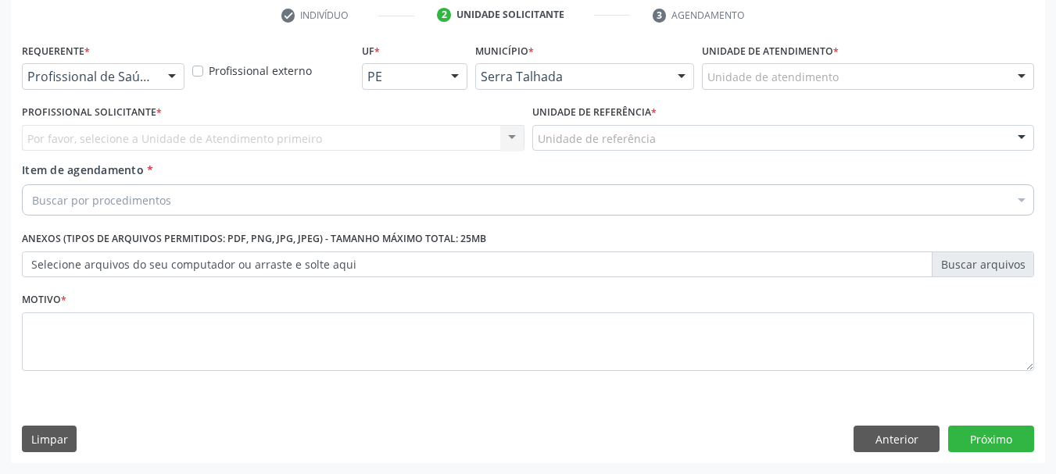
scroll to position [300, 0]
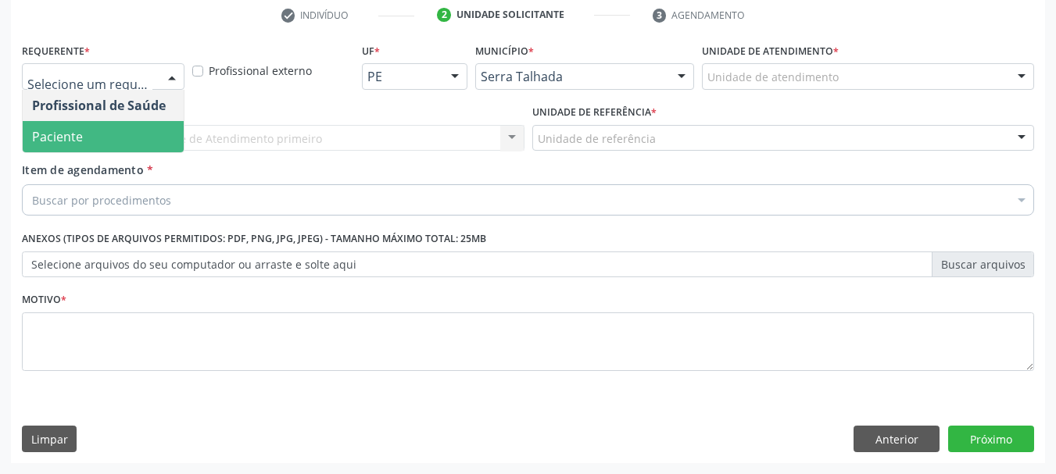
drag, startPoint x: 131, startPoint y: 134, endPoint x: 139, endPoint y: 132, distance: 8.2
click at [133, 134] on span "Paciente" at bounding box center [103, 136] width 161 height 31
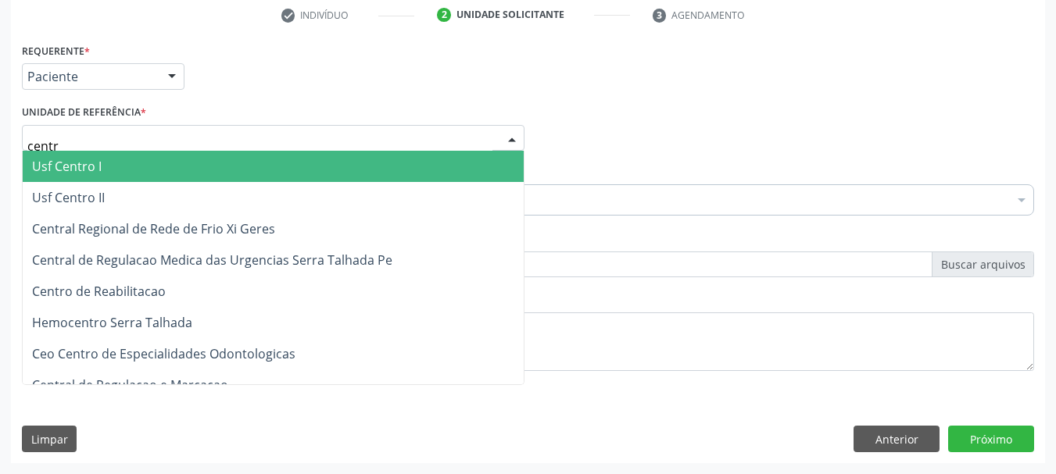
type input "centro"
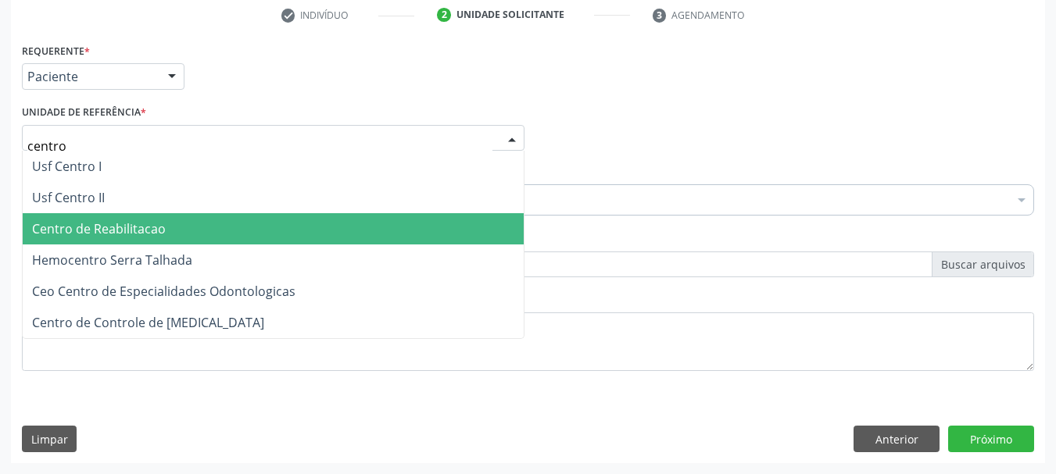
click at [136, 227] on span "Centro de Reabilitacao" at bounding box center [99, 228] width 134 height 17
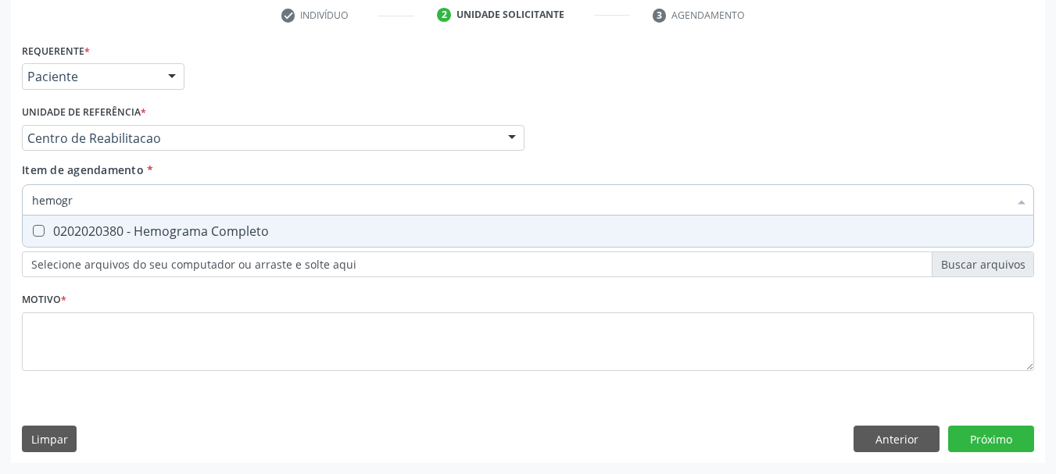
type input "hemogra"
click at [286, 236] on div "0202020380 - Hemograma Completo" at bounding box center [528, 231] width 992 height 13
checkbox Completo "true"
type input "hemog"
checkbox Completo "false"
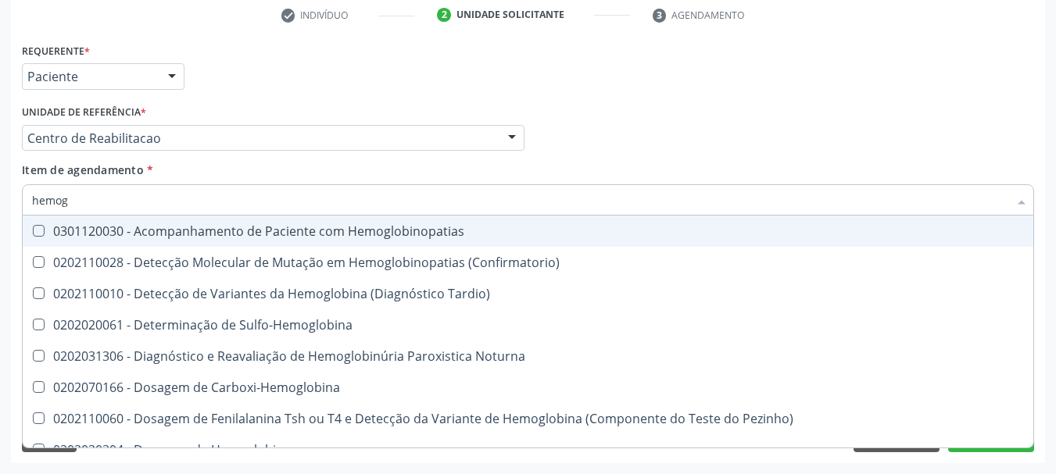
type input "hemo"
checkbox Completo "false"
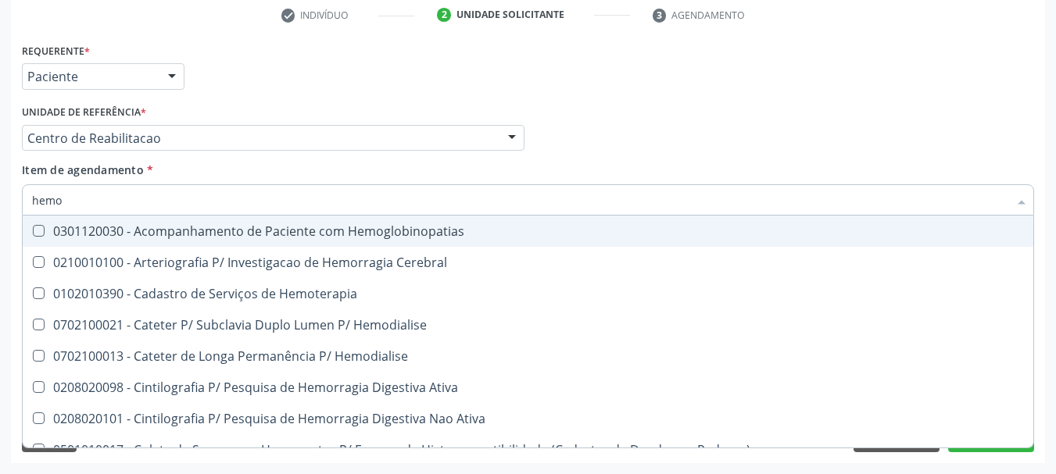
type input "hem"
checkbox Completo "false"
checkbox Elástica "true"
type input "he"
checkbox Elástica "false"
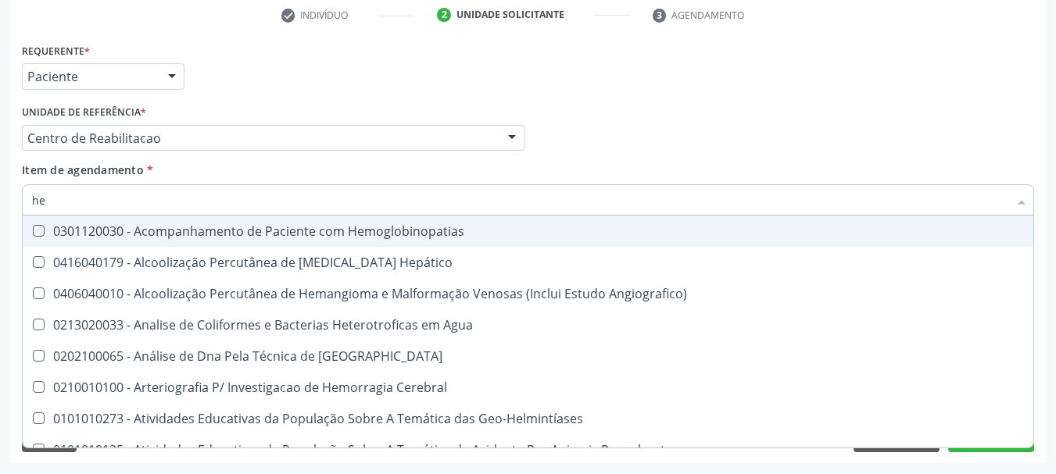
type input "h"
checkbox Completo "false"
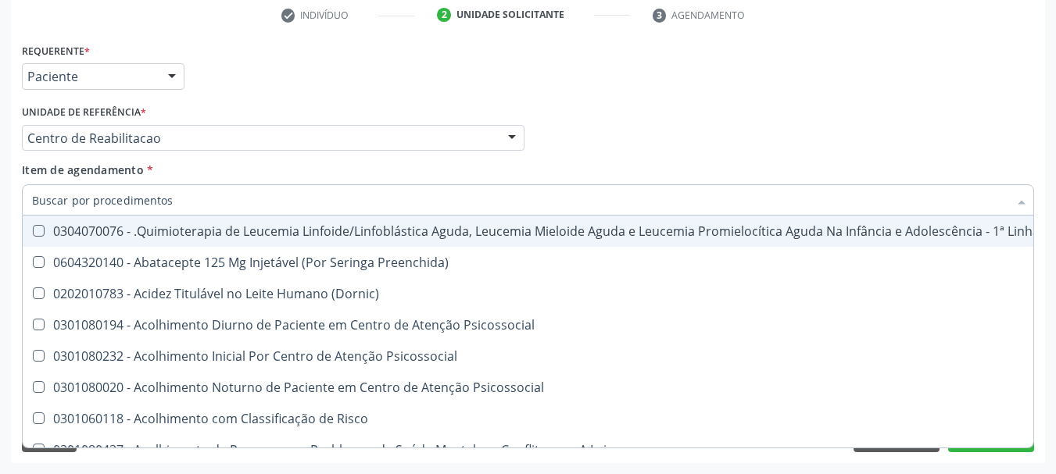
checkbox Completo "false"
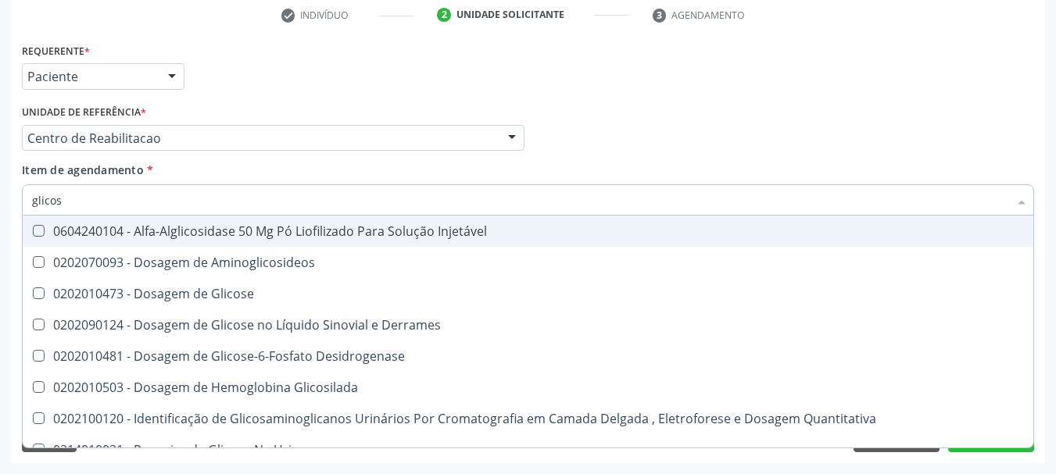
type input "glicose"
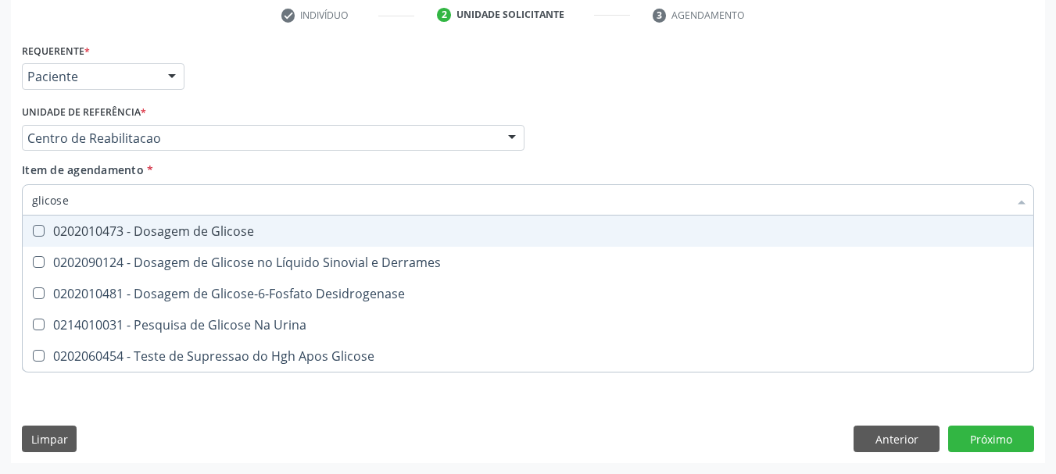
click at [283, 227] on div "0202010473 - Dosagem de Glicose" at bounding box center [528, 231] width 992 height 13
checkbox Glicose "true"
type input "glicos"
checkbox Glicose "false"
checkbox Desidrogenase "true"
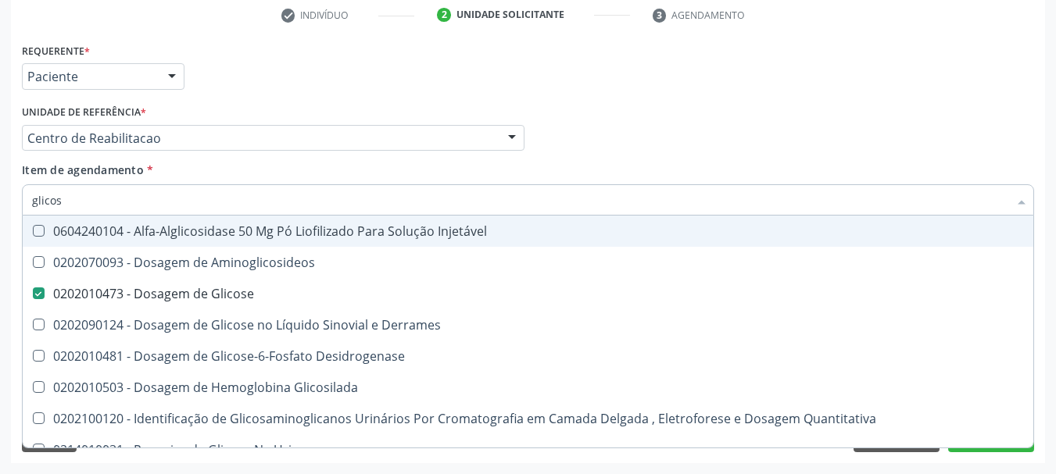
type input "glico"
checkbox Glicose "false"
checkbox Glicosilada "true"
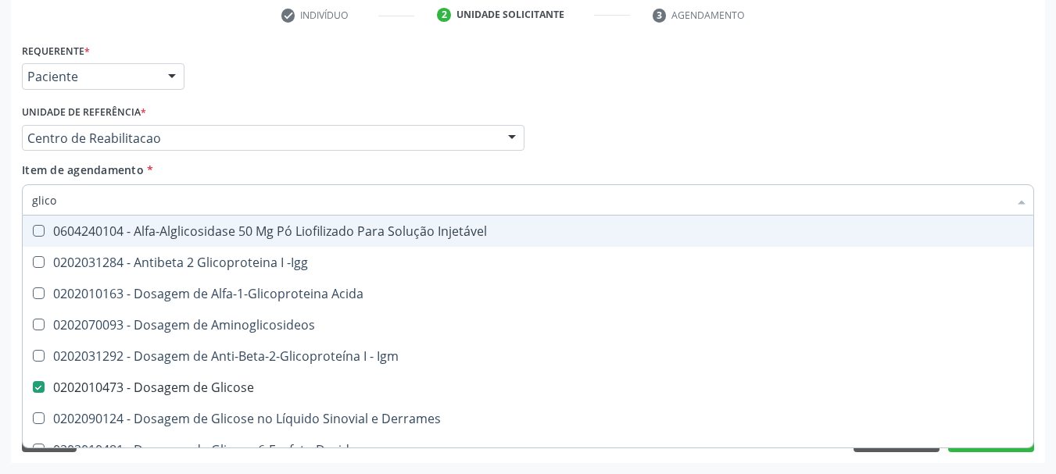
type input "glic"
checkbox Glicose "false"
checkbox Glicose "true"
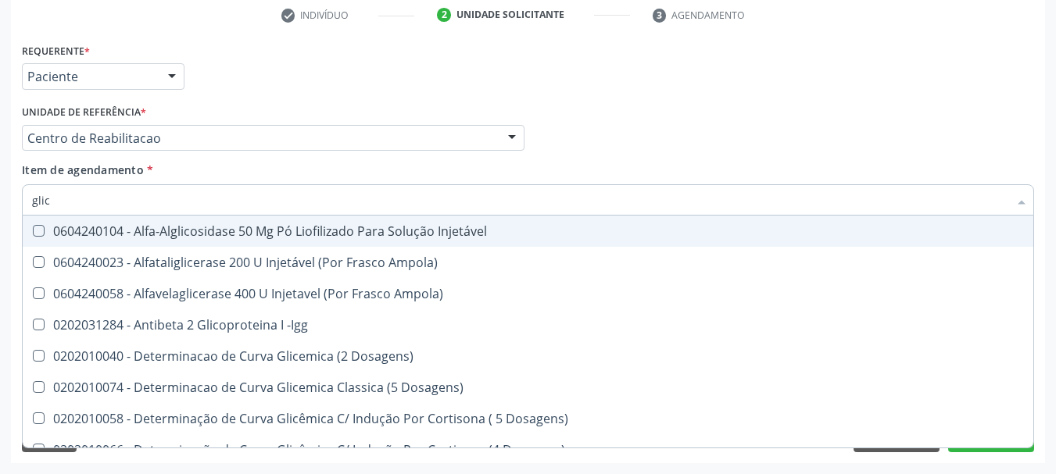
type input "gli"
checkbox Glicose "false"
checkbox Glicosilada "true"
type input "gl"
checkbox Glicosilada "false"
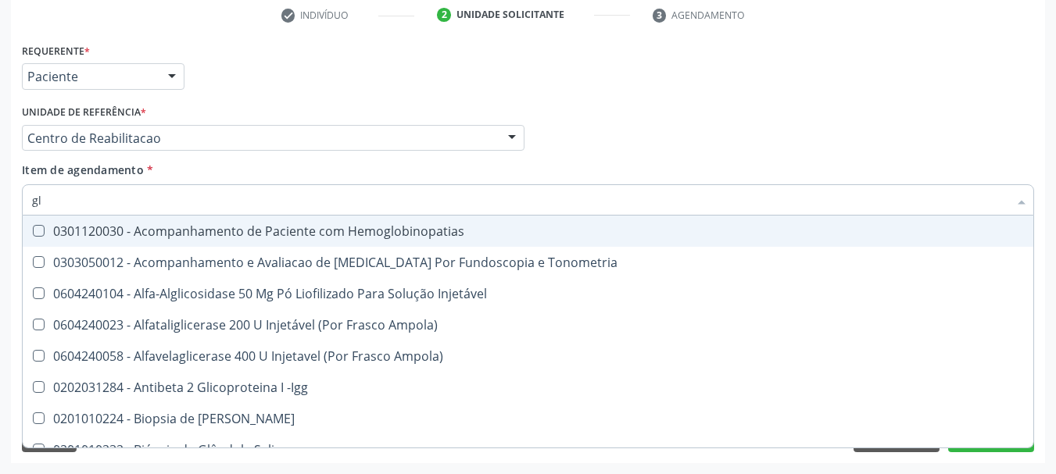
type input "g"
checkbox Glicose "false"
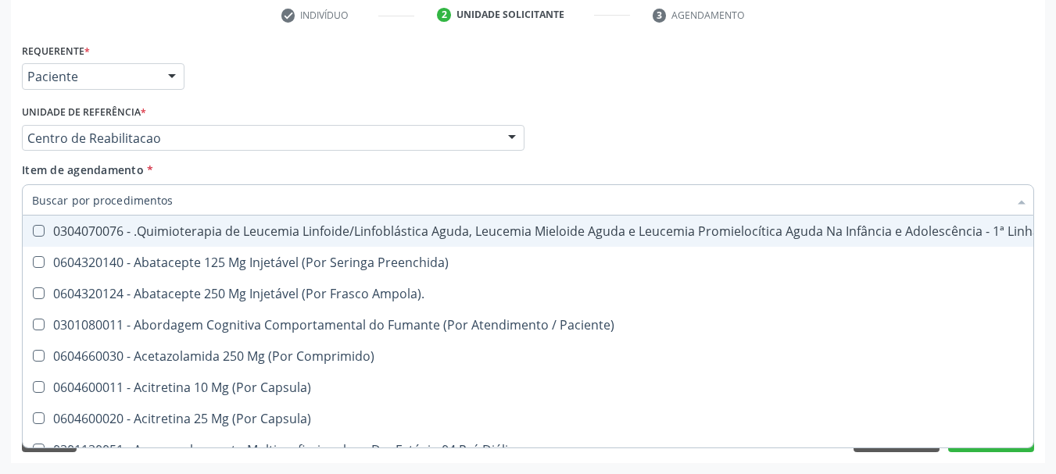
checkbox Glicose "false"
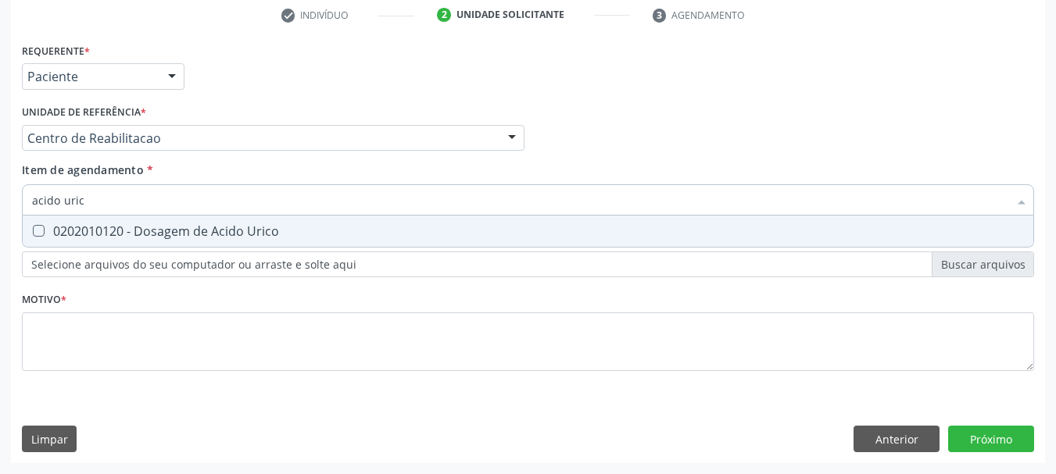
type input "acido urico"
click at [282, 227] on div "0202010120 - Dosagem de Acido Urico" at bounding box center [528, 231] width 992 height 13
checkbox Urico "true"
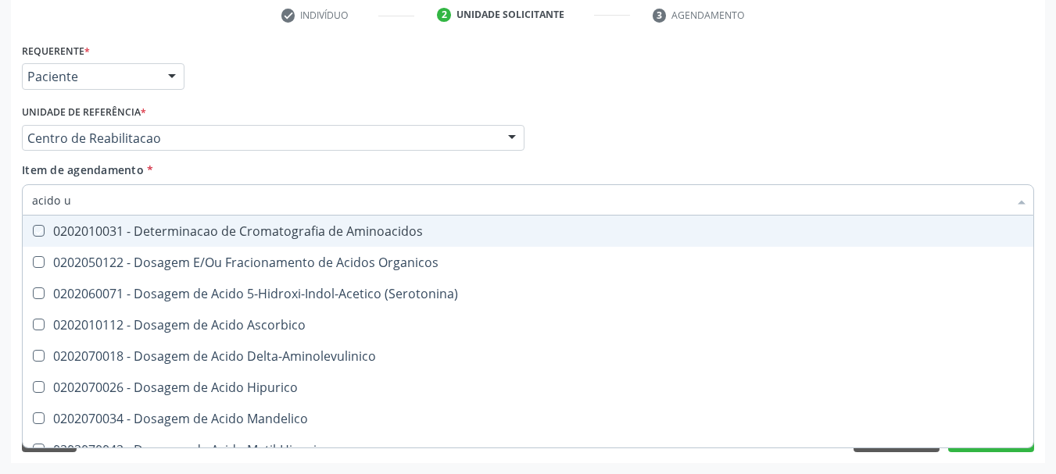
type input "acido"
checkbox Aminoacidos "false"
type input "acid"
checkbox Urico "false"
checkbox Cromatografia\) "true"
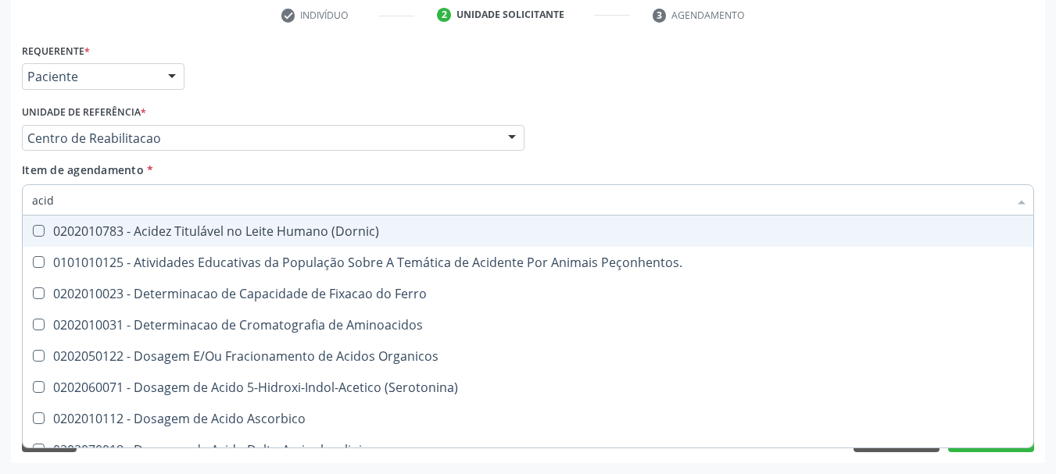
type input "aci"
checkbox Urico "false"
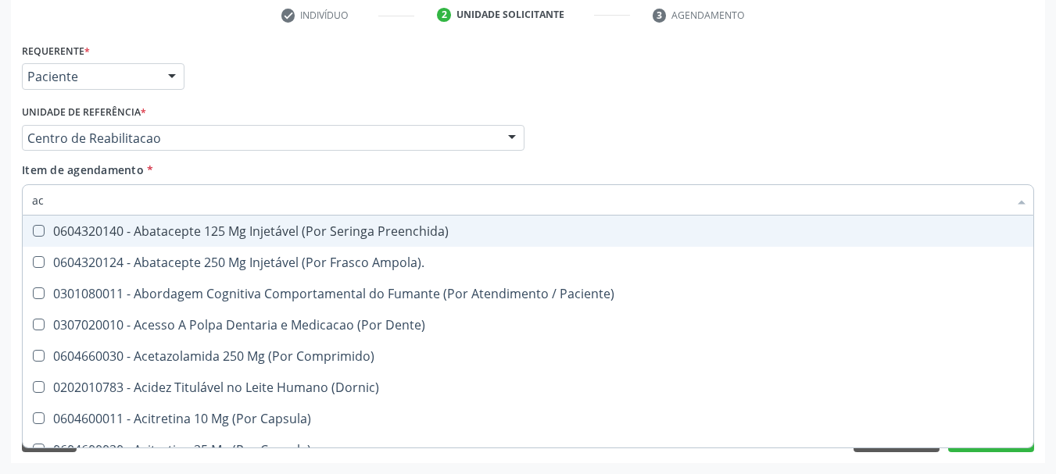
type input "a"
checkbox Urico "false"
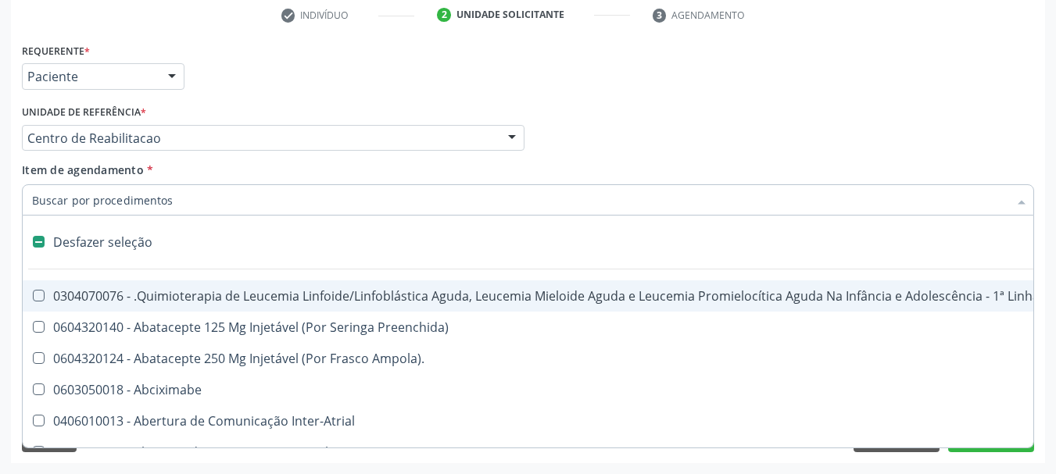
type input "u"
checkbox Cistometro "true"
type input "ur"
checkbox Pesados "true"
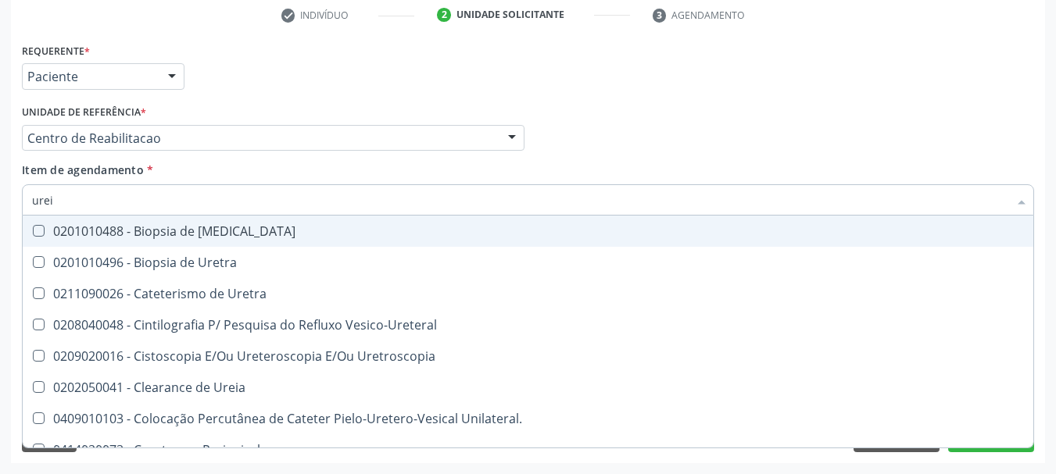
type input "ureia"
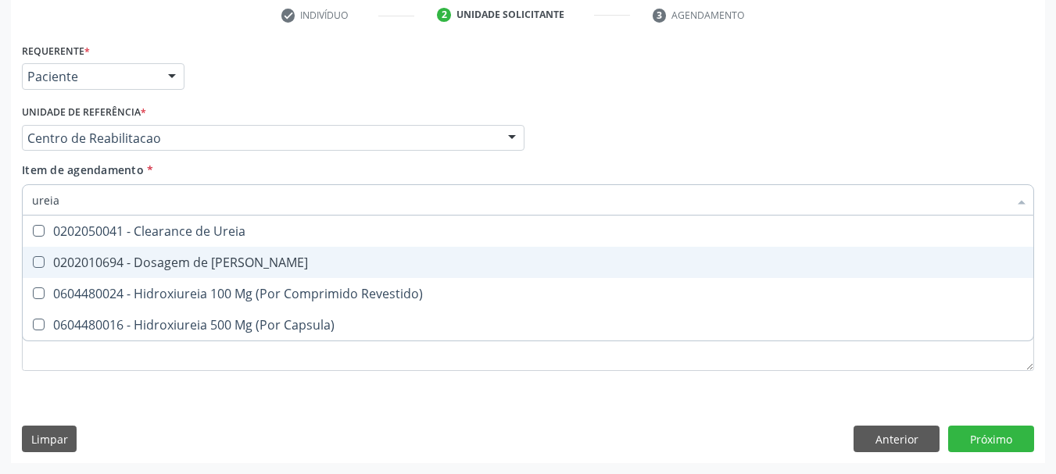
click at [280, 250] on span "0202010694 - Dosagem de Ureia" at bounding box center [528, 262] width 1011 height 31
checkbox Ureia "true"
type input "ure"
checkbox Ureia "false"
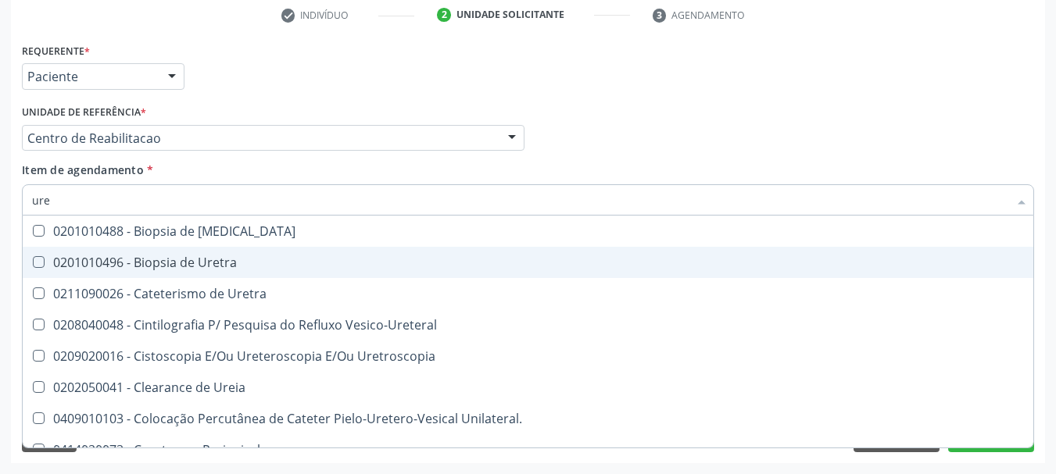
type input "ur"
checkbox Ureia "false"
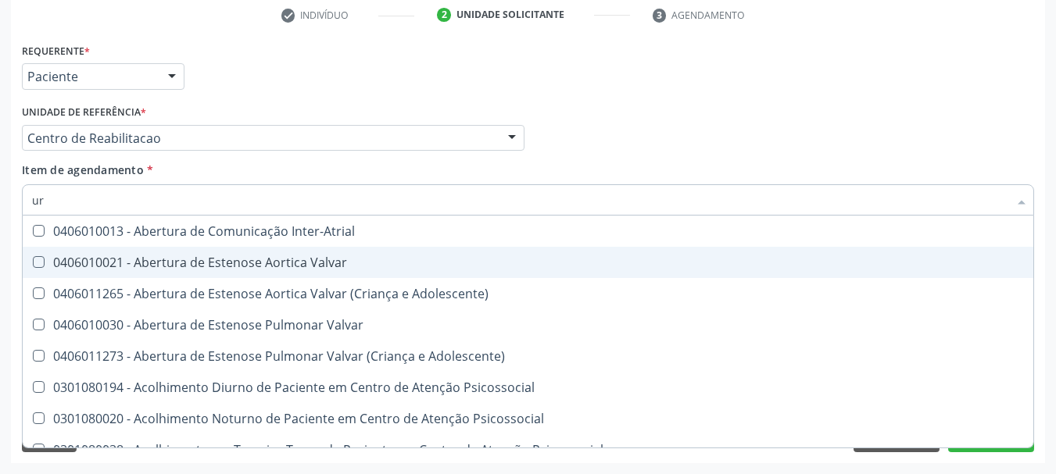
type input "u"
checkbox Urico "false"
checkbox Ureia "false"
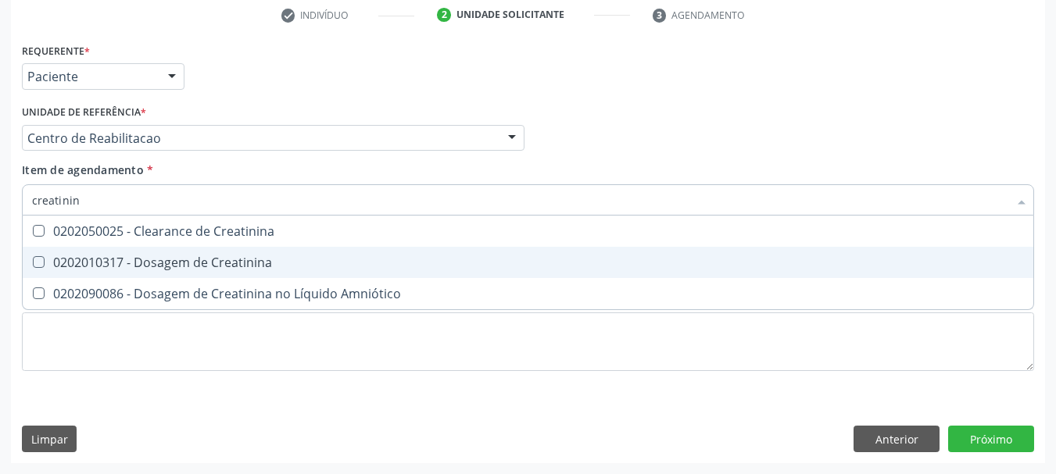
type input "creatinina"
drag, startPoint x: 274, startPoint y: 249, endPoint x: 268, endPoint y: 259, distance: 11.5
click at [268, 259] on span "0202010317 - Dosagem de Creatinina" at bounding box center [528, 262] width 1011 height 31
checkbox Creatinina "true"
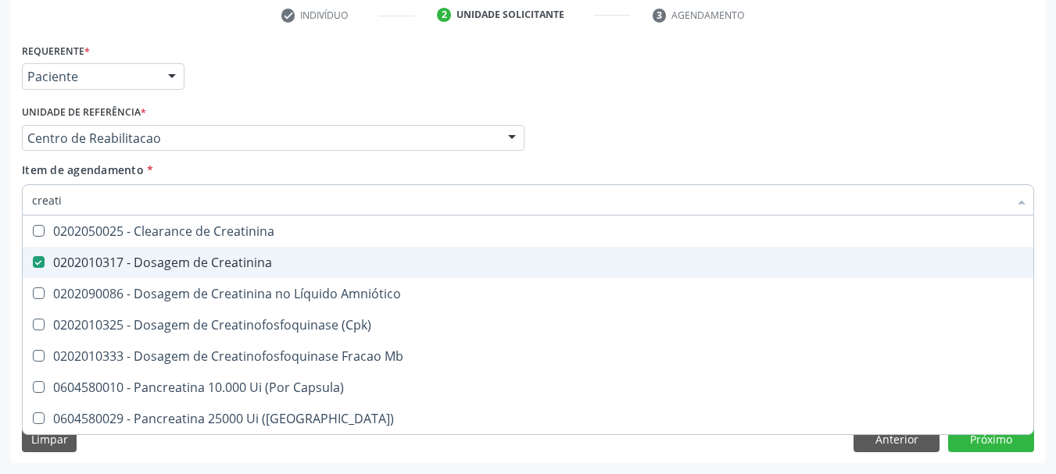
type input "creat"
checkbox Creatinina "false"
checkbox \(Cpk\) "true"
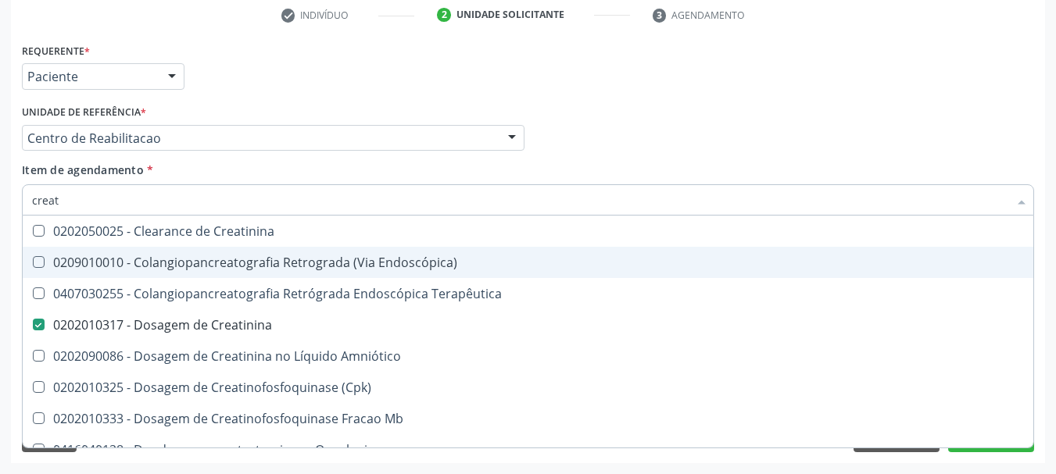
type input "crea"
checkbox Creatinina "false"
checkbox Mb "true"
type input "cre"
checkbox Mb "false"
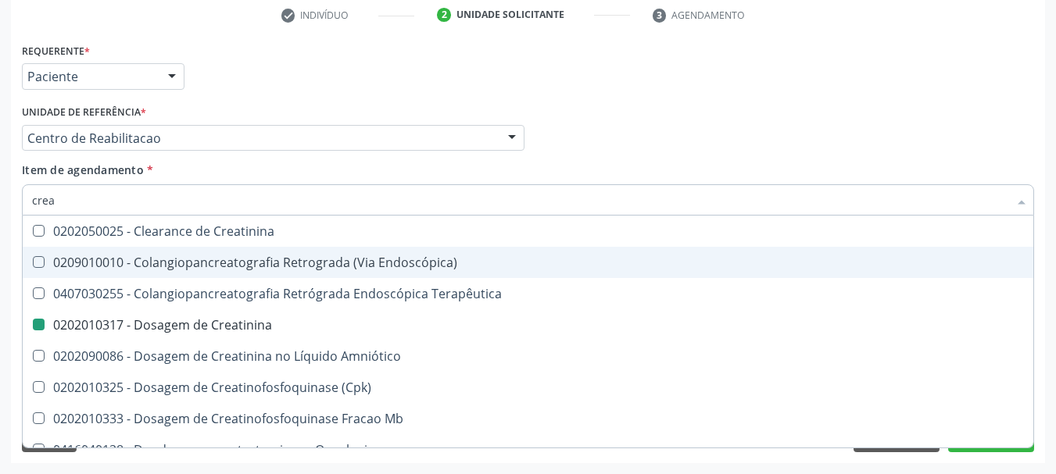
checkbox Oncologia "true"
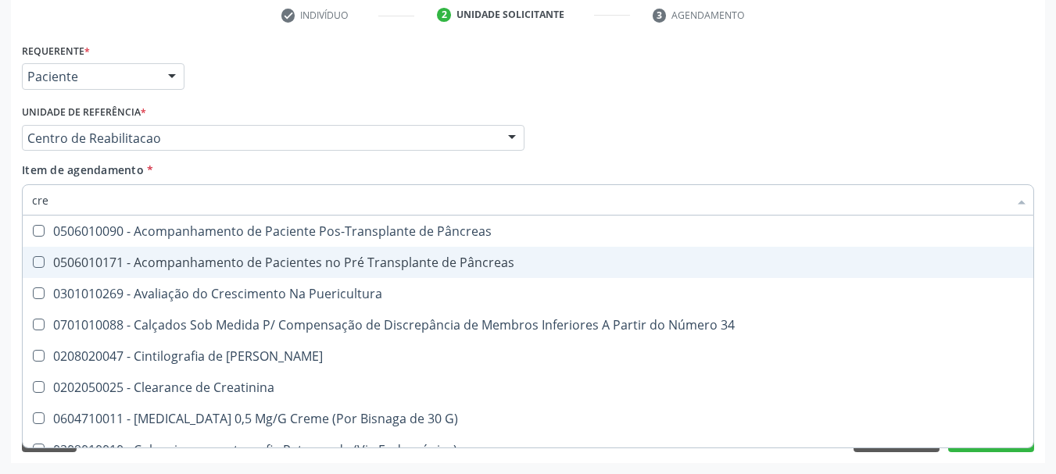
type input "cr"
checkbox Creatinina "false"
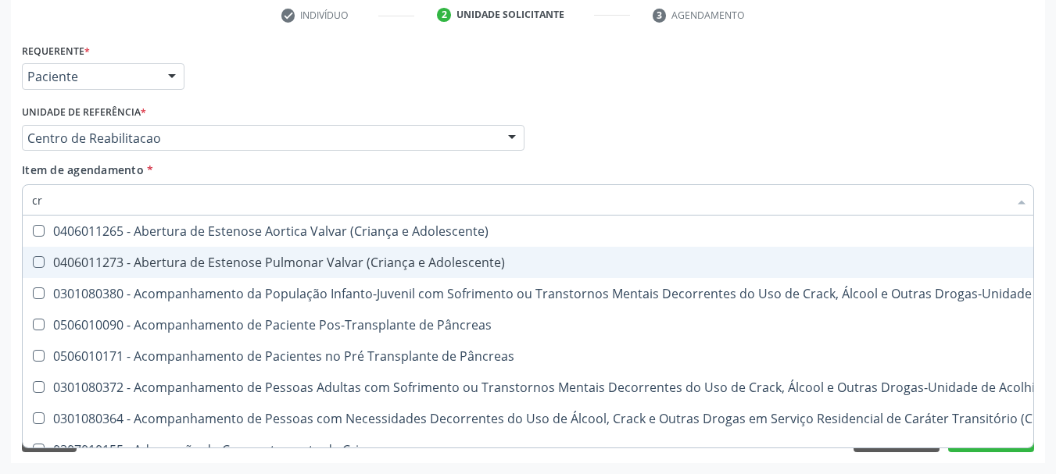
type input "c"
checkbox Creatinina "false"
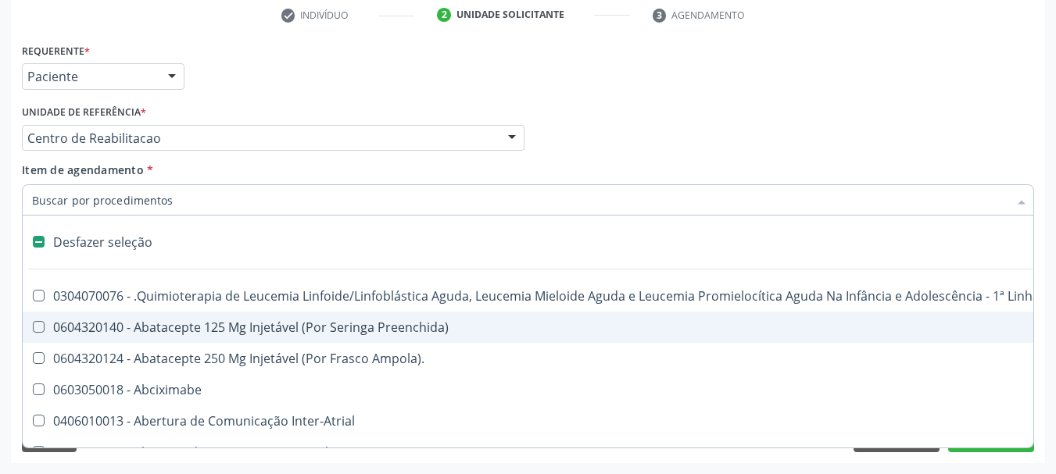
type input "u"
checkbox Cistometro "true"
checkbox Leprae "true"
type input "ur"
checkbox Pesados "true"
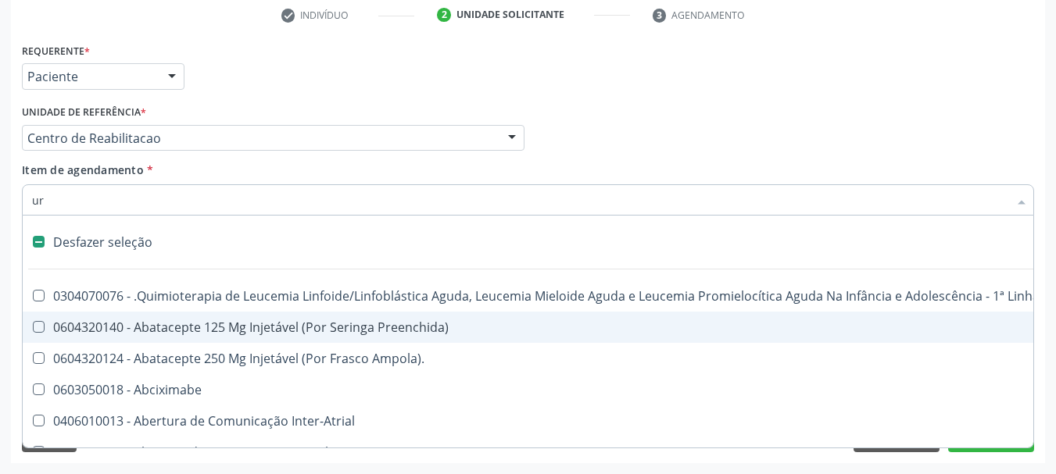
checkbox Central "true"
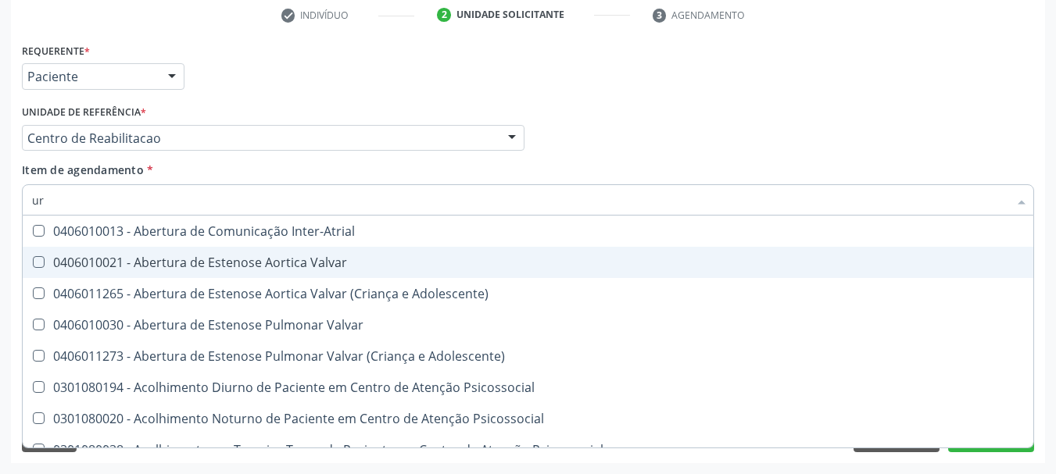
type input "uri"
checkbox B "true"
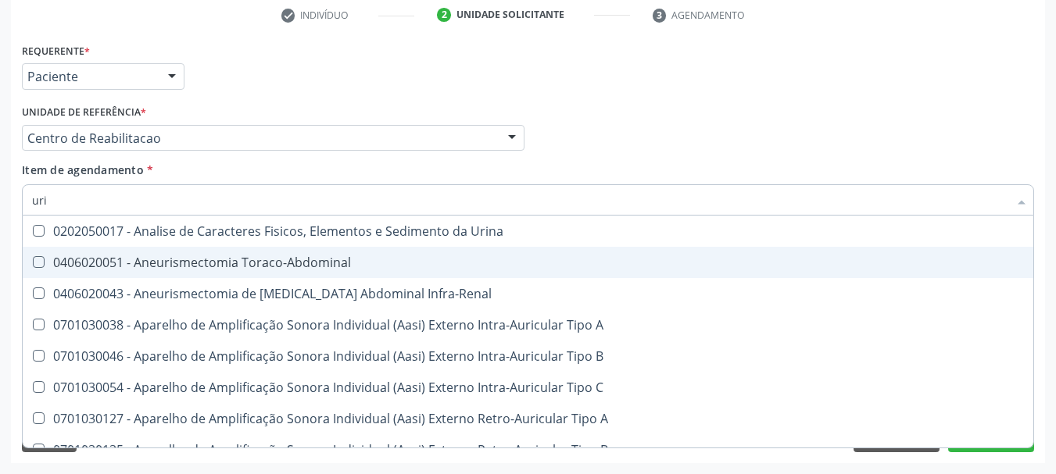
type input "urin"
checkbox Urico "false"
type input "urina"
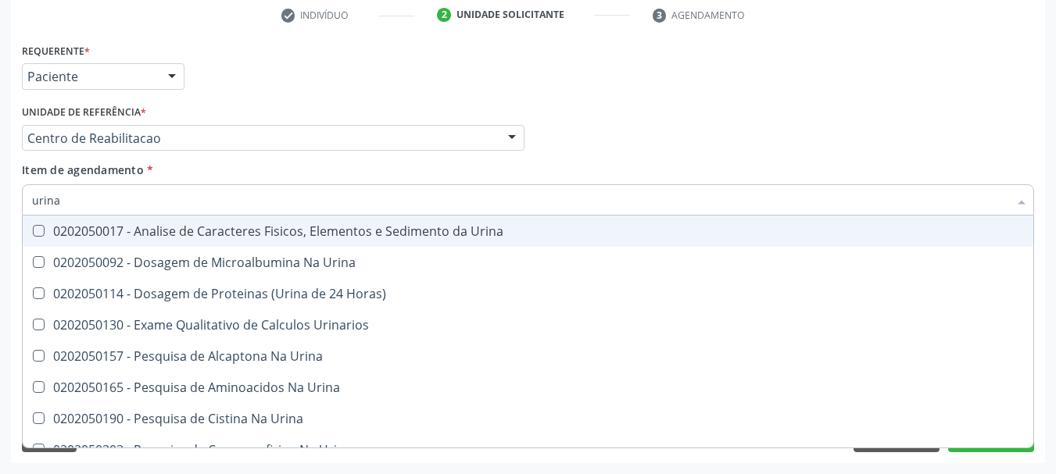
click at [285, 235] on div "0202050017 - Analise de Caracteres Fisicos, Elementos e Sedimento da Urina" at bounding box center [528, 231] width 992 height 13
checkbox Urina "true"
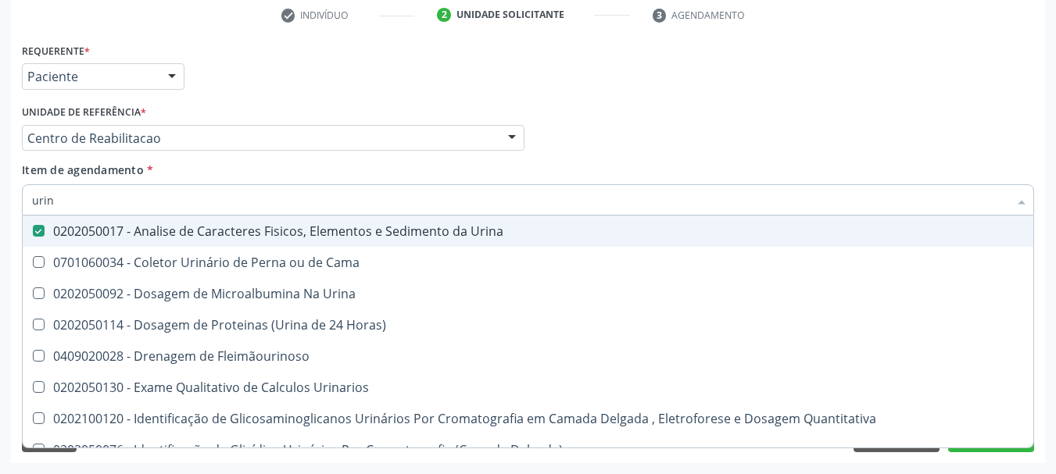
type input "uri"
checkbox Eletroforese\) "true"
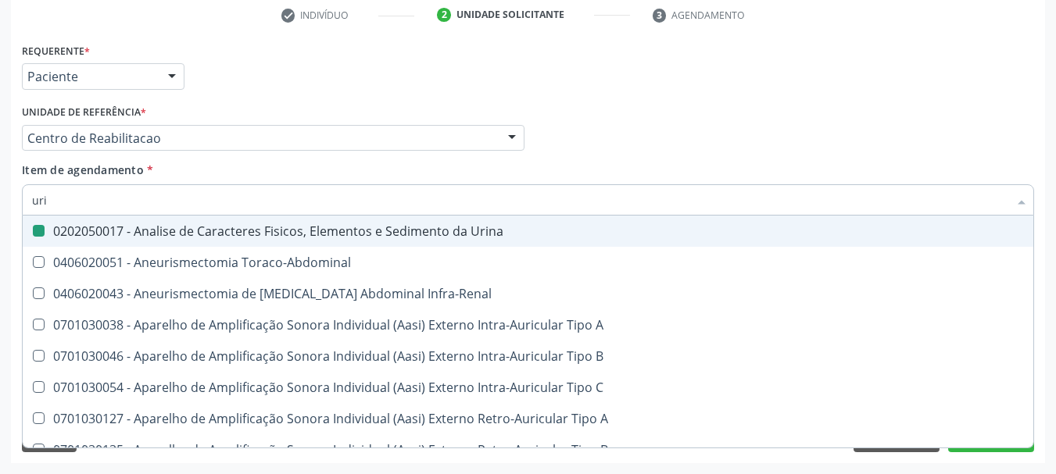
type input "ur"
checkbox Urina "false"
checkbox Cônica "true"
checkbox Urico "false"
type input "u"
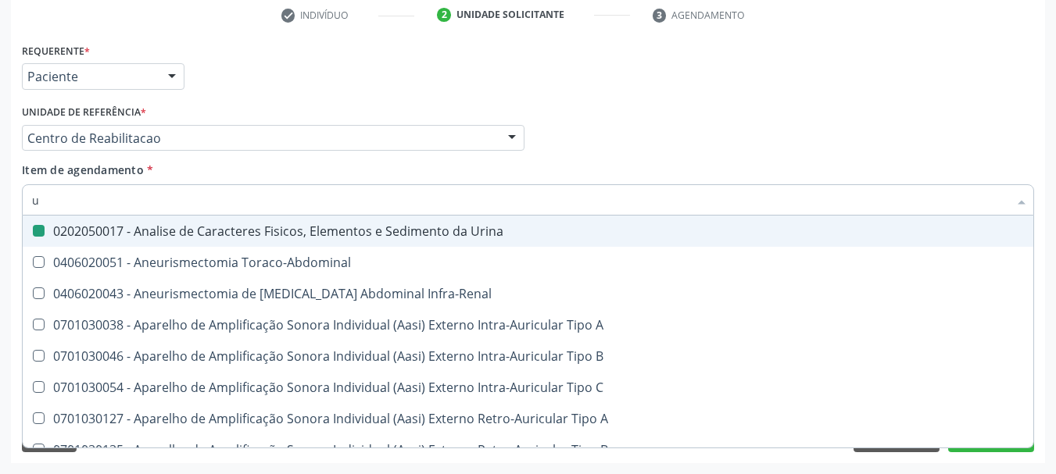
checkbox Cônica "false"
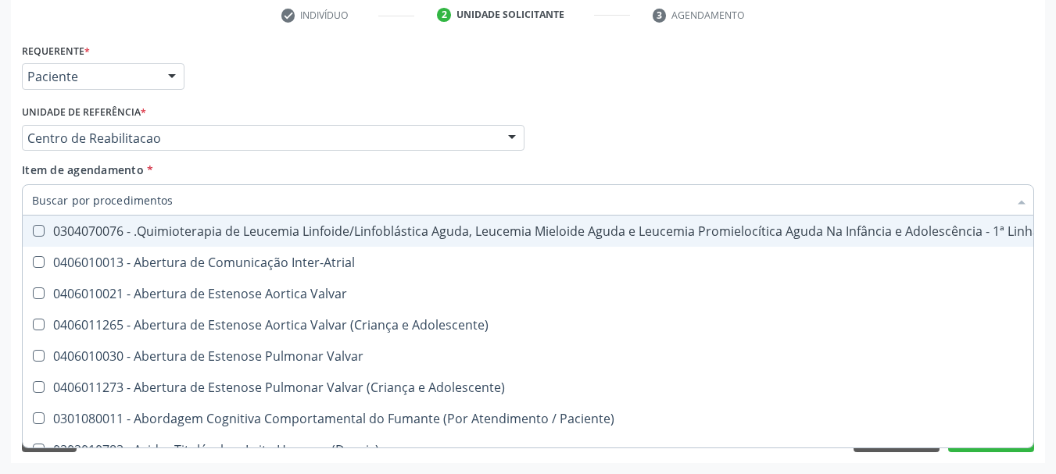
checkbox Urina "false"
checkbox Articulacoes "true"
checkbox Urico "false"
checkbox Ureia "false"
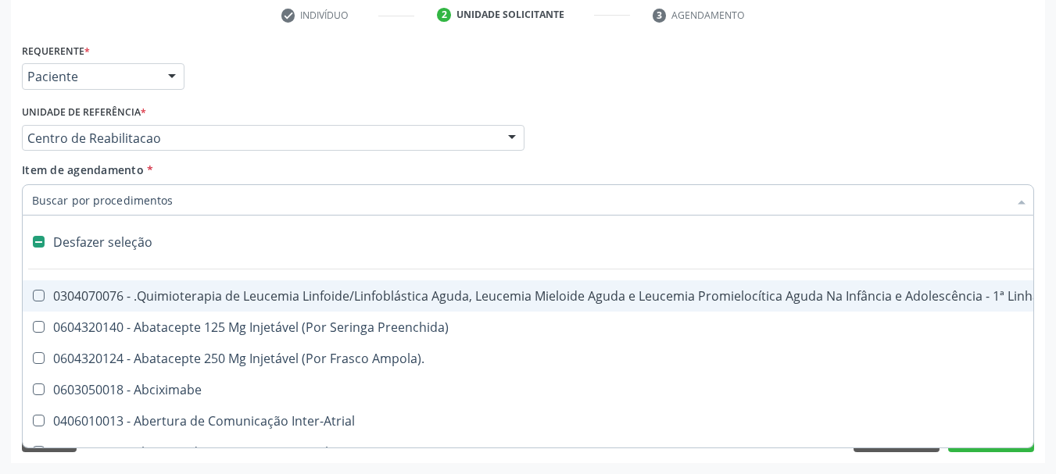
type input "c"
checkbox Punho "true"
checkbox Urina "false"
type input "cu"
checkbox Punho "false"
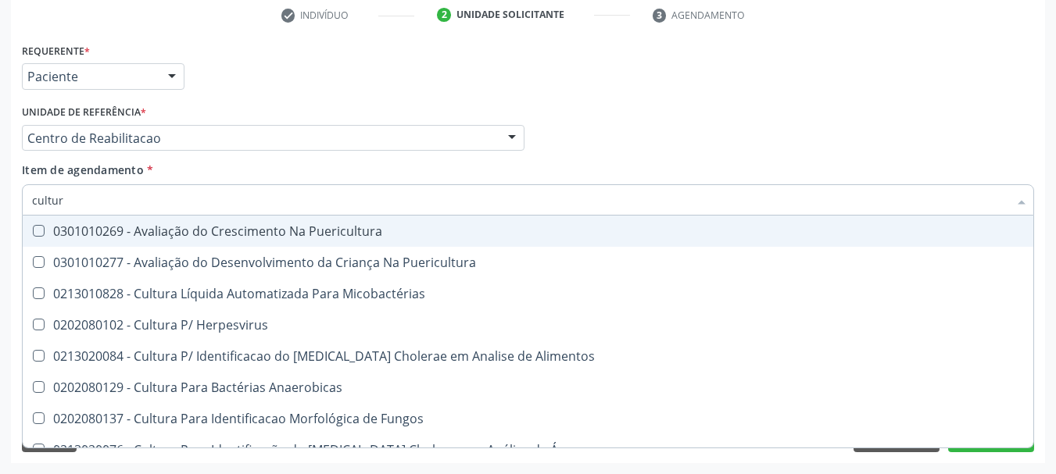
type input "cultura"
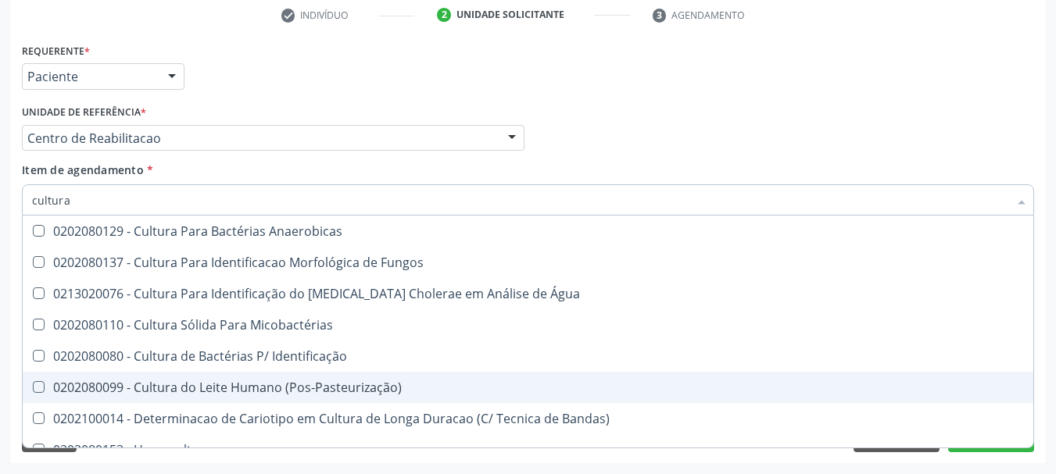
scroll to position [174, 0]
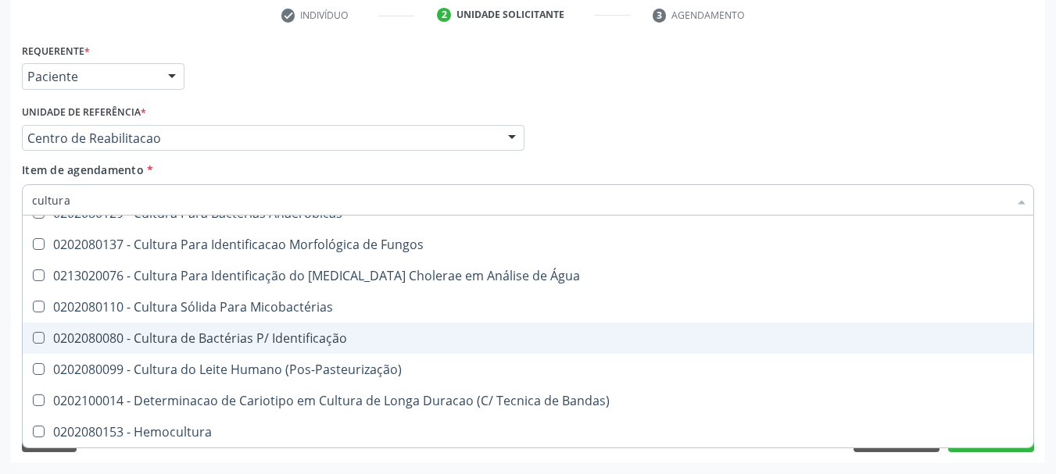
click at [227, 332] on div "0202080080 - Cultura de Bactérias P/ Identificação" at bounding box center [528, 338] width 992 height 13
checkbox Identificação "true"
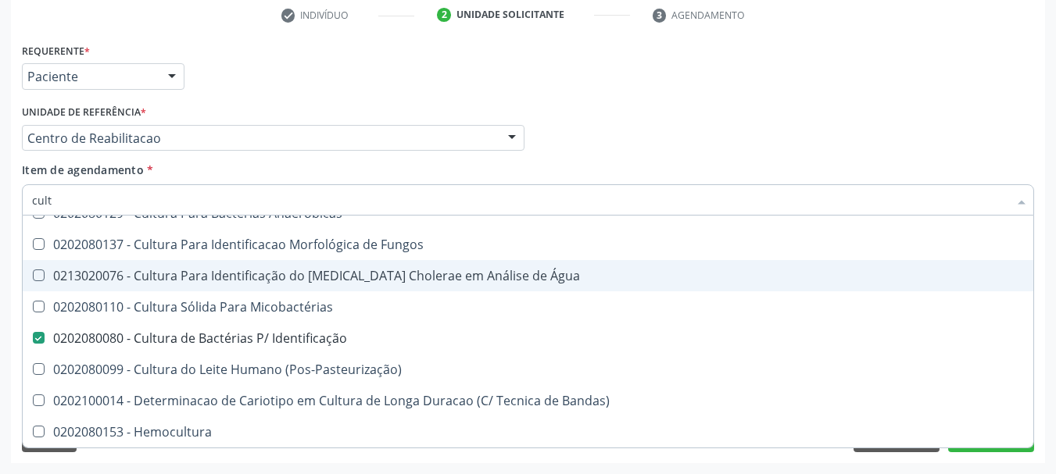
type input "cul"
checkbox Identificação "false"
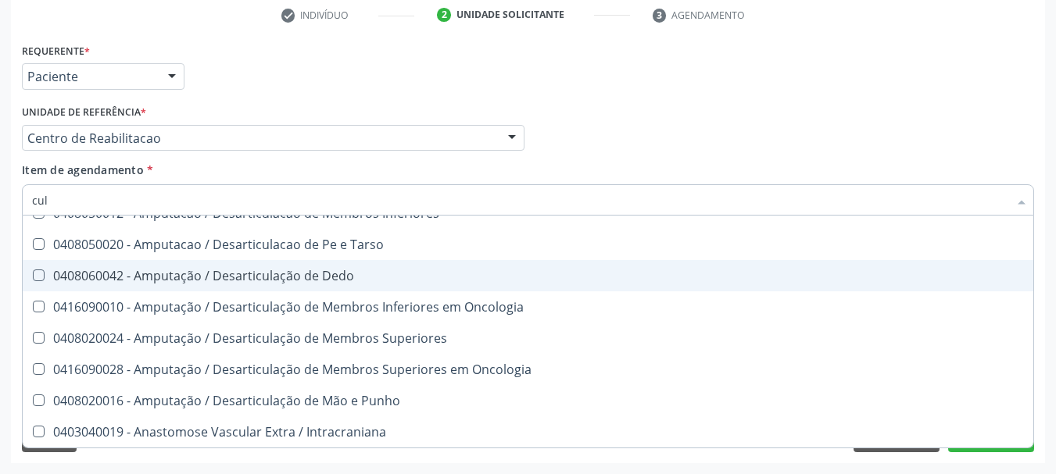
type input "cu"
checkbox Identificação "false"
checkbox Ocular "true"
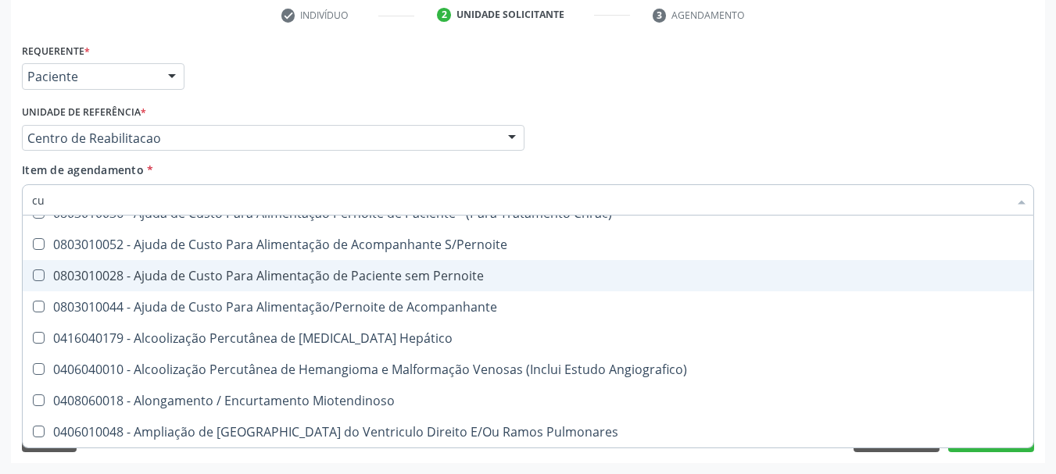
type input "c"
checkbox Identificação "false"
checkbox Cranianos "false"
checkbox Molecular "true"
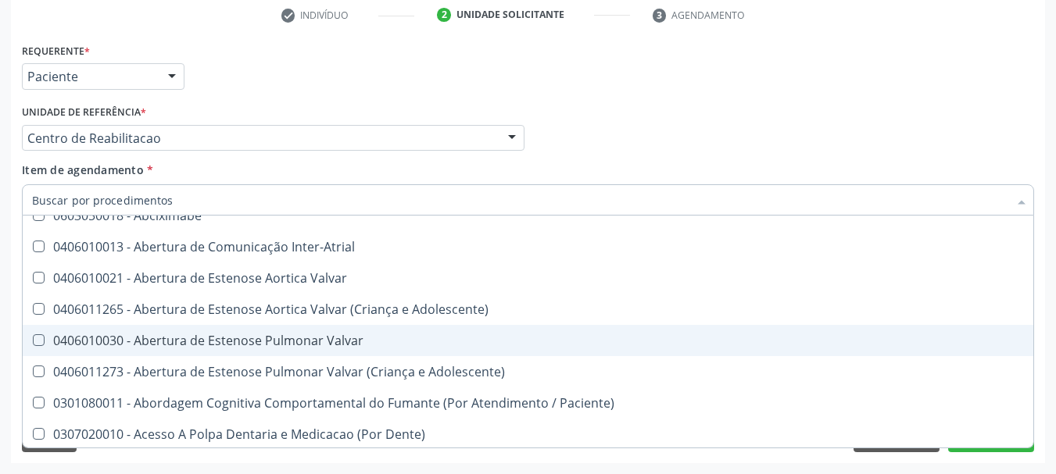
scroll to position [239, 0]
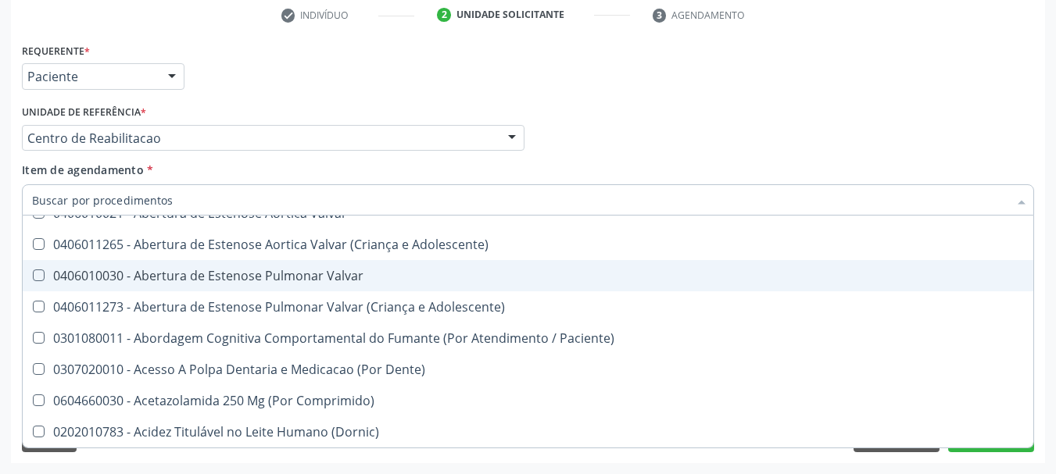
type input "t"
checkbox Reto "true"
checkbox Urina "false"
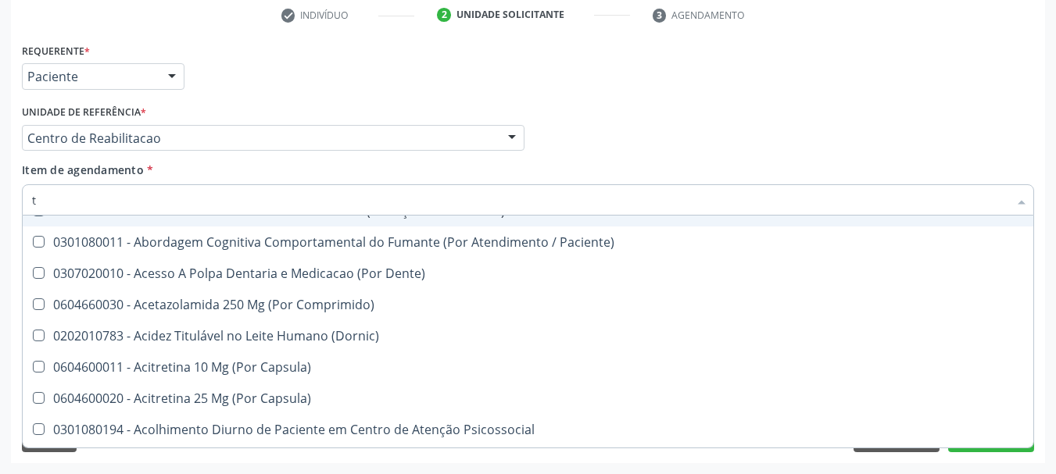
scroll to position [0, 0]
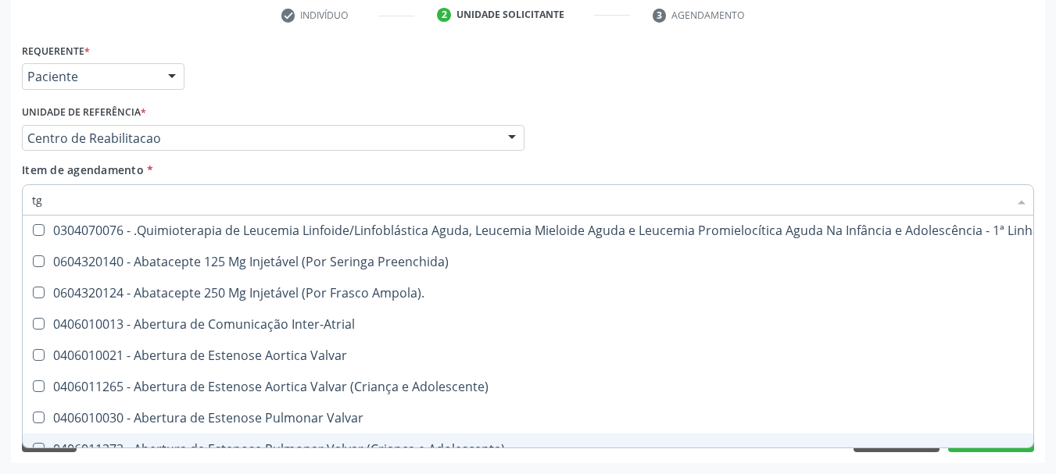
type input "tgo"
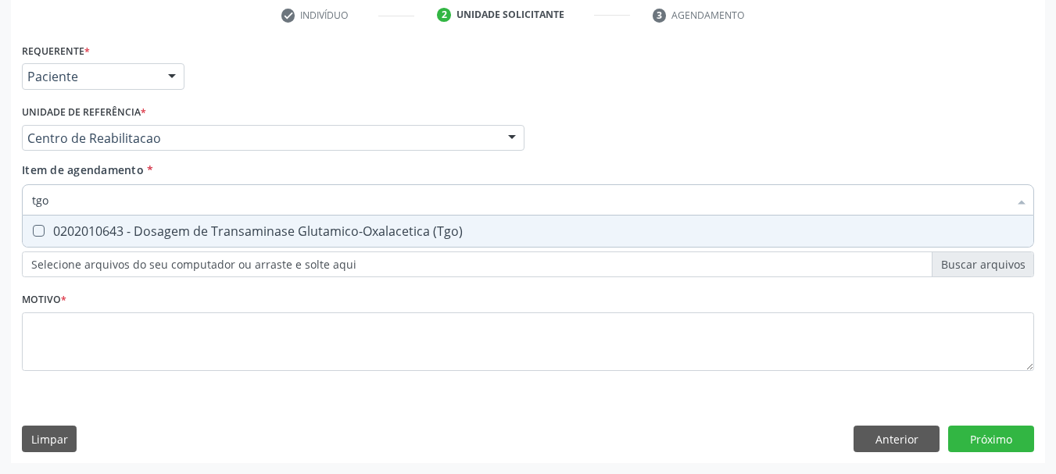
click at [277, 229] on div "0202010643 - Dosagem de Transaminase Glutamico-Oxalacetica (Tgo)" at bounding box center [528, 231] width 992 height 13
checkbox \(Tgo\) "true"
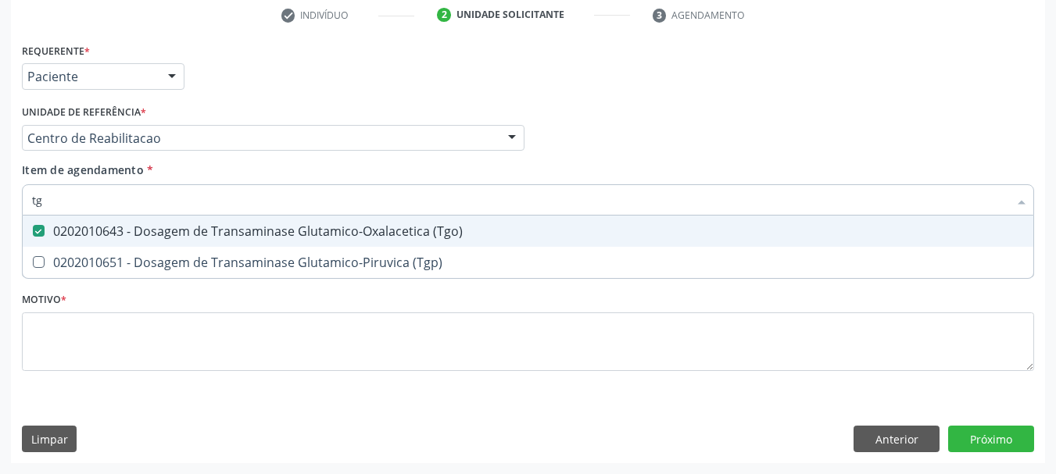
type input "tgp"
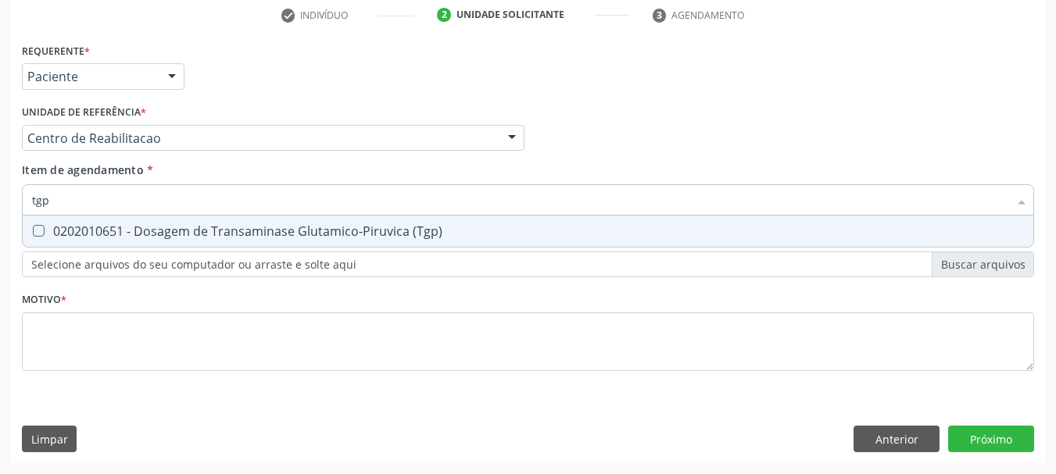
click at [277, 229] on div "0202010651 - Dosagem de Transaminase Glutamico-Piruvica (Tgp)" at bounding box center [528, 231] width 992 height 13
checkbox \(Tgp\) "true"
type input "t"
checkbox \(Tgp\) "false"
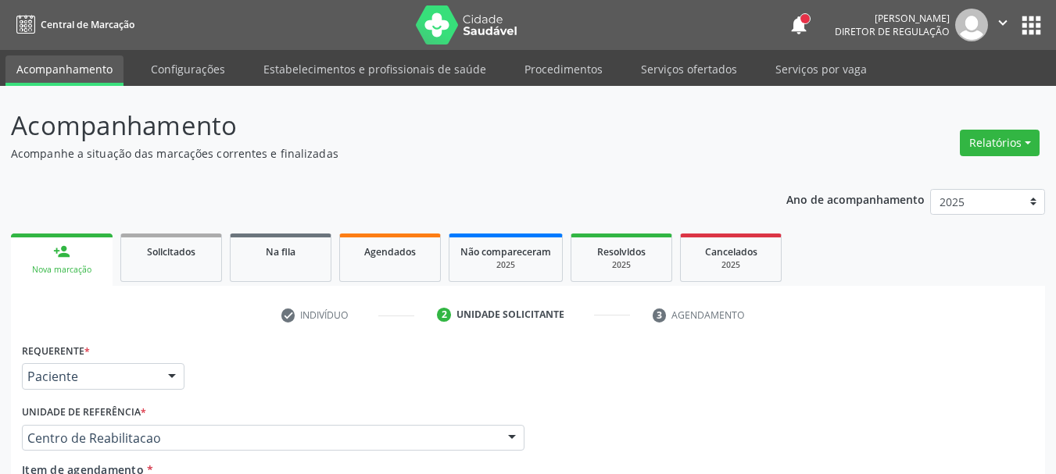
type input "prot"
checkbox Reativa "false"
checkbox Lipoproteinas "false"
checkbox \(Rnp\) "true"
type input "p"
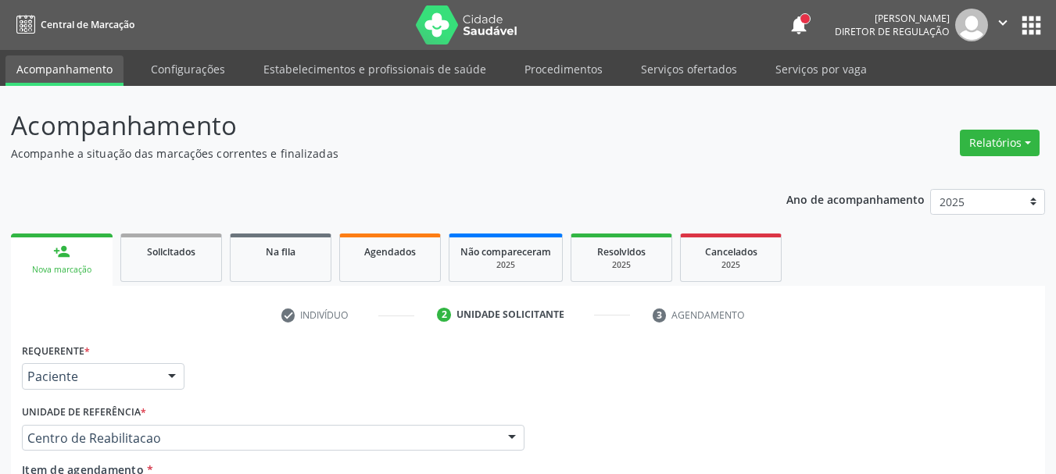
checkbox \(Rnp\) "false"
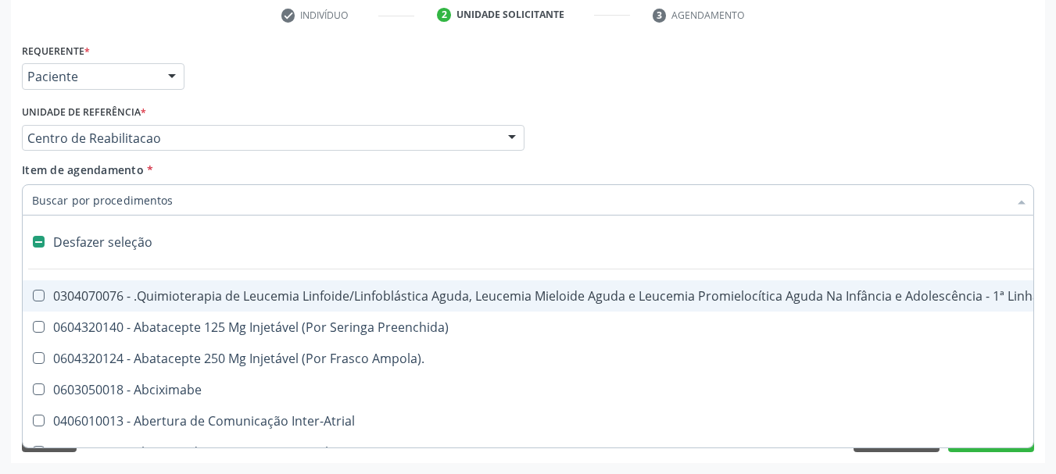
scroll to position [300, 0]
type input "v"
checkbox Urina "false"
checkbox \(Monocular\) "true"
checkbox Pele "true"
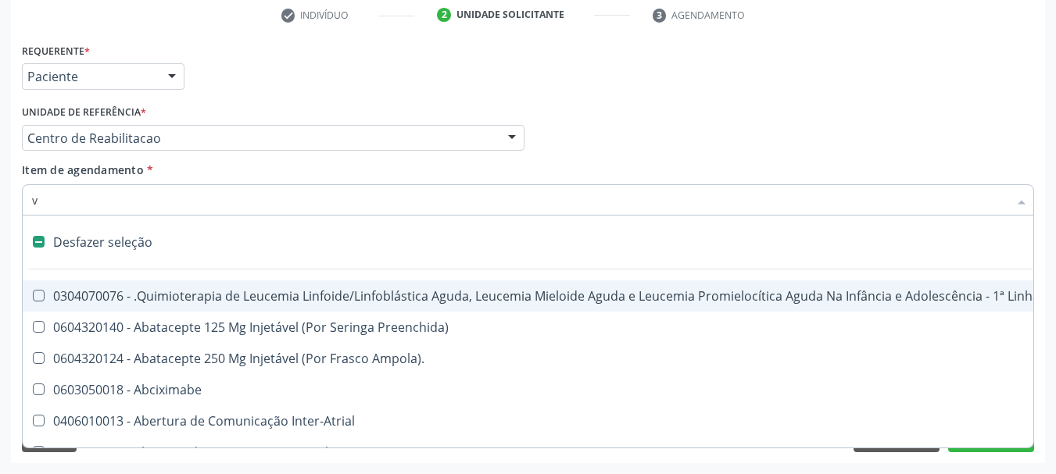
checkbox Tireoide "true"
type input "vi"
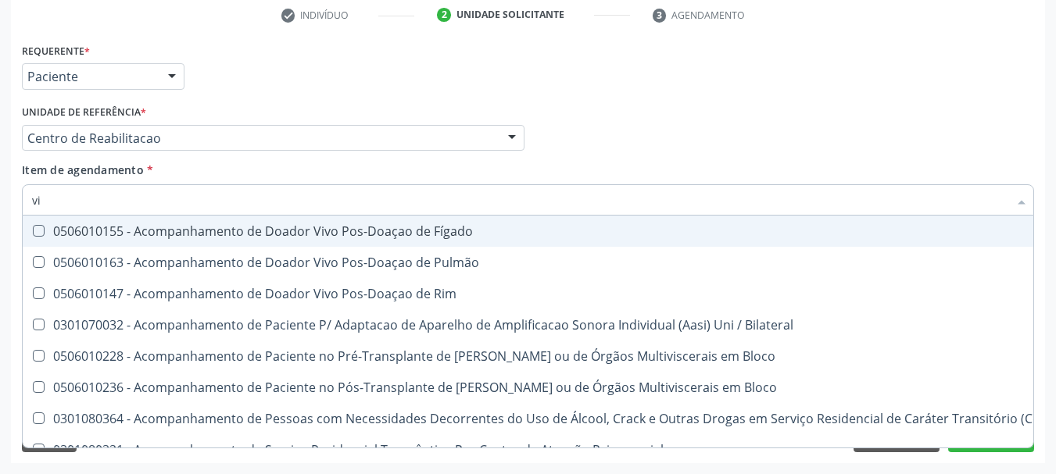
checkbox \(Tgp\) "true"
checkbox \(Colar\)\ "false"
checkbox Isquiática "false"
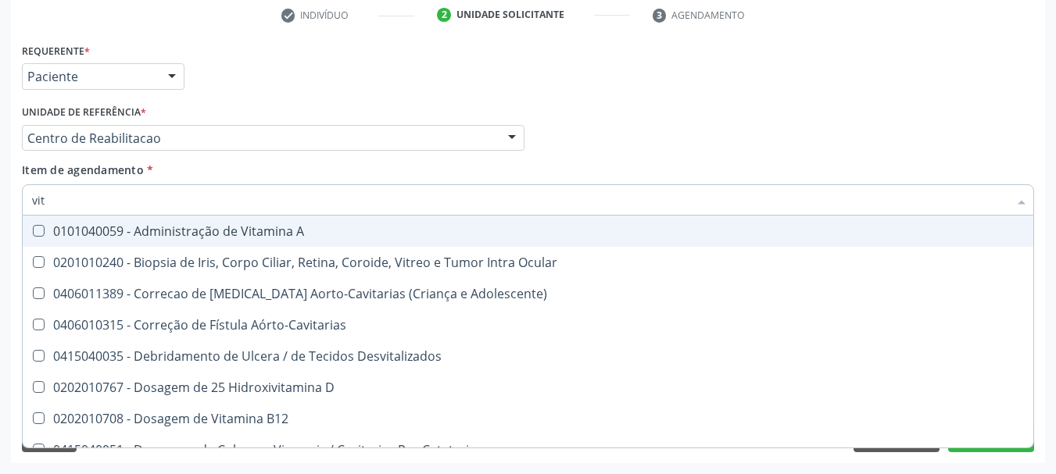
type input "vita"
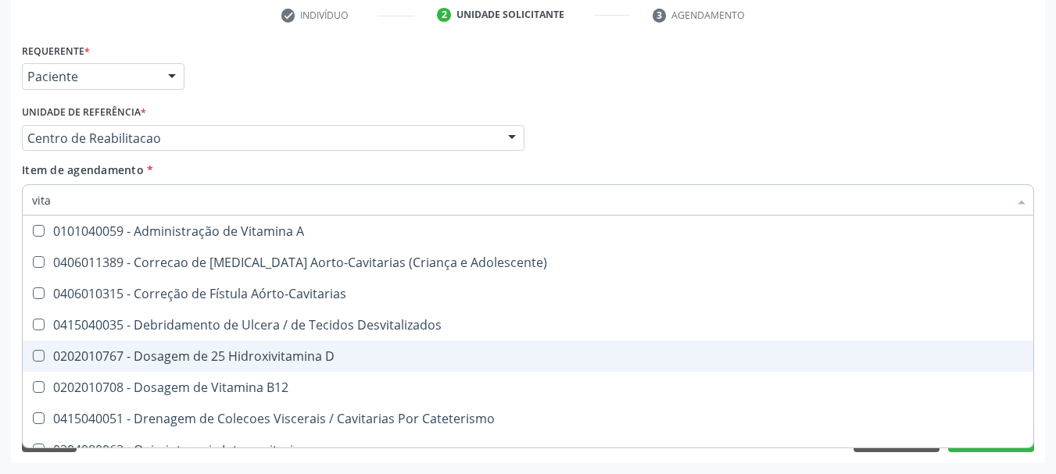
click at [259, 358] on div "0202010767 - Dosagem de 25 Hidroxivitamina D" at bounding box center [528, 356] width 992 height 13
checkbox D "true"
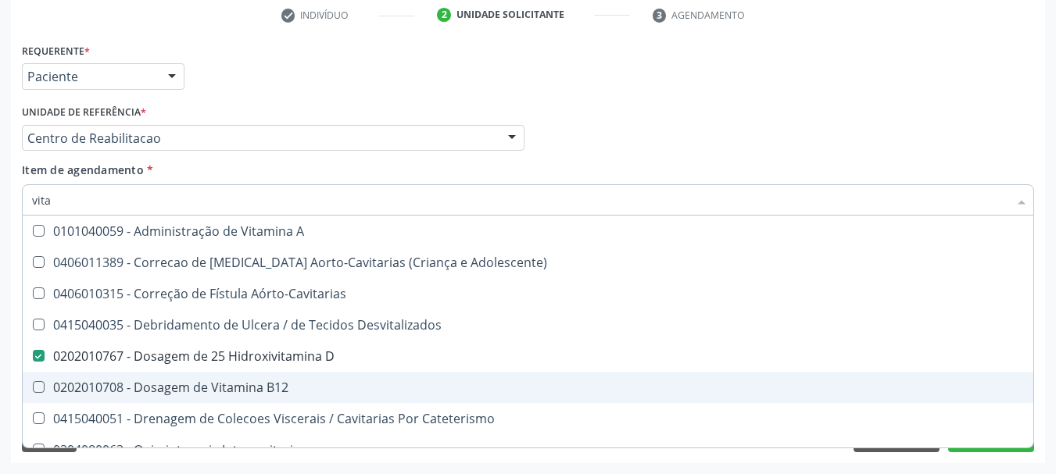
click at [257, 381] on div "0202010708 - Dosagem de Vitamina B12" at bounding box center [528, 387] width 992 height 13
checkbox B12 "true"
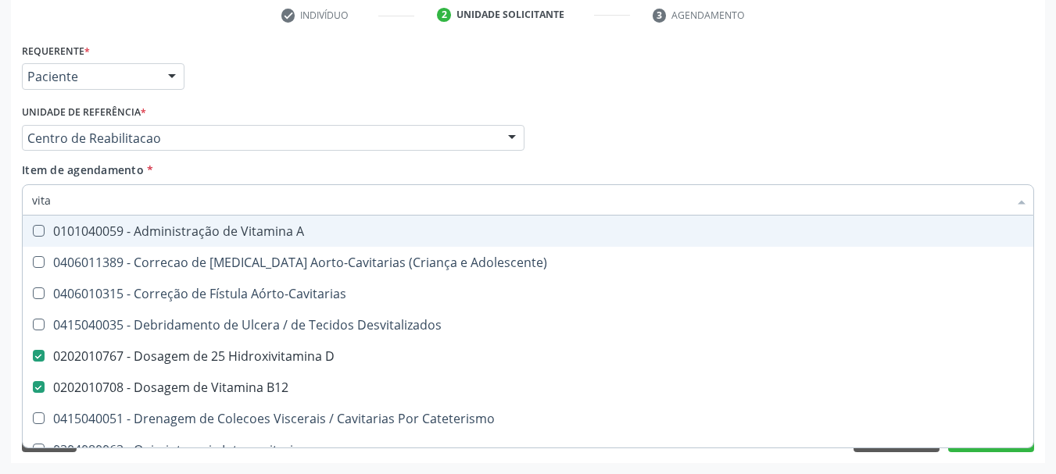
click at [677, 128] on div "Profissional Solicitante Por favor, selecione a Unidade de Atendimento primeiro…" at bounding box center [528, 131] width 1020 height 61
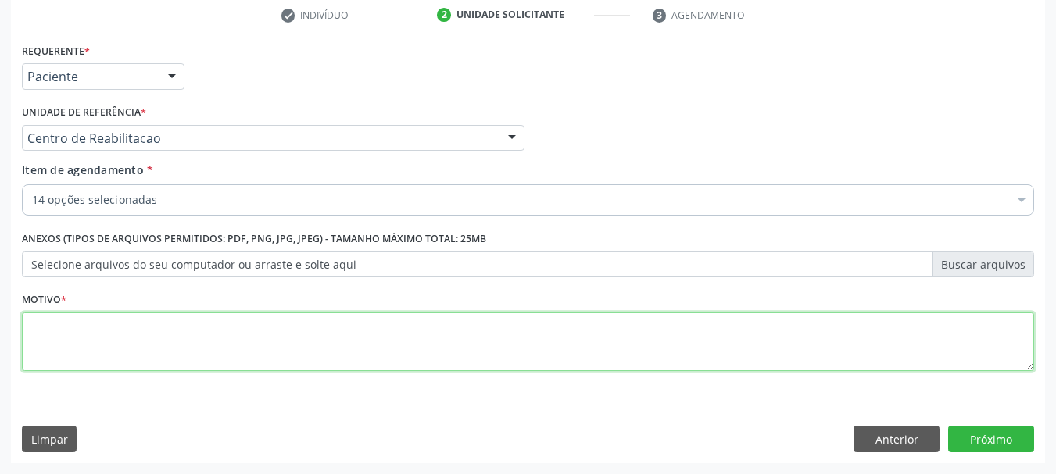
drag, startPoint x: 159, startPoint y: 363, endPoint x: 168, endPoint y: 349, distance: 16.9
click at [160, 360] on textarea at bounding box center [528, 342] width 1012 height 59
type textarea "..."
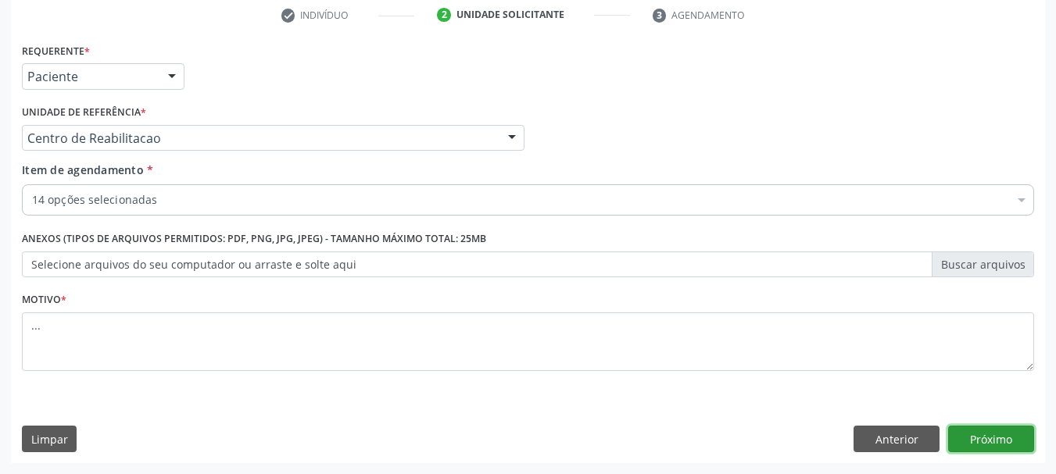
click at [1014, 438] on button "Próximo" at bounding box center [991, 439] width 86 height 27
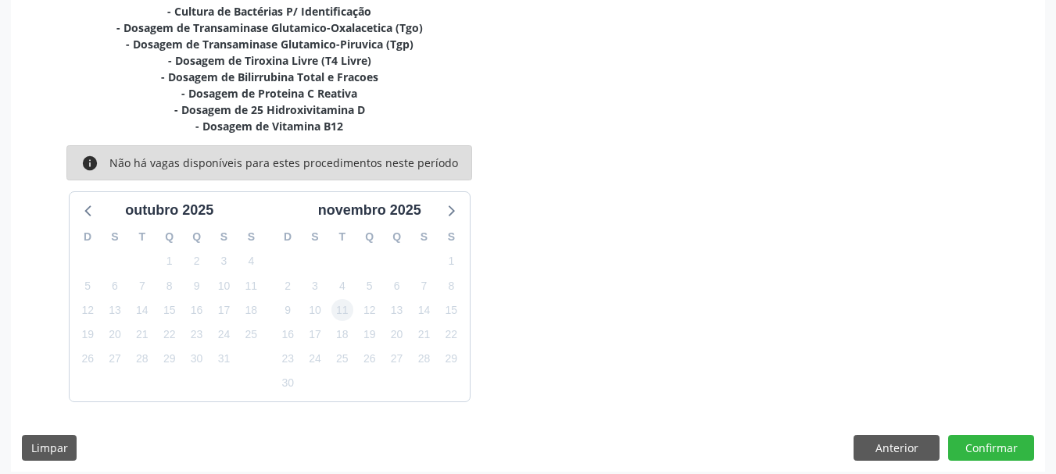
scroll to position [465, 0]
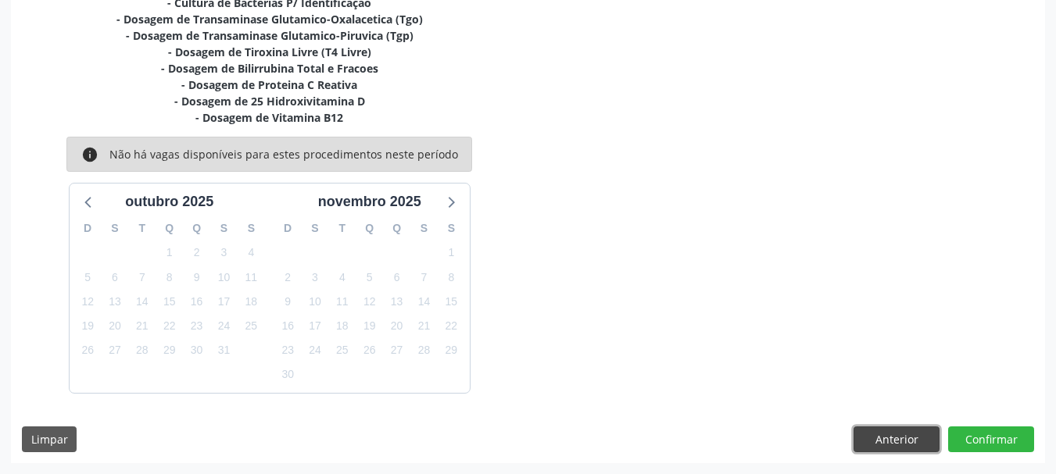
click at [910, 442] on button "Anterior" at bounding box center [896, 440] width 86 height 27
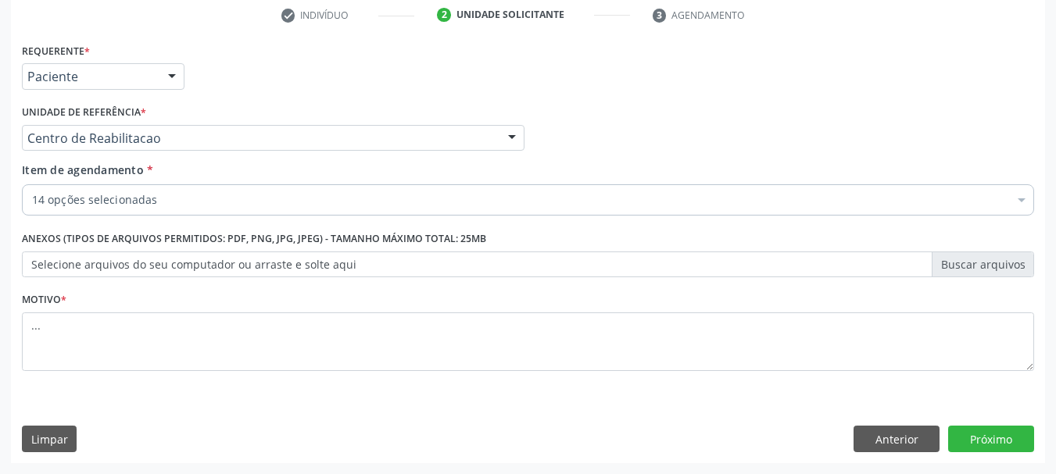
scroll to position [300, 0]
click at [975, 444] on button "Próximo" at bounding box center [991, 439] width 86 height 27
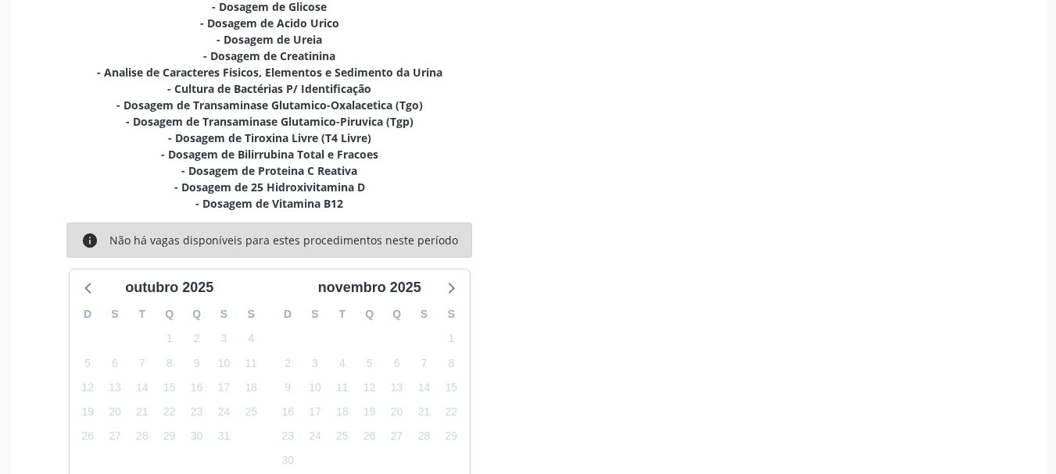
scroll to position [378, 0]
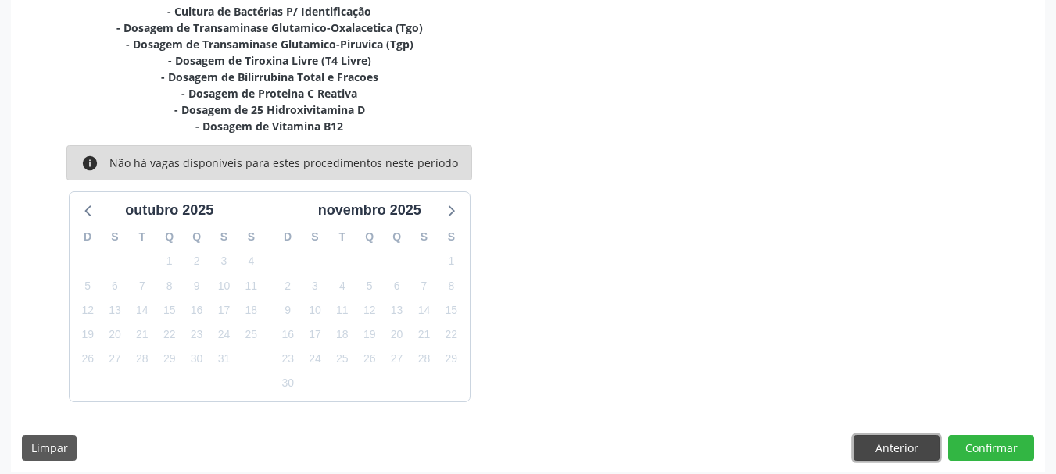
click at [871, 451] on button "Anterior" at bounding box center [896, 448] width 86 height 27
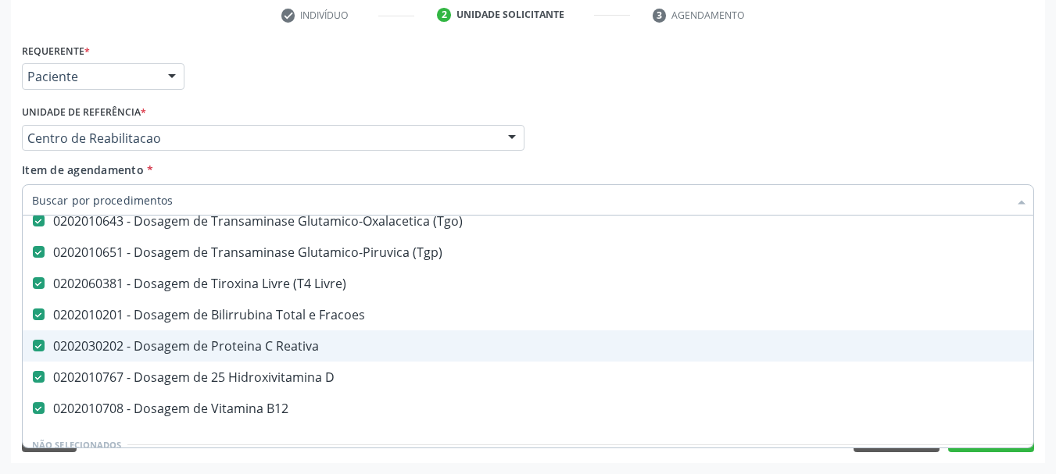
scroll to position [391, 0]
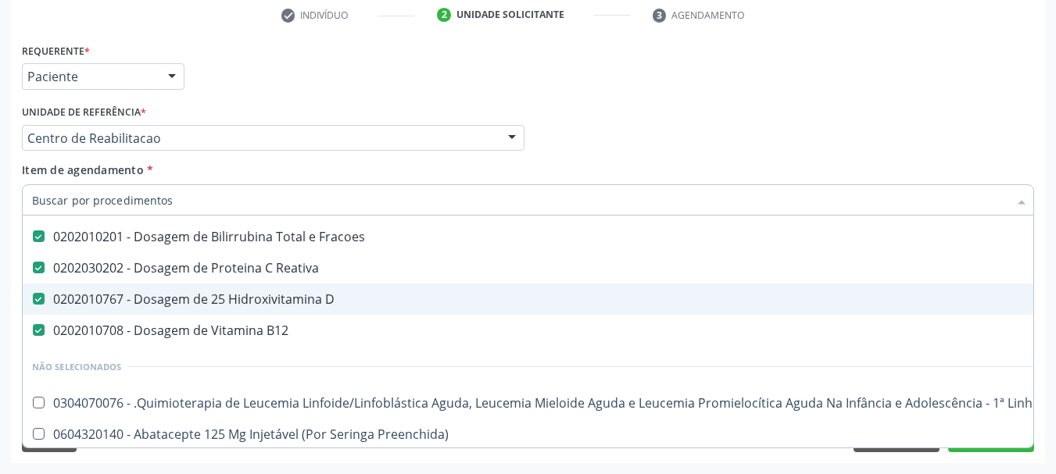
click at [184, 304] on div "0202010767 - Dosagem de 25 Hidroxivitamina D" at bounding box center [640, 299] width 1217 height 13
checkbox D "false"
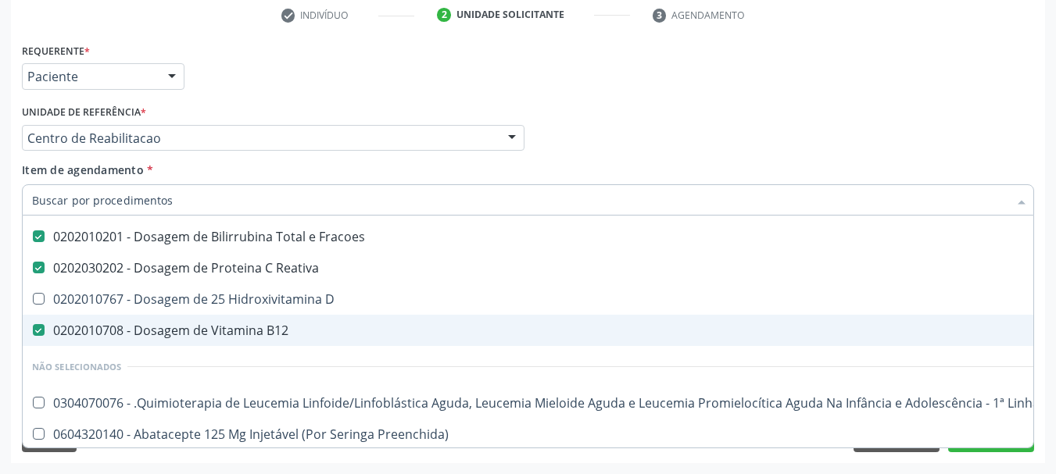
click at [171, 328] on div "0202010708 - Dosagem de Vitamina B12" at bounding box center [640, 330] width 1217 height 13
checkbox B12 "false"
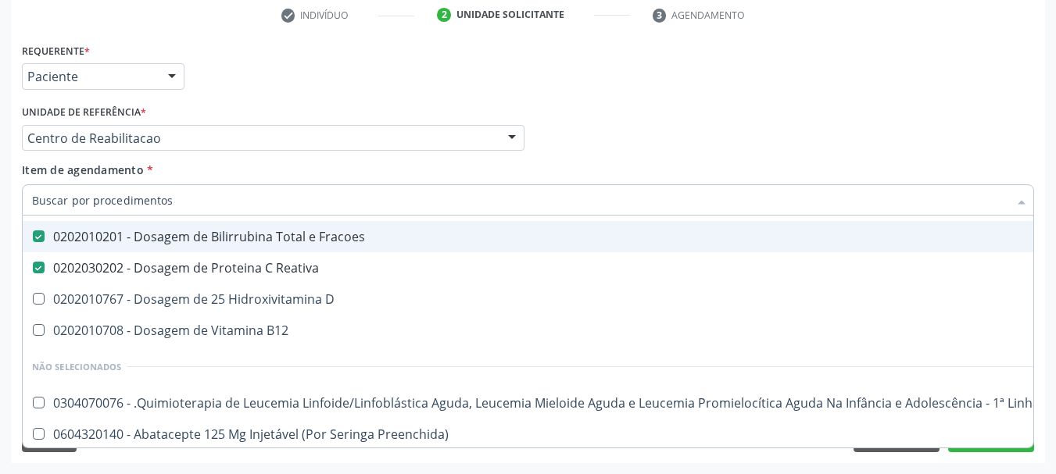
click at [651, 109] on div "Profissional Solicitante Por favor, selecione a Unidade de Atendimento primeiro…" at bounding box center [528, 131] width 1020 height 61
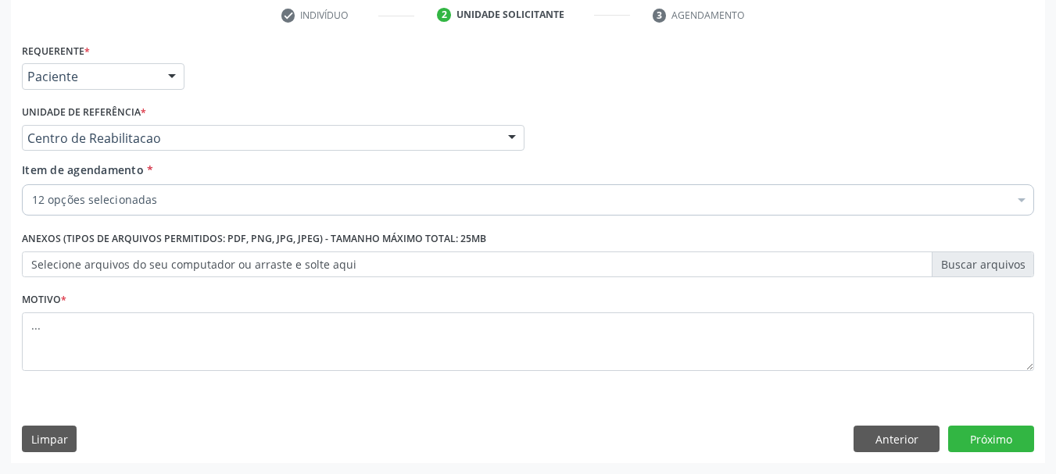
scroll to position [0, 0]
click at [987, 450] on button "Próximo" at bounding box center [991, 439] width 86 height 27
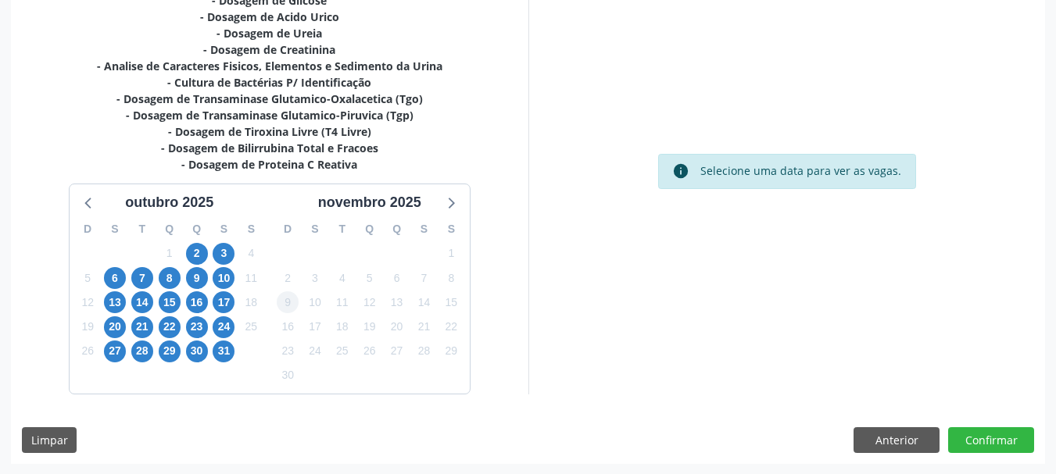
scroll to position [386, 0]
click at [176, 276] on span "8" at bounding box center [170, 278] width 22 height 22
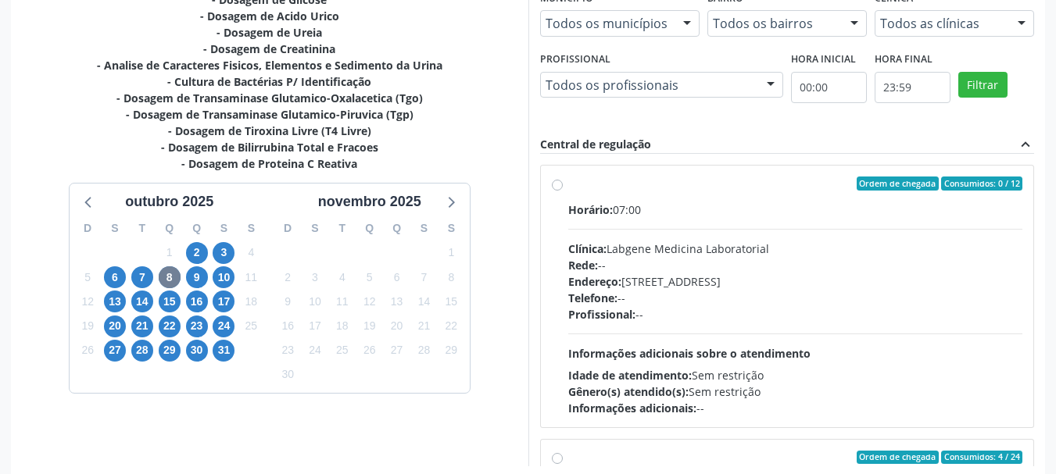
click at [568, 184] on label "Ordem de chegada Consumidos: 0 / 12 Horário: 07:00 Clínica: Labgene Medicina La…" at bounding box center [795, 297] width 455 height 240
click at [553, 184] on input "Ordem de chegada Consumidos: 0 / 12 Horário: 07:00 Clínica: Labgene Medicina La…" at bounding box center [557, 184] width 11 height 14
radio input "true"
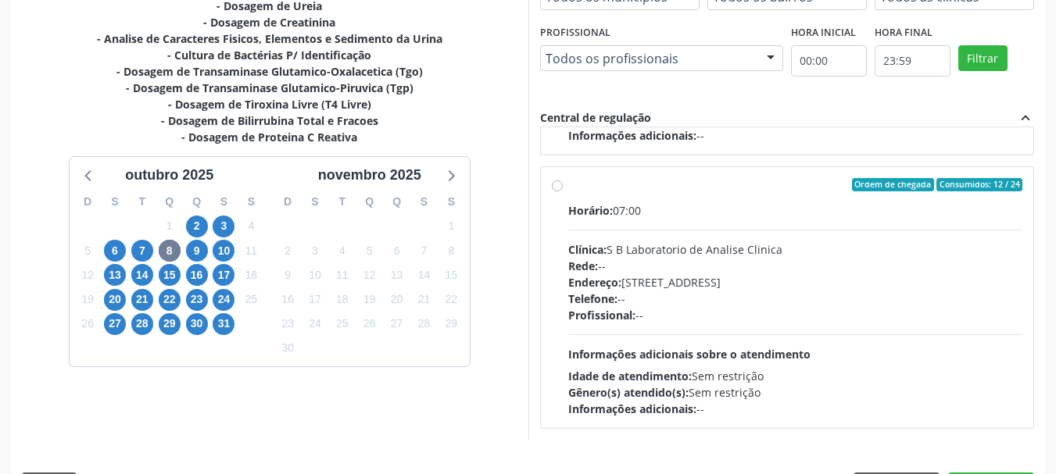
scroll to position [460, 0]
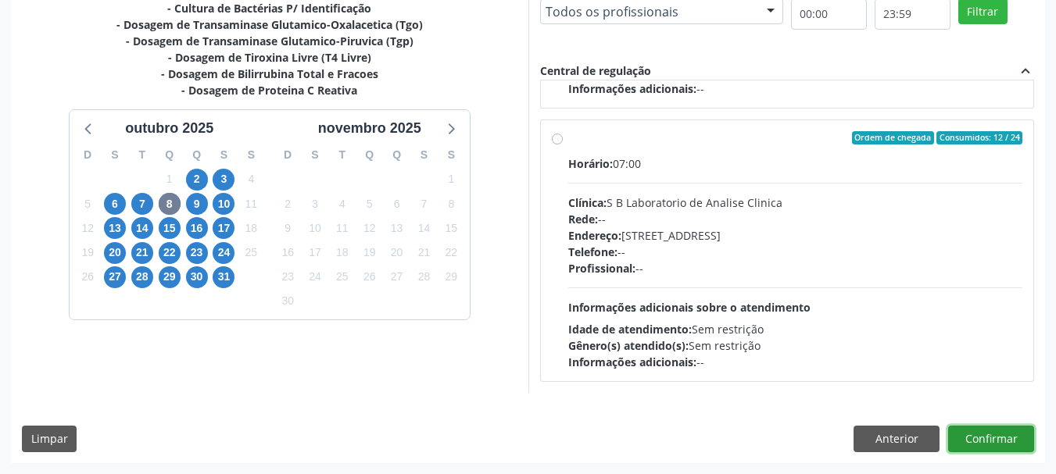
click at [998, 435] on button "Confirmar" at bounding box center [991, 439] width 86 height 27
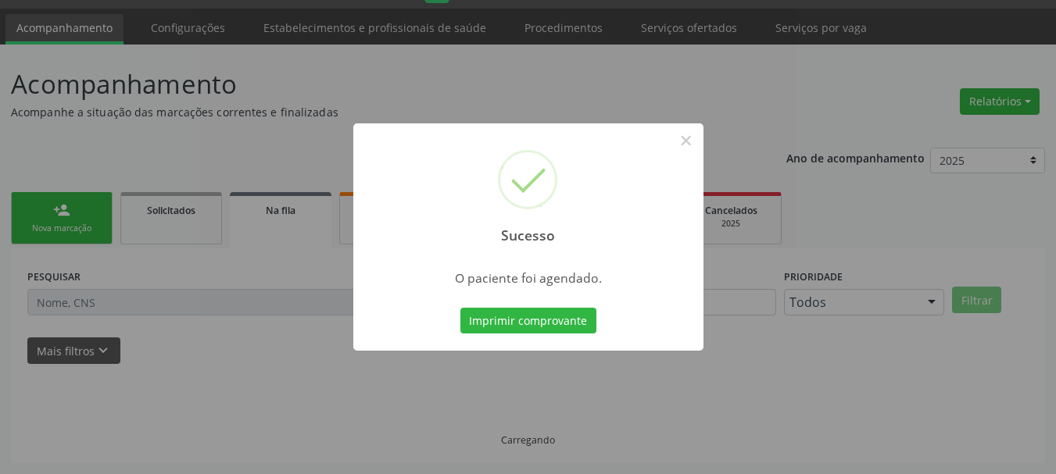
scroll to position [41, 0]
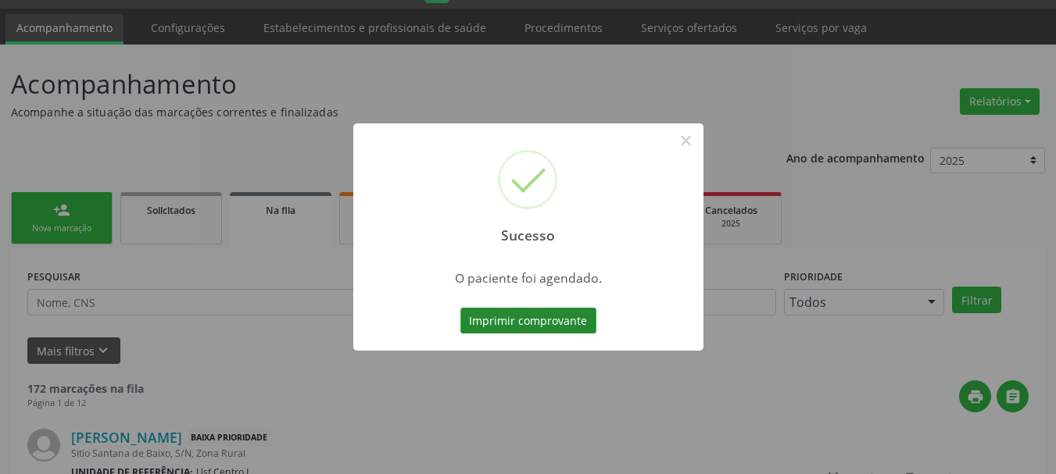
click at [510, 323] on button "Imprimir comprovante" at bounding box center [528, 321] width 136 height 27
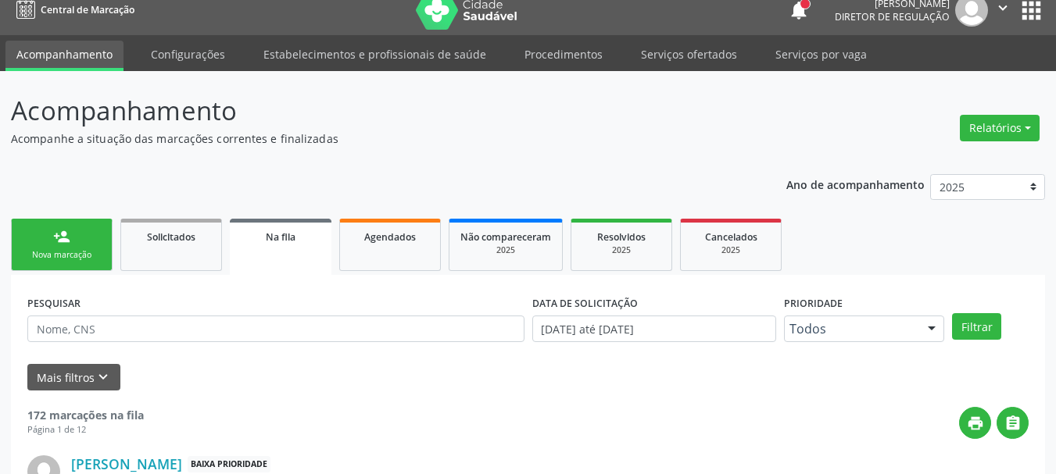
scroll to position [0, 0]
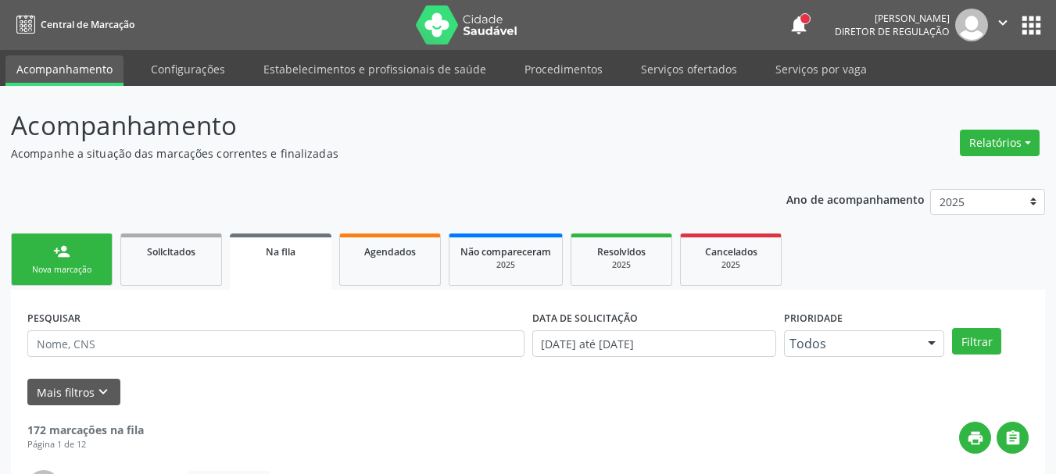
click at [1035, 18] on button "apps" at bounding box center [1031, 25] width 27 height 27
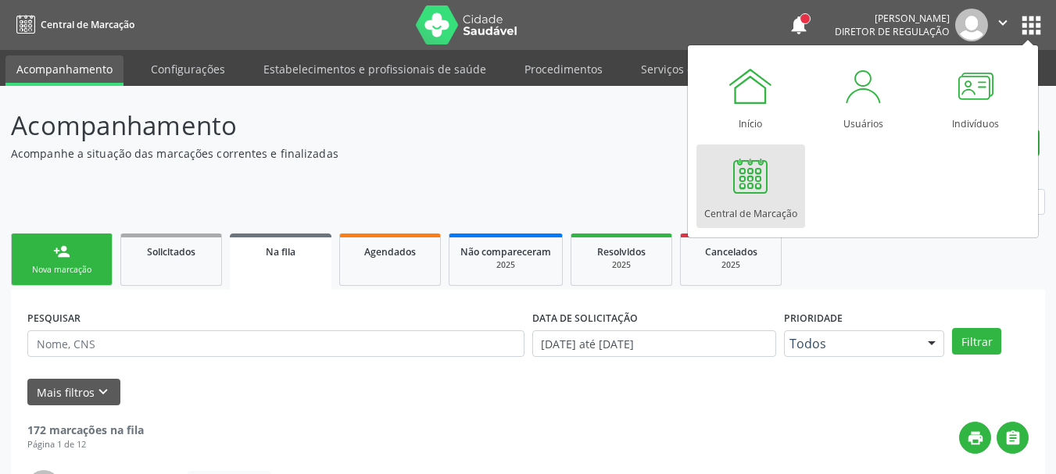
click at [752, 166] on div at bounding box center [750, 175] width 47 height 47
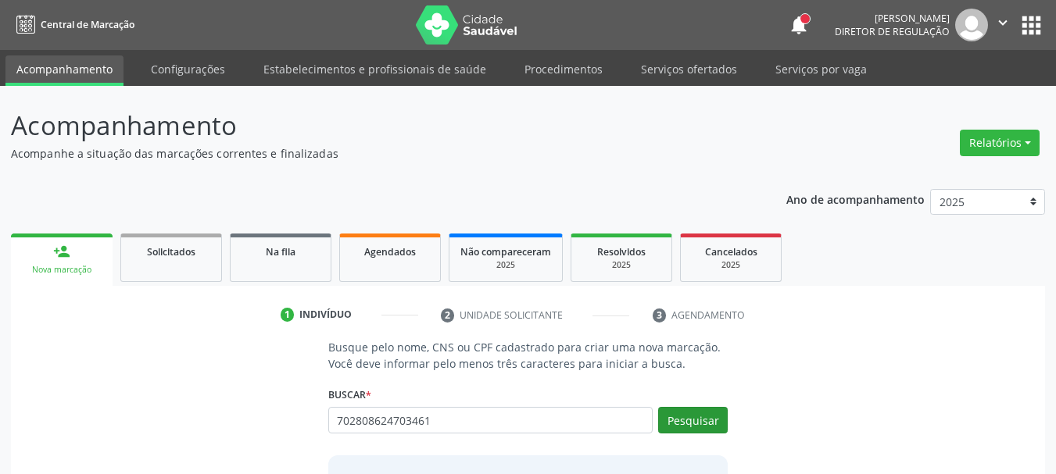
type input "702808624703461"
click at [715, 414] on button "Pesquisar" at bounding box center [693, 420] width 70 height 27
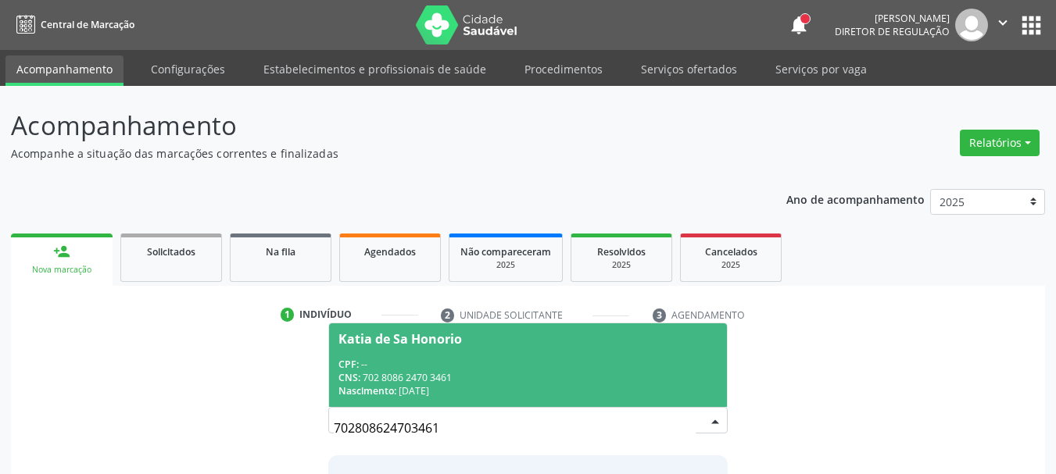
click at [464, 365] on div "CPF: --" at bounding box center [528, 364] width 380 height 13
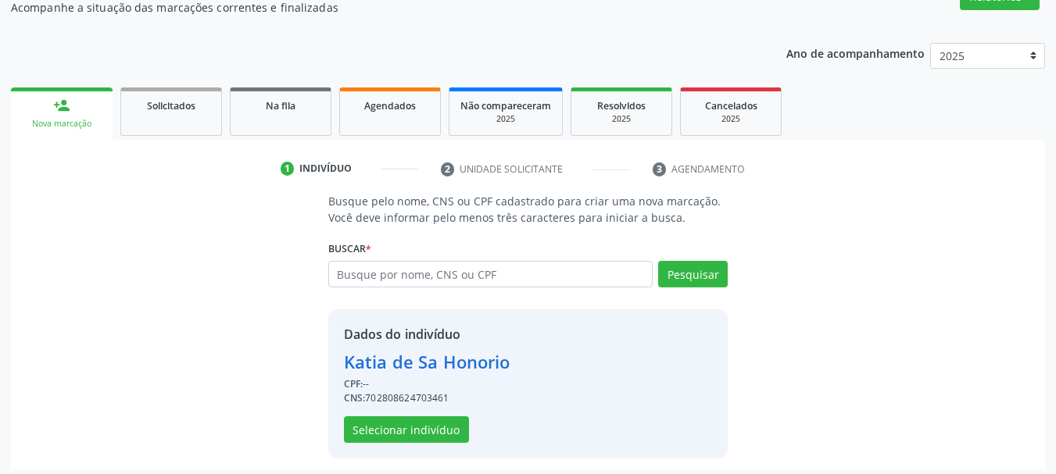
scroll to position [152, 0]
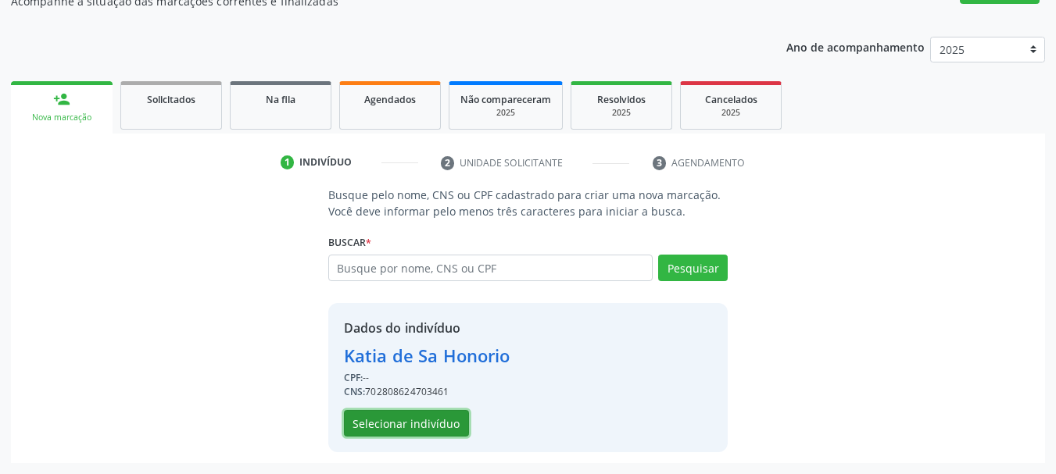
click at [391, 437] on div "Dados do indivíduo Katia de Sa Honorio CPF: -- CNS: 702808624703461 Selecionar …" at bounding box center [528, 377] width 400 height 149
click at [424, 421] on button "Selecionar indivíduo" at bounding box center [406, 423] width 125 height 27
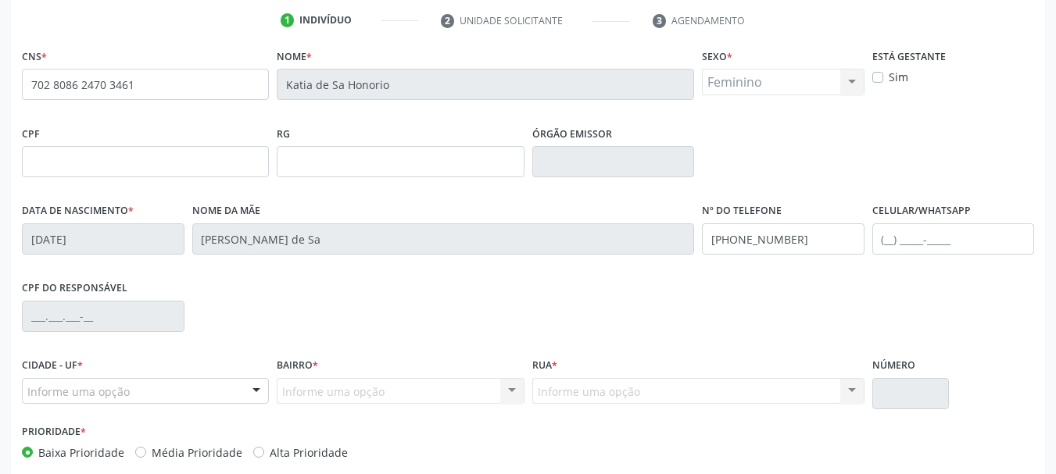
scroll to position [373, 0]
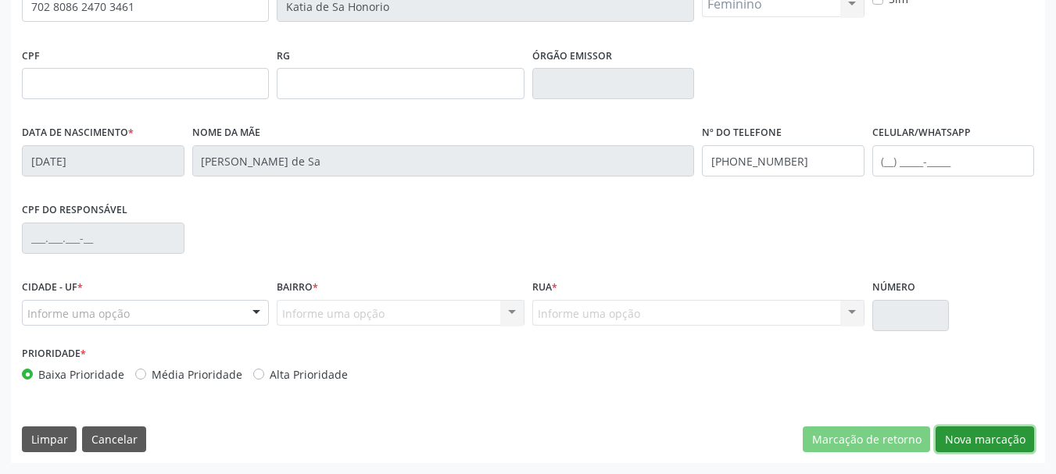
click at [961, 429] on button "Nova marcação" at bounding box center [985, 440] width 98 height 27
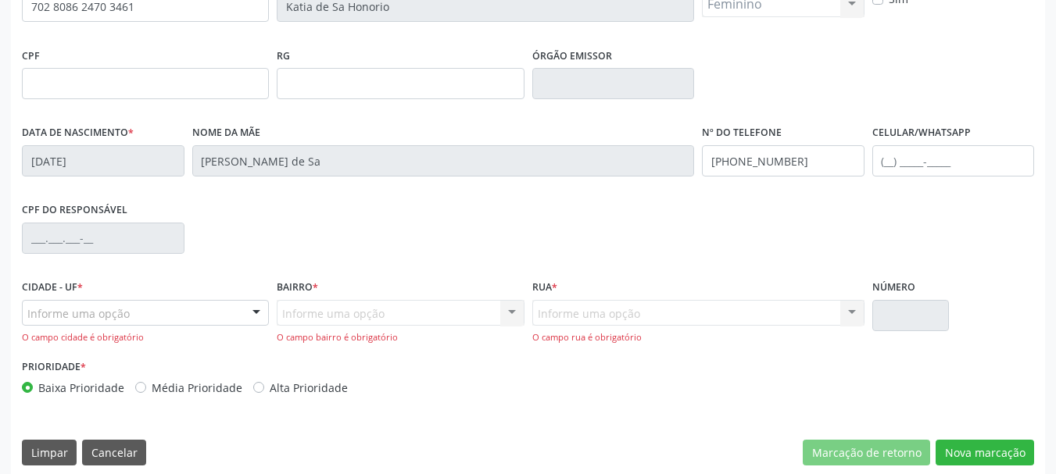
click at [131, 302] on div "Informe uma opção" at bounding box center [145, 313] width 247 height 27
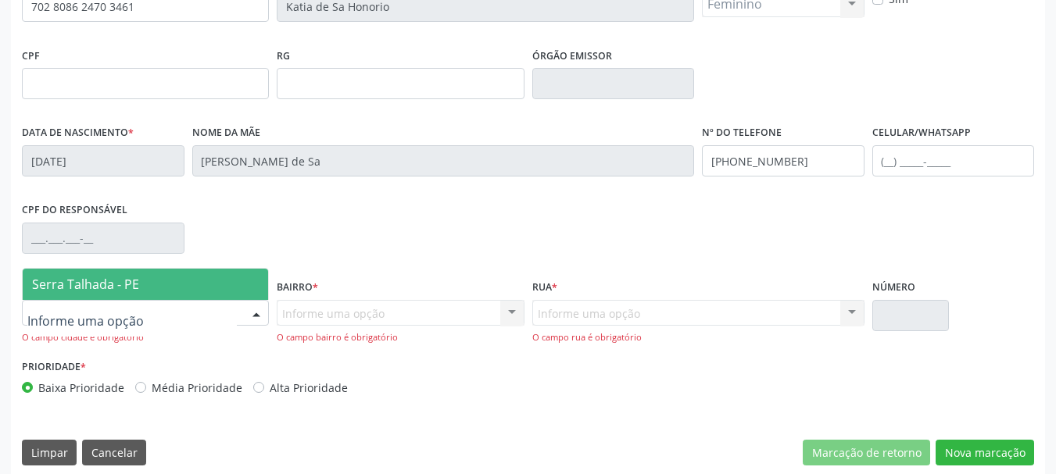
click at [138, 283] on span "Serra Talhada - PE" at bounding box center [145, 284] width 245 height 31
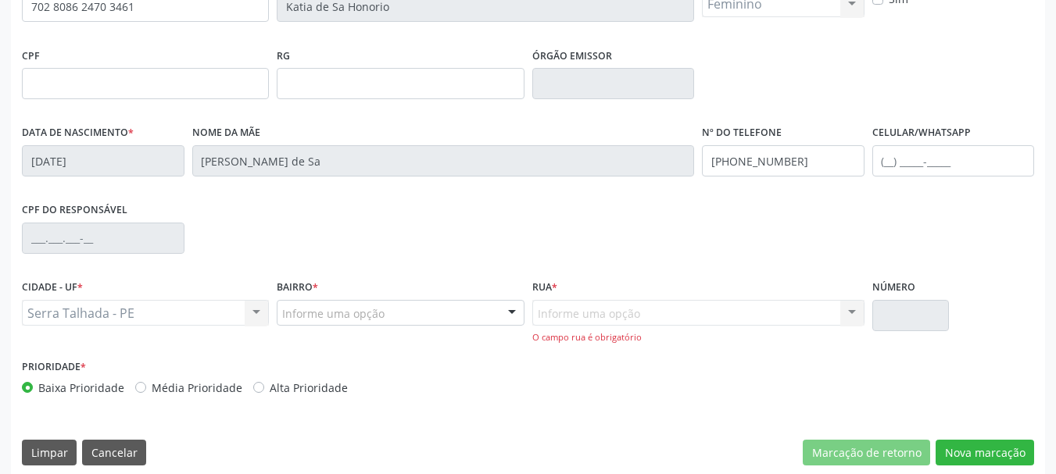
click at [209, 319] on div "Serra Talhada - PE Serra Talhada - PE Nenhum resultado encontrado para: " " Não…" at bounding box center [145, 313] width 247 height 27
click at [263, 319] on div "Serra Talhada - PE Serra Talhada - PE Nenhum resultado encontrado para: " " Não…" at bounding box center [145, 313] width 247 height 27
click at [261, 314] on div "Serra Talhada - PE Serra Talhada - PE Nenhum resultado encontrado para: " " Não…" at bounding box center [145, 313] width 247 height 27
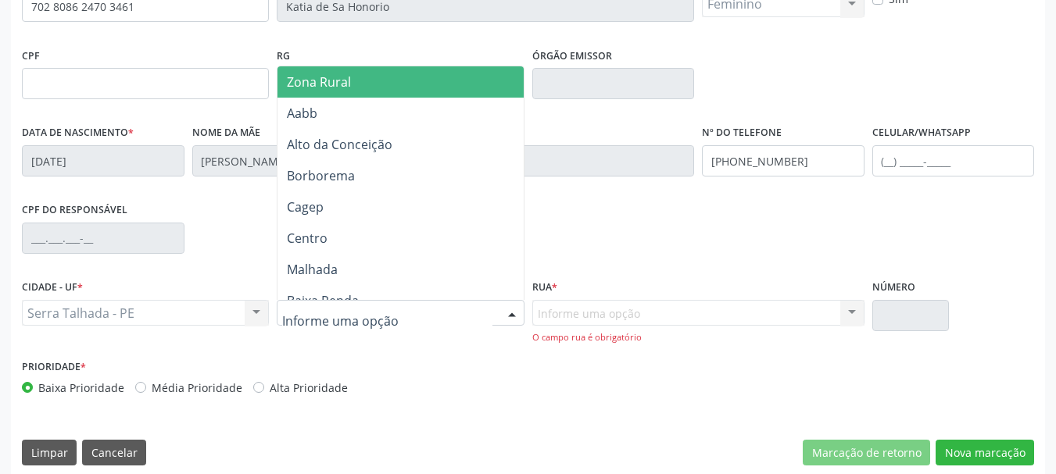
click at [324, 327] on input "text" at bounding box center [386, 321] width 209 height 31
click at [283, 108] on span "Aabb" at bounding box center [402, 113] width 251 height 31
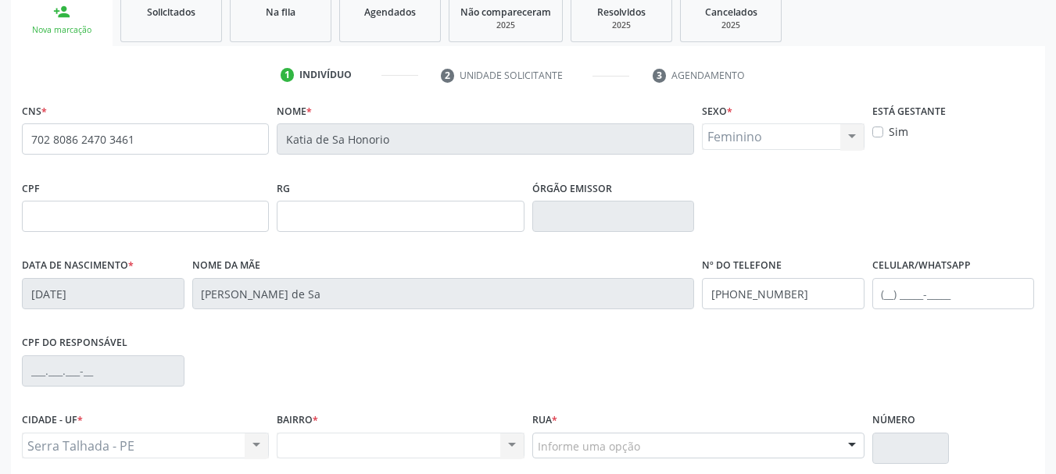
scroll to position [138, 0]
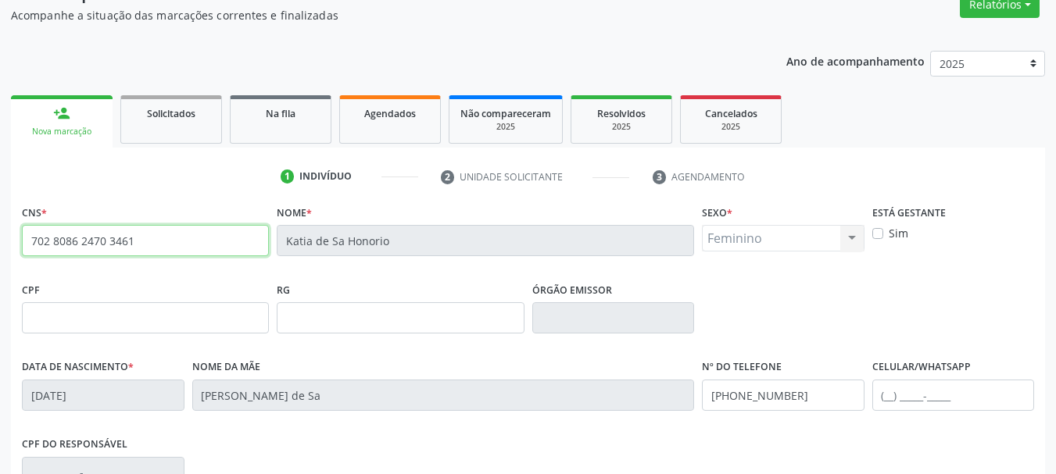
drag, startPoint x: 176, startPoint y: 240, endPoint x: 89, endPoint y: 252, distance: 87.5
click at [15, 258] on div "CNS * 702 8086 2470 3461 Nome * Katia de Sa Honorio Sexo * Feminino Masculino F…" at bounding box center [528, 449] width 1034 height 497
drag, startPoint x: 81, startPoint y: 267, endPoint x: 327, endPoint y: 285, distance: 246.9
click at [324, 292] on div "RG" at bounding box center [400, 305] width 247 height 55
drag, startPoint x: 162, startPoint y: 245, endPoint x: 0, endPoint y: 234, distance: 162.2
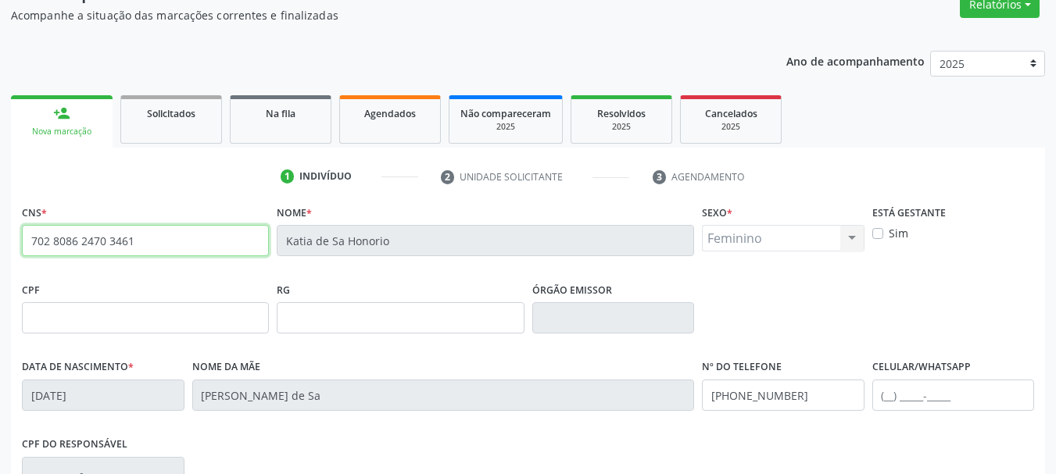
click at [0, 234] on div "Acompanhamento Acompanhe a situação das marcações correntes e finalizadas Relat…" at bounding box center [528, 328] width 1056 height 761
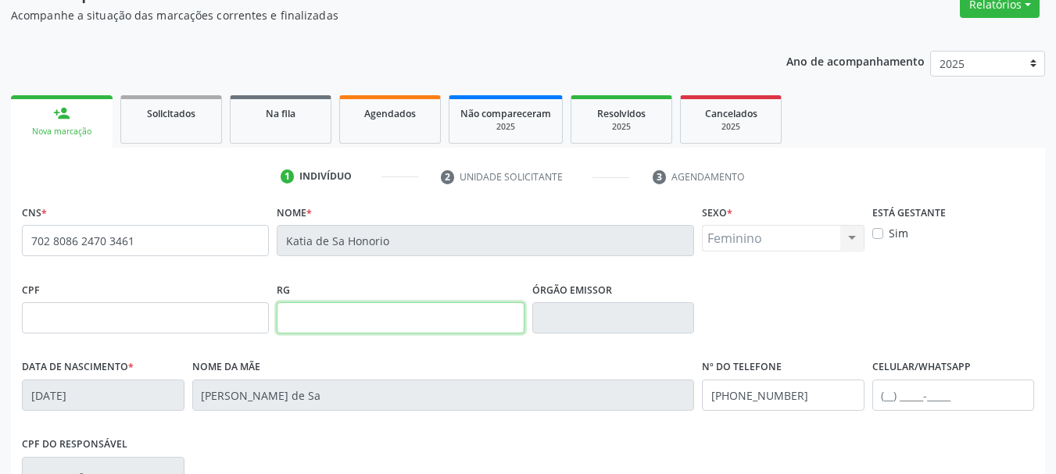
drag, startPoint x: 34, startPoint y: 259, endPoint x: 405, endPoint y: 303, distance: 373.1
click at [410, 306] on input "text" at bounding box center [400, 317] width 247 height 31
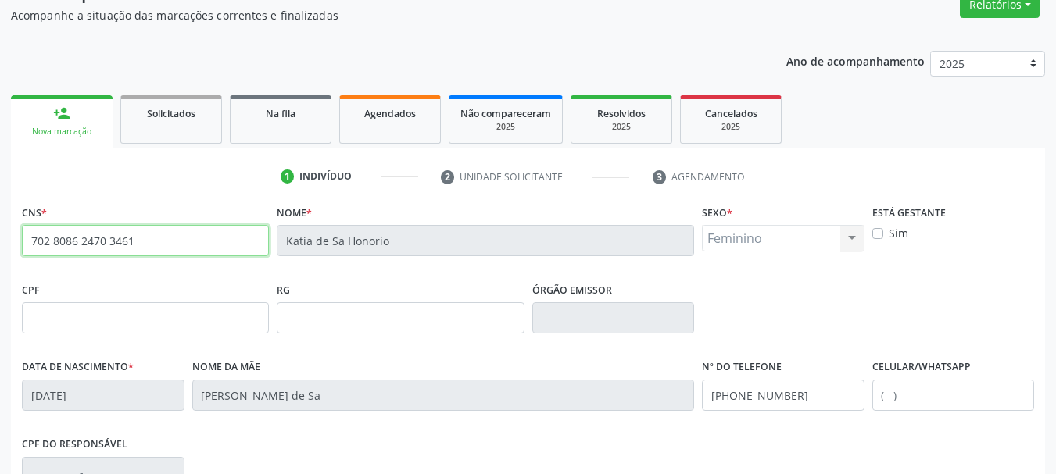
drag, startPoint x: 147, startPoint y: 247, endPoint x: 15, endPoint y: 248, distance: 132.1
click at [0, 251] on div "Acompanhamento Acompanhe a situação das marcações correntes e finalizadas Relat…" at bounding box center [528, 328] width 1056 height 761
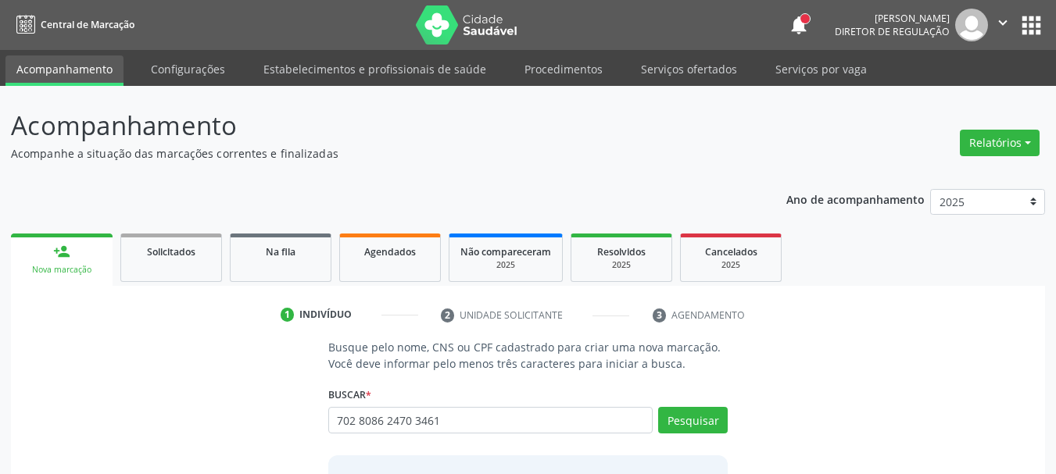
type input "702 8086 2470 3461"
click at [690, 427] on button "Pesquisar" at bounding box center [693, 420] width 70 height 27
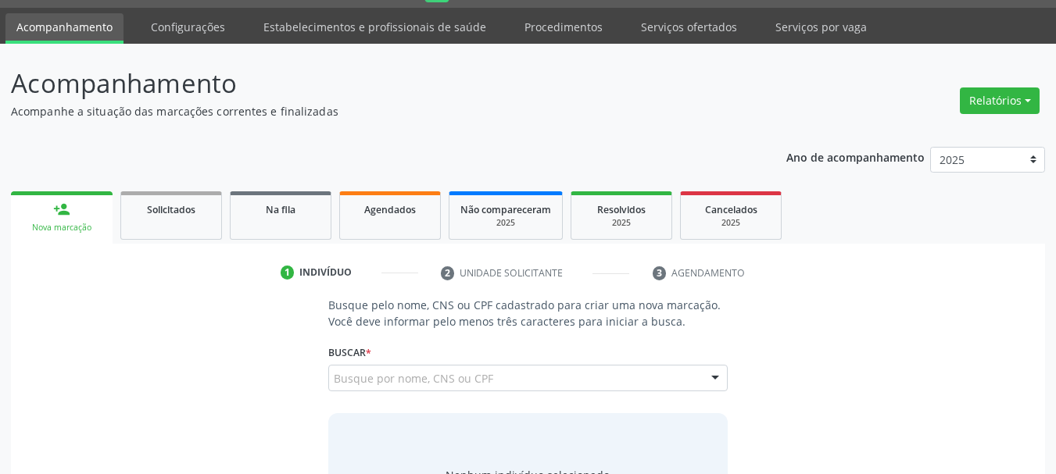
scroll to position [128, 0]
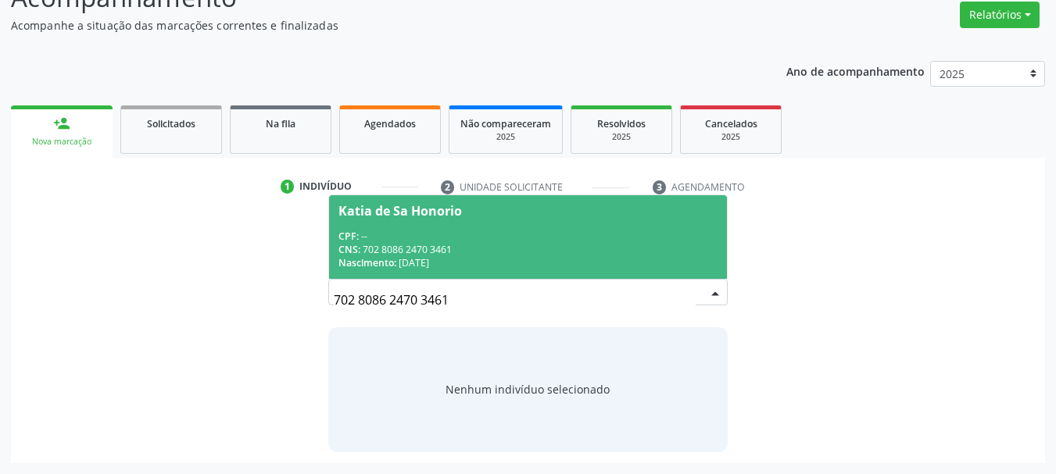
click at [464, 238] on div "CPF: --" at bounding box center [528, 236] width 380 height 13
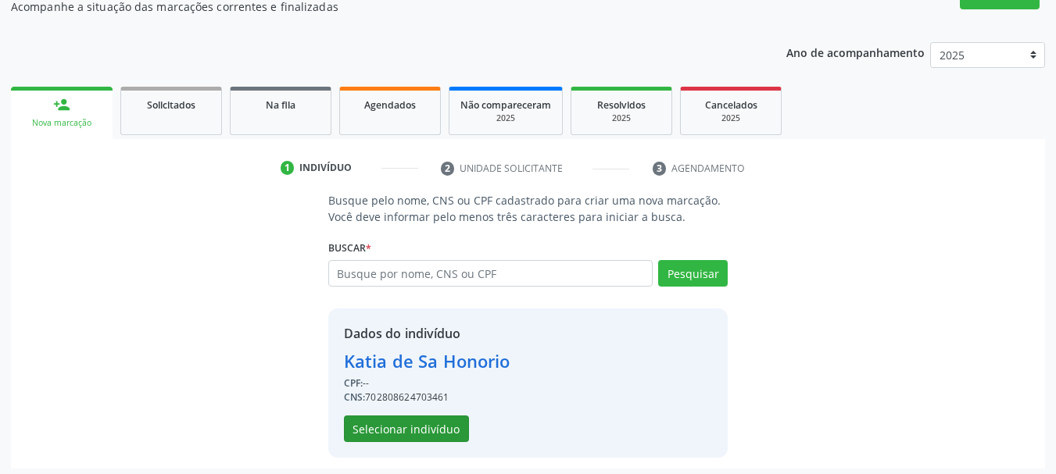
scroll to position [152, 0]
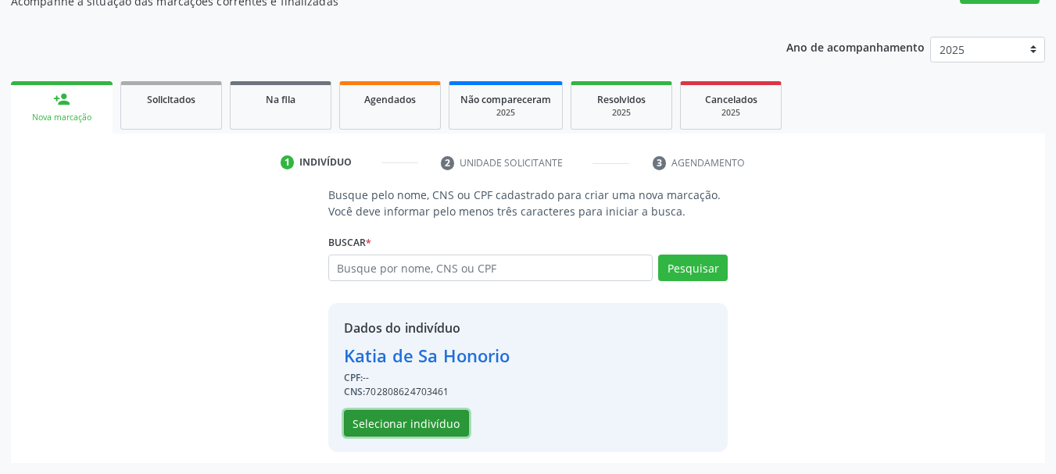
click at [424, 425] on button "Selecionar indivíduo" at bounding box center [406, 423] width 125 height 27
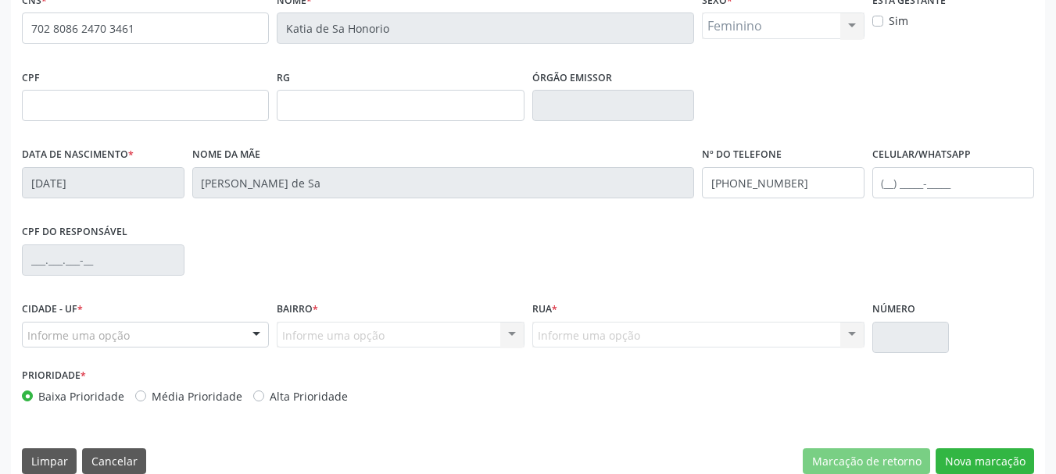
scroll to position [373, 0]
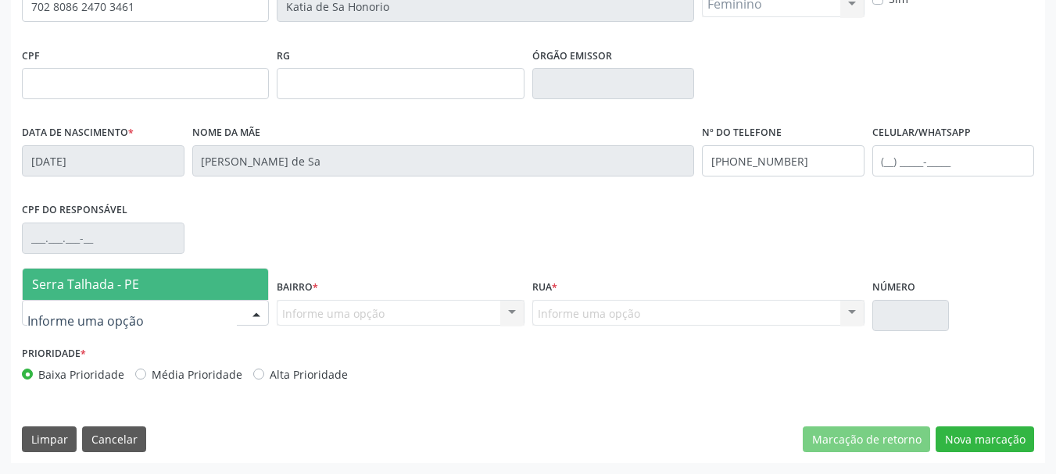
click at [124, 284] on span "Serra Talhada - PE" at bounding box center [85, 284] width 107 height 17
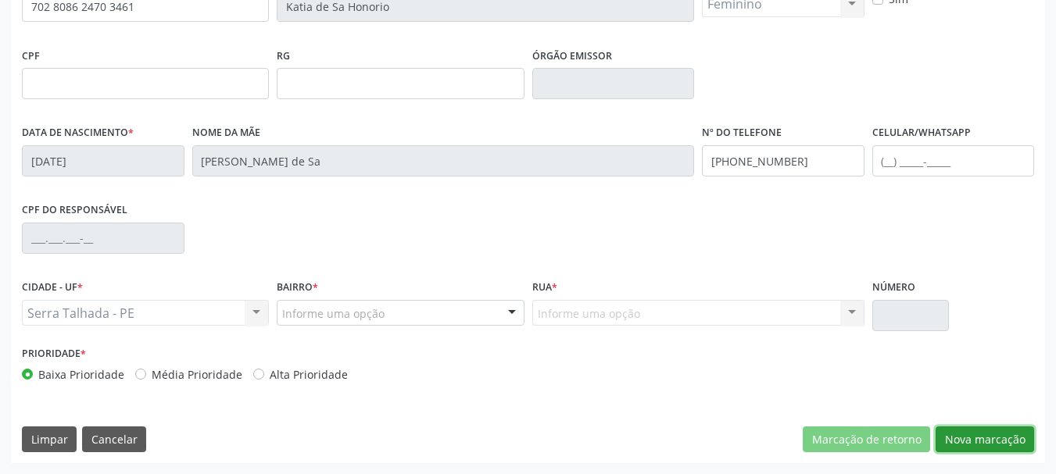
drag, startPoint x: 970, startPoint y: 442, endPoint x: 906, endPoint y: 431, distance: 65.2
click at [971, 441] on button "Nova marcação" at bounding box center [985, 440] width 98 height 27
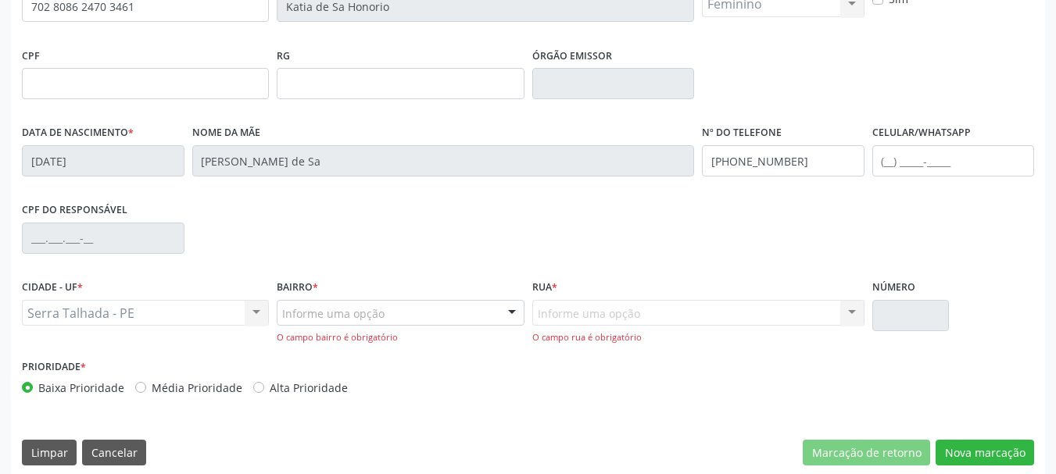
click at [59, 319] on div "Serra Talhada - PE Serra Talhada - PE Nenhum resultado encontrado para: " " Não…" at bounding box center [145, 313] width 247 height 27
click at [65, 312] on div "Serra Talhada - PE Serra Talhada - PE Nenhum resultado encontrado para: " " Não…" at bounding box center [145, 313] width 247 height 27
drag, startPoint x: 972, startPoint y: 455, endPoint x: 891, endPoint y: 416, distance: 89.5
click at [971, 455] on button "Nova marcação" at bounding box center [985, 453] width 98 height 27
click at [989, 449] on button "Nova marcação" at bounding box center [985, 453] width 98 height 27
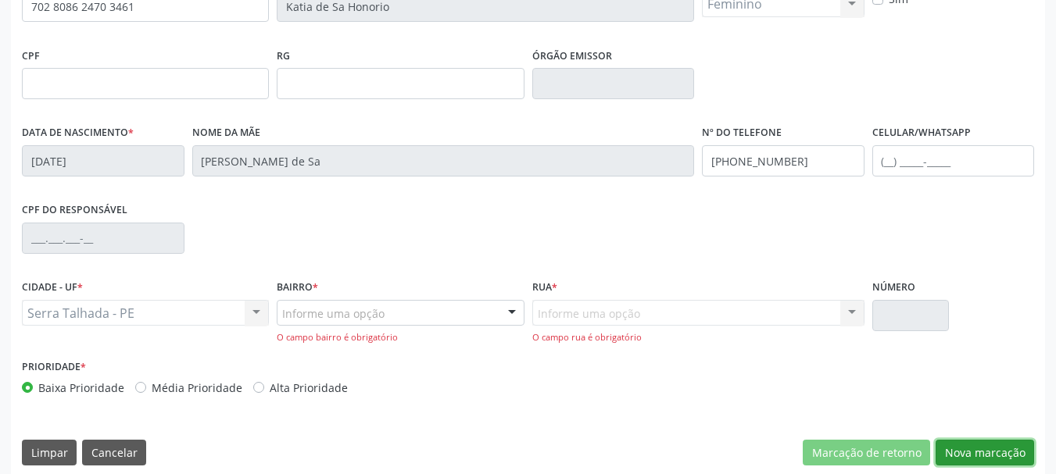
click at [989, 449] on button "Nova marcação" at bounding box center [985, 453] width 98 height 27
click at [989, 446] on button "Nova marcação" at bounding box center [985, 453] width 98 height 27
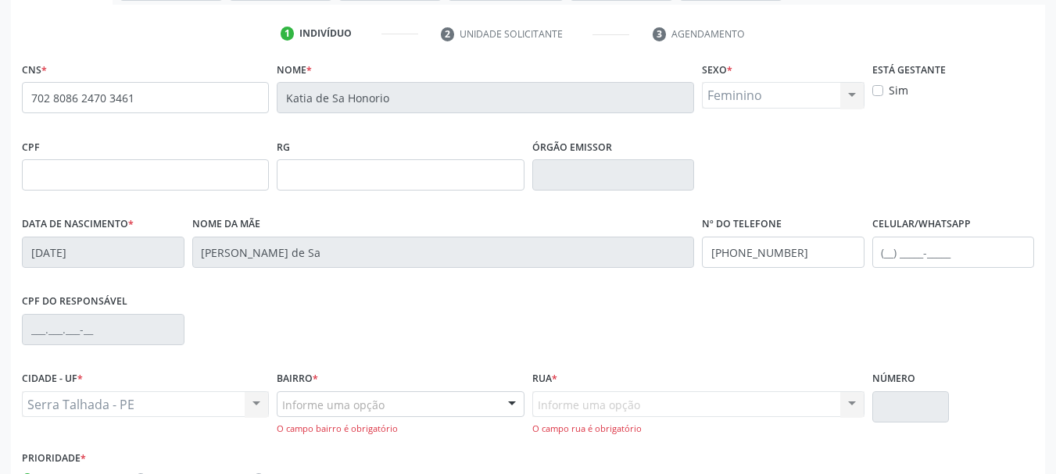
scroll to position [152, 0]
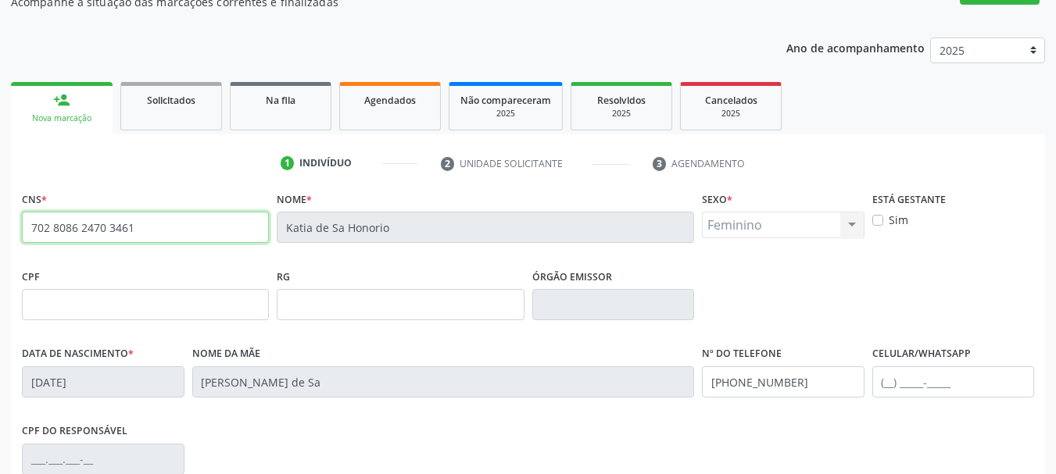
drag, startPoint x: 154, startPoint y: 238, endPoint x: 0, endPoint y: 220, distance: 155.1
click at [0, 220] on div "Acompanhamento Acompanhe a situação das marcações correntes e finalizadas Relat…" at bounding box center [528, 321] width 1056 height 775
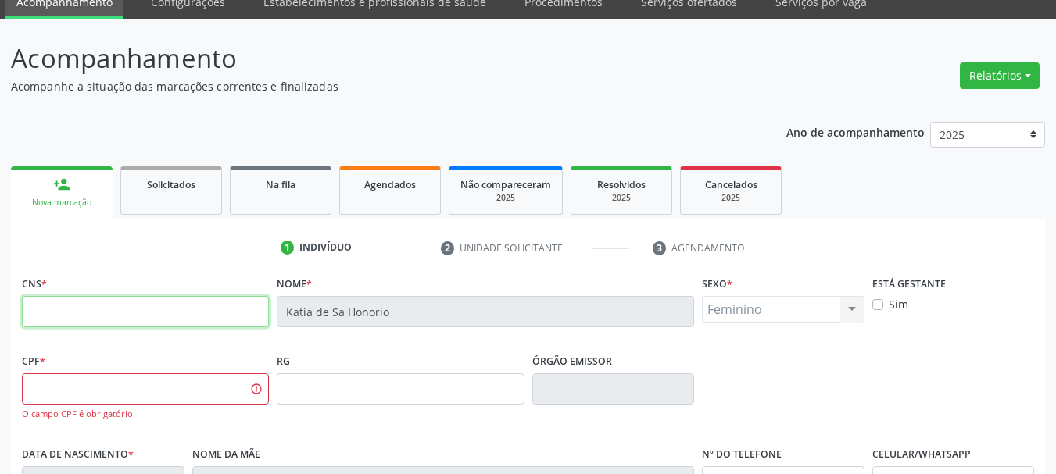
scroll to position [0, 0]
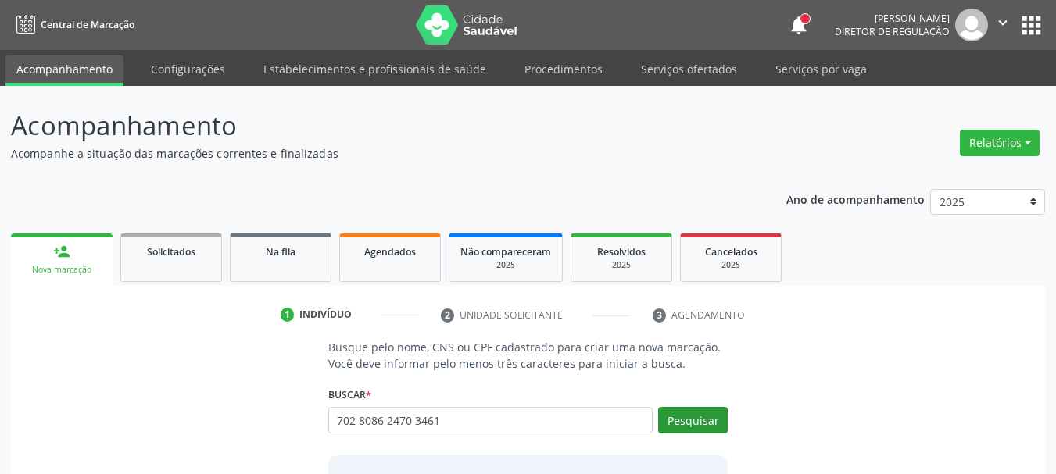
type input "702 8086 2470 3461"
click at [715, 417] on button "Pesquisar" at bounding box center [693, 420] width 70 height 27
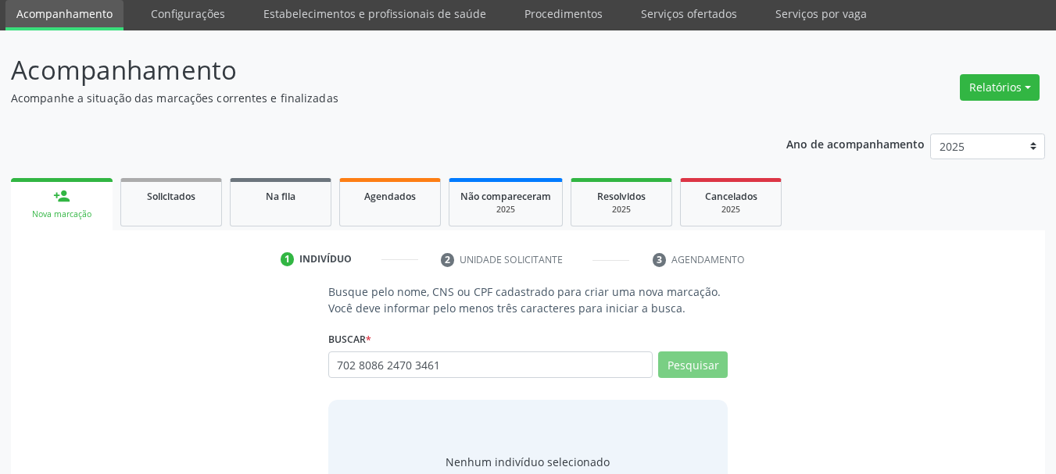
scroll to position [128, 0]
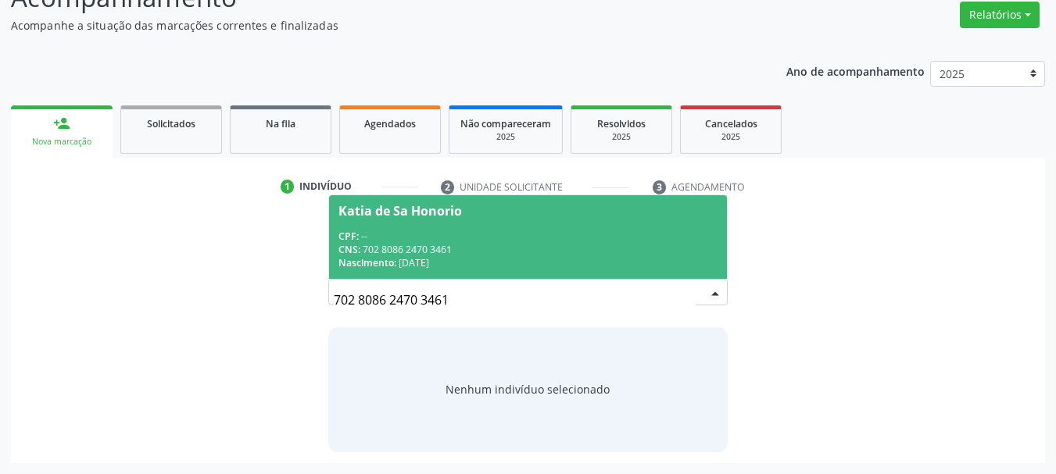
click at [475, 263] on div "Nascimento: [DATE]" at bounding box center [528, 262] width 380 height 13
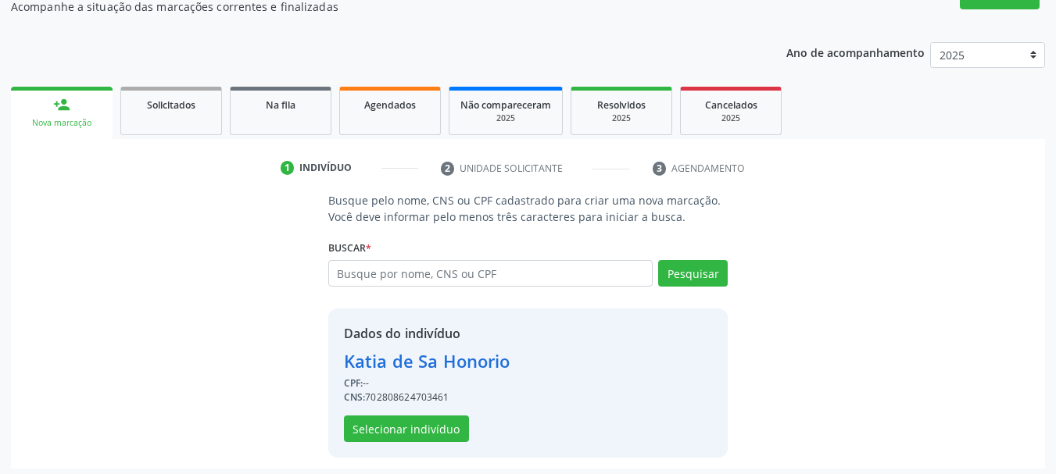
scroll to position [152, 0]
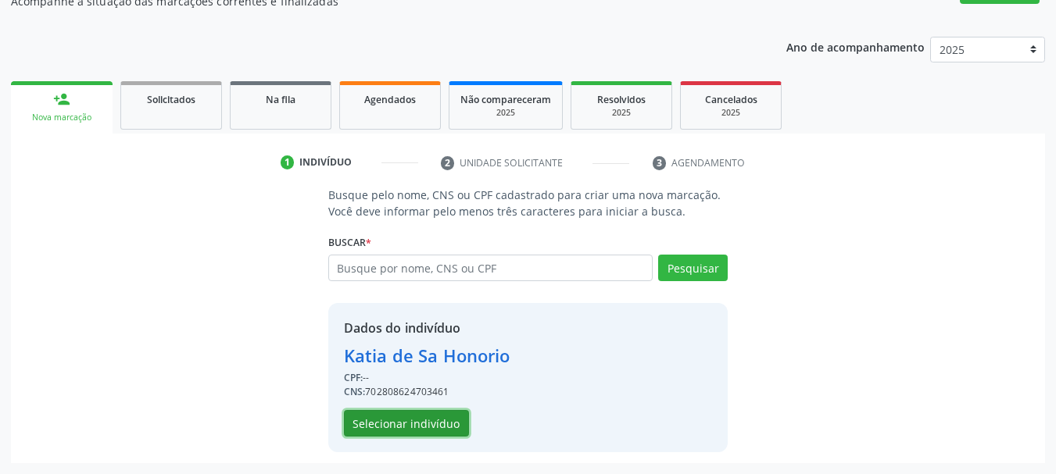
click at [427, 421] on button "Selecionar indivíduo" at bounding box center [406, 423] width 125 height 27
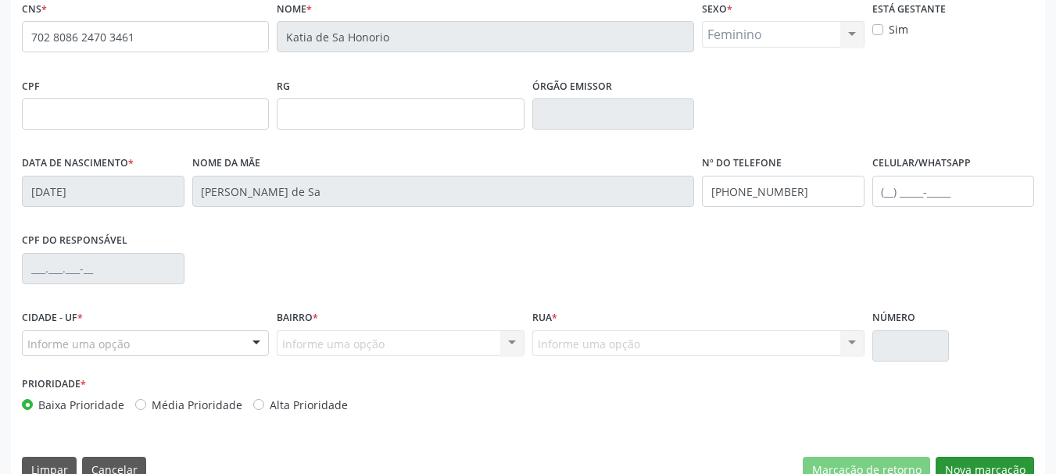
scroll to position [373, 0]
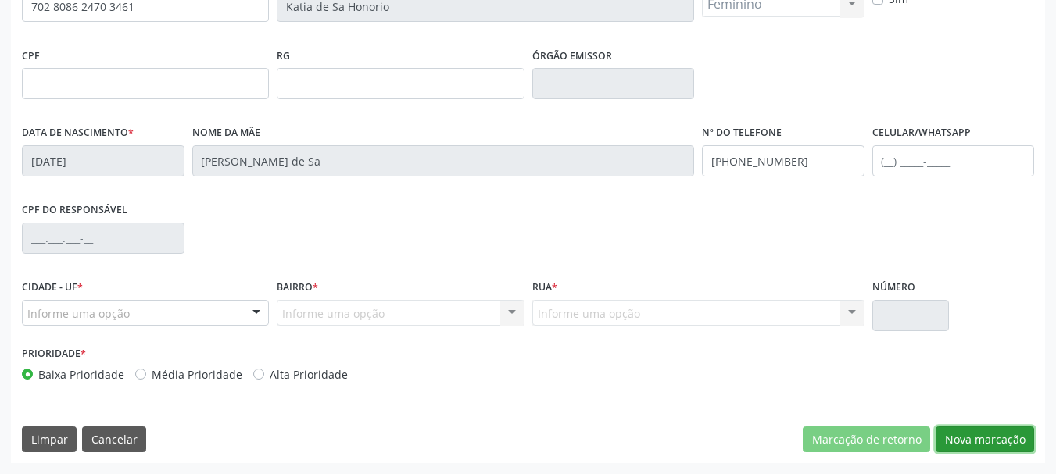
click at [1024, 431] on button "Nova marcação" at bounding box center [985, 440] width 98 height 27
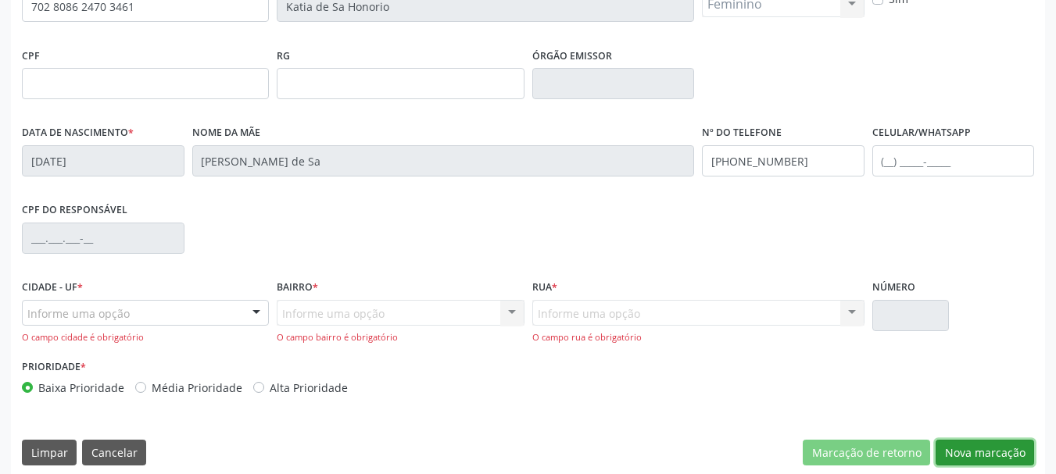
click at [1009, 456] on button "Nova marcação" at bounding box center [985, 453] width 98 height 27
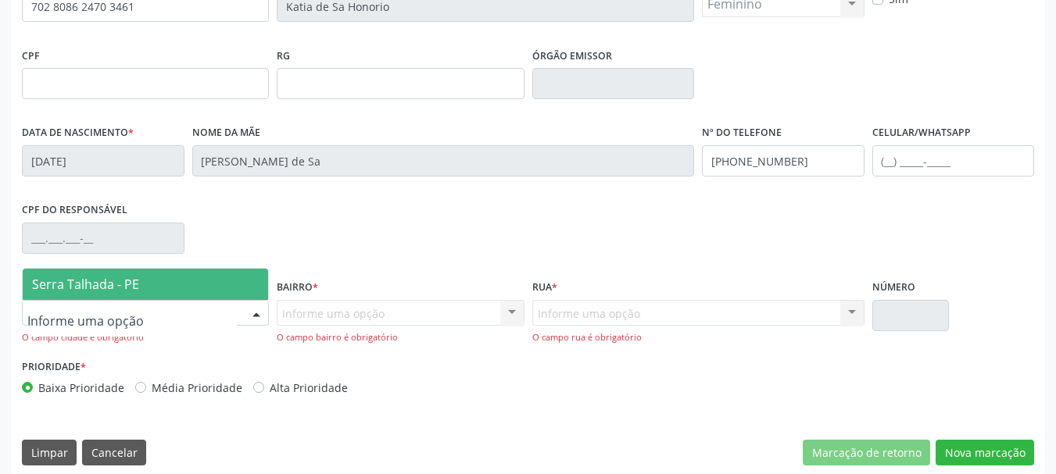
click at [191, 317] on div at bounding box center [145, 313] width 247 height 27
click at [207, 277] on span "Serra Talhada - PE" at bounding box center [145, 284] width 245 height 31
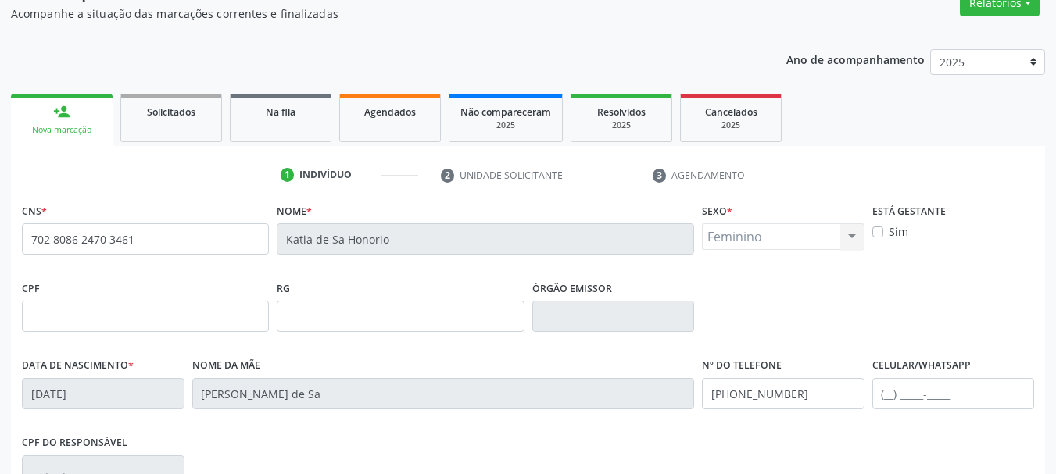
scroll to position [138, 0]
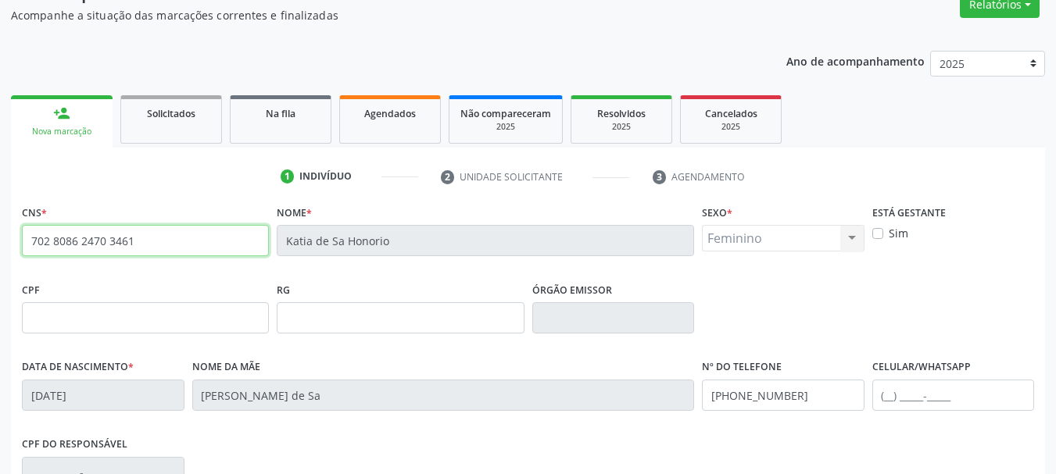
drag, startPoint x: 195, startPoint y: 242, endPoint x: 15, endPoint y: 237, distance: 179.8
click at [2, 241] on div "Acompanhamento Acompanhe a situação das marcações correntes e finalizadas Relat…" at bounding box center [528, 335] width 1056 height 775
drag, startPoint x: 88, startPoint y: 267, endPoint x: 218, endPoint y: 281, distance: 130.5
click at [223, 286] on div "CPF" at bounding box center [145, 305] width 247 height 55
drag, startPoint x: 173, startPoint y: 249, endPoint x: 6, endPoint y: 245, distance: 166.5
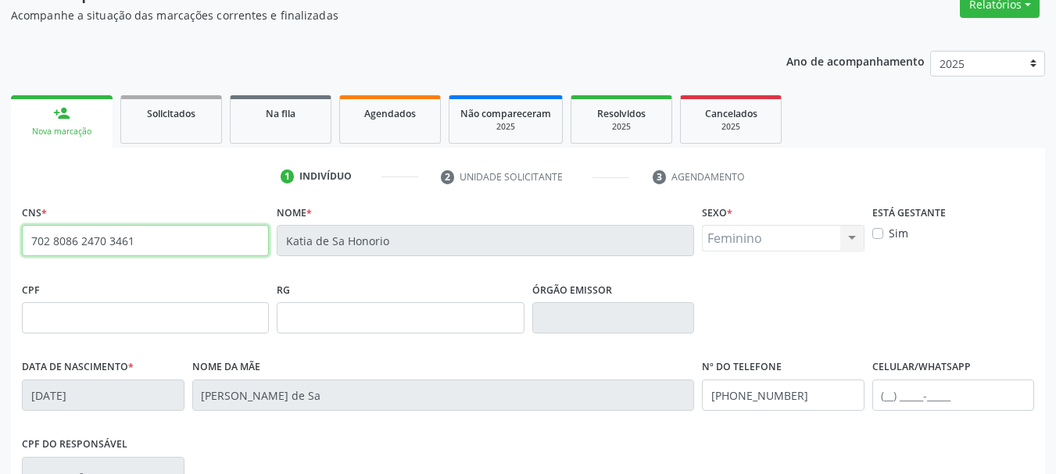
click at [0, 249] on div "Acompanhamento Acompanhe a situação das marcações correntes e finalizadas Relat…" at bounding box center [528, 335] width 1056 height 775
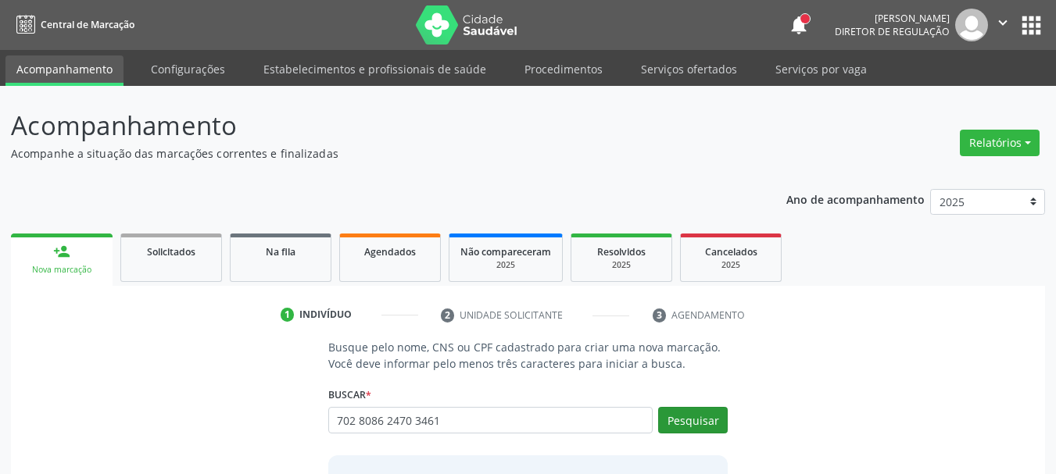
type input "702 8086 2470 3461"
click at [697, 424] on button "Pesquisar" at bounding box center [693, 420] width 70 height 27
type input "702 8086 2470 3461"
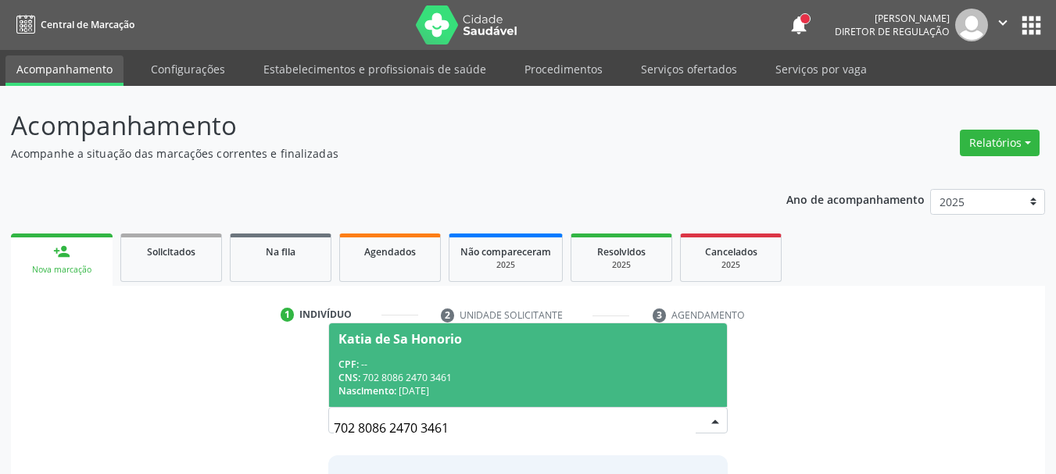
click at [486, 378] on div "CNS: 702 8086 2470 3461" at bounding box center [528, 377] width 380 height 13
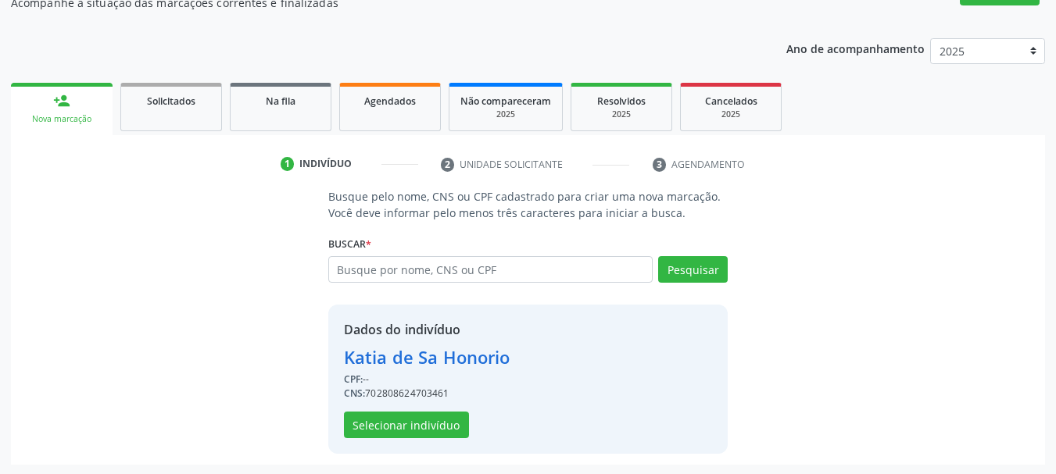
scroll to position [152, 0]
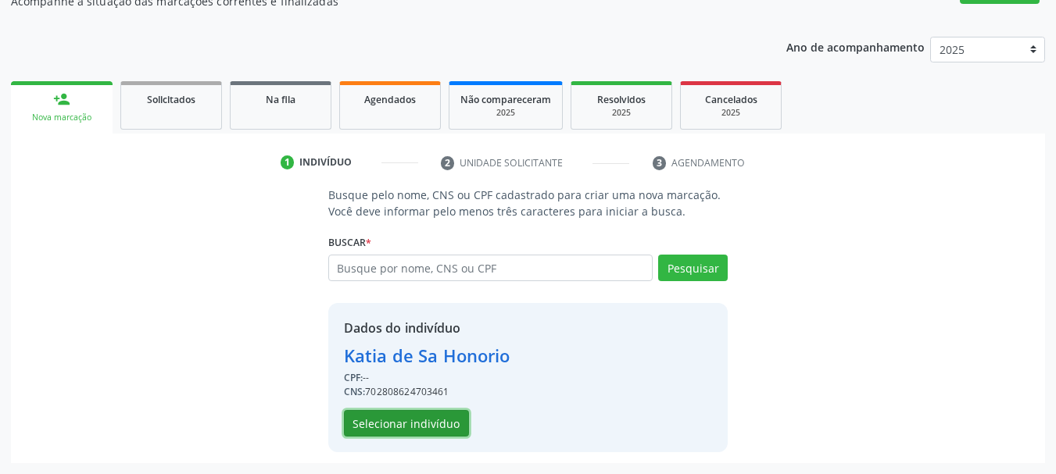
click at [400, 429] on button "Selecionar indivíduo" at bounding box center [406, 423] width 125 height 27
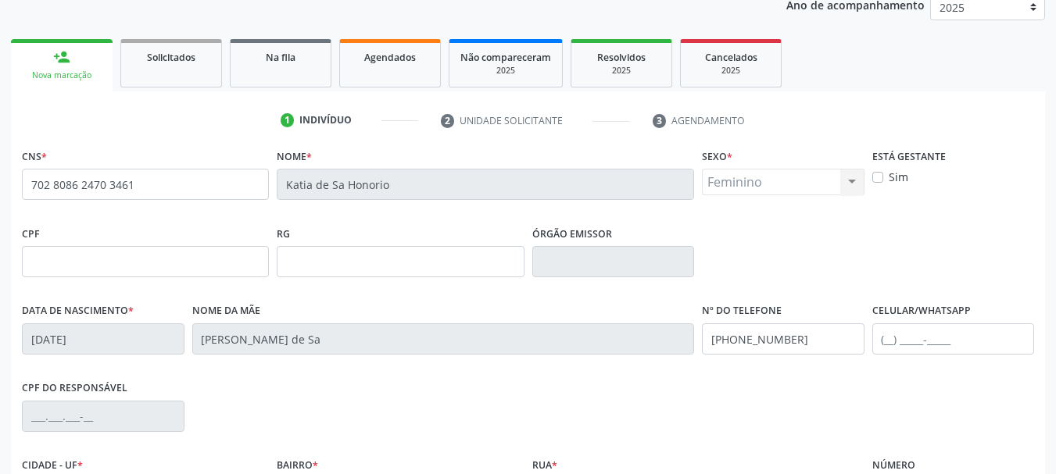
scroll to position [231, 0]
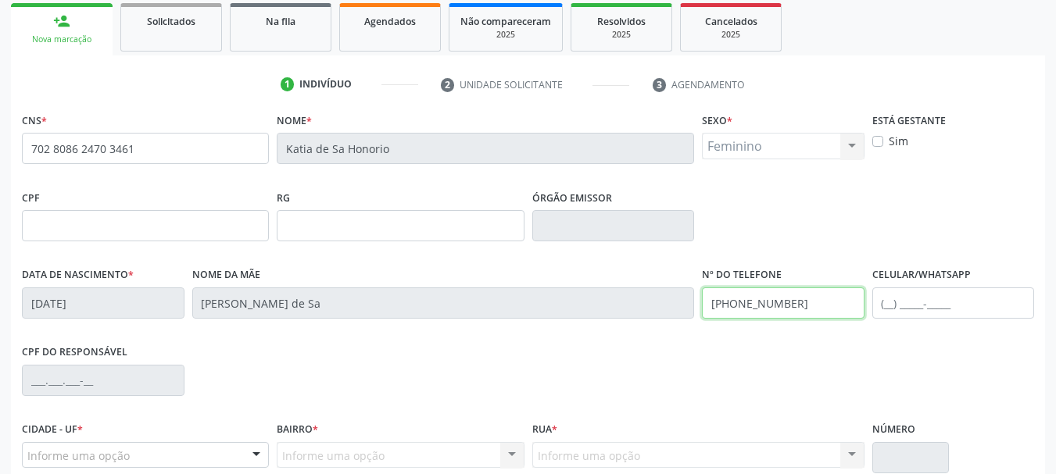
drag, startPoint x: 809, startPoint y: 313, endPoint x: 262, endPoint y: 399, distance: 553.8
click at [262, 399] on div "CNS * 702 8086 2470 3461 Nome * Katia de Sa Honorio Sexo * Feminino Masculino F…" at bounding box center [528, 322] width 1012 height 427
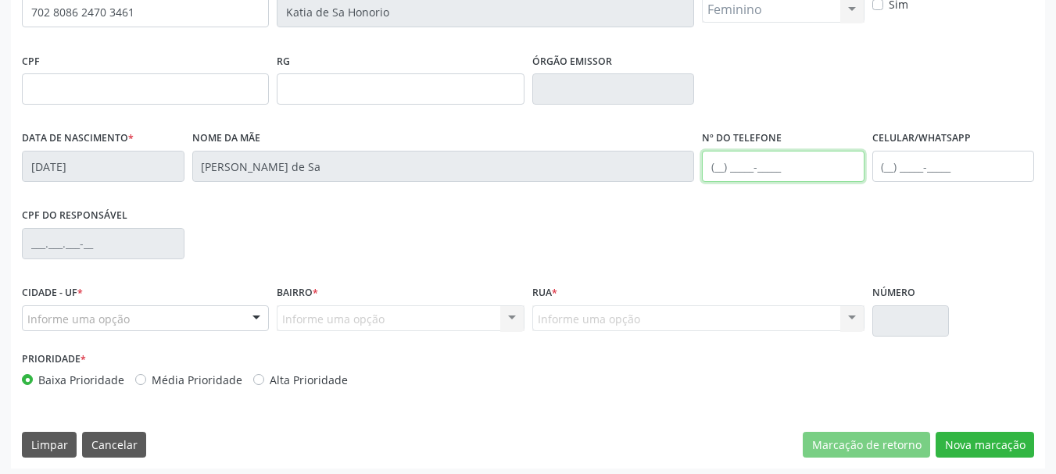
scroll to position [373, 0]
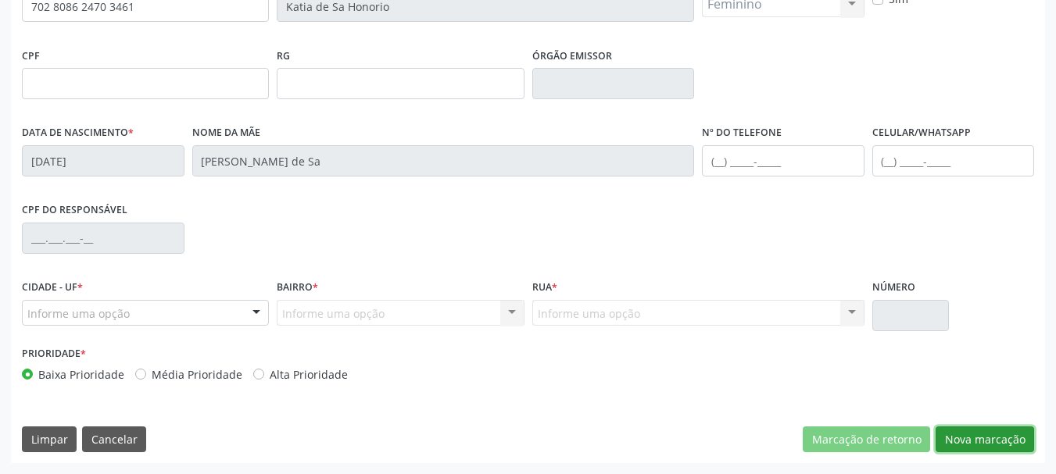
click at [987, 444] on button "Nova marcação" at bounding box center [985, 440] width 98 height 27
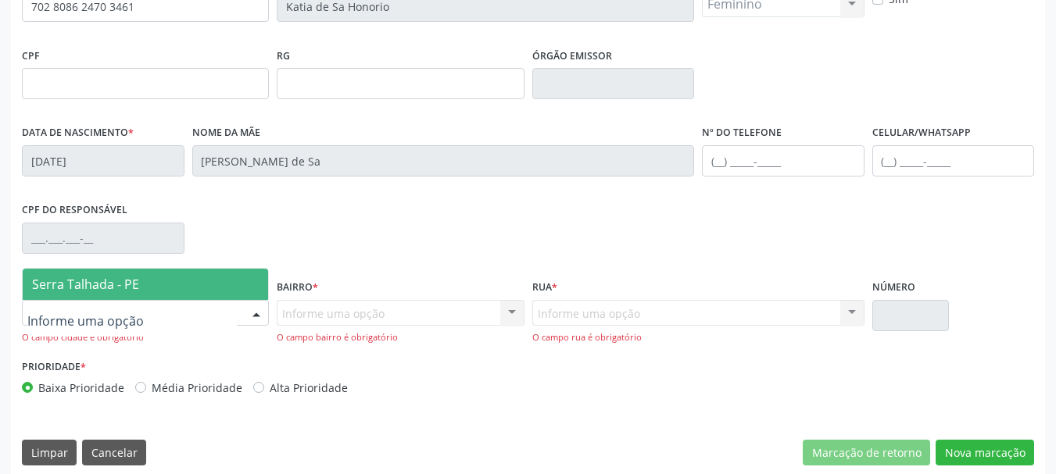
click at [109, 288] on span "Serra Talhada - PE" at bounding box center [85, 284] width 107 height 17
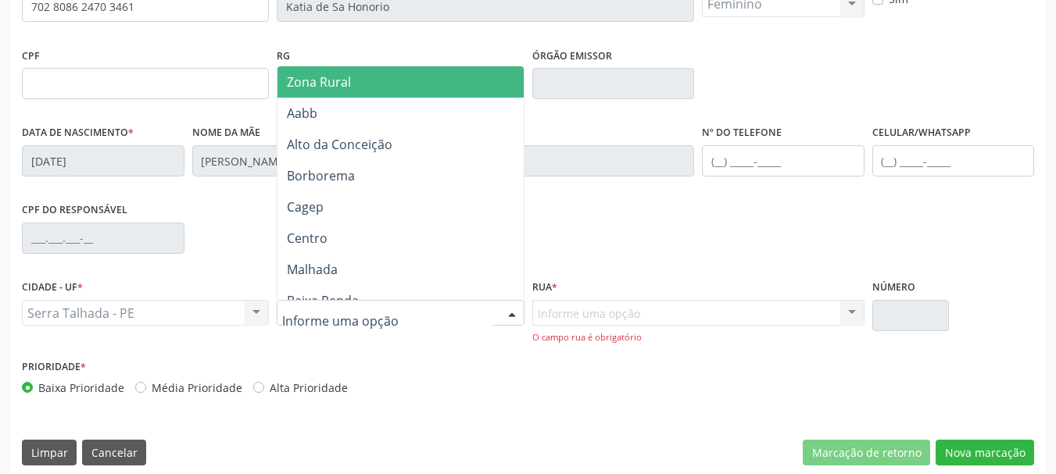
click at [363, 92] on span "Zona Rural" at bounding box center [402, 81] width 251 height 31
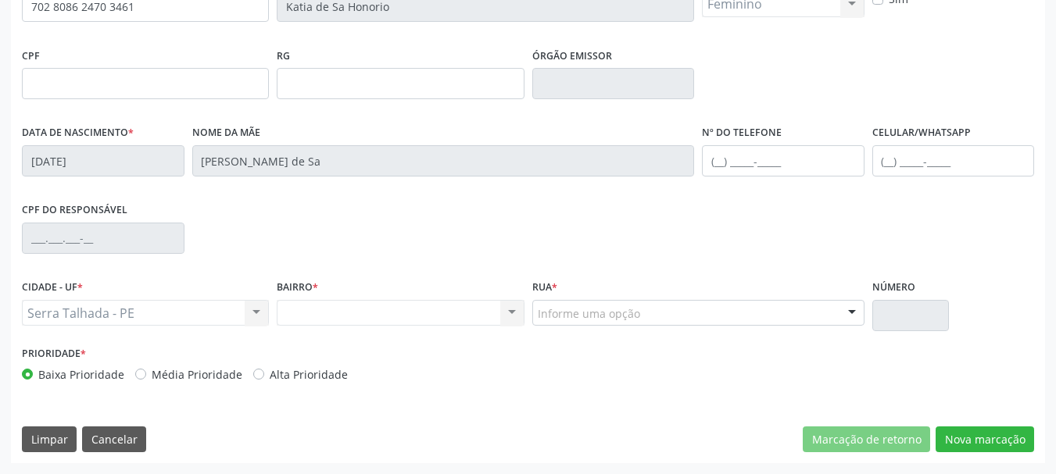
drag, startPoint x: 594, startPoint y: 324, endPoint x: 597, endPoint y: 316, distance: 8.4
click at [595, 319] on div "Informe uma opção" at bounding box center [698, 313] width 332 height 27
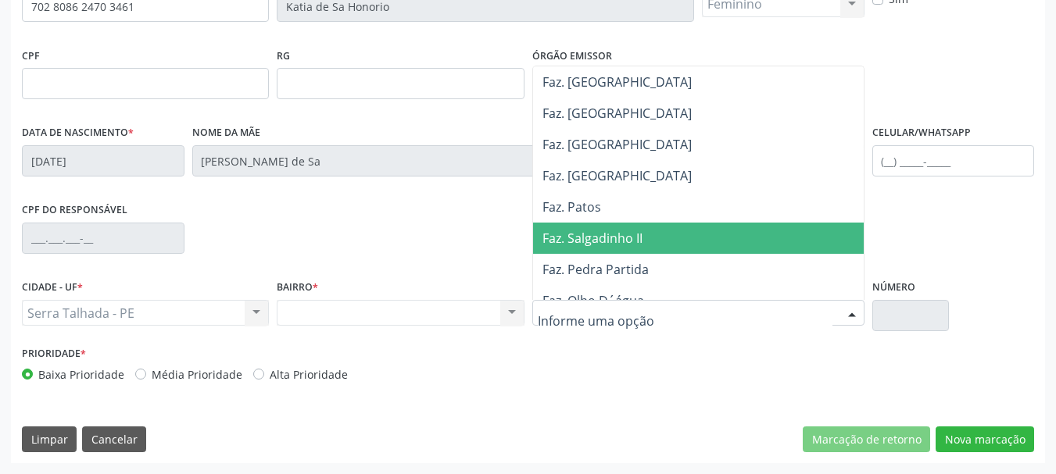
click at [411, 330] on div "BAIRRO * Nenhum resultado encontrado para: " " Não há nenhuma opção para ser ex…" at bounding box center [400, 309] width 255 height 66
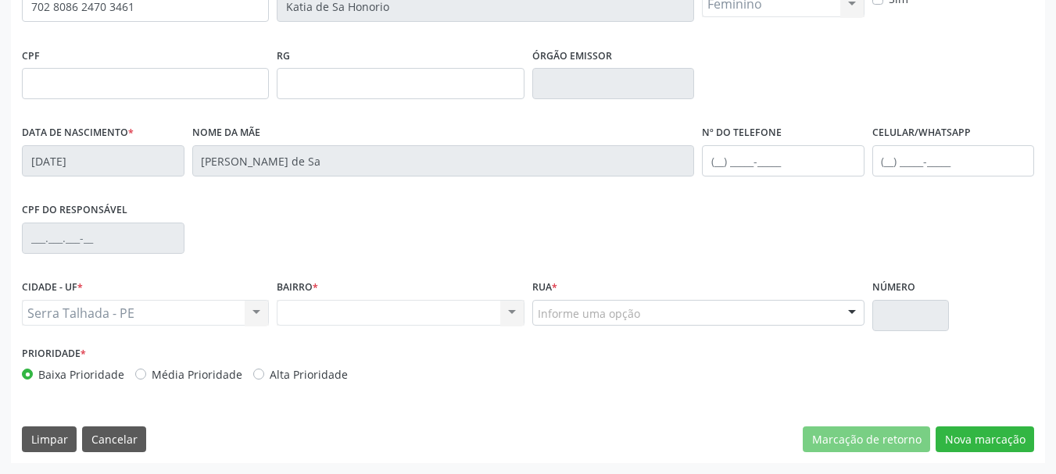
scroll to position [295, 0]
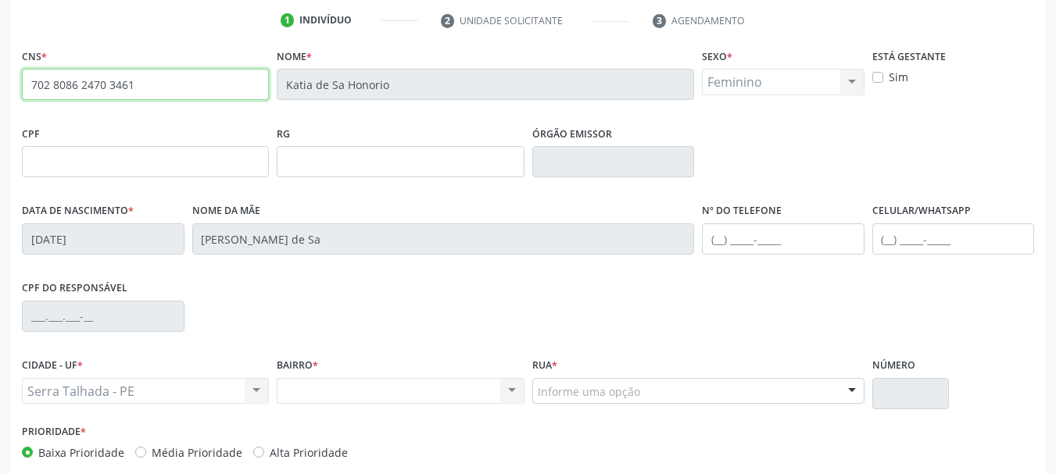
drag, startPoint x: 149, startPoint y: 88, endPoint x: 1, endPoint y: 77, distance: 148.8
click at [0, 78] on div "Acompanhamento Acompanhe a situação das marcações correntes e finalizadas Relat…" at bounding box center [528, 171] width 1056 height 761
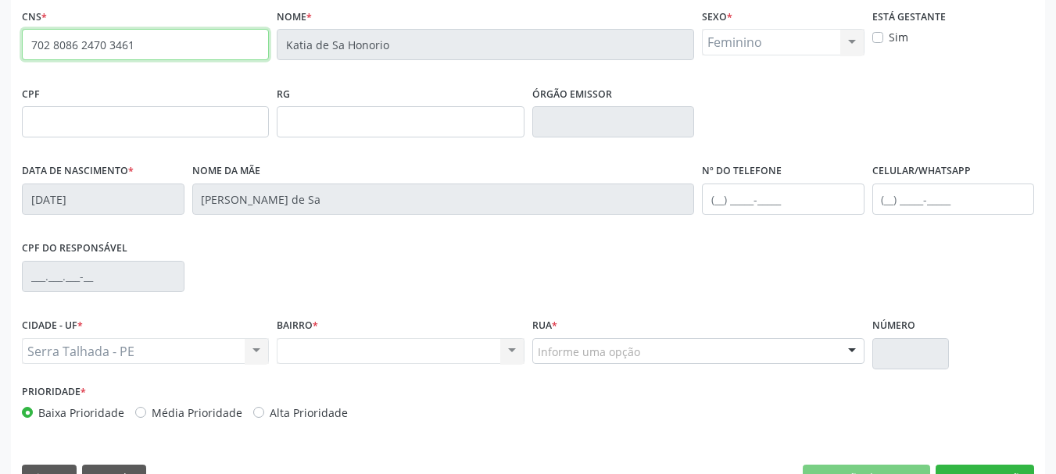
scroll to position [373, 0]
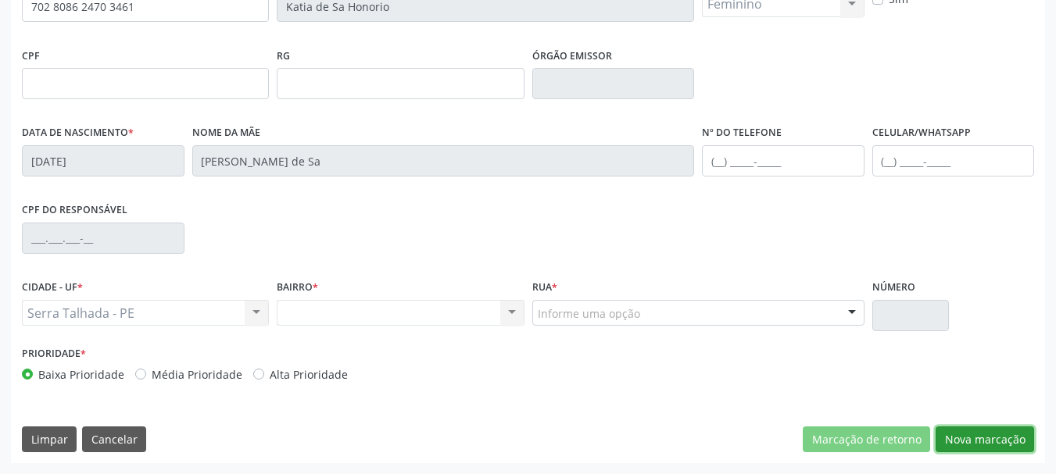
click at [990, 436] on button "Nova marcação" at bounding box center [985, 440] width 98 height 27
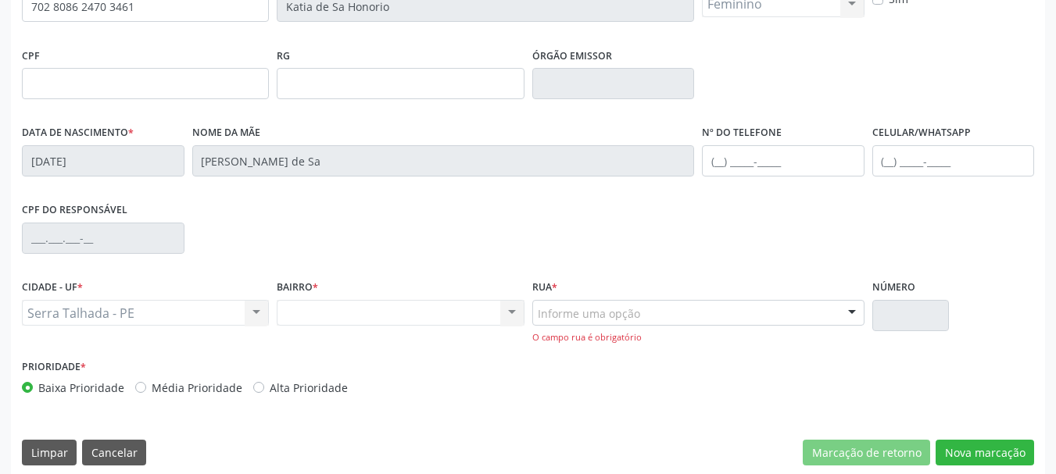
click at [977, 437] on div "CNS * 702 8086 2470 3461 Nome * Katia de Sa Honorio Sexo * Feminino Masculino F…" at bounding box center [528, 221] width 1034 height 510
click at [100, 301] on div "Serra Talhada - PE Serra Talhada - PE Nenhum resultado encontrado para: " " Não…" at bounding box center [145, 313] width 247 height 27
click at [102, 302] on div "Serra Talhada - PE Serra Talhada - PE Nenhum resultado encontrado para: " " Não…" at bounding box center [145, 313] width 247 height 27
click at [98, 301] on div "Serra Talhada - PE Serra Talhada - PE Nenhum resultado encontrado para: " " Não…" at bounding box center [145, 313] width 247 height 27
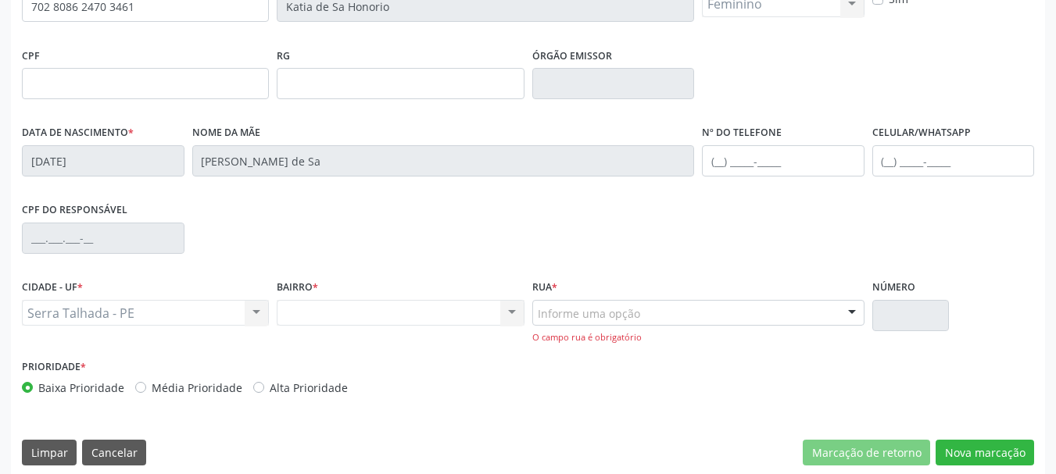
click at [979, 433] on div "CNS * 702 8086 2470 3461 Nome * Katia de Sa Honorio Sexo * Feminino Masculino F…" at bounding box center [528, 221] width 1034 height 510
click at [118, 318] on div "Serra Talhada - PE Serra Talhada - PE Nenhum resultado encontrado para: " " Não…" at bounding box center [145, 313] width 247 height 27
click at [124, 312] on div "Serra Talhada - PE Serra Talhada - PE Nenhum resultado encontrado para: " " Não…" at bounding box center [145, 313] width 247 height 27
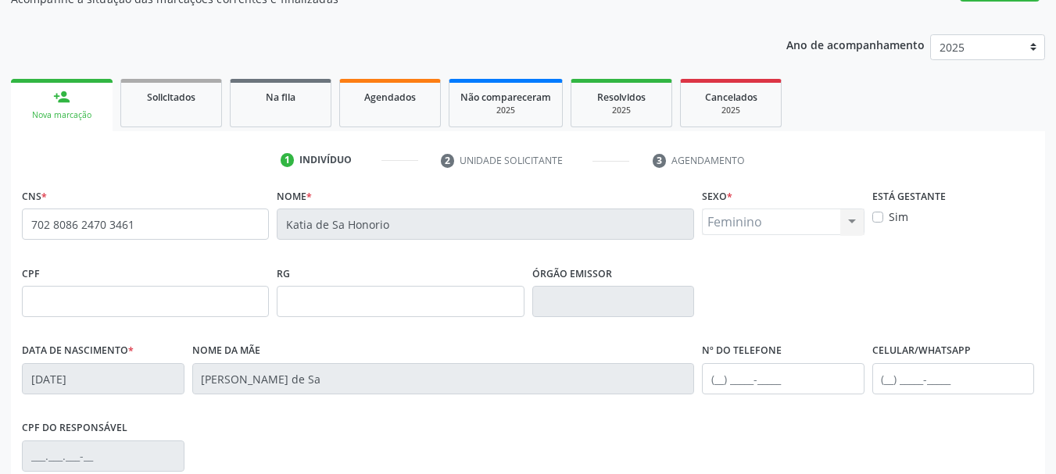
scroll to position [156, 0]
drag, startPoint x: 172, startPoint y: 224, endPoint x: 0, endPoint y: 256, distance: 174.8
click at [0, 256] on div "Acompanhamento Acompanhe a situação das marcações correntes e finalizadas Relat…" at bounding box center [528, 317] width 1056 height 775
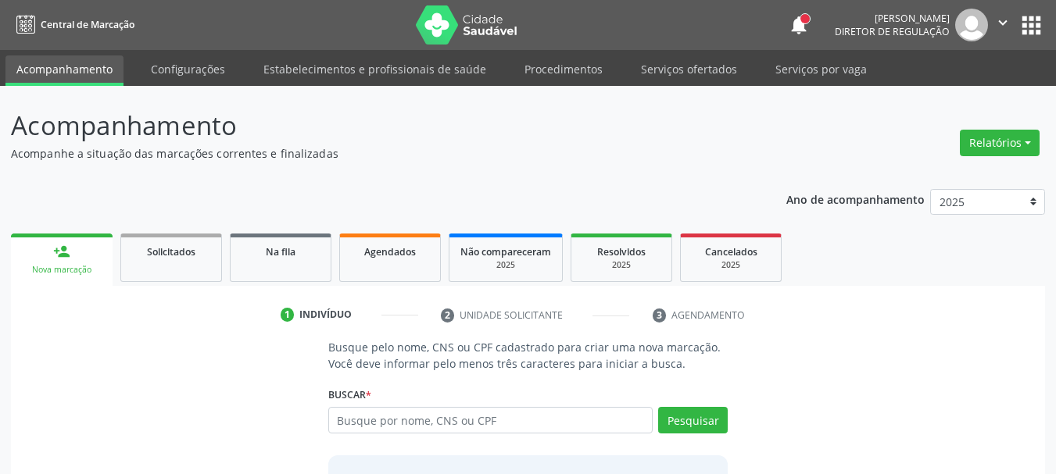
click at [424, 421] on input "text" at bounding box center [490, 420] width 325 height 27
type input "702 8086 2470 3461"
click at [694, 431] on button "Pesquisar" at bounding box center [693, 420] width 70 height 27
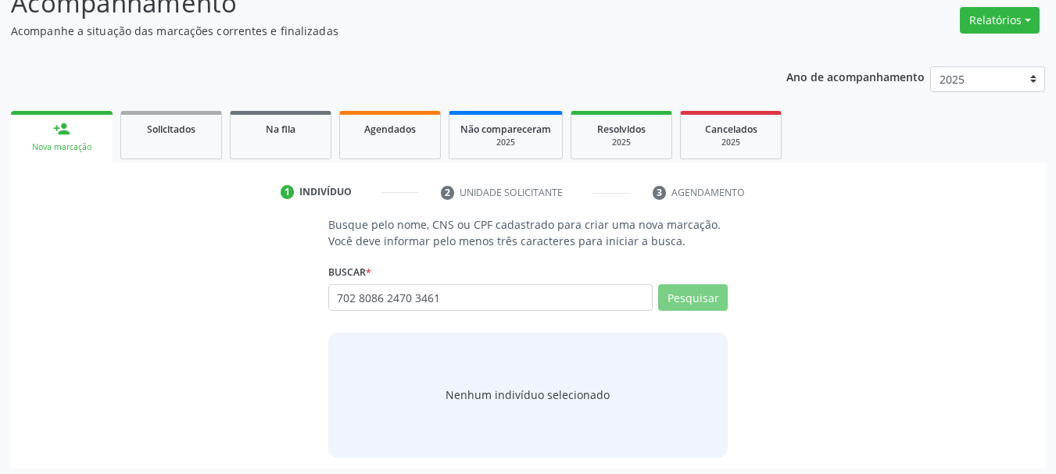
scroll to position [128, 0]
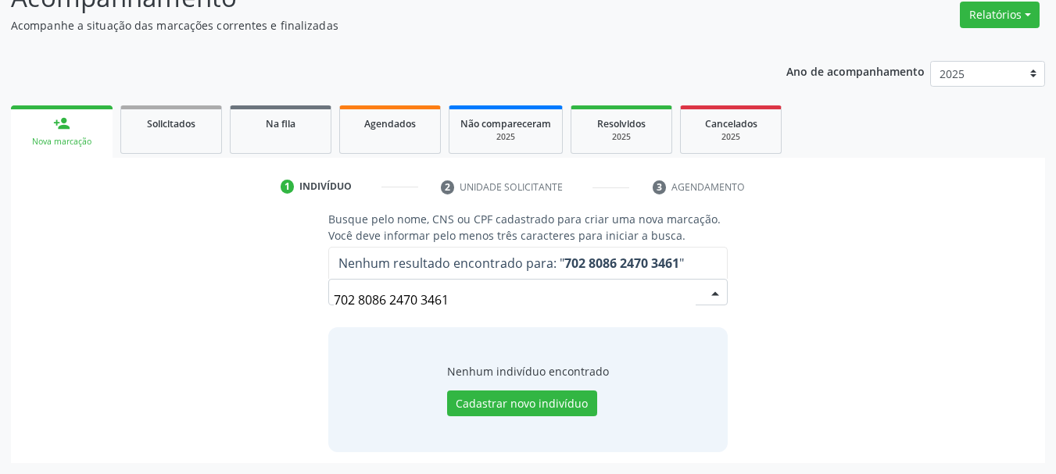
drag, startPoint x: 474, startPoint y: 305, endPoint x: 339, endPoint y: 309, distance: 135.3
click at [339, 309] on input "702 8086 2470 3461" at bounding box center [515, 299] width 363 height 31
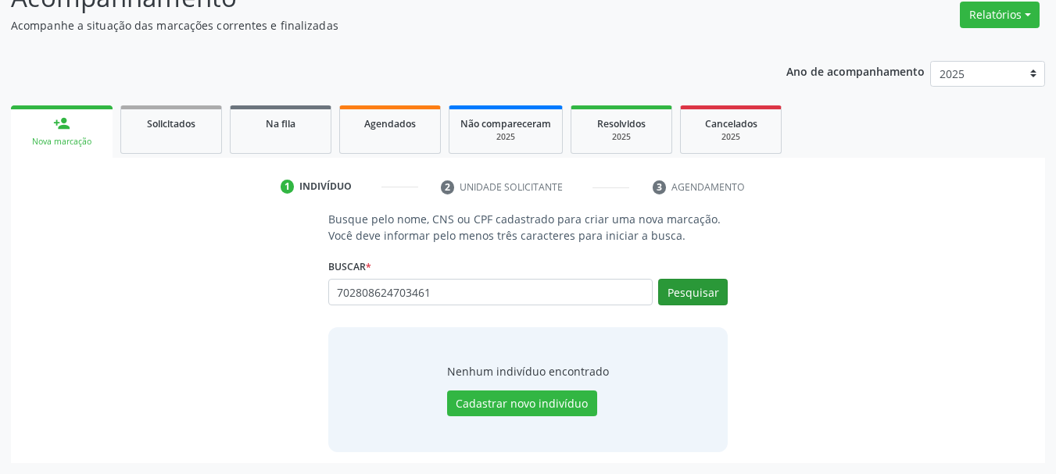
type input "702808624703461"
click at [683, 292] on button "Pesquisar" at bounding box center [693, 292] width 70 height 27
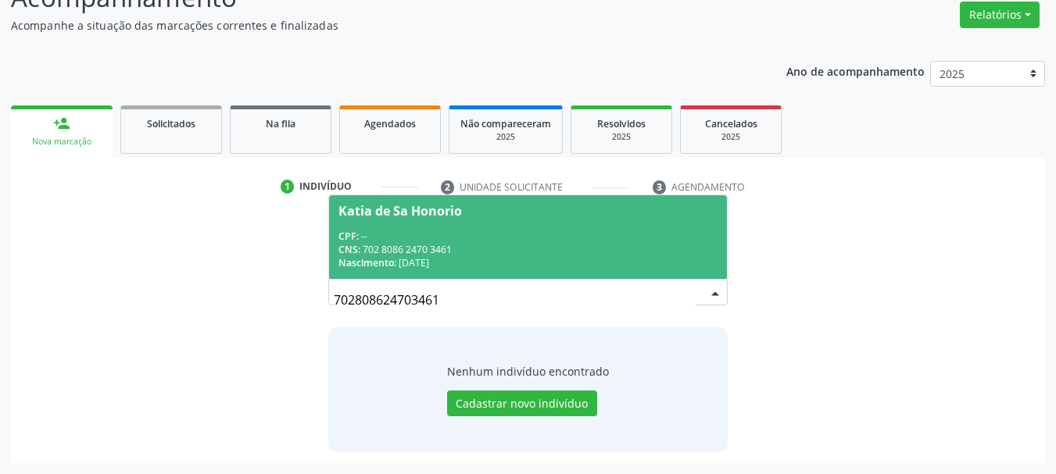
click at [474, 252] on div "CNS: 702 8086 2470 3461" at bounding box center [528, 249] width 380 height 13
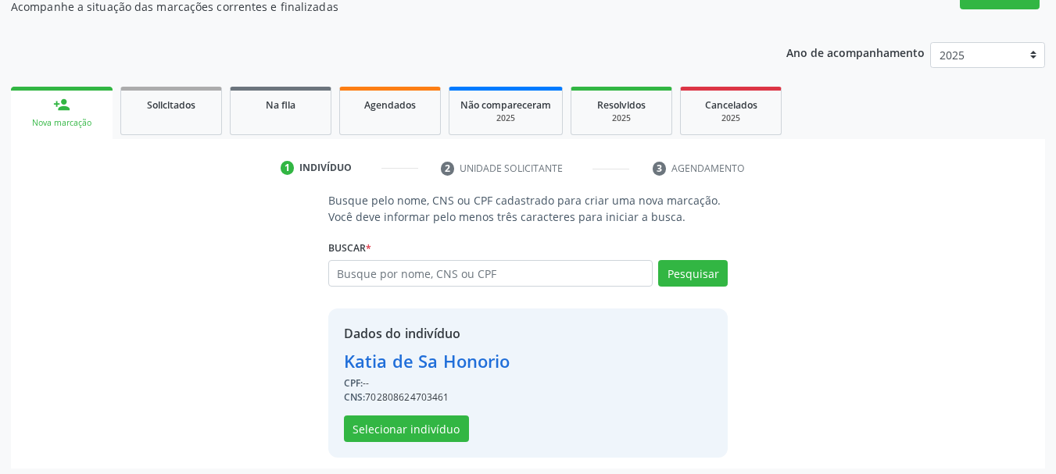
scroll to position [152, 0]
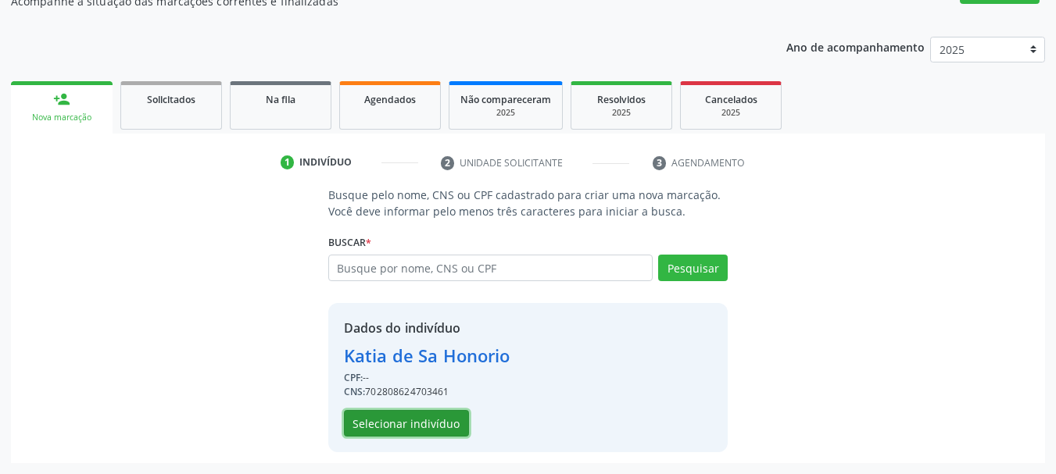
click at [431, 423] on button "Selecionar indivíduo" at bounding box center [406, 423] width 125 height 27
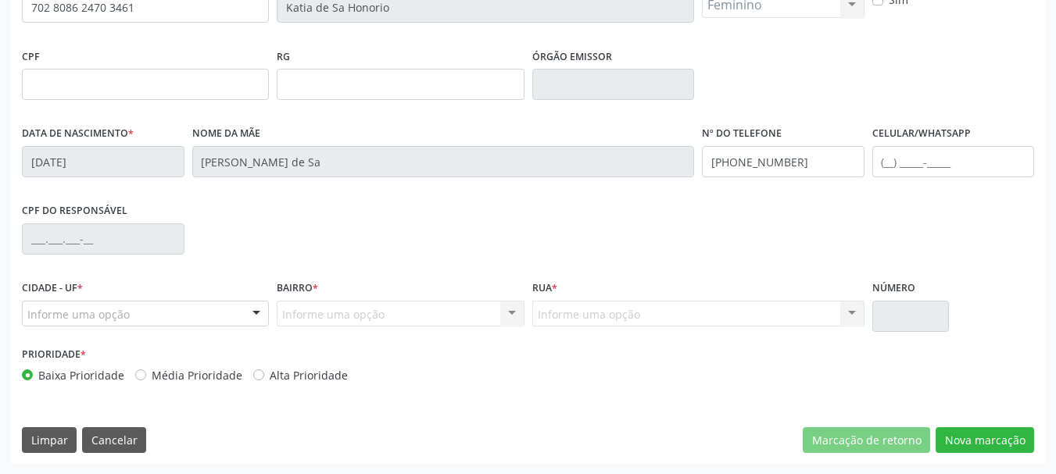
scroll to position [373, 0]
click at [223, 313] on div at bounding box center [145, 313] width 247 height 27
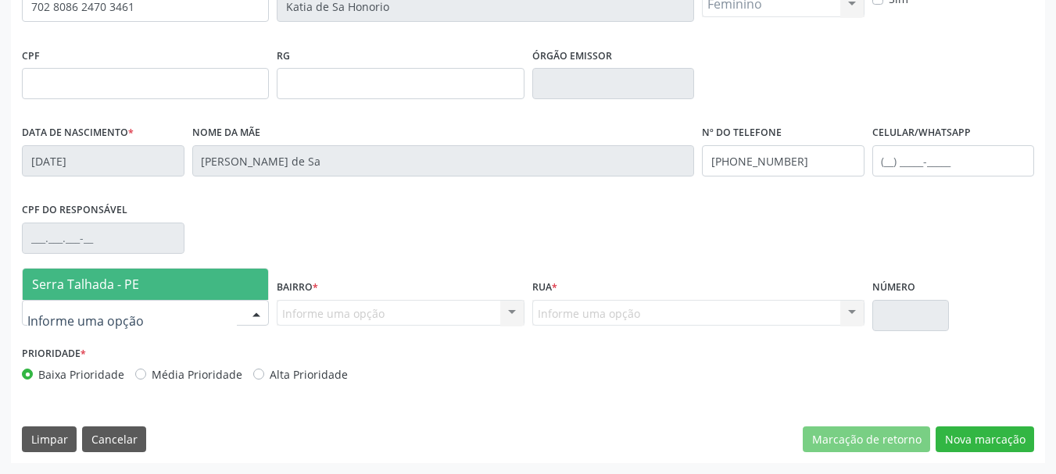
click at [190, 284] on span "Serra Talhada - PE" at bounding box center [145, 284] width 245 height 31
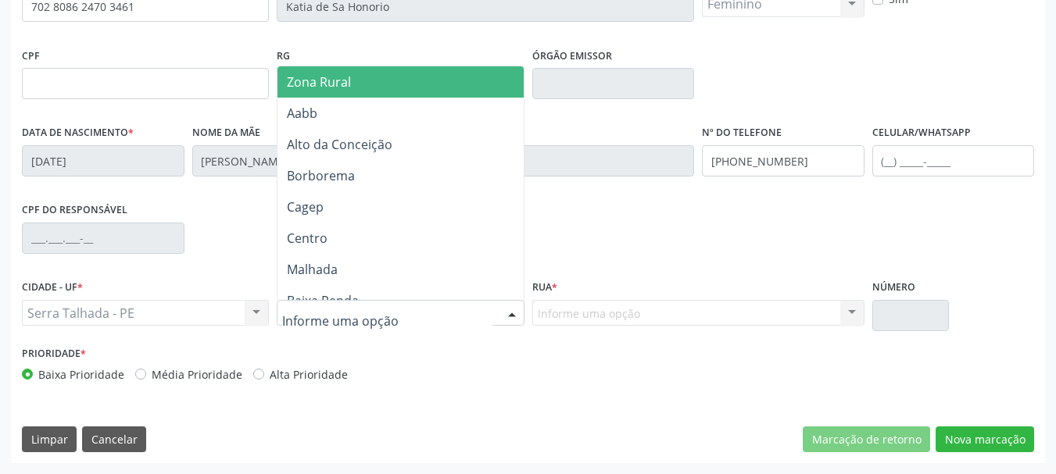
click at [348, 79] on span "Zona Rural" at bounding box center [319, 81] width 64 height 17
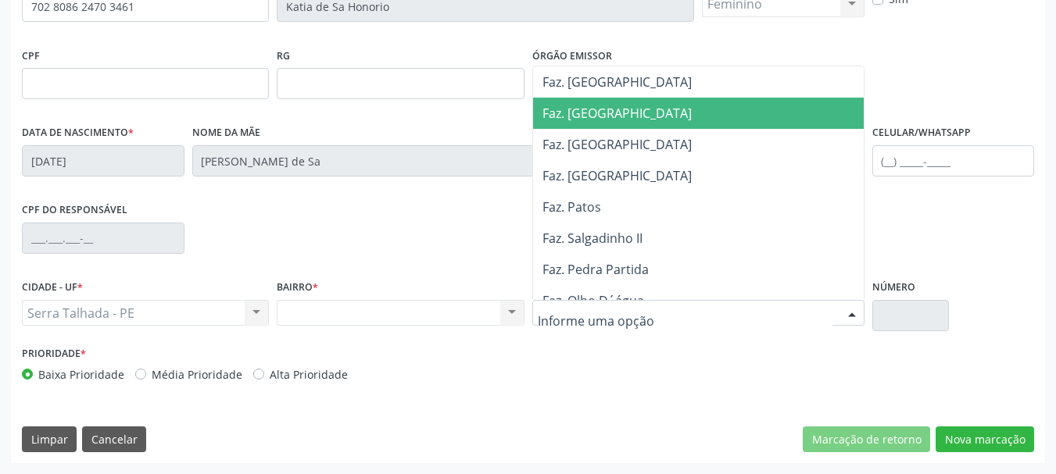
click at [585, 117] on span "Faz. Granja" at bounding box center [616, 113] width 149 height 17
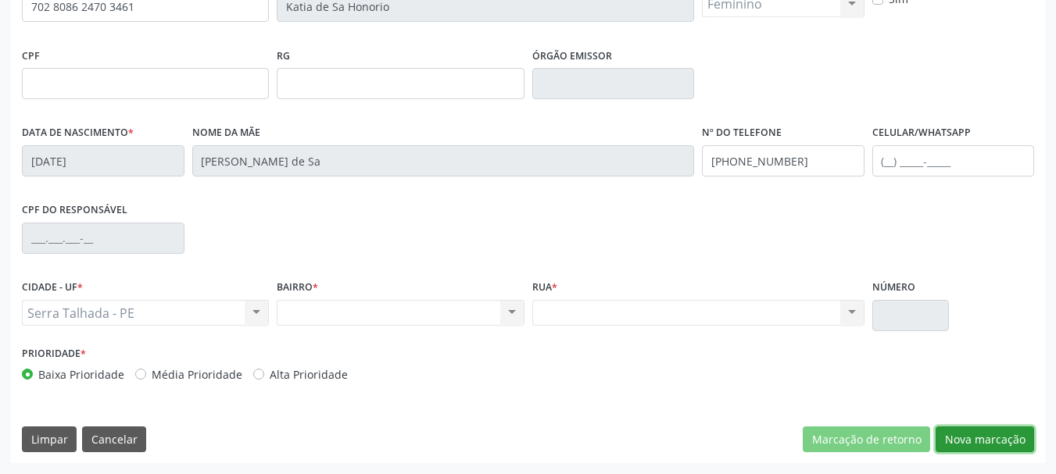
click at [986, 443] on button "Nova marcação" at bounding box center [985, 440] width 98 height 27
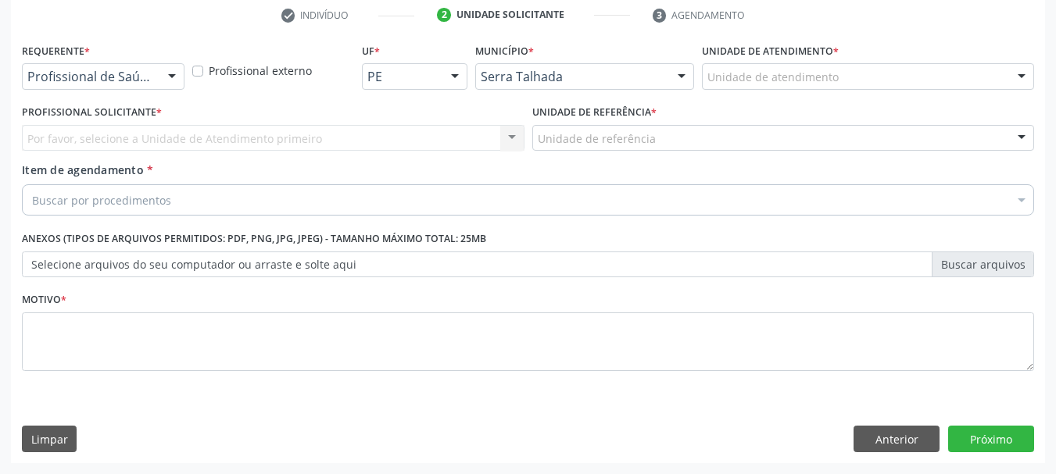
scroll to position [300, 0]
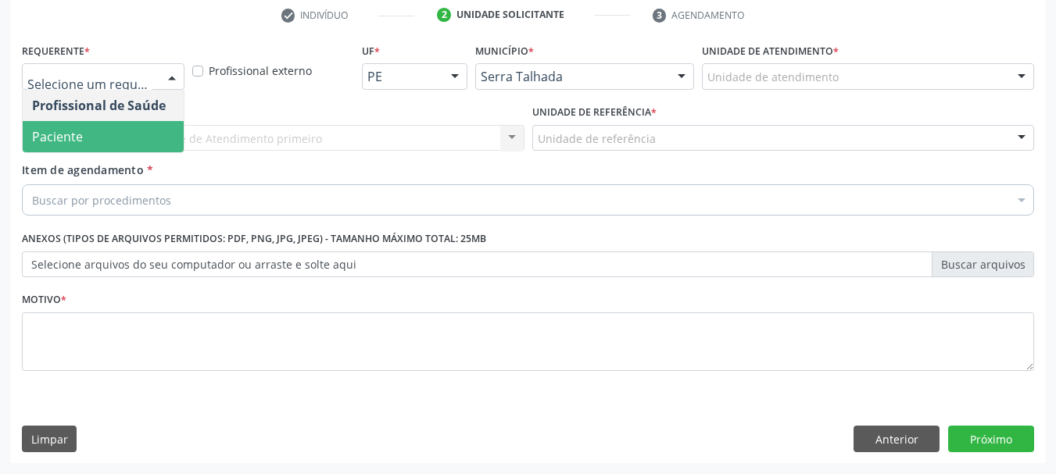
click at [64, 134] on span "Paciente" at bounding box center [57, 136] width 51 height 17
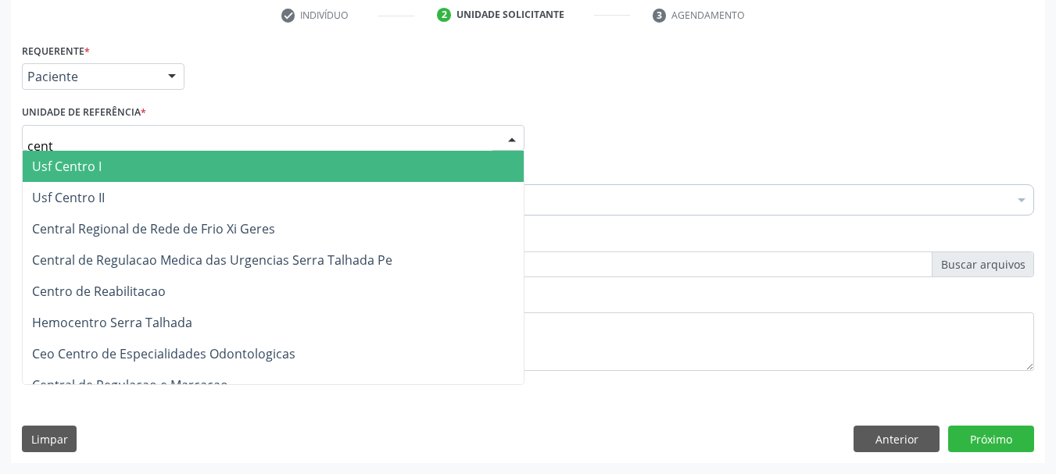
type input "centr"
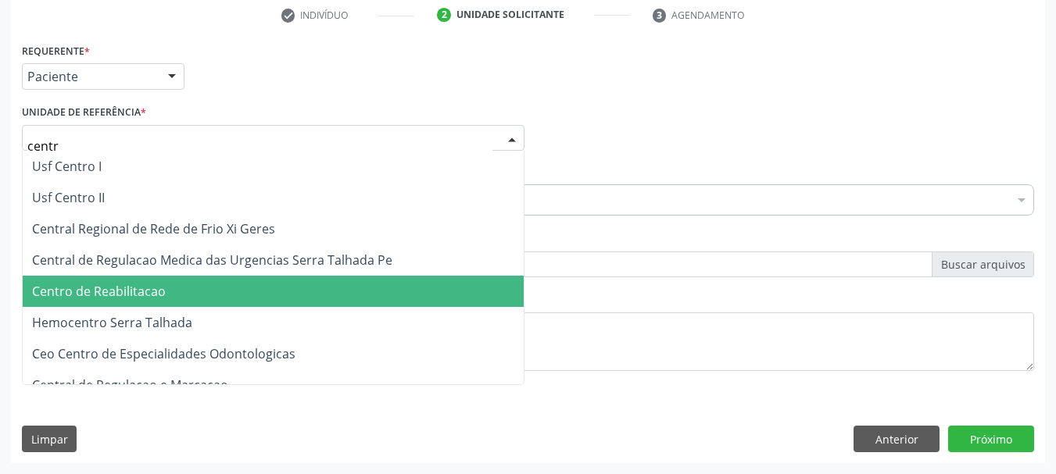
click at [108, 281] on span "Centro de Reabilitacao" at bounding box center [273, 291] width 501 height 31
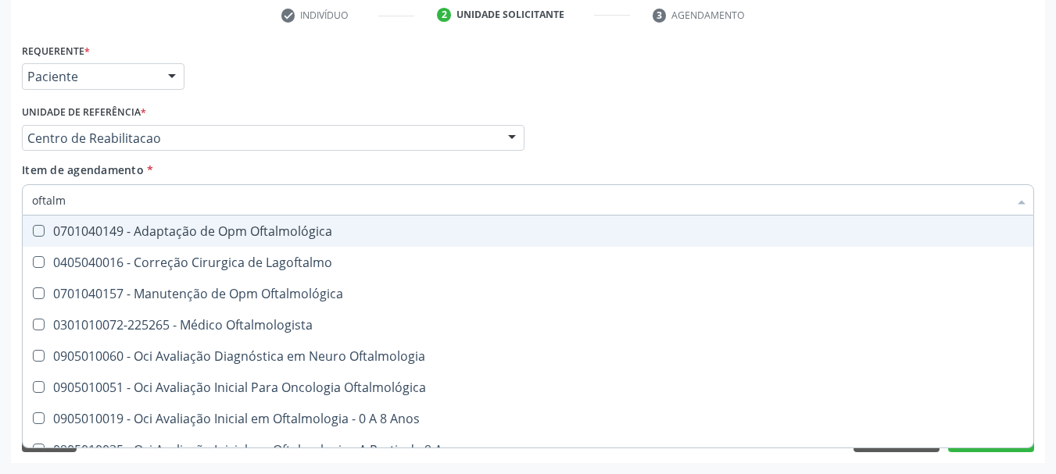
type input "oftalmo"
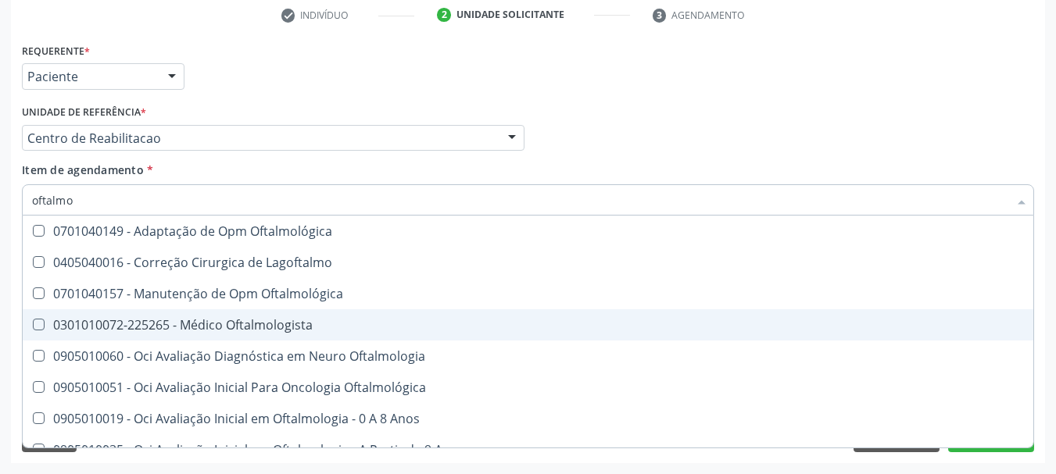
click at [291, 331] on div "0301010072-225265 - Médico Oftalmologista" at bounding box center [528, 325] width 992 height 13
checkbox Oftalmologista "true"
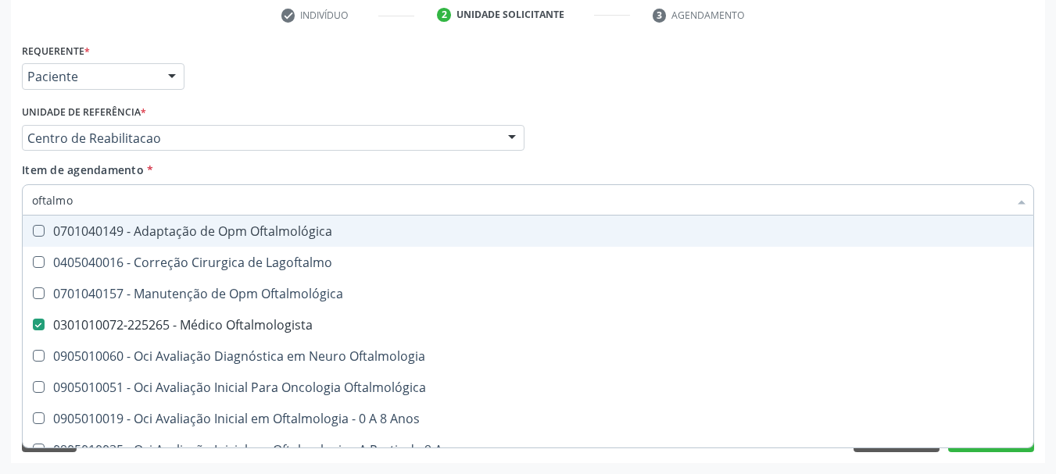
drag, startPoint x: 689, startPoint y: 113, endPoint x: 398, endPoint y: 335, distance: 366.4
click at [688, 113] on div "Profissional Solicitante Por favor, selecione a Unidade de Atendimento primeiro…" at bounding box center [528, 131] width 1020 height 61
checkbox Lagoftalmo "true"
checkbox Oftalmologista "false"
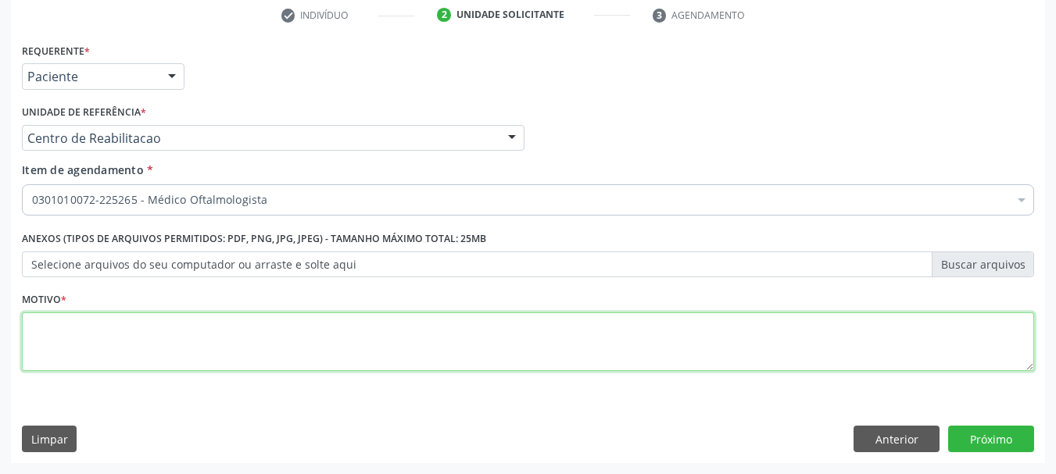
click at [302, 341] on textarea at bounding box center [528, 342] width 1012 height 59
type textarea "..."
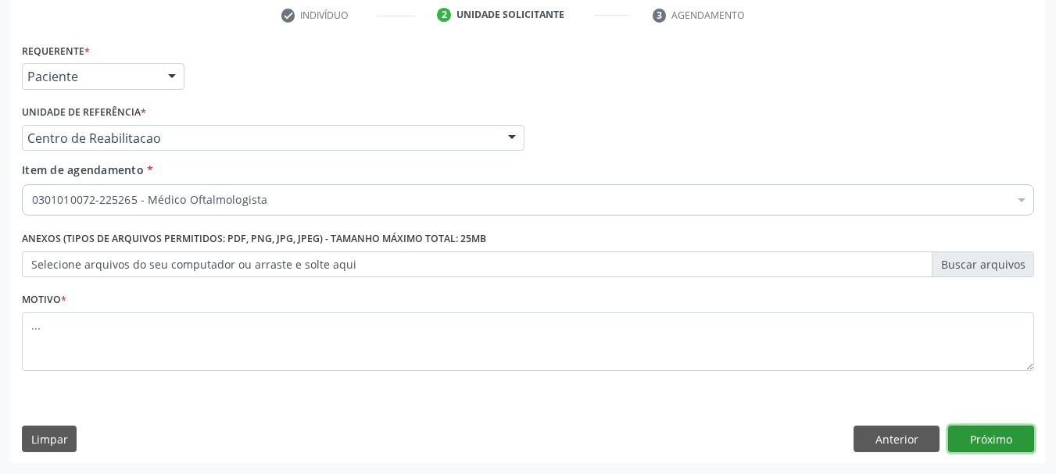
click at [1005, 441] on button "Próximo" at bounding box center [991, 439] width 86 height 27
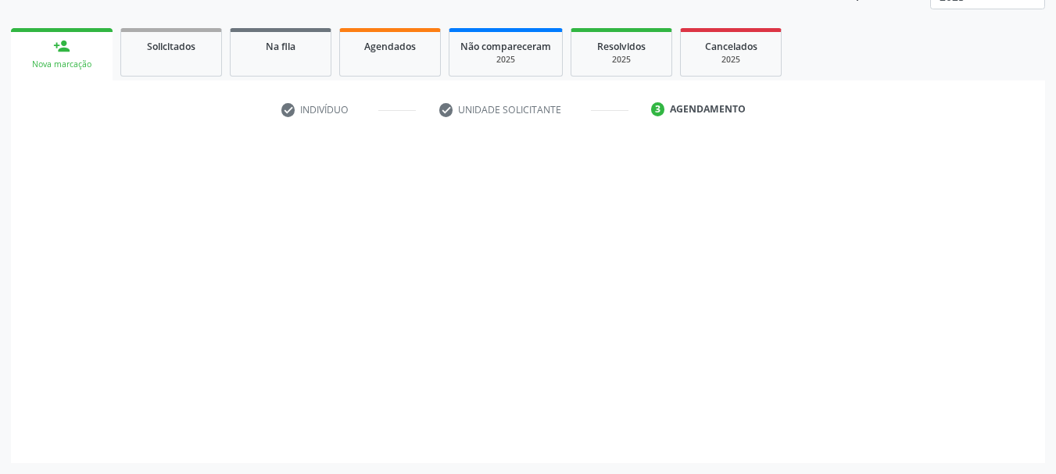
scroll to position [206, 0]
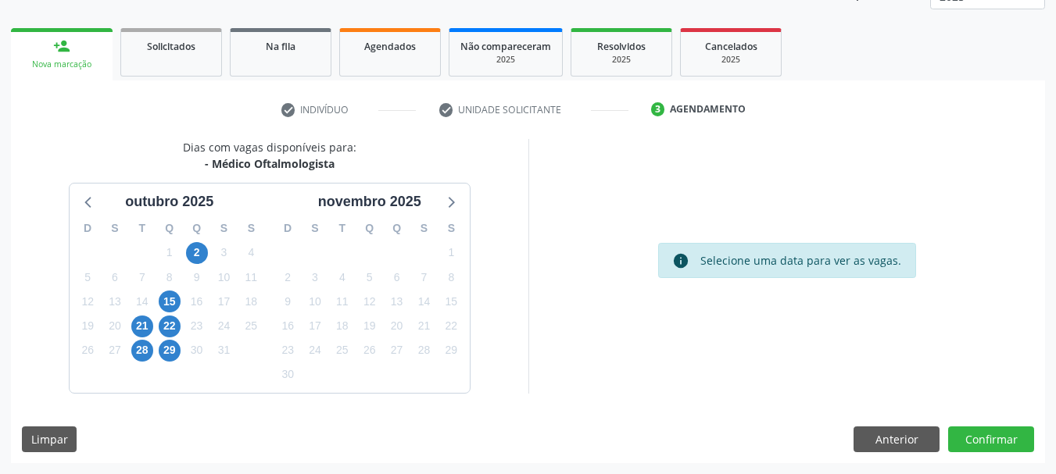
click at [174, 312] on div "15" at bounding box center [170, 302] width 22 height 24
click at [174, 306] on span "15" at bounding box center [170, 302] width 22 height 22
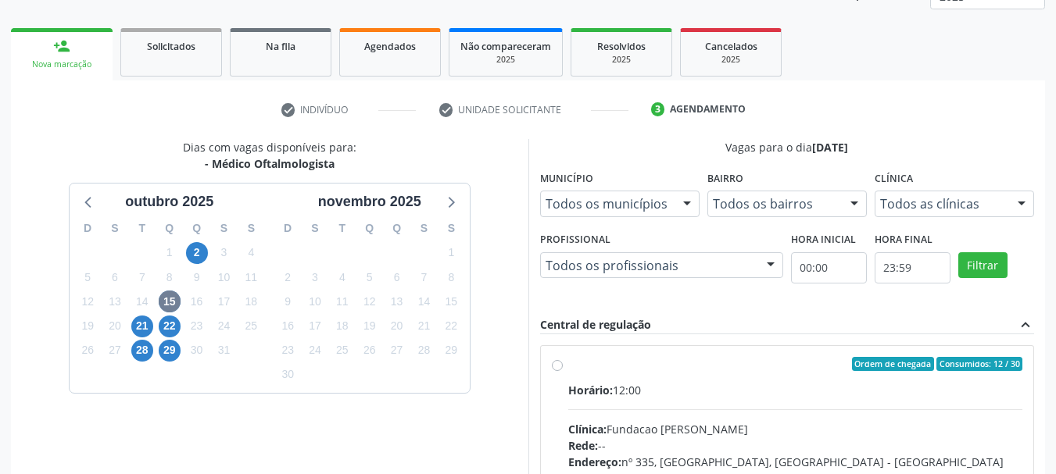
drag, startPoint x: 556, startPoint y: 371, endPoint x: 647, endPoint y: 361, distance: 92.0
click at [556, 370] on div "Ordem de chegada Consumidos: 12 / 30 Horário: 12:00 Clínica: Fundacao Altino Ve…" at bounding box center [787, 477] width 471 height 240
radio input "true"
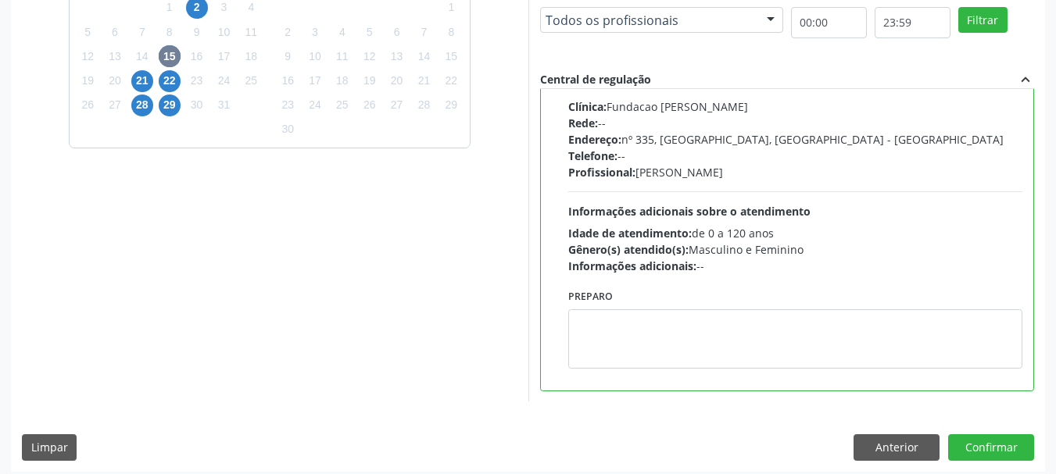
scroll to position [460, 0]
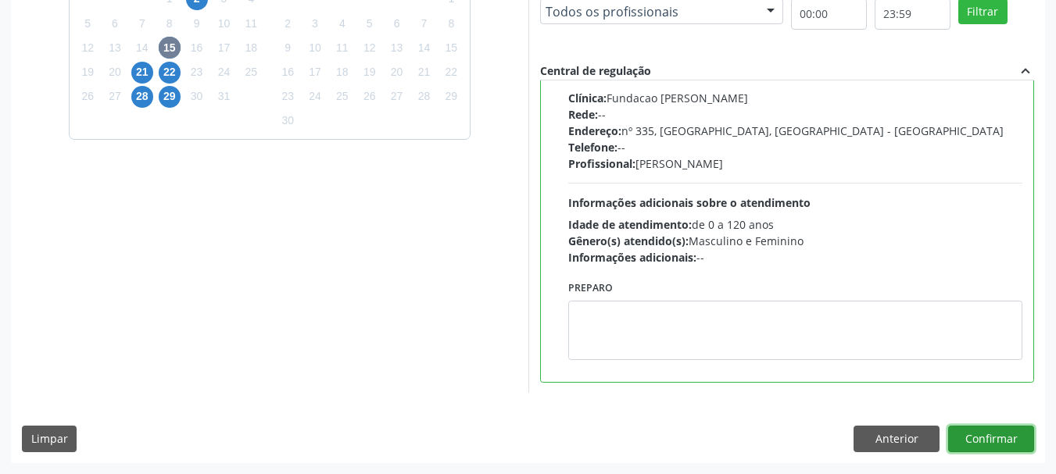
click at [1017, 435] on button "Confirmar" at bounding box center [991, 439] width 86 height 27
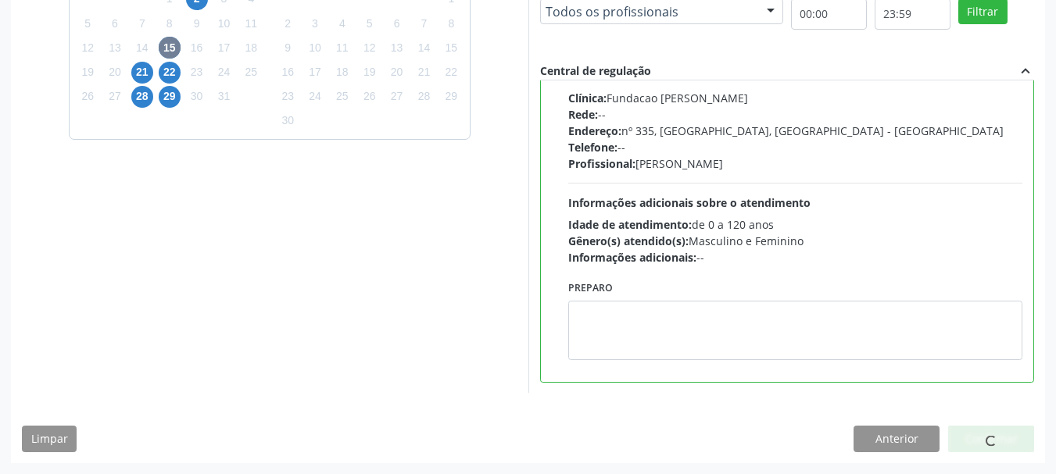
scroll to position [41, 0]
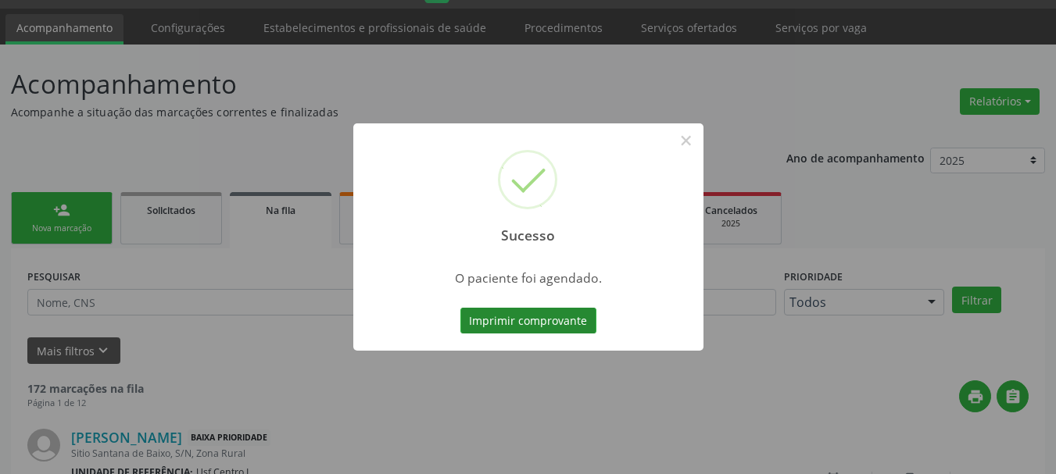
click at [556, 316] on button "Imprimir comprovante" at bounding box center [528, 321] width 136 height 27
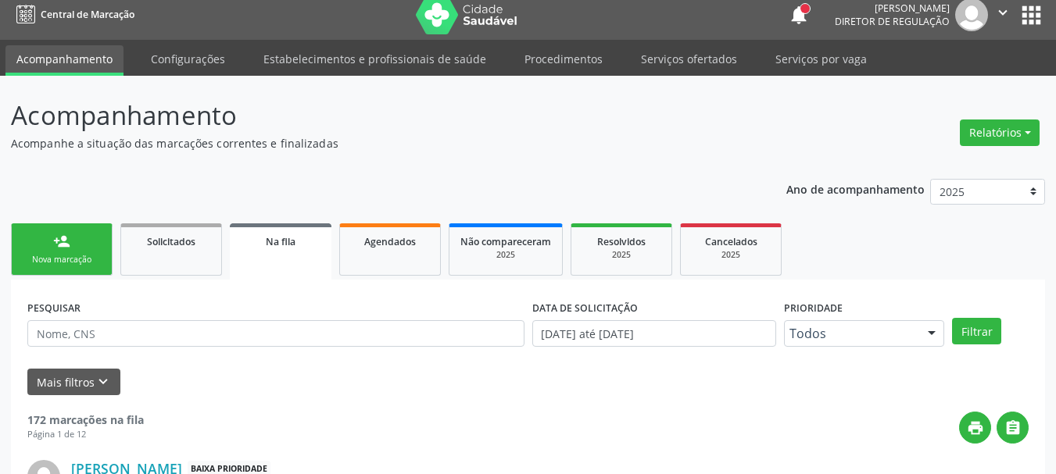
scroll to position [0, 0]
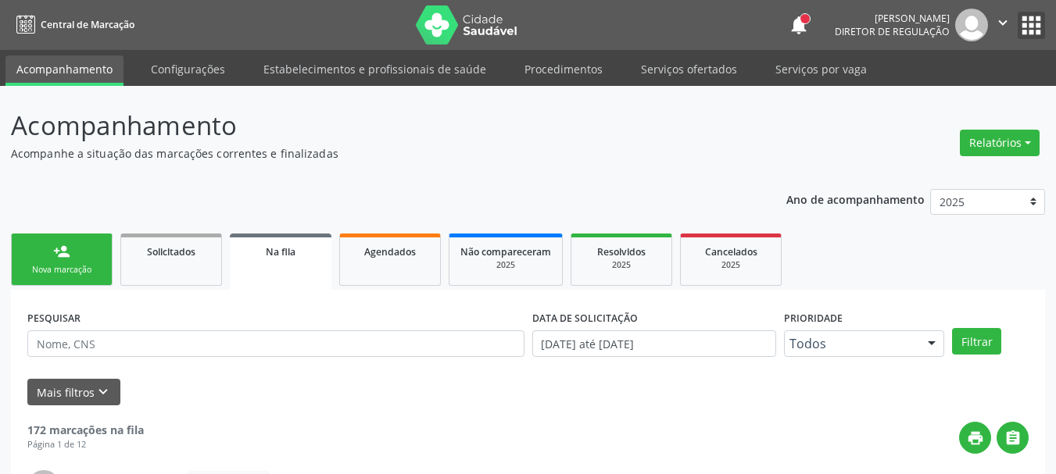
drag, startPoint x: 1030, startPoint y: 27, endPoint x: 985, endPoint y: 44, distance: 48.5
click at [1029, 27] on button "apps" at bounding box center [1031, 25] width 27 height 27
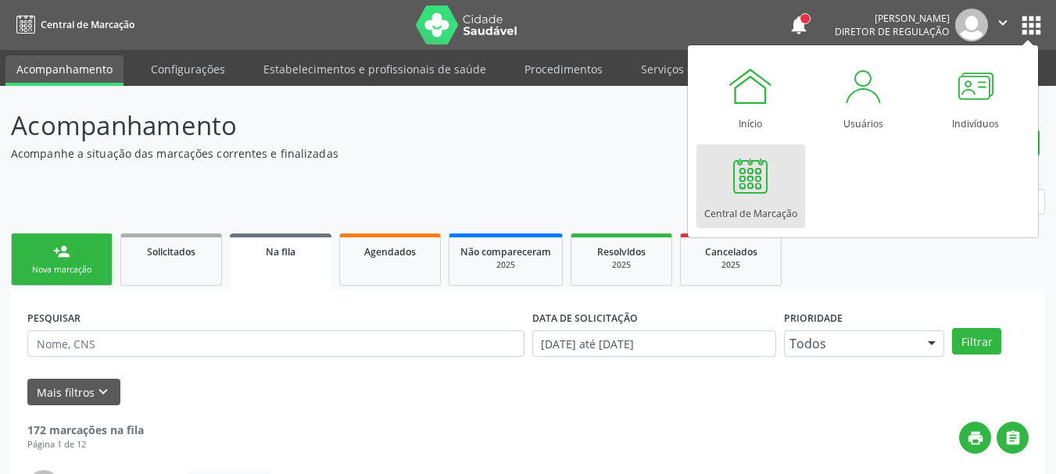
click at [759, 184] on div at bounding box center [750, 175] width 47 height 47
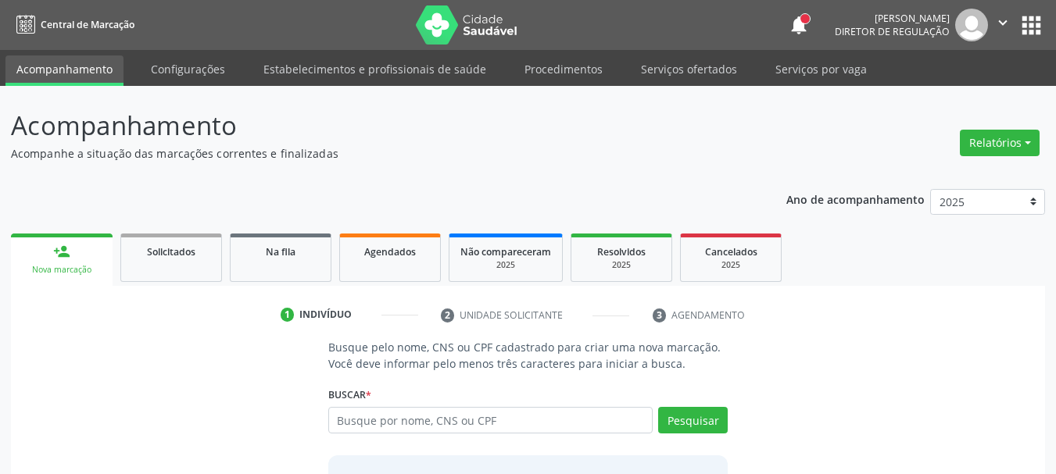
click at [471, 417] on input "text" at bounding box center [490, 420] width 325 height 27
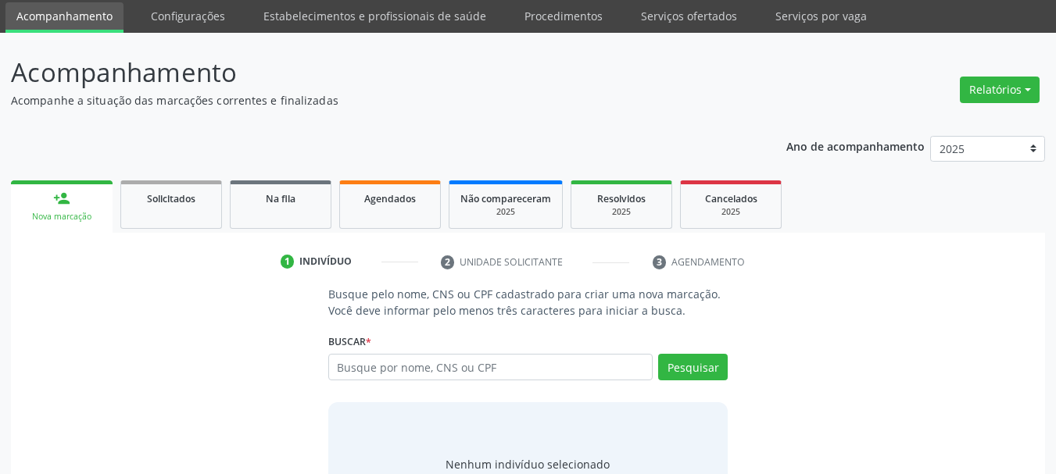
scroll to position [78, 0]
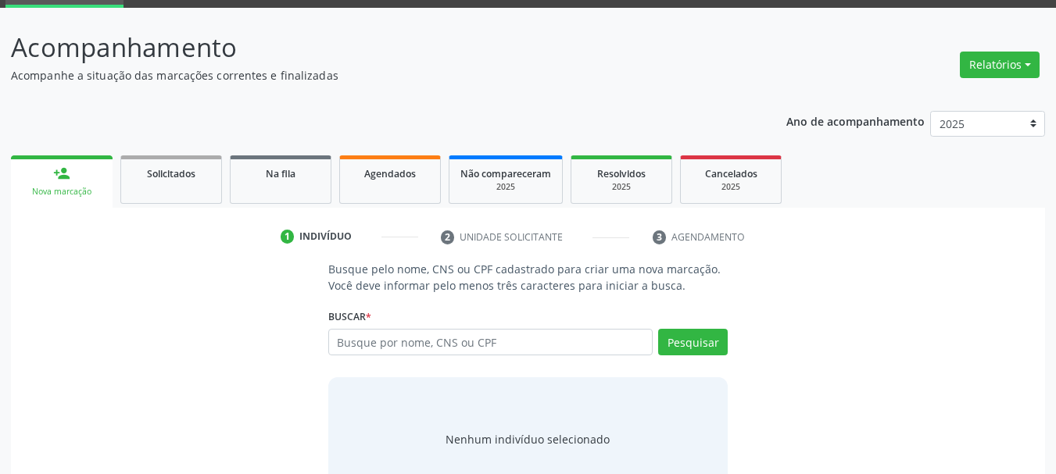
click at [424, 345] on input "text" at bounding box center [490, 342] width 325 height 27
